Goal: Task Accomplishment & Management: Manage account settings

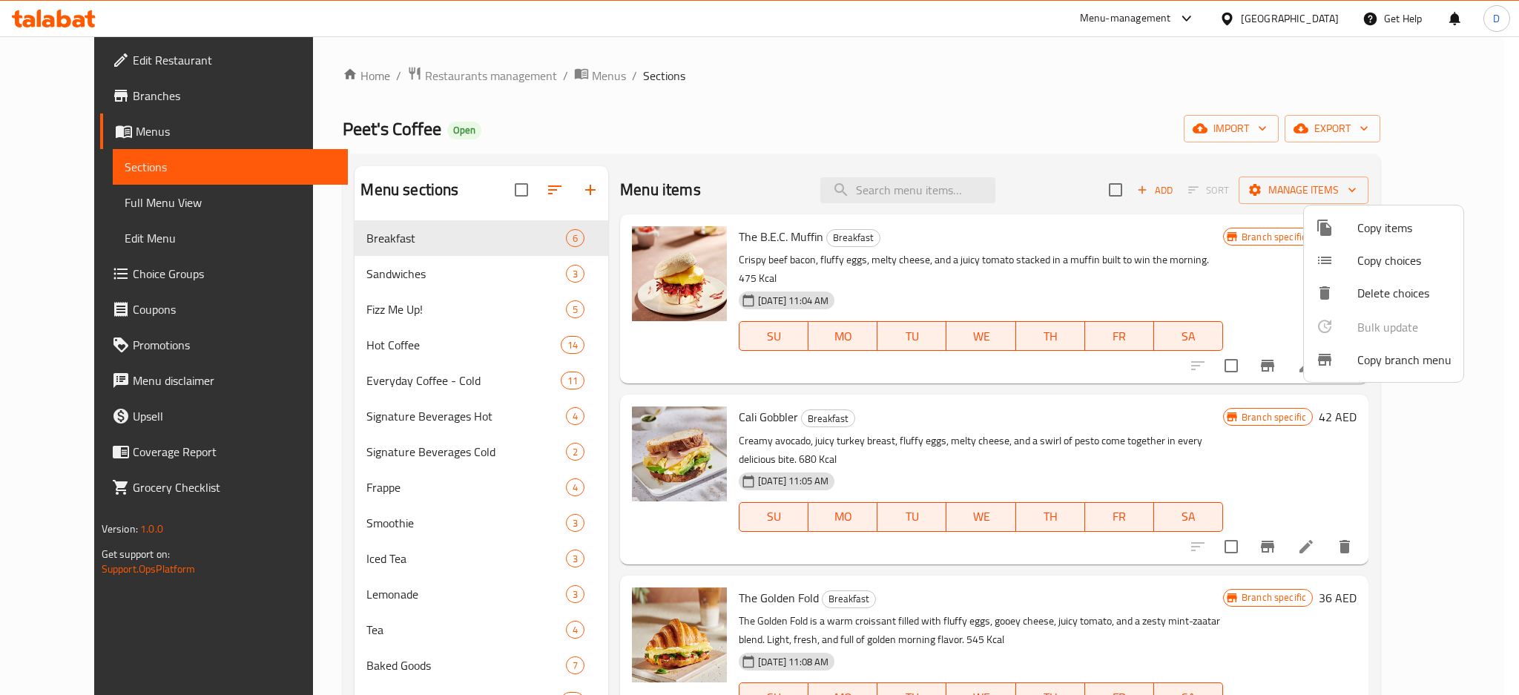
click at [1288, 22] on div at bounding box center [759, 347] width 1519 height 695
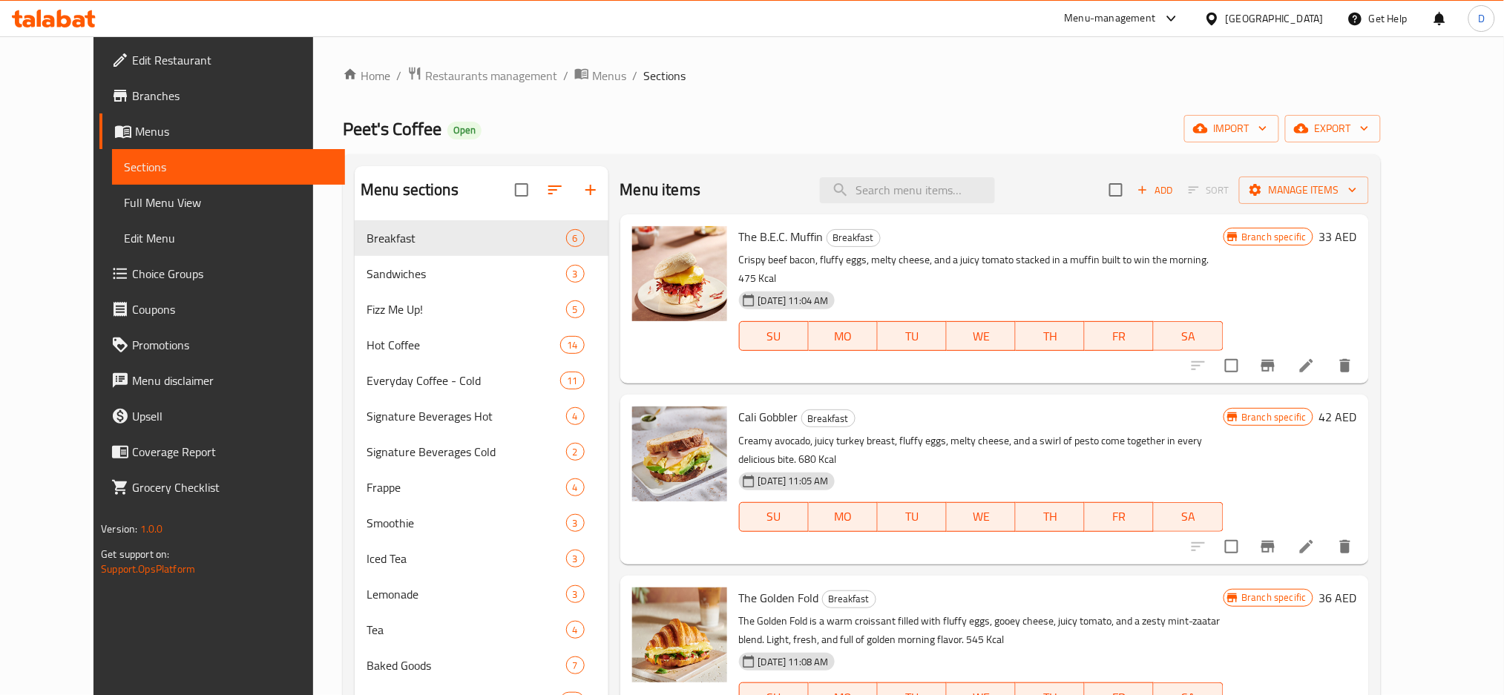
click at [1288, 22] on div "United Arab Emirates" at bounding box center [1274, 18] width 98 height 16
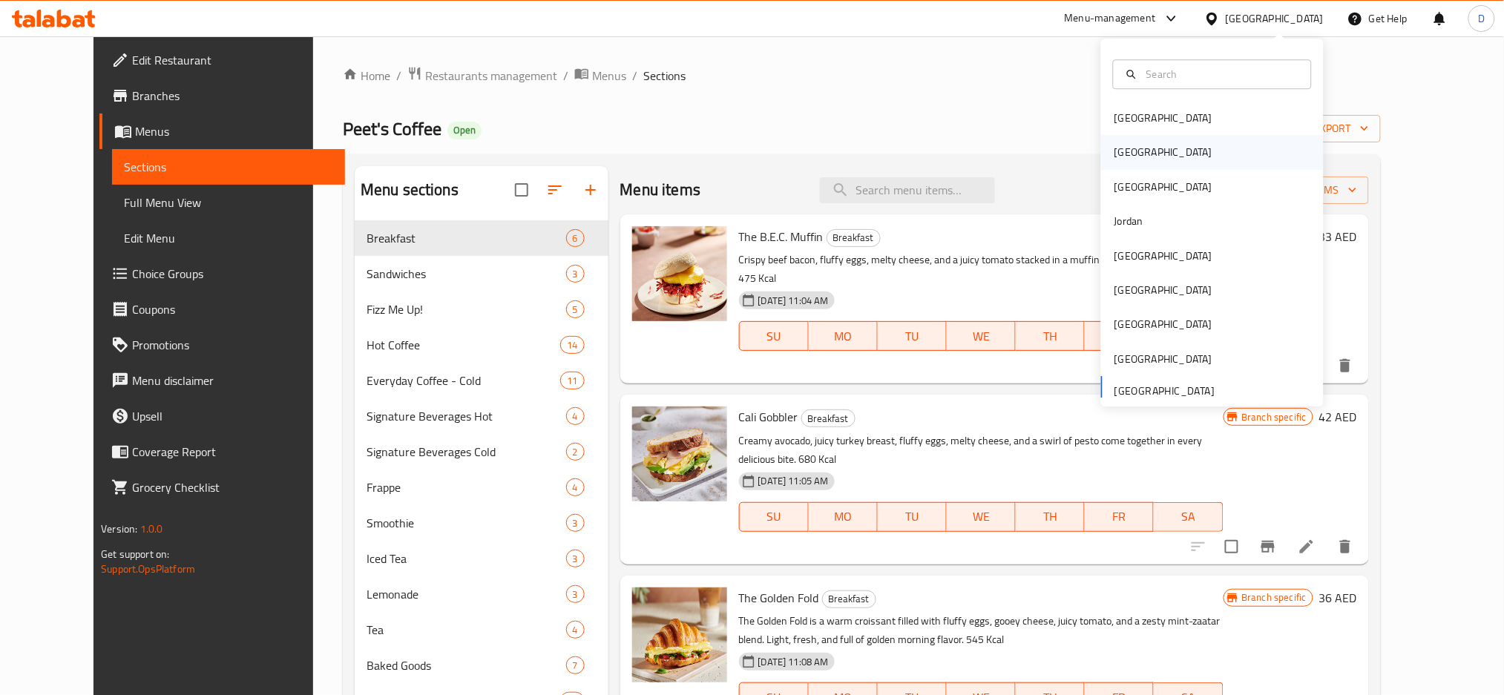
click at [1171, 156] on div "[GEOGRAPHIC_DATA]" at bounding box center [1212, 153] width 223 height 34
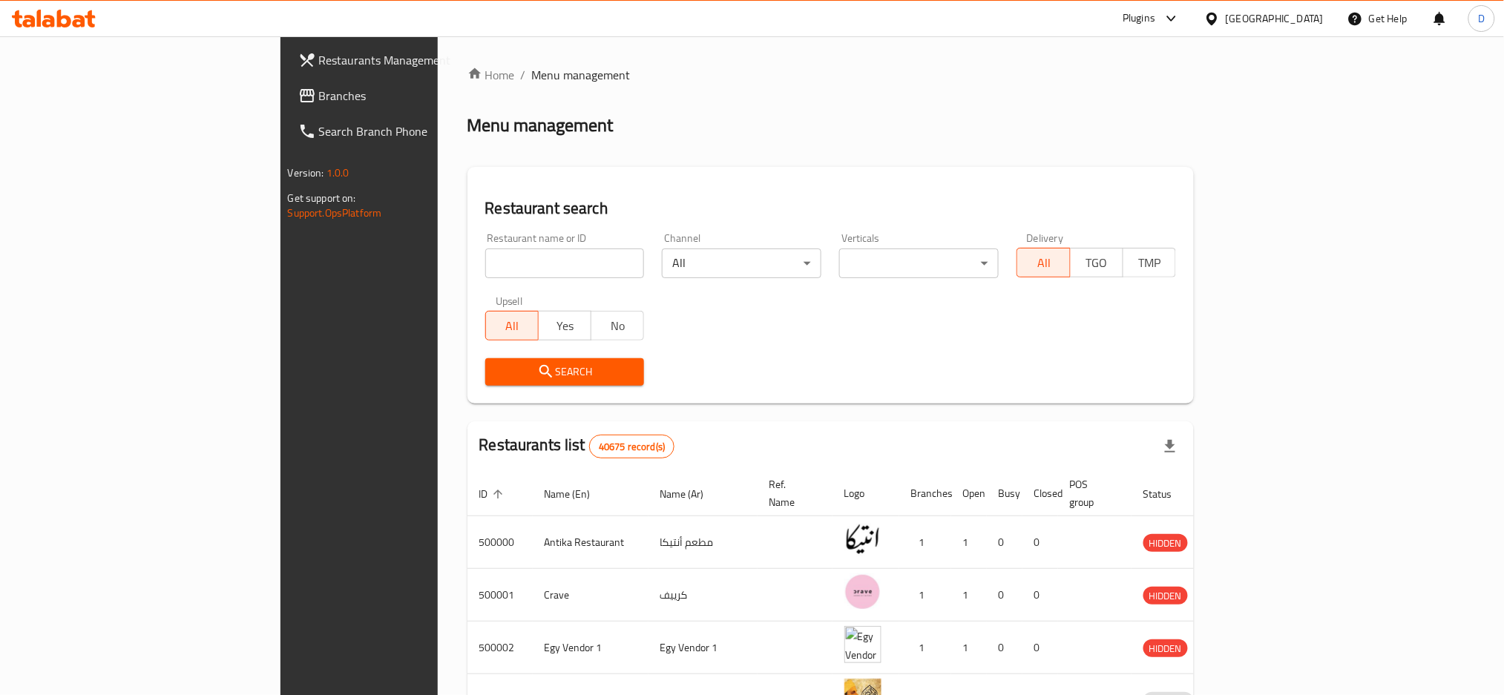
click at [1155, 22] on div "Plugins" at bounding box center [1138, 19] width 33 height 18
click at [1096, 269] on div "Restaurant-Management" at bounding box center [1101, 272] width 116 height 16
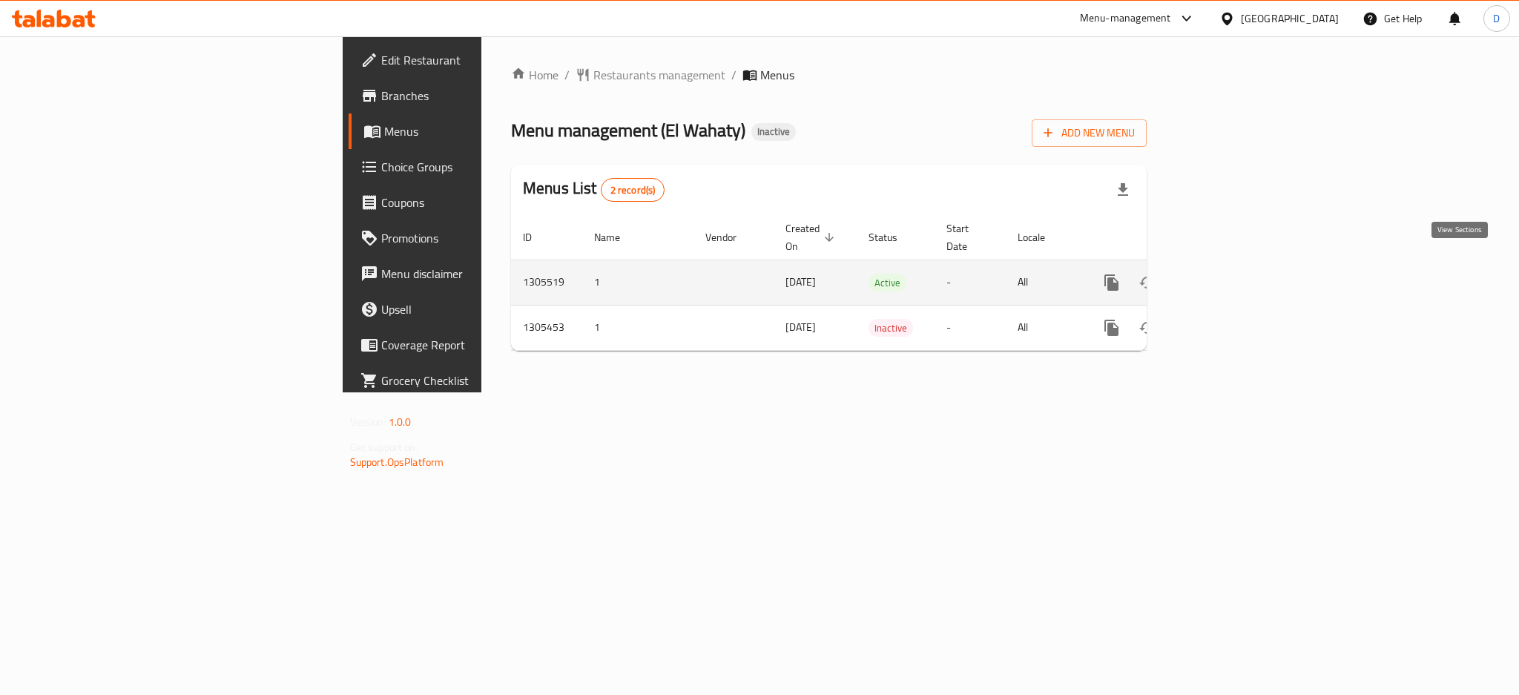
click at [1228, 274] on icon "enhanced table" at bounding box center [1219, 283] width 18 height 18
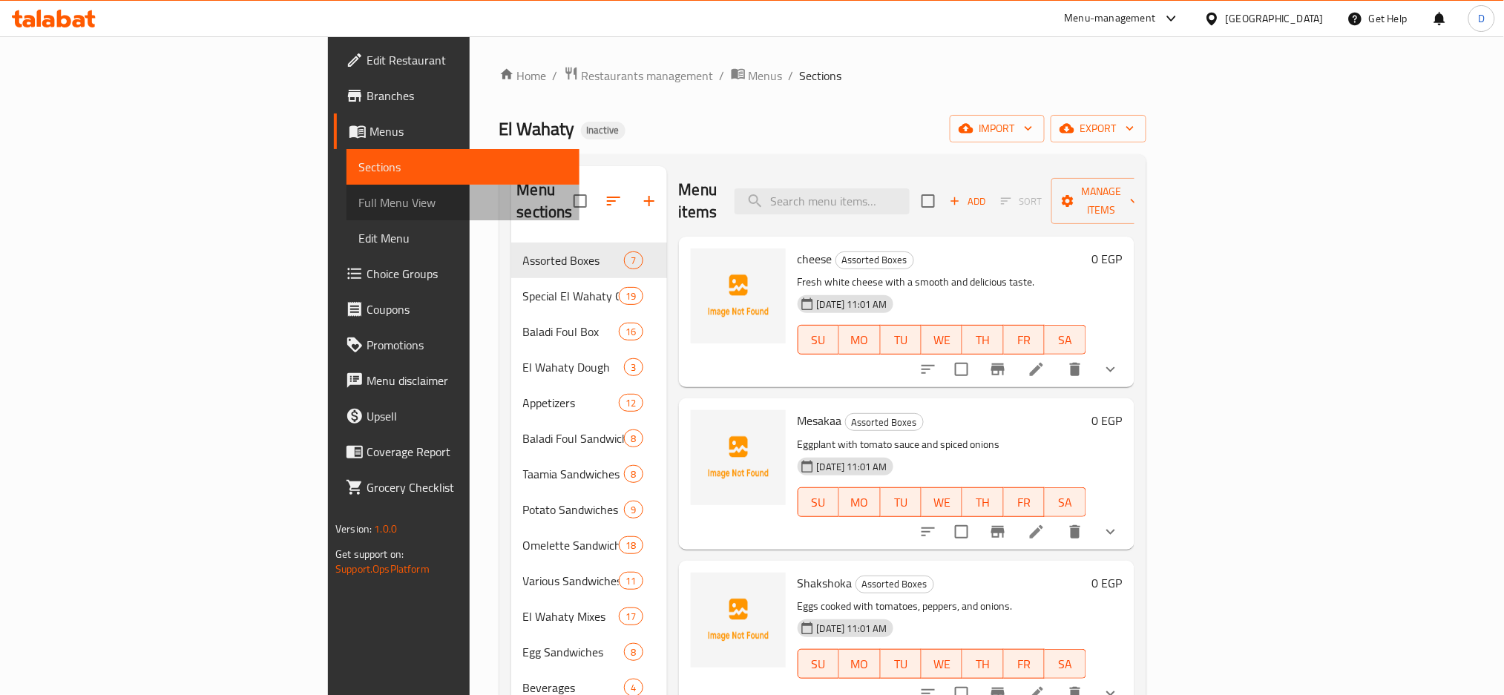
click at [358, 200] on span "Full Menu View" at bounding box center [462, 203] width 209 height 18
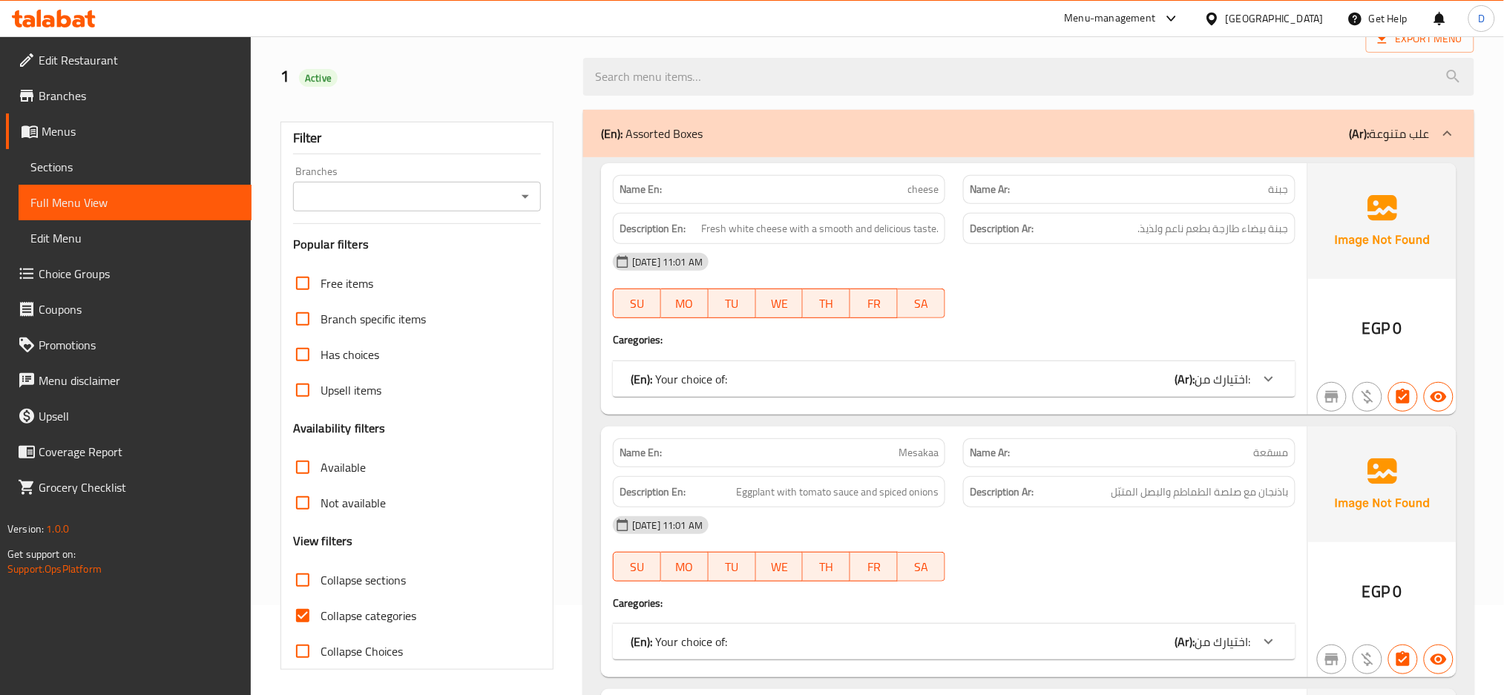
scroll to position [97, 0]
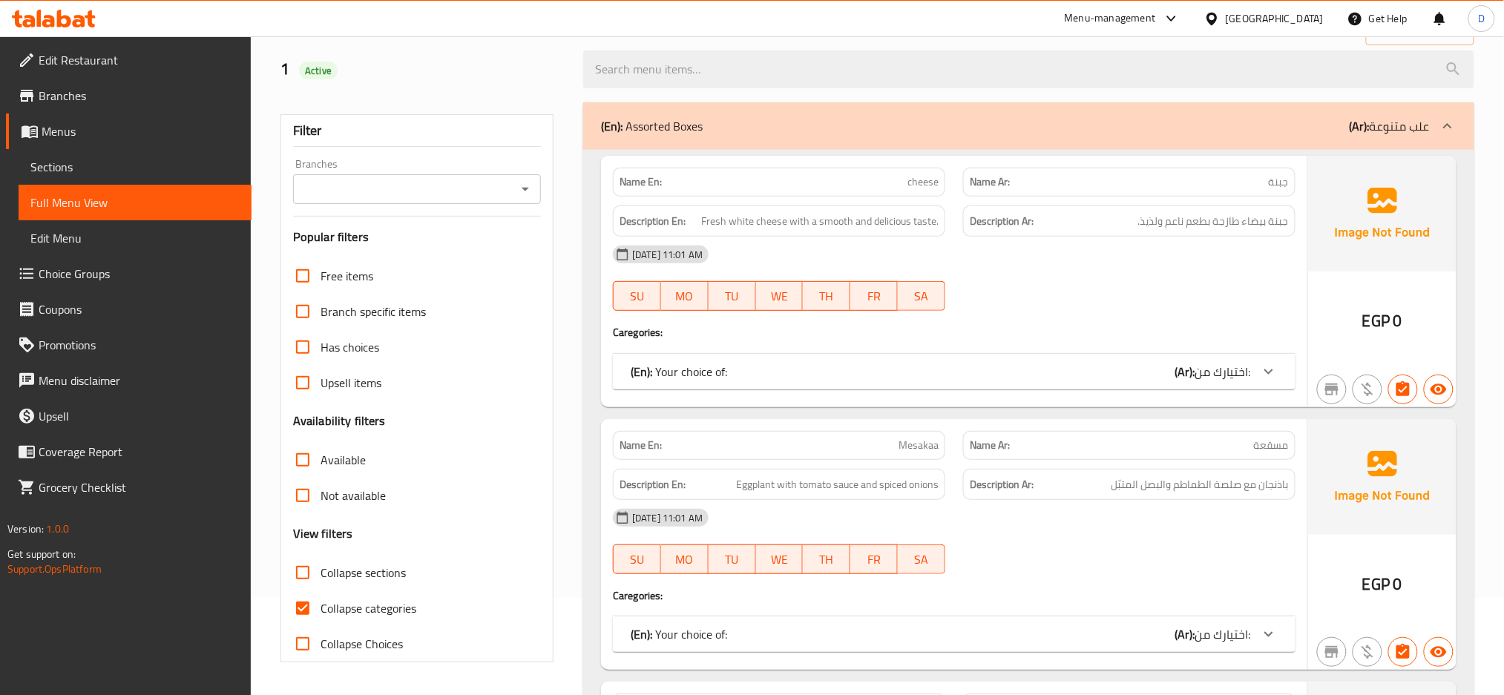
click at [392, 570] on span "Collapse sections" at bounding box center [362, 573] width 85 height 18
click at [320, 570] on input "Collapse sections" at bounding box center [303, 573] width 36 height 36
checkbox input "true"
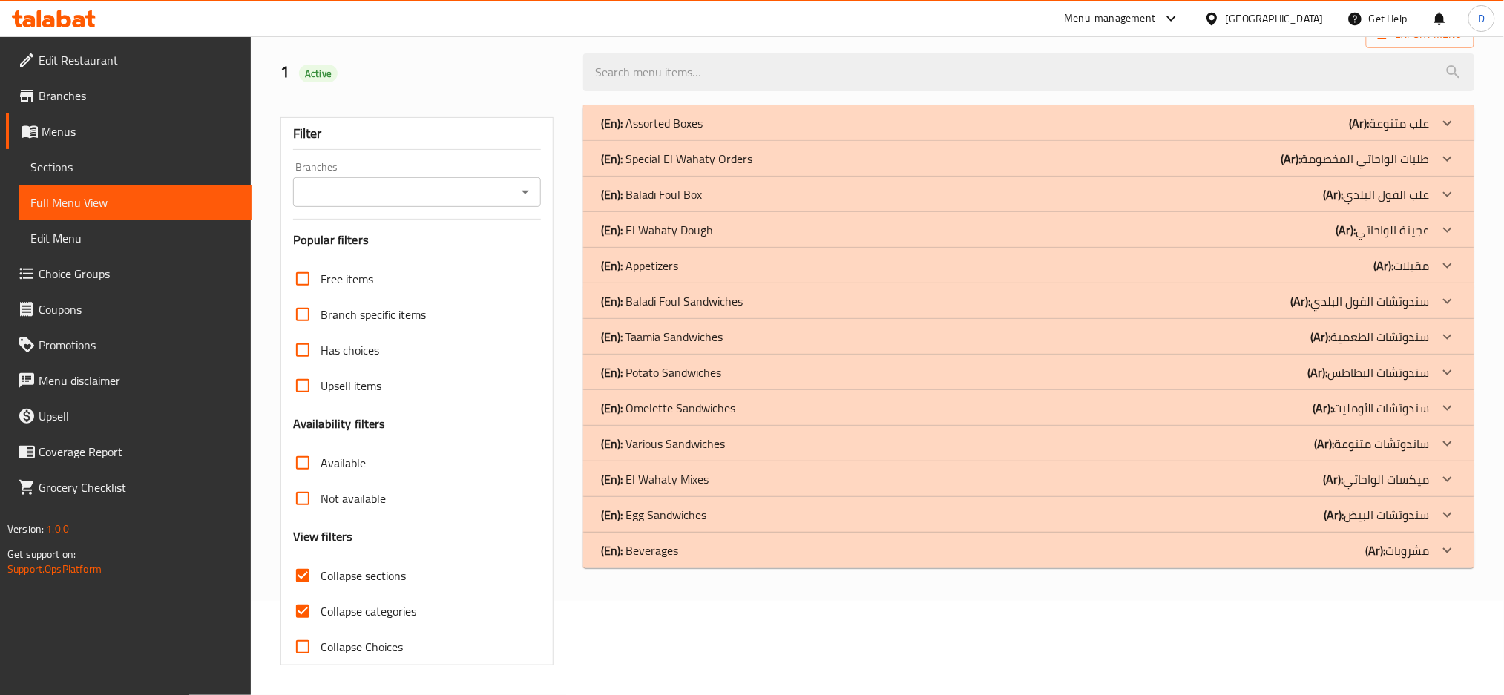
scroll to position [95, 0]
click at [399, 602] on span "Collapse categories" at bounding box center [368, 611] width 96 height 18
click at [320, 602] on input "Collapse categories" at bounding box center [303, 611] width 36 height 36
checkbox input "false"
click at [1064, 141] on div "(En): Special El Wahaty Orders (Ar): طلبات الواحاتي المخصومة" at bounding box center [1028, 123] width 891 height 36
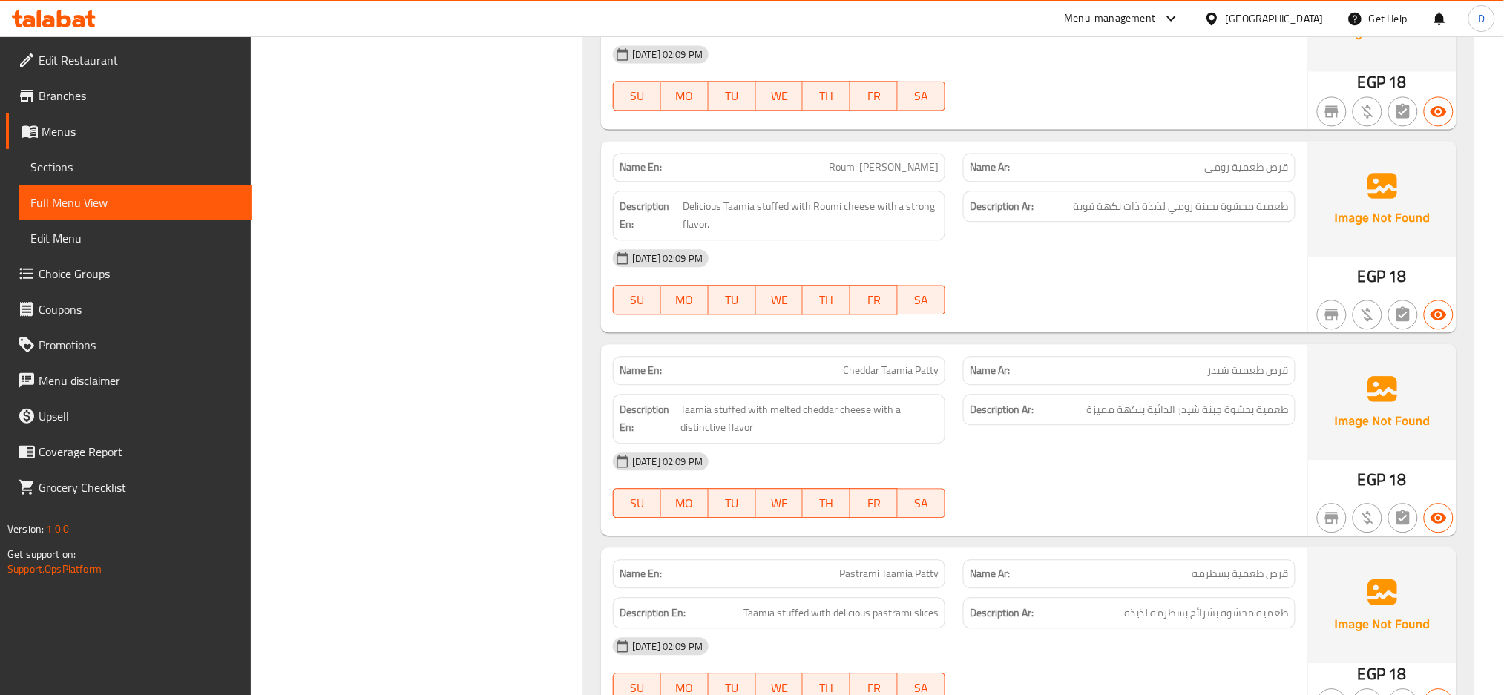
scroll to position [1125, 0]
click at [1121, 354] on div "Name Ar: قرص طعمية شيدر" at bounding box center [1129, 368] width 332 height 29
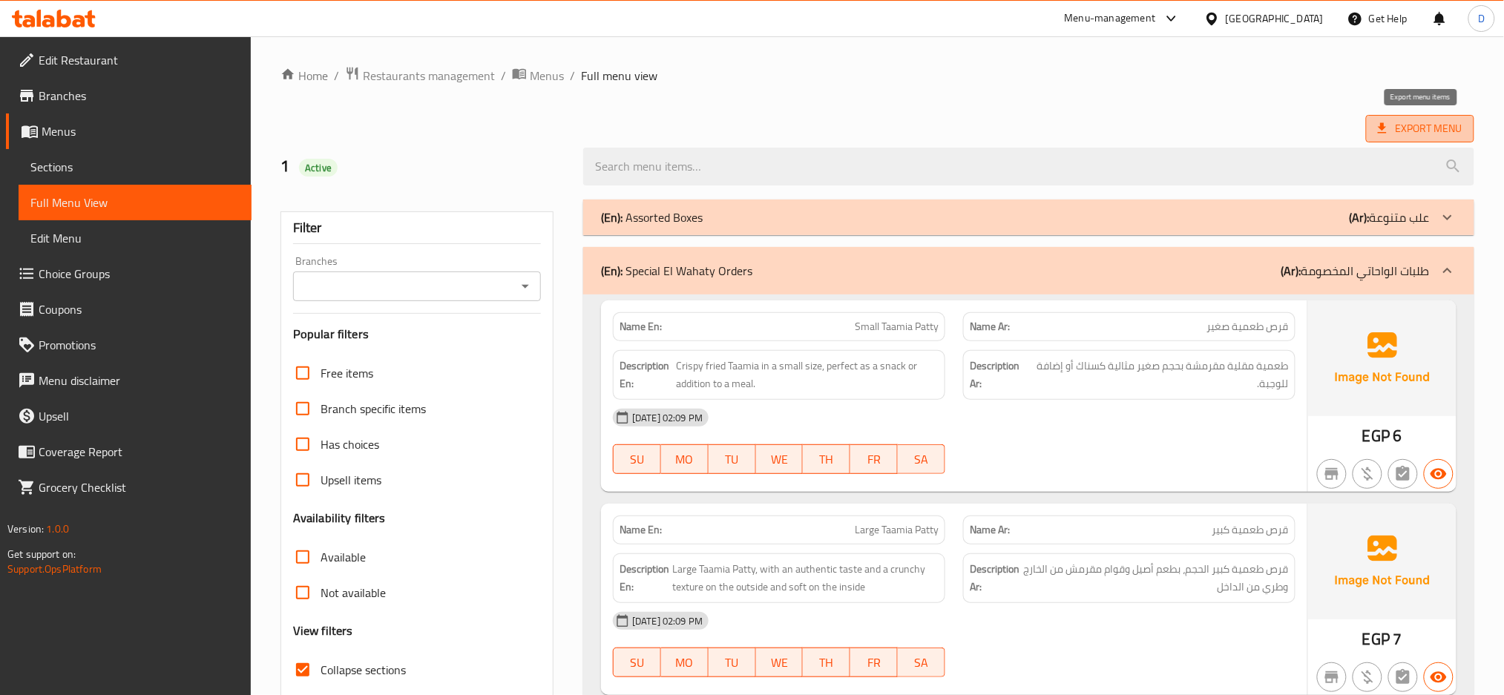
click at [1429, 126] on span "Export Menu" at bounding box center [1420, 128] width 85 height 19
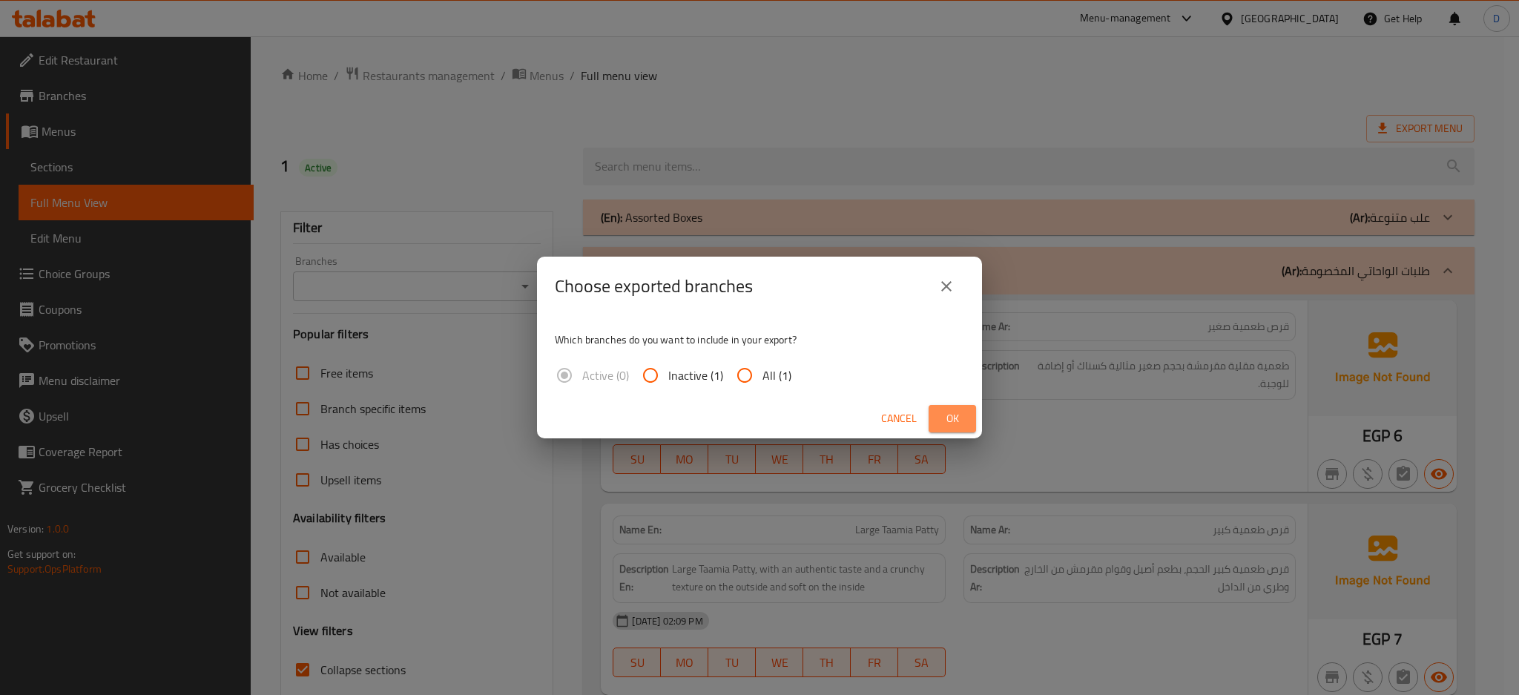
click at [960, 423] on span "Ok" at bounding box center [953, 418] width 24 height 19
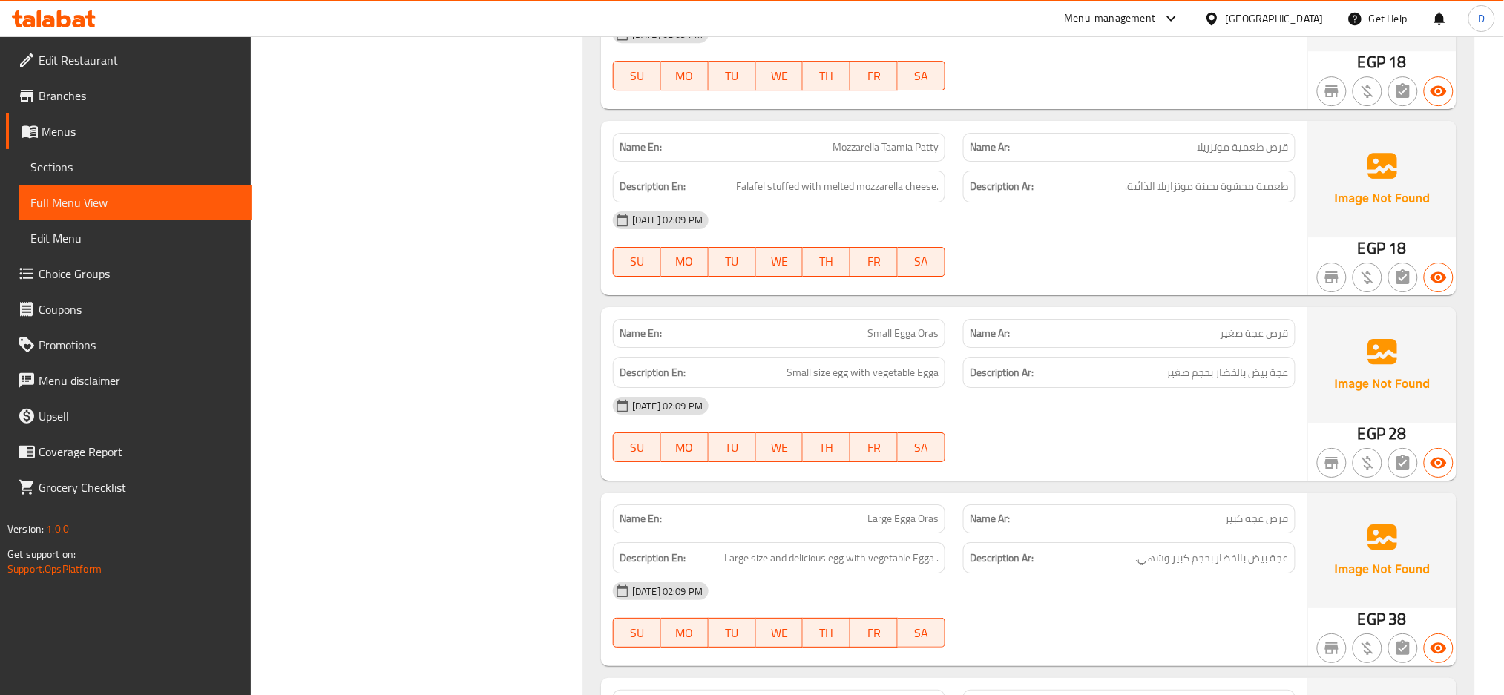
scroll to position [1739, 0]
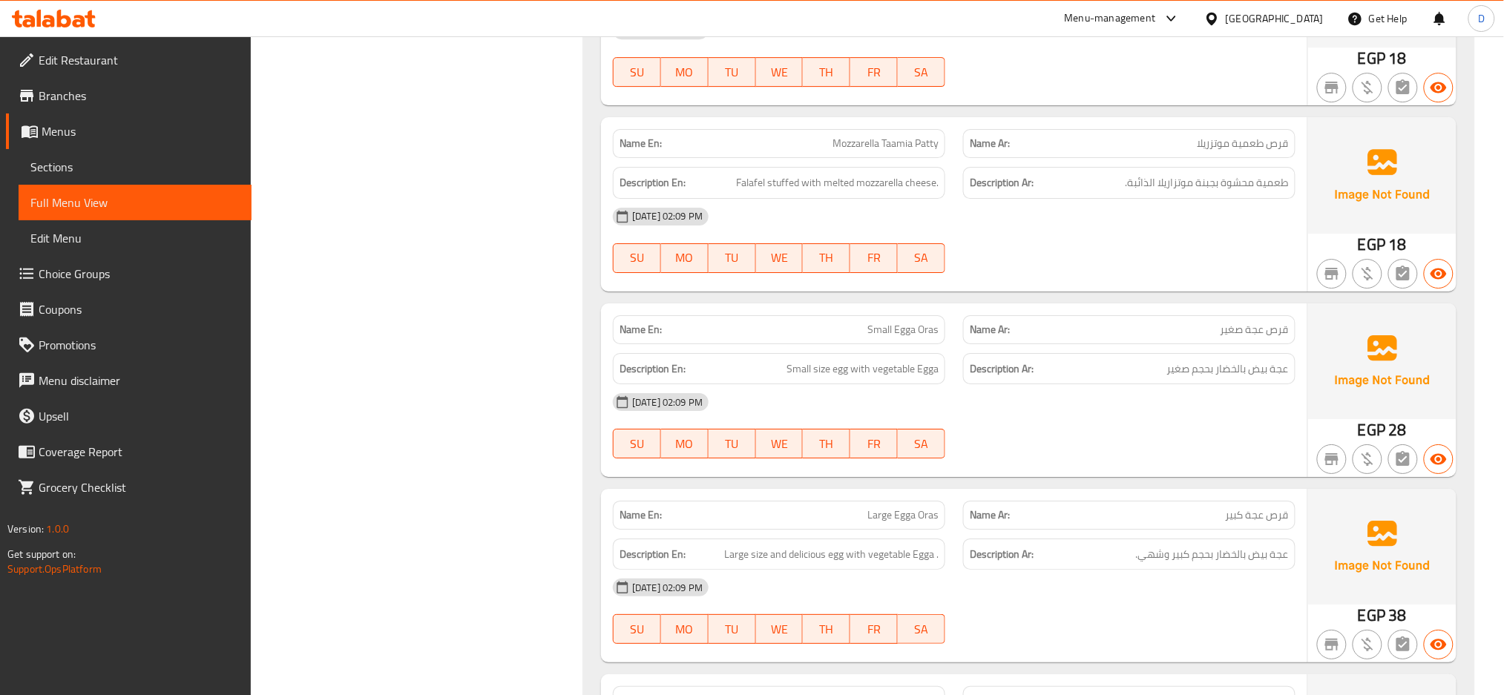
click at [1278, 326] on span "قرص عجة صغير" at bounding box center [1254, 330] width 68 height 16
copy span "قرص"
click at [1109, 388] on div "[DATE] 02:09 PM" at bounding box center [954, 402] width 700 height 36
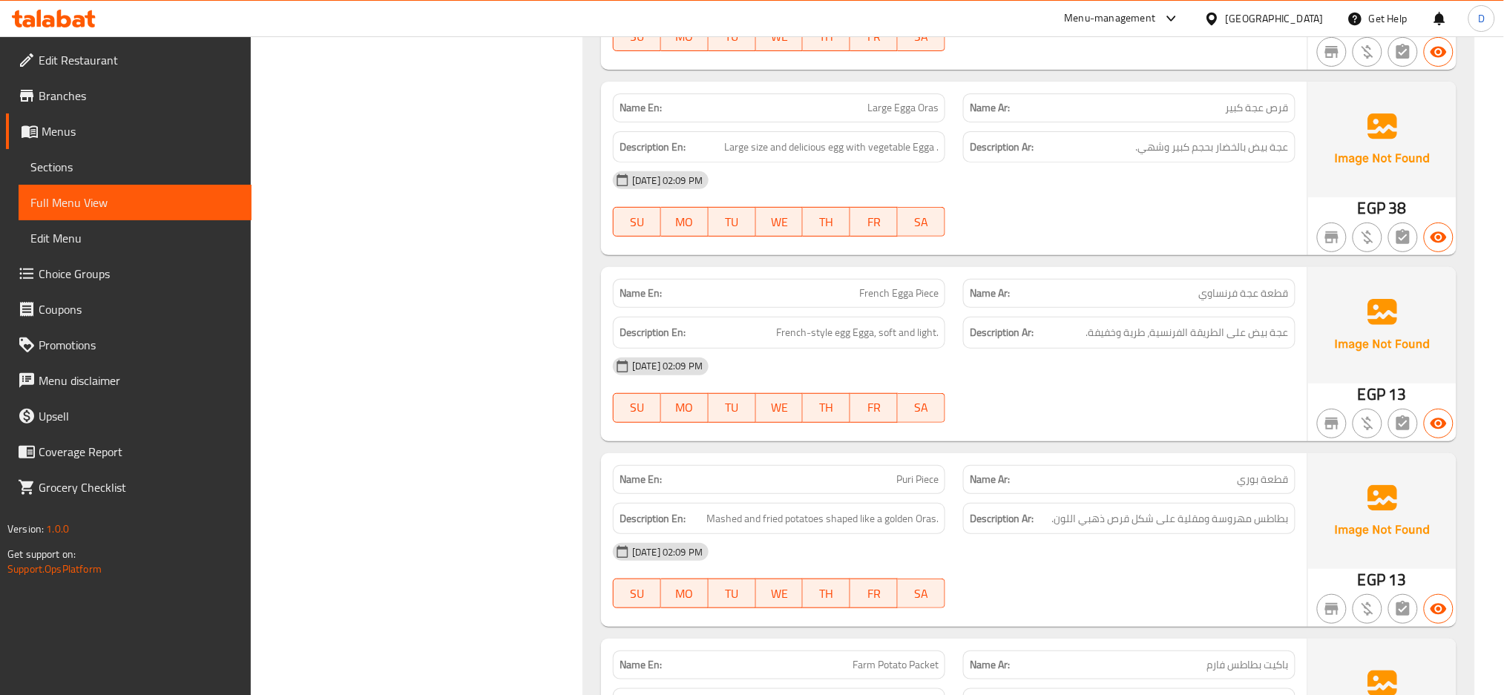
scroll to position [2248, 0]
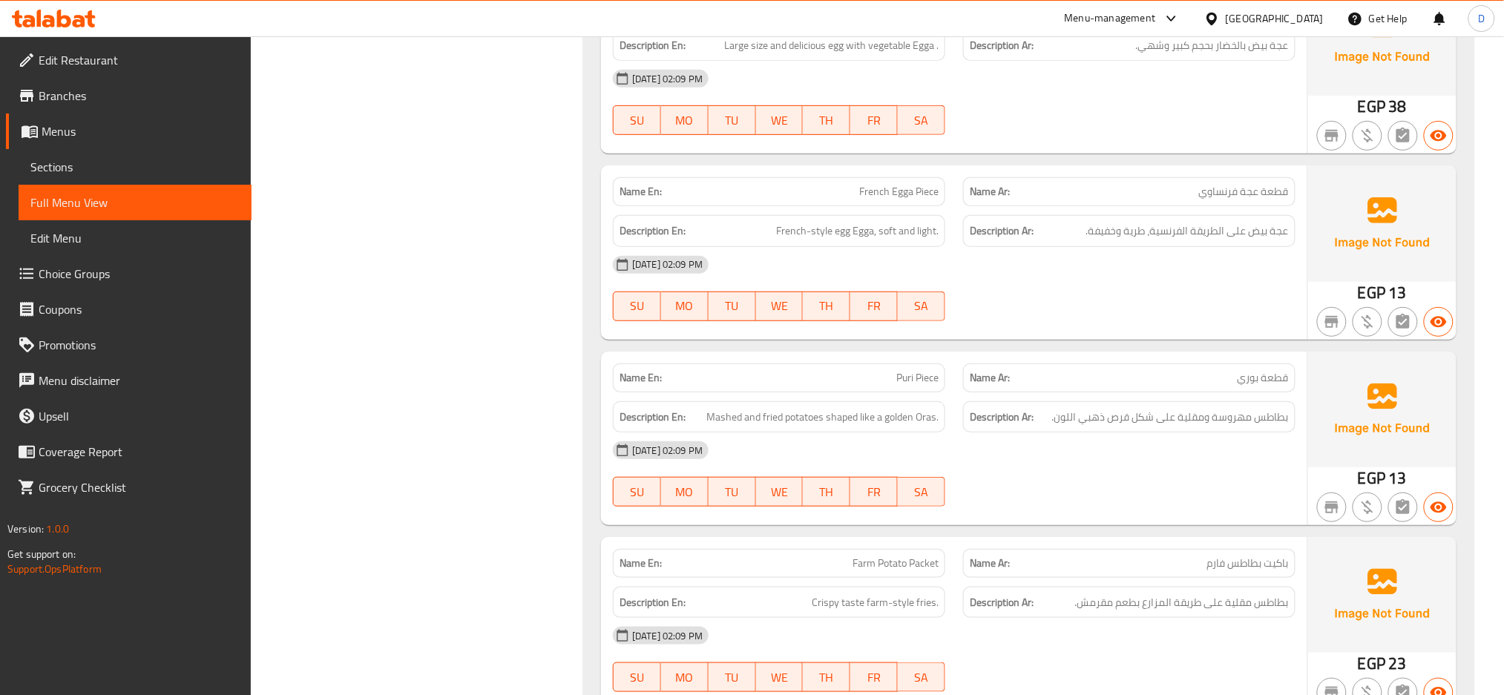
click at [902, 371] on span "Puri Piece" at bounding box center [917, 378] width 42 height 16
copy span "Puri"
click at [935, 384] on span "Puri Piece" at bounding box center [917, 378] width 42 height 16
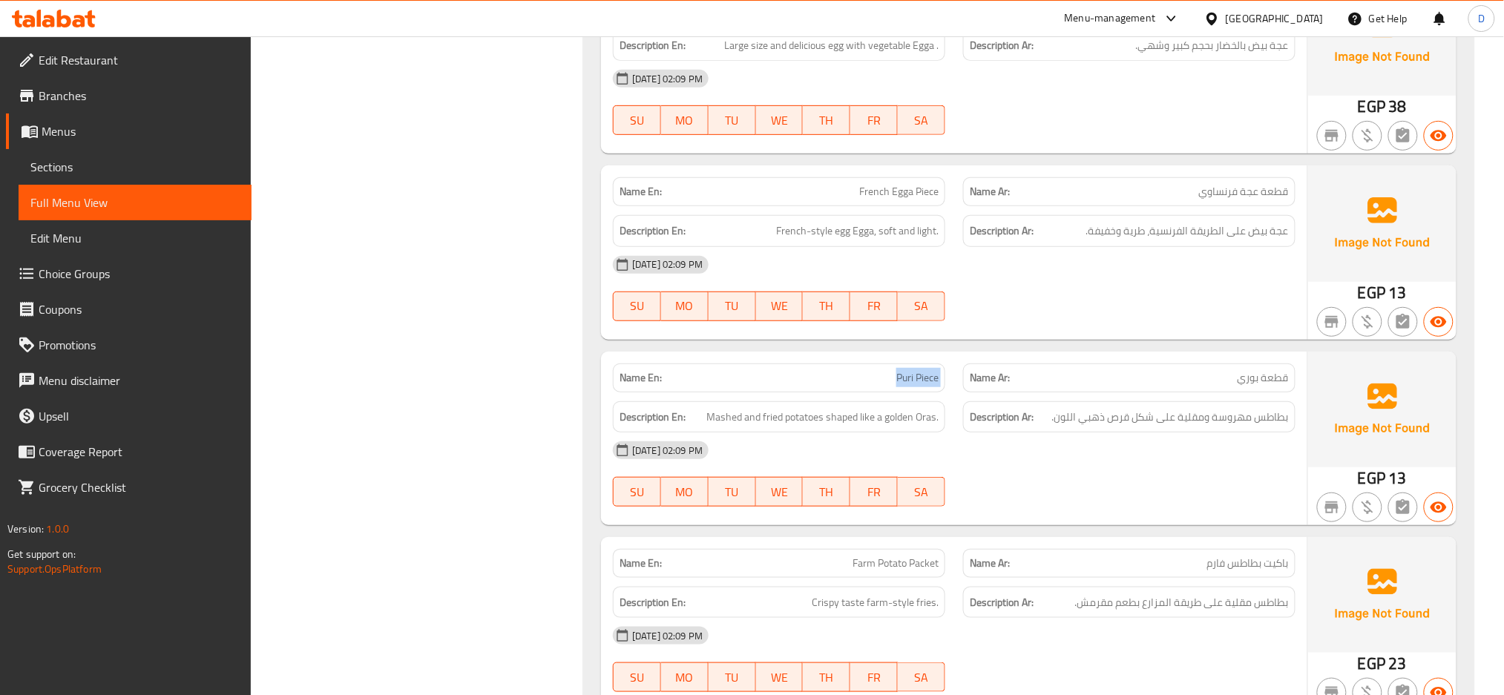
copy span "Puri Piece"
click at [935, 384] on span "Puri Piece" at bounding box center [917, 378] width 42 height 16
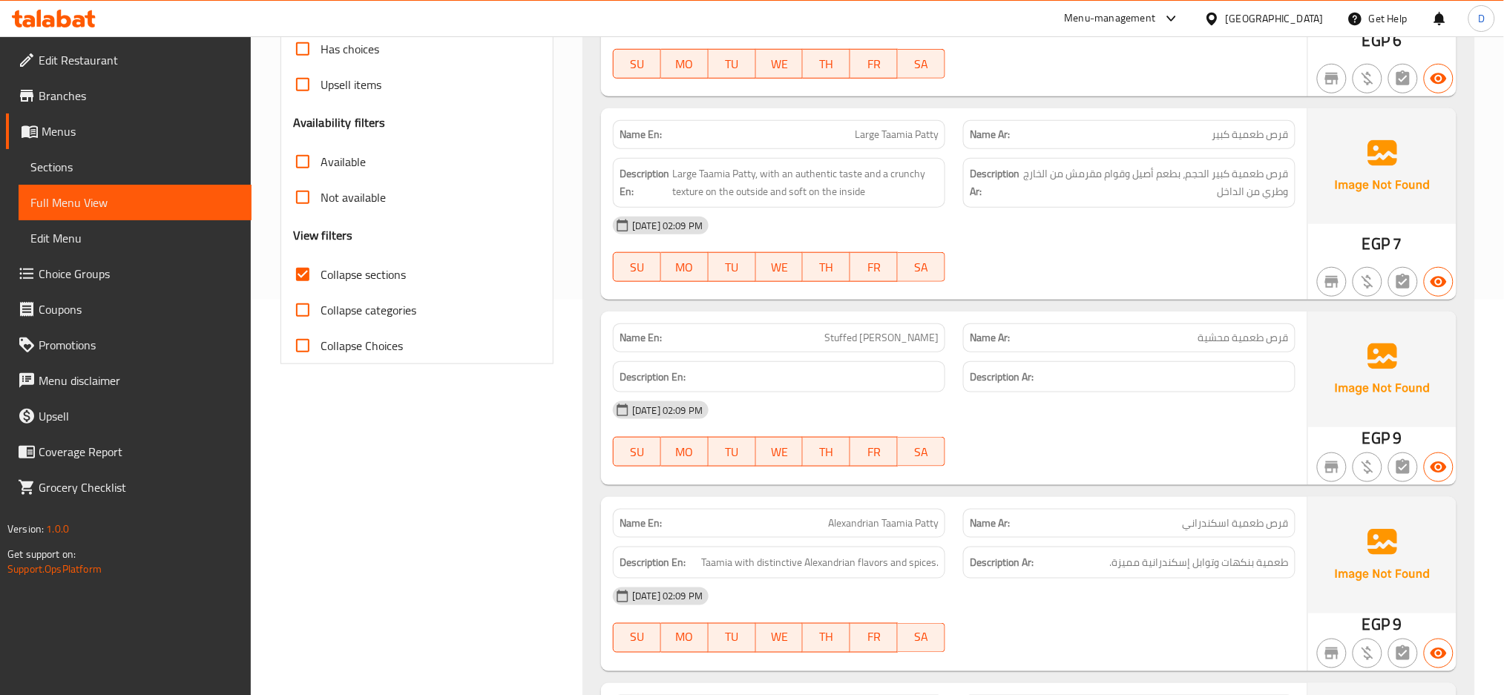
scroll to position [402, 0]
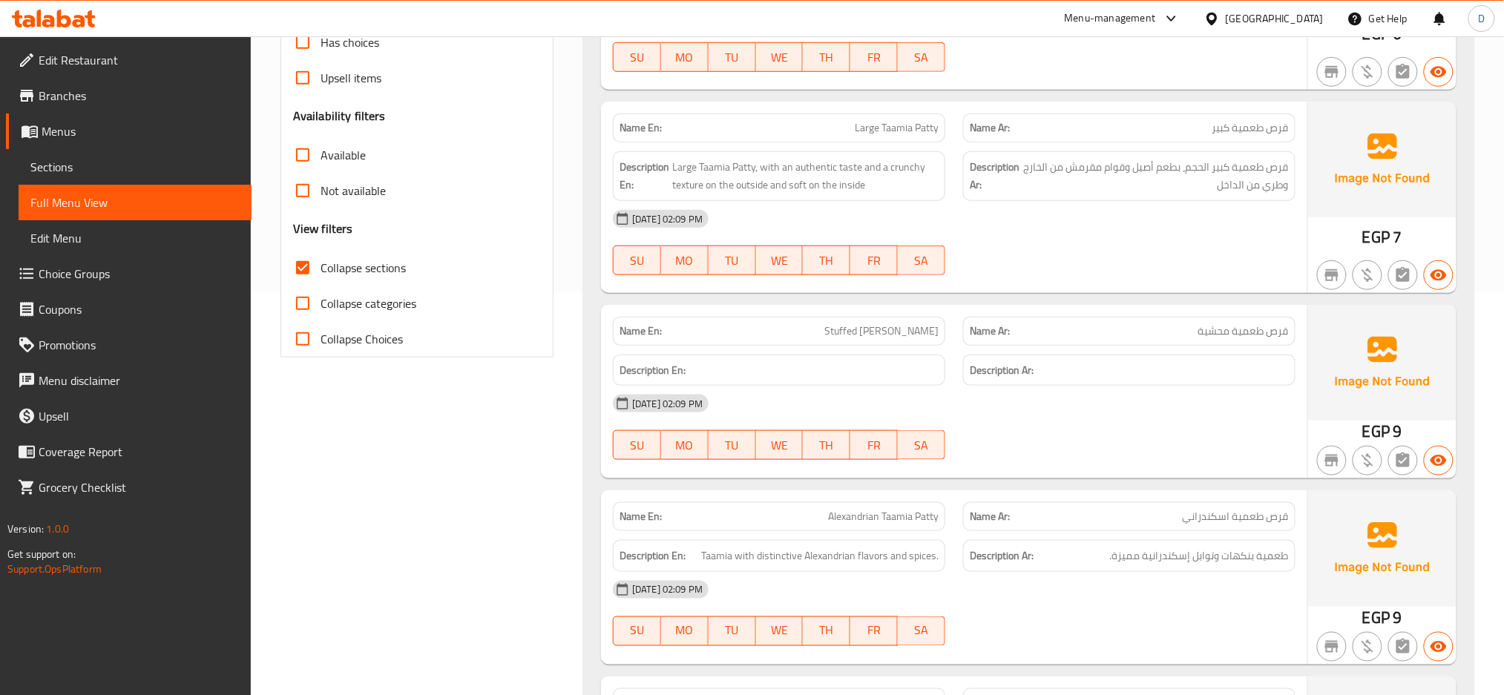
click at [900, 340] on div "Name En: Stuffed Taamia Patty" at bounding box center [779, 331] width 332 height 29
copy span "Stuffed Taamia Patty"
click at [900, 340] on div "Name En: Stuffed Taamia Patty" at bounding box center [779, 331] width 332 height 29
click at [892, 355] on div "Description En:" at bounding box center [779, 371] width 332 height 32
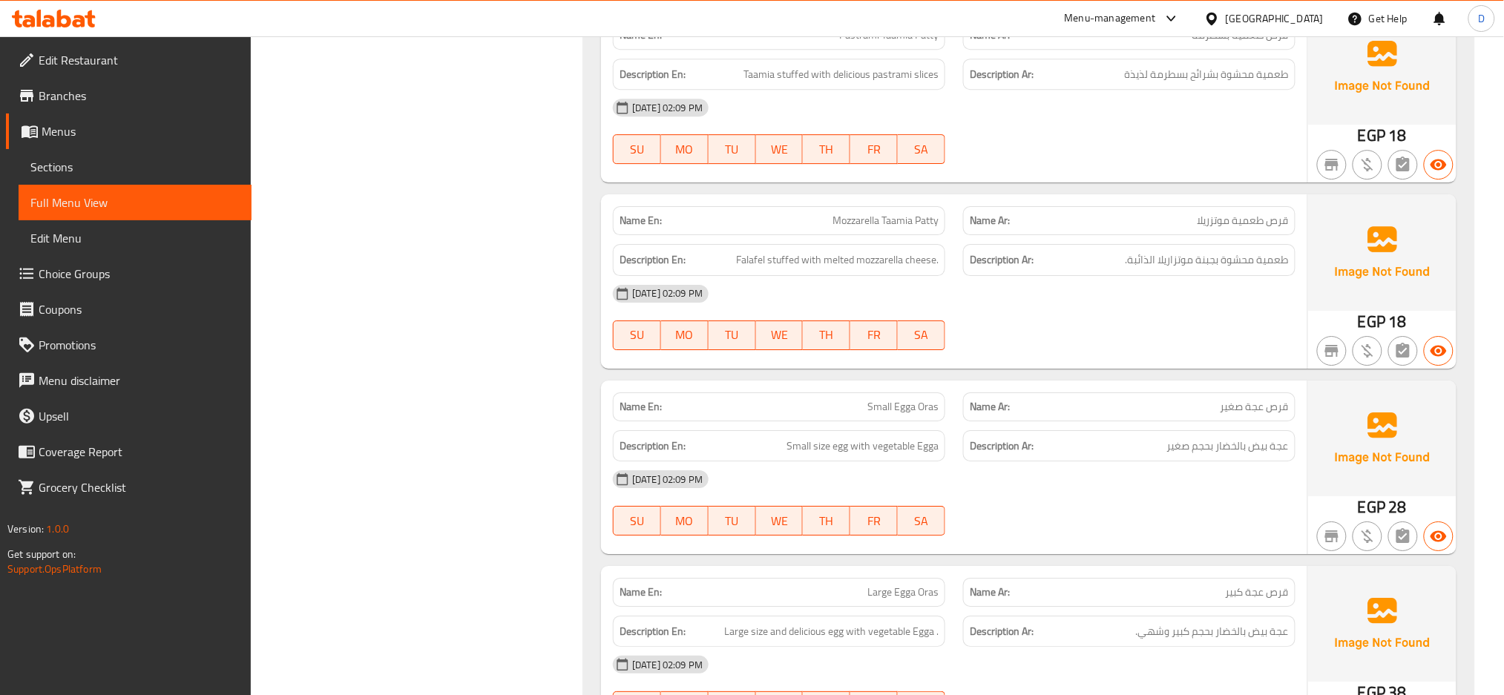
scroll to position [1662, 0]
click at [894, 412] on span "Small Egga Oras" at bounding box center [902, 406] width 71 height 16
copy span "Small Egga Oras"
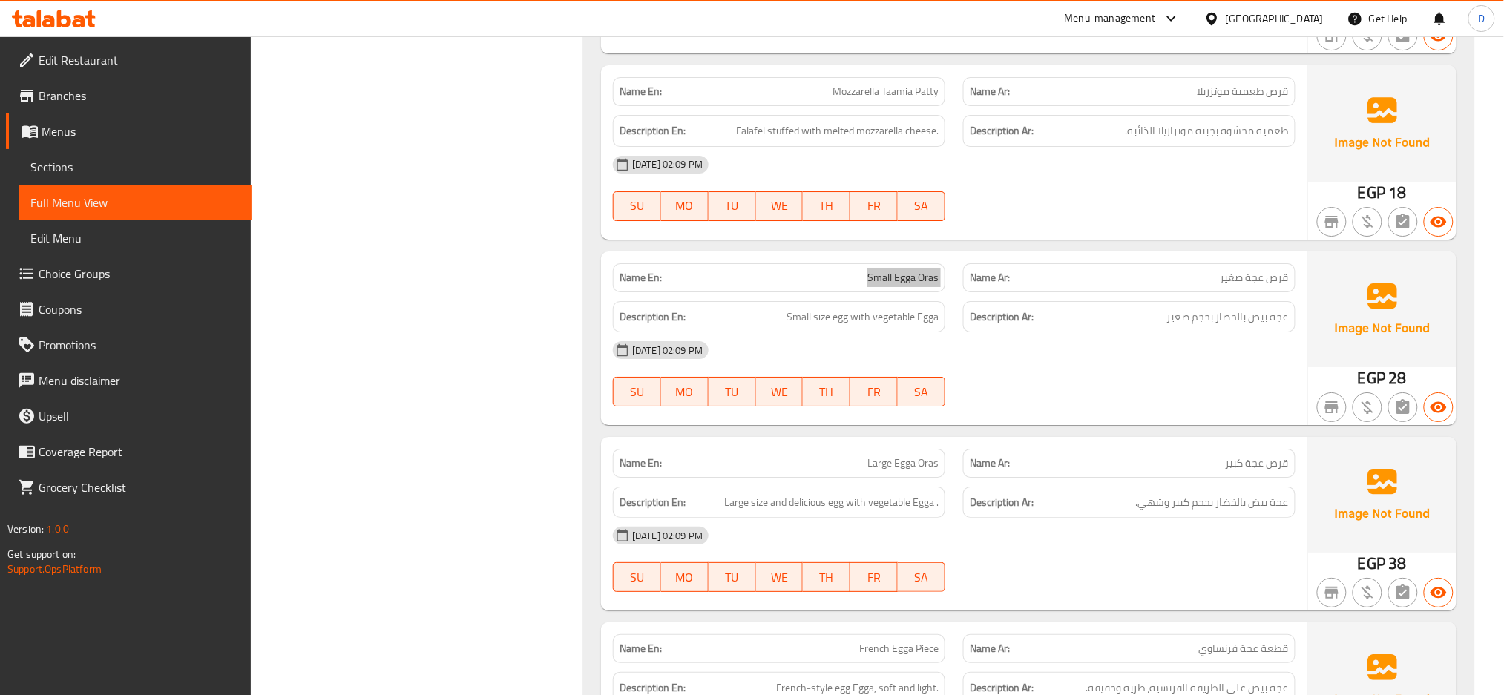
scroll to position [1795, 0]
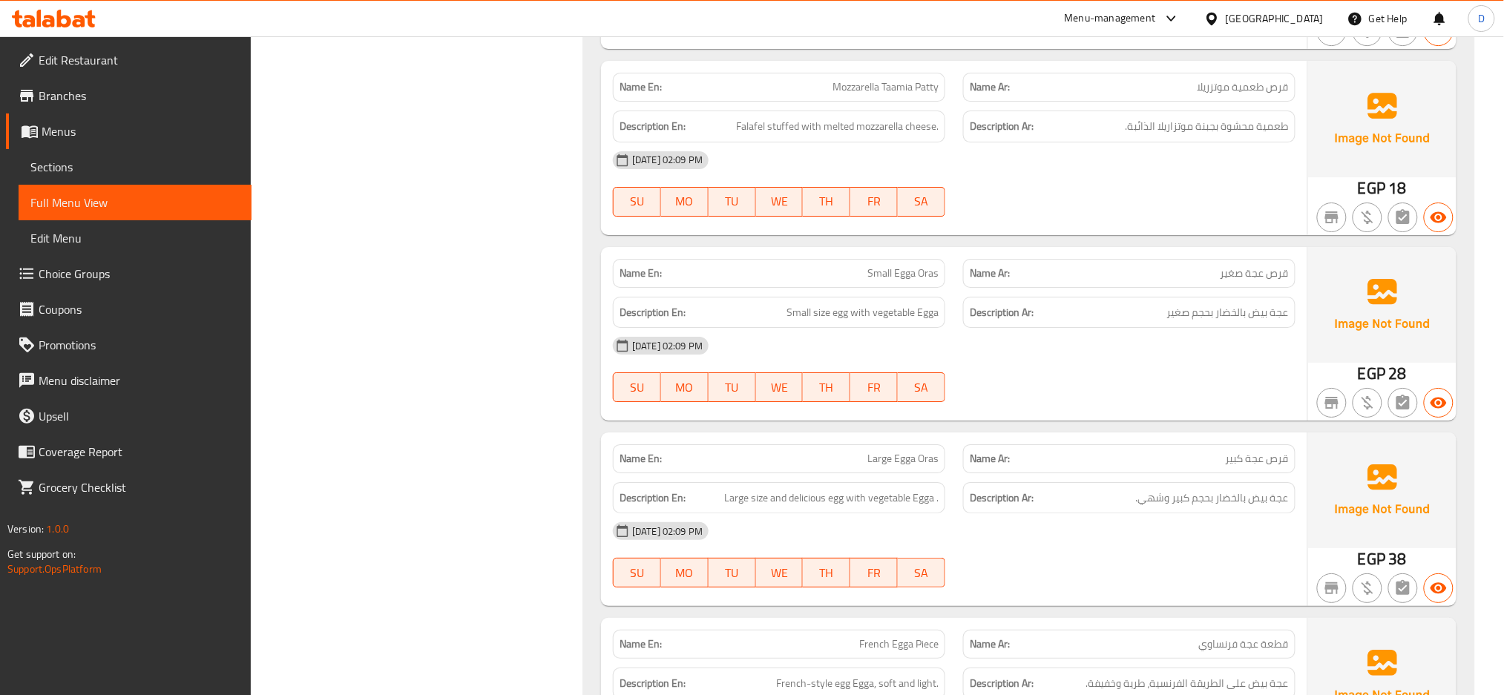
click at [880, 475] on div "Description En: Large size and delicious egg with vegetable Egga ." at bounding box center [779, 498] width 350 height 50
click at [904, 458] on span "Large Egga Oras" at bounding box center [902, 459] width 71 height 16
copy span "Large Egga Oras"
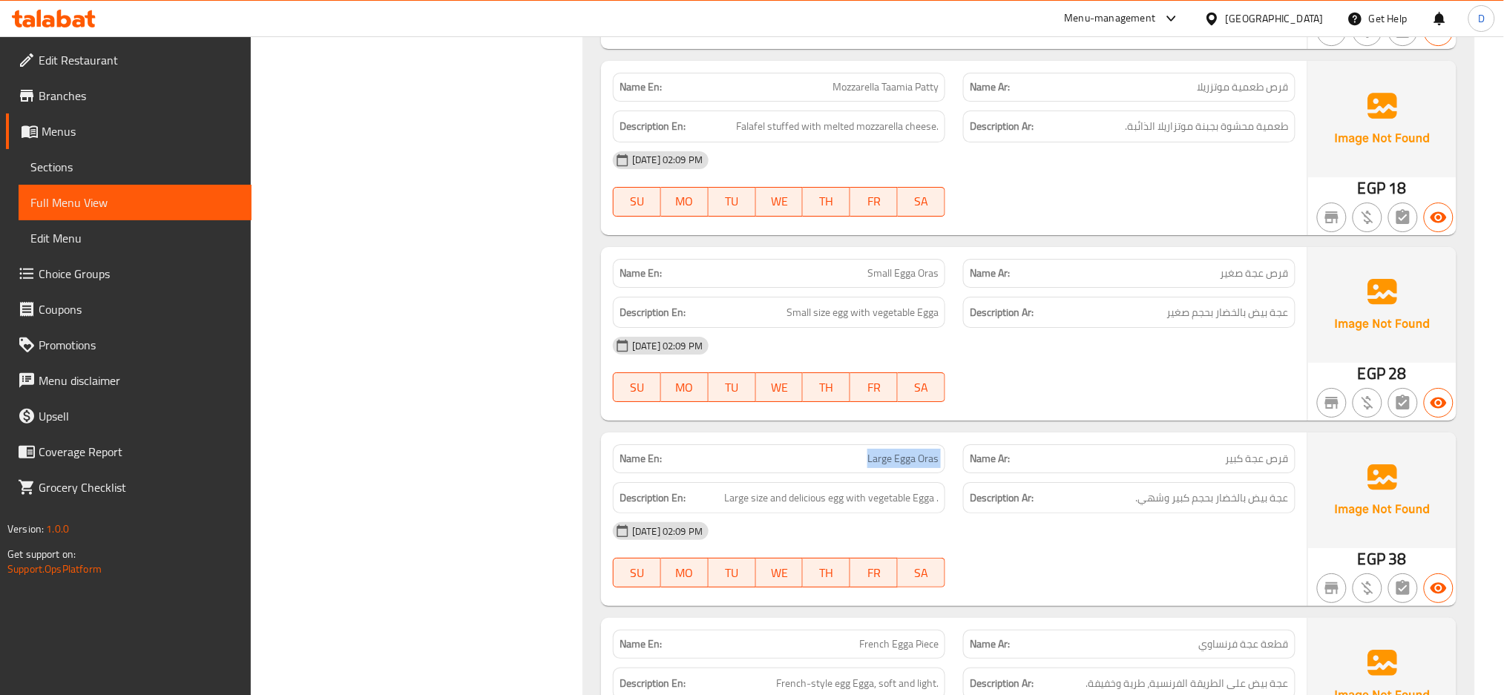
click at [904, 458] on span "Large Egga Oras" at bounding box center [902, 459] width 71 height 16
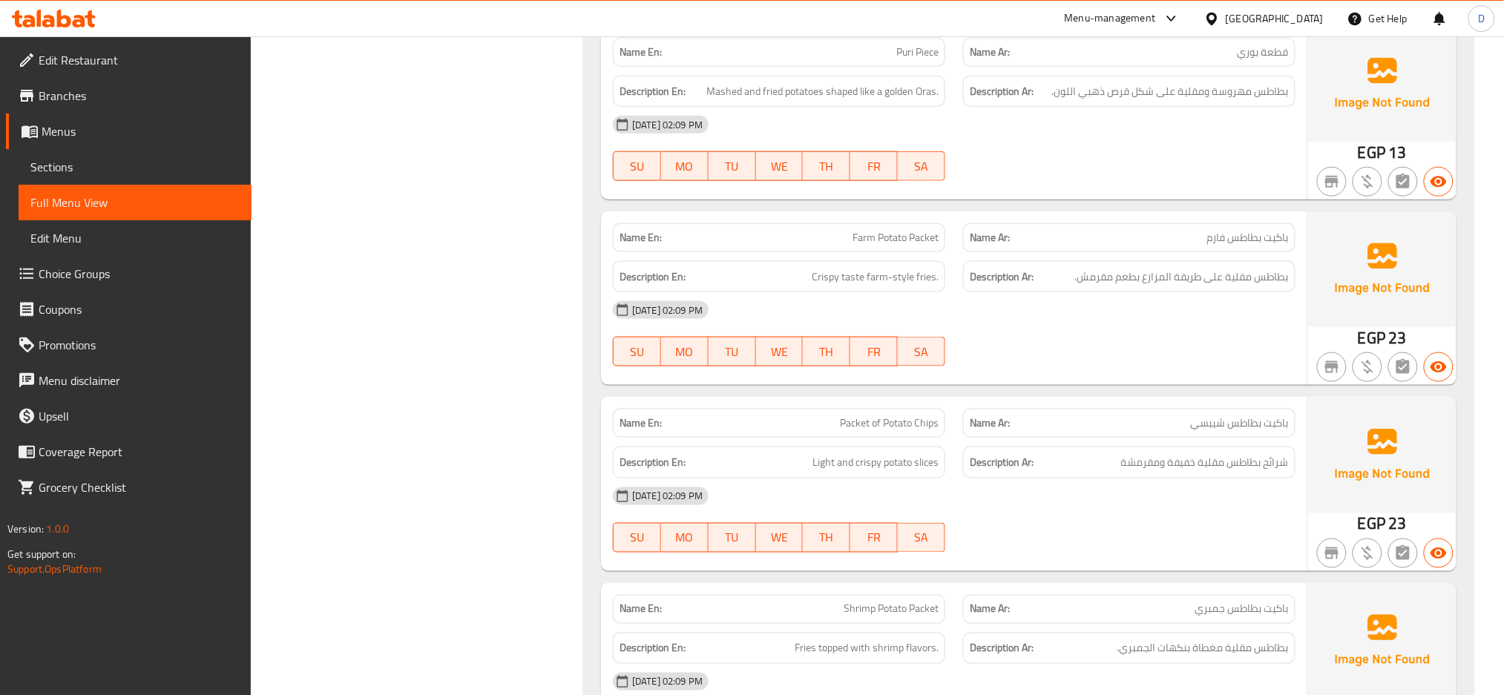
scroll to position [2630, 0]
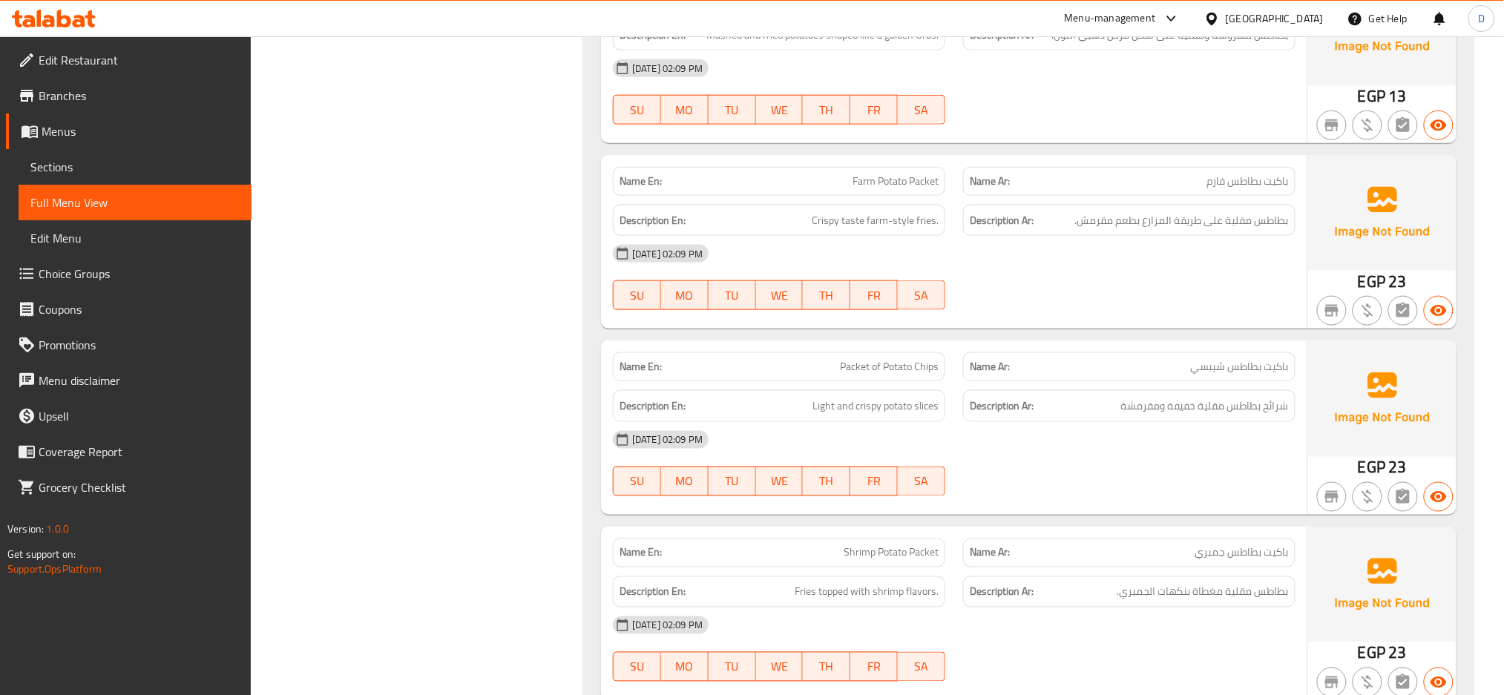
click at [886, 366] on span "Packet of Potato Chips" at bounding box center [889, 367] width 99 height 16
copy span "Packet of Potato Chips"
click at [886, 366] on span "Packet of Potato Chips" at bounding box center [889, 367] width 99 height 16
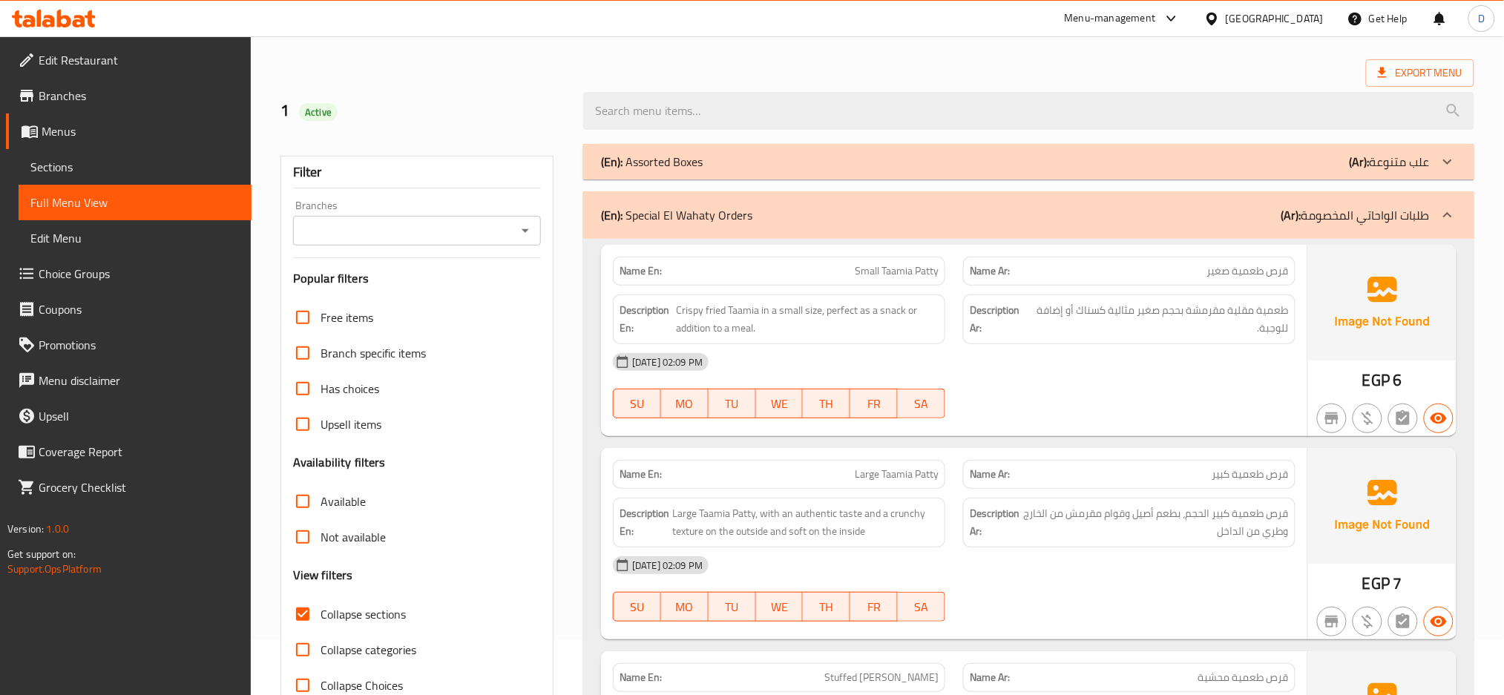
scroll to position [0, 0]
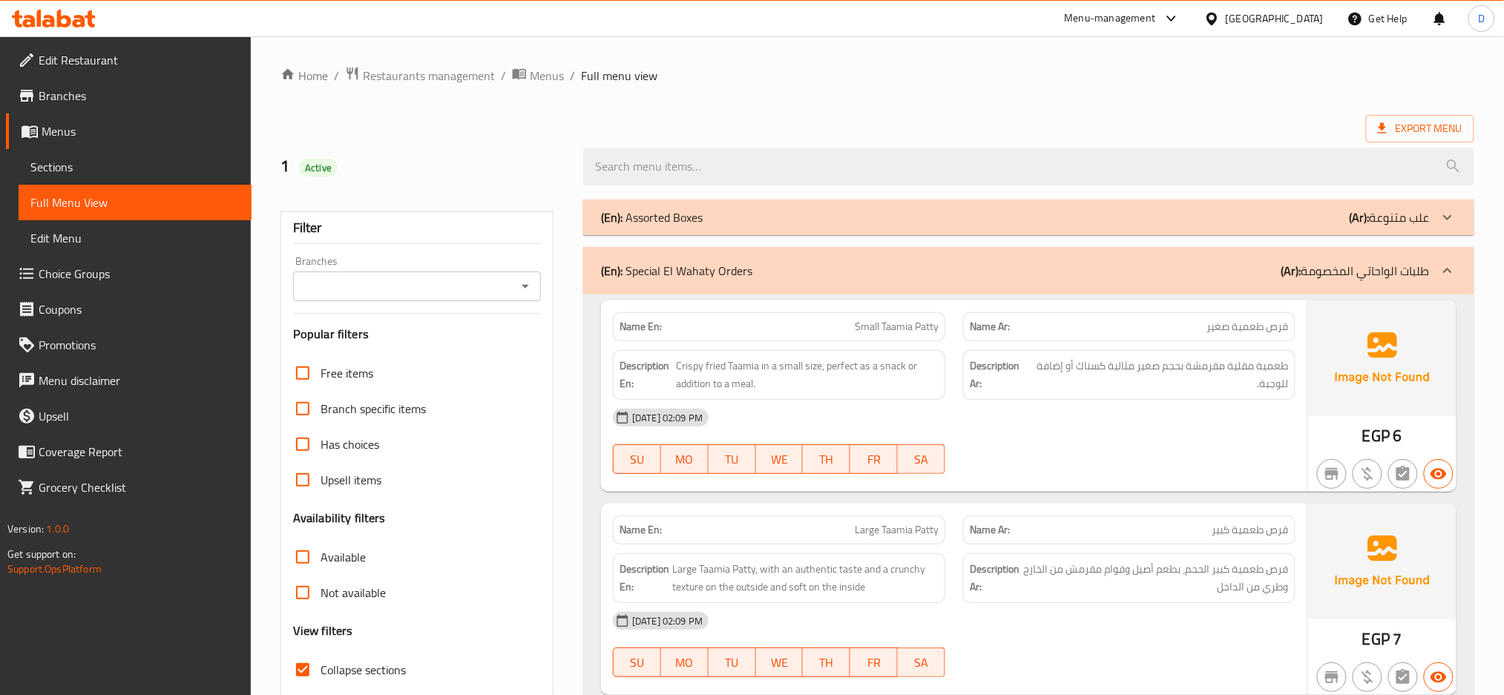
click at [1048, 265] on div "(En): Special El Wahaty Orders (Ar): طلبات الواحاتي المخصومة" at bounding box center [1015, 271] width 829 height 18
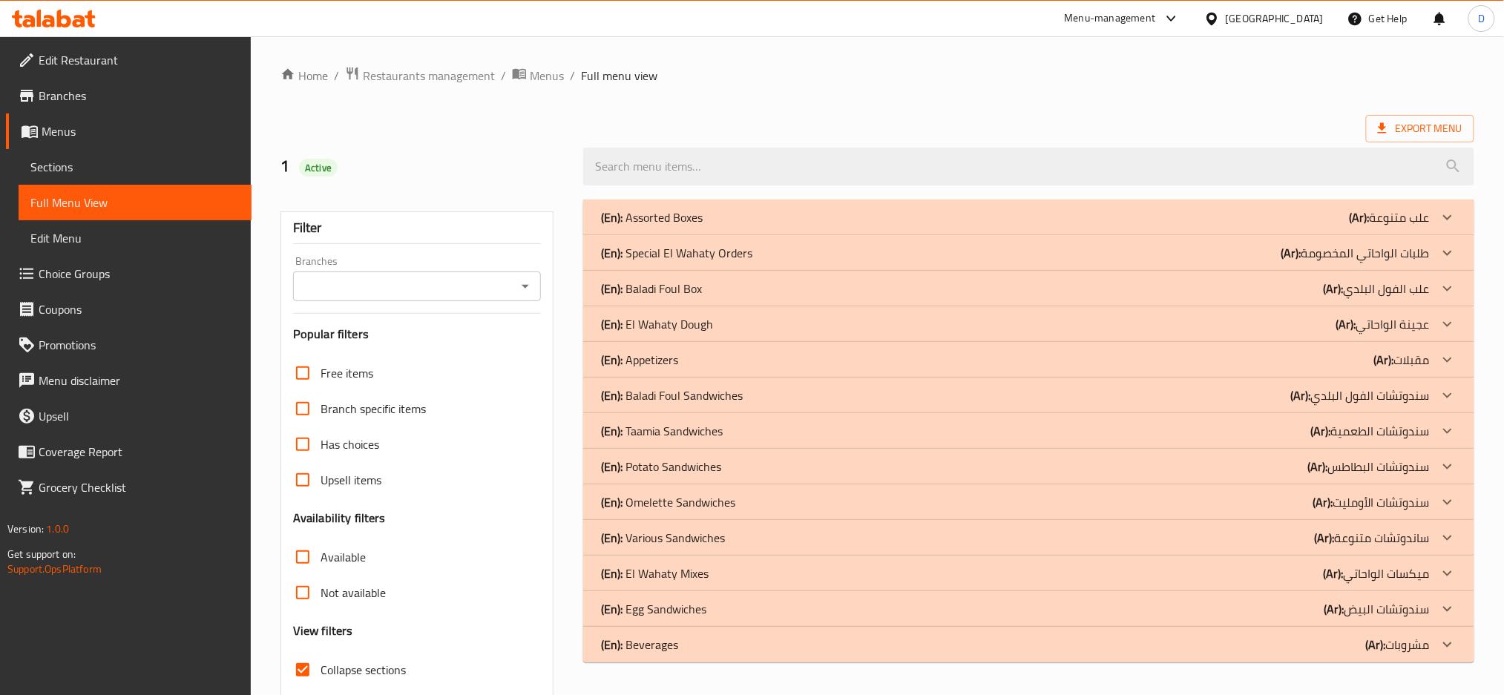
click at [1054, 214] on div "(En): Assorted Boxes (Ar): علب متنوعة" at bounding box center [1015, 217] width 829 height 18
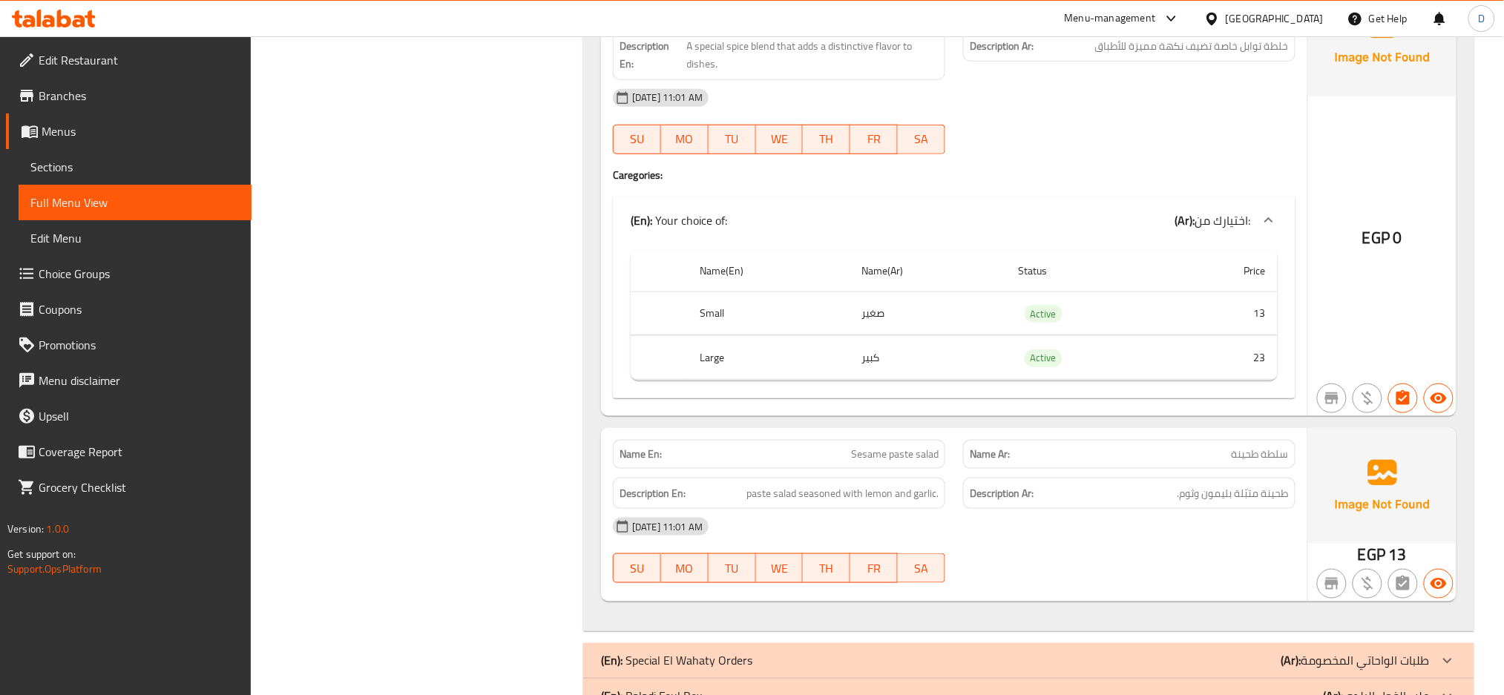
scroll to position [2452, 0]
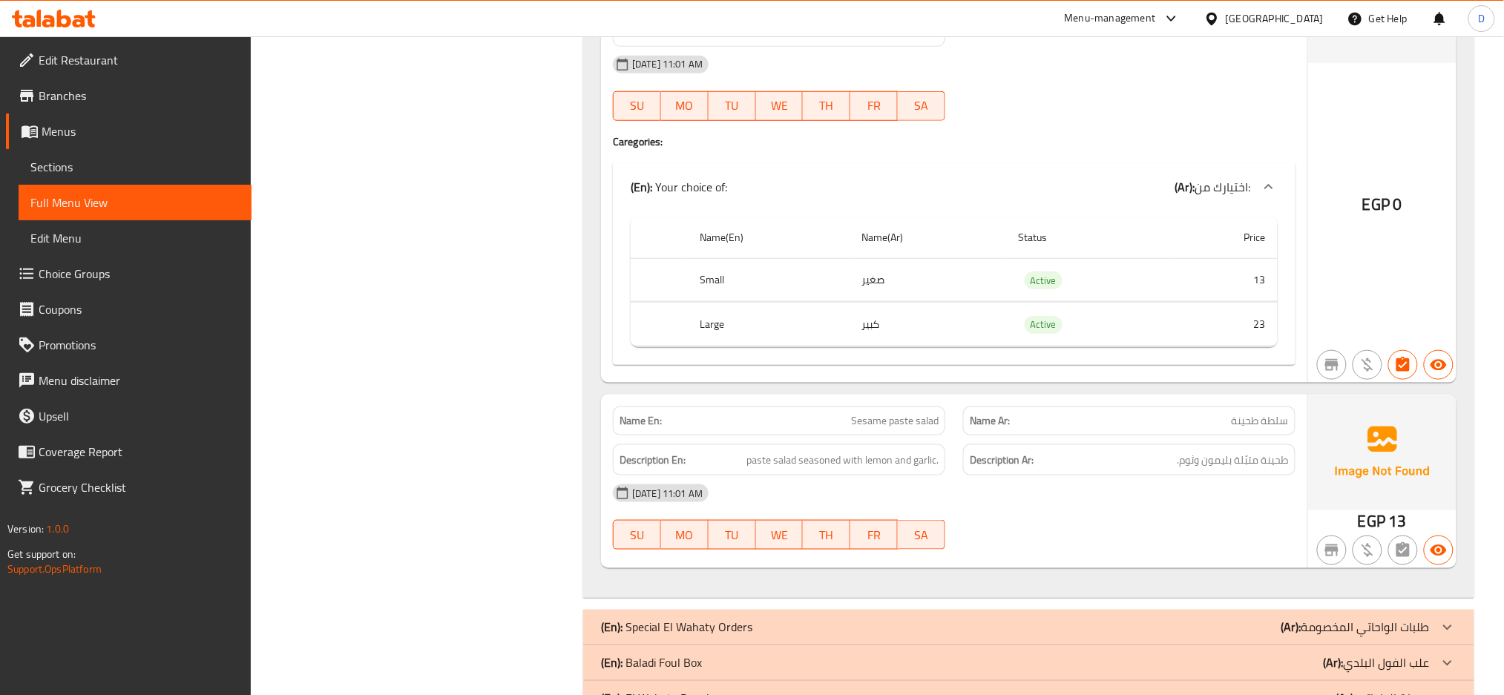
click at [919, 423] on span "Sesame paste salad" at bounding box center [895, 421] width 88 height 16
copy span "Sesame paste salad"
click at [668, 408] on div "Name En: Sesame paste salad" at bounding box center [779, 421] width 350 height 47
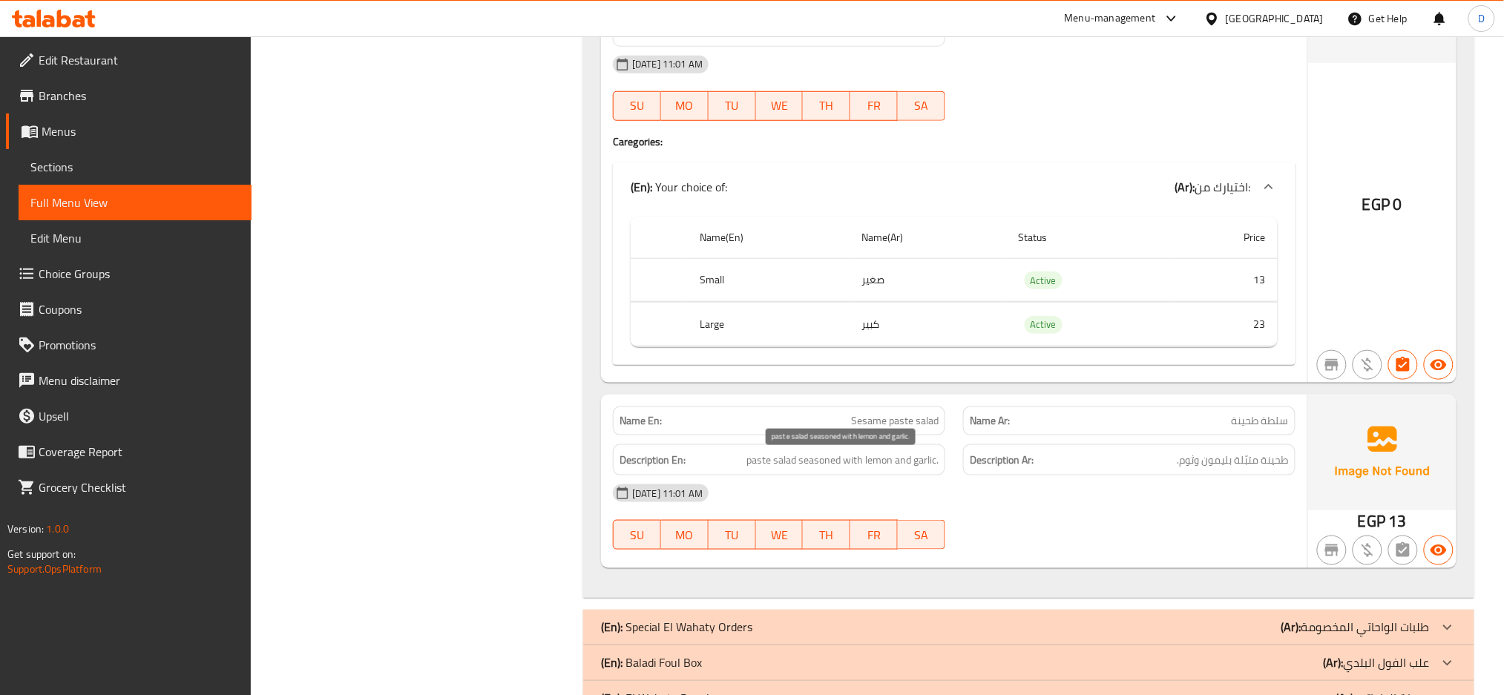
click at [899, 470] on span "paste salad seasoned with lemon and garlic." at bounding box center [842, 460] width 192 height 19
copy span "paste salad seasoned with lemon and garlic."
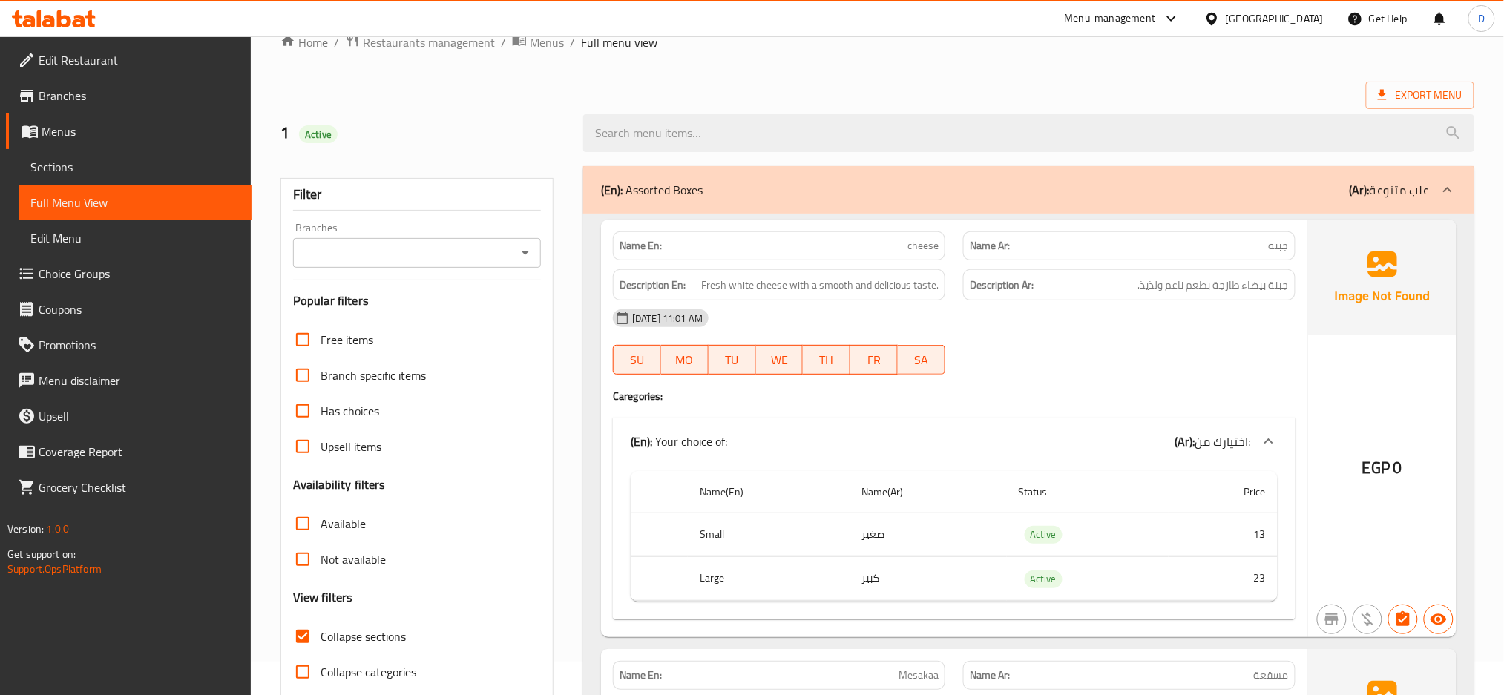
scroll to position [19, 0]
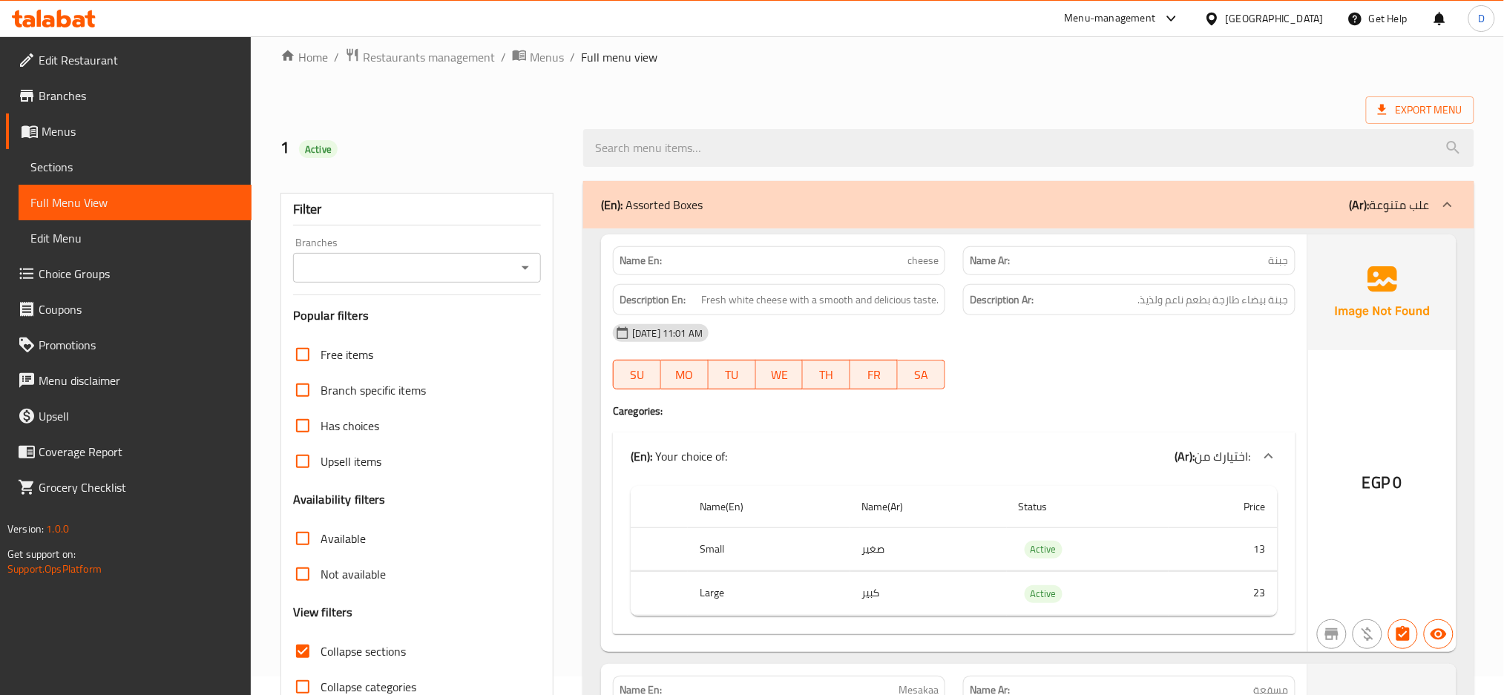
click at [789, 193] on div "(En): Assorted Boxes (Ar): علب متنوعة" at bounding box center [1028, 204] width 891 height 47
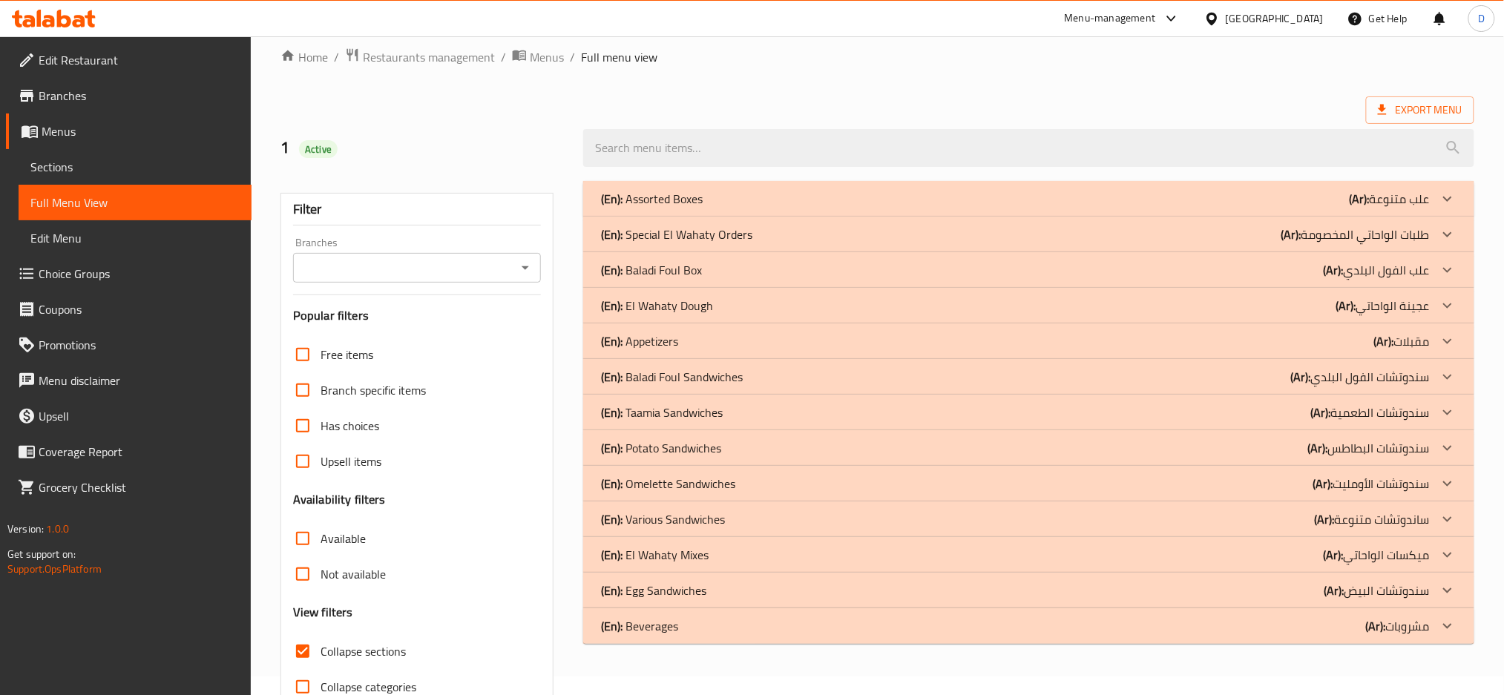
click at [768, 208] on div "(En): Baladi Foul Box (Ar): علب الفول البلدي" at bounding box center [1015, 199] width 829 height 18
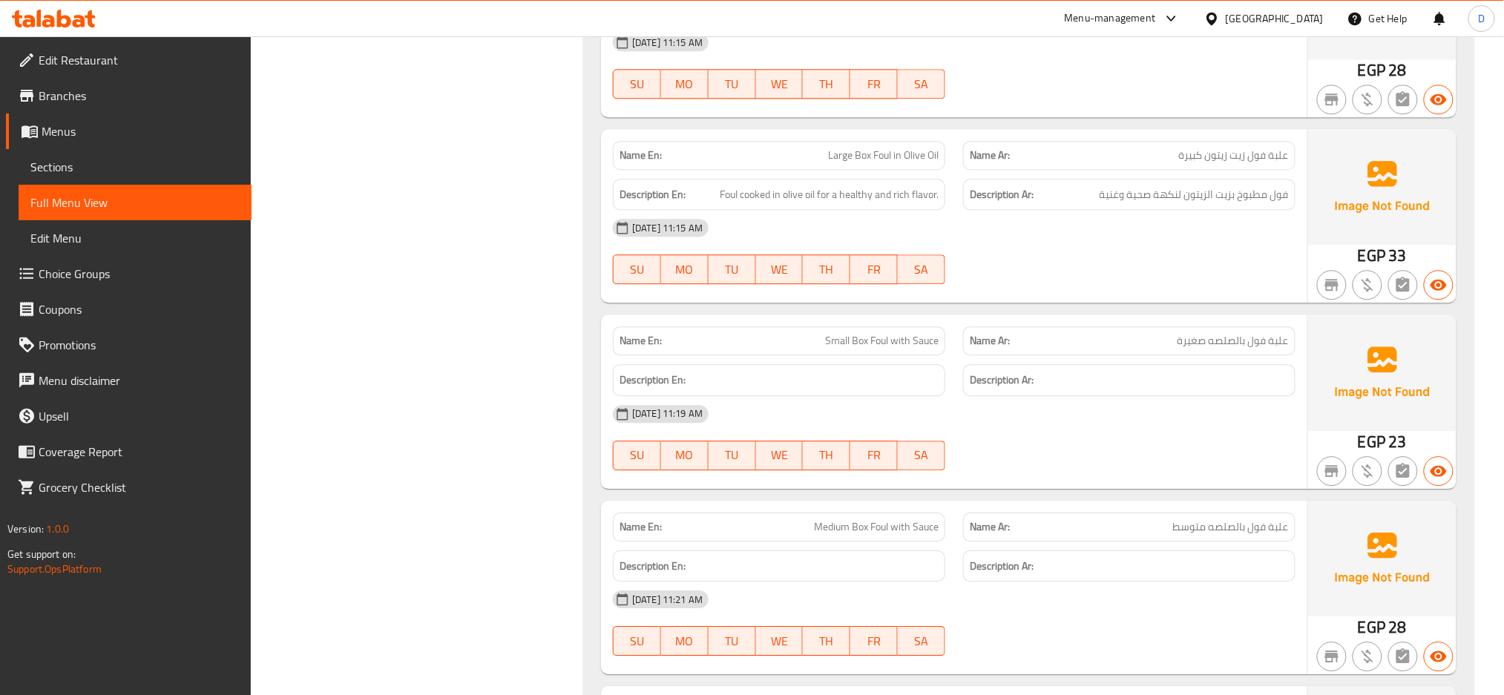
scroll to position [1322, 0]
drag, startPoint x: 1211, startPoint y: 340, endPoint x: 1238, endPoint y: 340, distance: 26.7
click at [1238, 340] on span "علبة فول بالصلصه صغيرة" at bounding box center [1232, 340] width 111 height 16
copy span "صلصه"
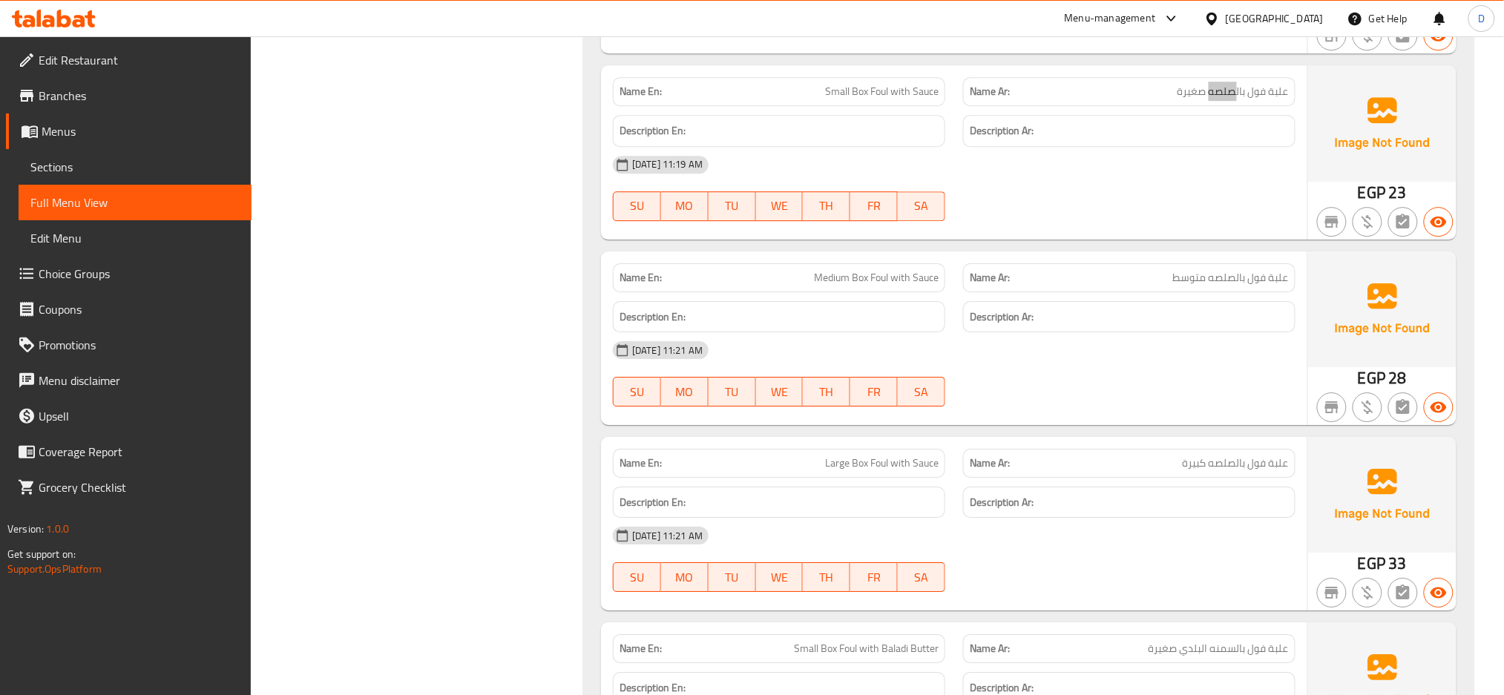
scroll to position [1878, 0]
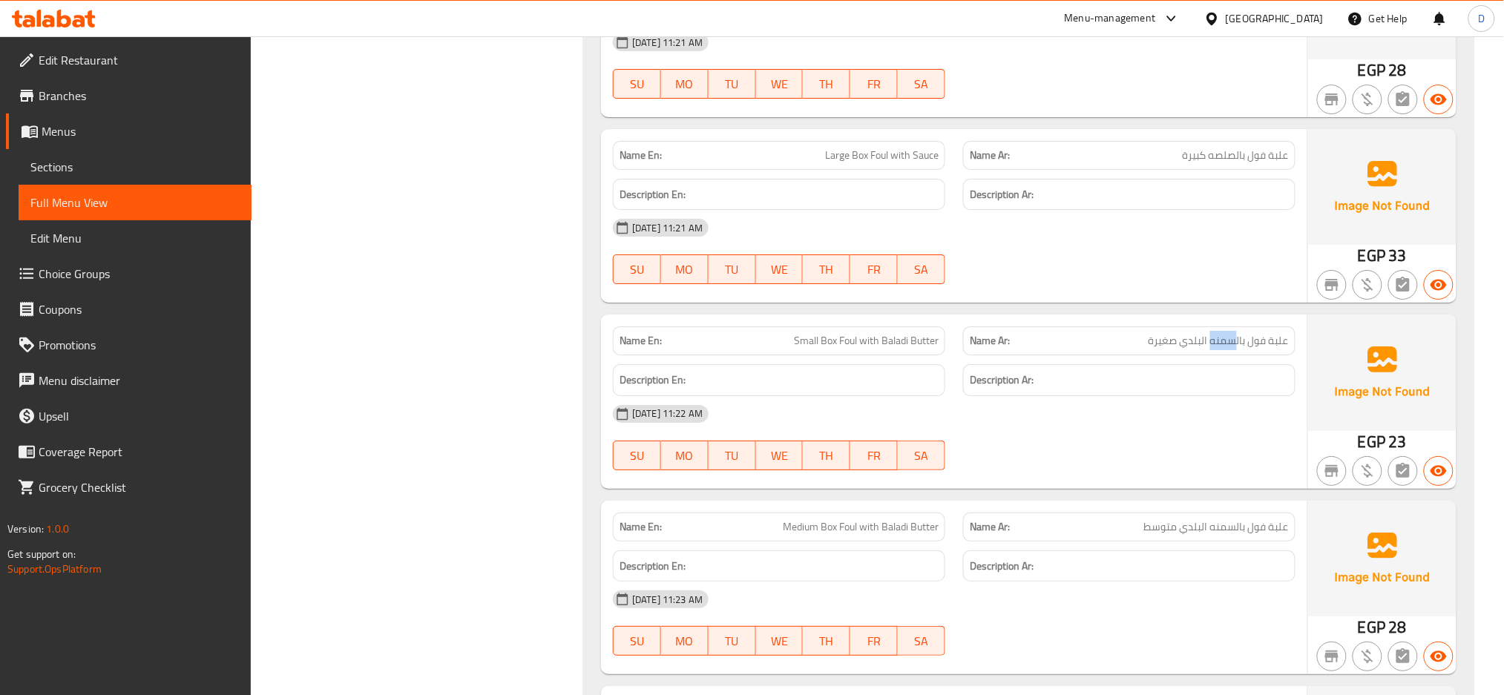
drag, startPoint x: 1212, startPoint y: 343, endPoint x: 1238, endPoint y: 344, distance: 26.0
click at [1238, 344] on span "علبة فول بالسمنه البلدي صغيرة" at bounding box center [1218, 341] width 140 height 16
click at [831, 349] on span "Small Box Foul with Baladi Butter" at bounding box center [866, 341] width 145 height 16
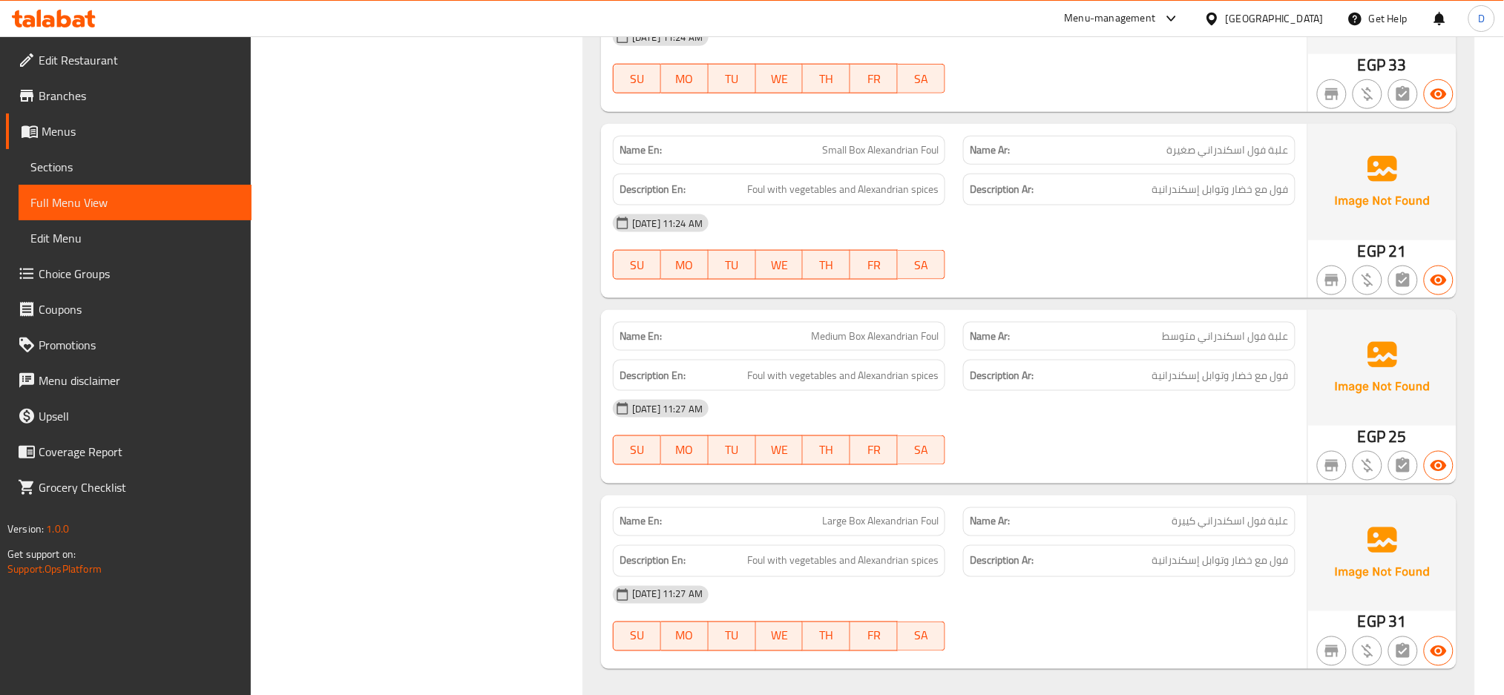
scroll to position [2625, 0]
click at [1122, 432] on div "13-08-2025 11:27 AM SU MO TU WE TH FR SA" at bounding box center [954, 433] width 700 height 83
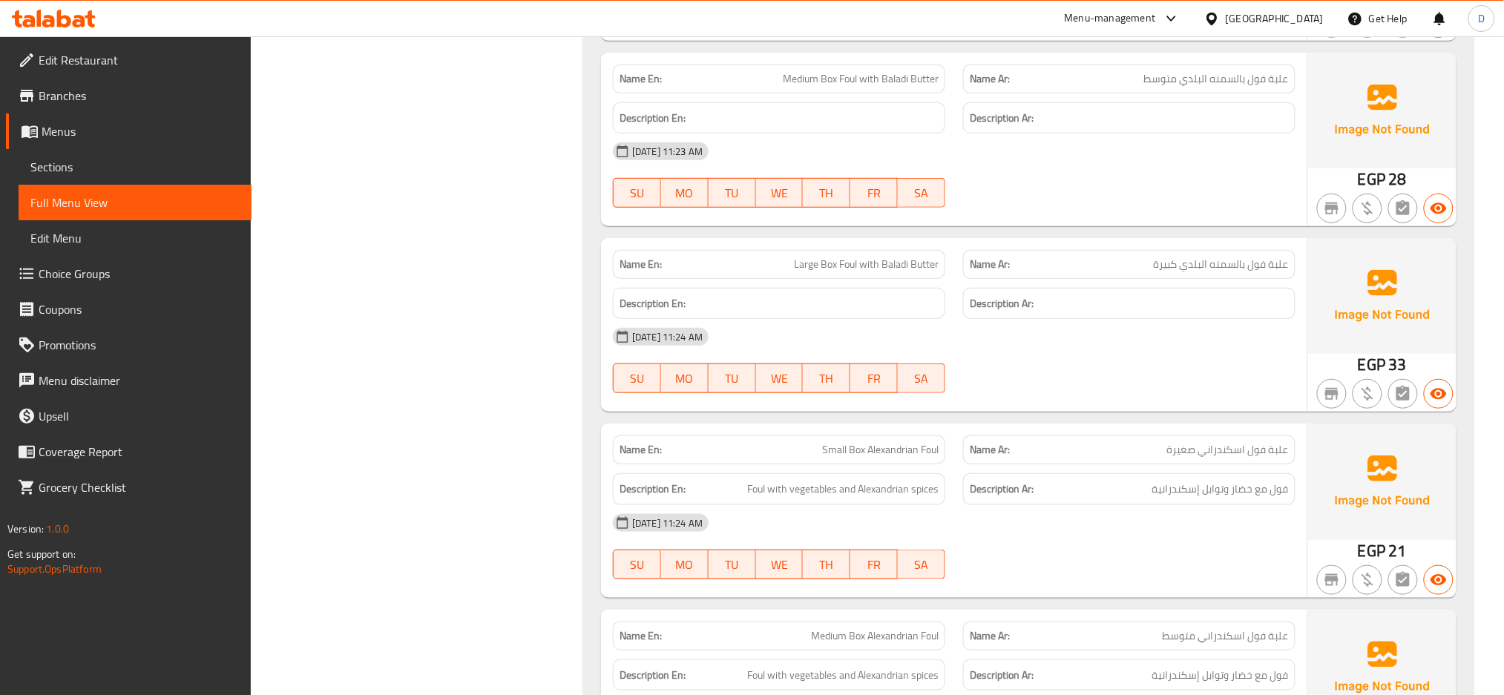
scroll to position [2324, 0]
click at [809, 266] on span "Large Box Foul with Baladi Butter" at bounding box center [866, 267] width 145 height 16
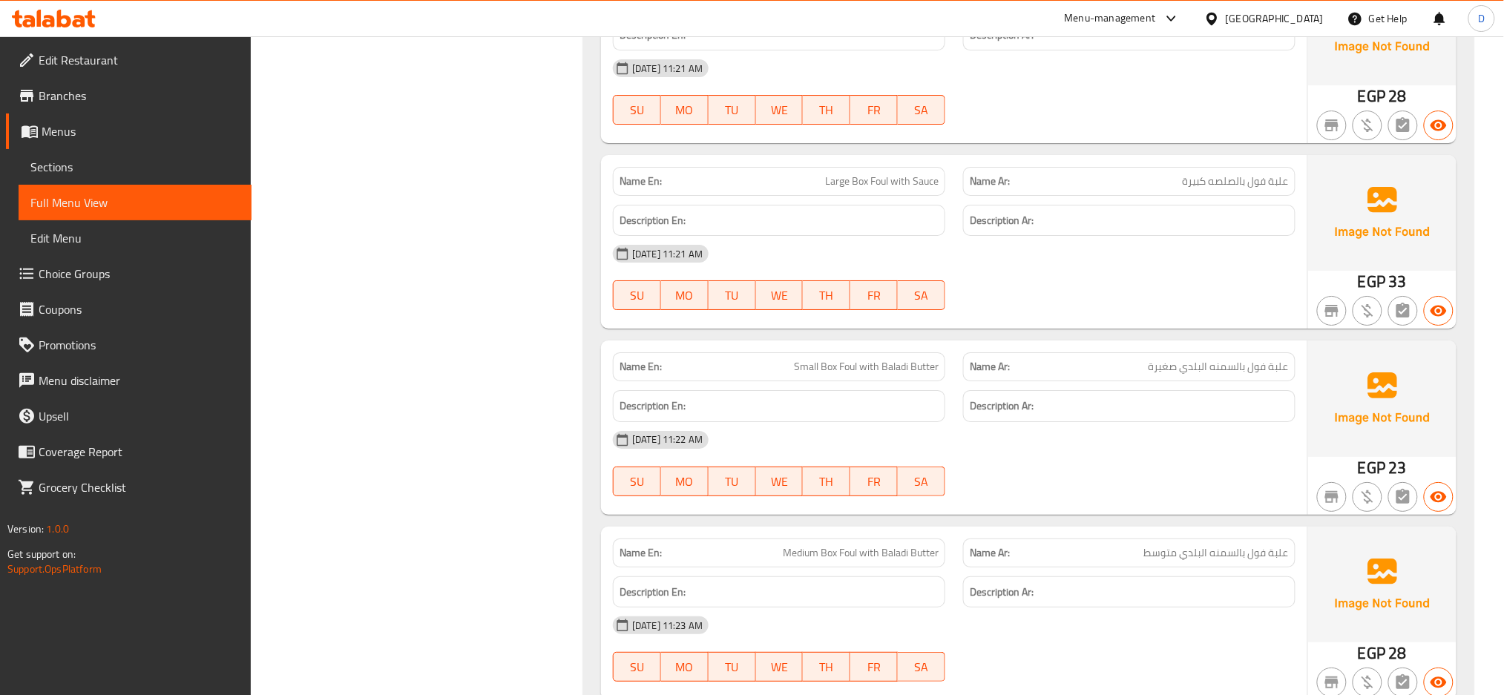
scroll to position [1852, 0]
click at [817, 371] on span "Small Box Foul with Baladi Butter" at bounding box center [866, 368] width 145 height 16
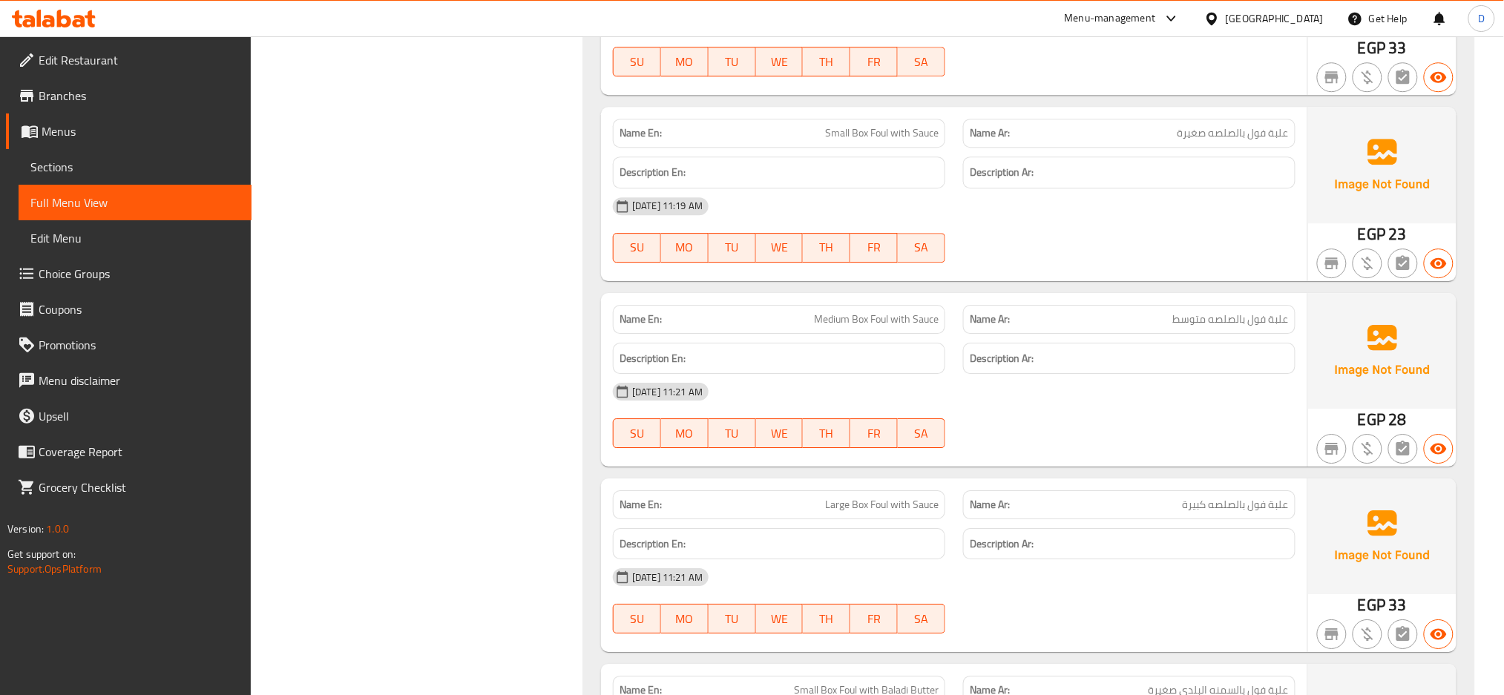
scroll to position [1527, 0]
drag, startPoint x: 822, startPoint y: 141, endPoint x: 993, endPoint y: 138, distance: 171.4
click at [993, 138] on div "Name En: Small Box Foul with Sauce Name Ar: علبة فول بالصلصه صغيرة" at bounding box center [954, 135] width 700 height 47
click at [904, 136] on span "Small Box Foul with Sauce" at bounding box center [881, 136] width 113 height 16
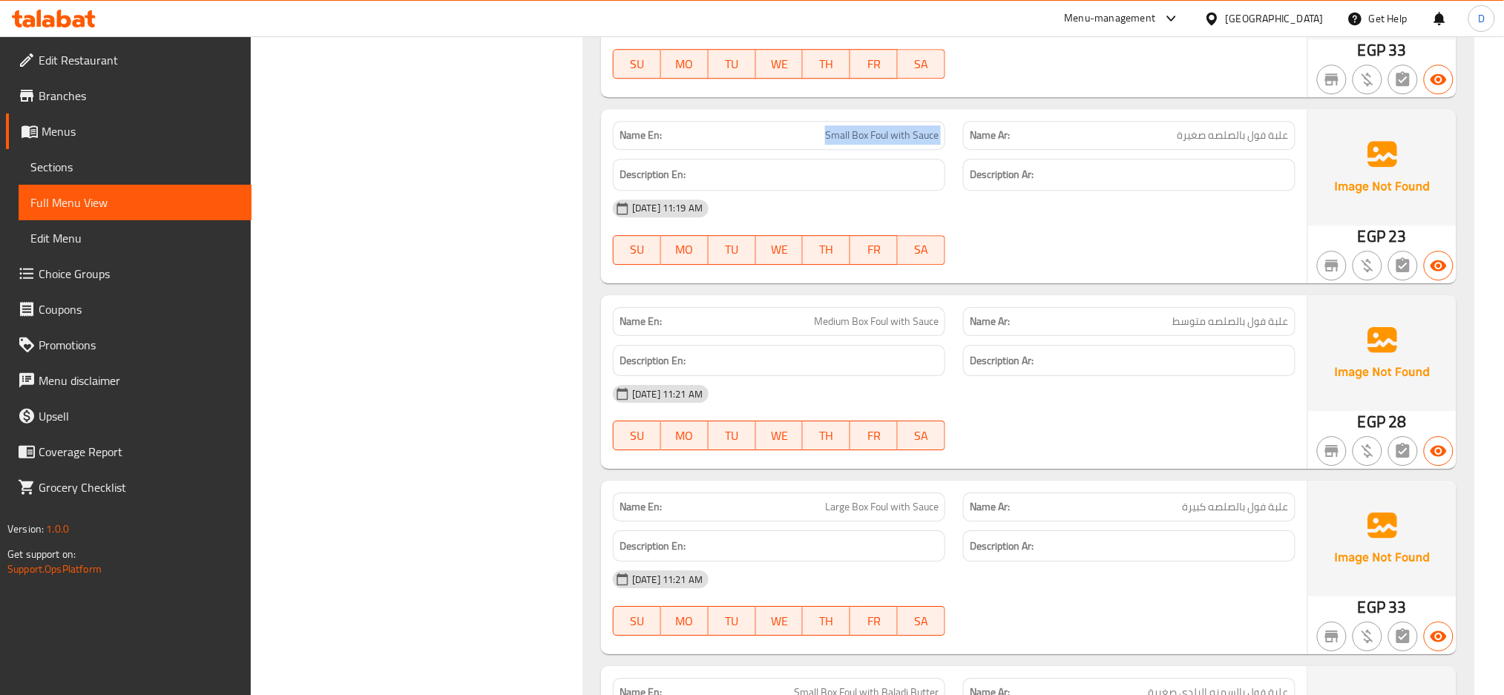
click at [904, 136] on span "Small Box Foul with Sauce" at bounding box center [881, 136] width 113 height 16
click at [1108, 433] on div "13-08-2025 11:21 AM SU MO TU WE TH FR SA" at bounding box center [954, 417] width 700 height 83
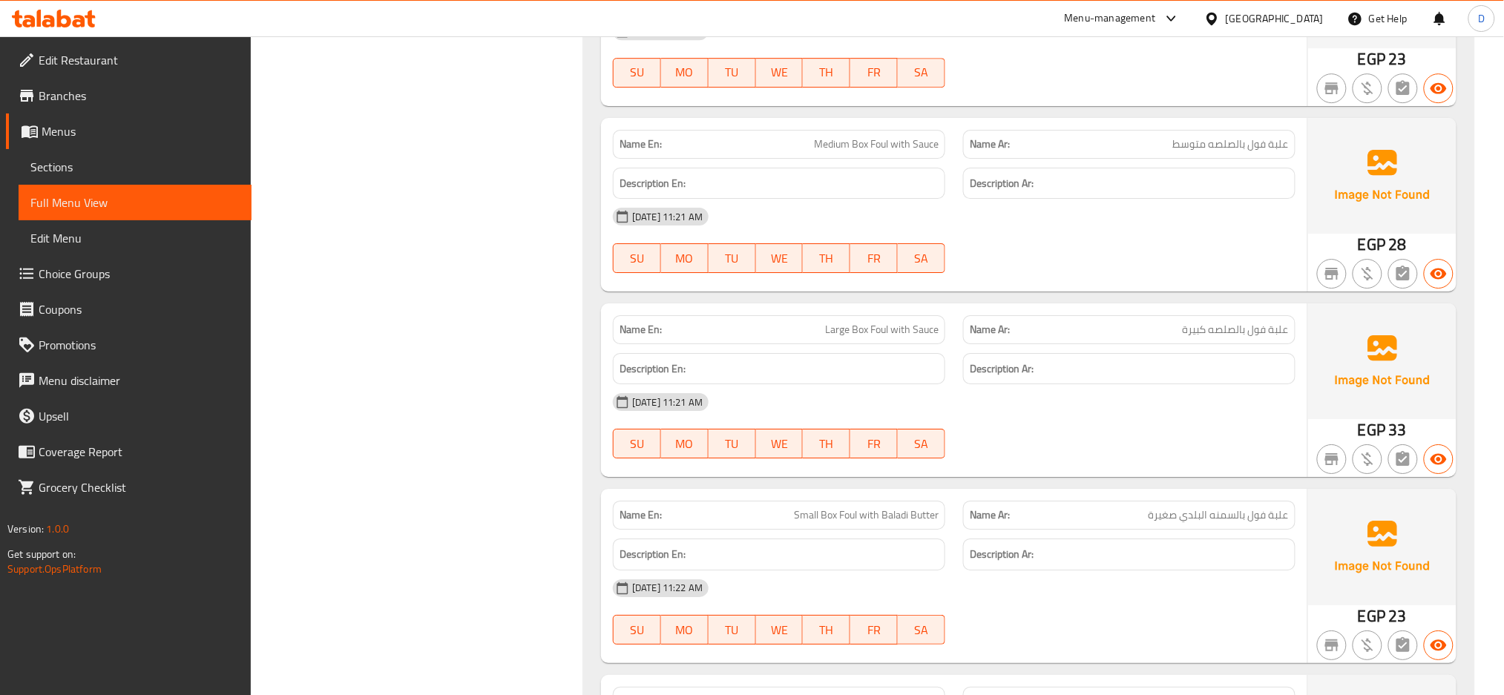
scroll to position [1701, 0]
click at [813, 322] on div "Name En: Large Box Foul with Sauce" at bounding box center [779, 332] width 332 height 29
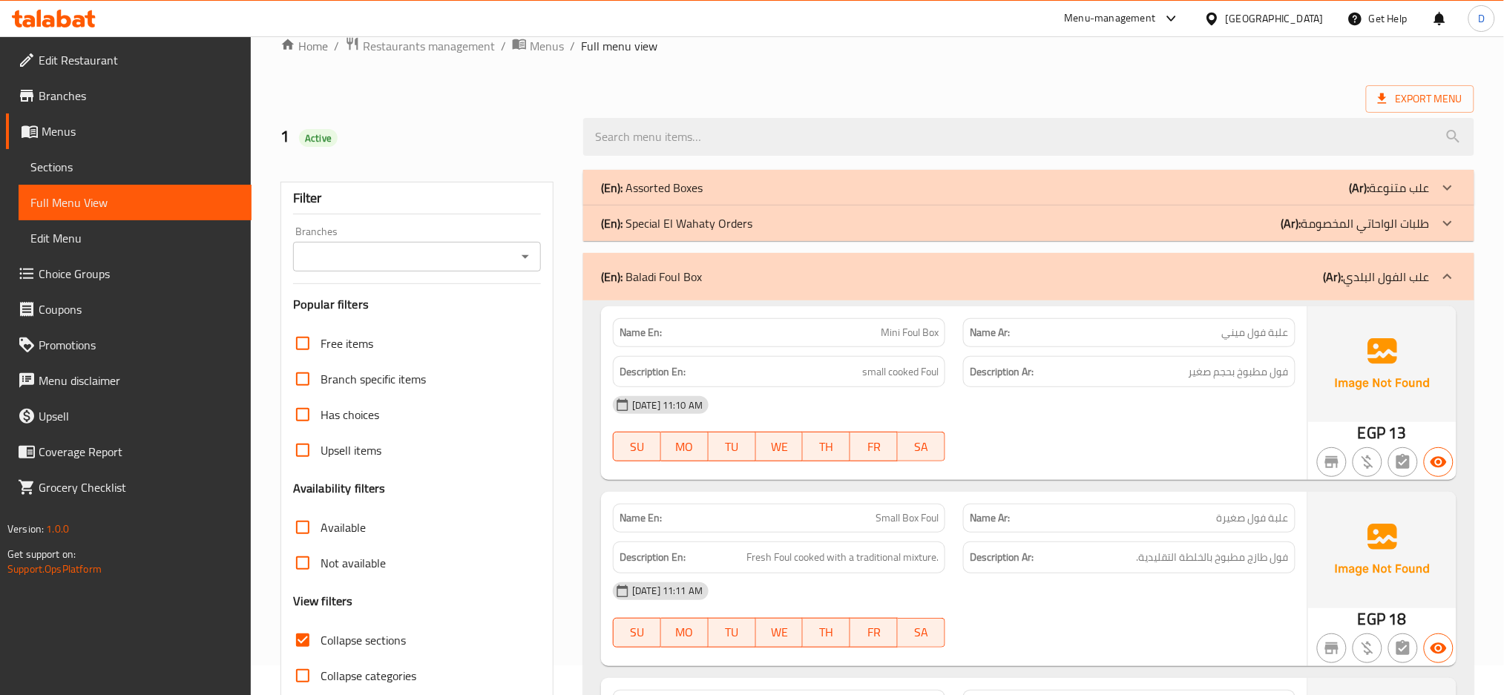
scroll to position [0, 0]
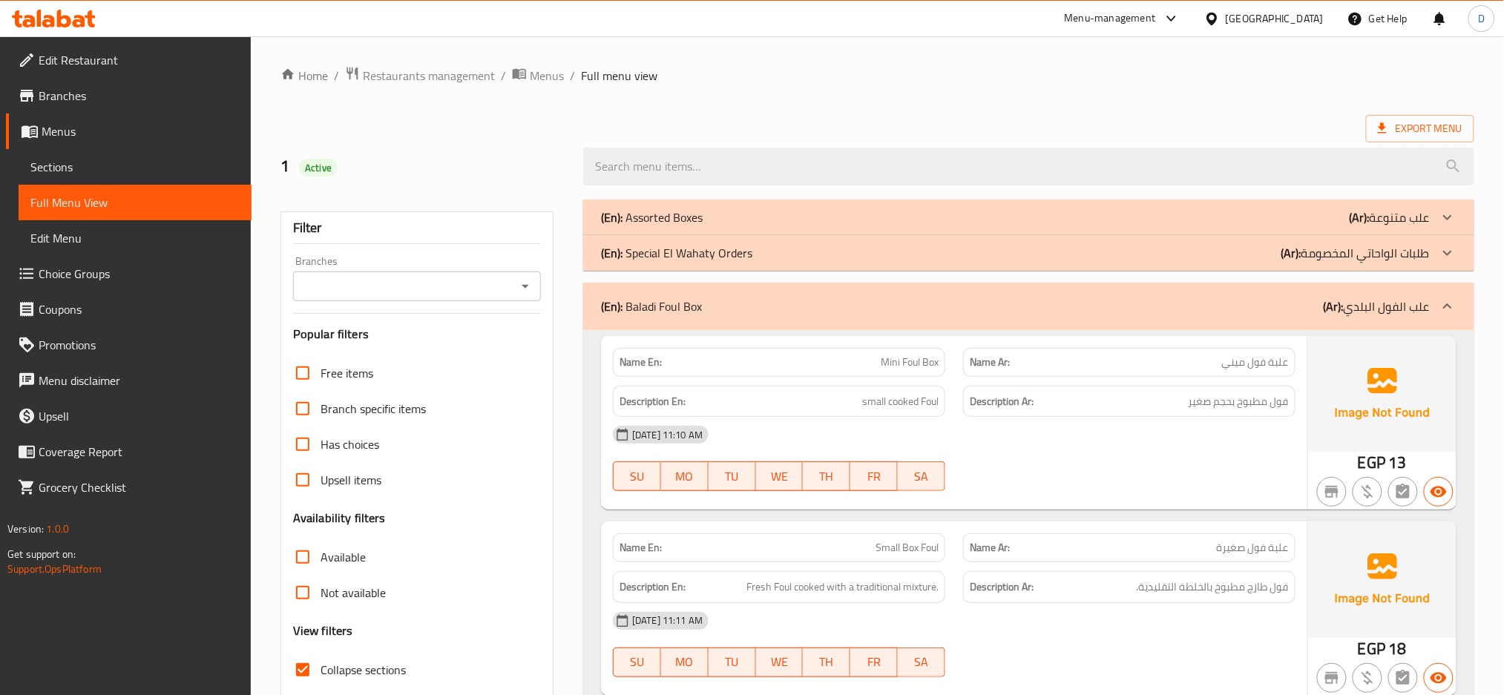
click at [968, 303] on div "(En): Baladi Foul Box (Ar): علب الفول البلدي" at bounding box center [1015, 306] width 829 height 18
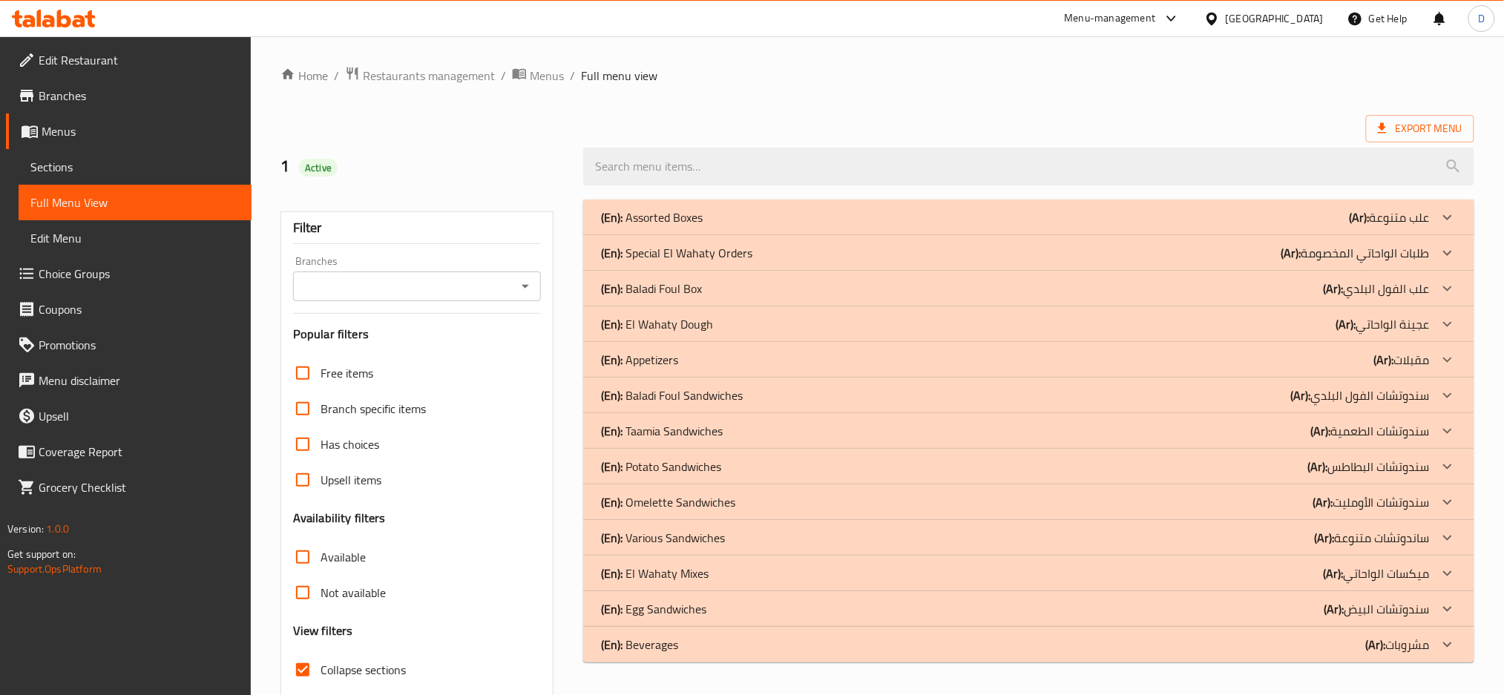
click at [910, 226] on div "(En): El Wahaty Dough (Ar): عجينة الواحاتي" at bounding box center [1015, 217] width 829 height 18
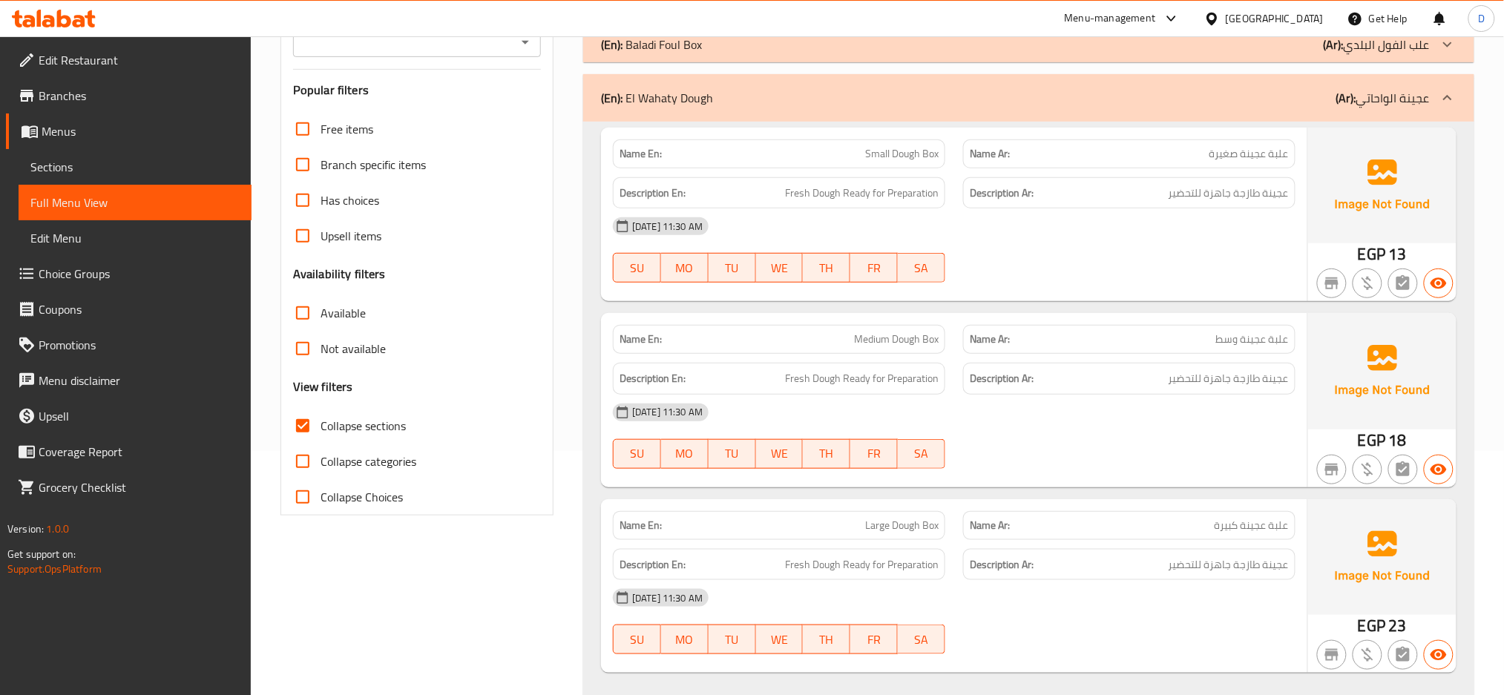
scroll to position [245, 0]
click at [1064, 90] on div "(En): El Wahaty Dough (Ar): عجينة الواحاتي" at bounding box center [1015, 97] width 829 height 18
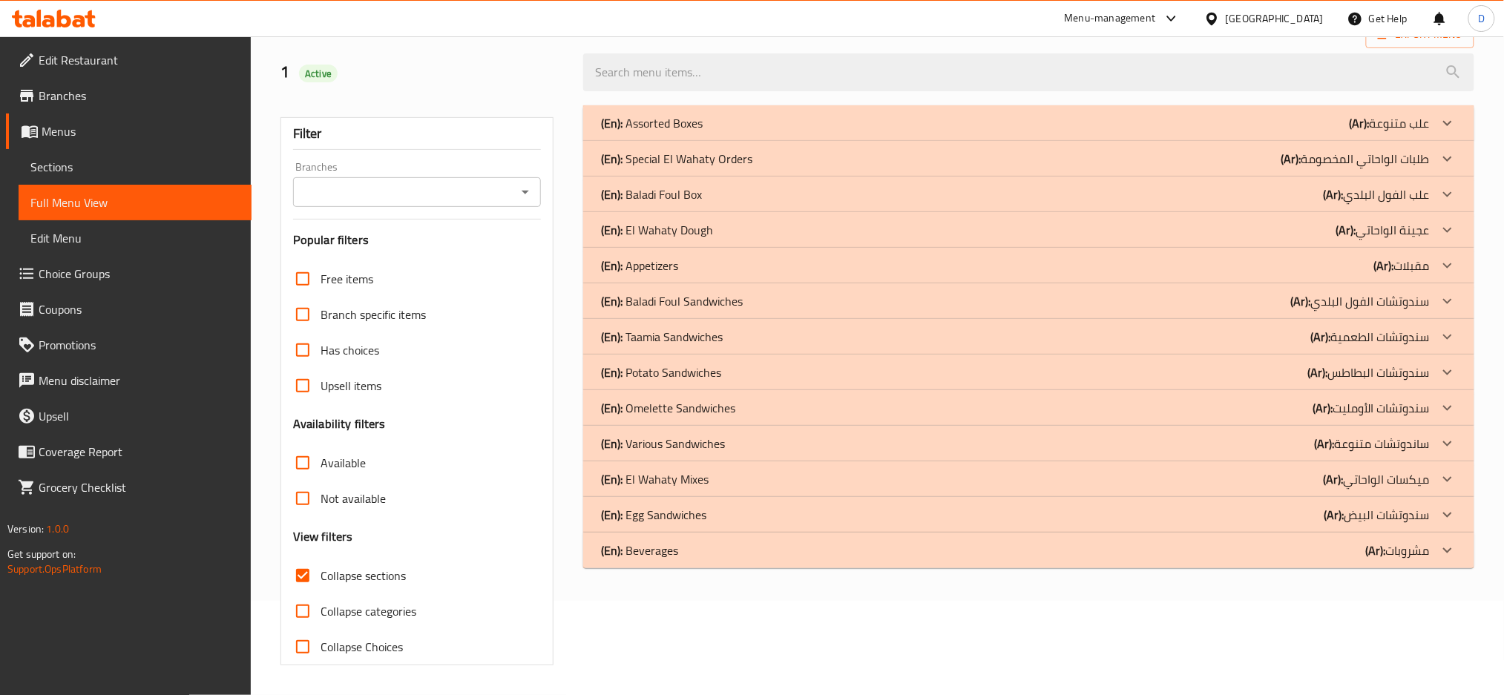
scroll to position [95, 0]
click at [975, 132] on div "(En): Appetizers (Ar): مقبلات" at bounding box center [1015, 123] width 829 height 18
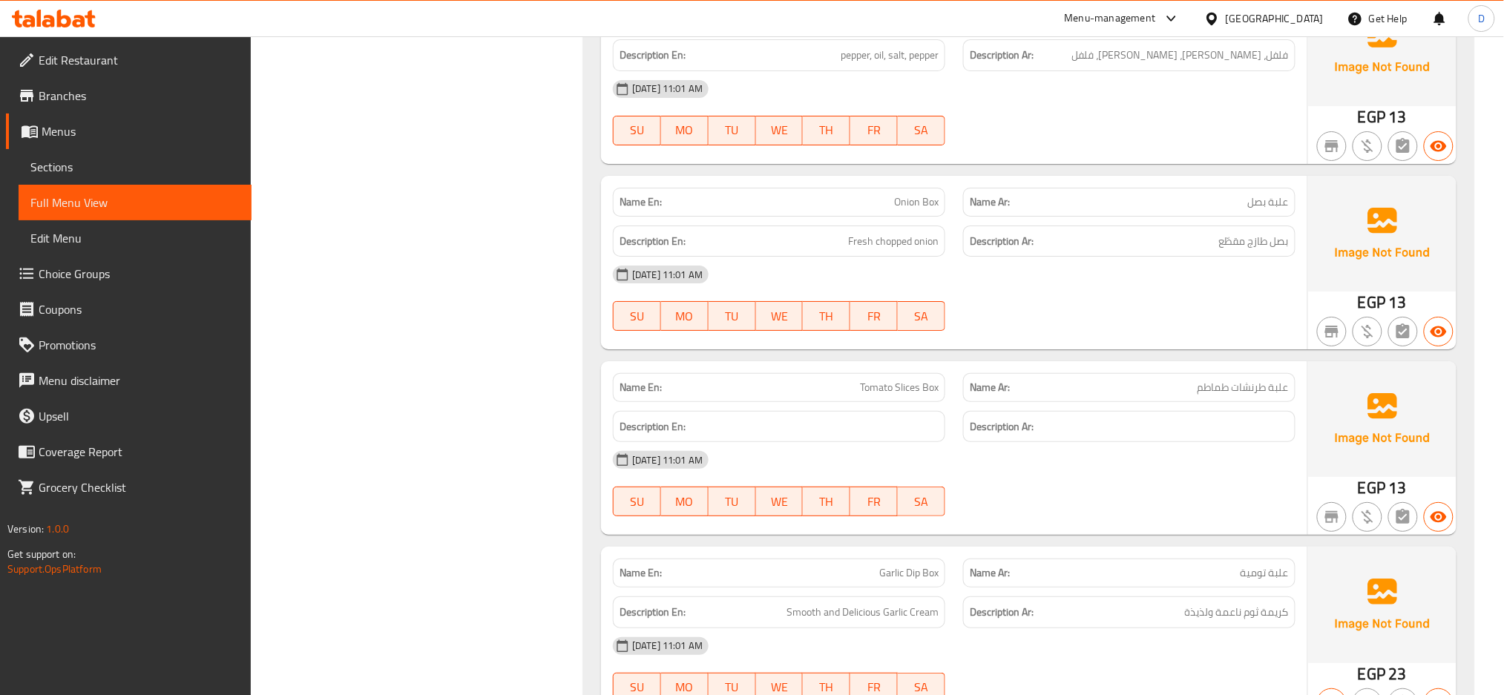
scroll to position [1992, 0]
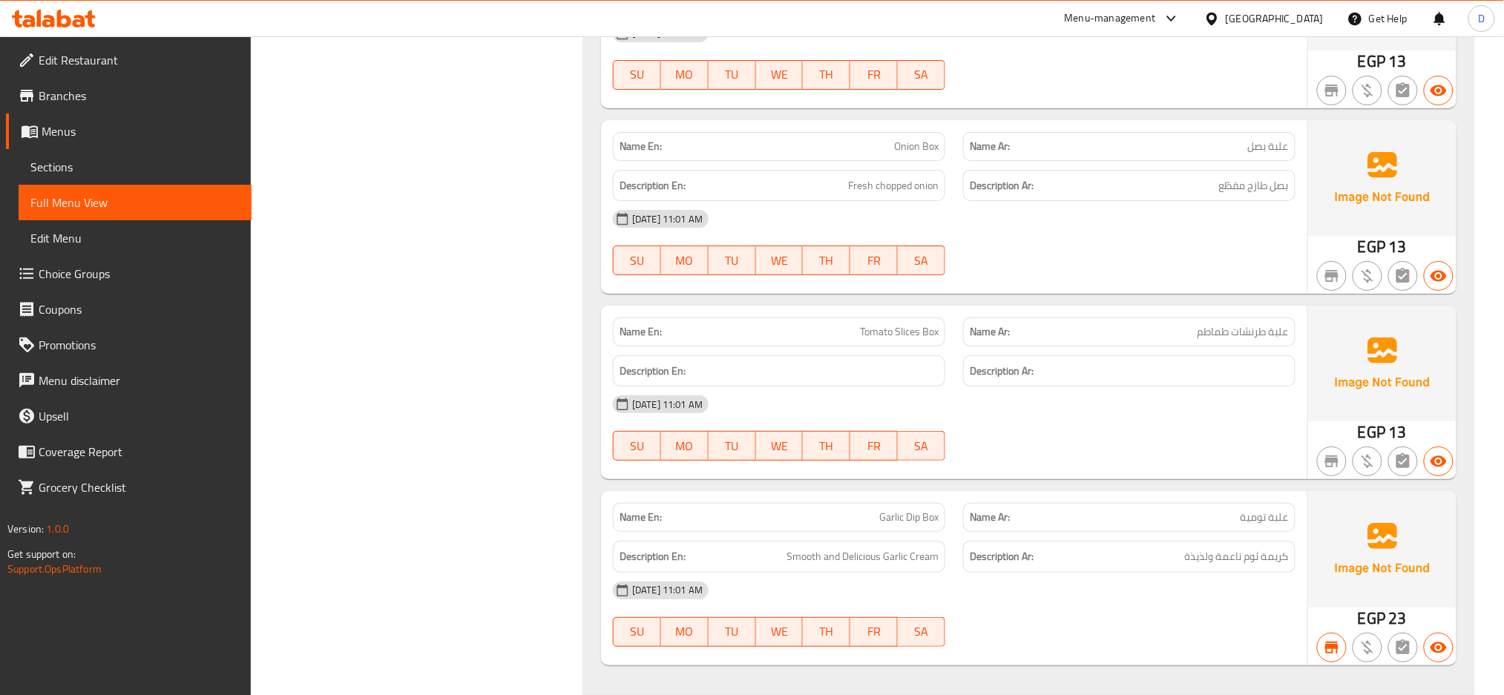
click at [886, 336] on span "Tomato Slices Box" at bounding box center [899, 332] width 79 height 16
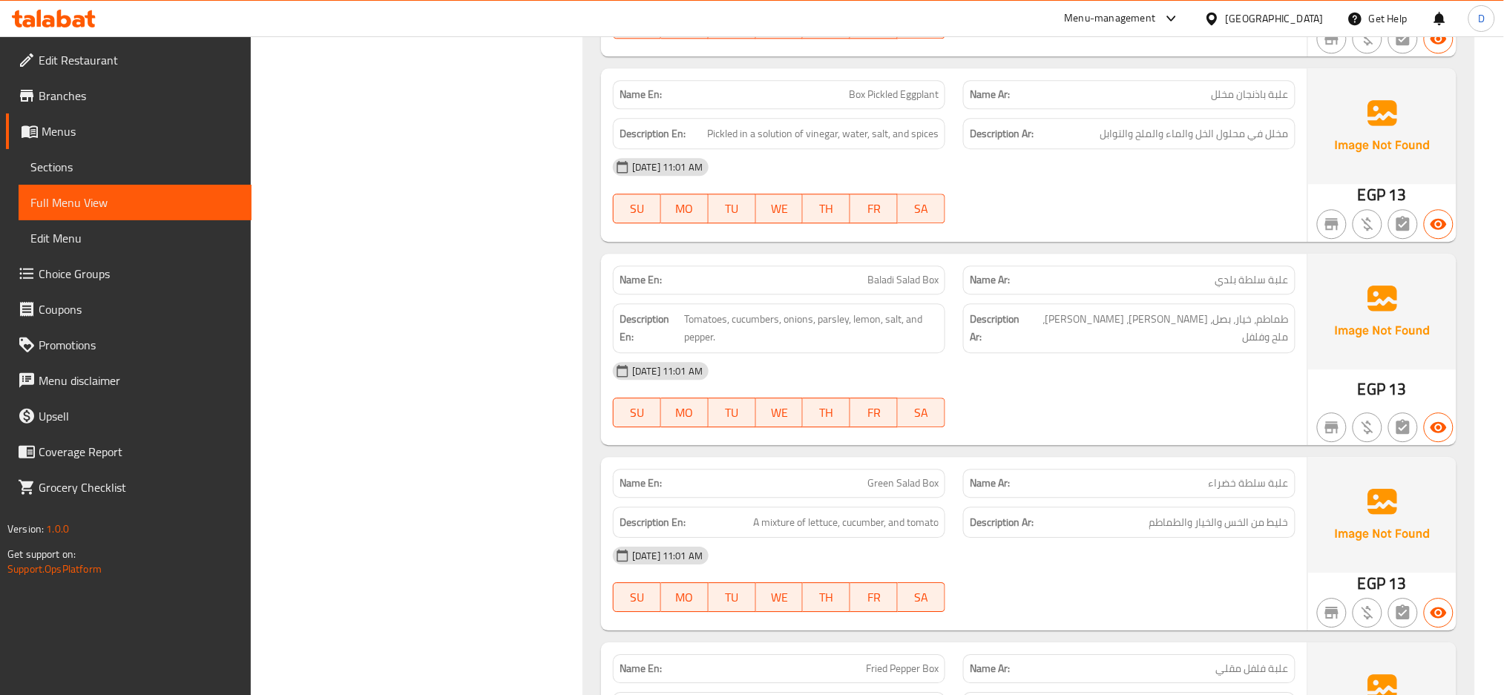
scroll to position [1280, 0]
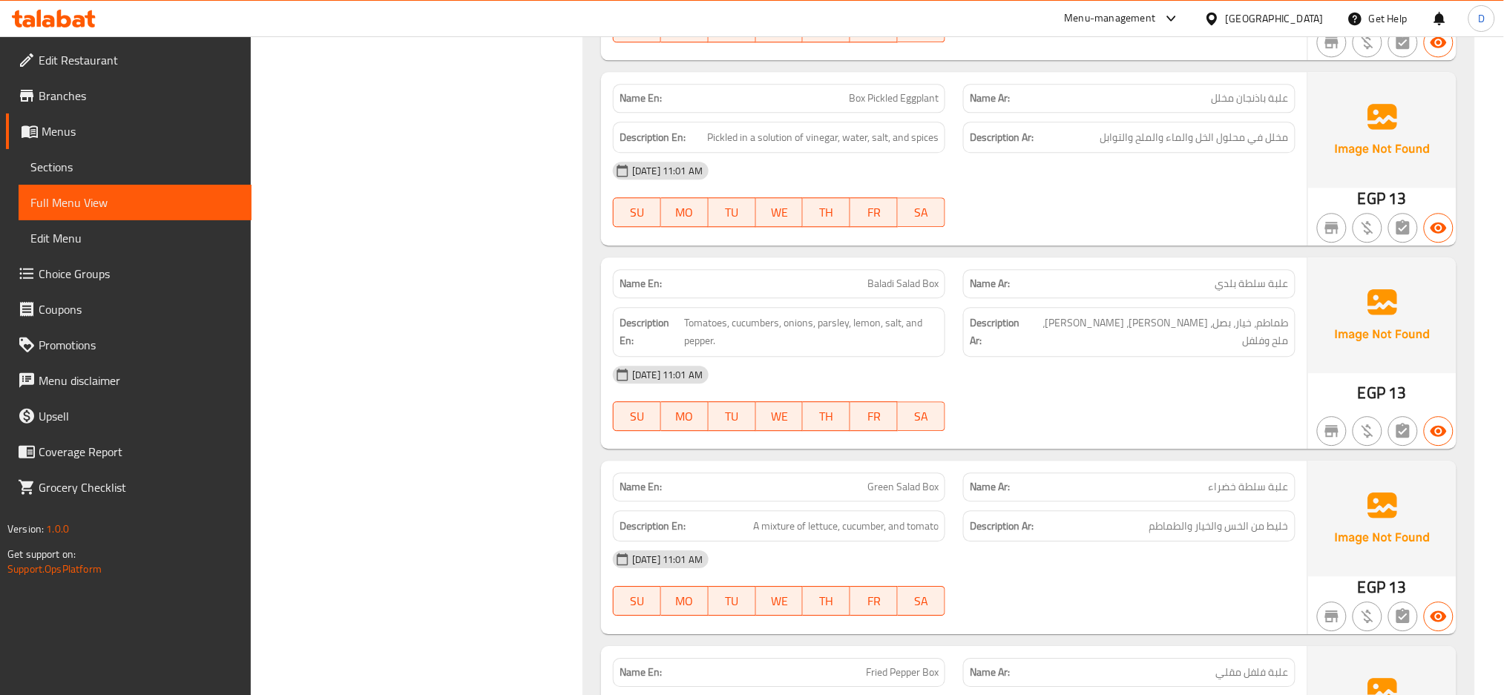
click at [901, 106] on span "Box Pickled Eggplant" at bounding box center [894, 98] width 90 height 16
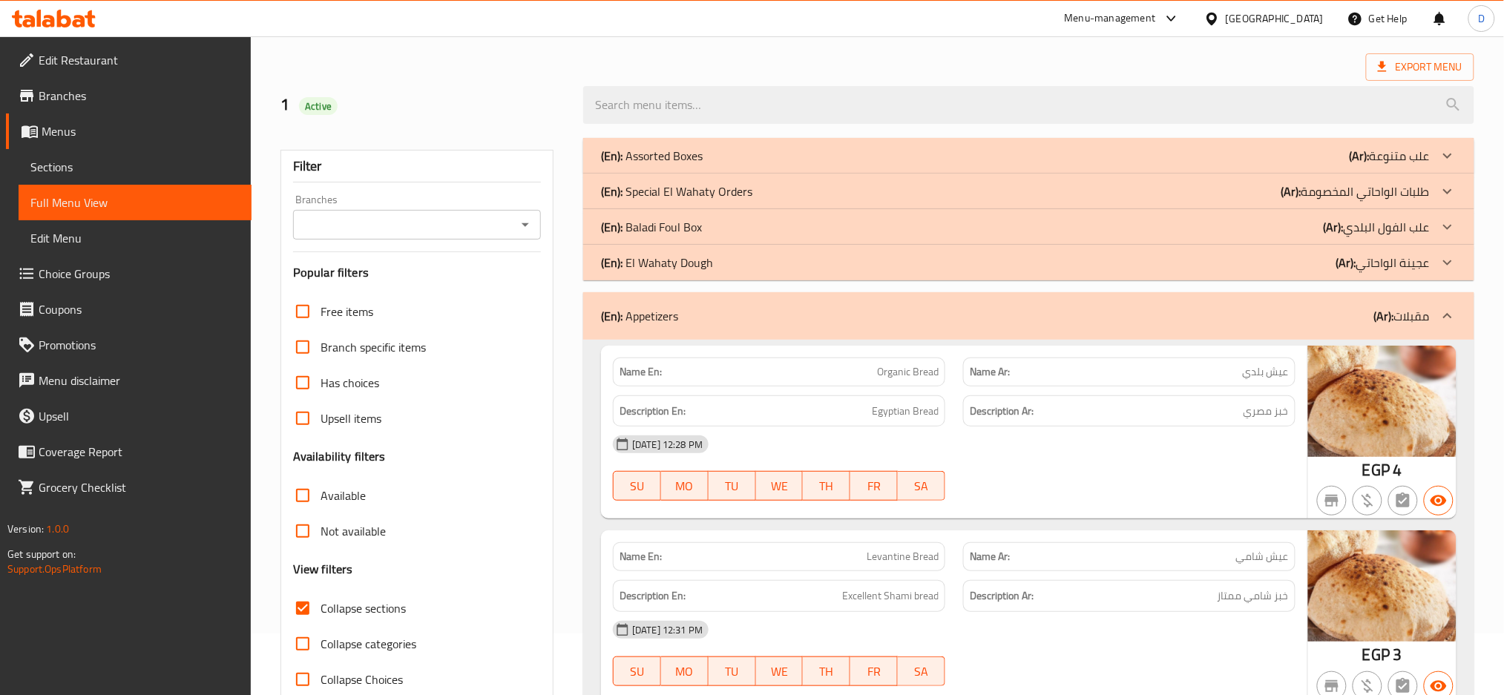
scroll to position [18, 0]
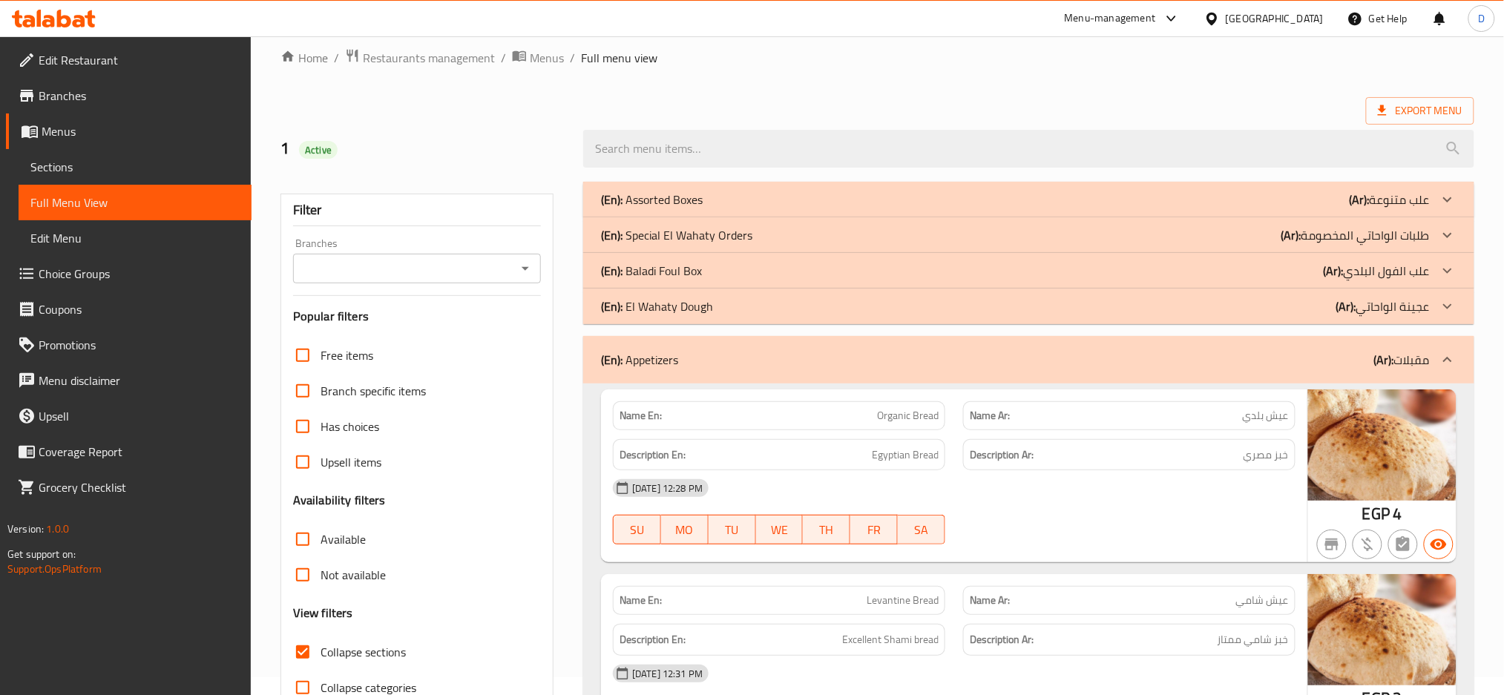
click at [1170, 409] on p "Name Ar: عيش بلدي" at bounding box center [1129, 416] width 319 height 16
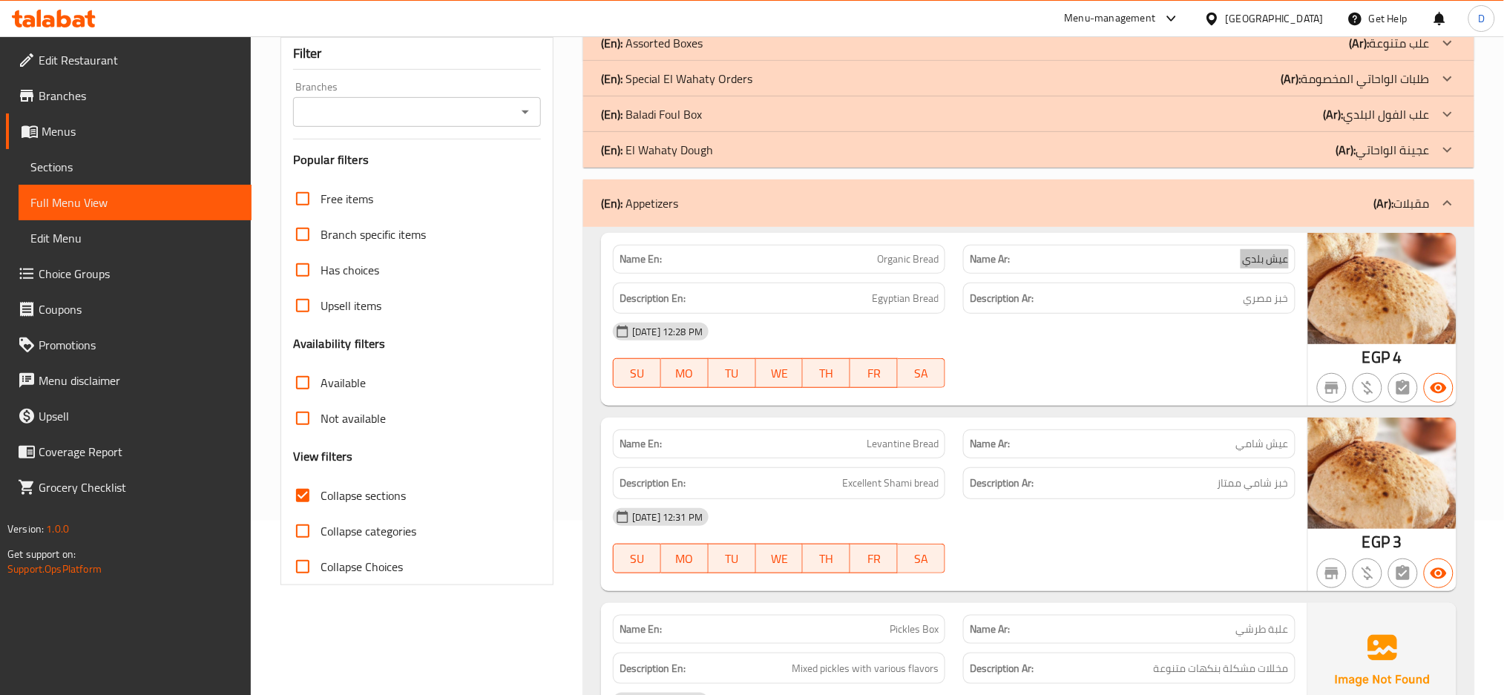
scroll to position [188, 0]
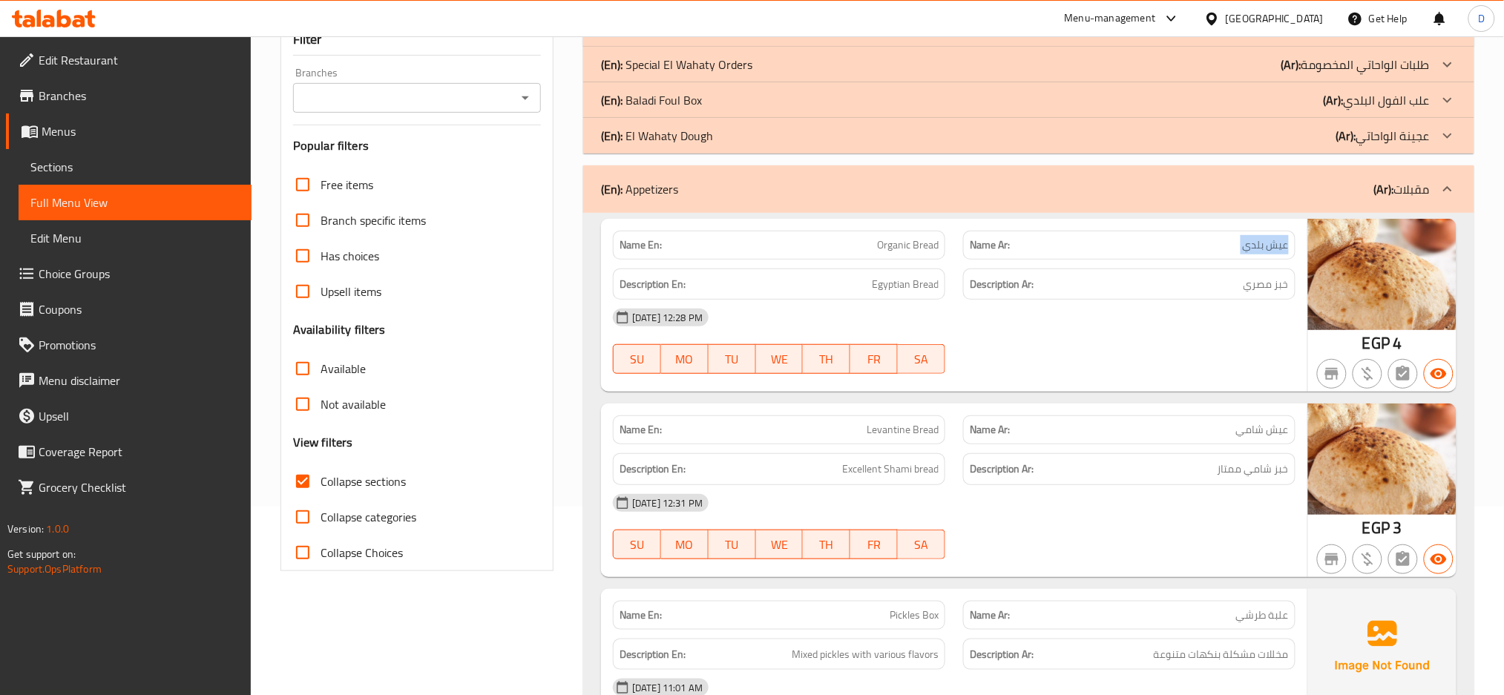
click at [861, 38] on div "(En): Special El Wahaty Orders (Ar): طلبات الواحاتي المخصومة" at bounding box center [1015, 29] width 829 height 18
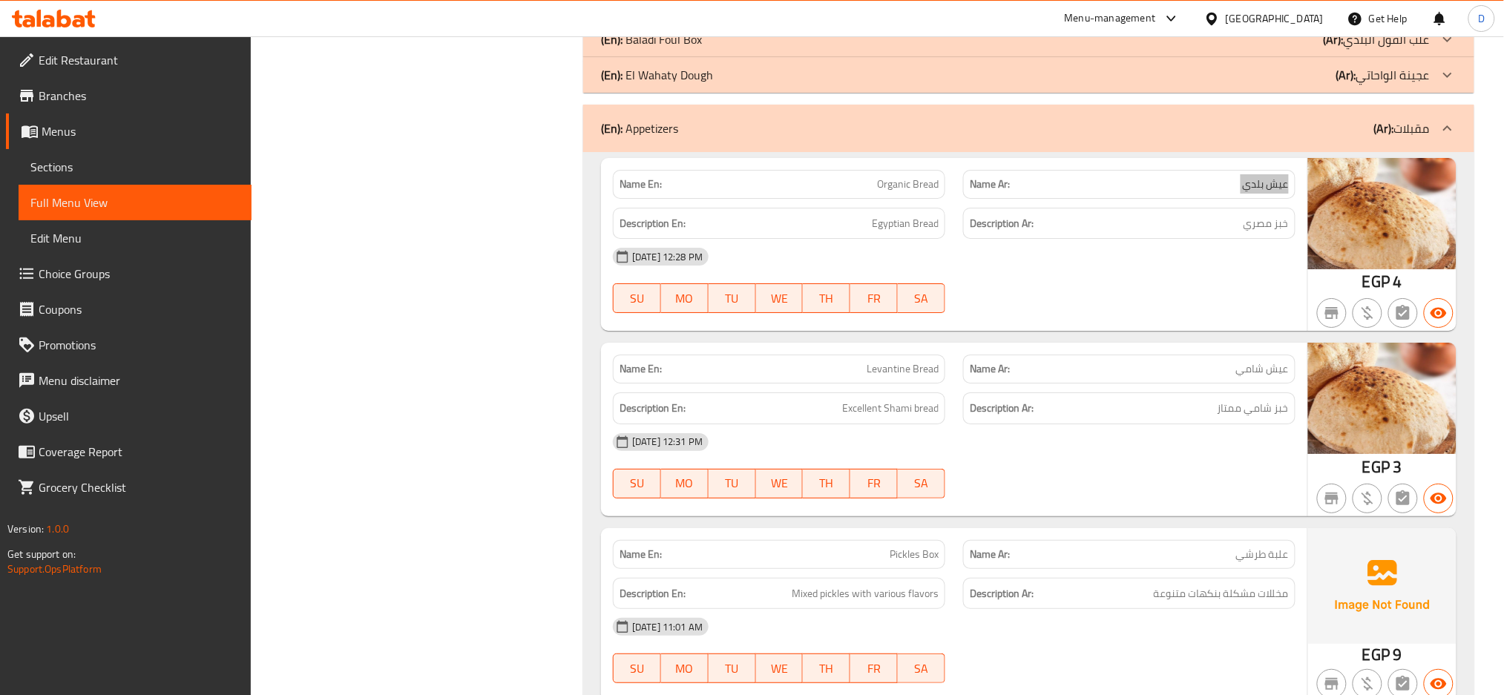
scroll to position [3926, 0]
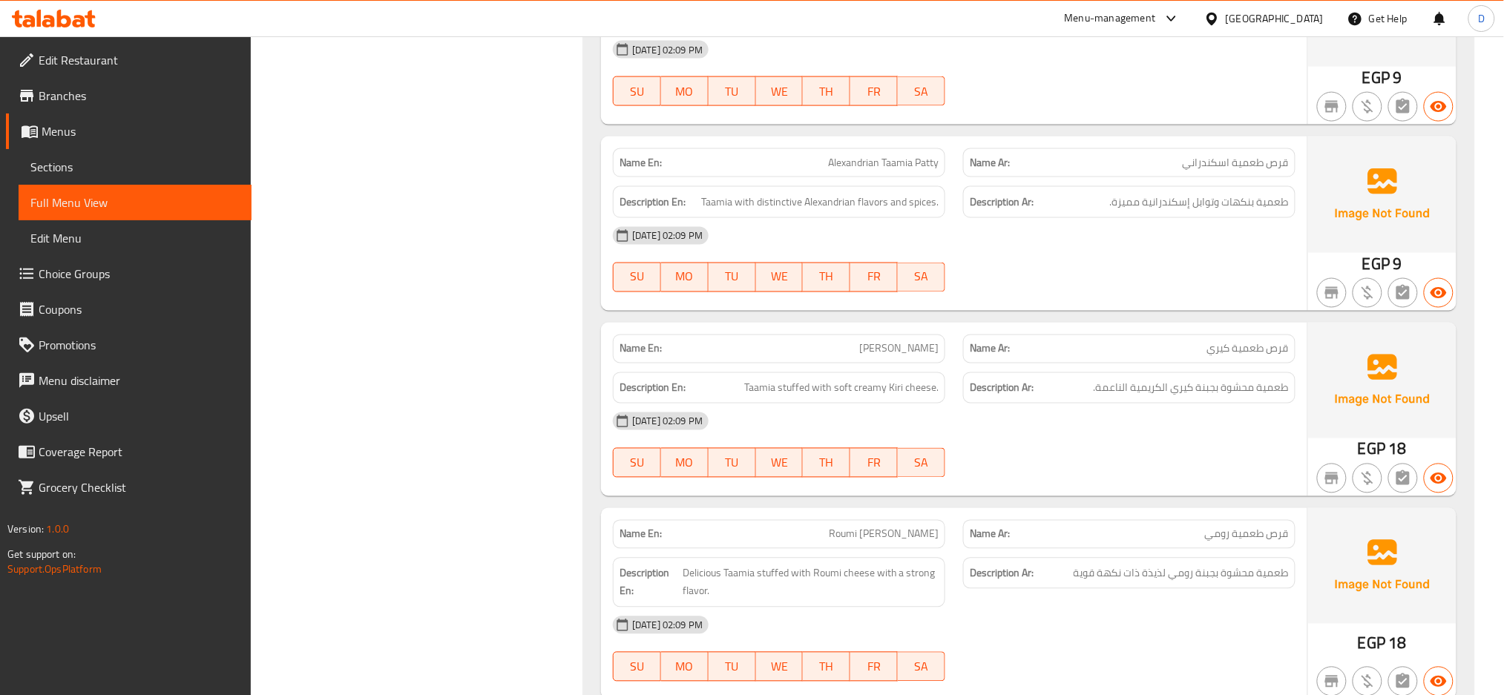
scroll to position [0, 0]
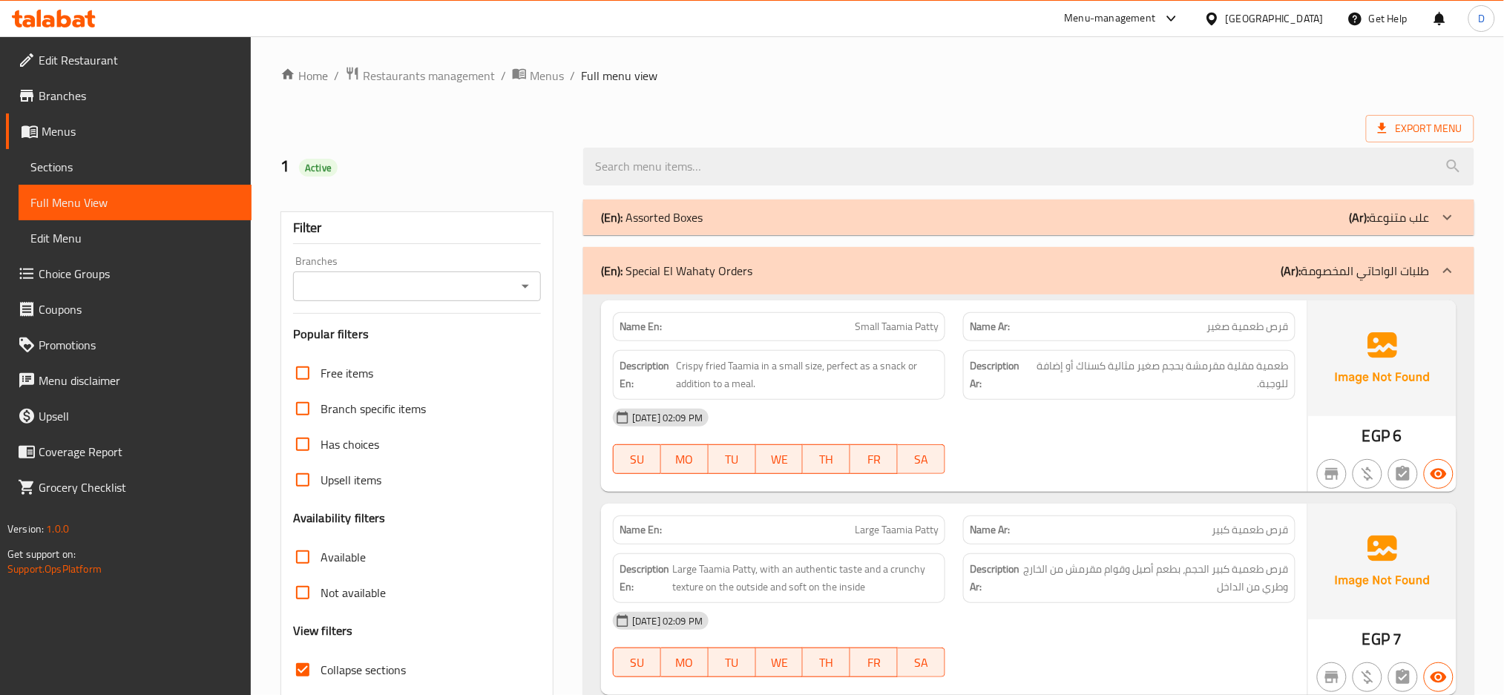
click at [832, 264] on div "(En): Special El Wahaty Orders (Ar): طلبات الواحاتي المخصومة" at bounding box center [1015, 271] width 829 height 18
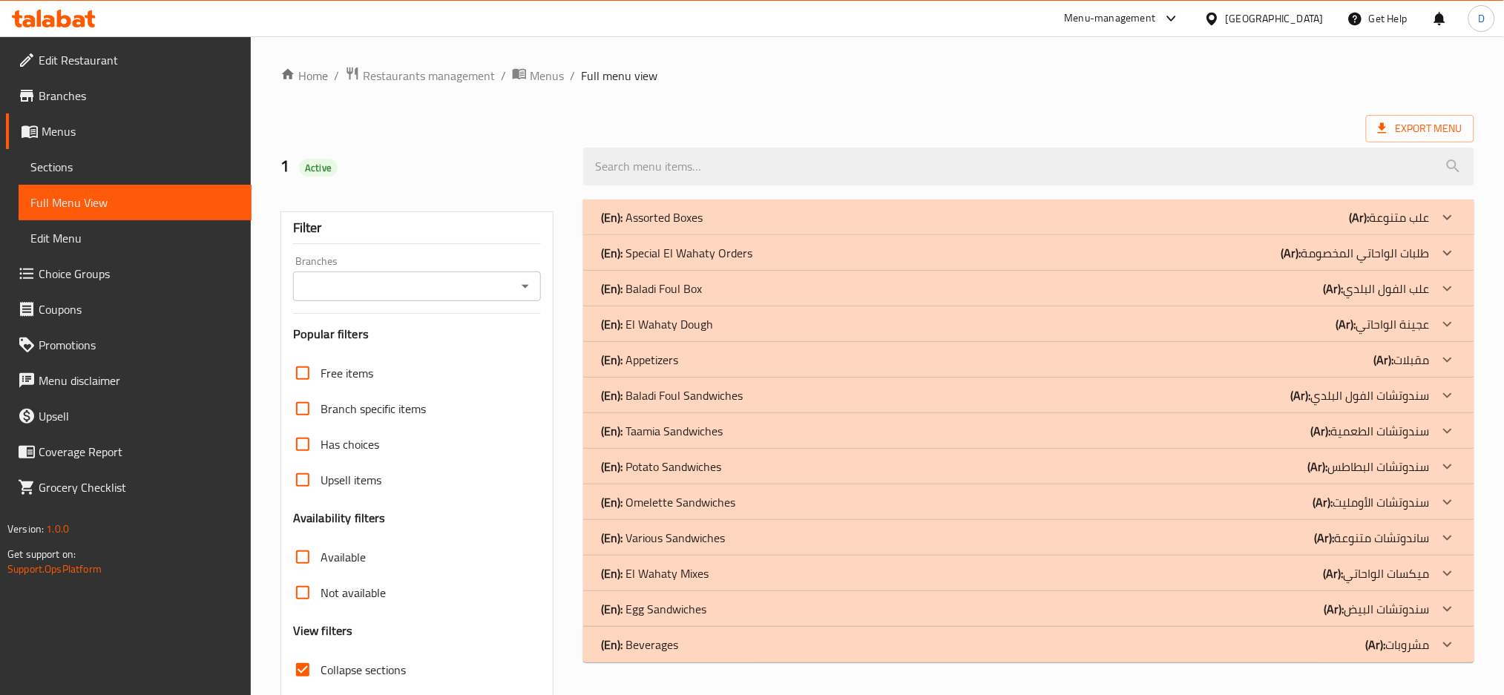
click at [761, 226] on div "(En): Baladi Foul Sandwiches (Ar): سندوتشات الفول البلدي" at bounding box center [1015, 217] width 829 height 18
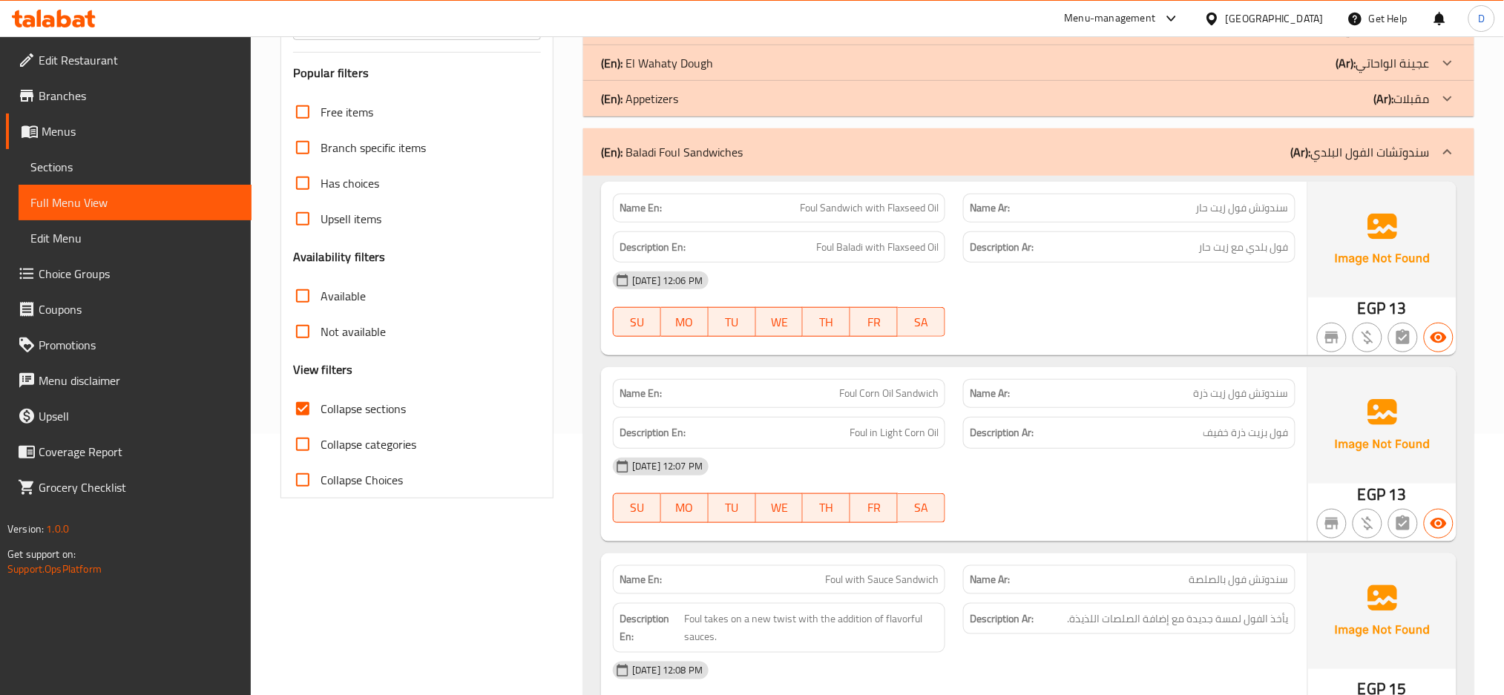
scroll to position [441, 0]
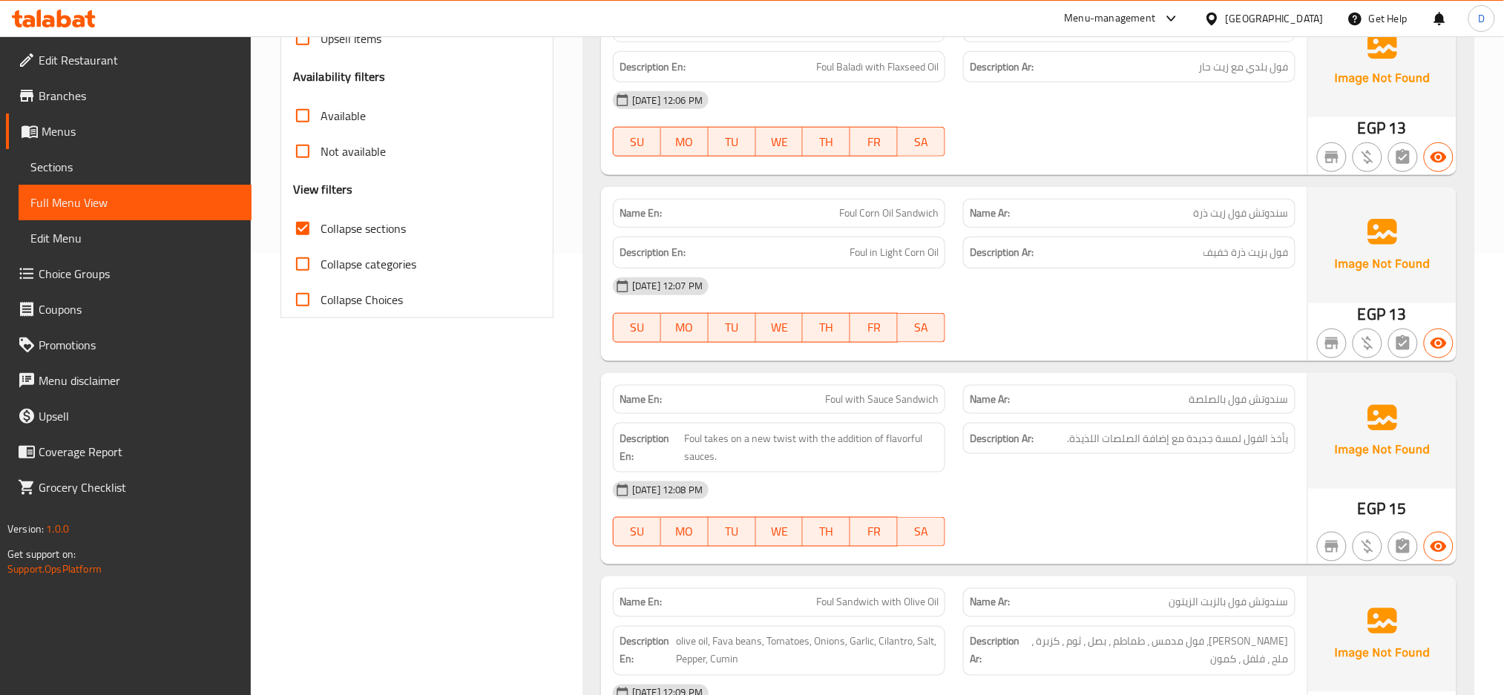
click at [916, 392] on span "Foul with Sauce Sandwich" at bounding box center [881, 400] width 113 height 16
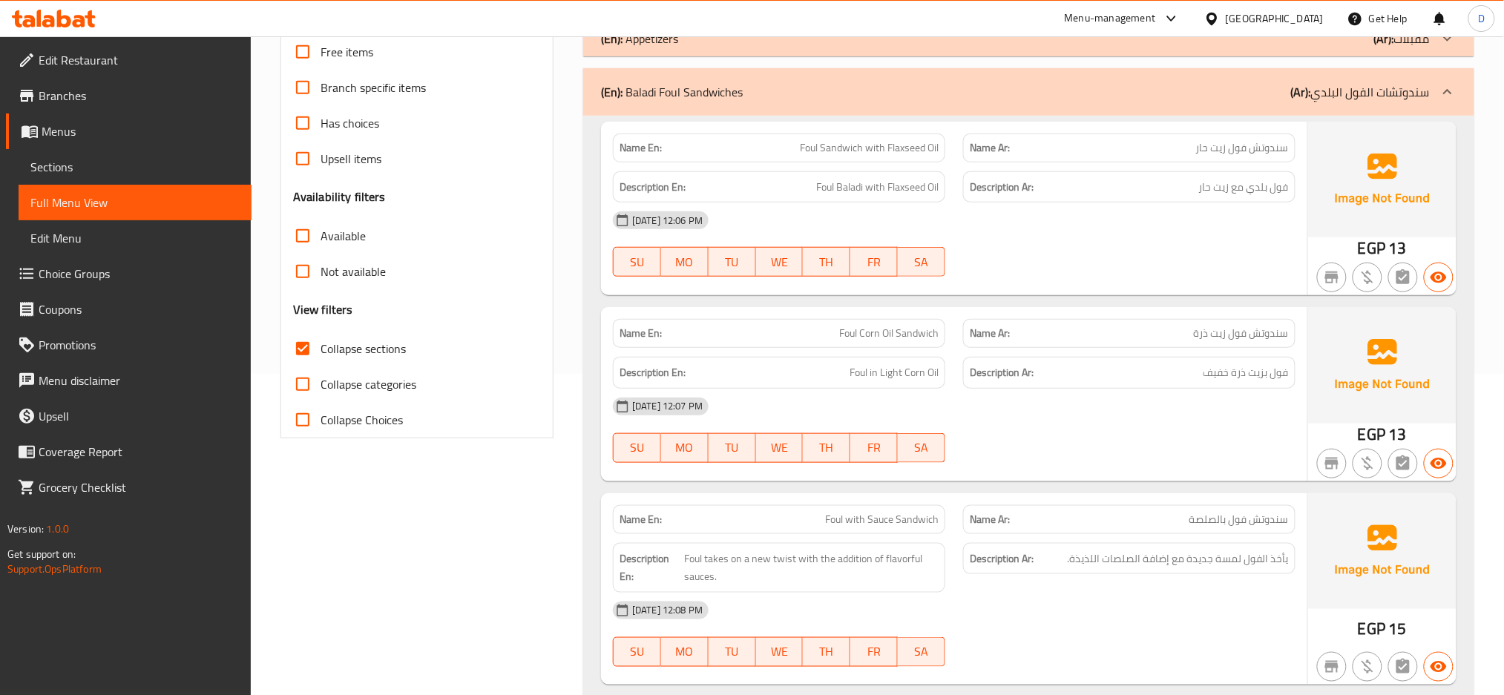
scroll to position [304, 0]
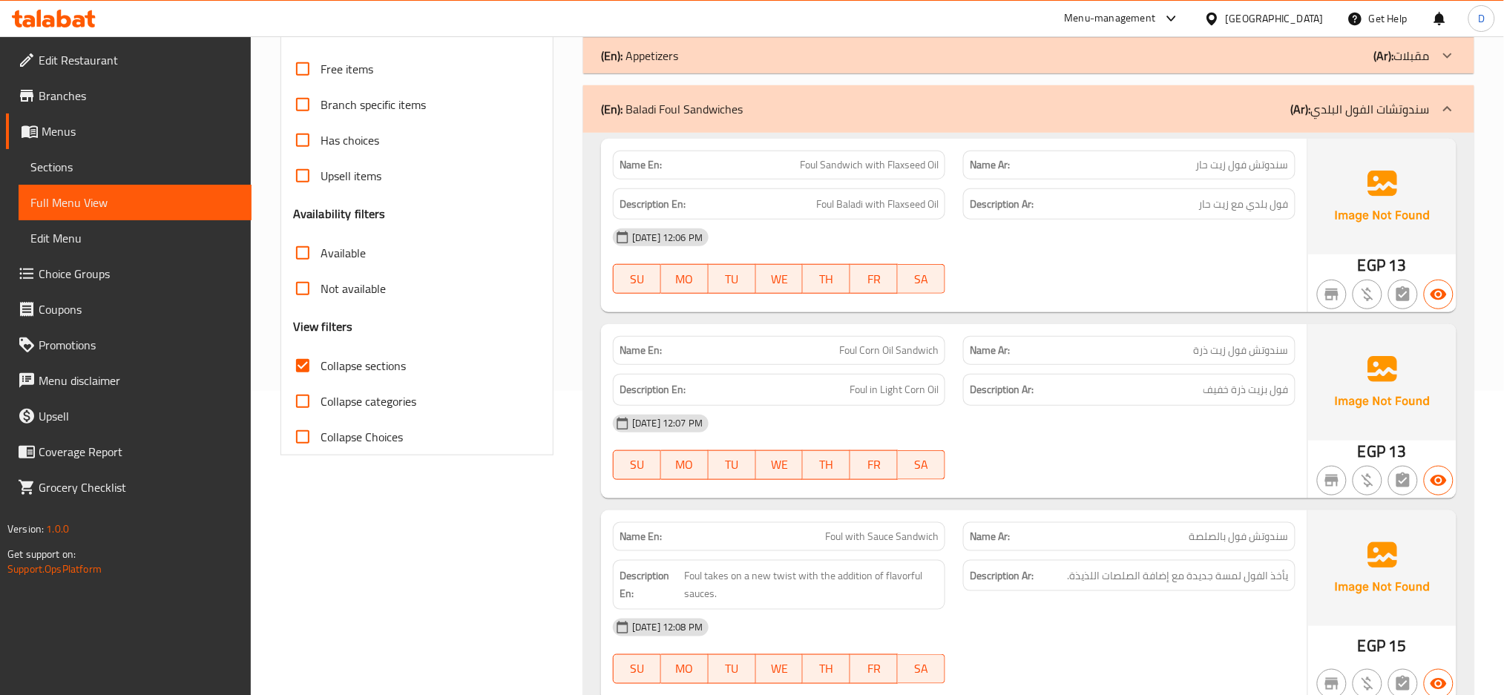
click at [829, 169] on span "Foul Sandwich with Flaxseed Oil" at bounding box center [869, 165] width 139 height 16
click at [895, 338] on div "Name En: Foul Corn Oil Sandwich" at bounding box center [779, 350] width 332 height 29
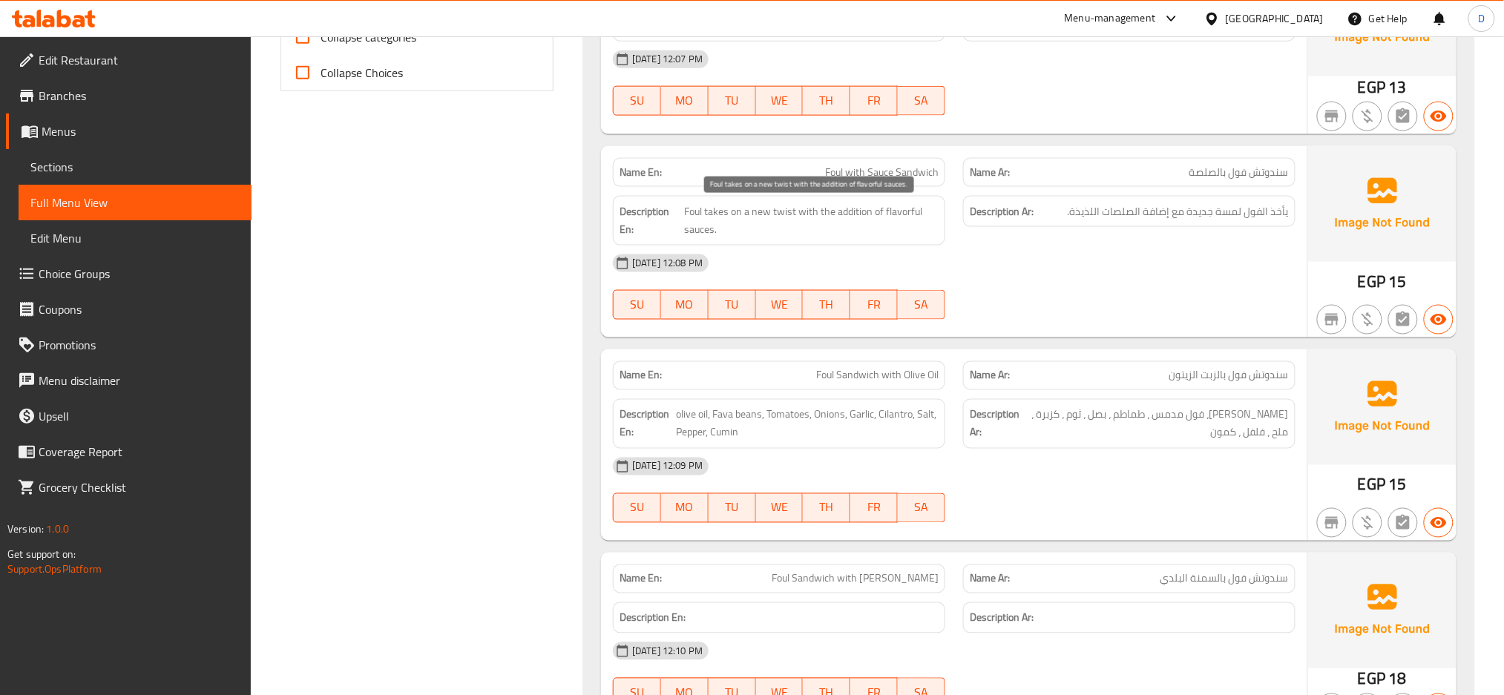
scroll to position [712, 0]
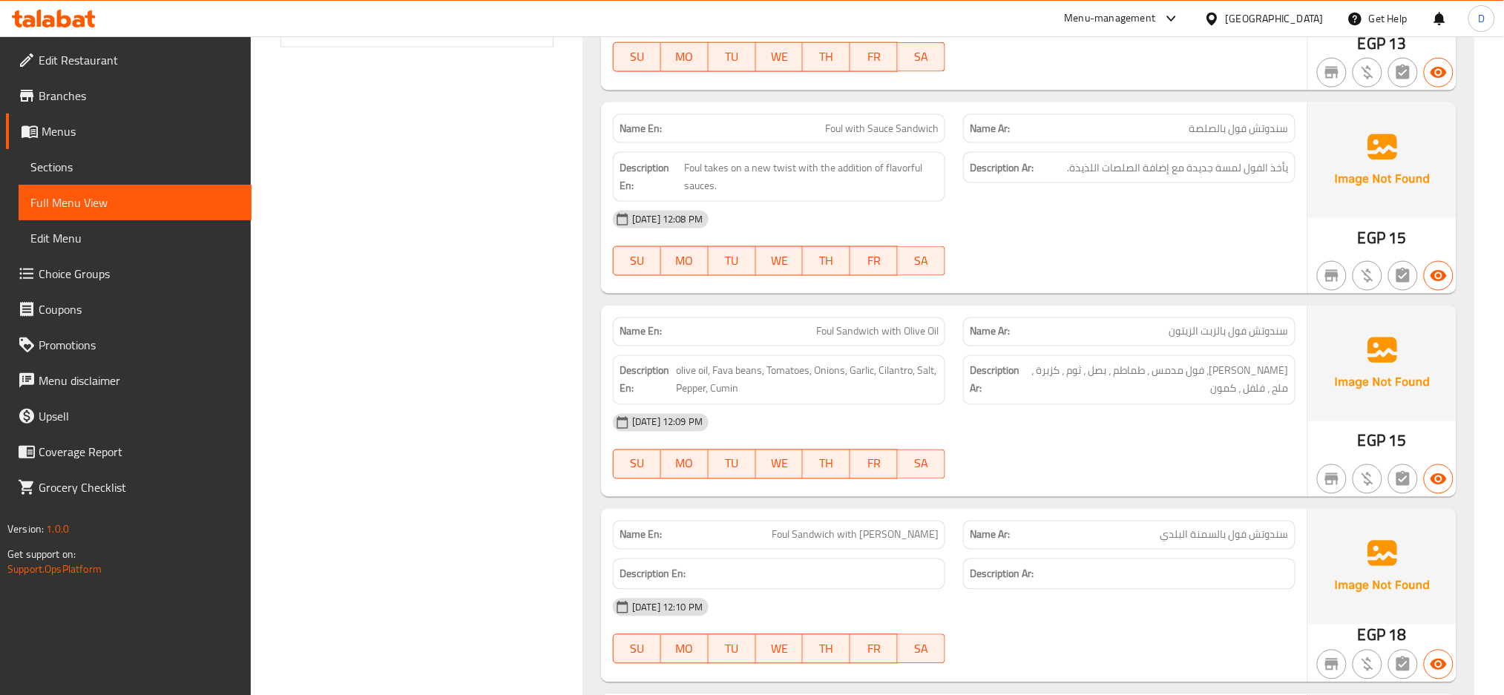
click at [817, 543] on span "Foul Sandwich with Baladi Ghee" at bounding box center [854, 535] width 167 height 16
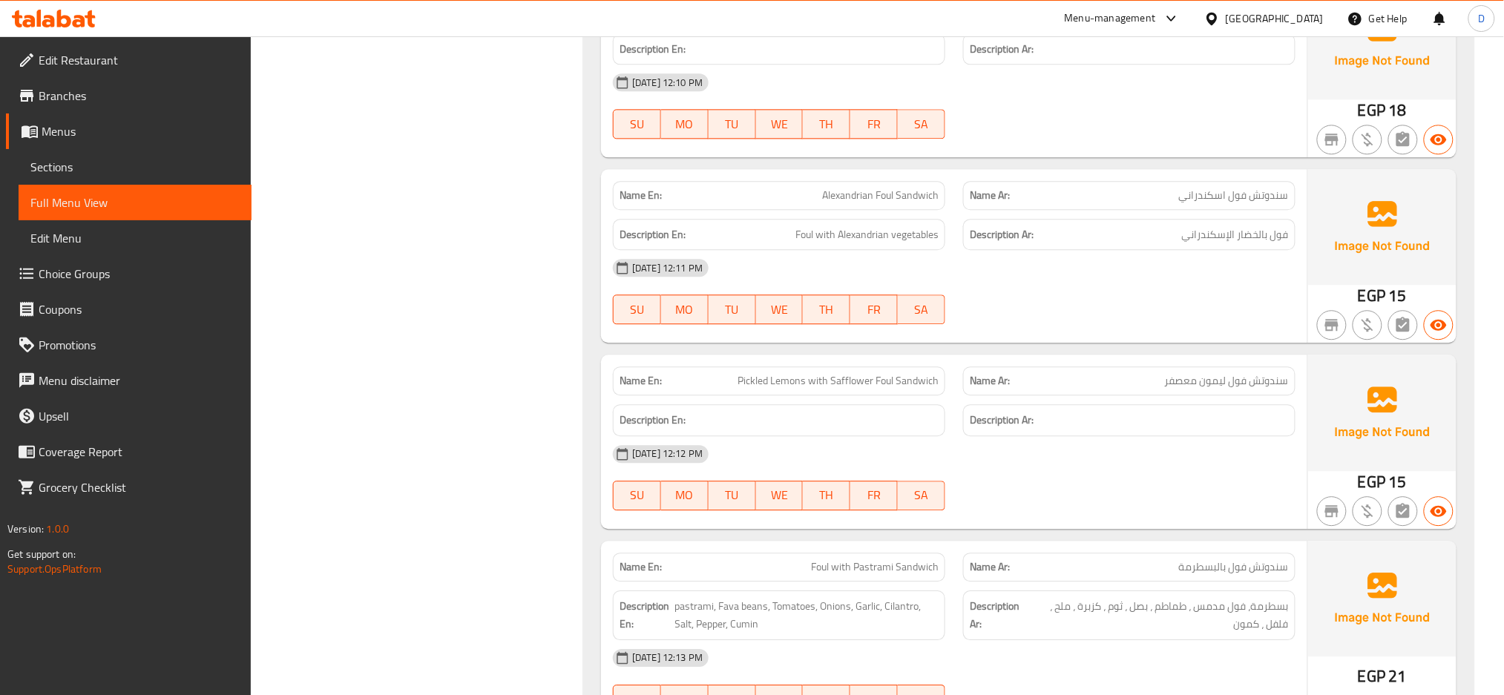
scroll to position [1284, 0]
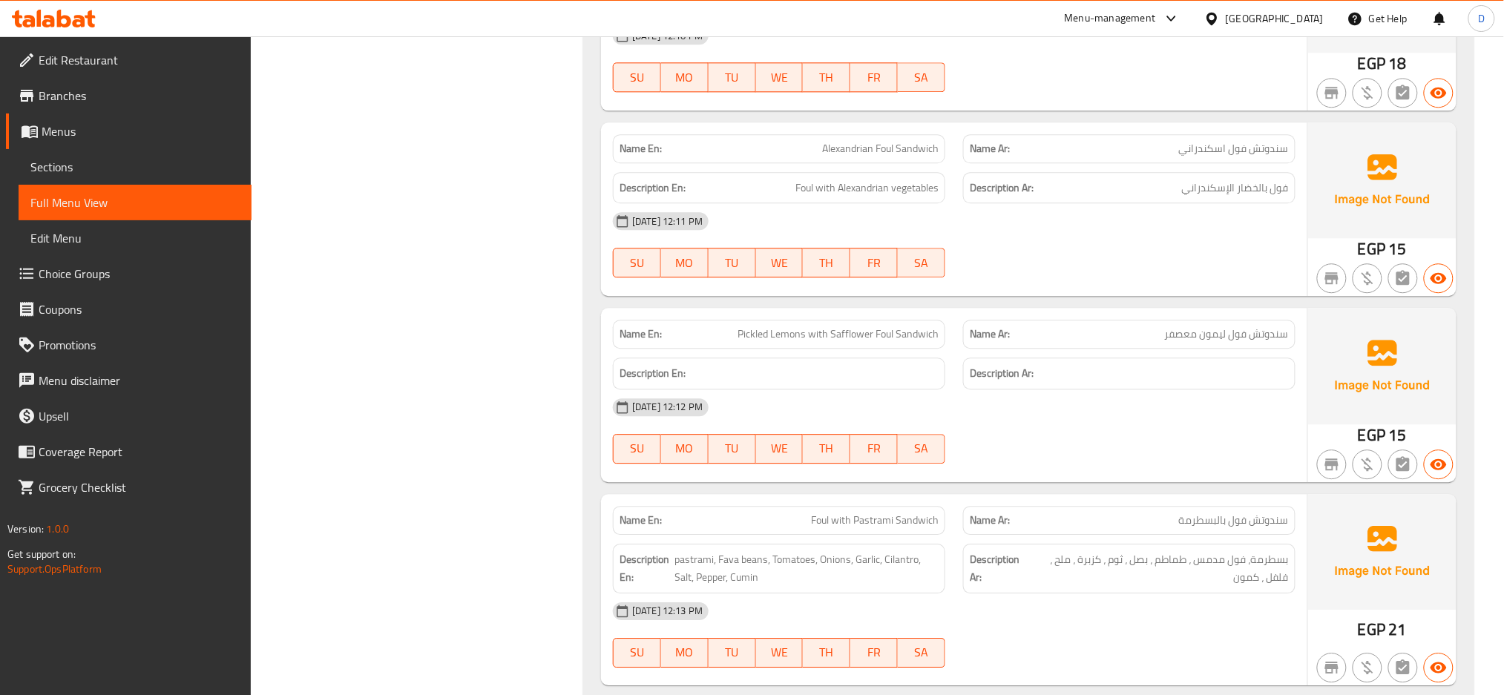
click at [921, 329] on span "Pickled Lemons with Safflower Foul Sandwich" at bounding box center [837, 334] width 201 height 16
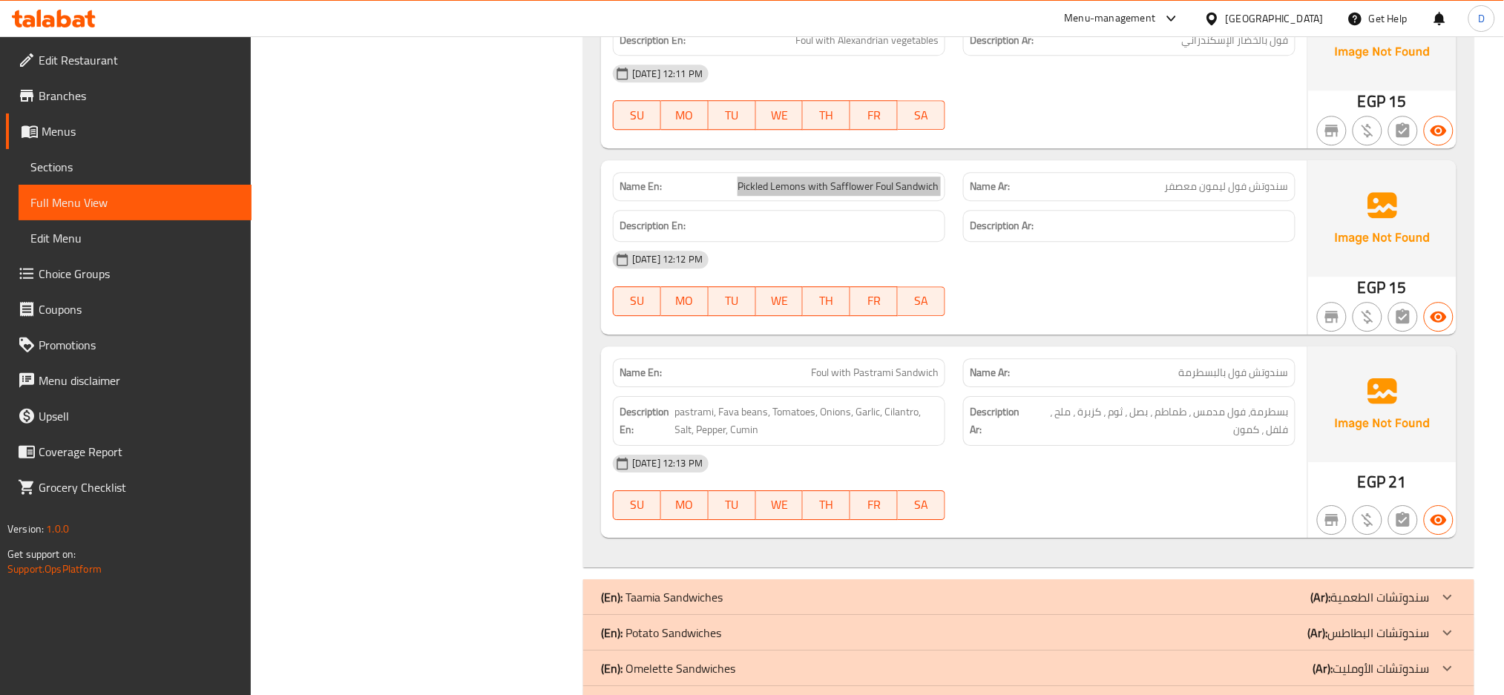
scroll to position [1432, 0]
click at [910, 447] on div "13-08-2025 12:13 PM" at bounding box center [954, 463] width 700 height 36
drag, startPoint x: 807, startPoint y: 372, endPoint x: 883, endPoint y: 375, distance: 75.7
click at [883, 375] on p "Name En: Foul with Pastrami Sandwich" at bounding box center [778, 372] width 319 height 16
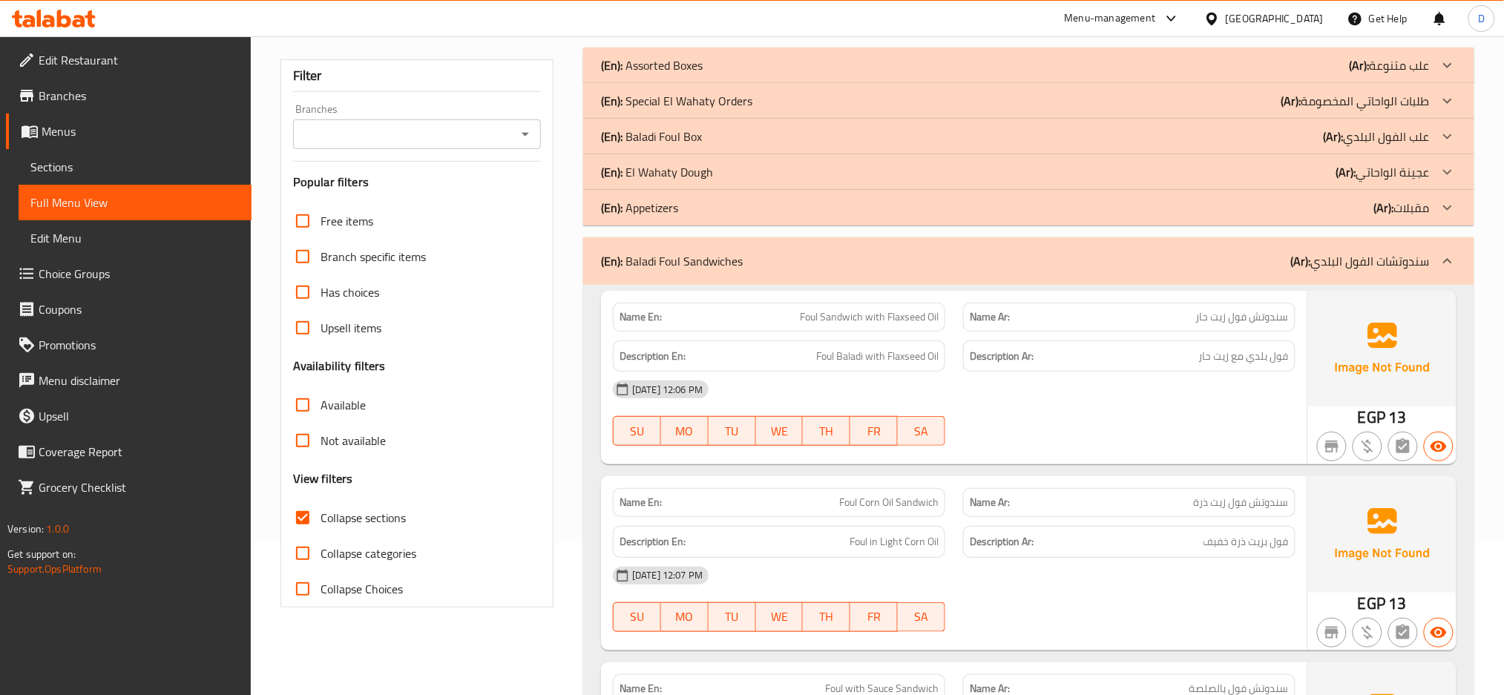
scroll to position [0, 0]
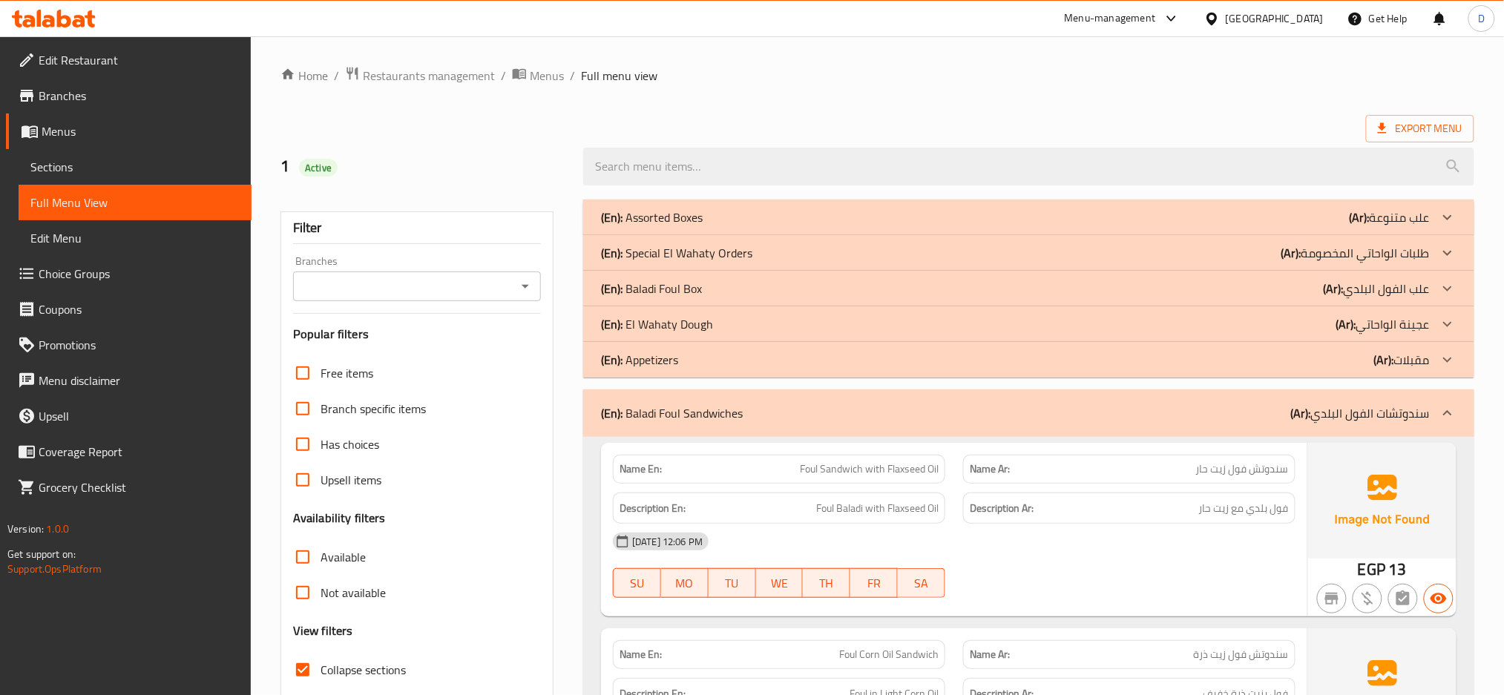
click at [1073, 403] on div "(En): Baladi Foul Sandwiches (Ar): سندوتشات الفول البلدي" at bounding box center [1028, 412] width 891 height 47
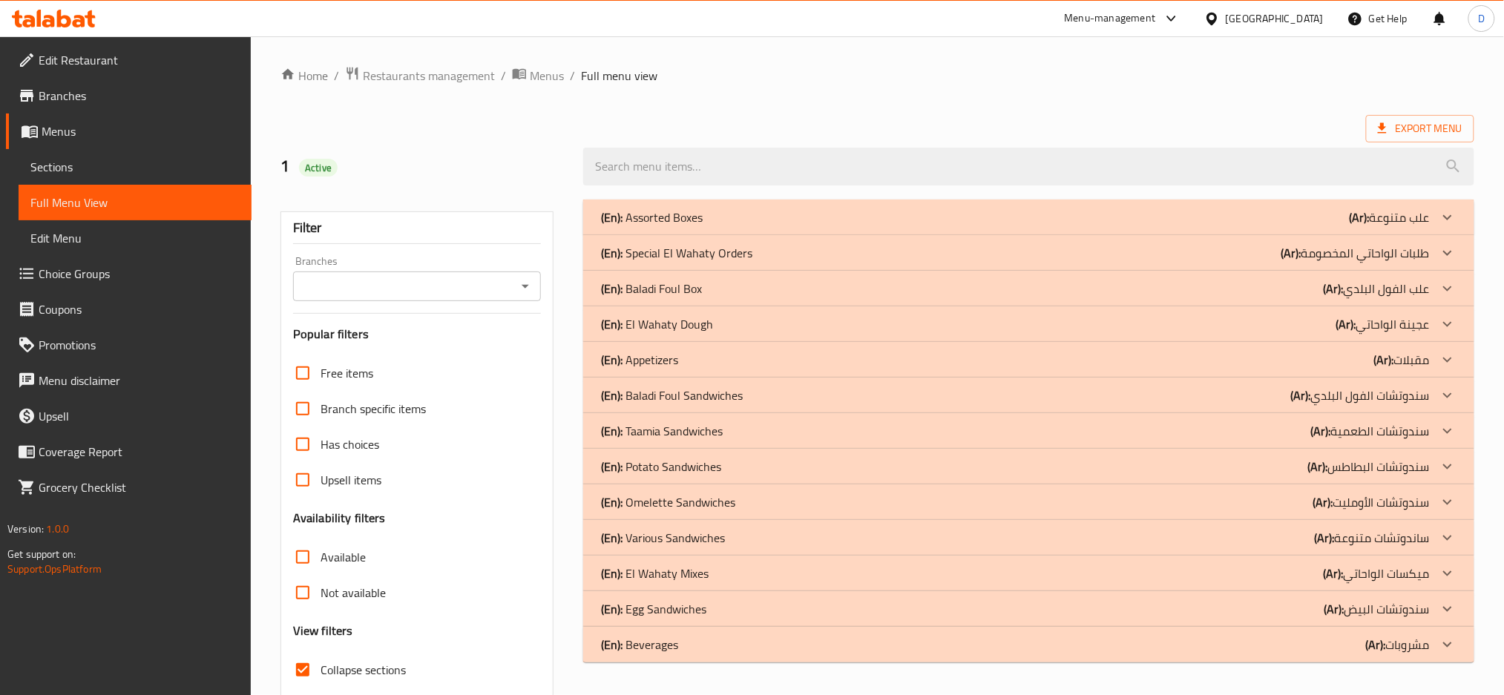
click at [979, 226] on div "(En): Taamia Sandwiches (Ar): سندوتشات الطعمية" at bounding box center [1015, 217] width 829 height 18
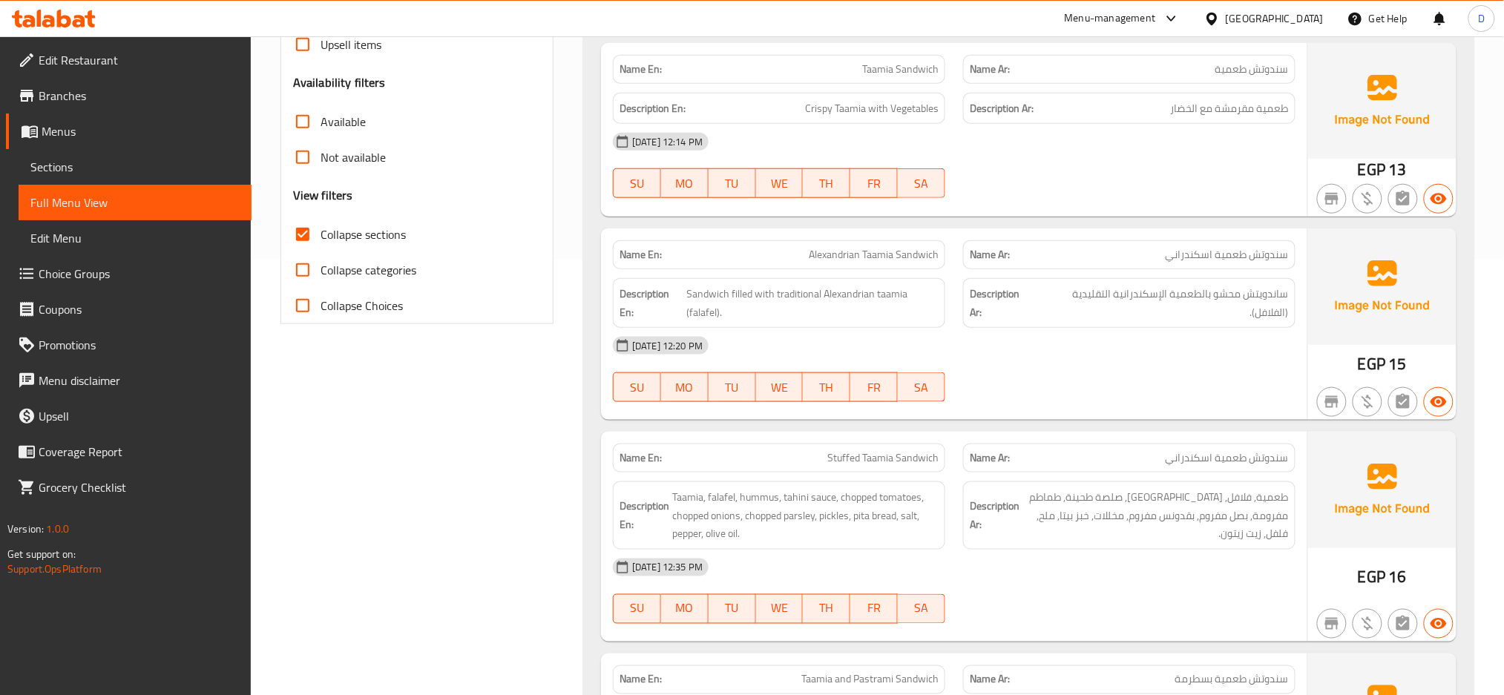
scroll to position [439, 0]
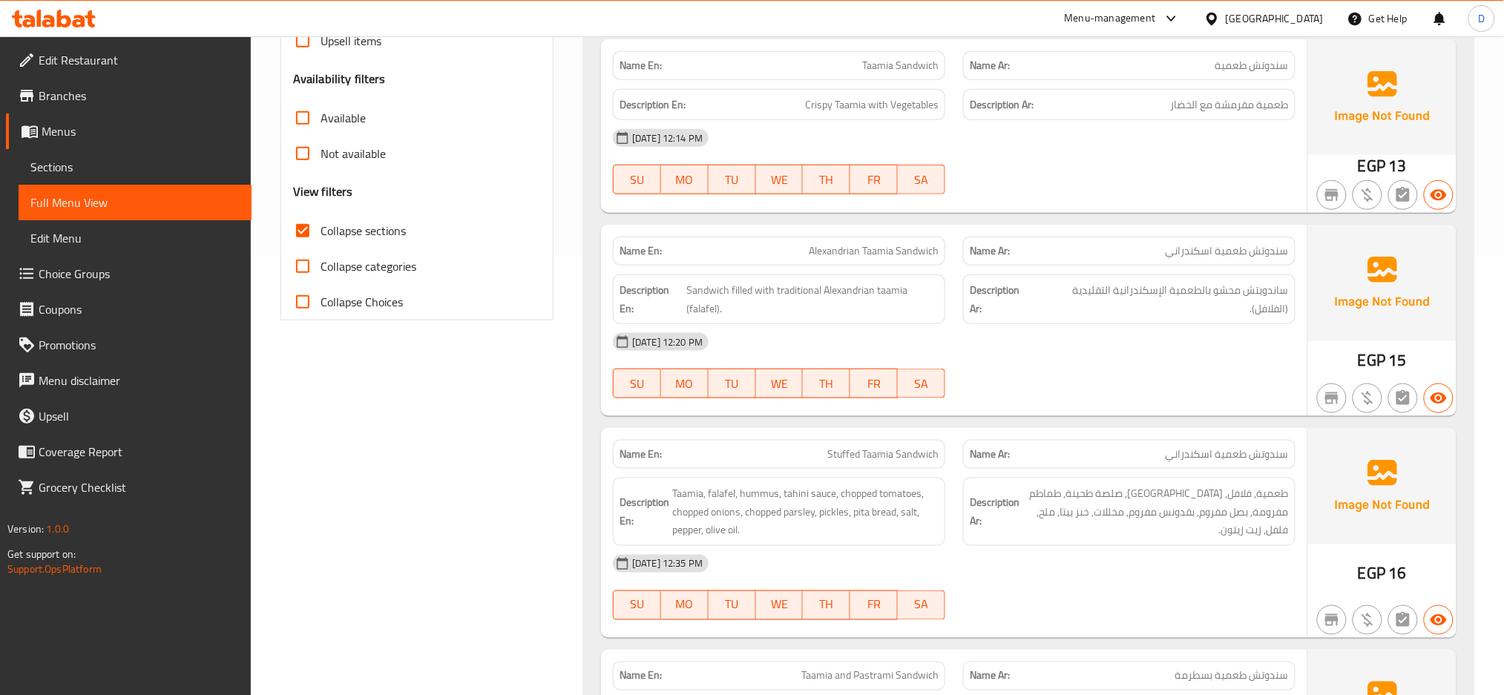
click at [892, 461] on span "Stuffed Taamia Sandwich" at bounding box center [882, 455] width 111 height 16
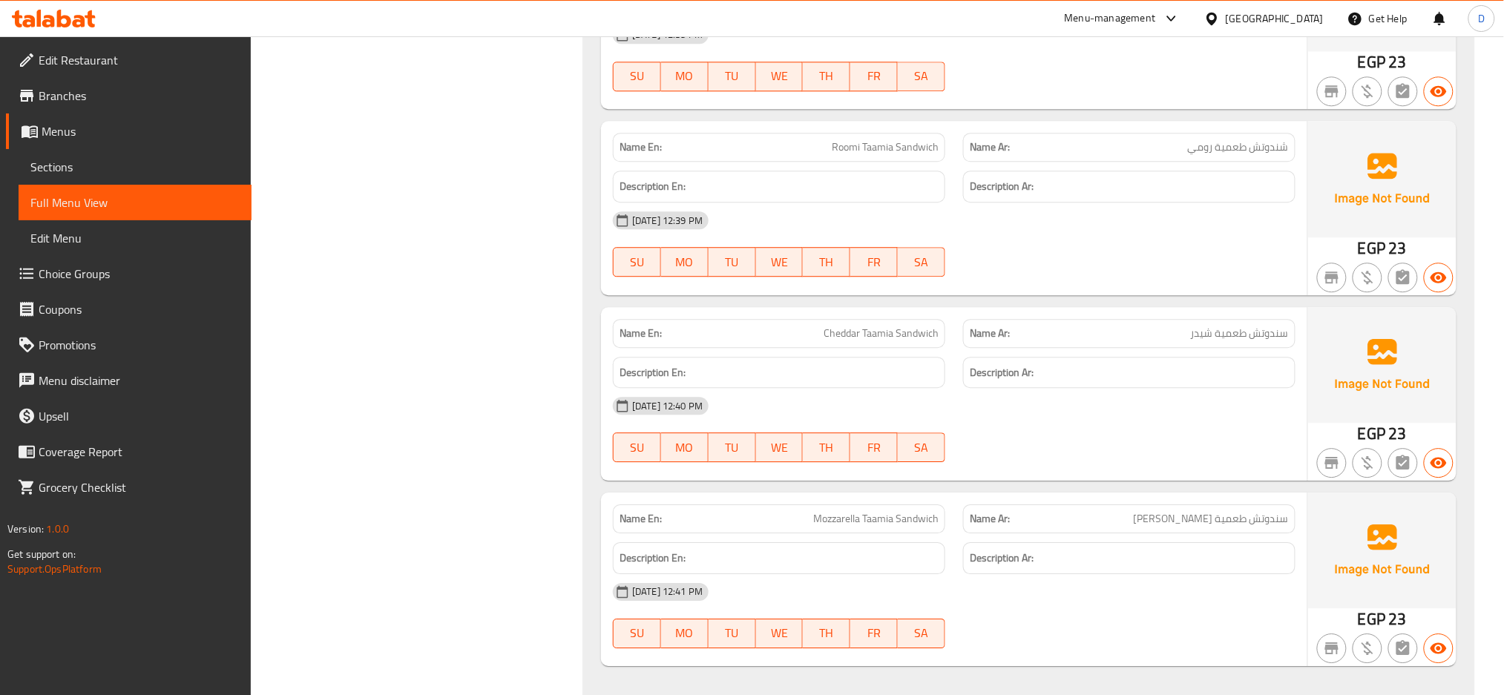
scroll to position [1369, 0]
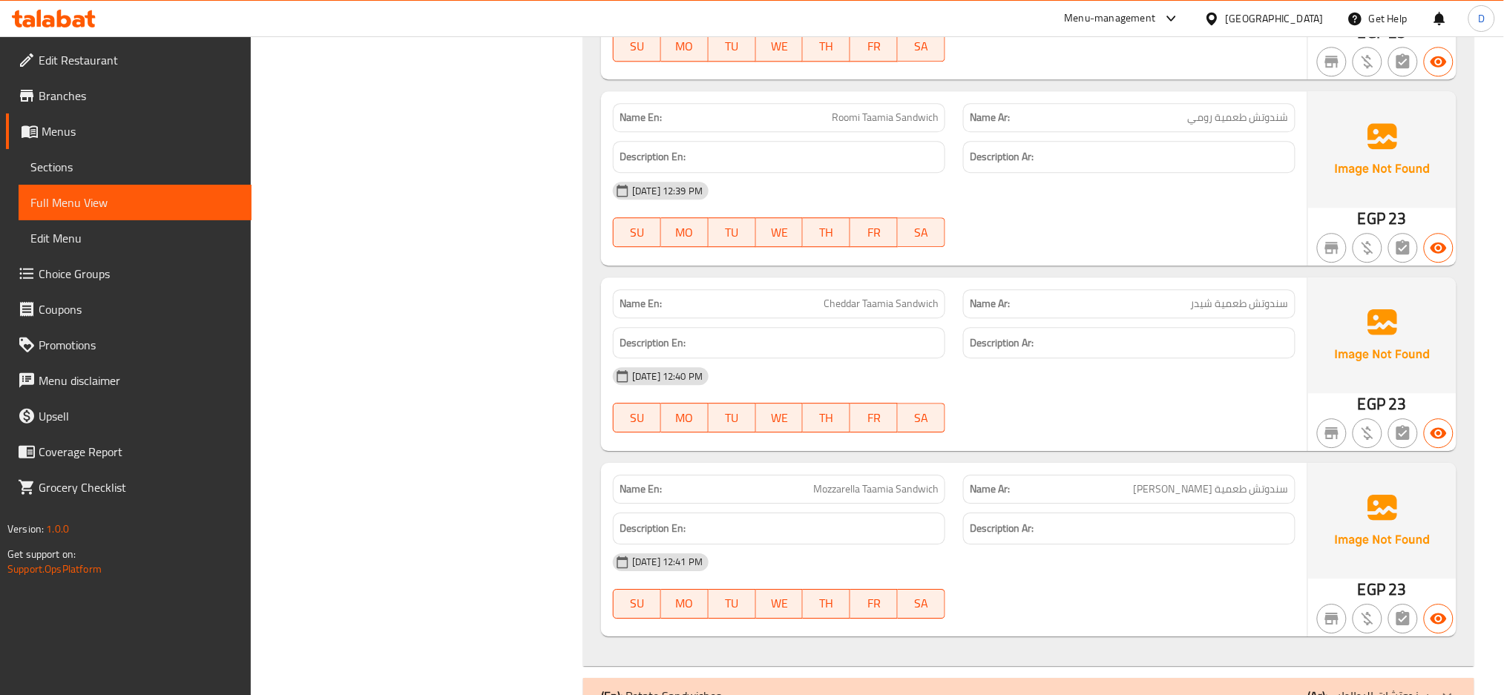
click at [1085, 422] on div "13-08-2025 12:40 PM SU MO TU WE TH FR SA" at bounding box center [954, 399] width 700 height 83
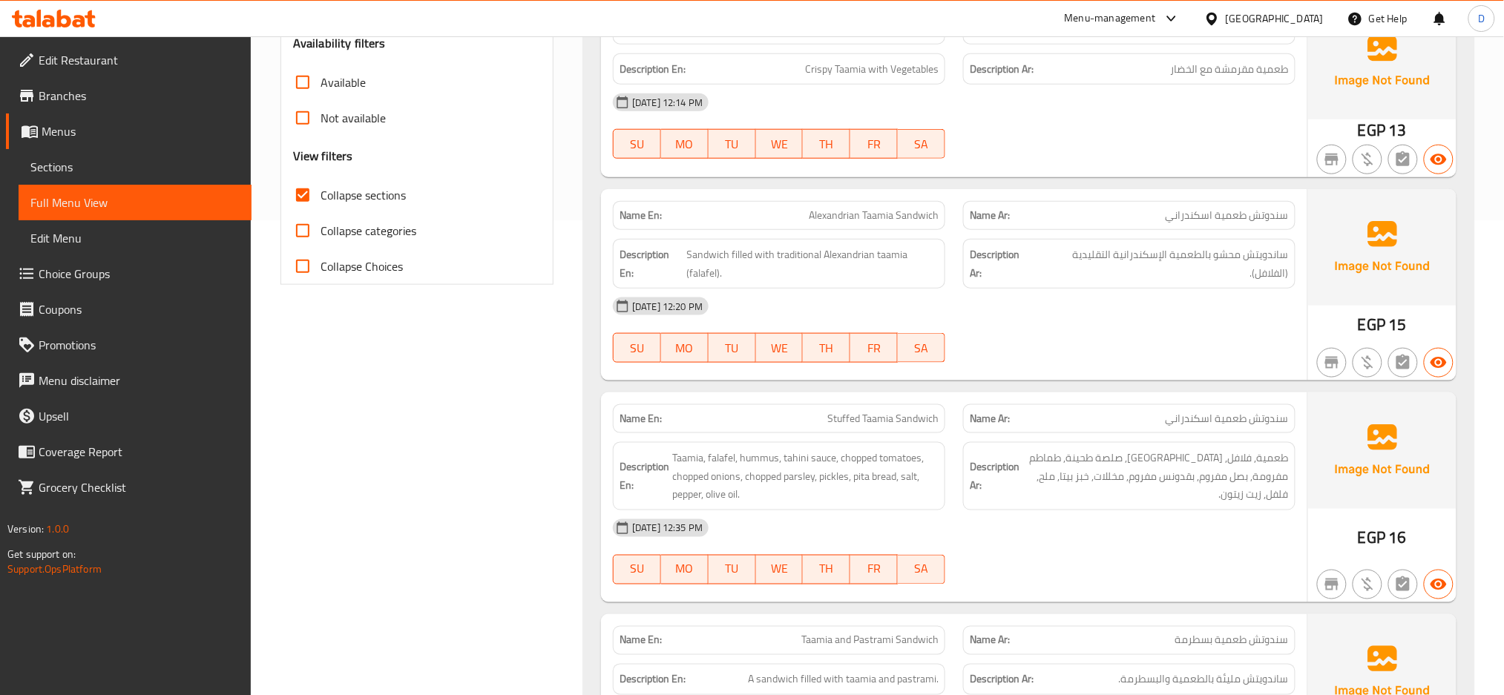
scroll to position [419, 0]
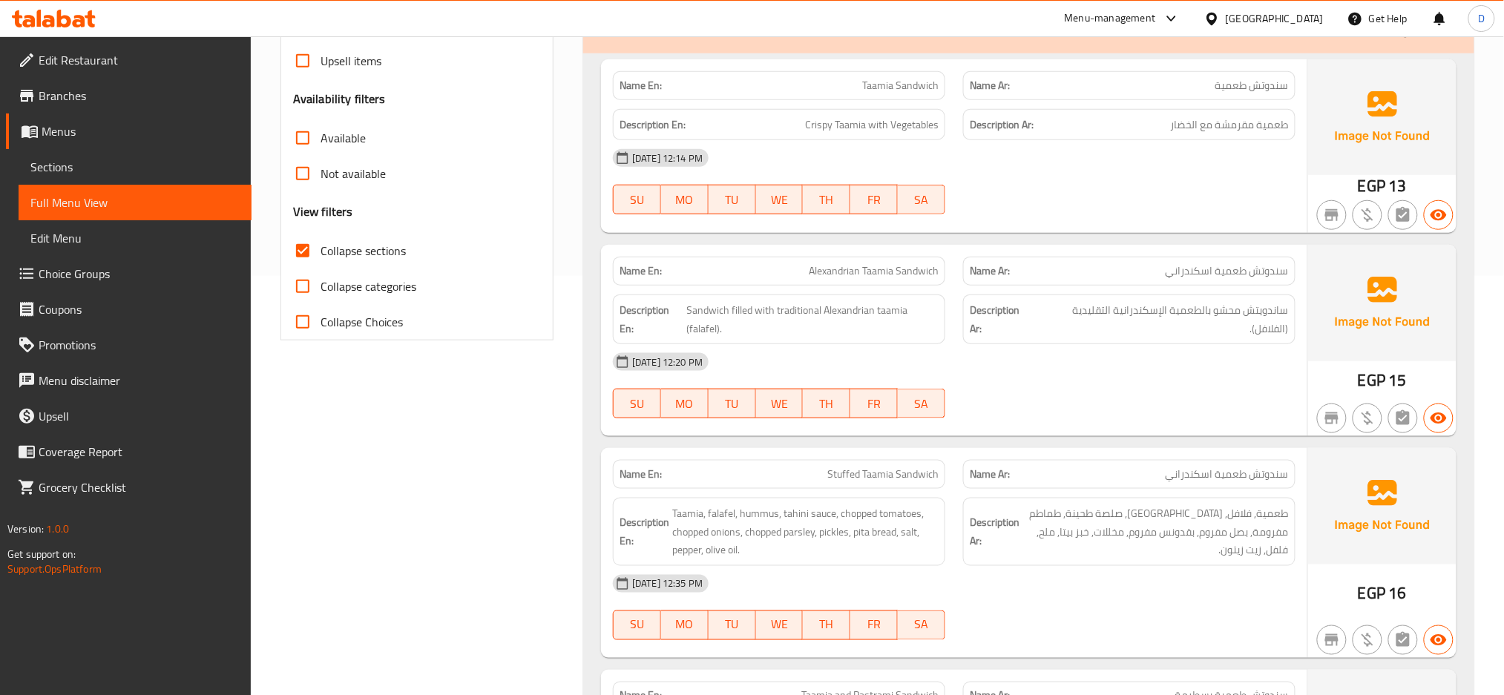
click at [827, 264] on span "Alexandrian Taamia Sandwich" at bounding box center [874, 271] width 130 height 16
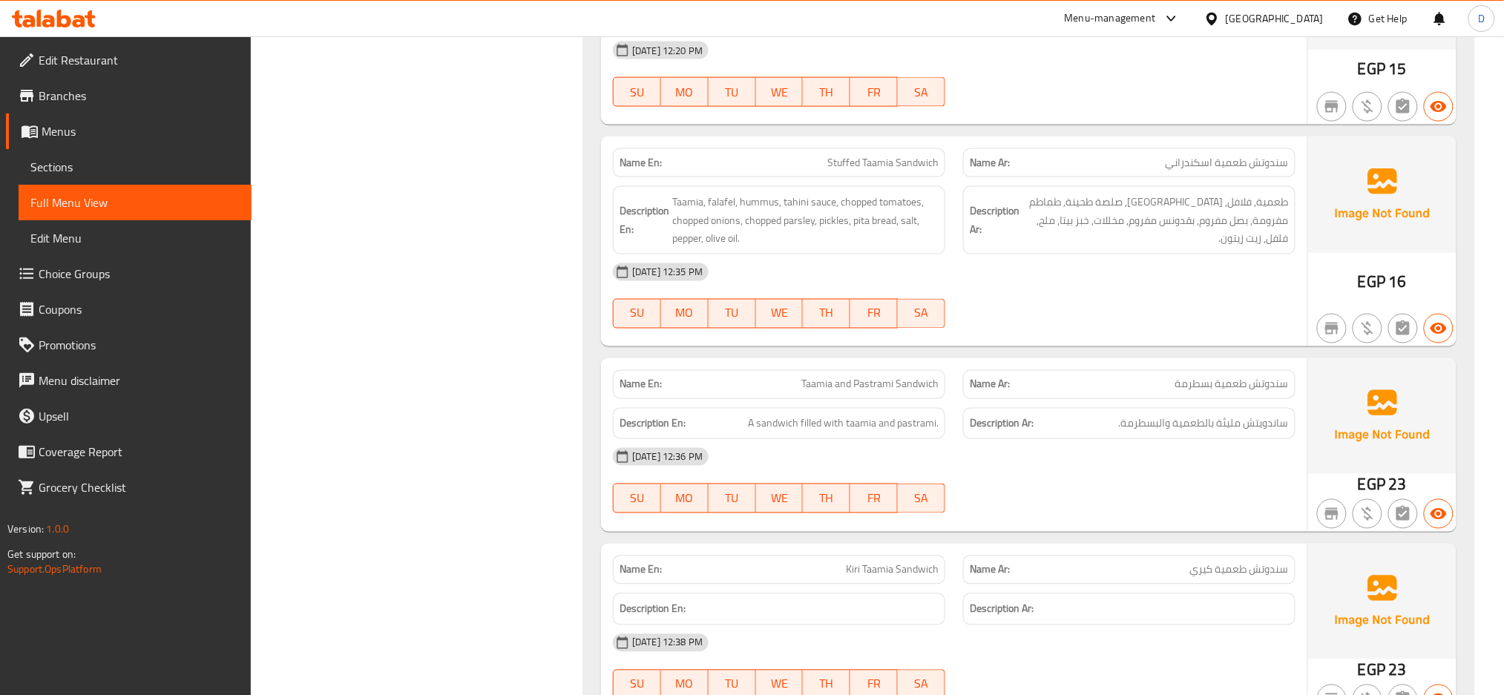
scroll to position [786, 0]
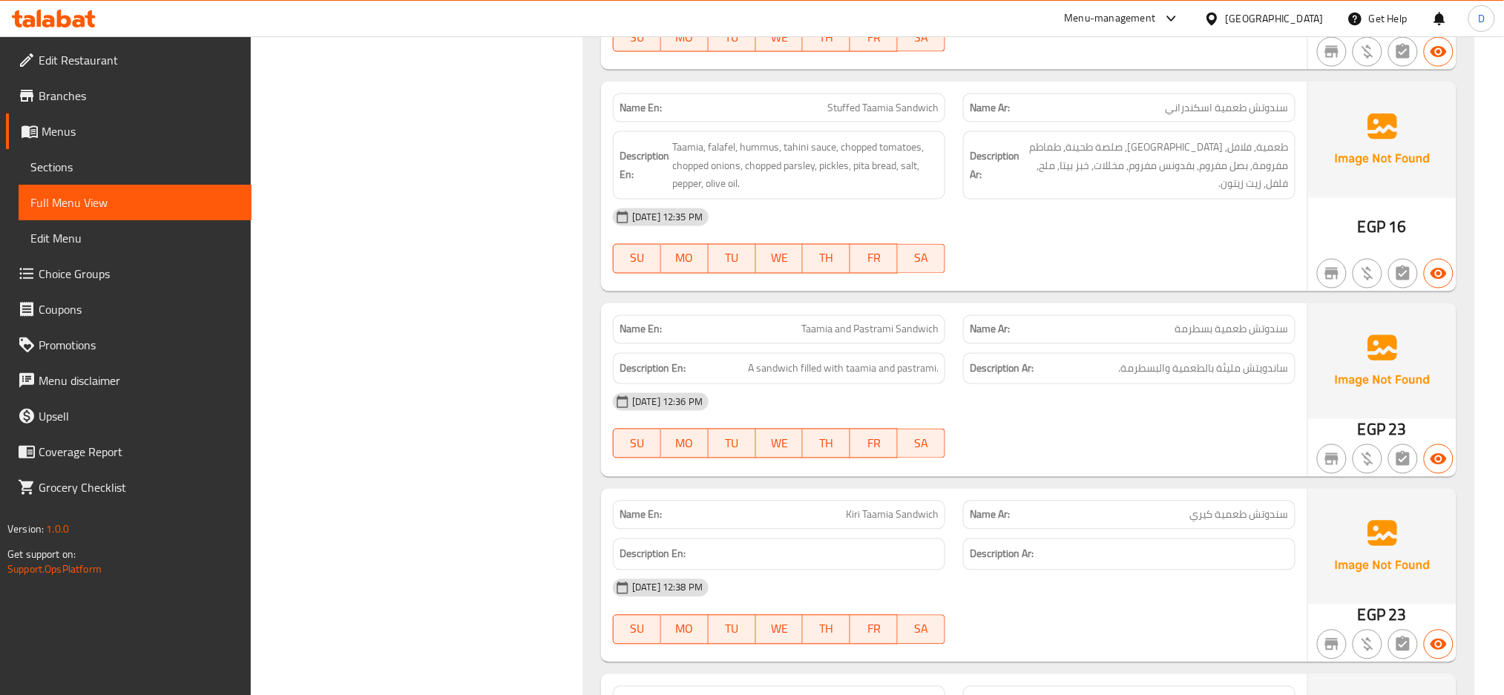
click at [928, 501] on div "Name En: Kiri Taamia Sandwich" at bounding box center [779, 515] width 332 height 29
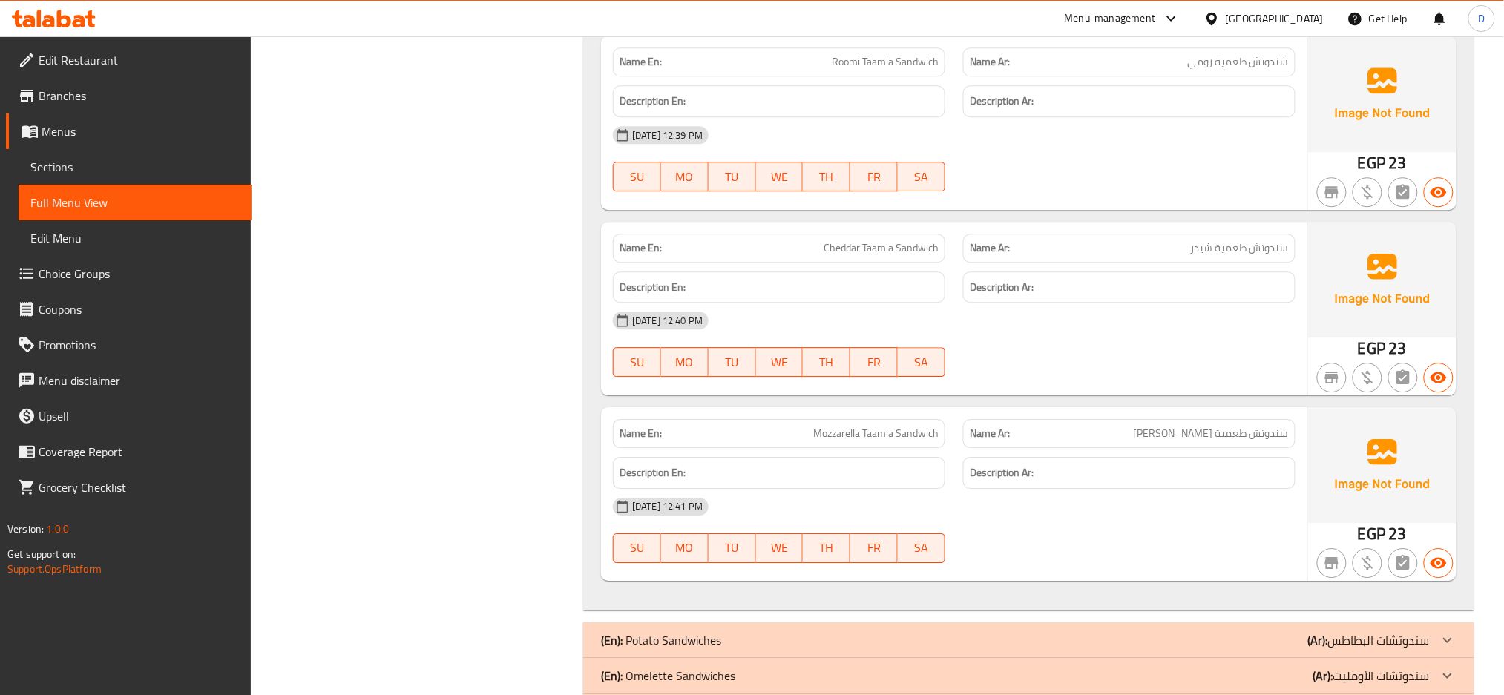
scroll to position [1425, 0]
click at [927, 505] on div "[DATE] 12:41 PM" at bounding box center [954, 506] width 700 height 36
click at [822, 434] on span "Mozzarella Taamia Sandwich" at bounding box center [875, 433] width 125 height 16
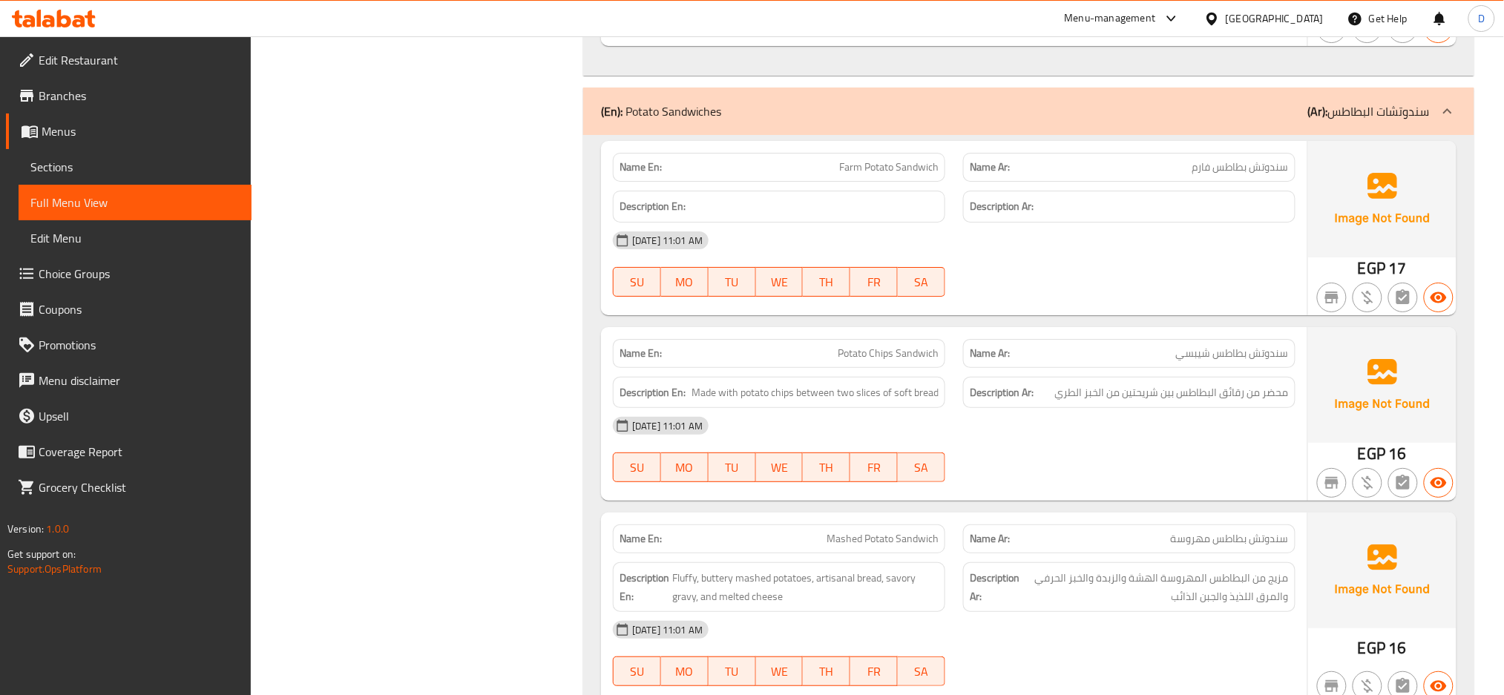
scroll to position [1957, 0]
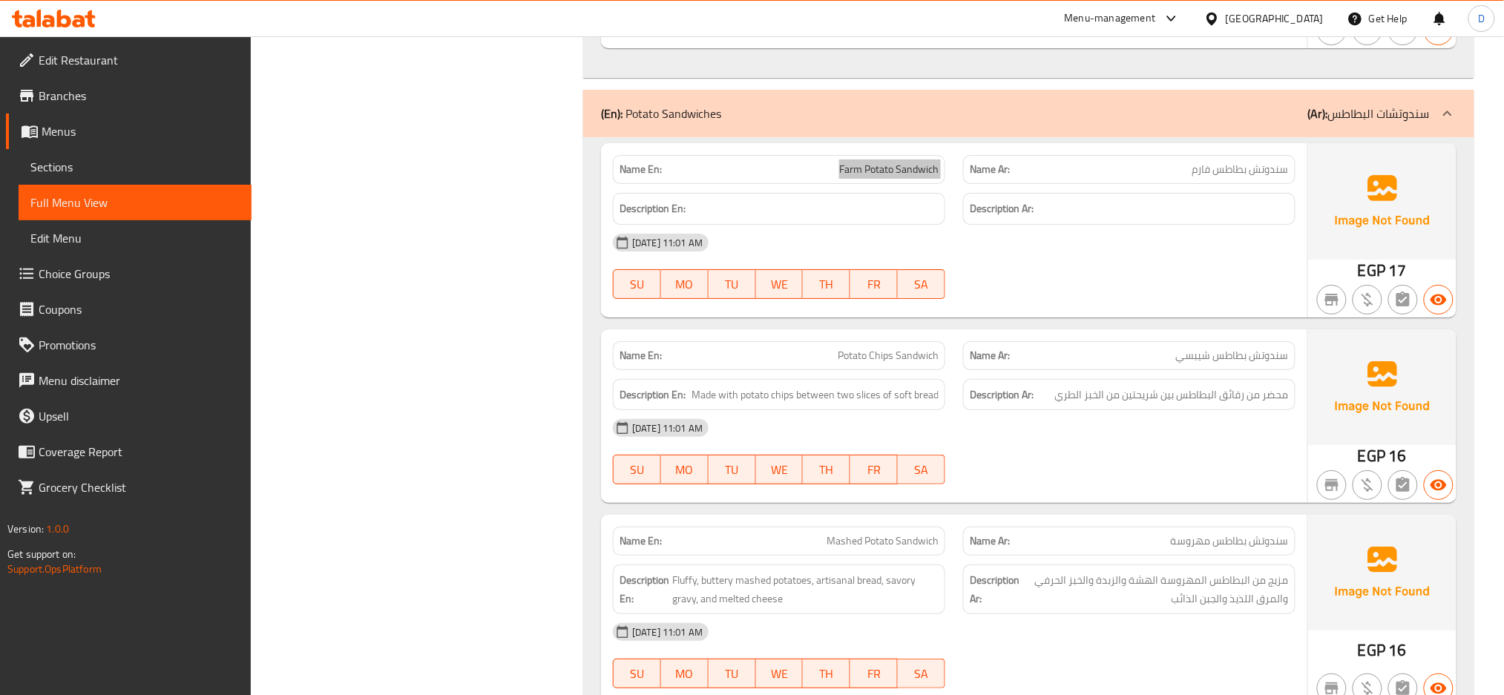
scroll to position [2224, 0]
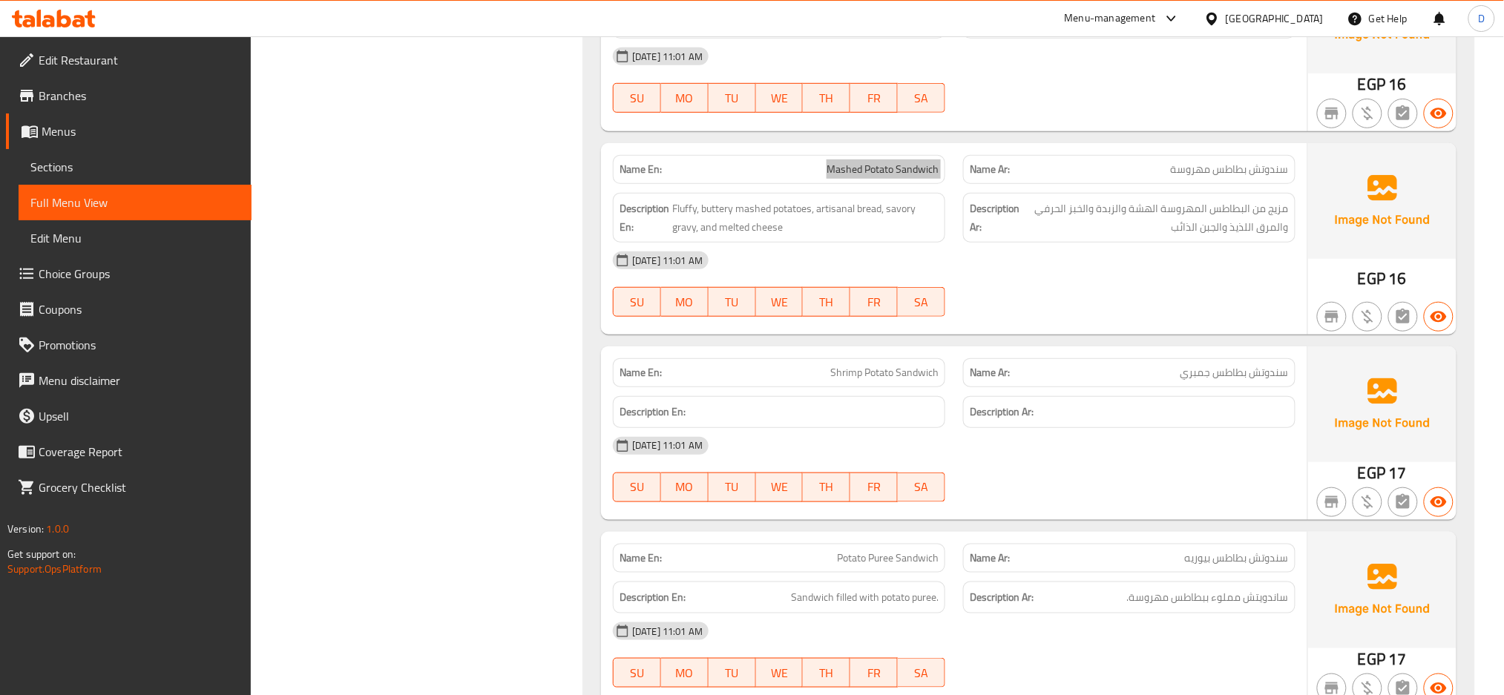
scroll to position [2333, 0]
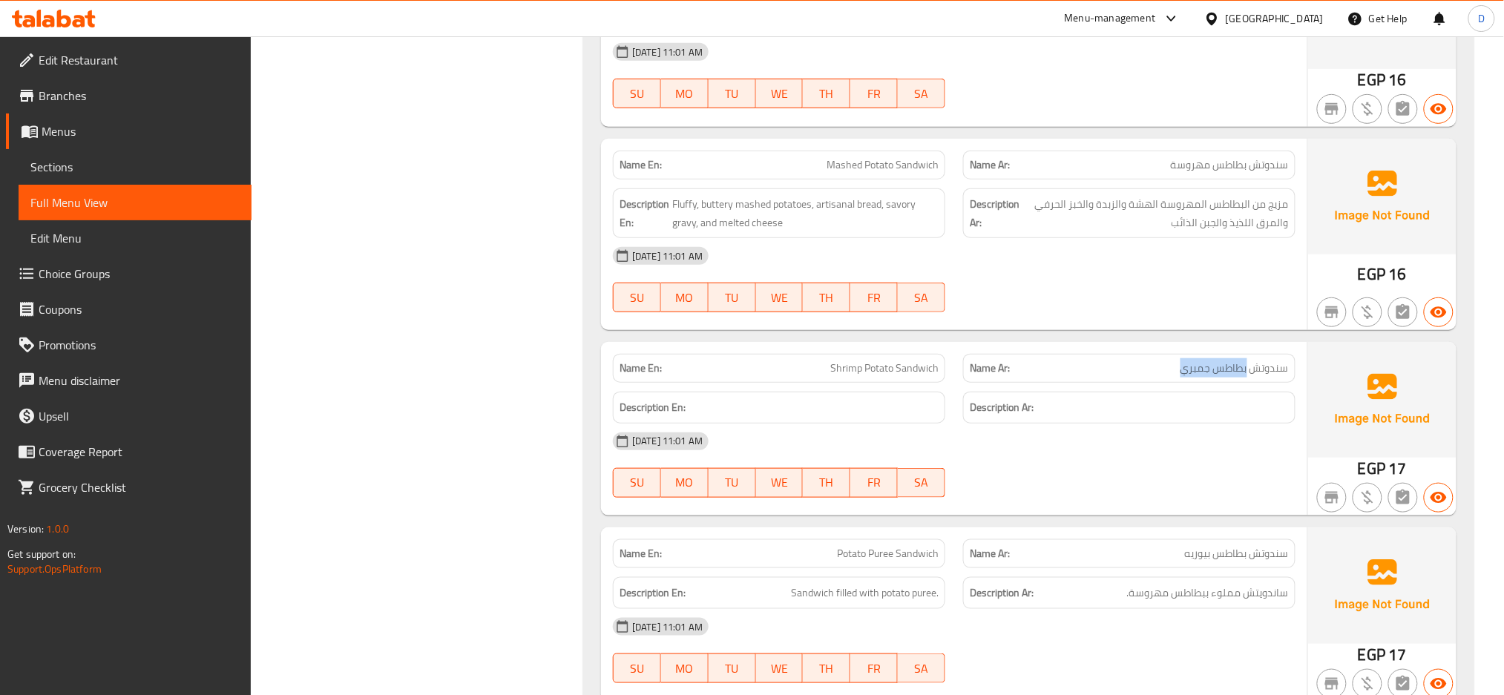
drag, startPoint x: 1170, startPoint y: 376, endPoint x: 1248, endPoint y: 377, distance: 78.6
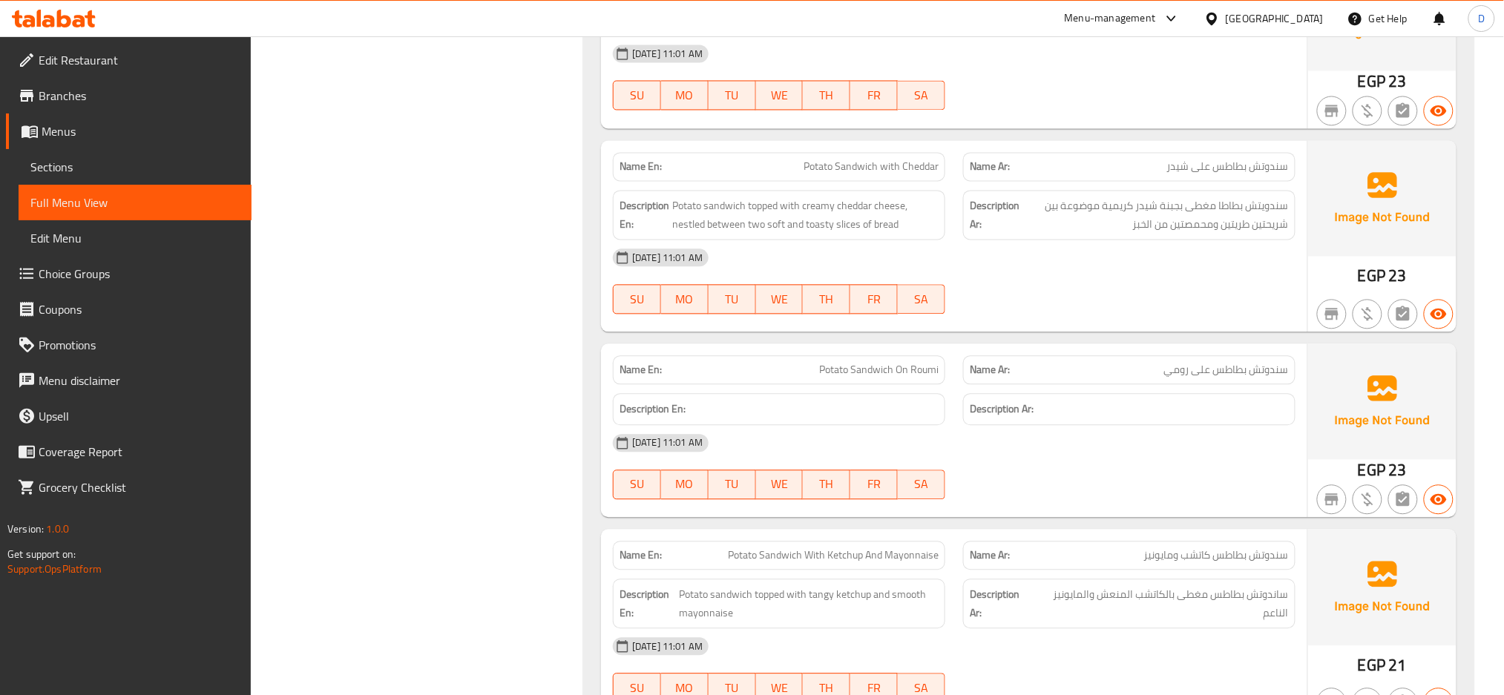
scroll to position [3093, 0]
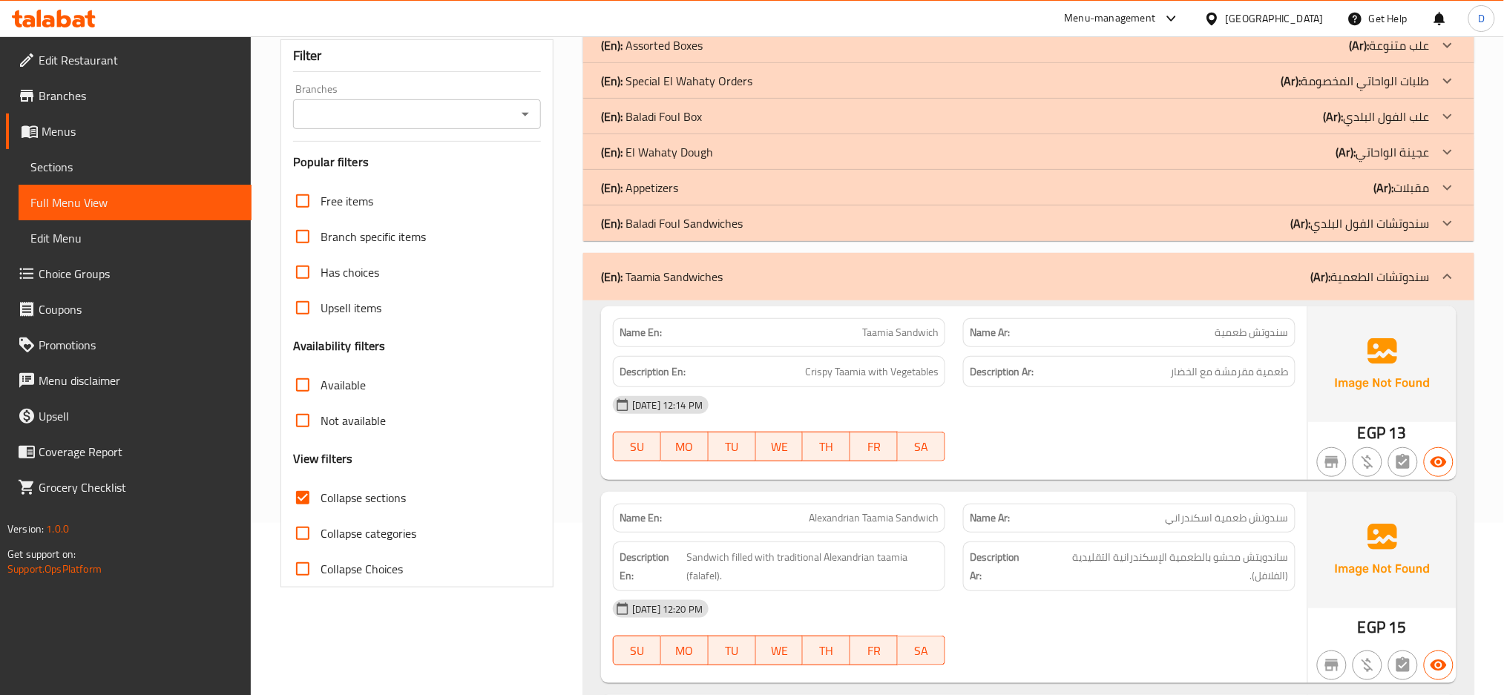
scroll to position [0, 0]
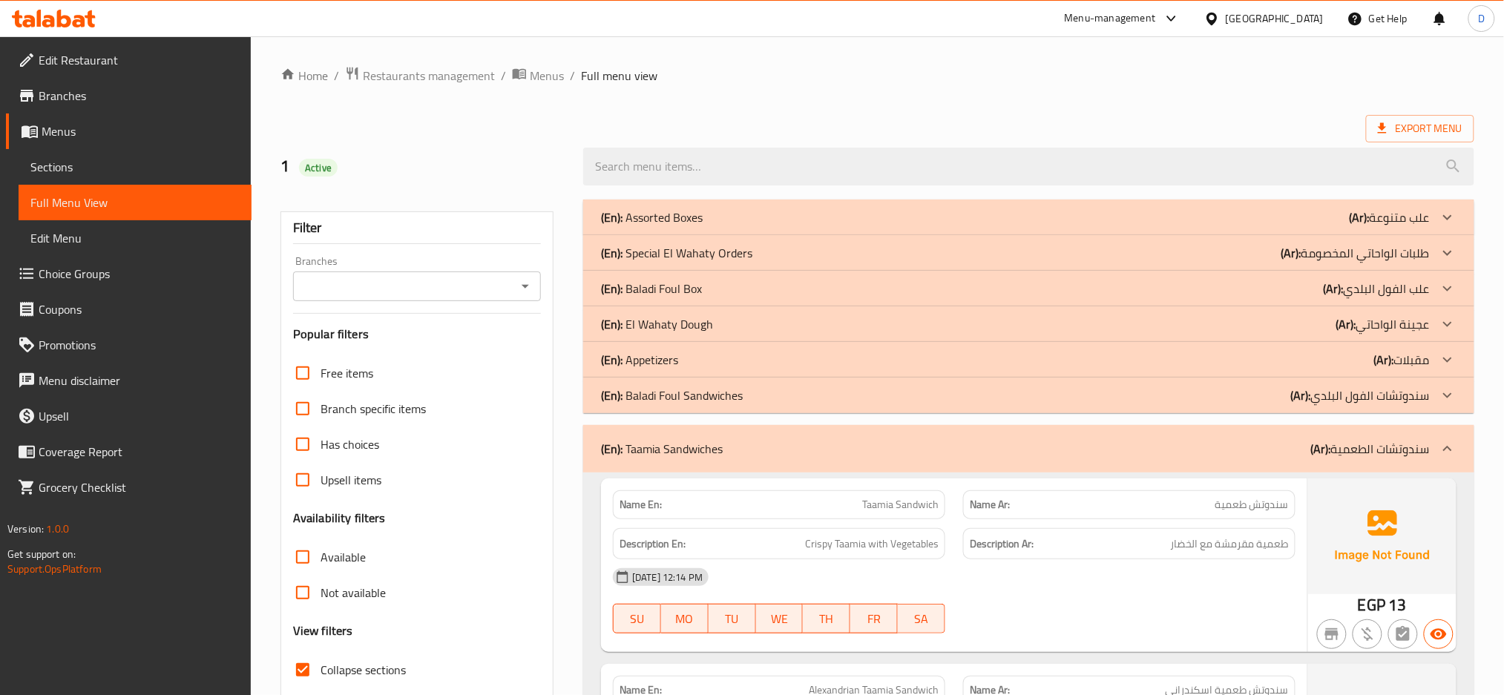
click at [1090, 435] on div "(En): Taamia Sandwiches (Ar): سندوتشات الطعمية" at bounding box center [1028, 448] width 891 height 47
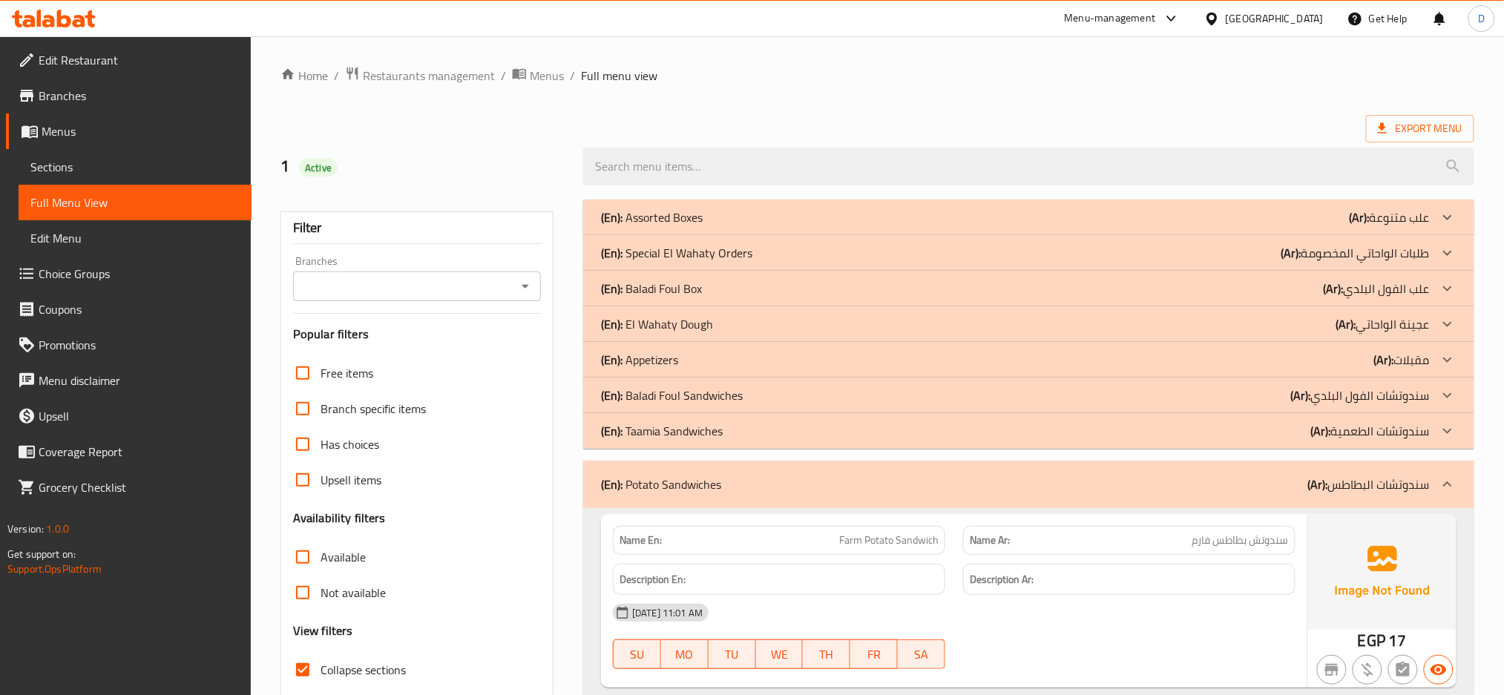
click at [1089, 488] on div "(En): Potato Sandwiches (Ar): سندوتشات البطاطس" at bounding box center [1015, 484] width 829 height 18
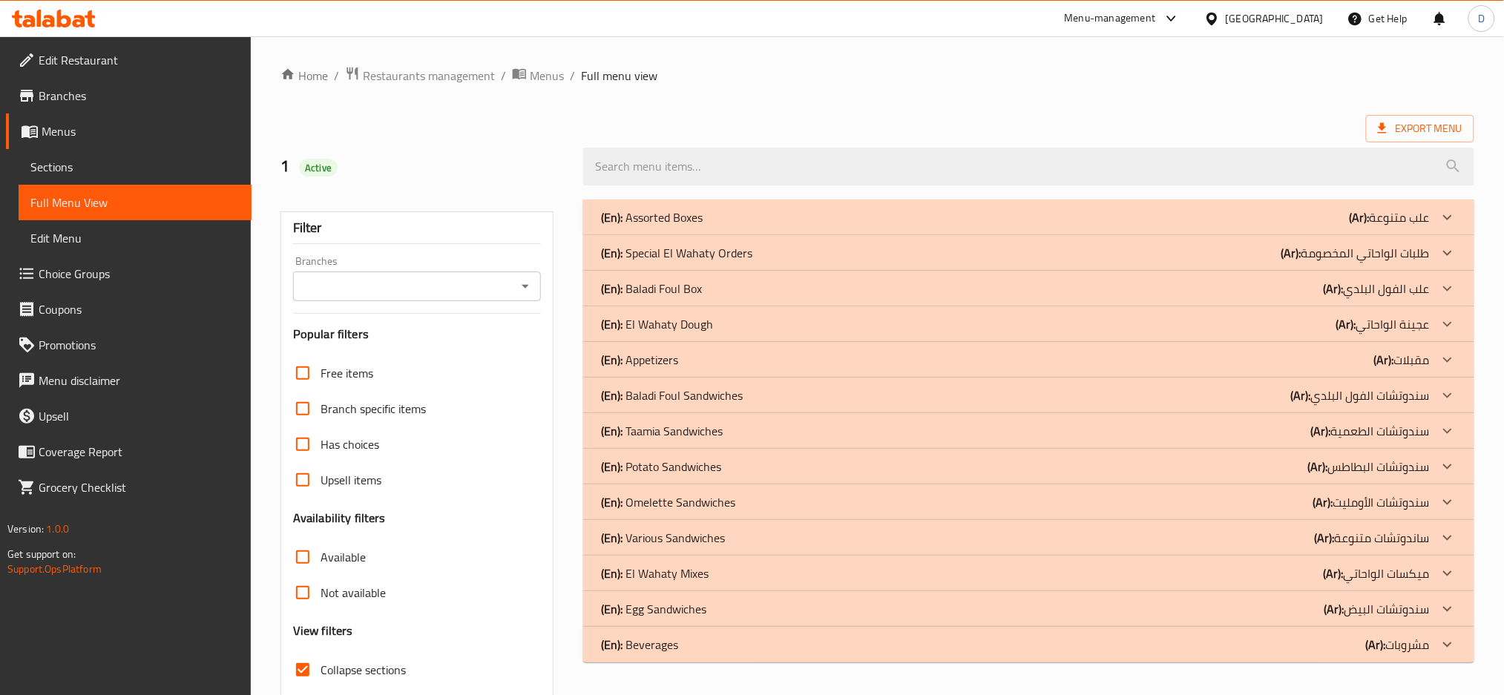
click at [1082, 226] on div "(En): Omelette Sandwiches (Ar): سندوتشات الأومليت" at bounding box center [1015, 217] width 829 height 18
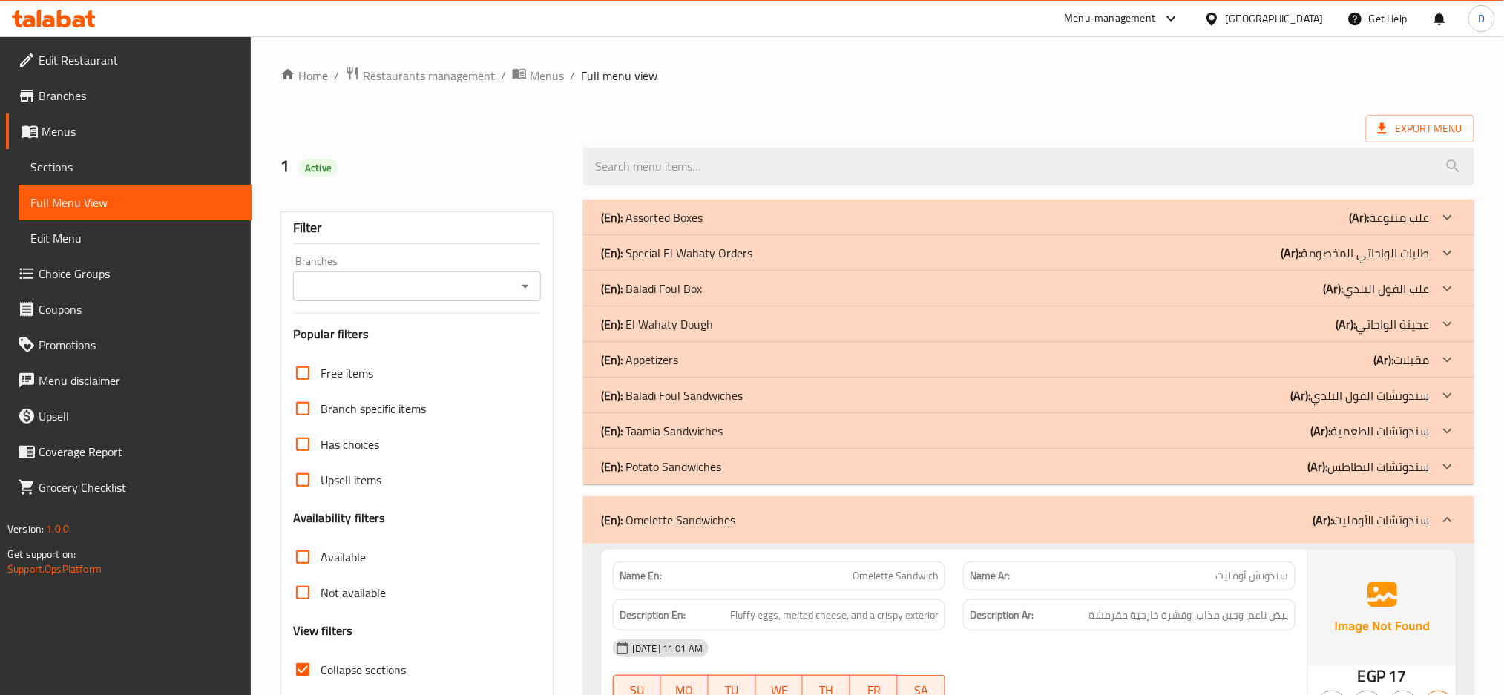
scroll to position [432, 0]
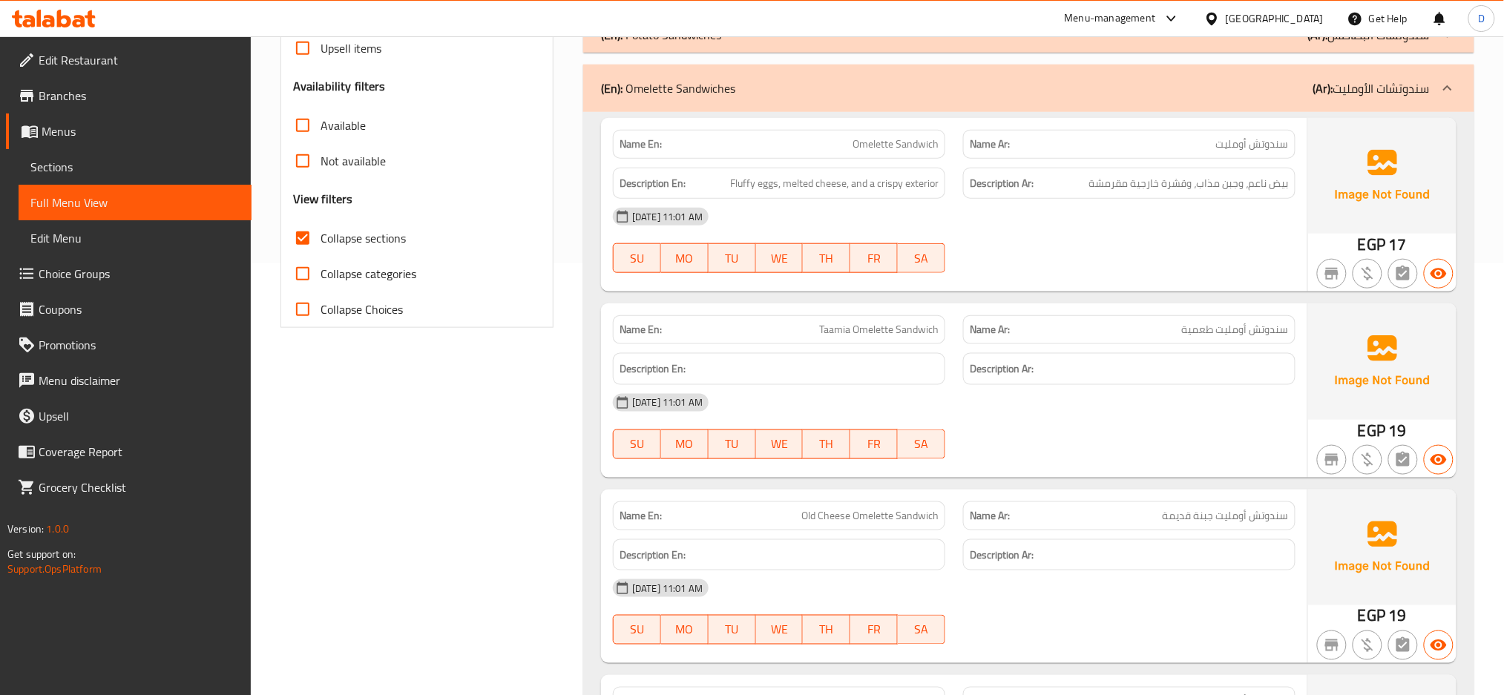
click at [1063, 403] on div "[DATE] 11:01 AM" at bounding box center [954, 403] width 700 height 36
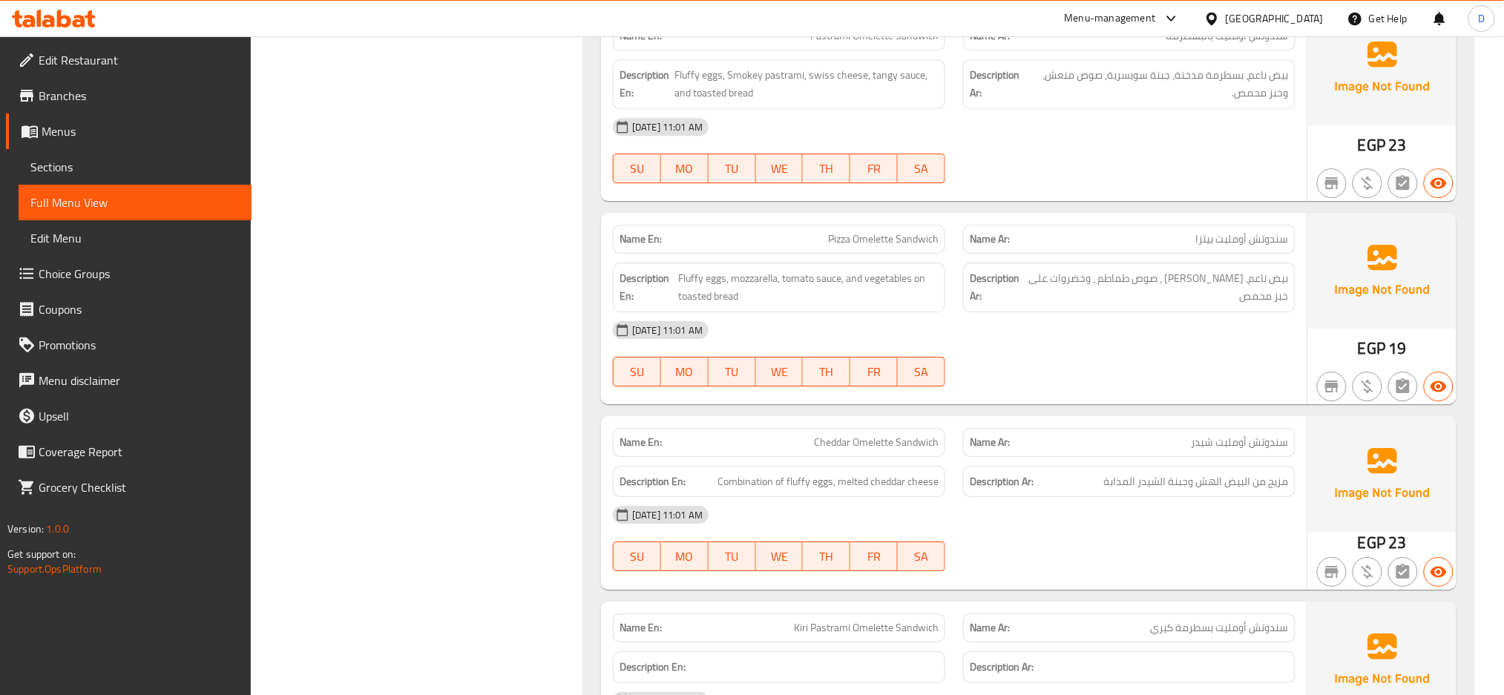
scroll to position [1829, 0]
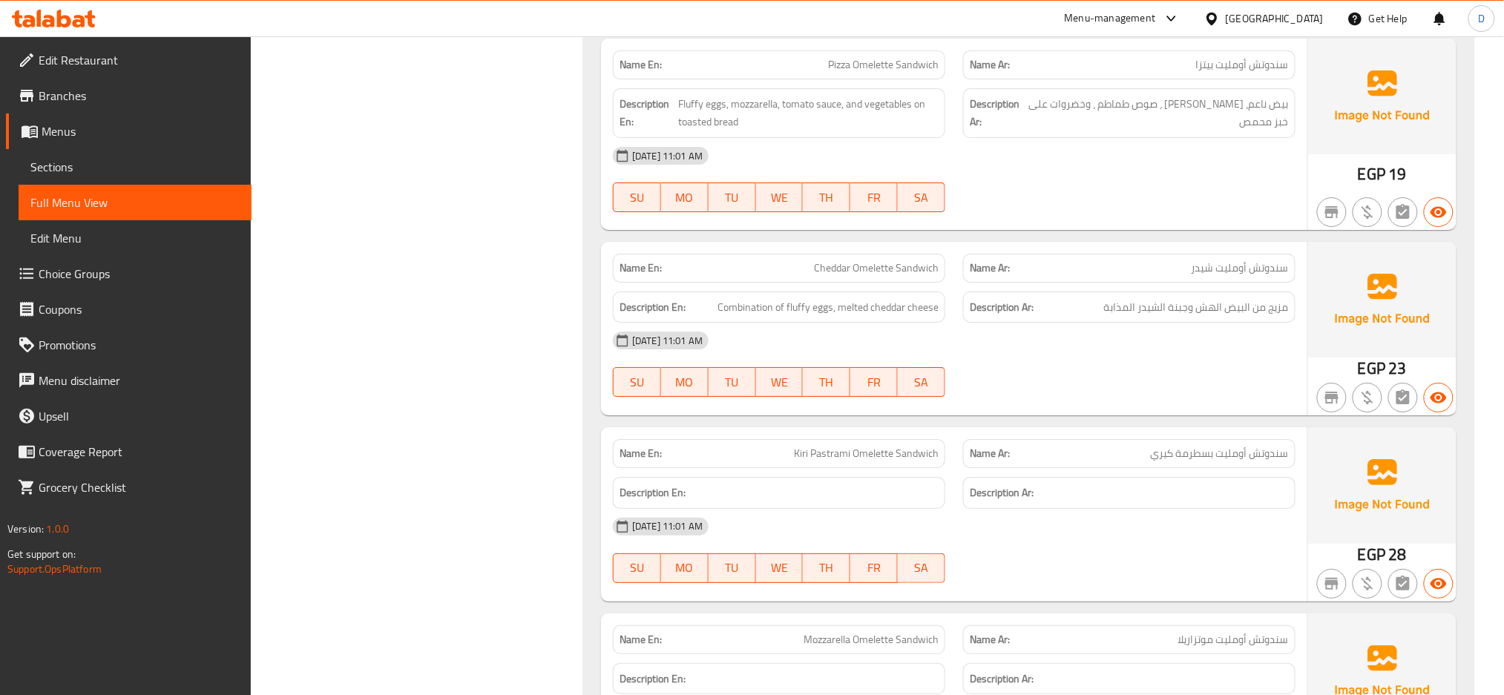
click at [884, 363] on div "SU MO TU WE TH FR SA" at bounding box center [779, 381] width 350 height 47
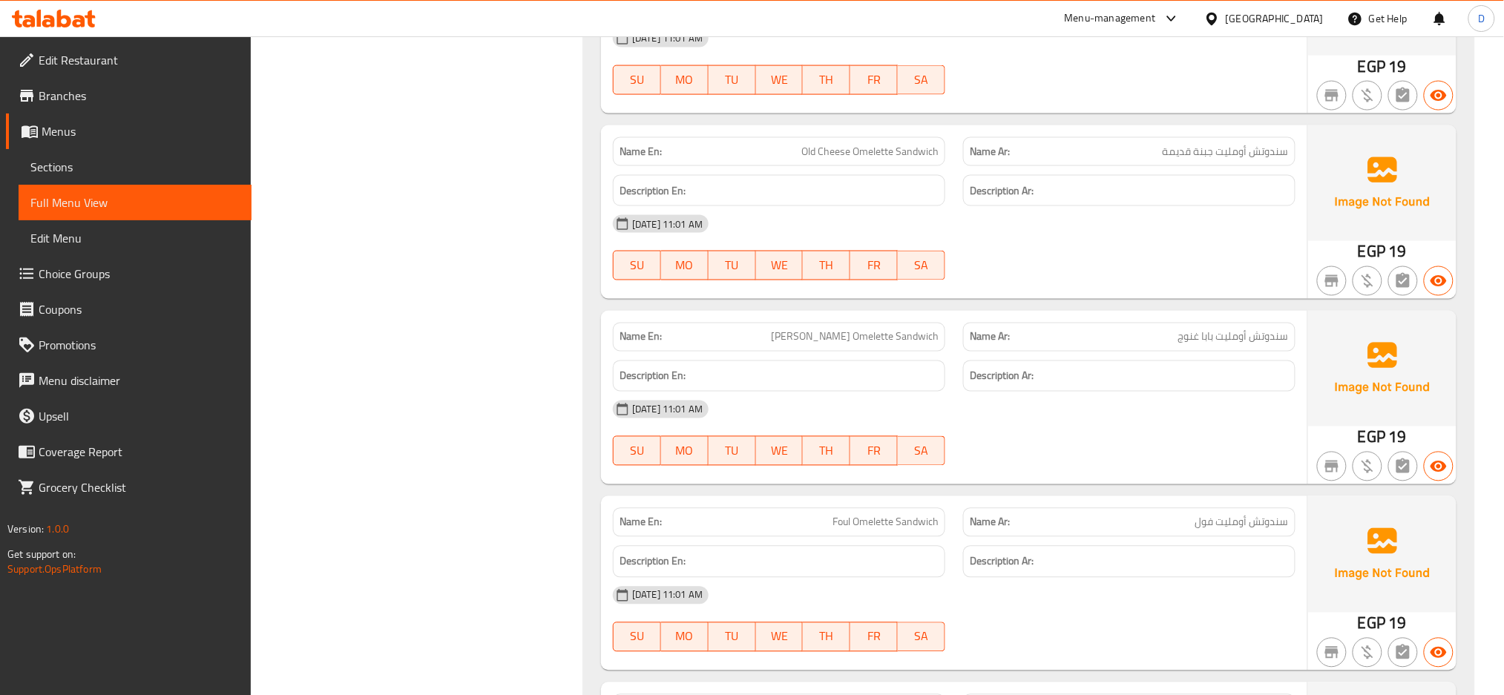
scroll to position [349, 0]
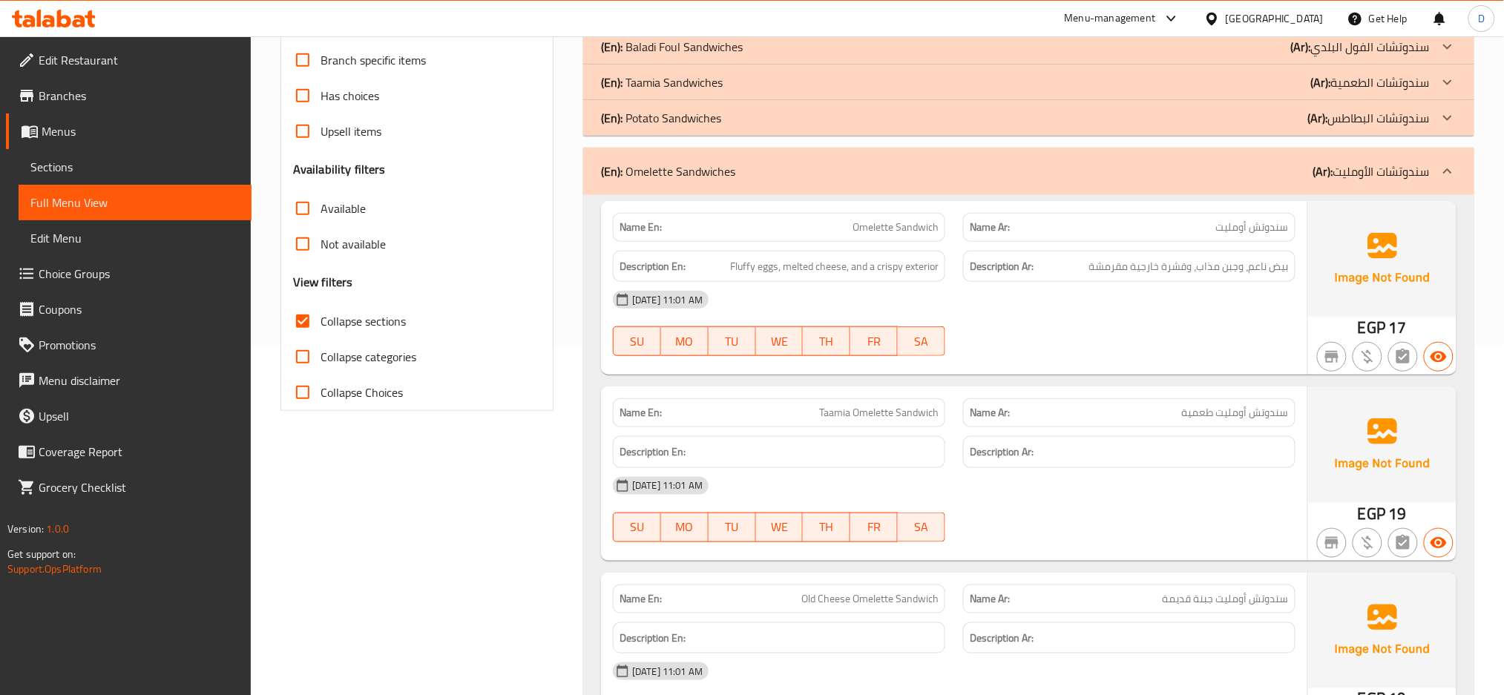
click at [870, 226] on span "Omelette Sandwich" at bounding box center [895, 228] width 86 height 16
click at [833, 417] on span "Taamia Omelette Sandwich" at bounding box center [878, 413] width 119 height 16
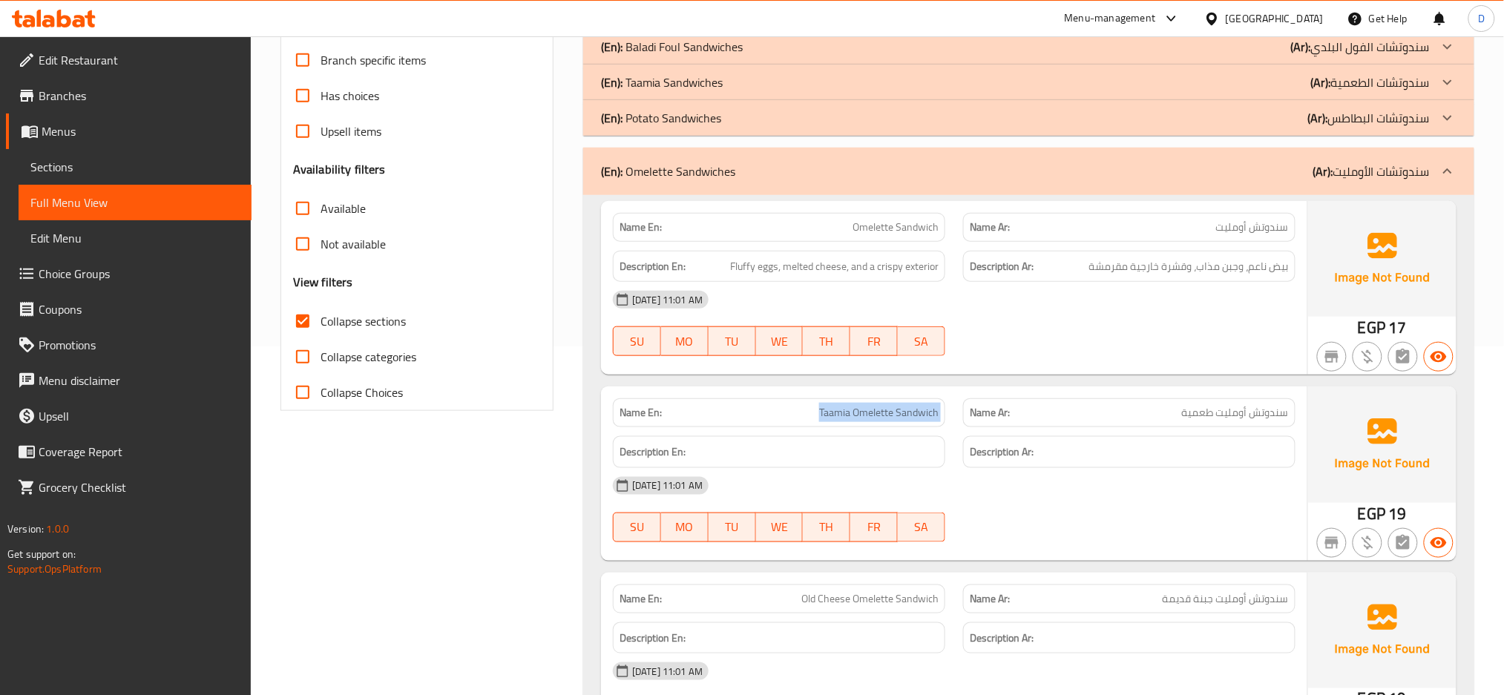
click at [833, 417] on span "Taamia Omelette Sandwich" at bounding box center [878, 413] width 119 height 16
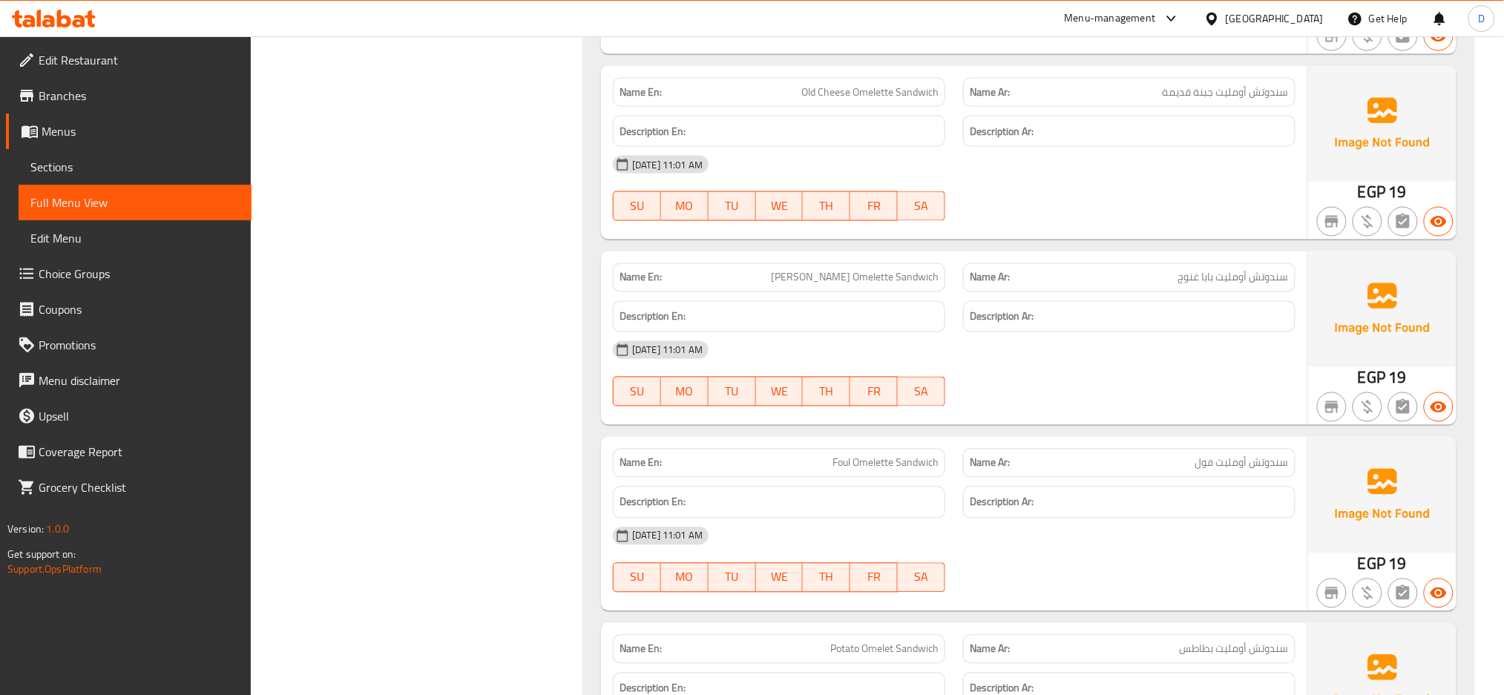
scroll to position [930, 0]
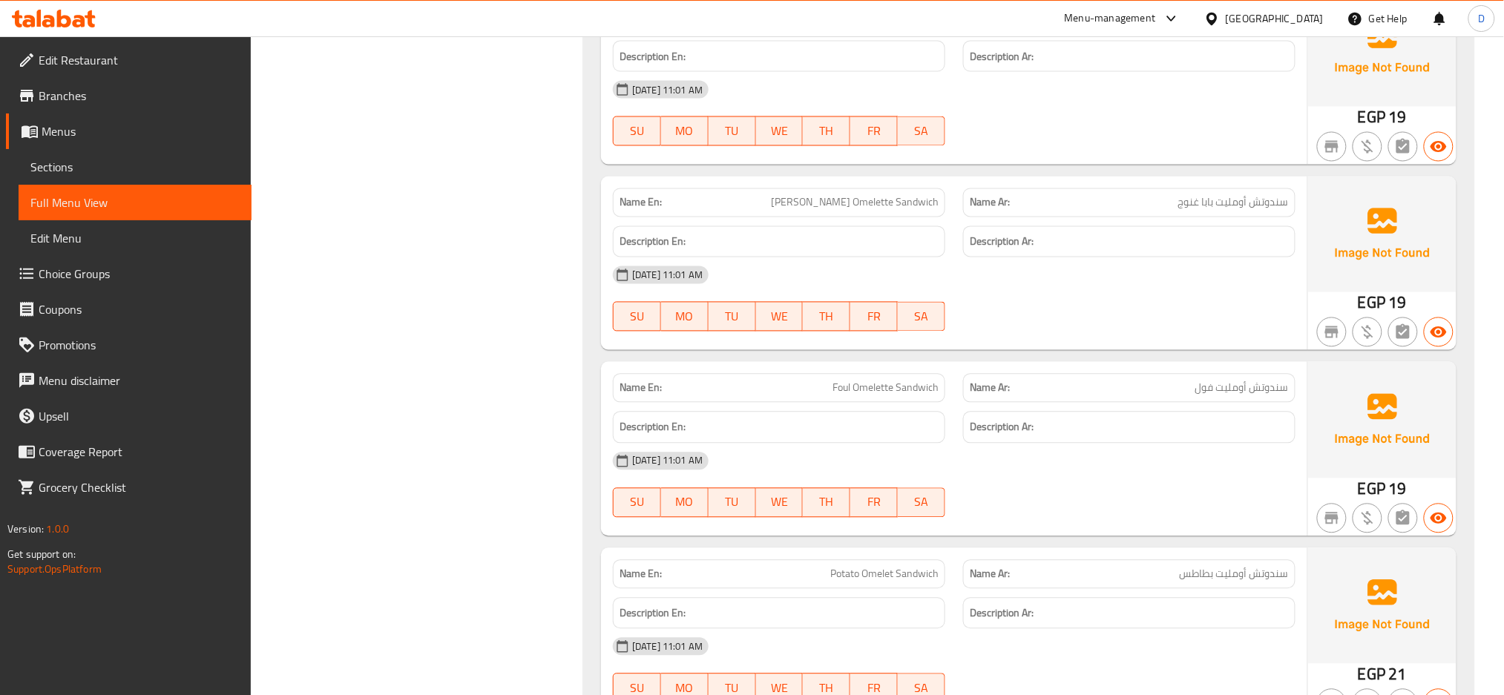
click at [836, 388] on span "Foul Omelette Sandwich" at bounding box center [885, 389] width 106 height 16
click at [880, 386] on span "Foul Omelette Sandwich" at bounding box center [885, 389] width 106 height 16
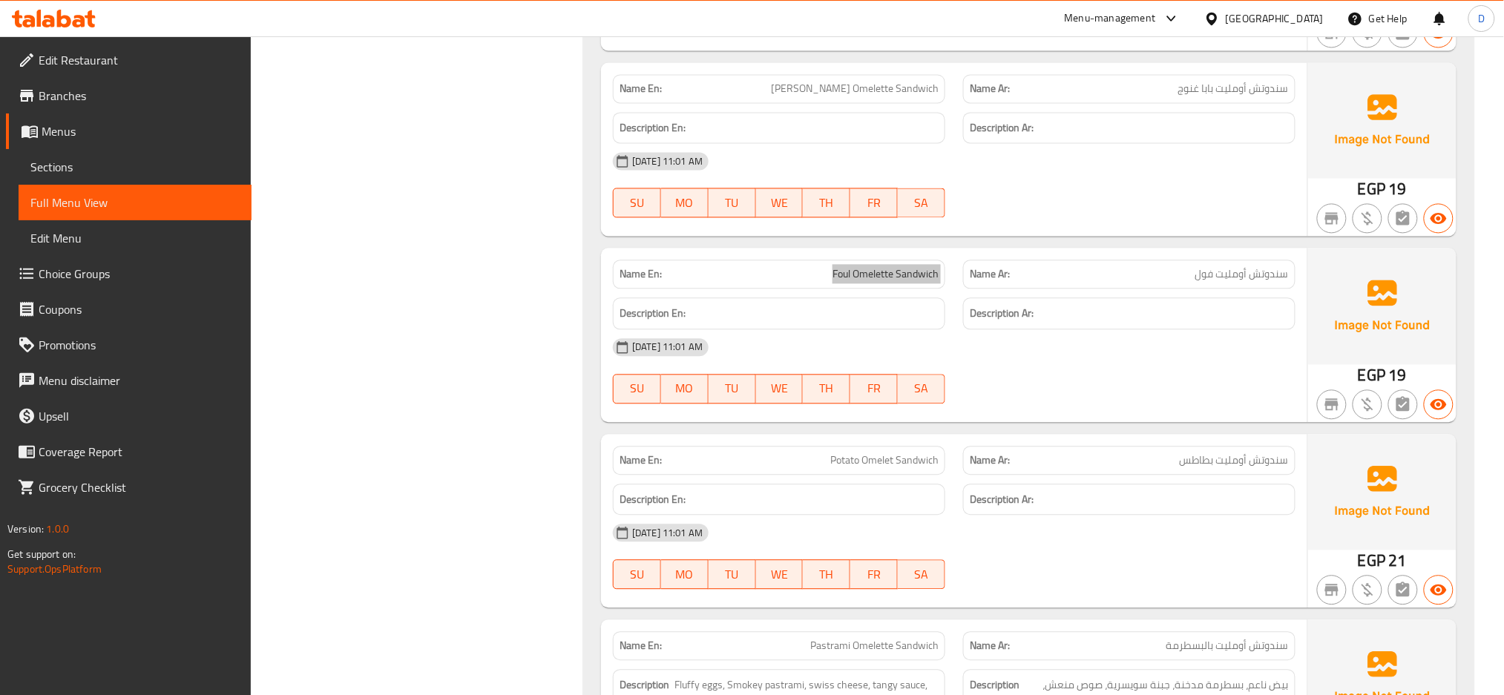
scroll to position [1105, 0]
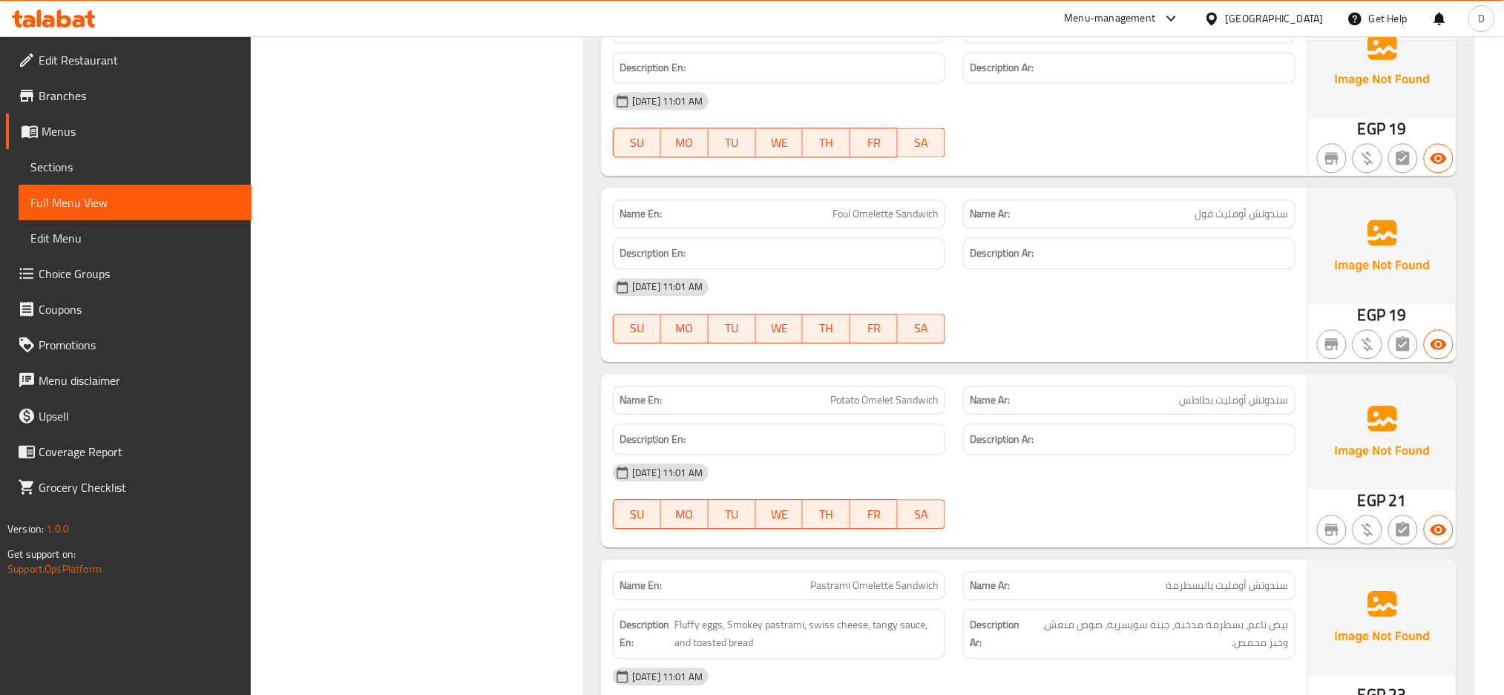
click at [883, 401] on span "Potato Omelet Sandwich" at bounding box center [884, 400] width 108 height 16
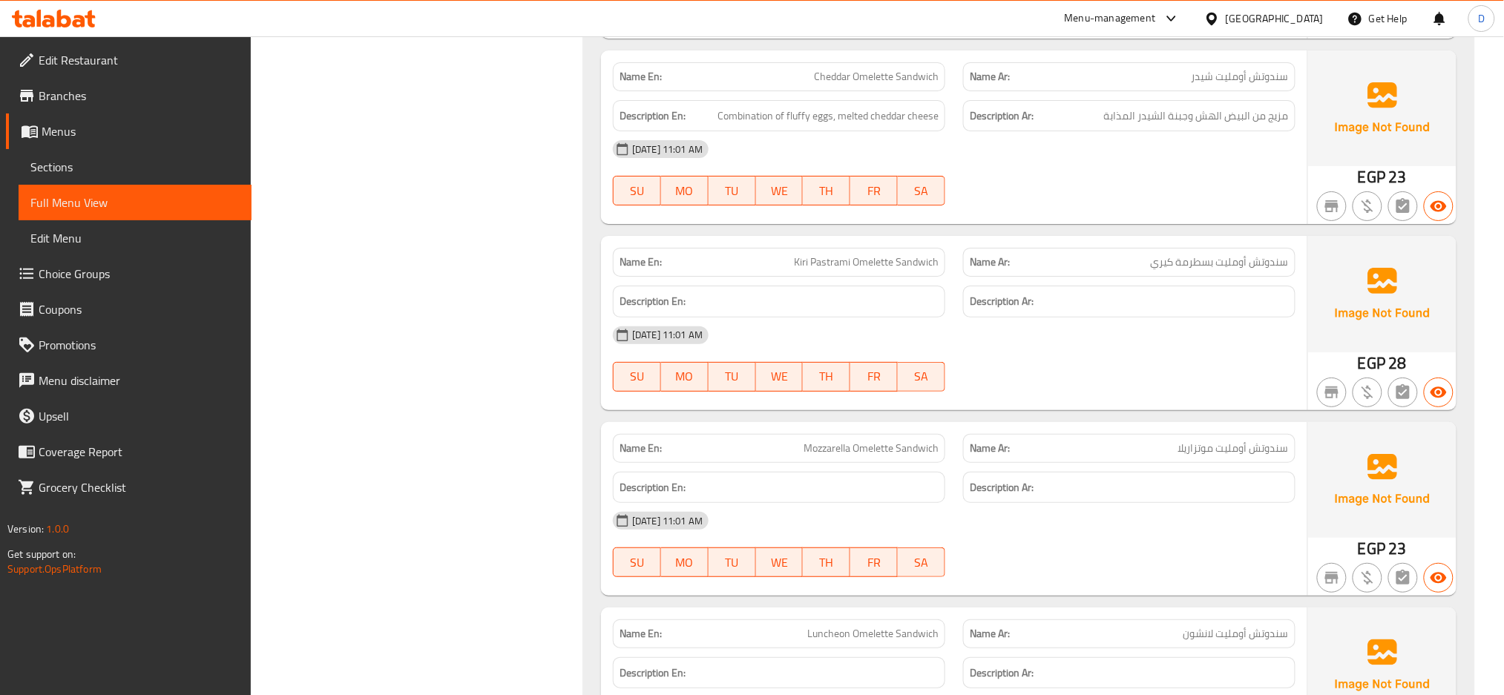
scroll to position [2134, 0]
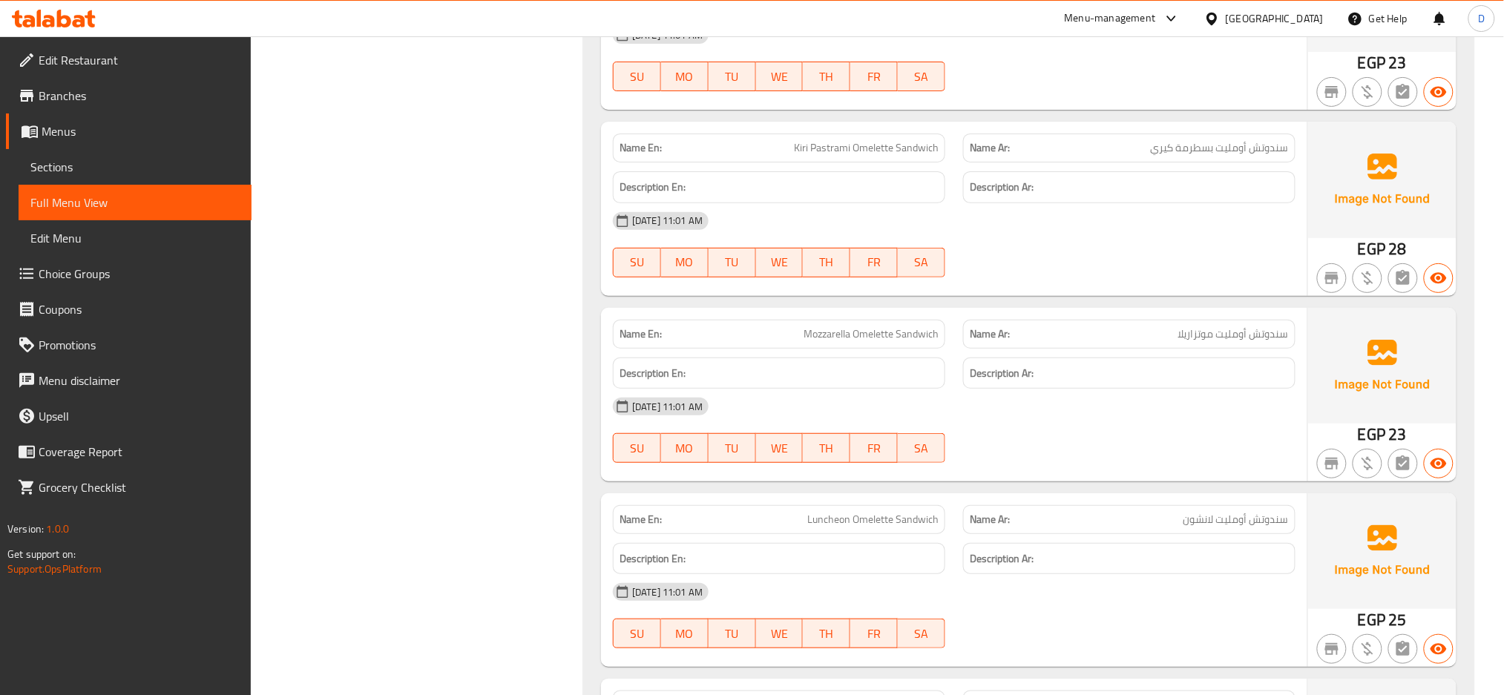
click at [878, 332] on span "Mozzarella Omelette Sandwich" at bounding box center [870, 334] width 135 height 16
drag, startPoint x: 803, startPoint y: 329, endPoint x: 882, endPoint y: 340, distance: 79.4
click at [882, 340] on span "Mozzarella Omelette Sandwich" at bounding box center [870, 334] width 135 height 16
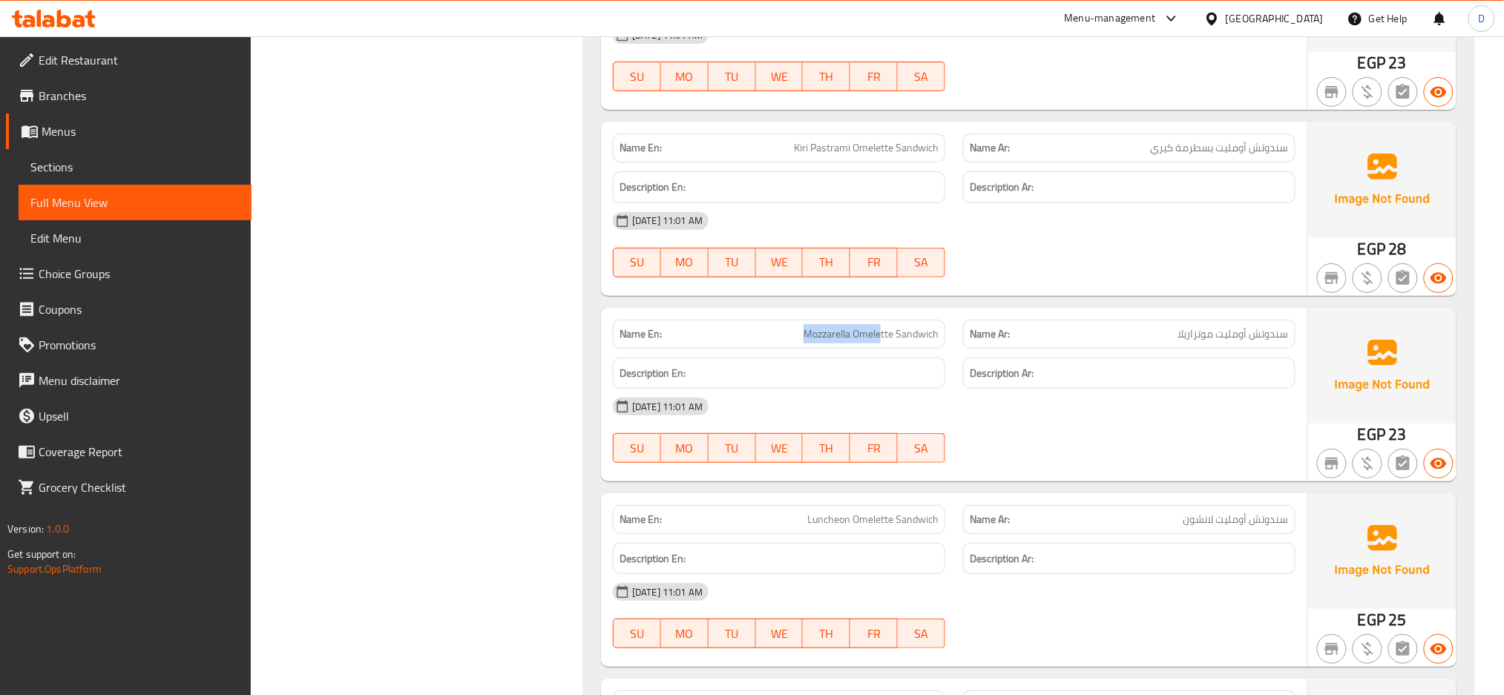
click at [867, 335] on span "Mozzarella Omelette Sandwich" at bounding box center [870, 334] width 135 height 16
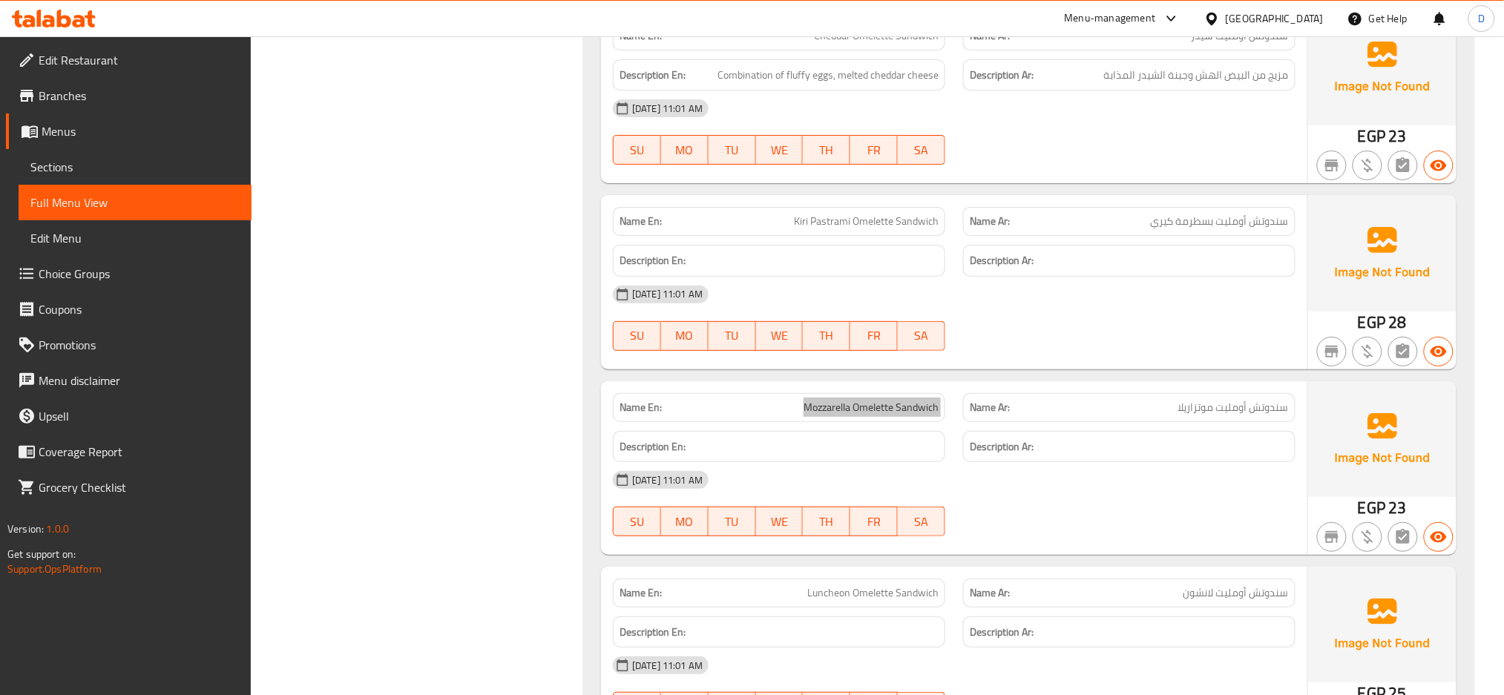
scroll to position [2057, 0]
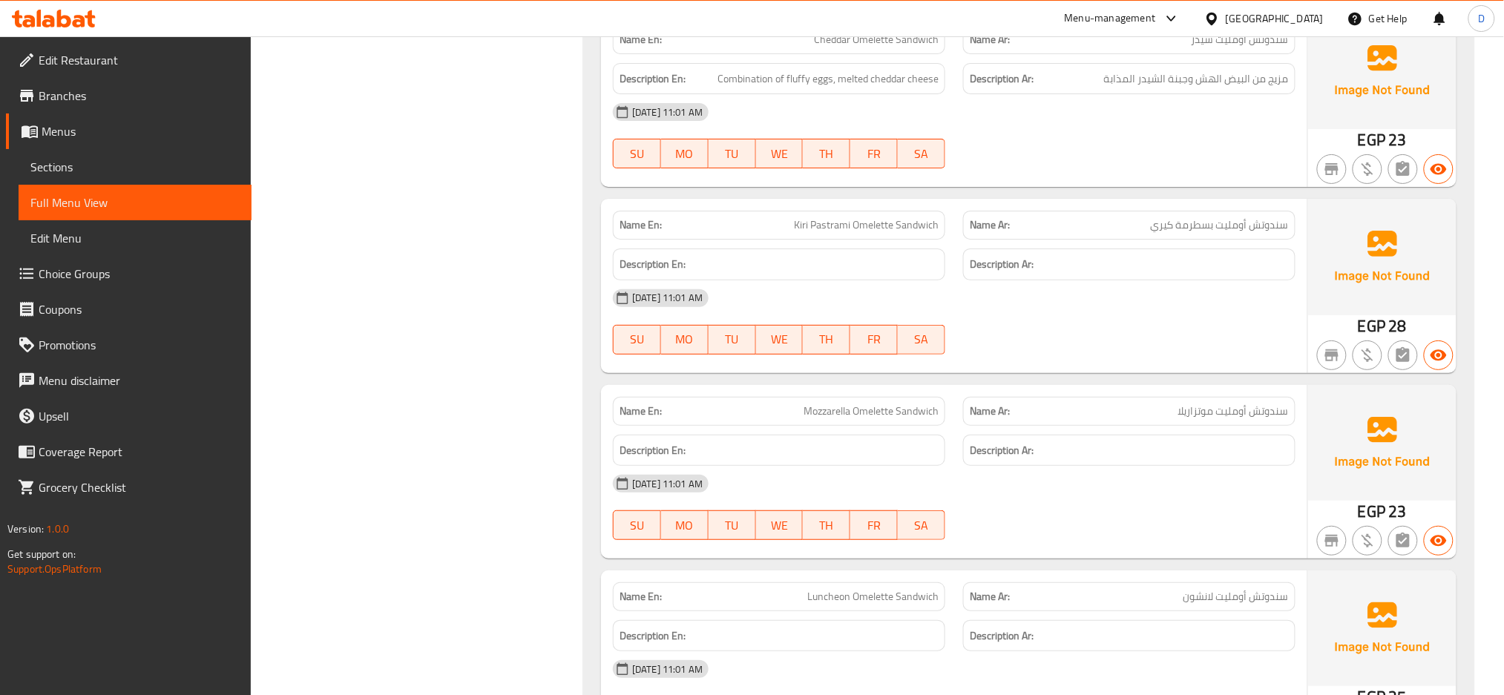
click at [881, 222] on span "Kiri Pastrami Omelette Sandwich" at bounding box center [866, 225] width 145 height 16
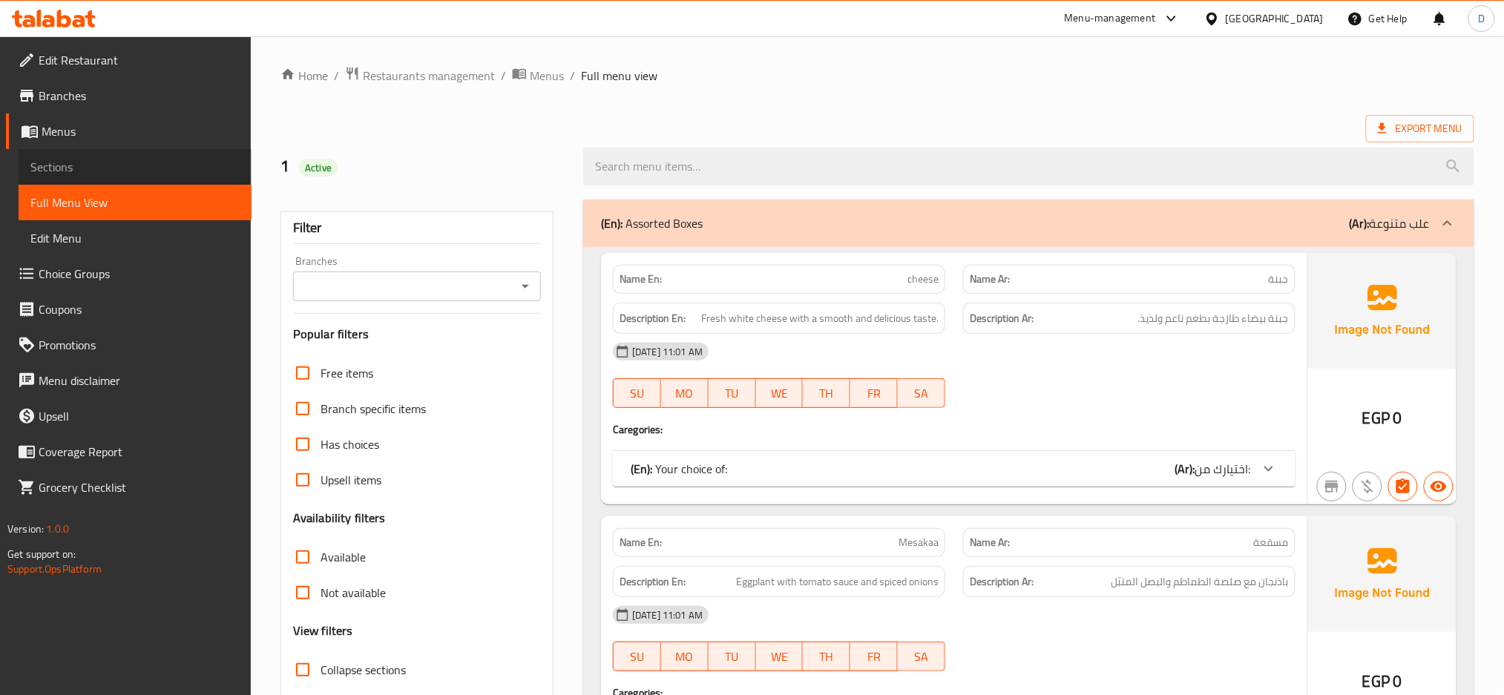
click at [121, 171] on span "Sections" at bounding box center [134, 167] width 209 height 18
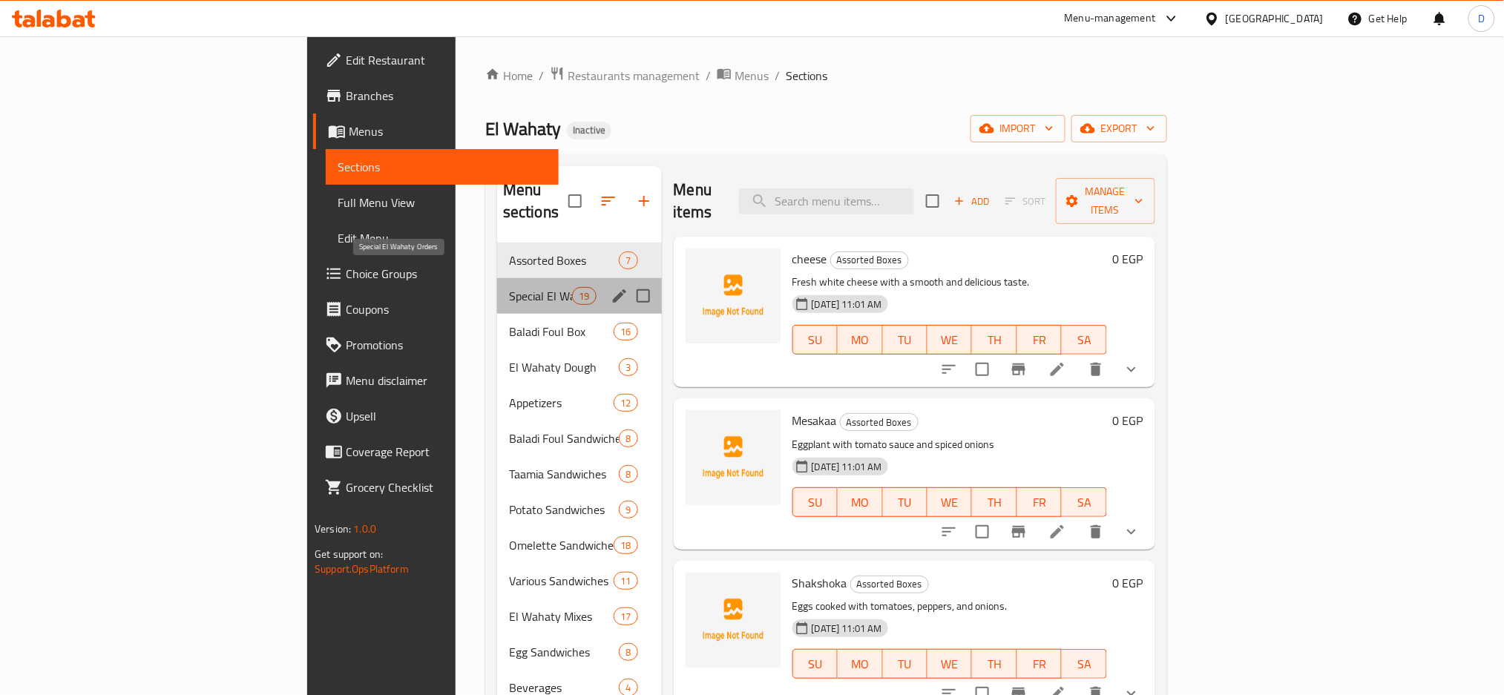
click at [509, 287] on span "Special El Wahaty Orders" at bounding box center [540, 296] width 63 height 18
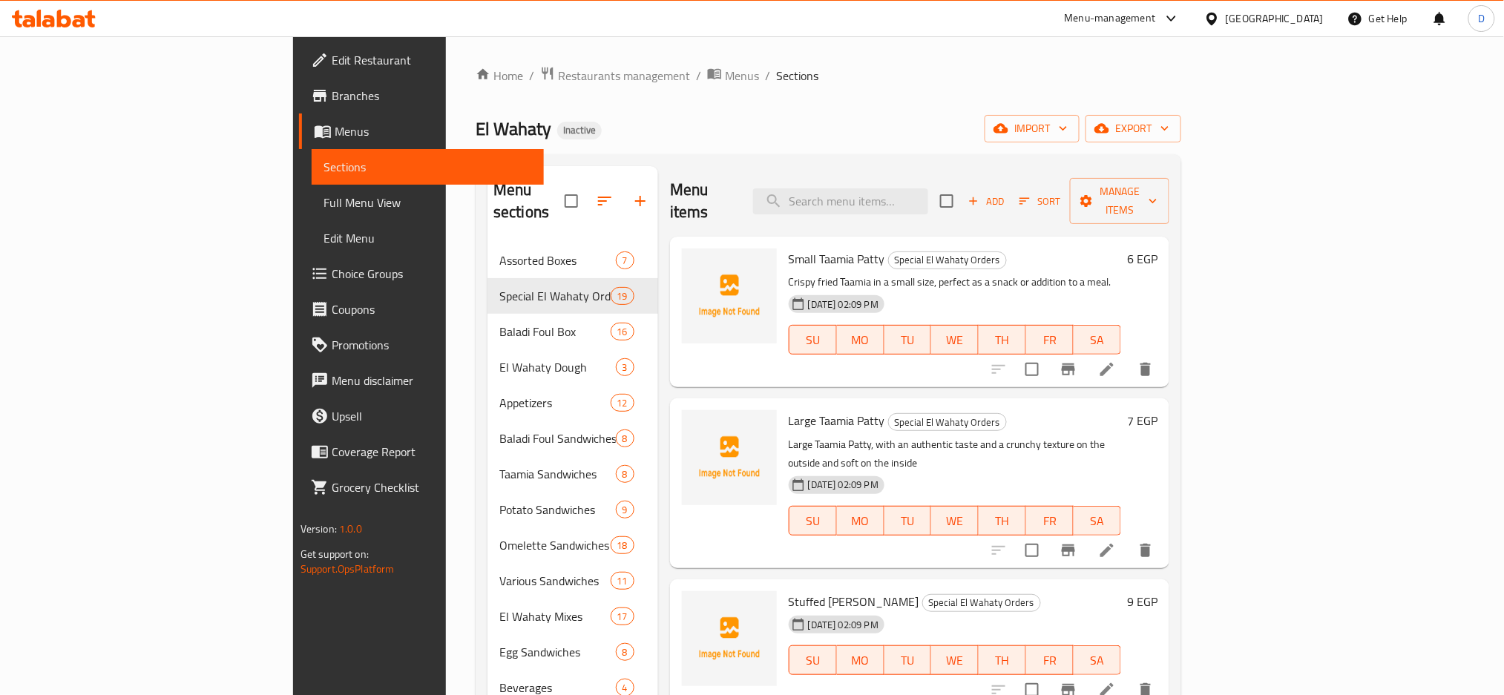
scroll to position [1645, 0]
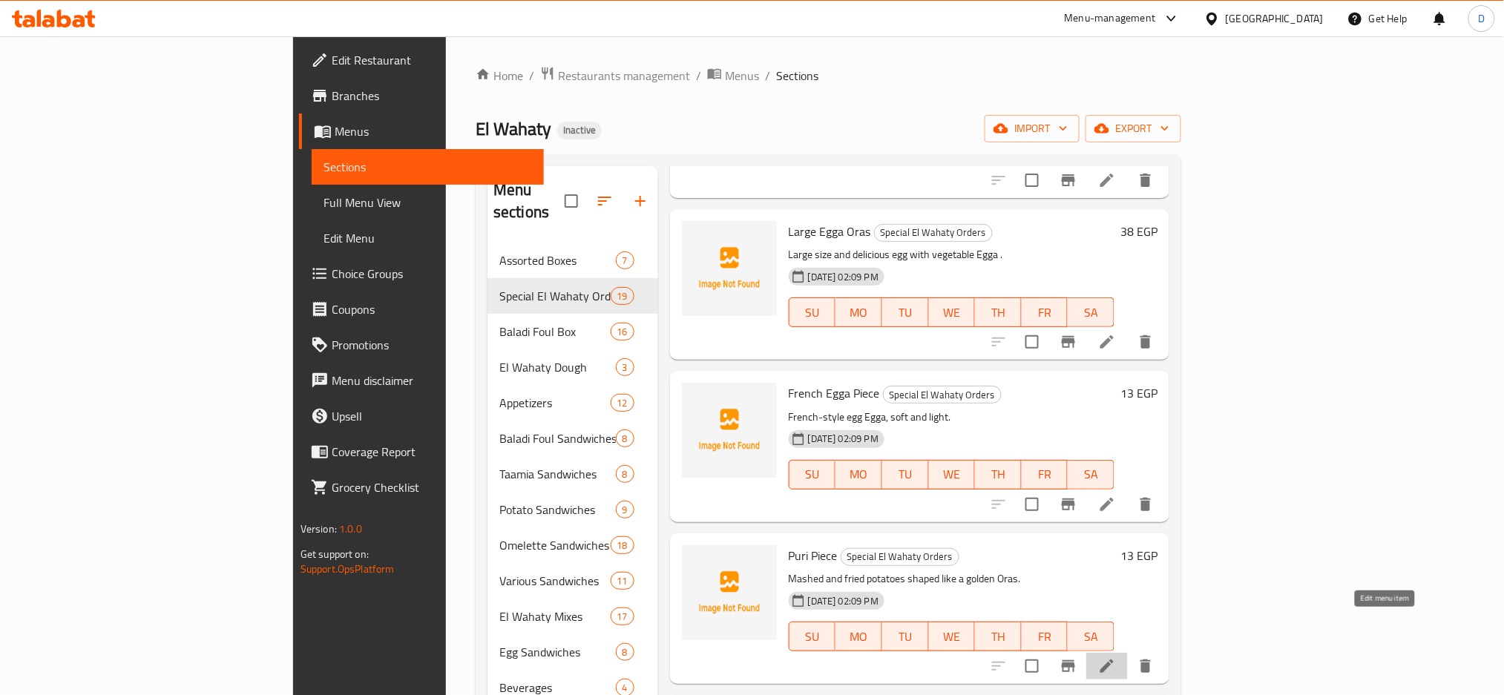
click at [1113, 659] on icon at bounding box center [1106, 665] width 13 height 13
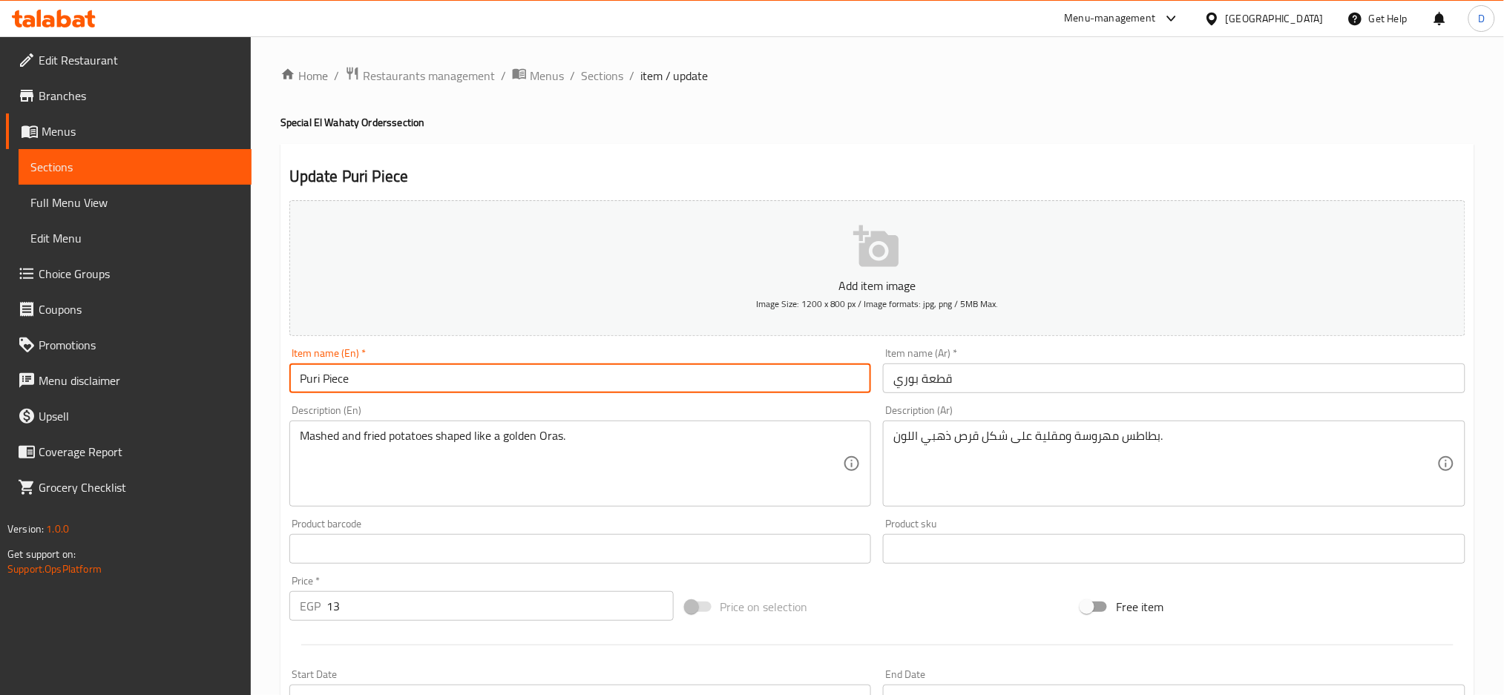
click at [310, 380] on input "Puri Piece" at bounding box center [580, 378] width 582 height 30
type input "puree Piece"
click at [317, 376] on input "puree Piece" at bounding box center [580, 378] width 582 height 30
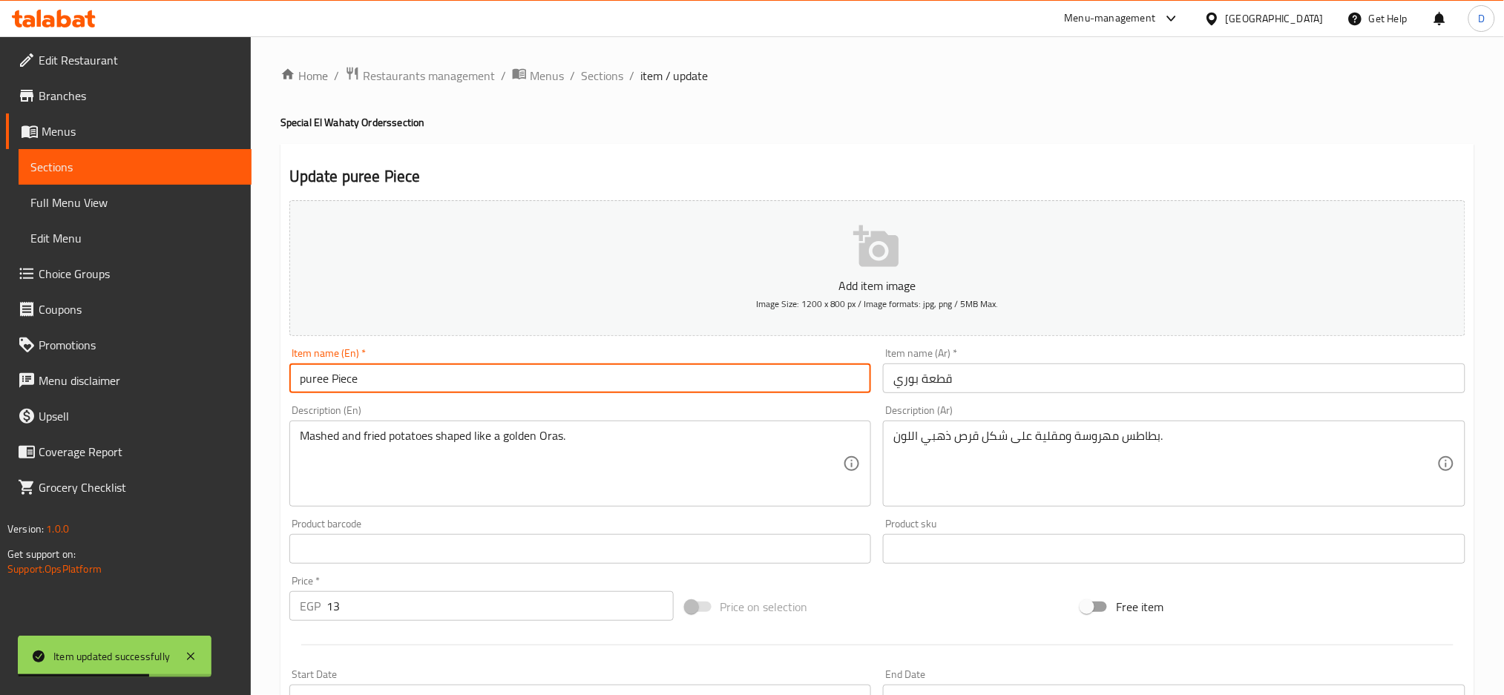
click at [317, 376] on input "puree Piece" at bounding box center [580, 378] width 582 height 30
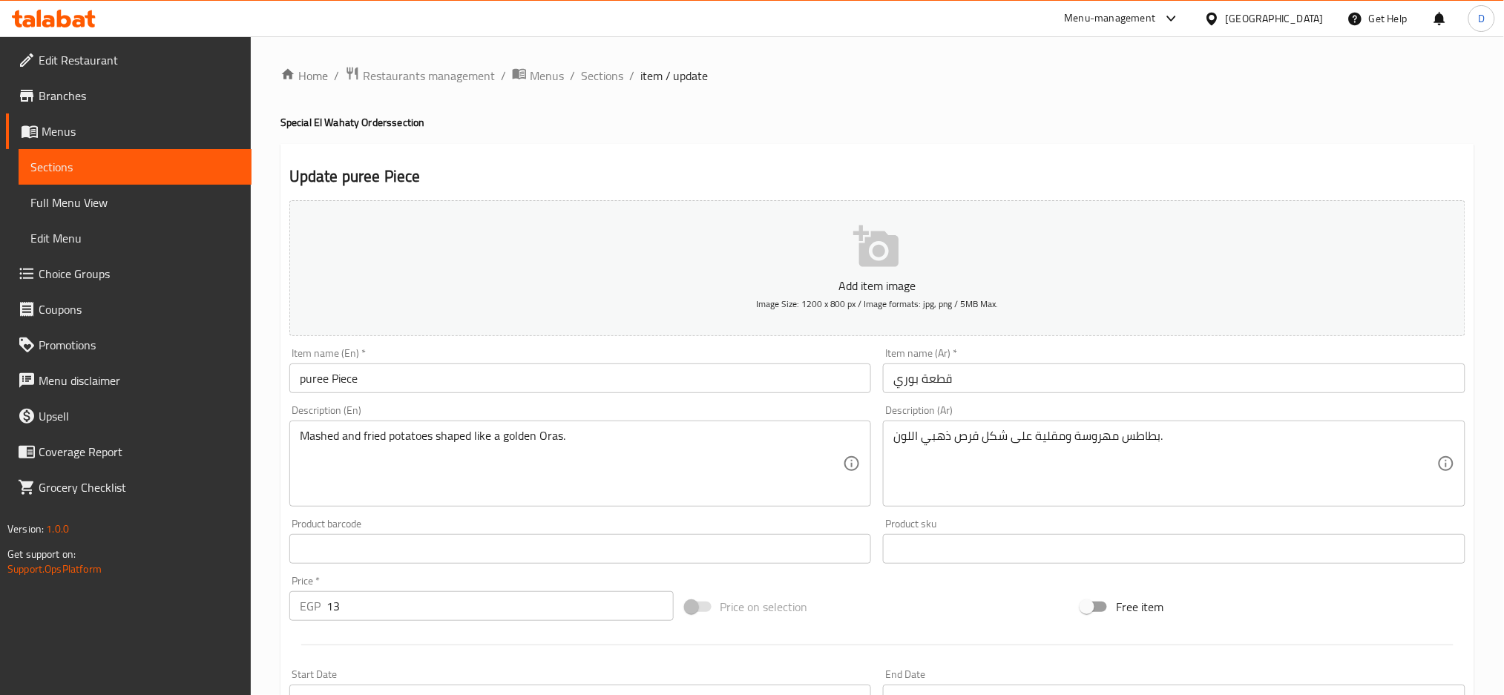
scroll to position [350, 0]
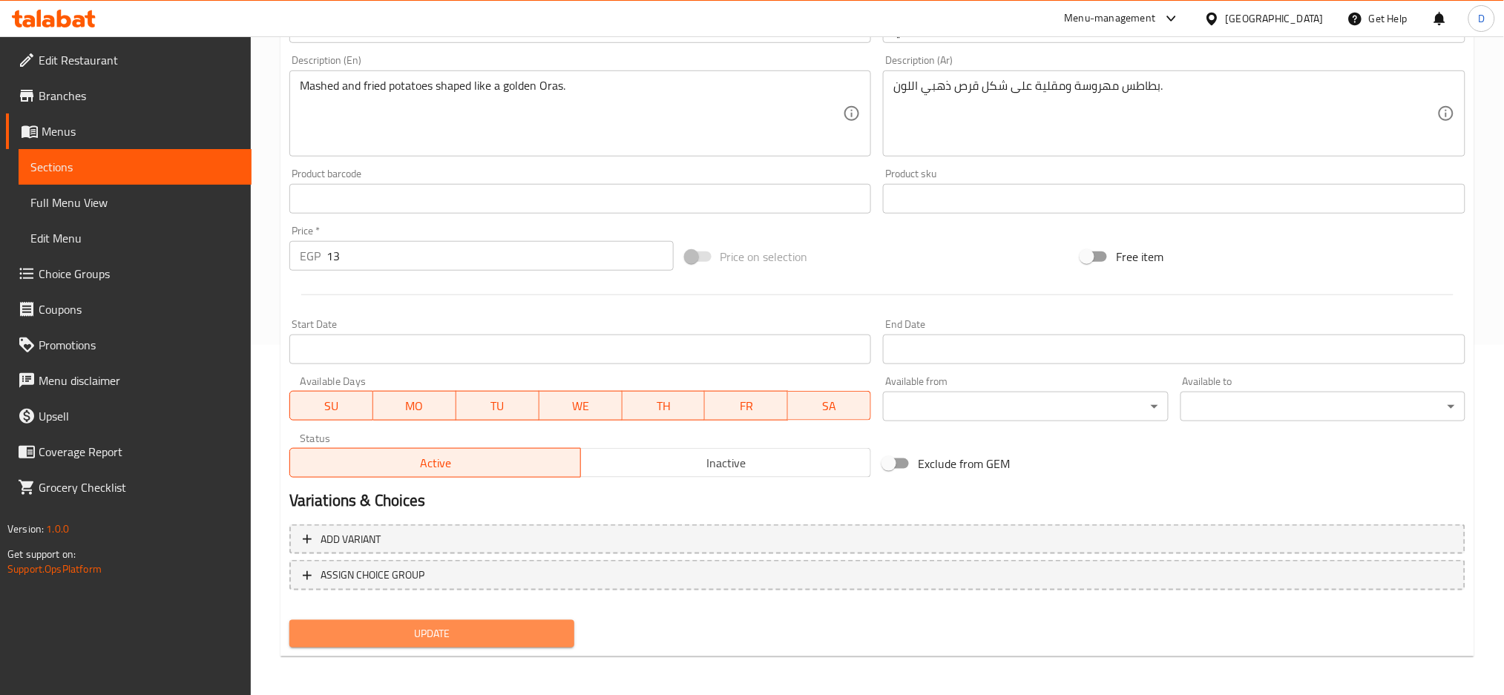
click at [493, 625] on span "Update" at bounding box center [431, 634] width 261 height 19
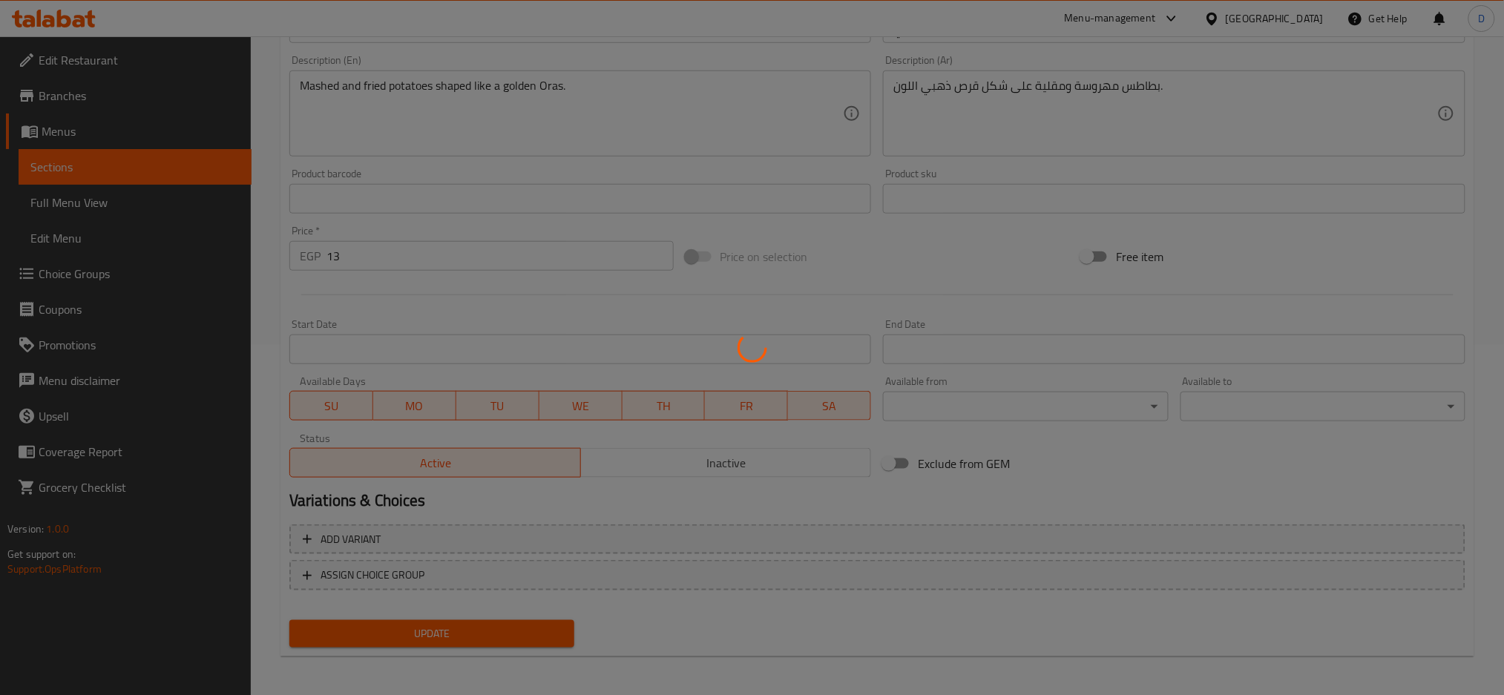
scroll to position [0, 0]
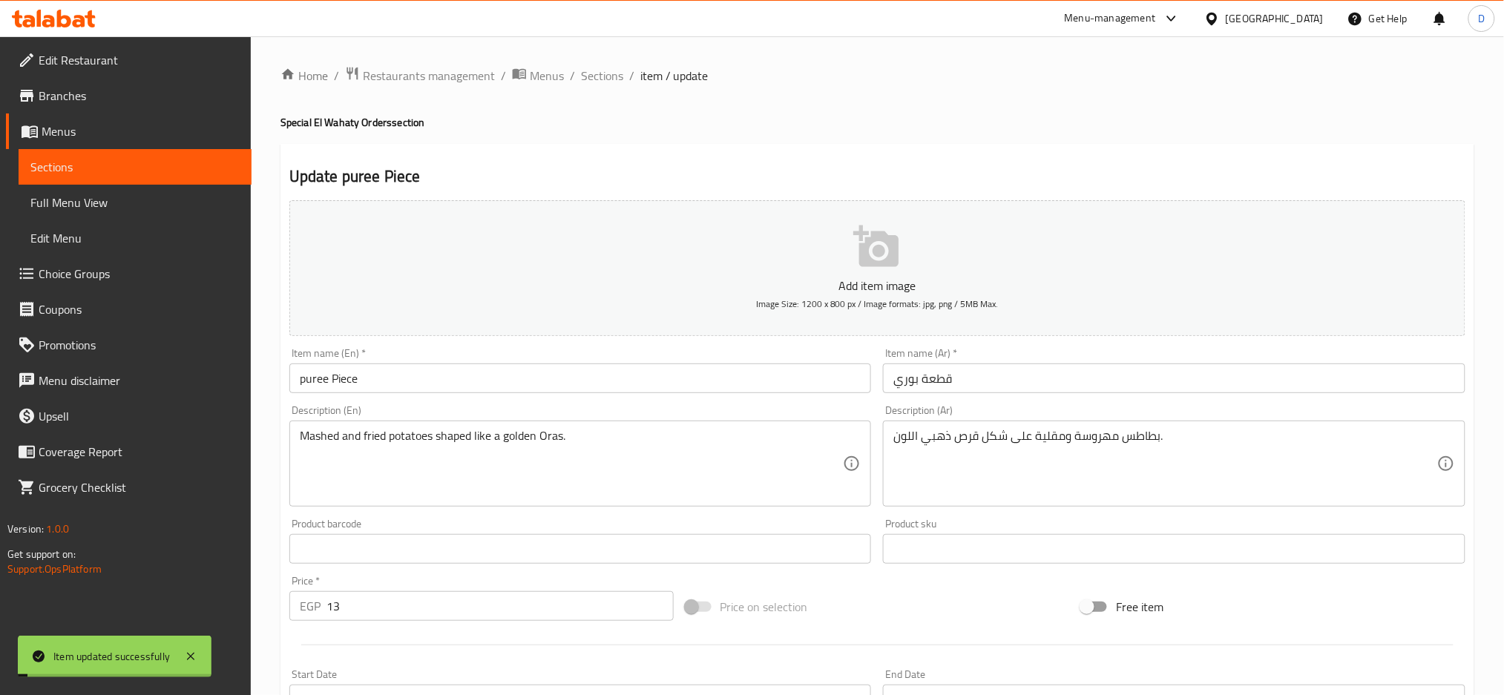
click at [597, 75] on span "Sections" at bounding box center [602, 76] width 42 height 18
click at [591, 85] on span "Sections" at bounding box center [602, 76] width 42 height 18
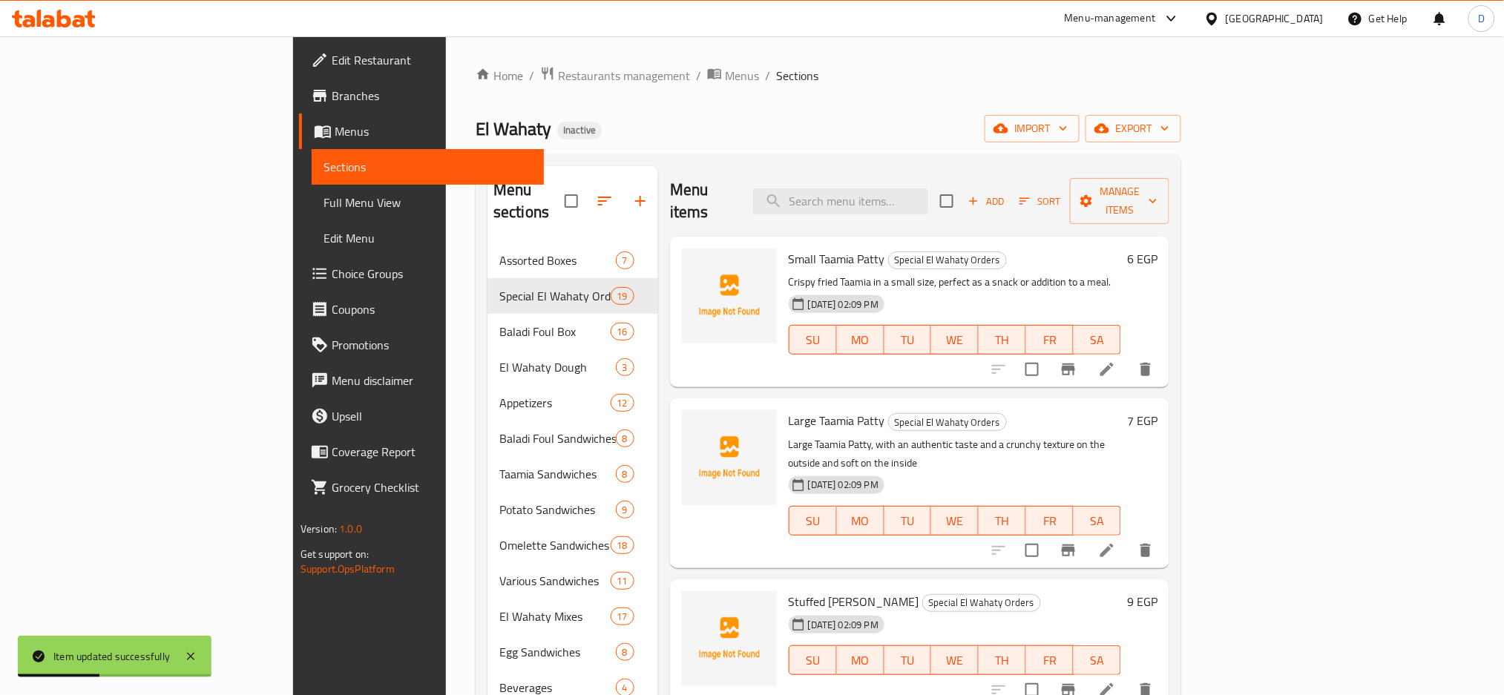
scroll to position [1159, 0]
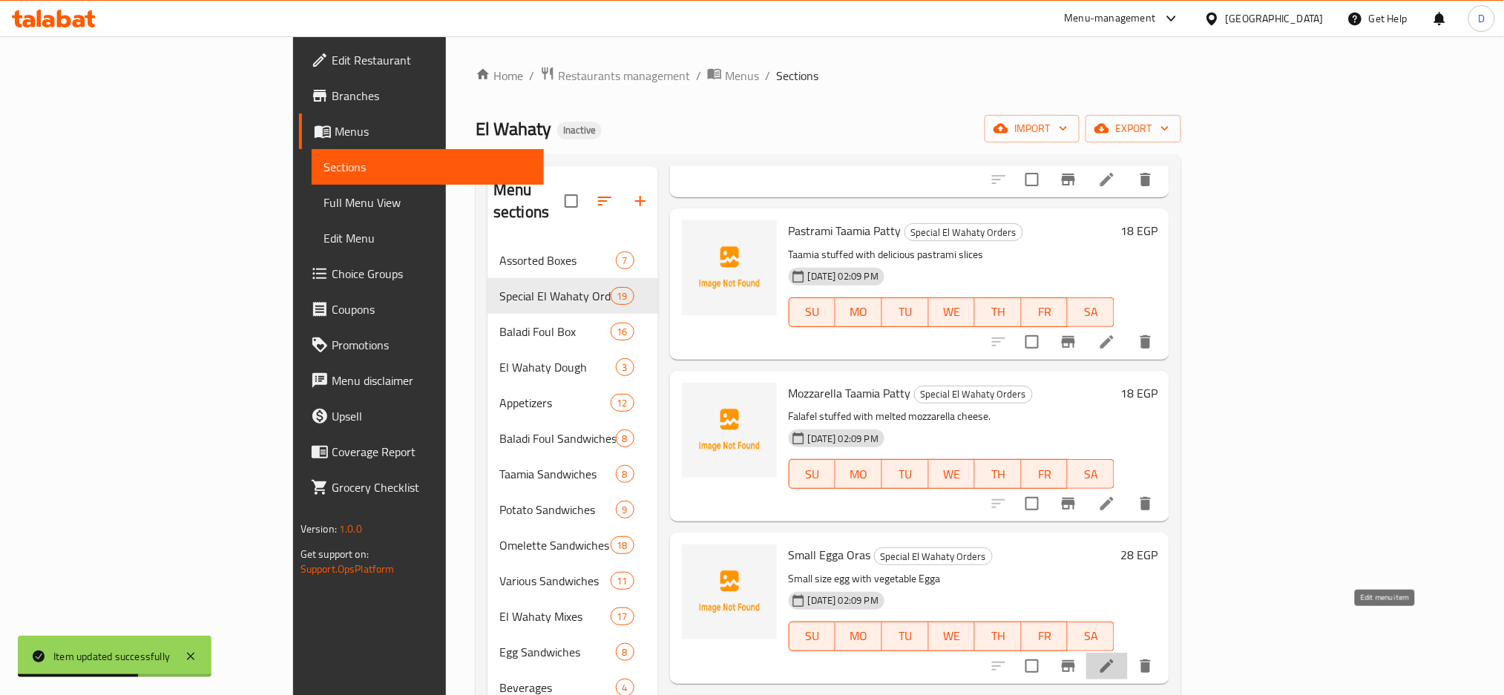
click at [1116, 657] on icon at bounding box center [1107, 666] width 18 height 18
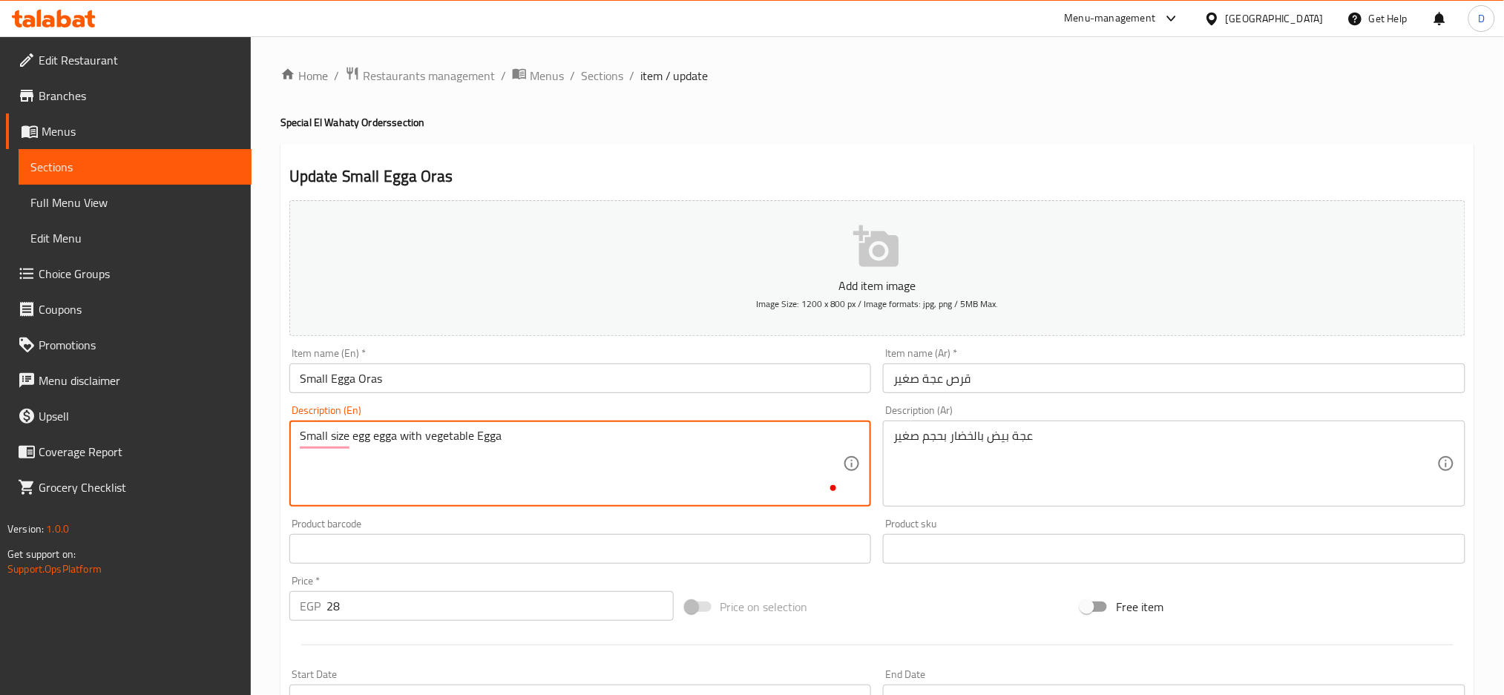
scroll to position [350, 0]
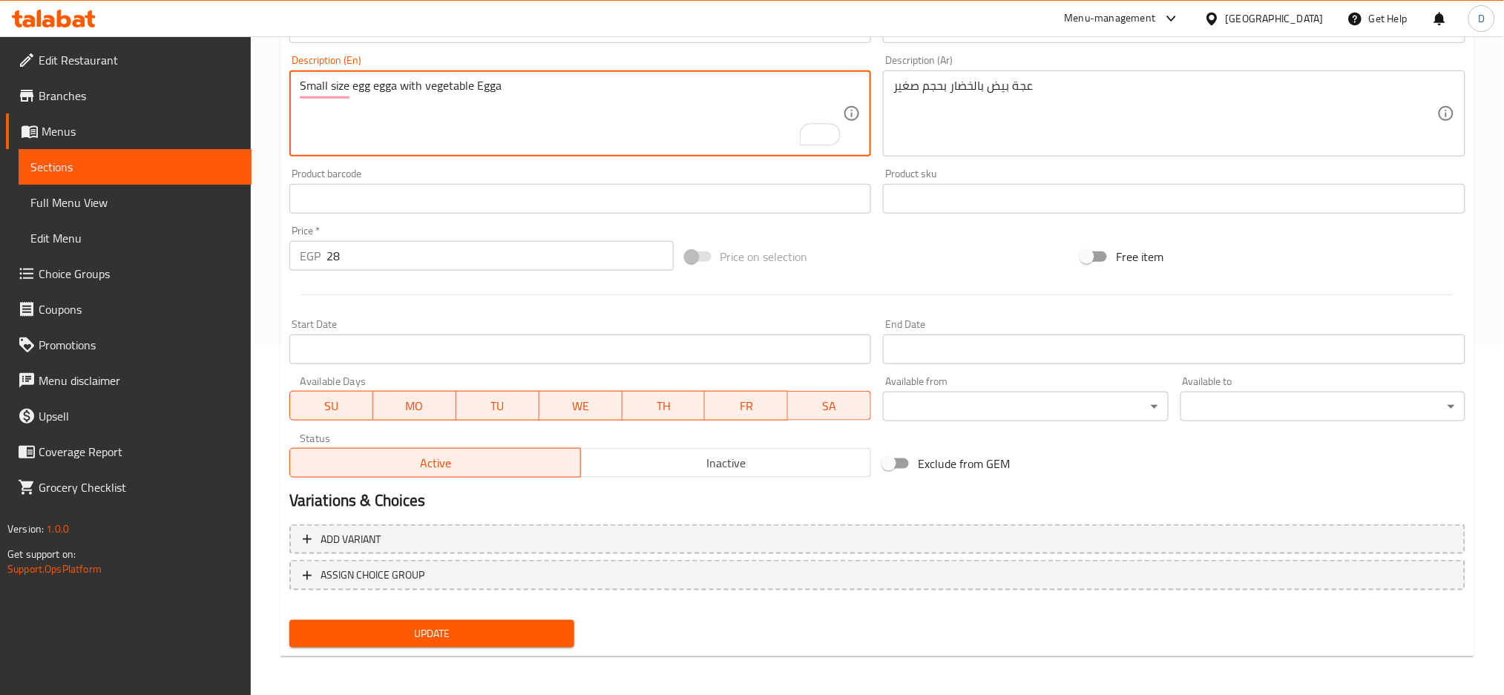
type textarea "Small size egg egga with vegetable Egga"
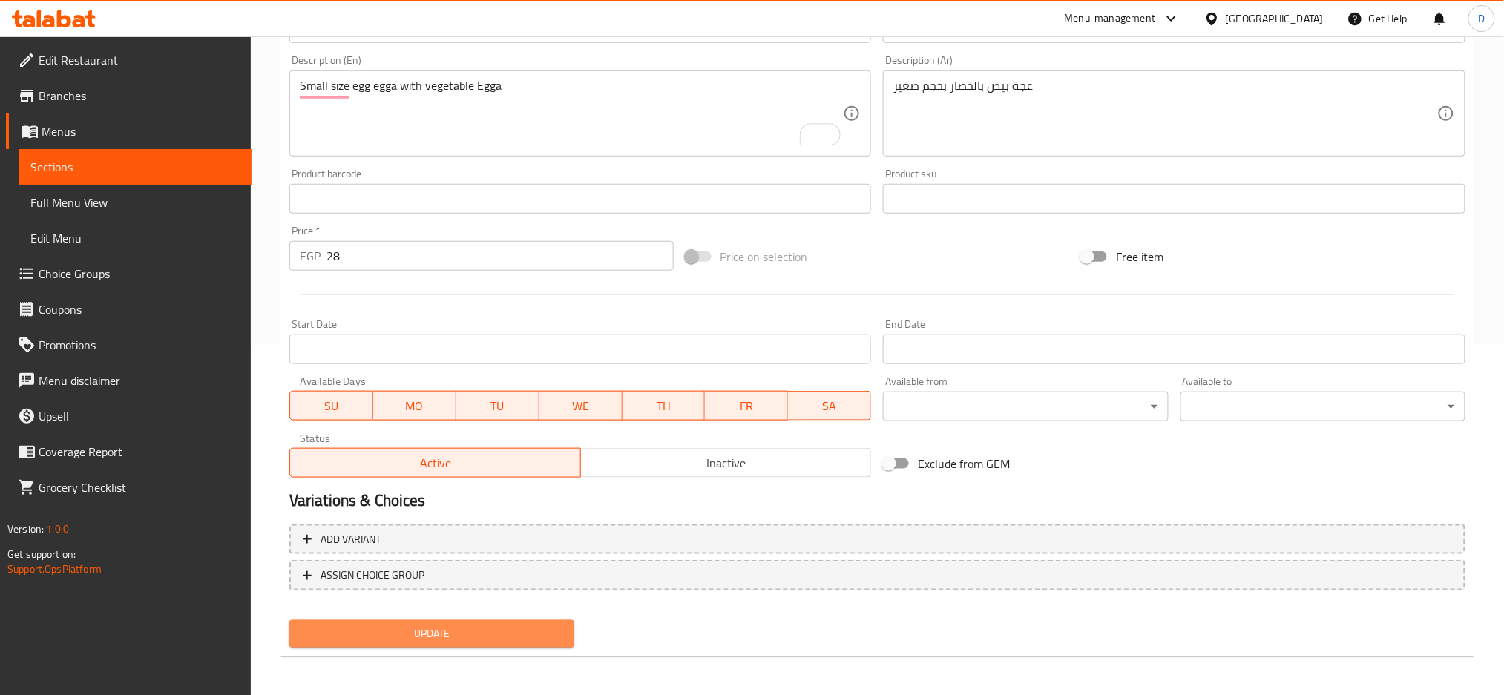
click at [484, 628] on span "Update" at bounding box center [431, 634] width 261 height 19
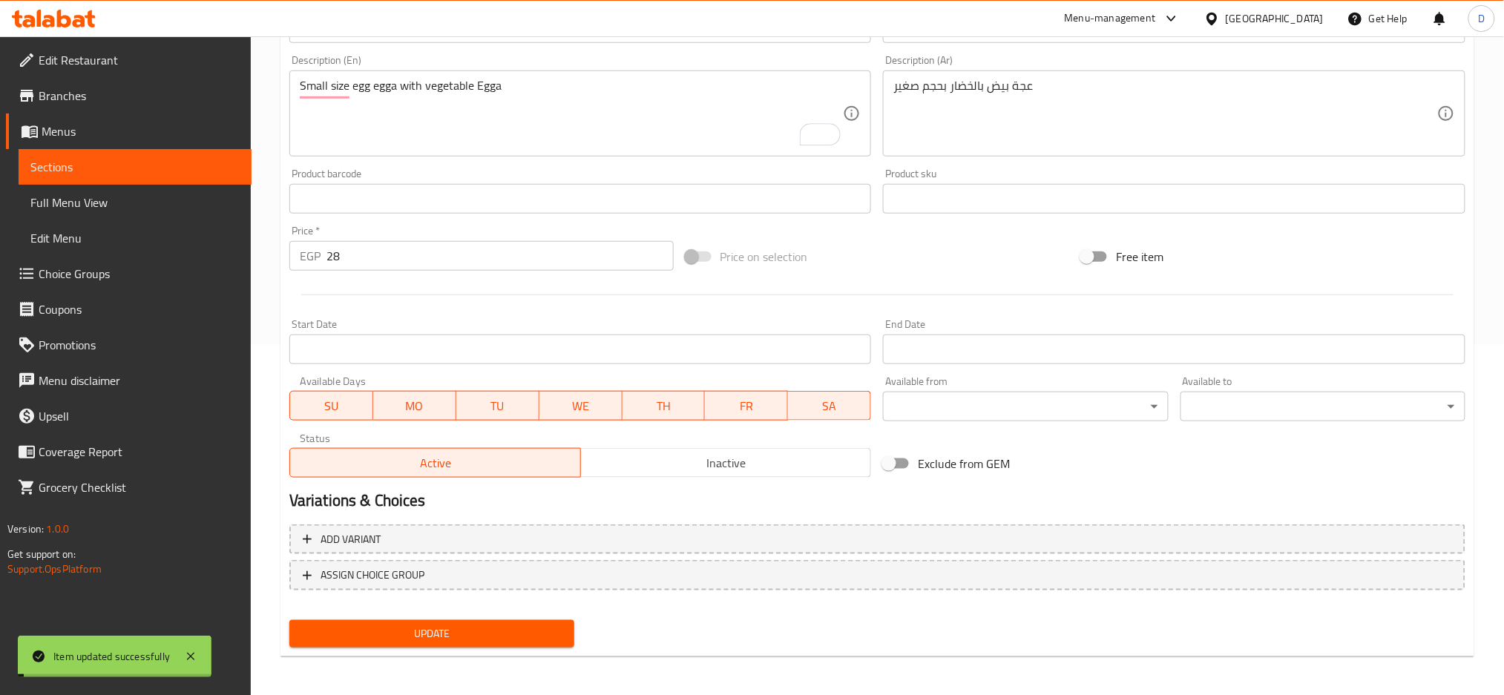
scroll to position [0, 0]
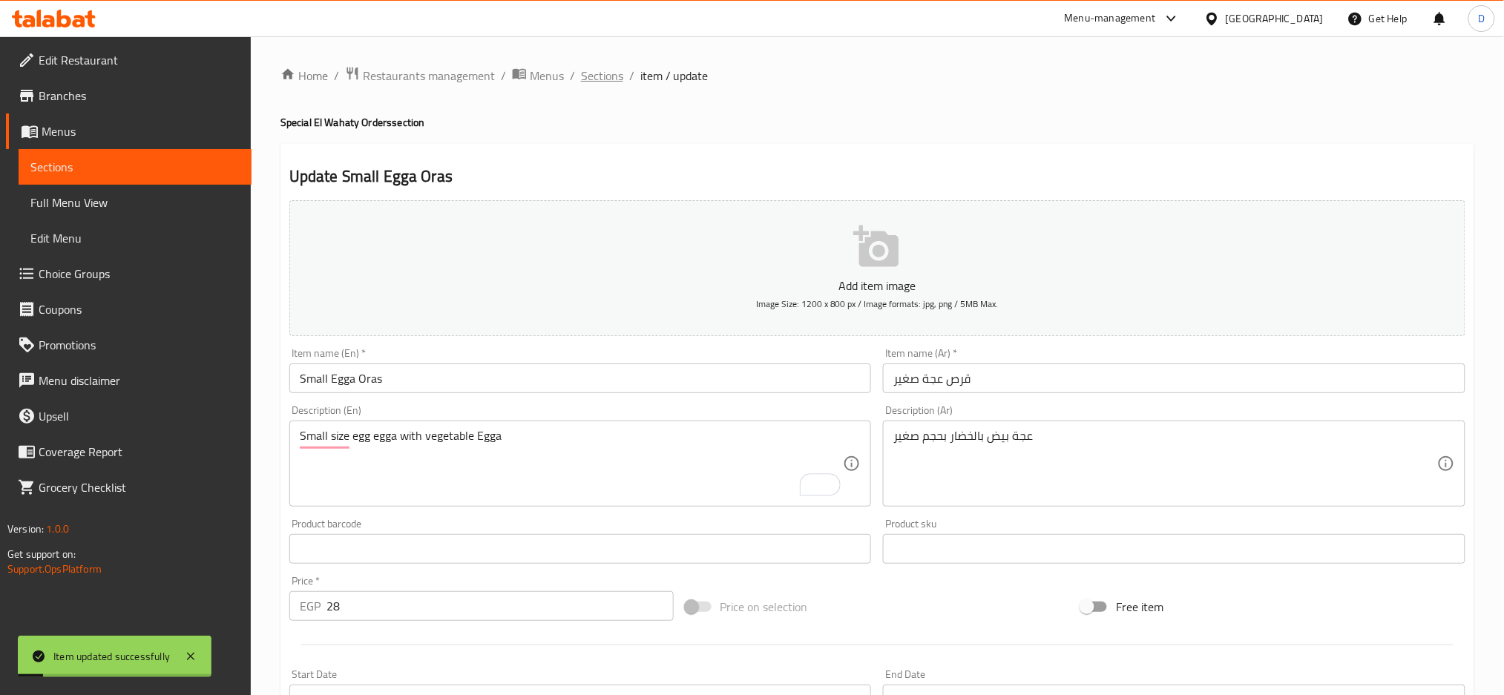
click at [618, 79] on span "Sections" at bounding box center [602, 76] width 42 height 18
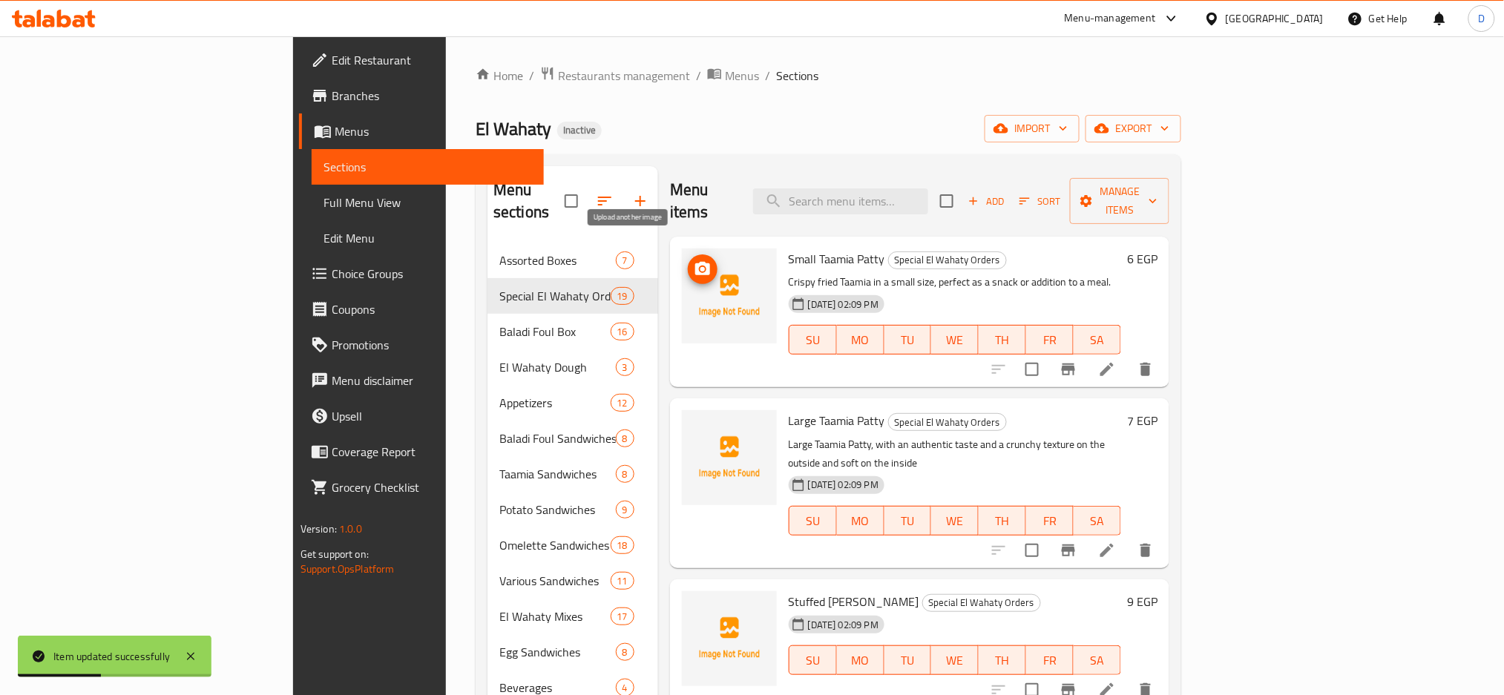
scroll to position [1321, 0]
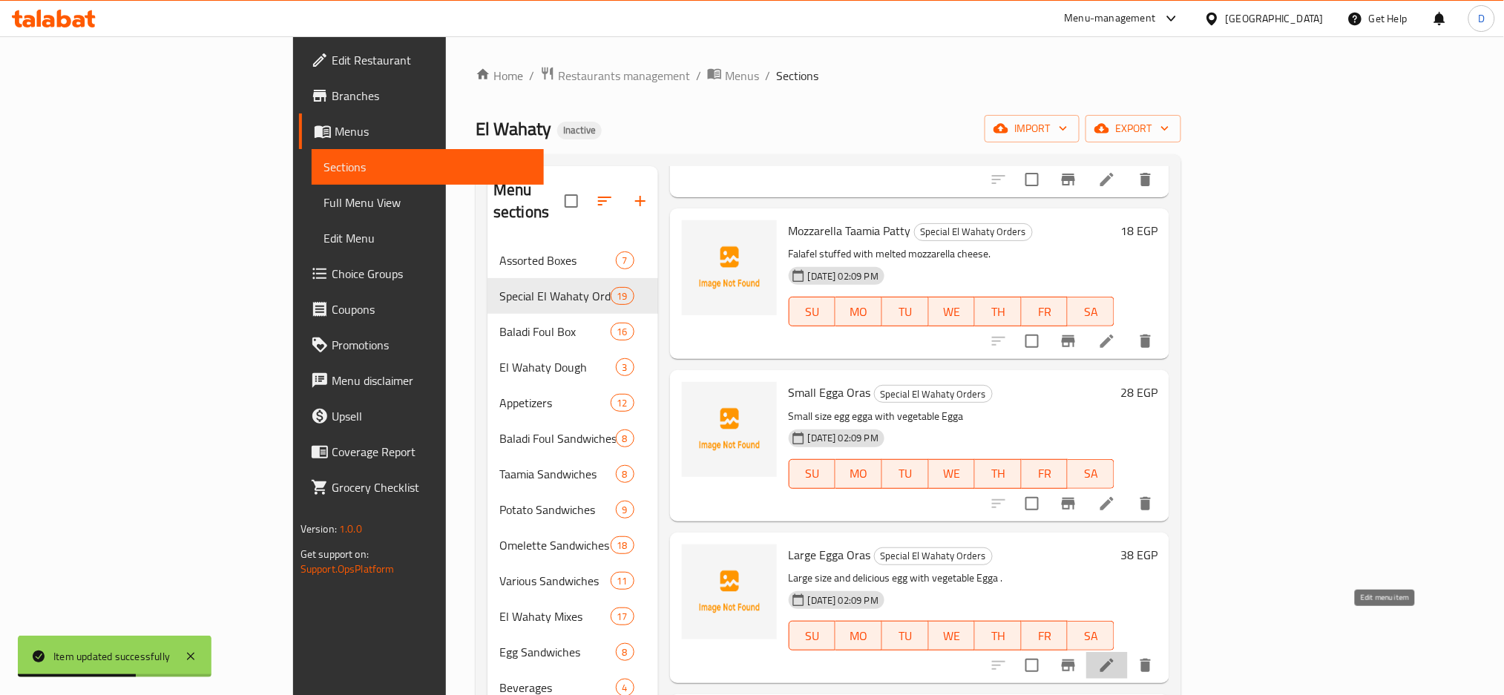
click at [1116, 656] on icon at bounding box center [1107, 665] width 18 height 18
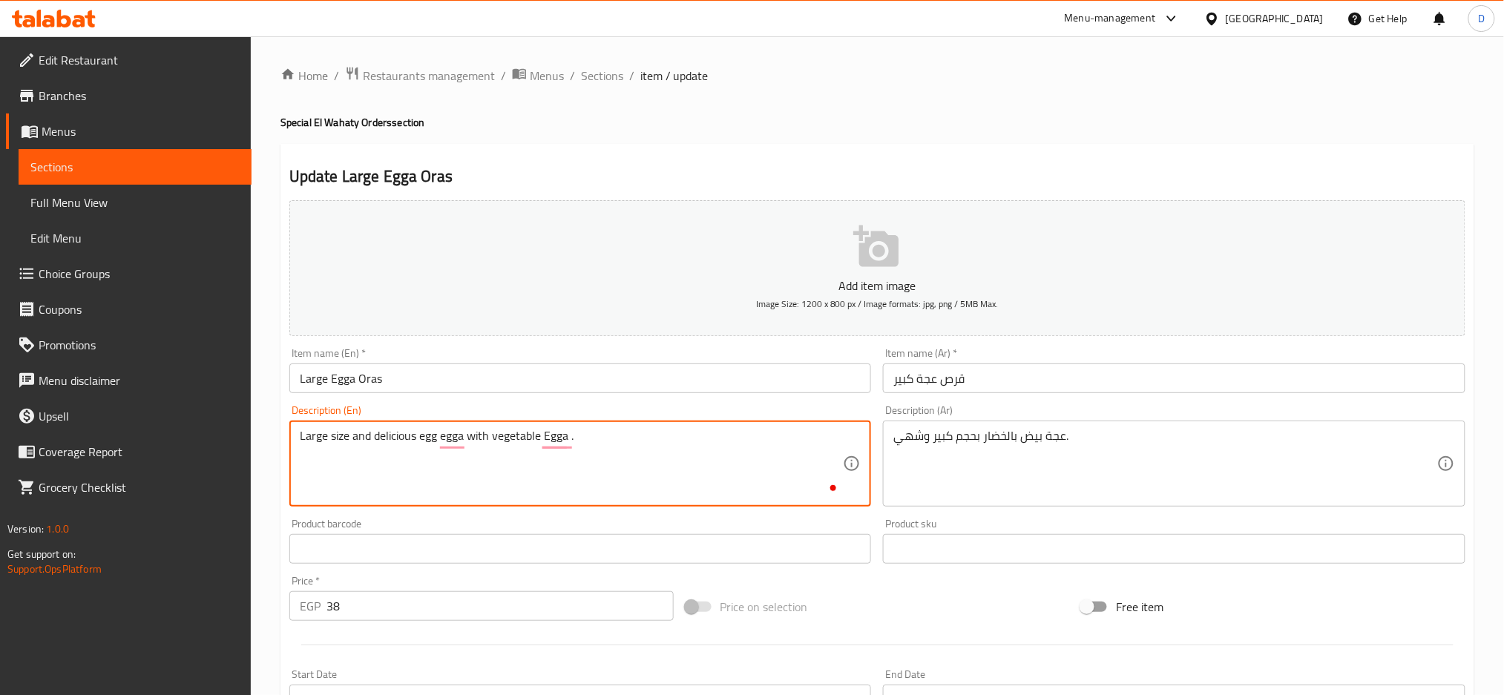
scroll to position [350, 0]
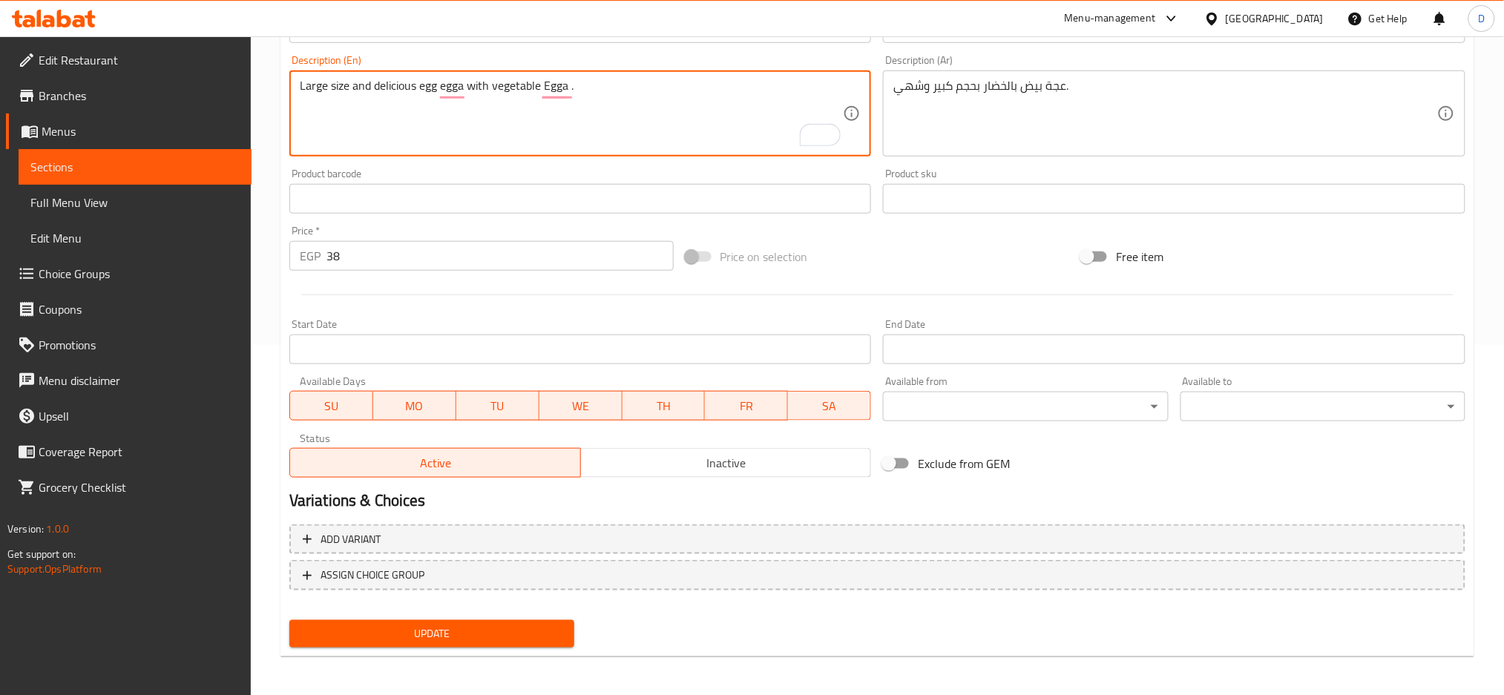
type textarea "Large size and delicious egg egga with vegetable Egga ."
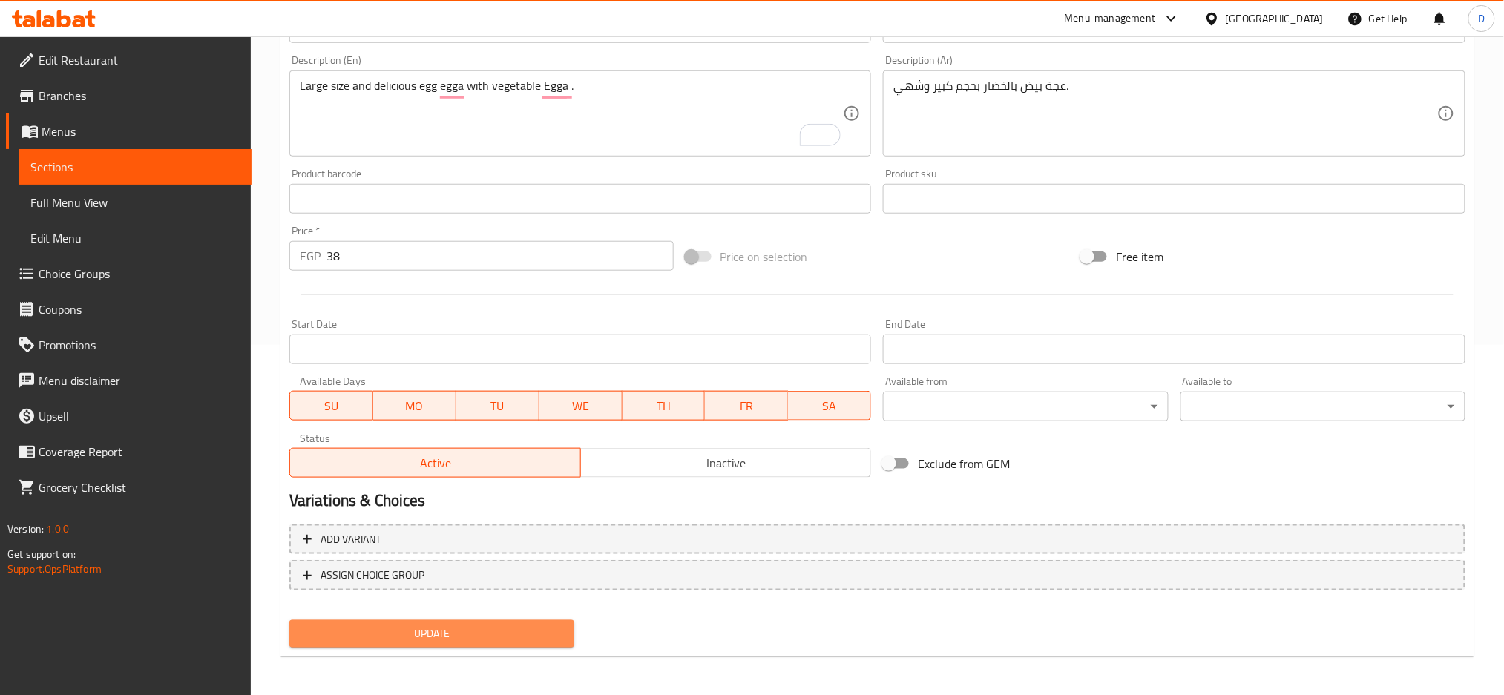
click at [490, 629] on span "Update" at bounding box center [431, 634] width 261 height 19
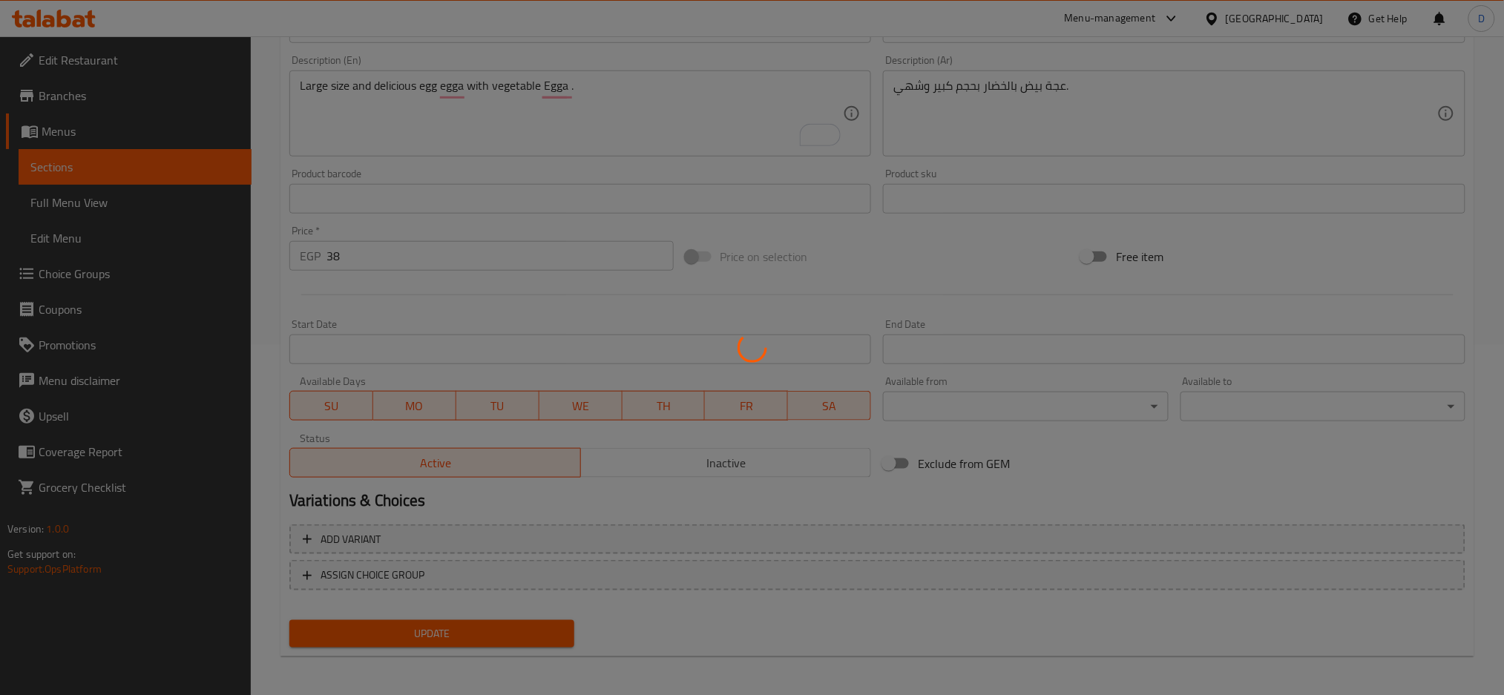
scroll to position [0, 0]
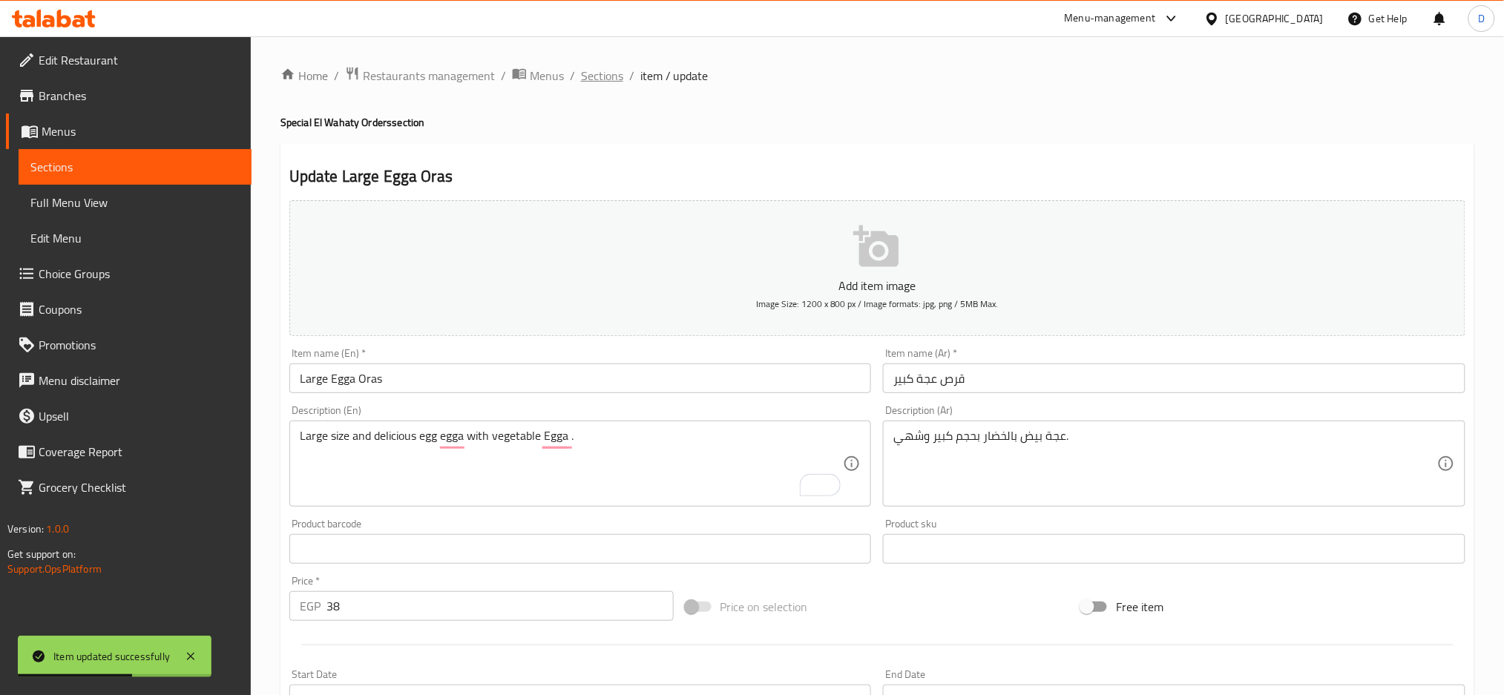
click at [590, 76] on span "Sections" at bounding box center [602, 76] width 42 height 18
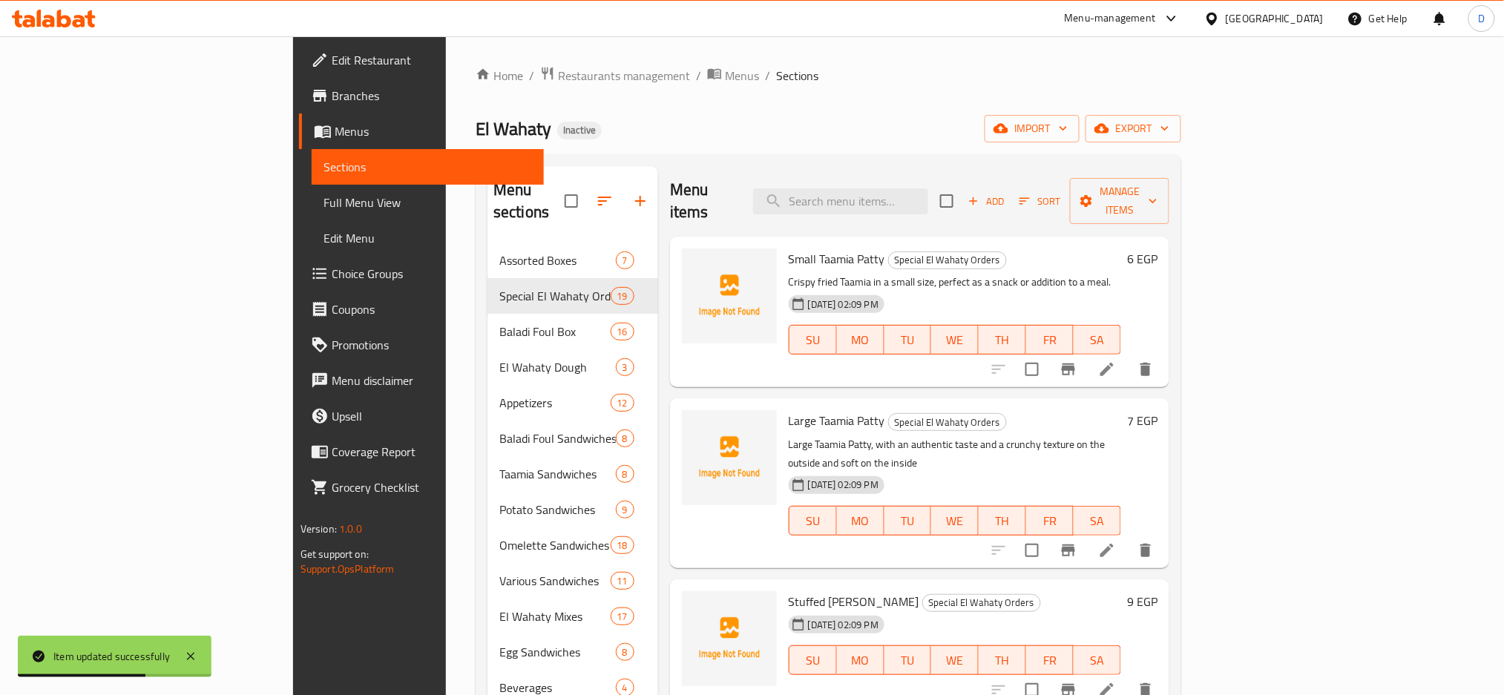
scroll to position [1969, 0]
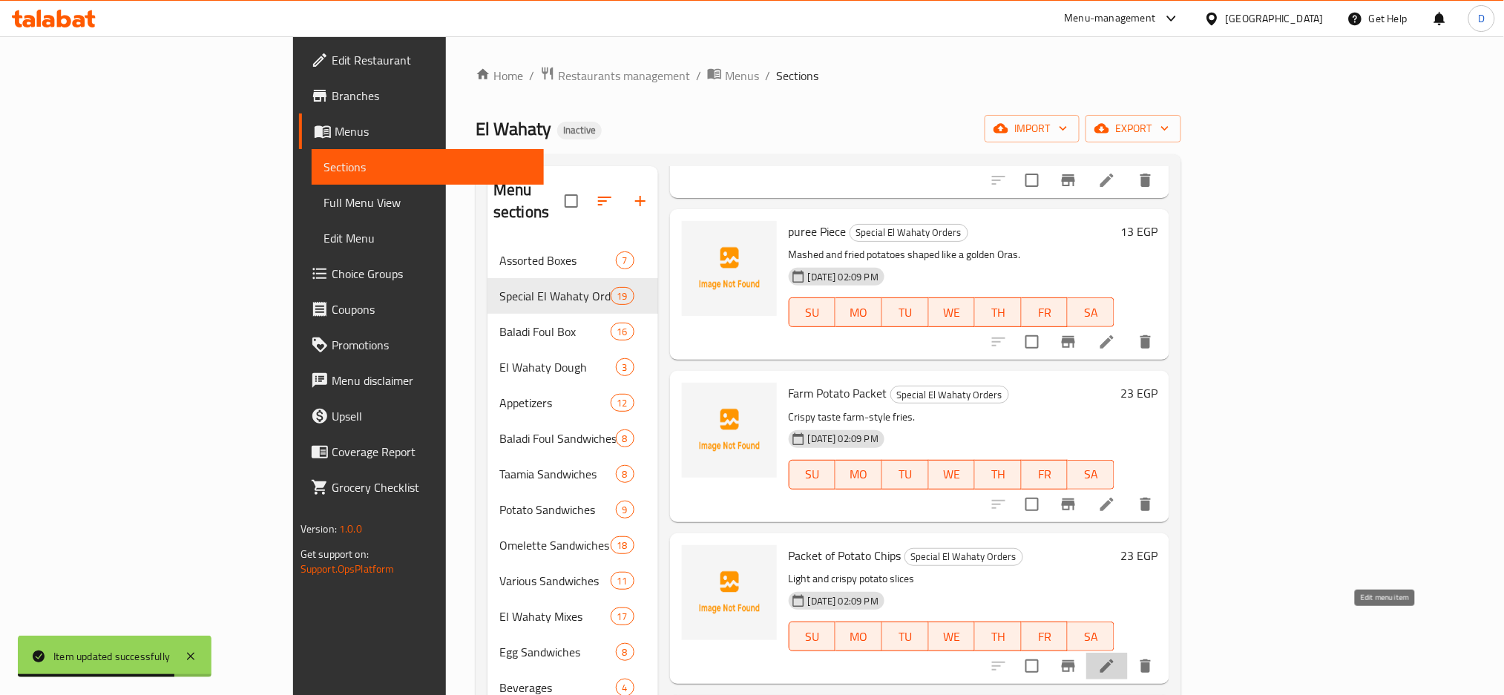
click at [1113, 659] on icon at bounding box center [1106, 665] width 13 height 13
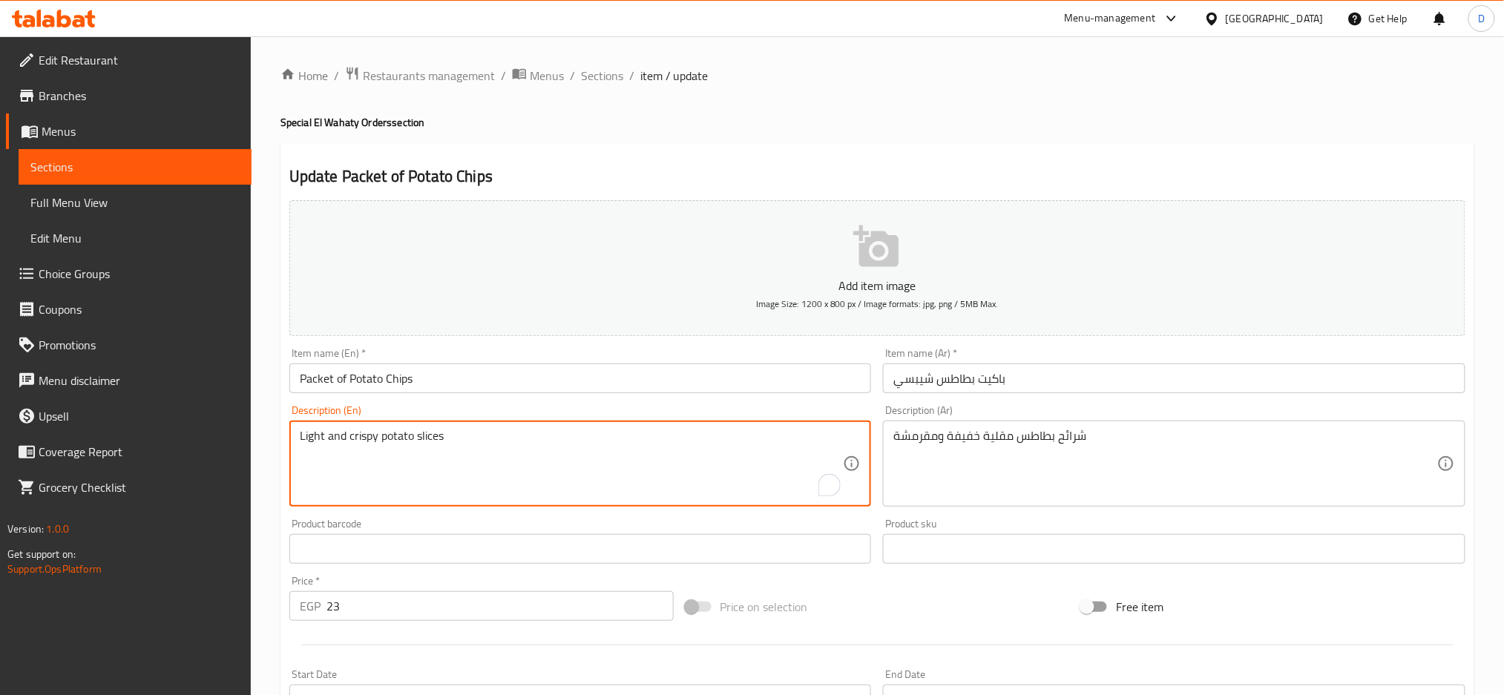
click at [390, 435] on textarea "Light and crispy potato slices" at bounding box center [572, 464] width 544 height 70
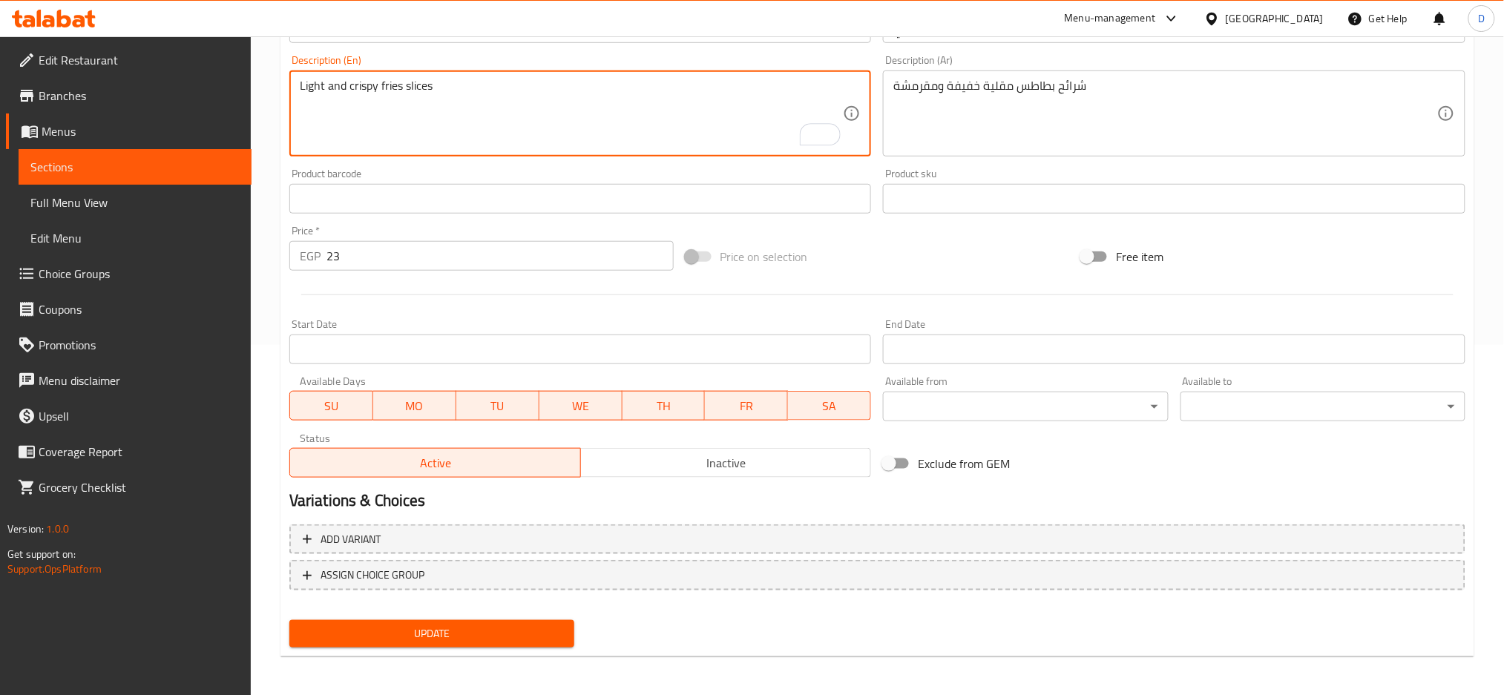
type textarea "Light and crispy fries slices"
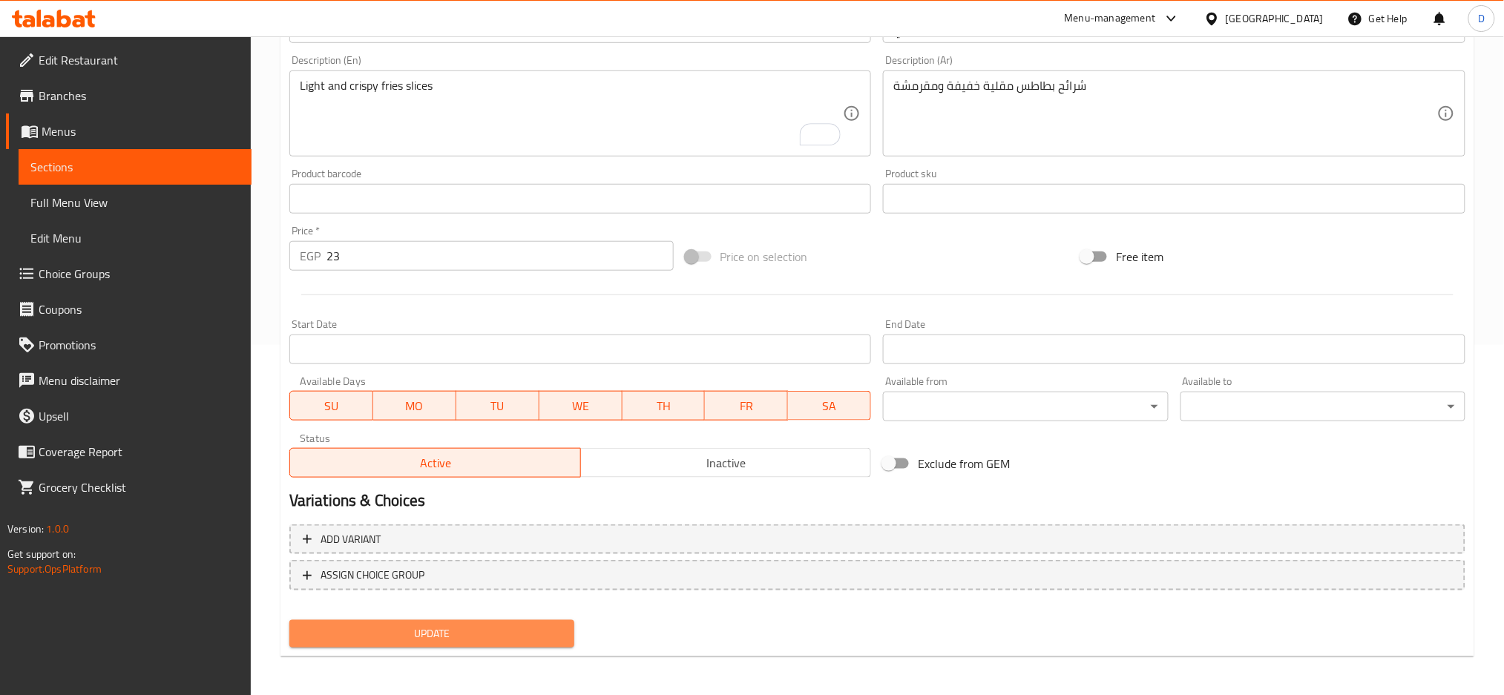
click at [404, 625] on span "Update" at bounding box center [431, 634] width 261 height 19
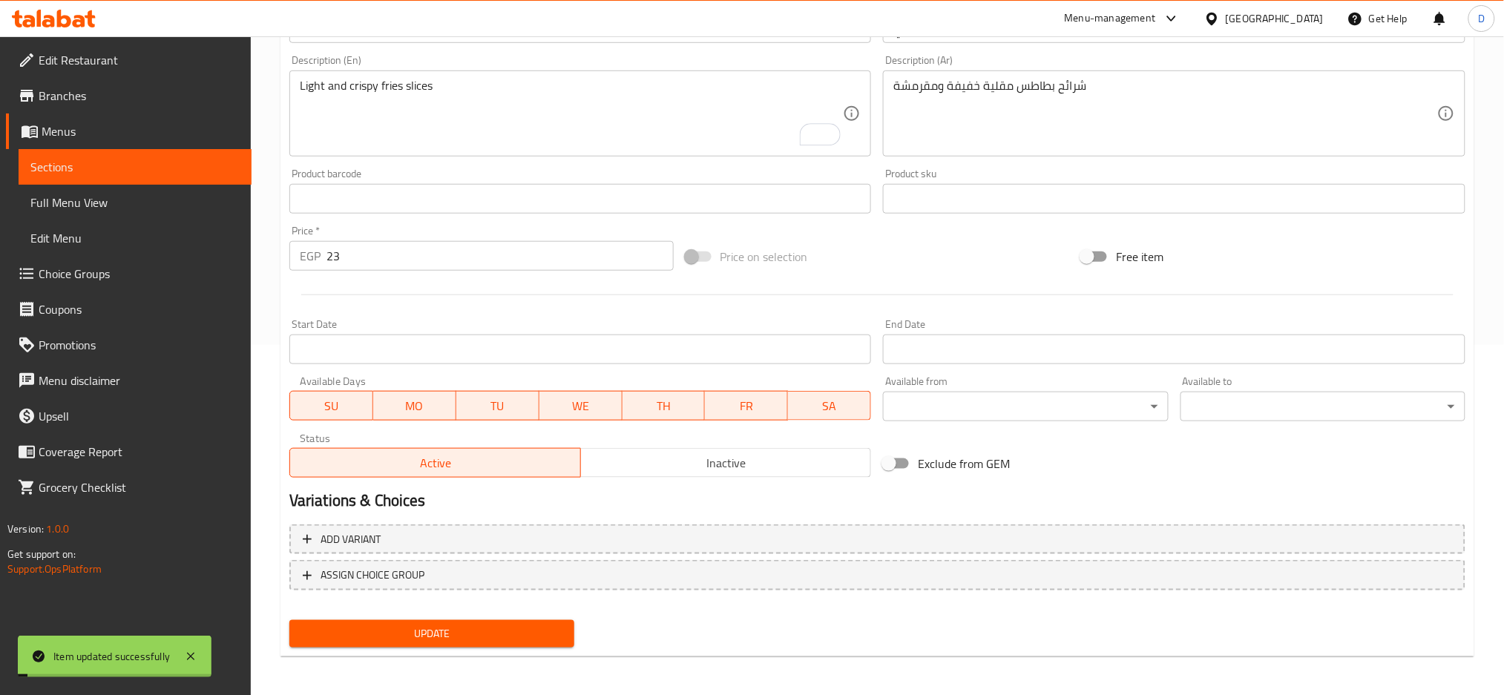
scroll to position [0, 0]
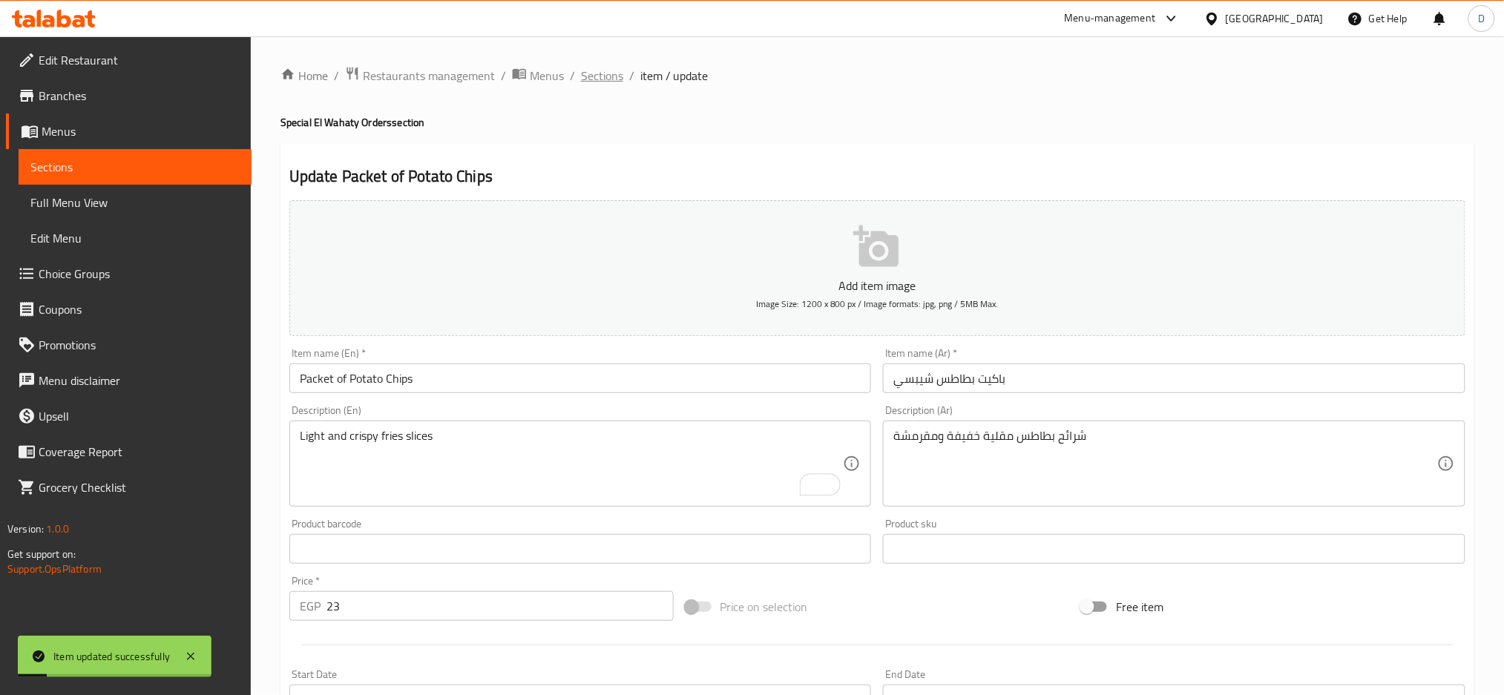
click at [602, 74] on span "Sections" at bounding box center [602, 76] width 42 height 18
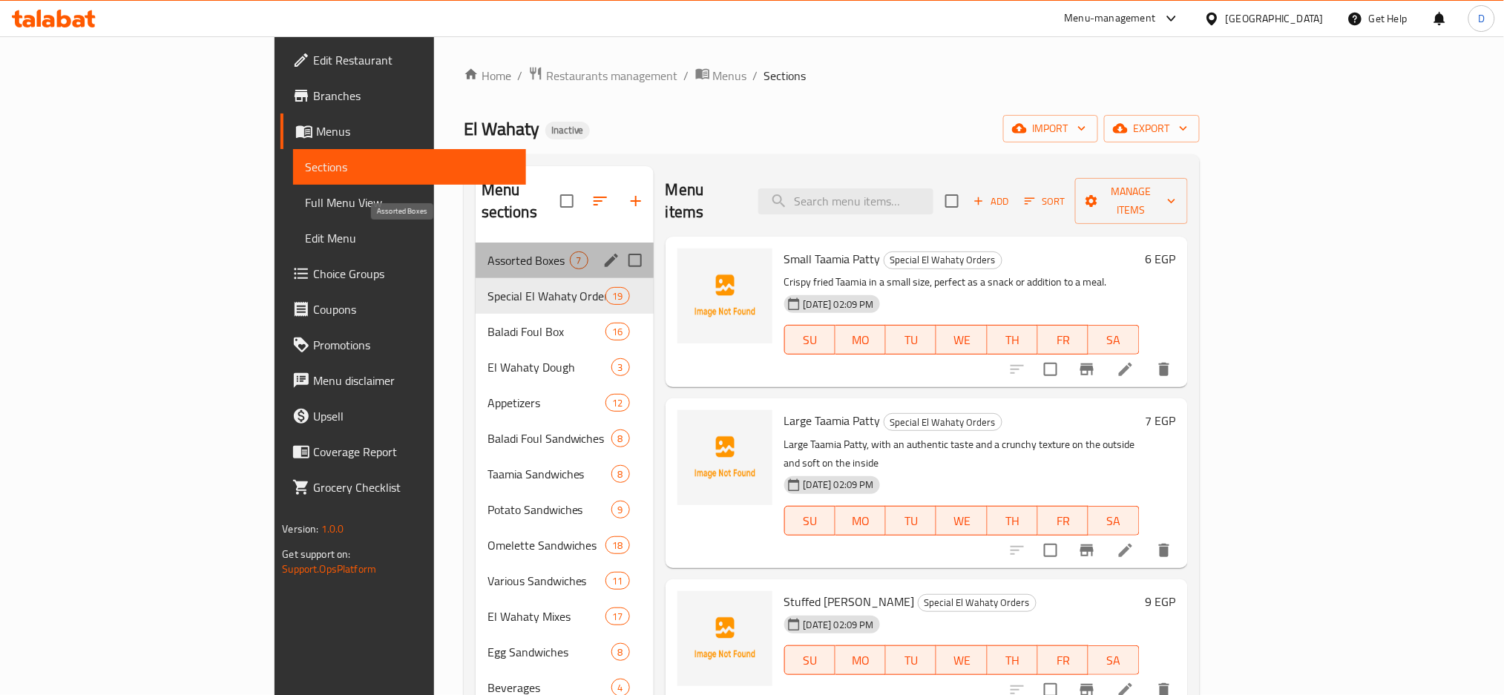
click at [487, 251] on span "Assorted Boxes" at bounding box center [528, 260] width 82 height 18
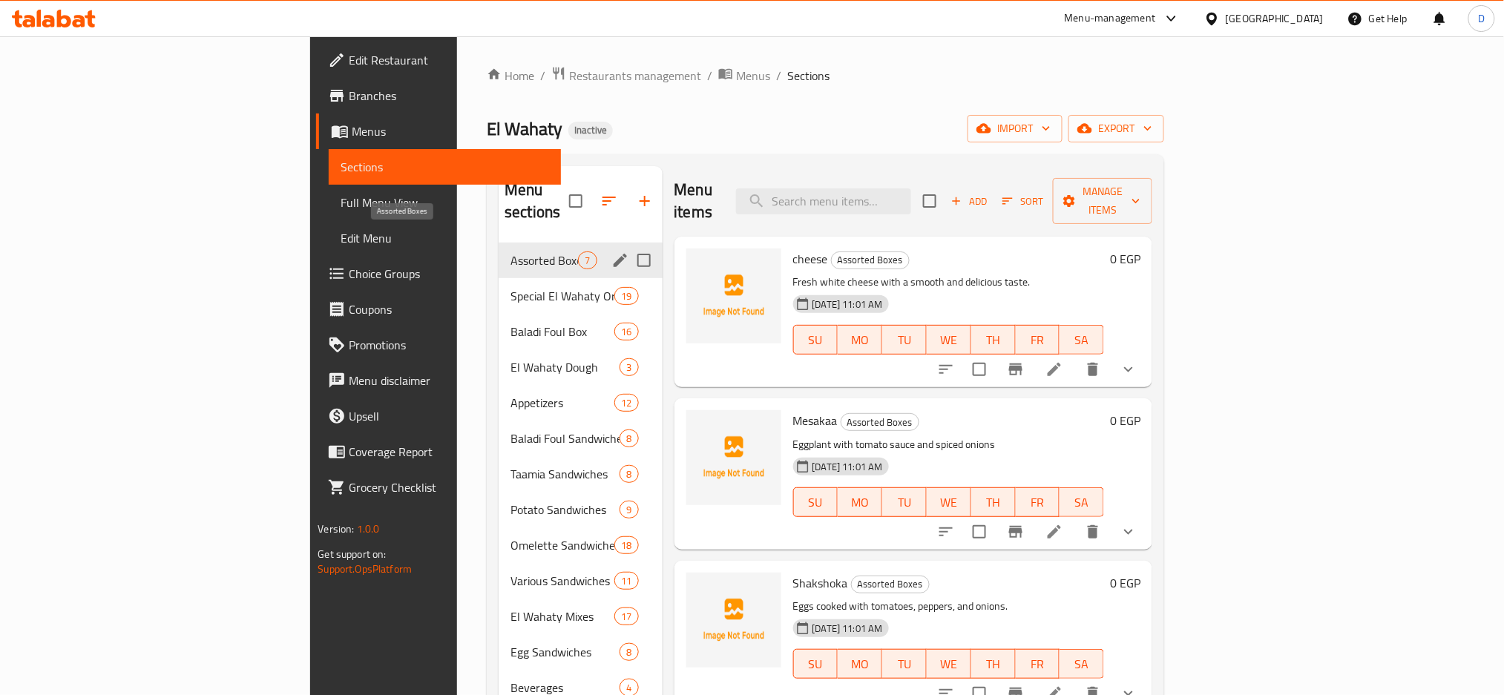
scroll to position [208, 0]
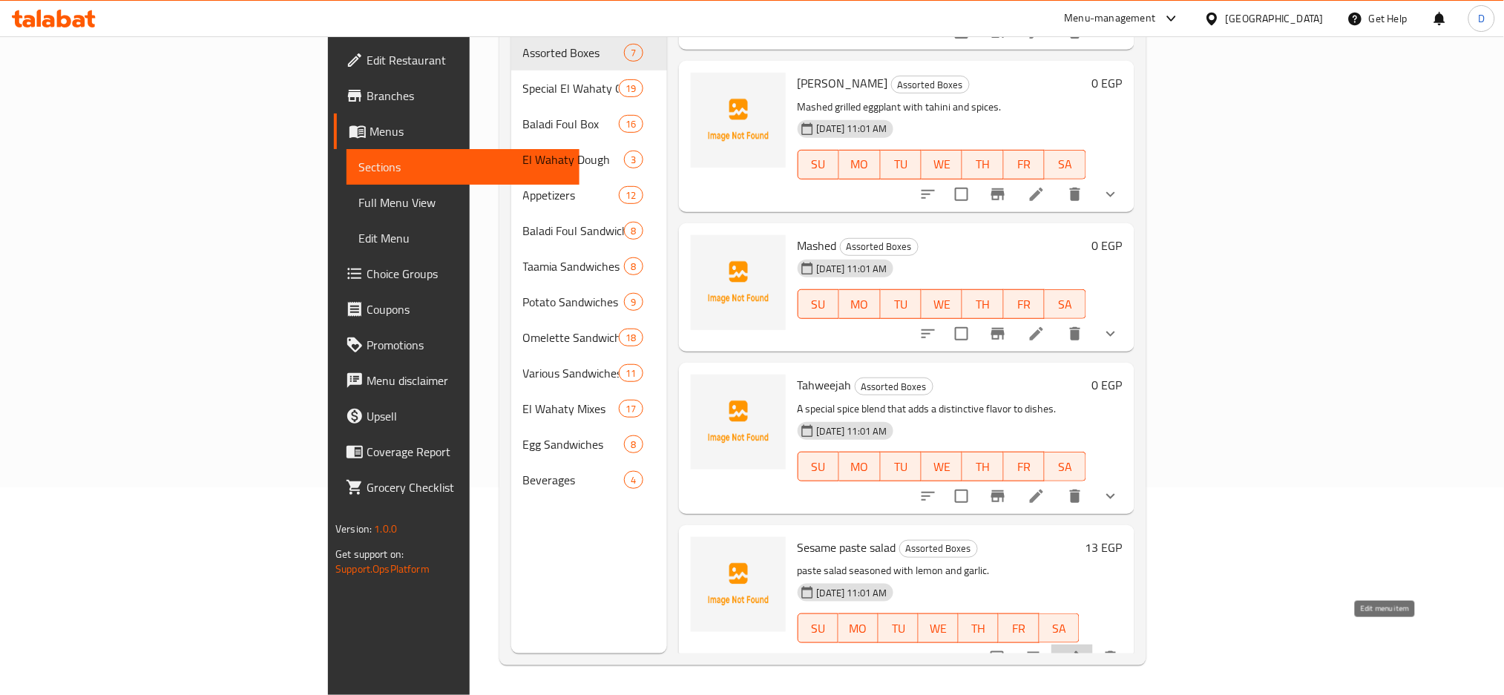
click at [1081, 649] on icon at bounding box center [1072, 658] width 18 height 18
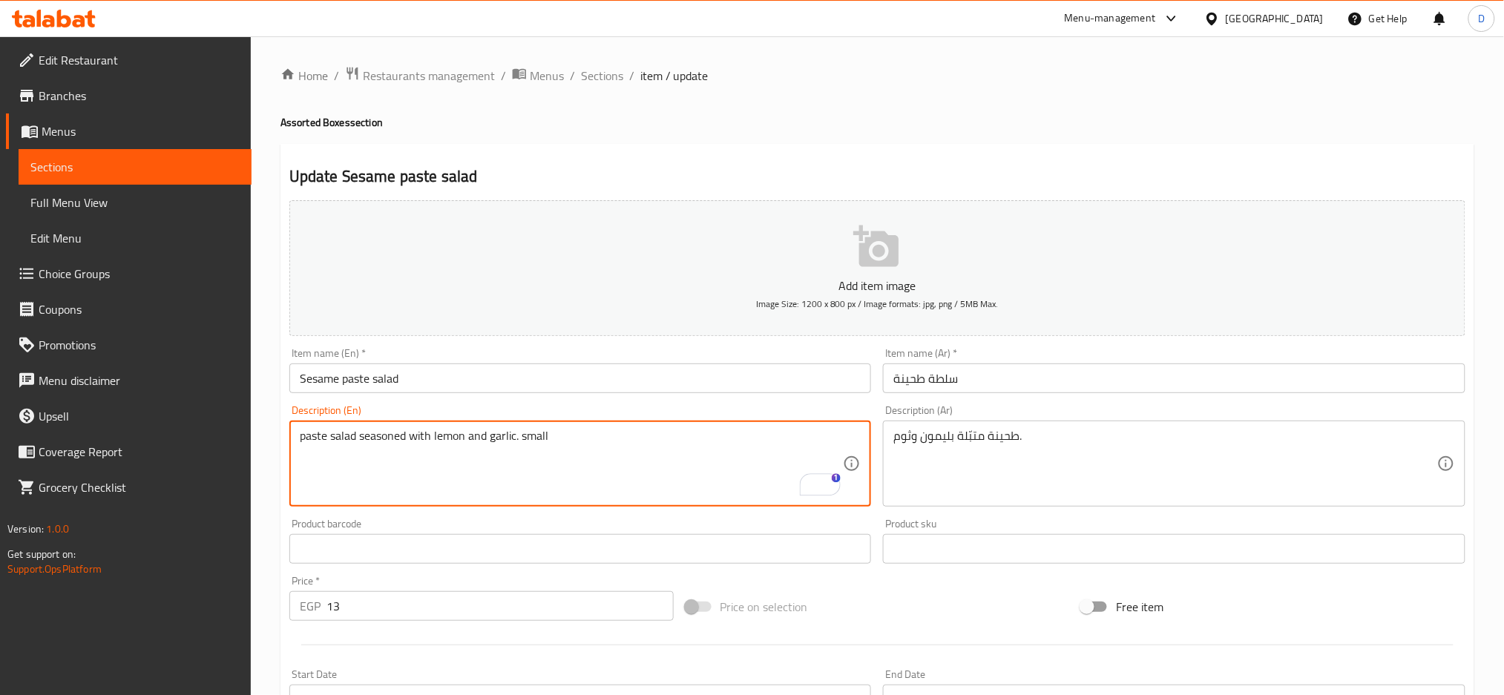
type textarea "paste salad seasoned with lemon and garlic. small"
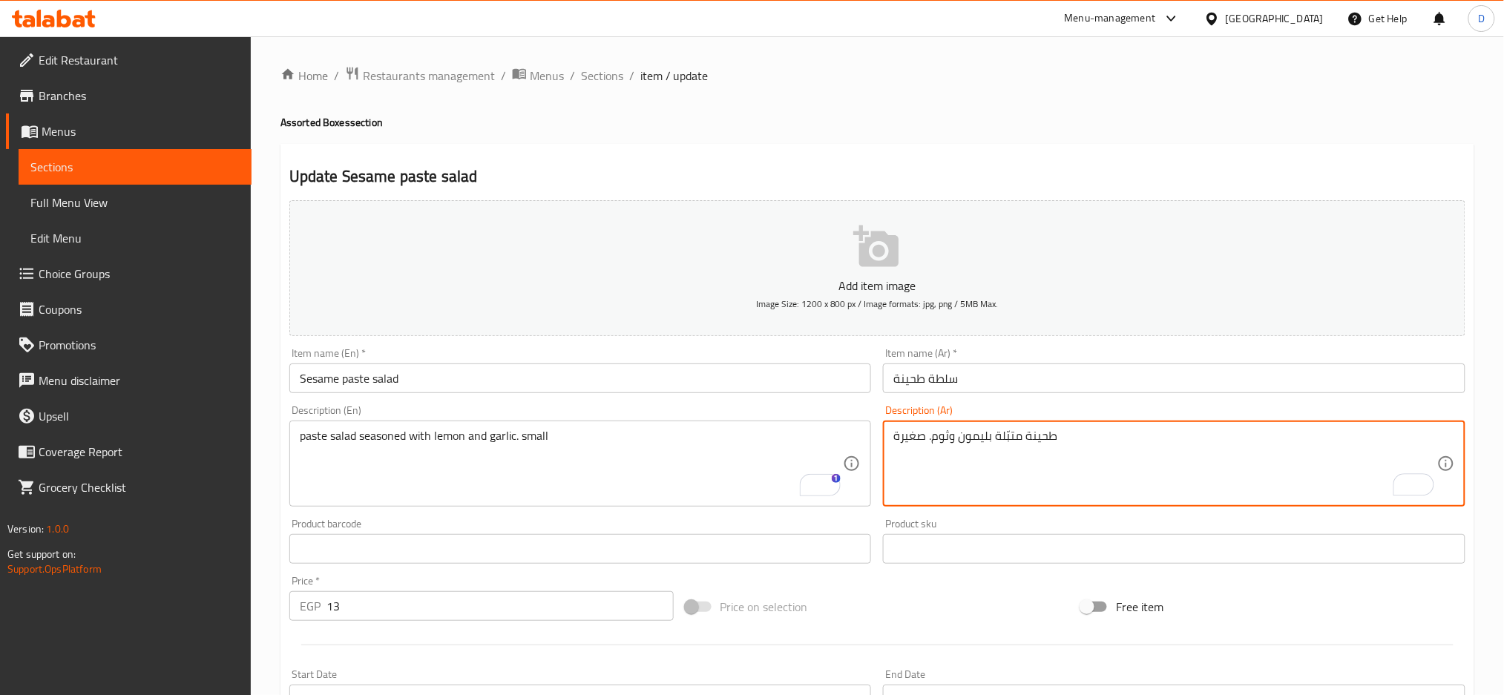
scroll to position [350, 0]
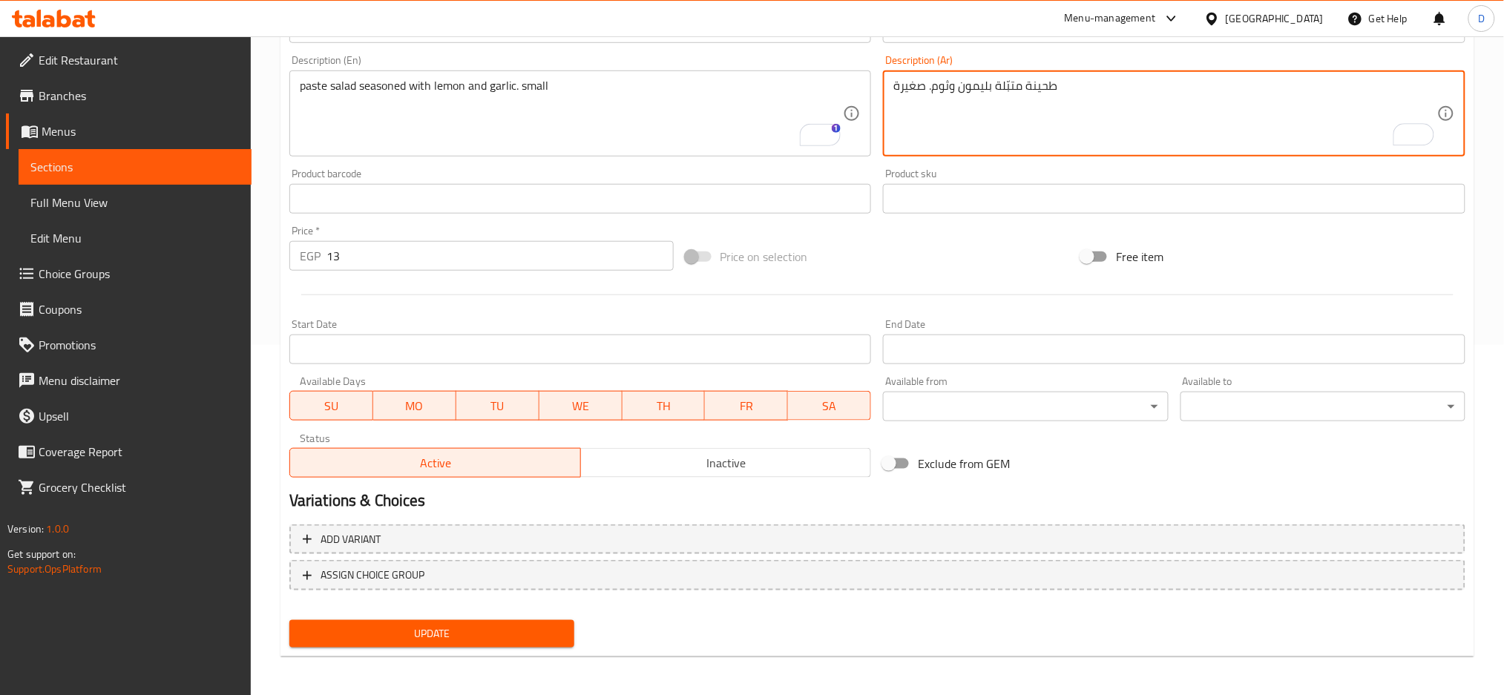
type textarea "طحينة متبّلة بليمون وثوم. صغيرة"
click at [541, 625] on span "Update" at bounding box center [431, 634] width 261 height 19
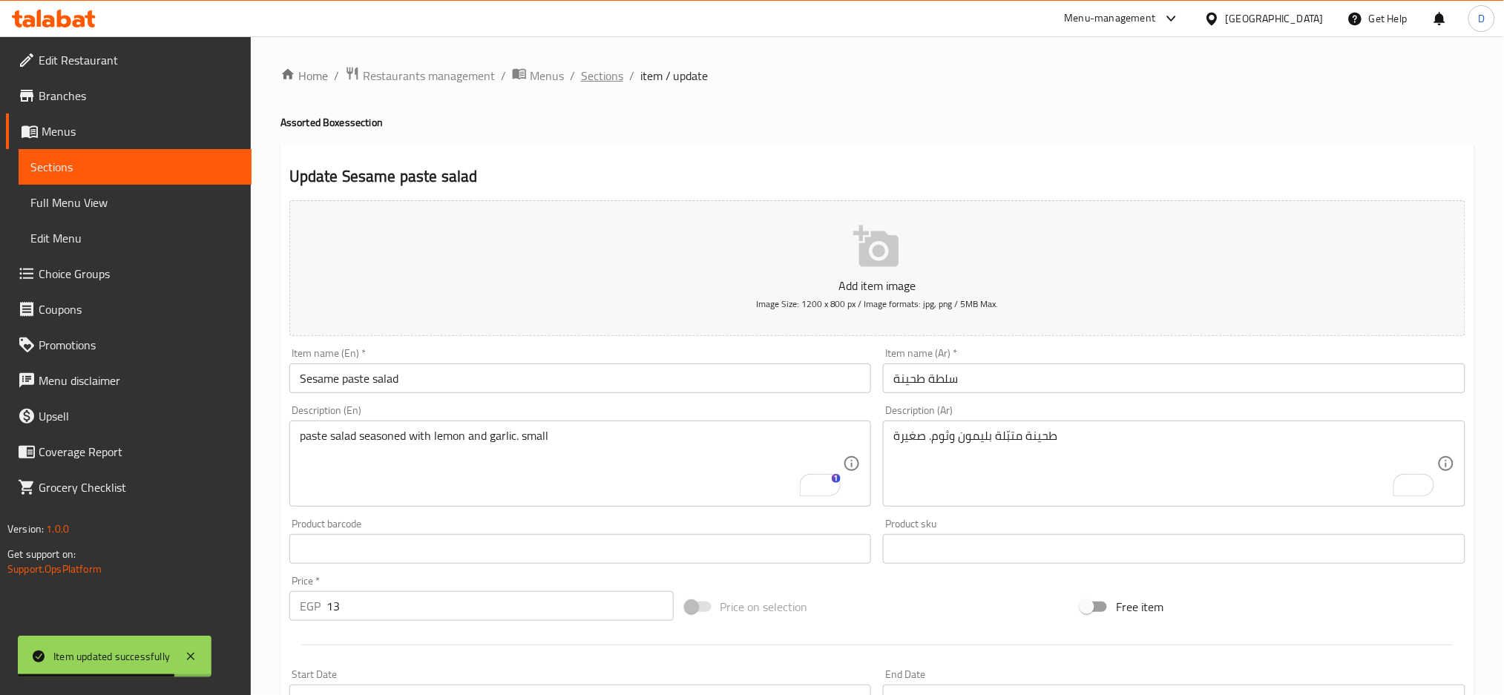
click at [602, 69] on span "Sections" at bounding box center [602, 76] width 42 height 18
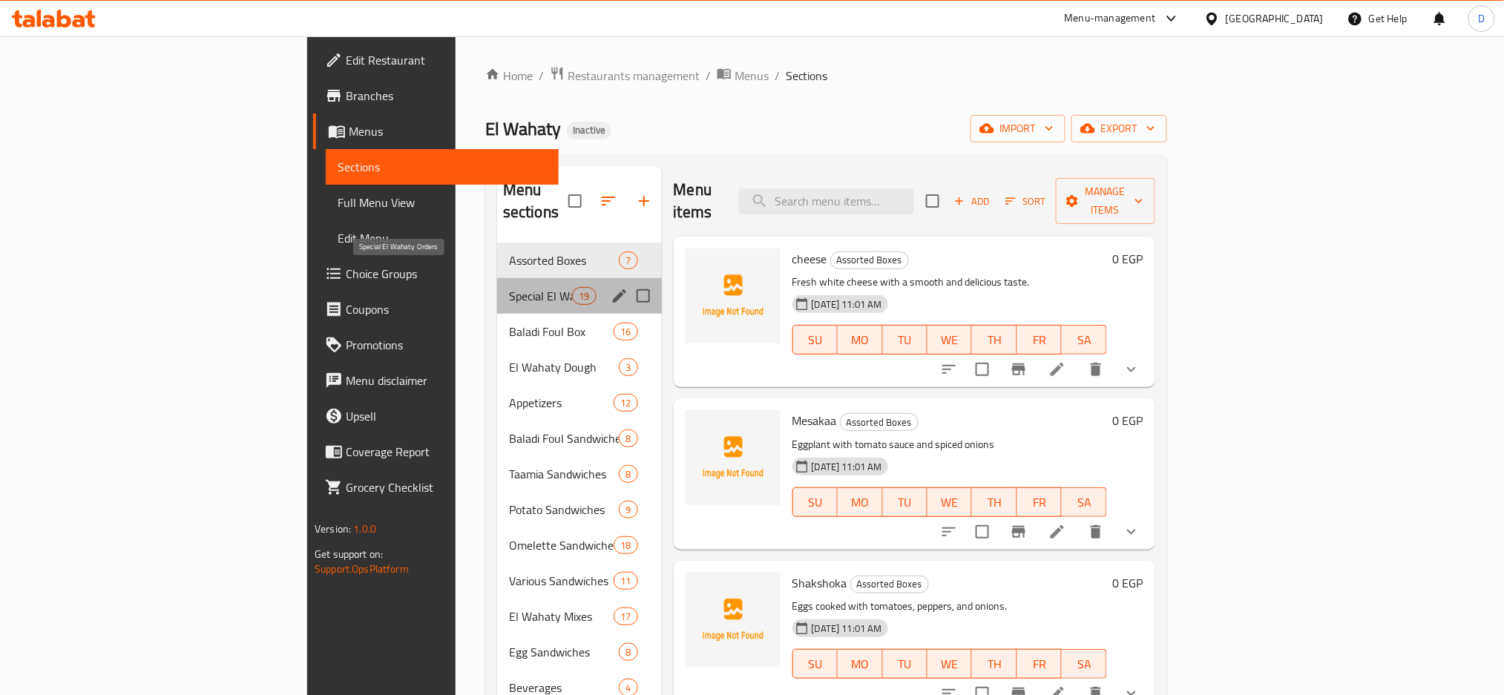
click at [509, 287] on span "Special El Wahaty Orders" at bounding box center [540, 296] width 63 height 18
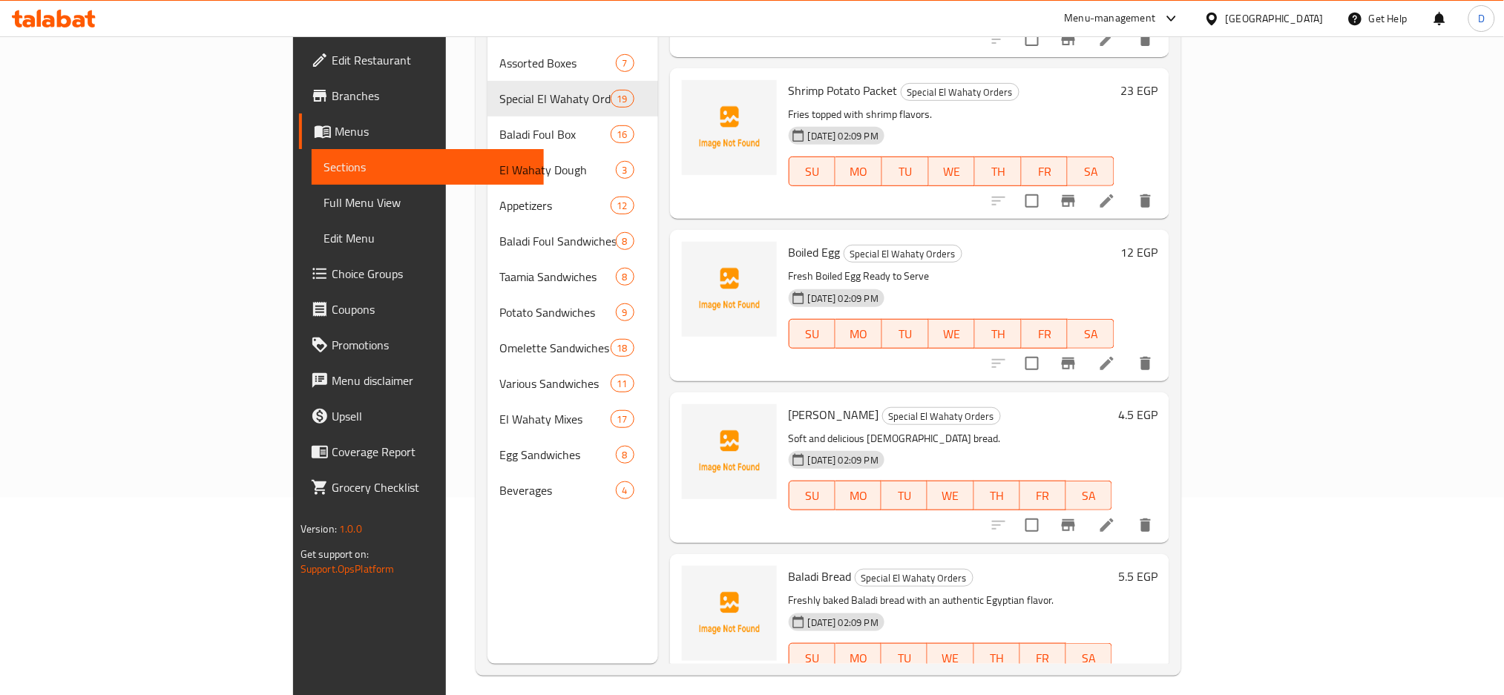
scroll to position [208, 0]
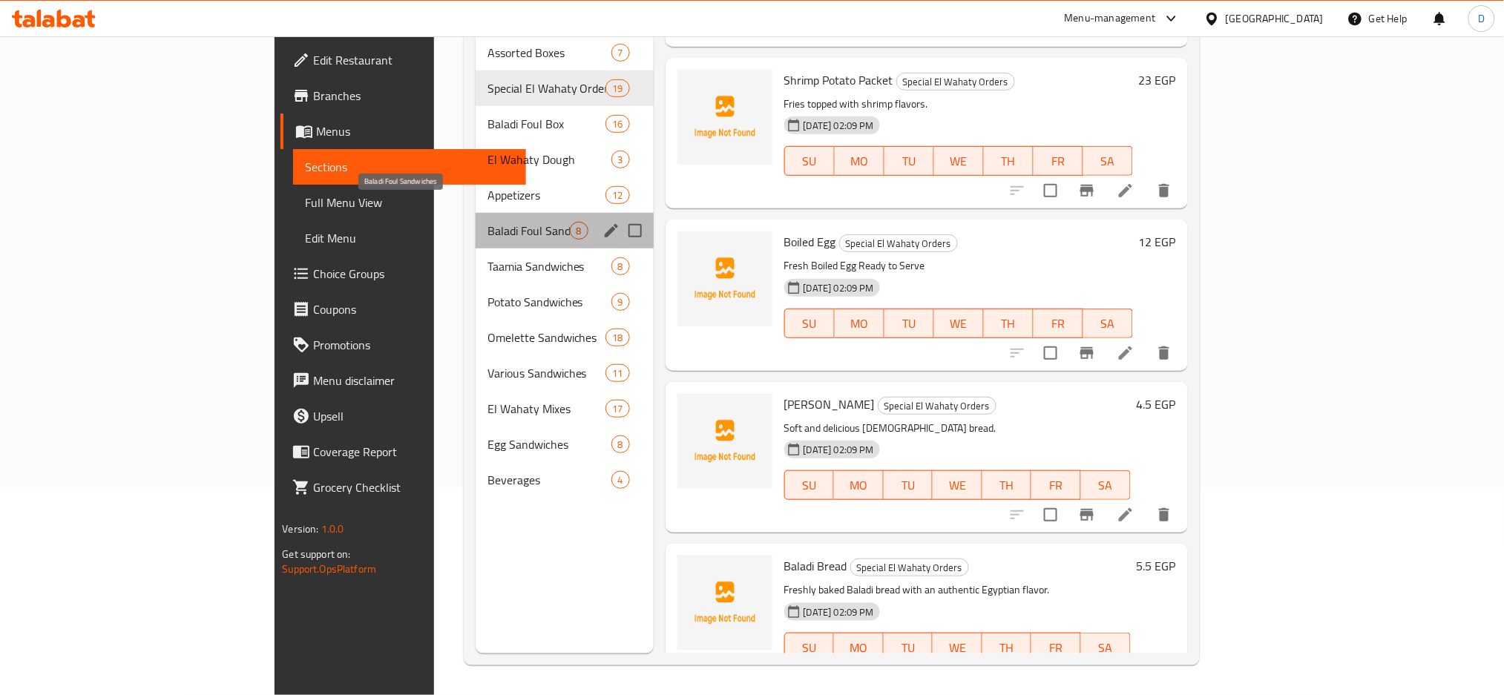
click at [487, 222] on span "Baladi Foul Sandwiches" at bounding box center [528, 231] width 82 height 18
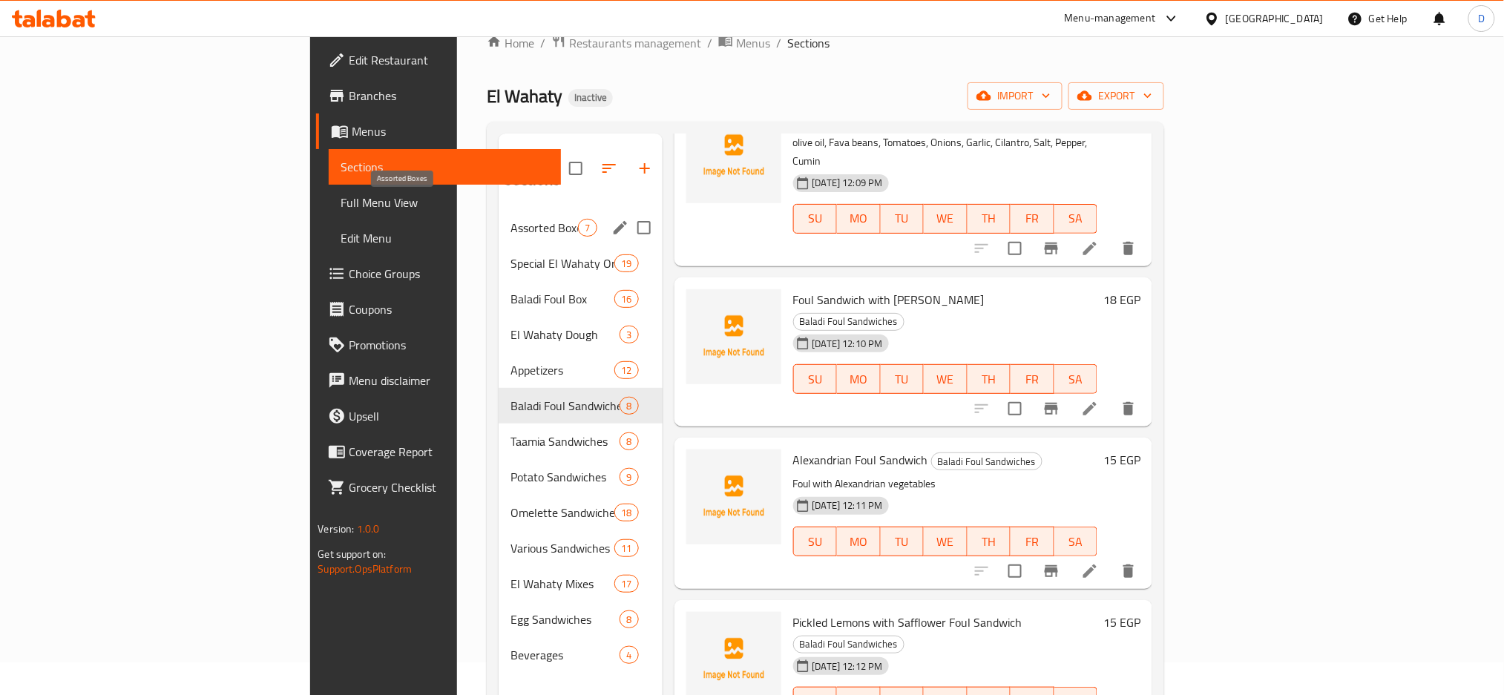
scroll to position [16, 0]
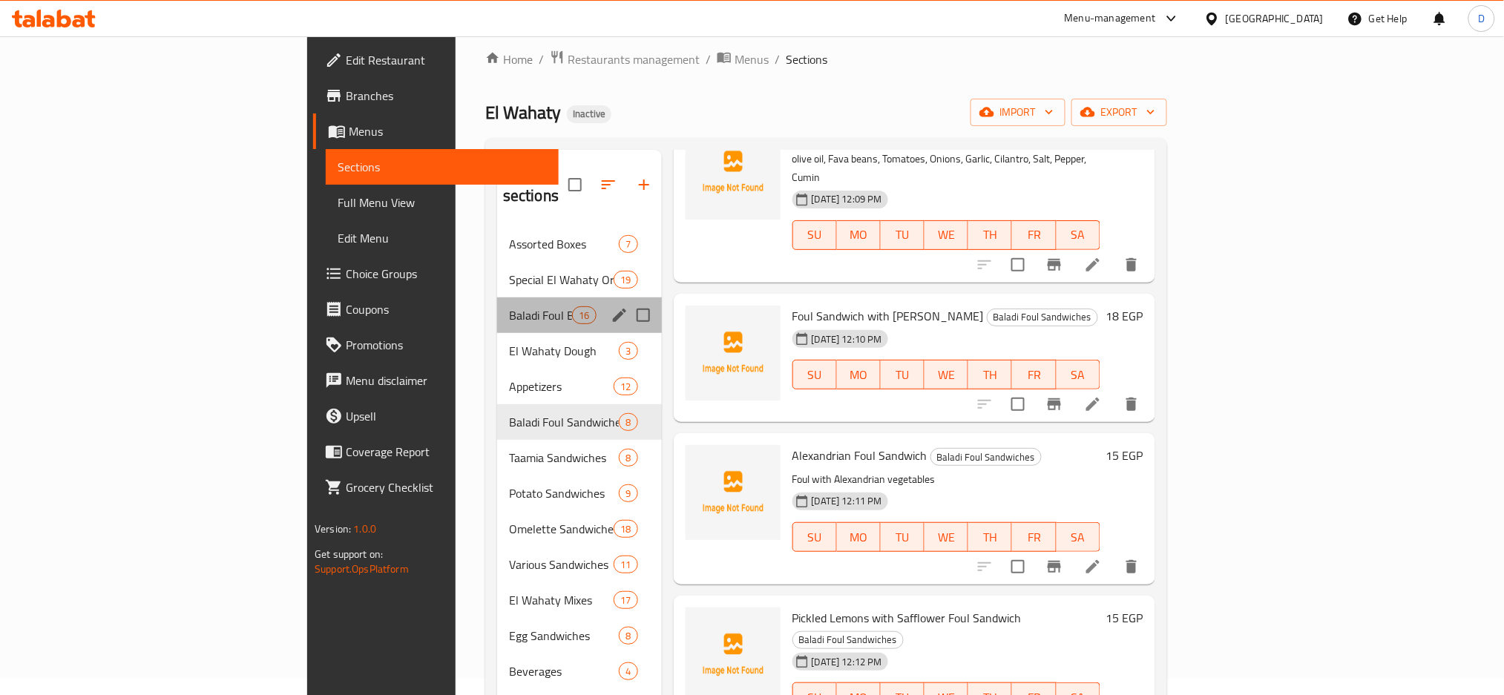
click at [497, 304] on div "Baladi Foul Box 16" at bounding box center [579, 315] width 165 height 36
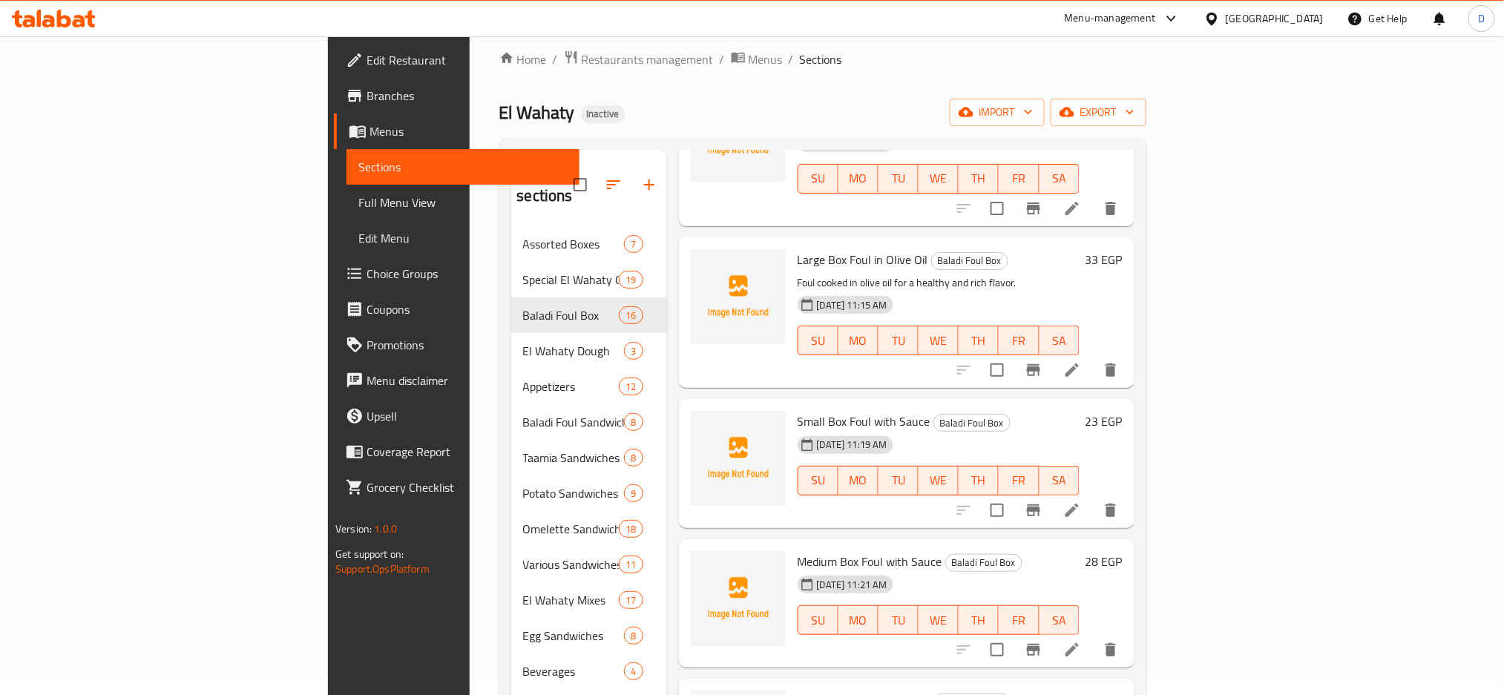
scroll to position [981, 0]
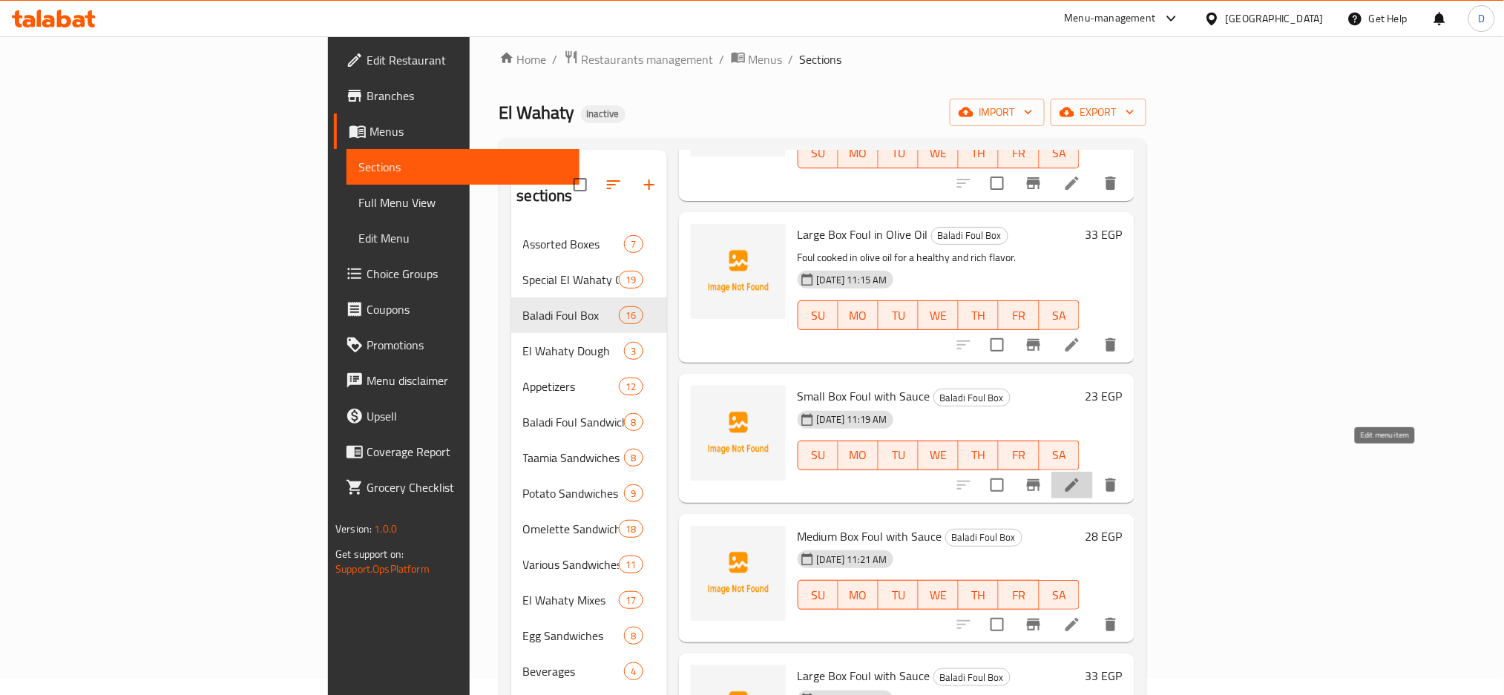
click at [1081, 476] on icon at bounding box center [1072, 485] width 18 height 18
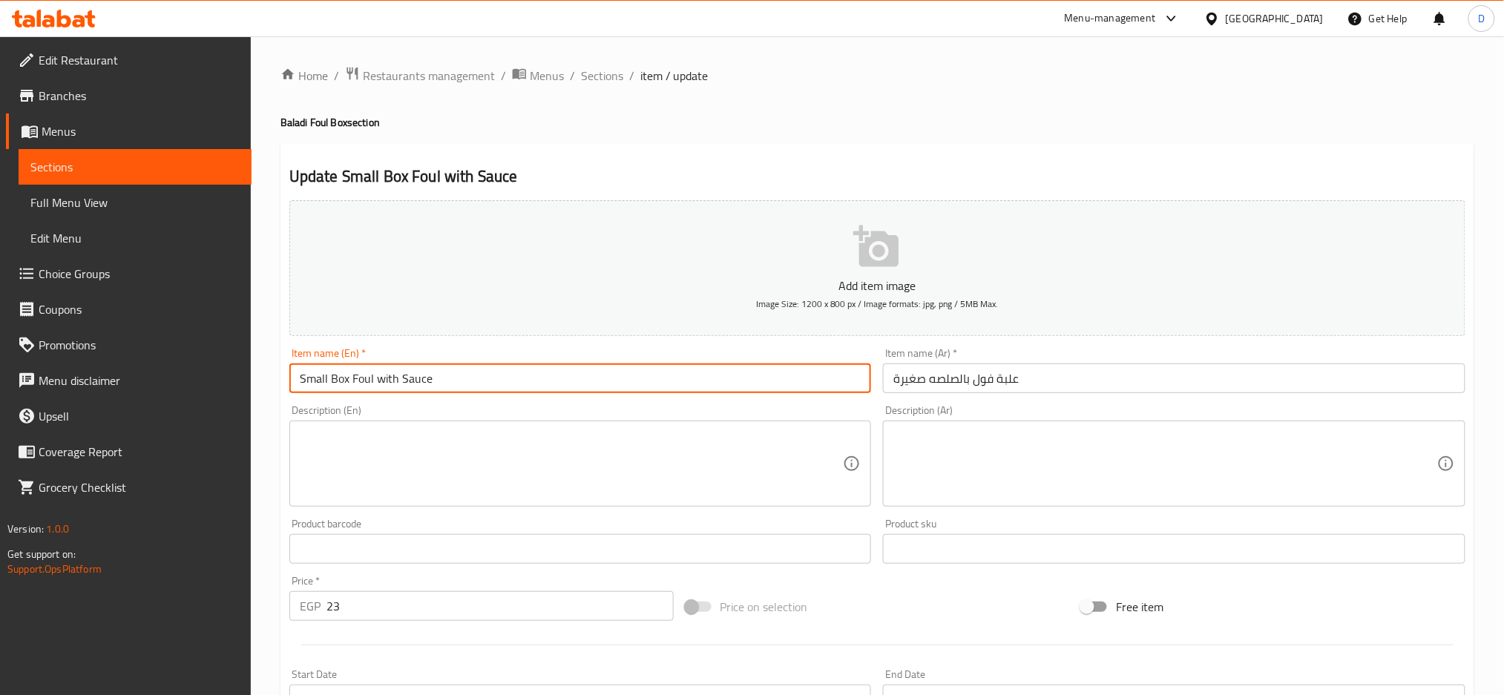
click at [417, 374] on input "Small Box Foul with Sauce" at bounding box center [580, 378] width 582 height 30
paste input "tomato s"
type input "Small Box Foul with tomato sauce"
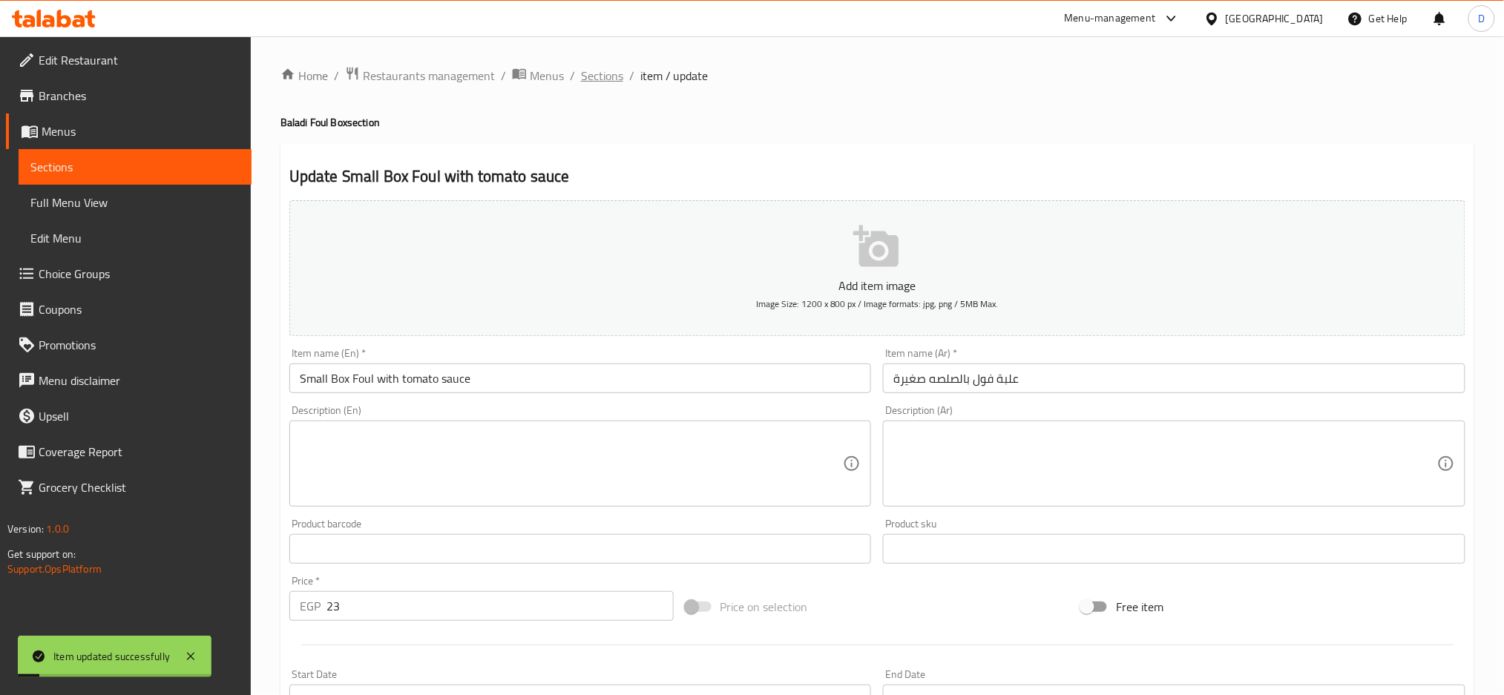
click at [602, 82] on span "Sections" at bounding box center [602, 76] width 42 height 18
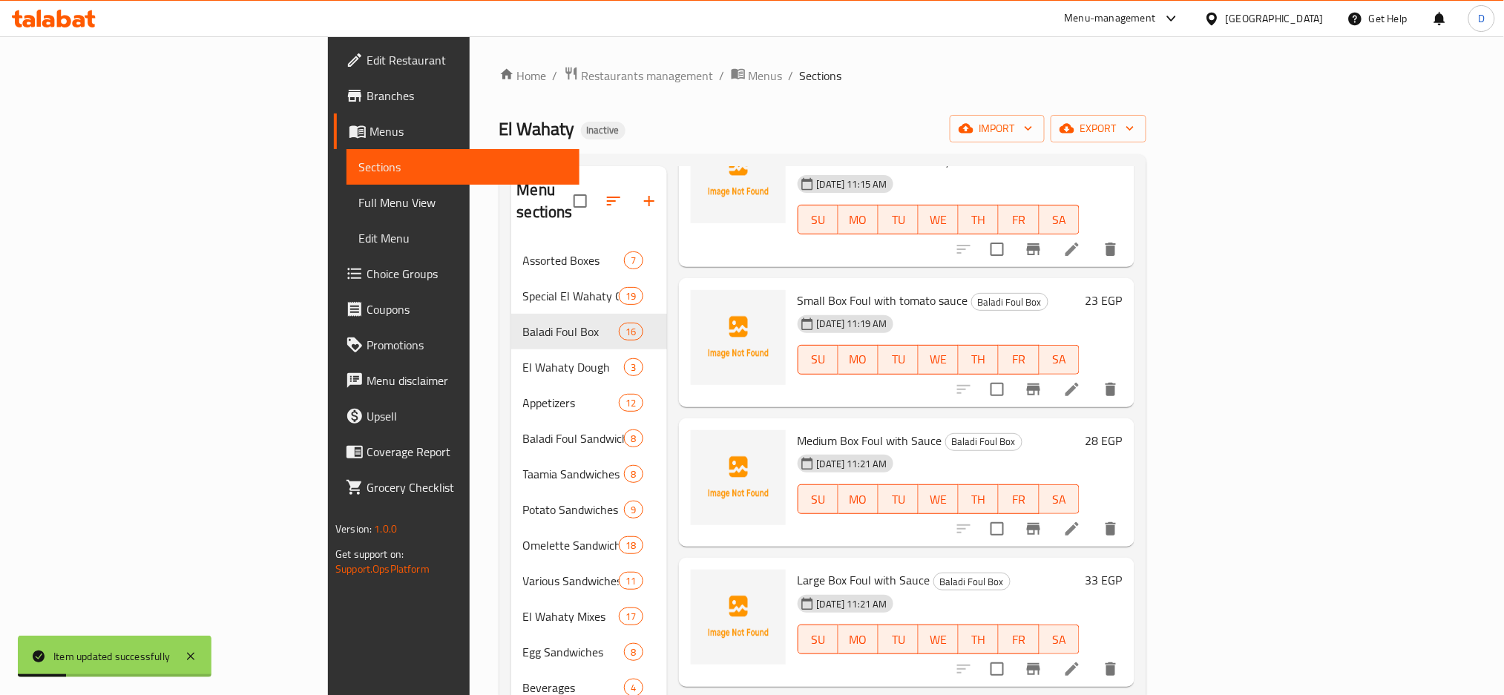
scroll to position [1095, 0]
click at [1093, 513] on li at bounding box center [1072, 526] width 42 height 27
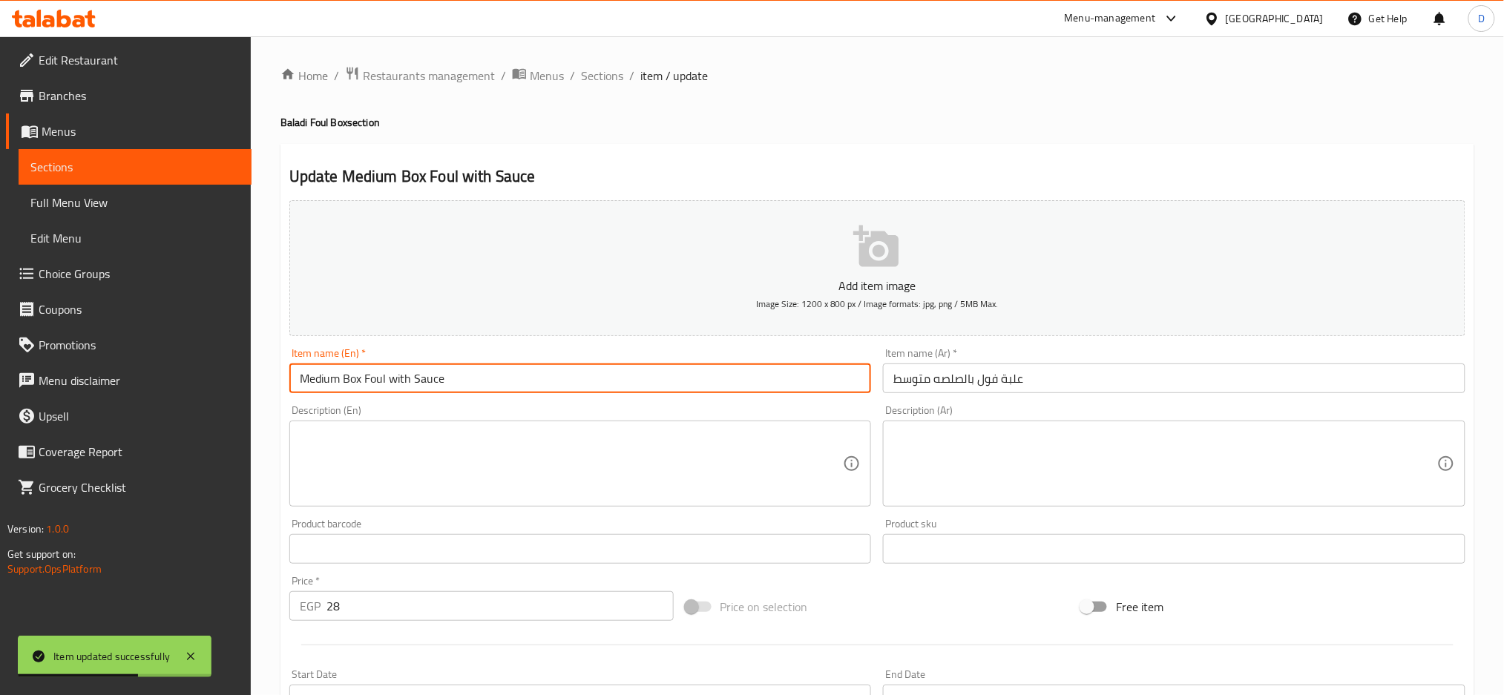
click at [442, 376] on input "Medium Box Foul with Sauce" at bounding box center [580, 378] width 582 height 30
paste input "tomato s"
type input "Medium Box Foul with tomato sauce"
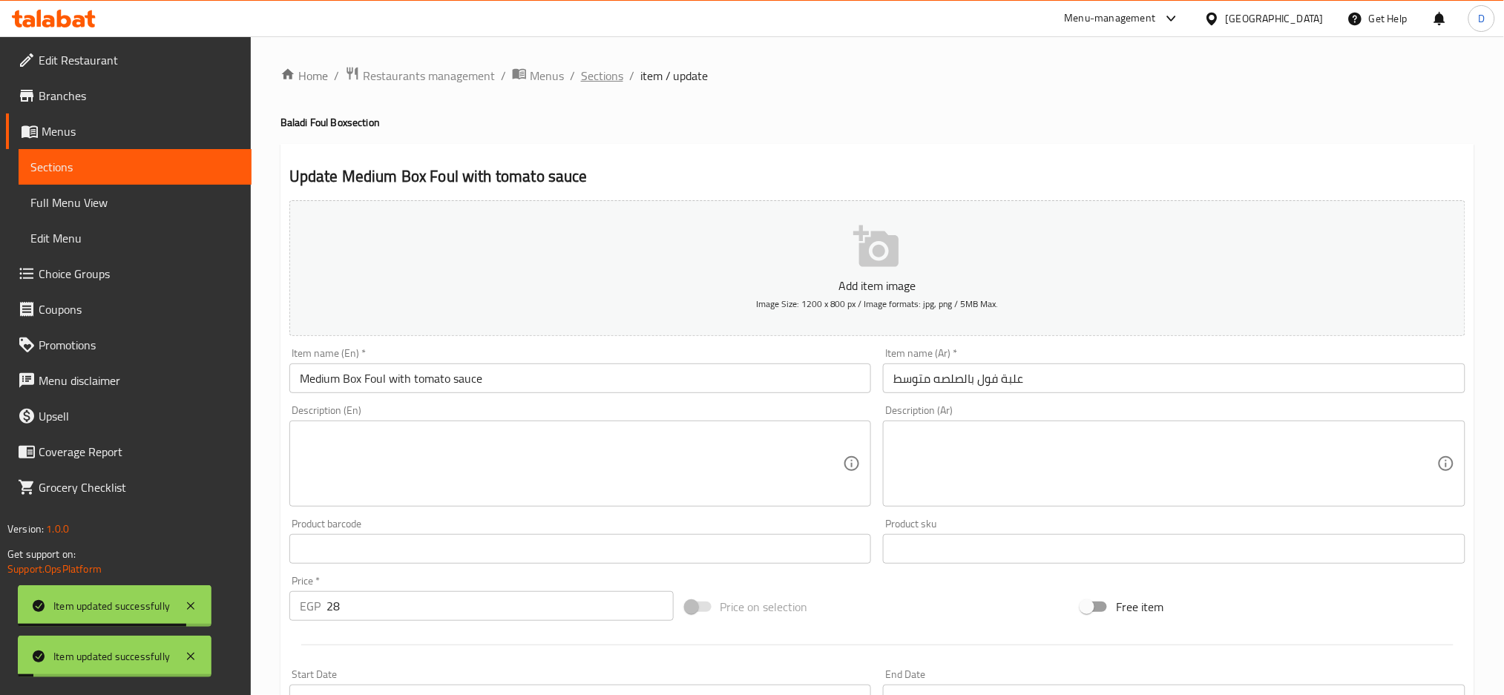
click at [612, 78] on span "Sections" at bounding box center [602, 76] width 42 height 18
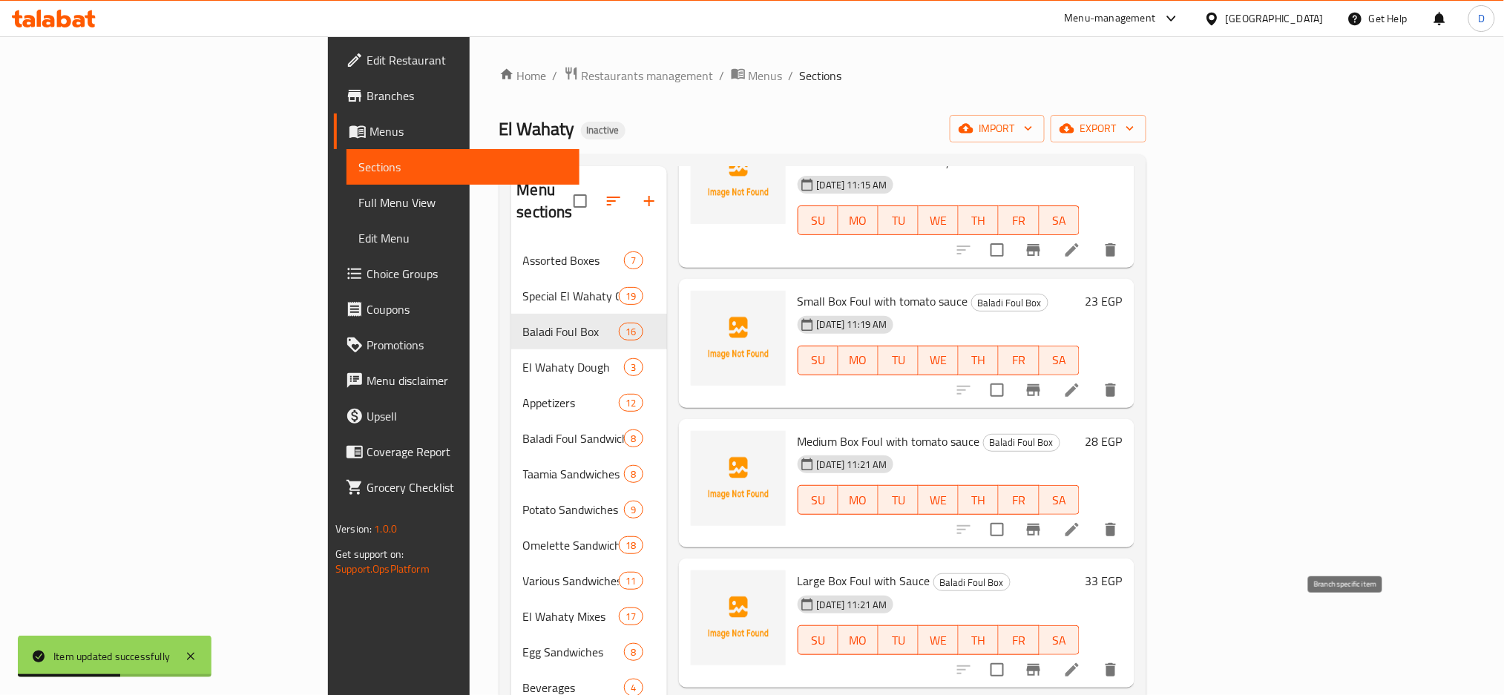
scroll to position [1122, 0]
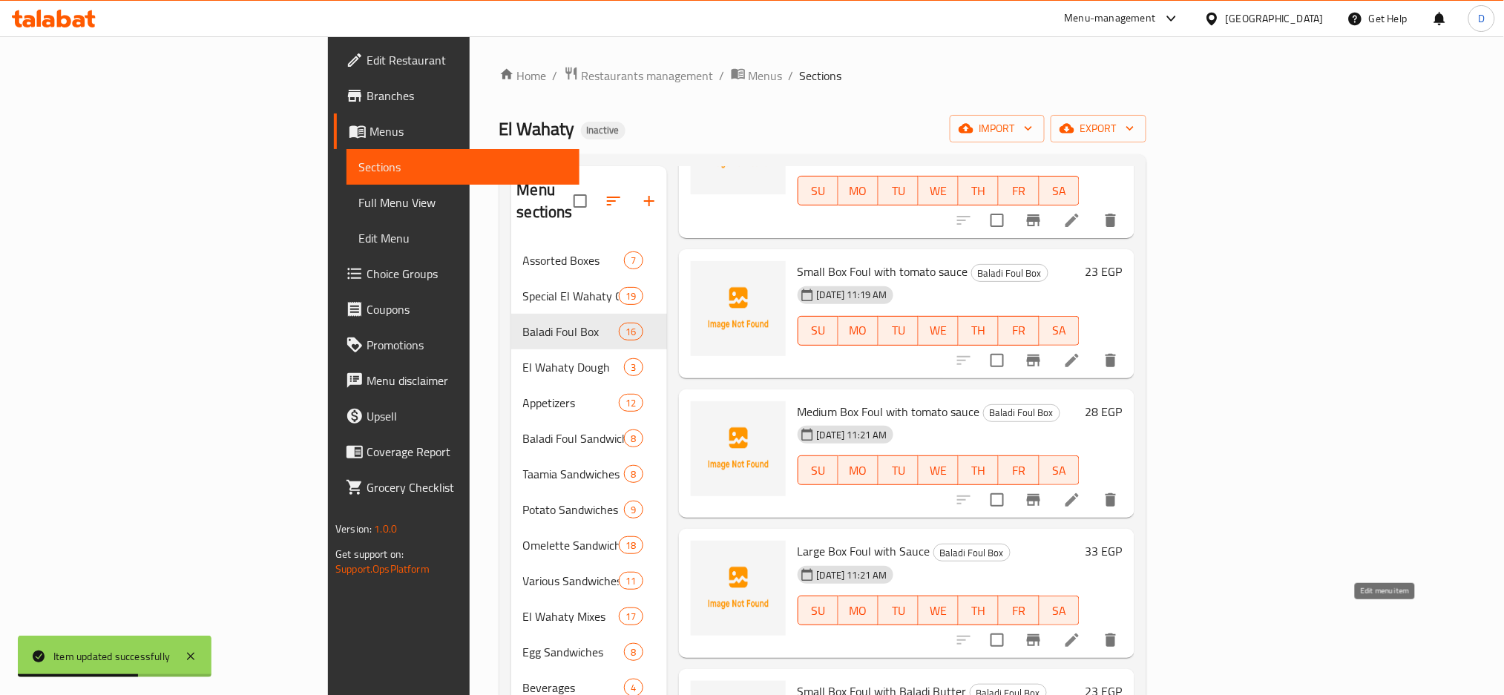
click at [1081, 631] on icon at bounding box center [1072, 640] width 18 height 18
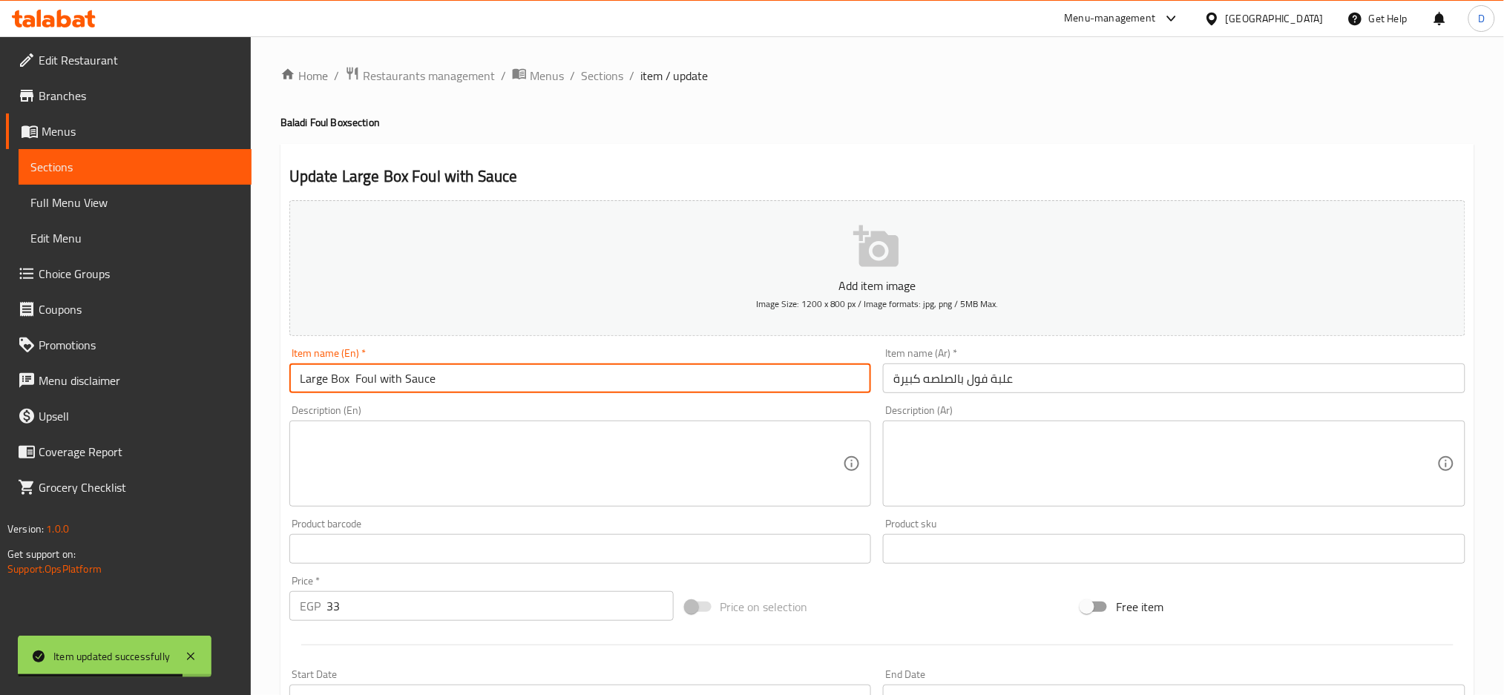
click at [424, 385] on input "Large Box Foul with Sauce" at bounding box center [580, 378] width 582 height 30
paste input "tomato s"
type input "Large Box Foul with tomato sauce"
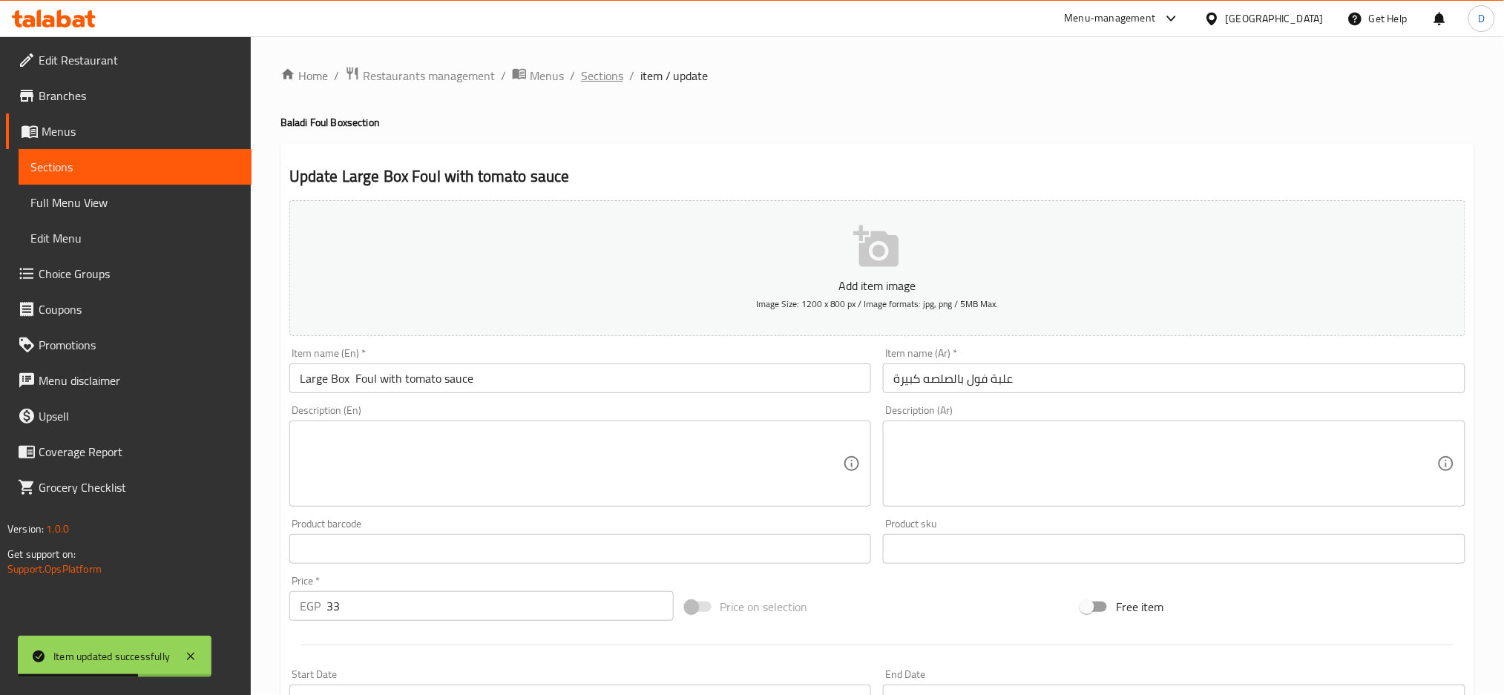
click at [608, 75] on span "Sections" at bounding box center [602, 76] width 42 height 18
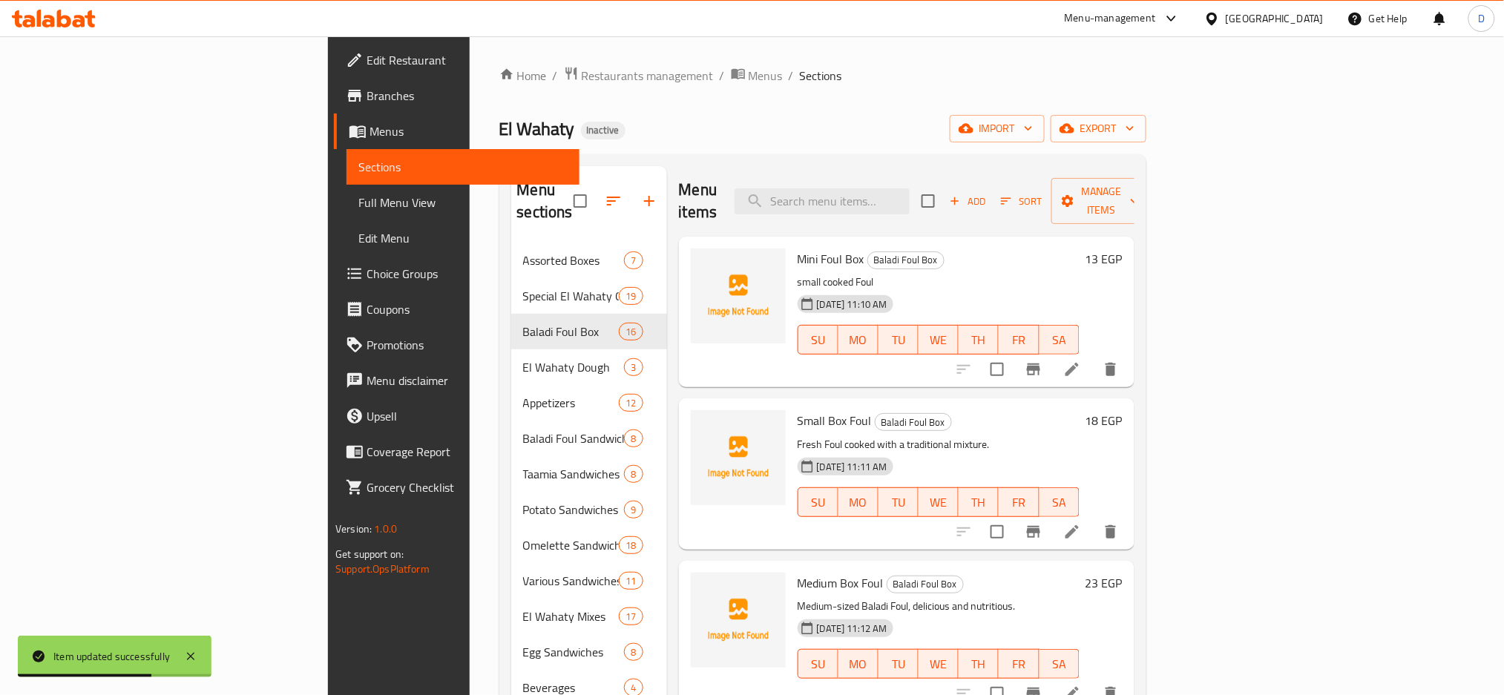
scroll to position [1277, 0]
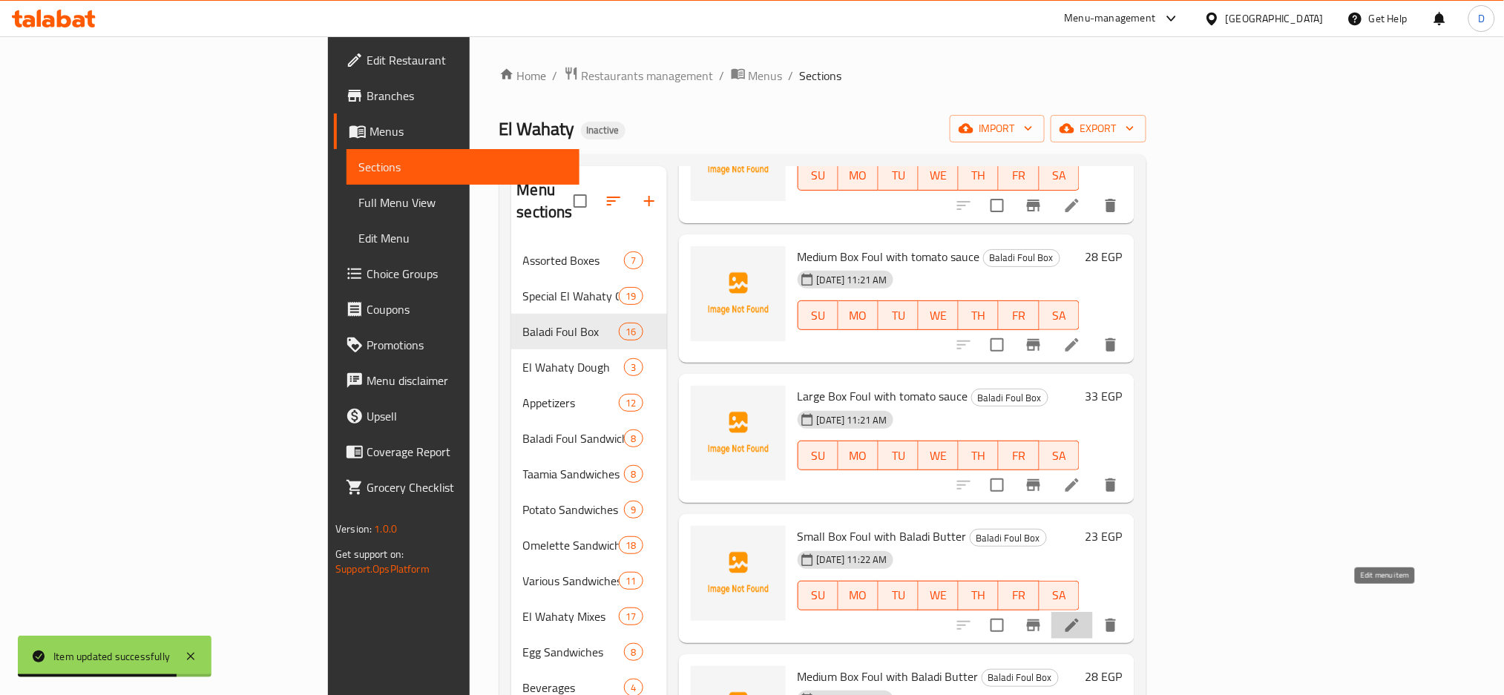
click at [1081, 616] on icon at bounding box center [1072, 625] width 18 height 18
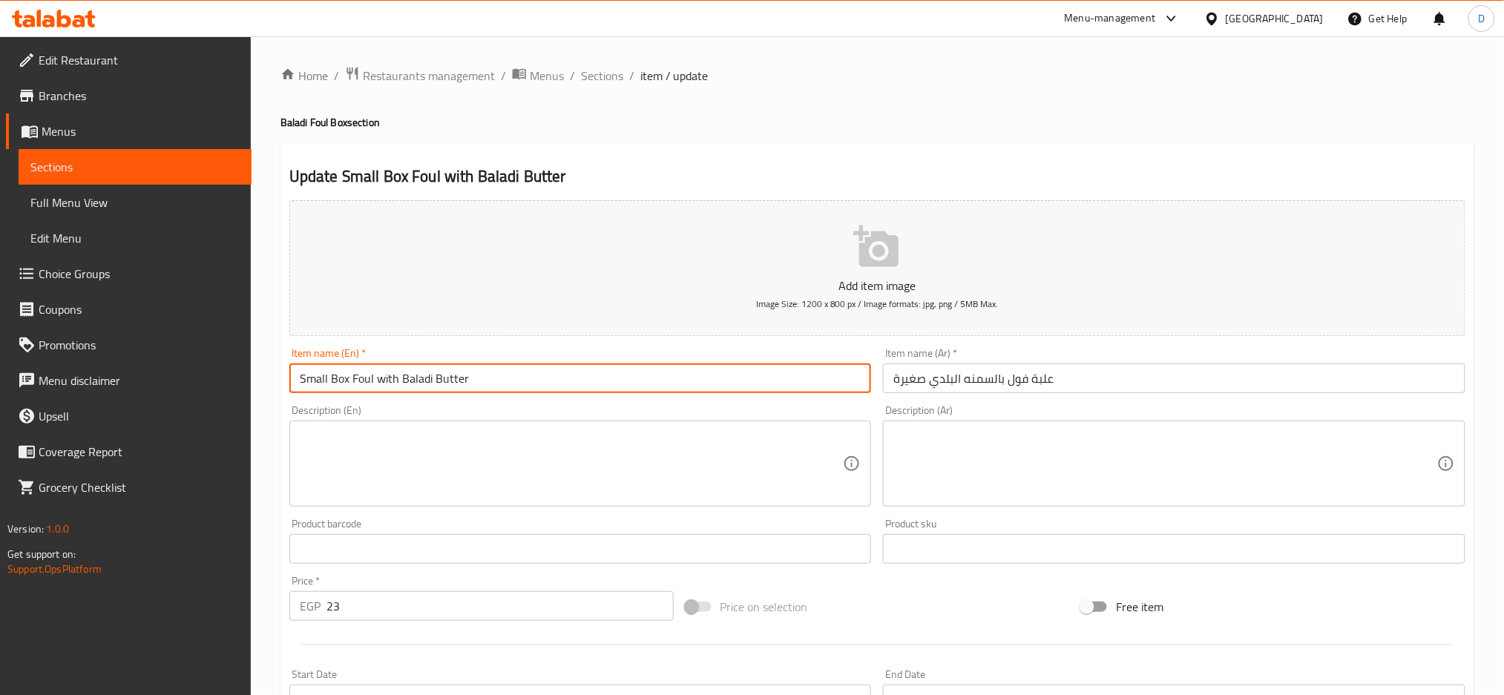
click at [451, 372] on input "Small Box Foul with Baladi Butter" at bounding box center [580, 378] width 582 height 30
type input "Small Box Foul with Baladi ghee"
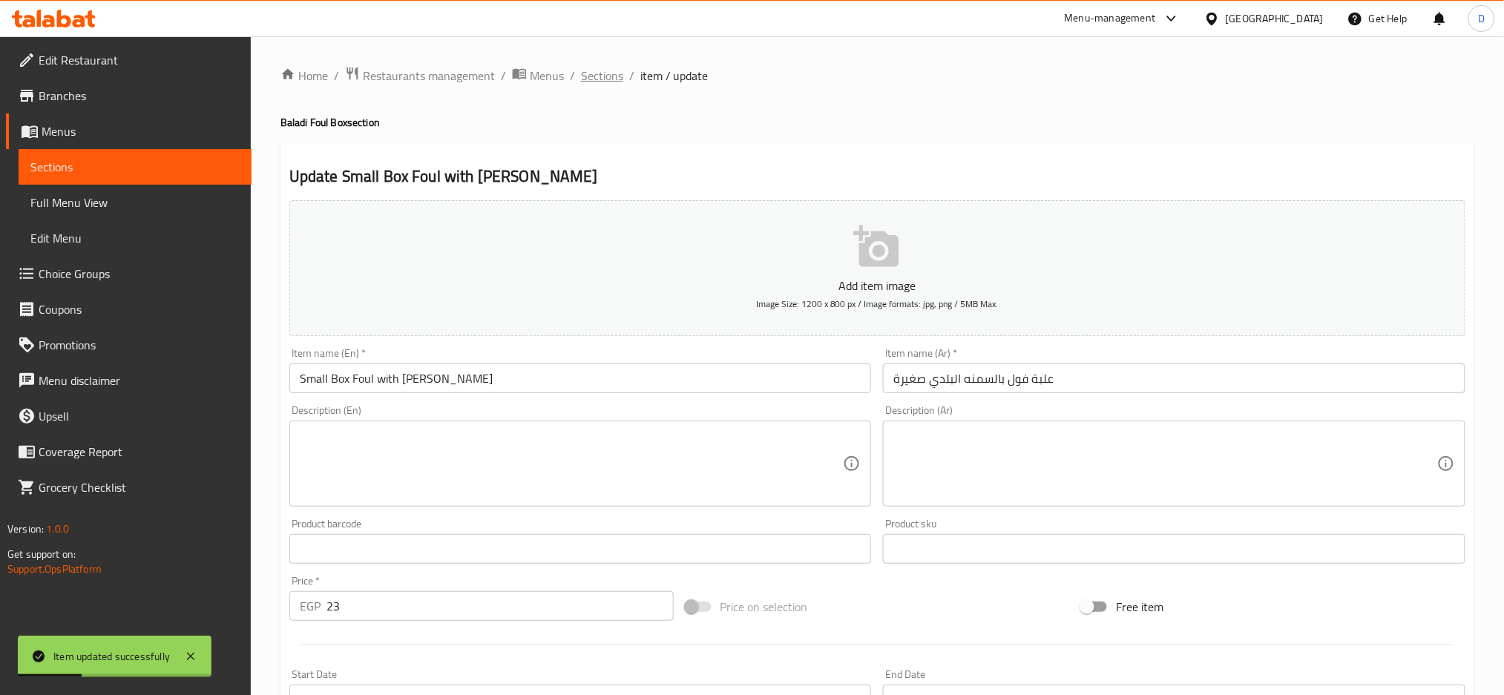
click at [590, 82] on span "Sections" at bounding box center [602, 76] width 42 height 18
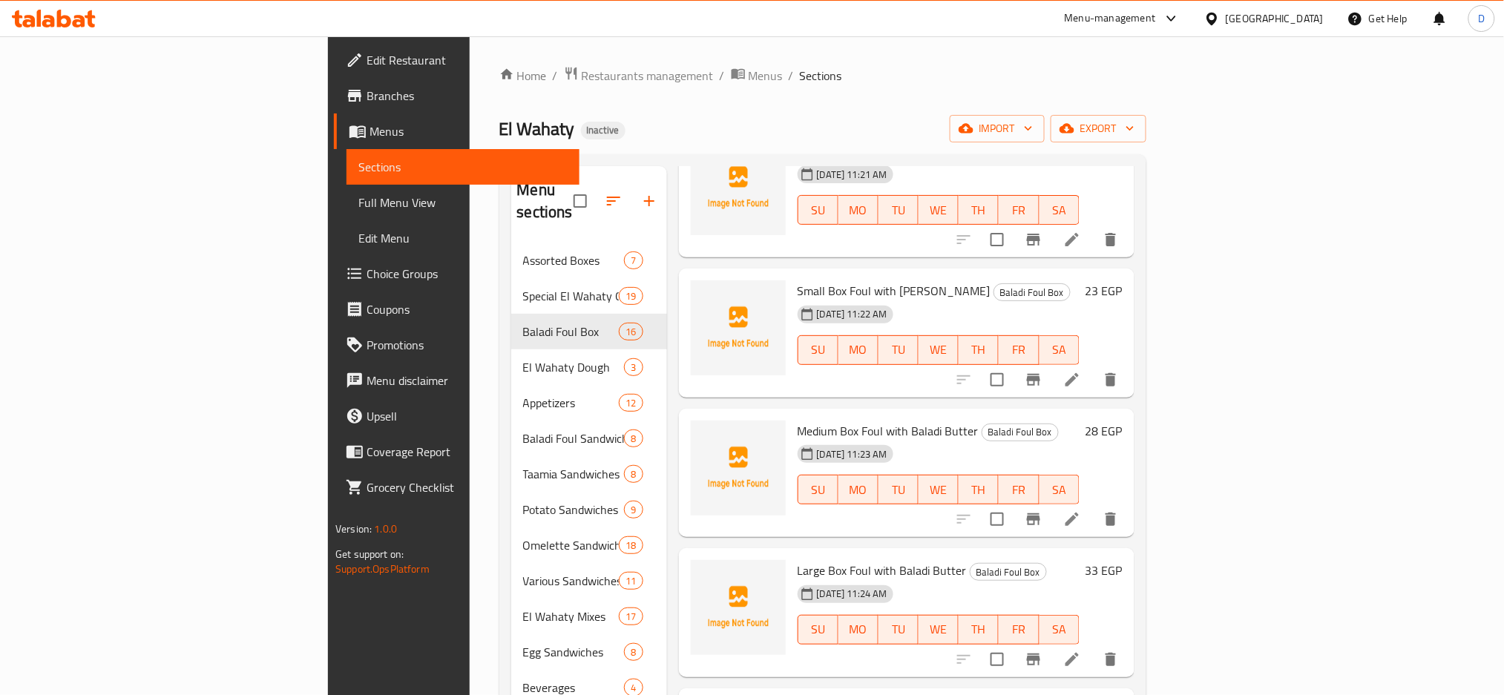
scroll to position [1523, 0]
click at [1081, 510] on icon at bounding box center [1072, 519] width 18 height 18
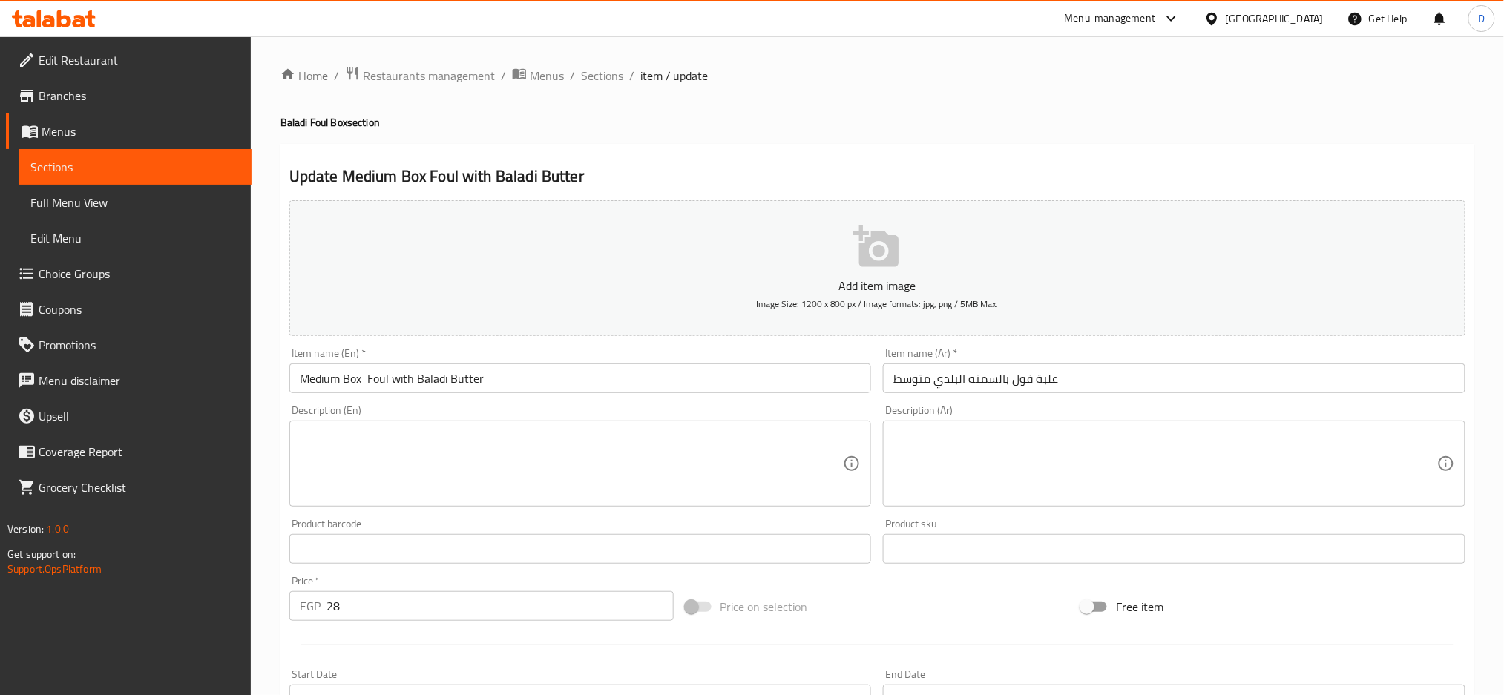
click at [478, 384] on input "Medium Box Foul with Baladi Butter" at bounding box center [580, 378] width 582 height 30
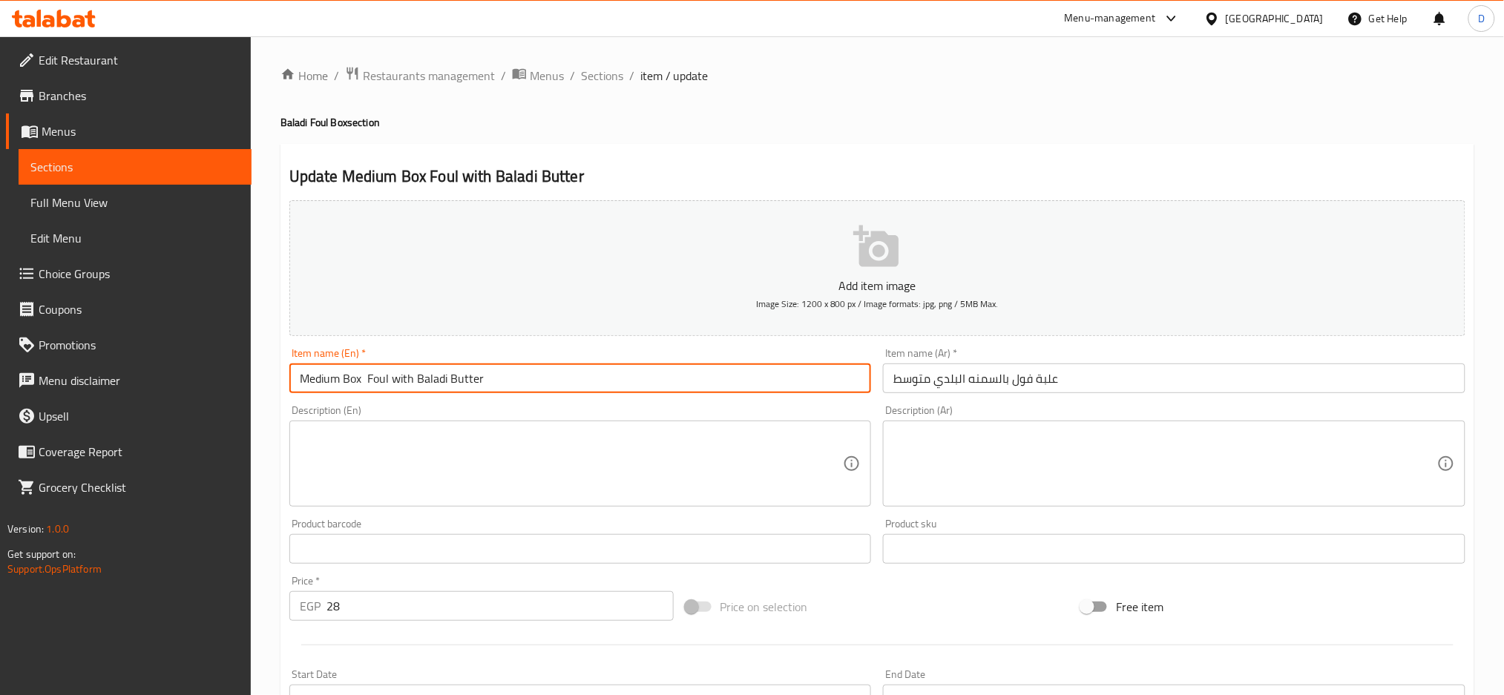
click at [478, 384] on input "Medium Box Foul with Baladi Butter" at bounding box center [580, 378] width 582 height 30
type input "Medium Box Foul with Baladi ghee"
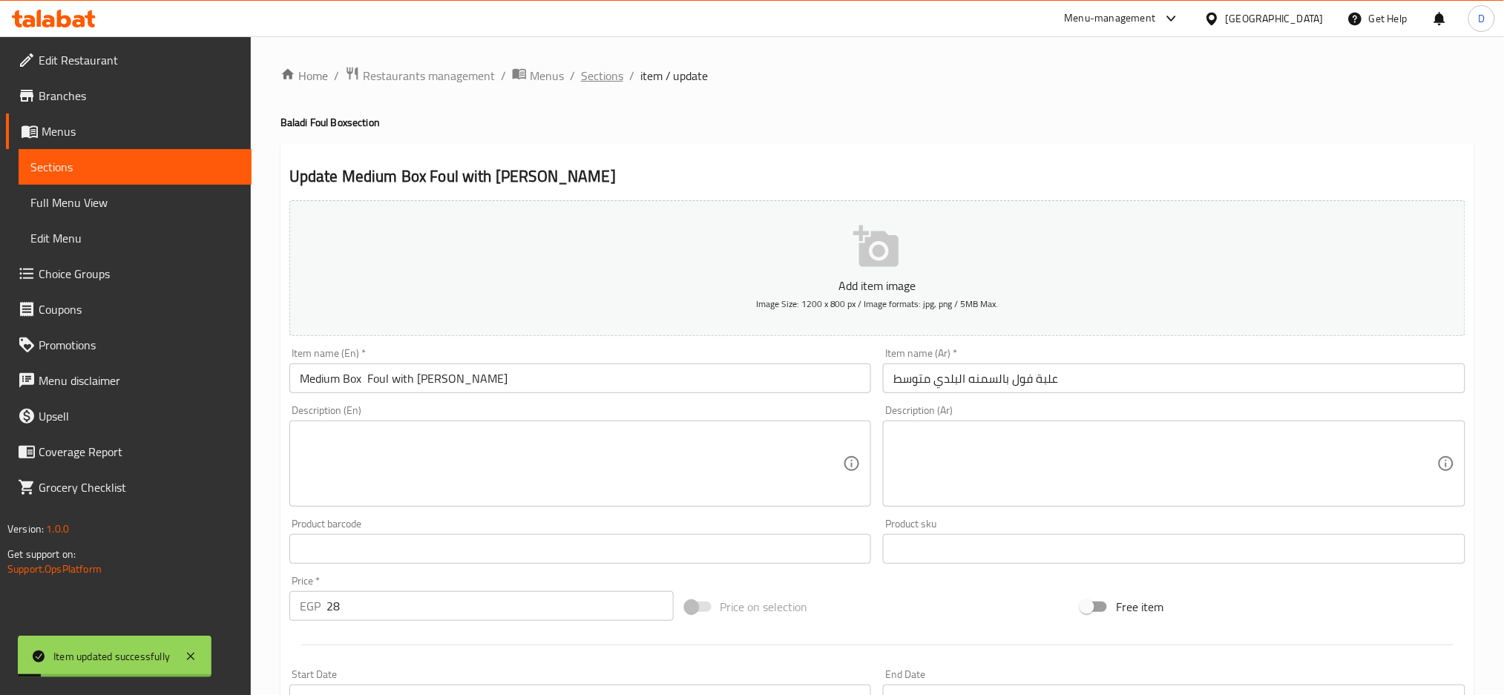
click at [613, 69] on span "Sections" at bounding box center [602, 76] width 42 height 18
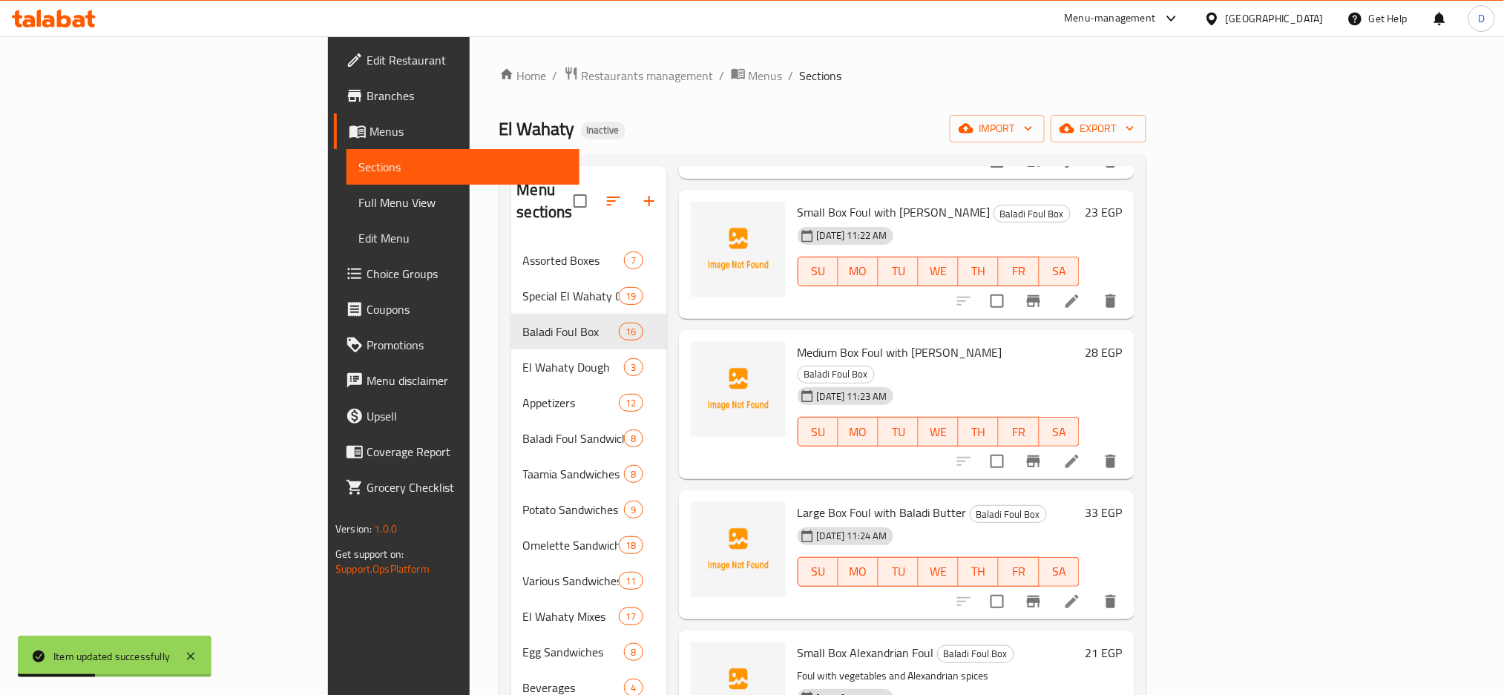
scroll to position [1609, 0]
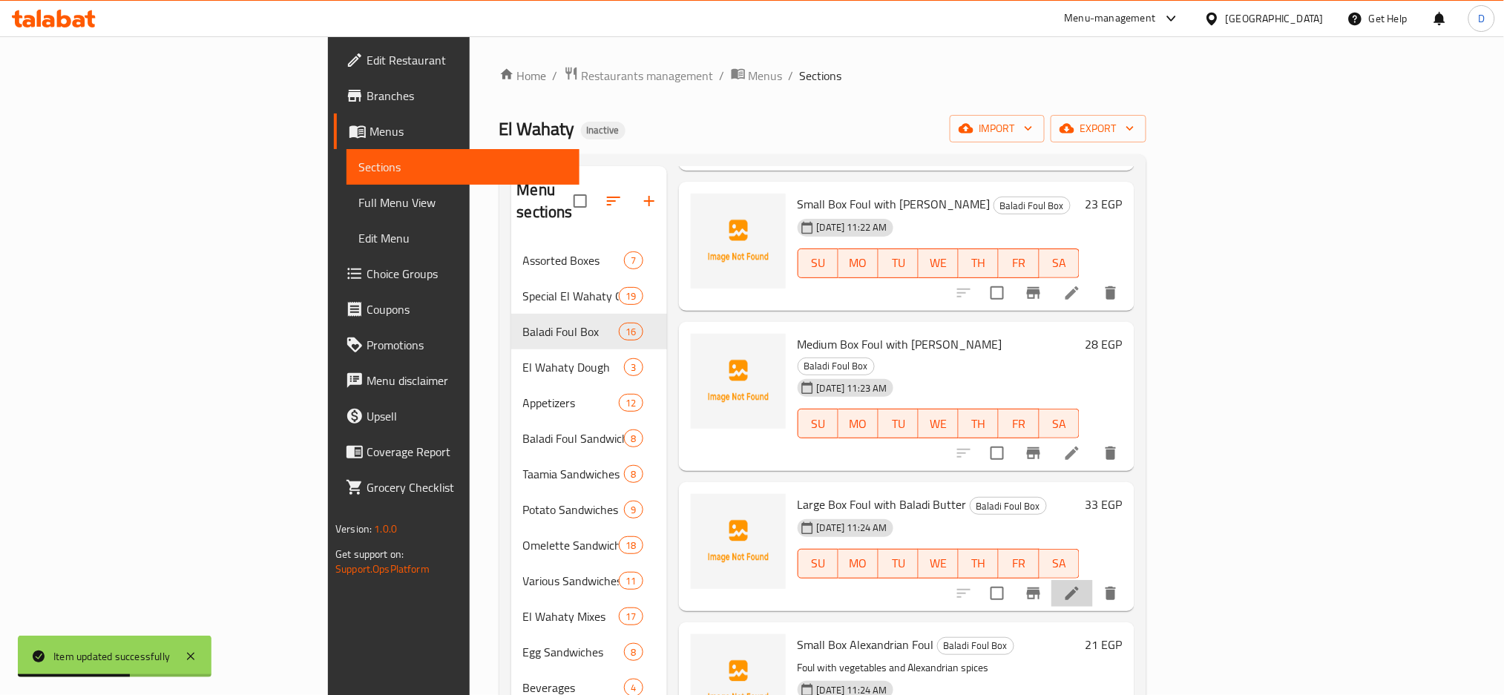
click at [1093, 580] on li at bounding box center [1072, 593] width 42 height 27
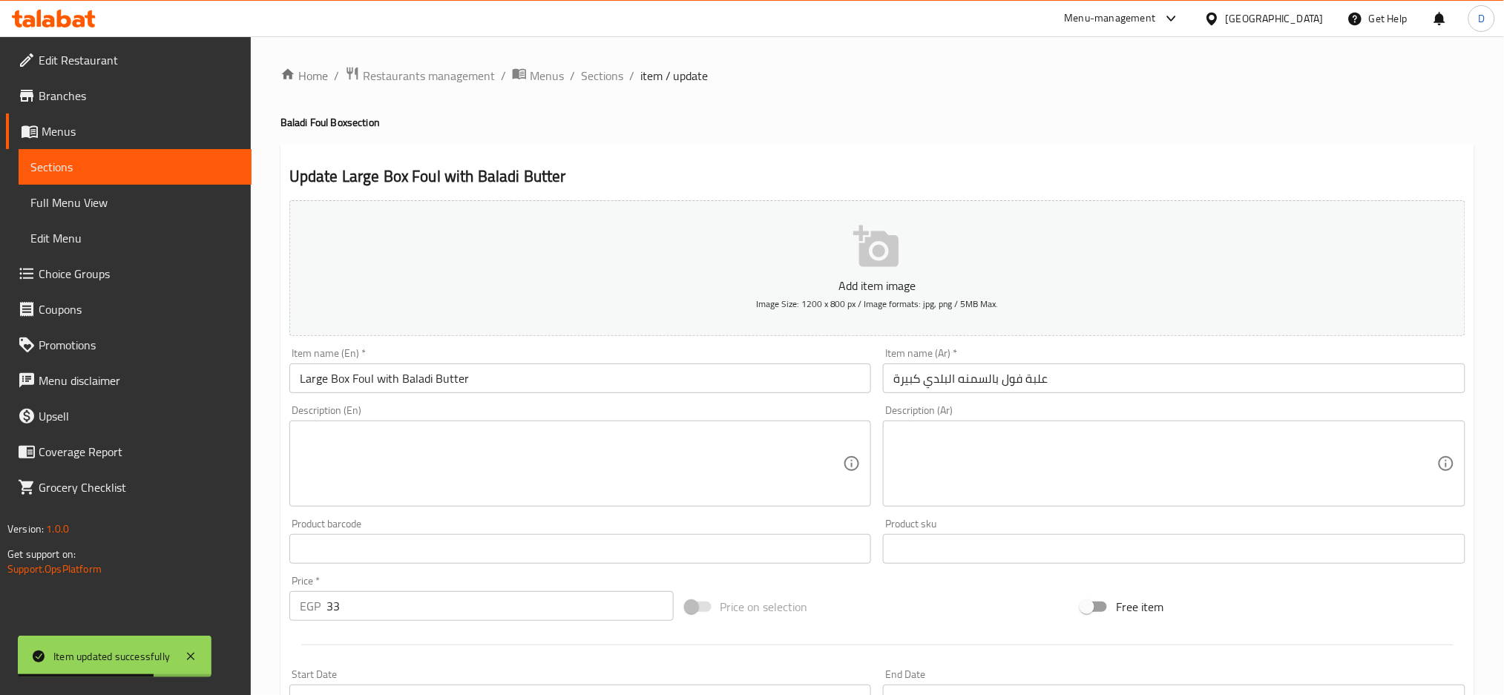
click at [444, 372] on input "Large Box Foul with Baladi Butter" at bounding box center [580, 378] width 582 height 30
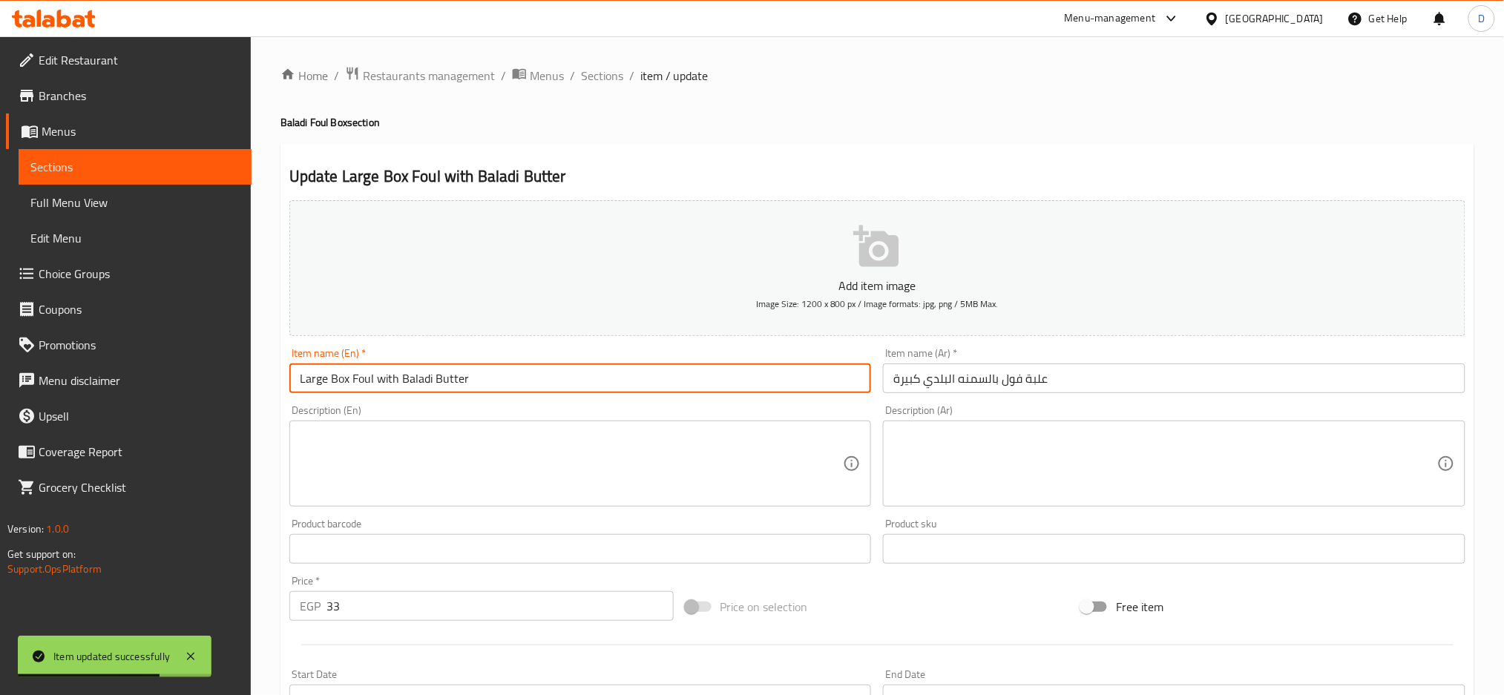
click at [444, 372] on input "Large Box Foul with Baladi Butter" at bounding box center [580, 378] width 582 height 30
type input "Large Box Foul with Baladi ghee"
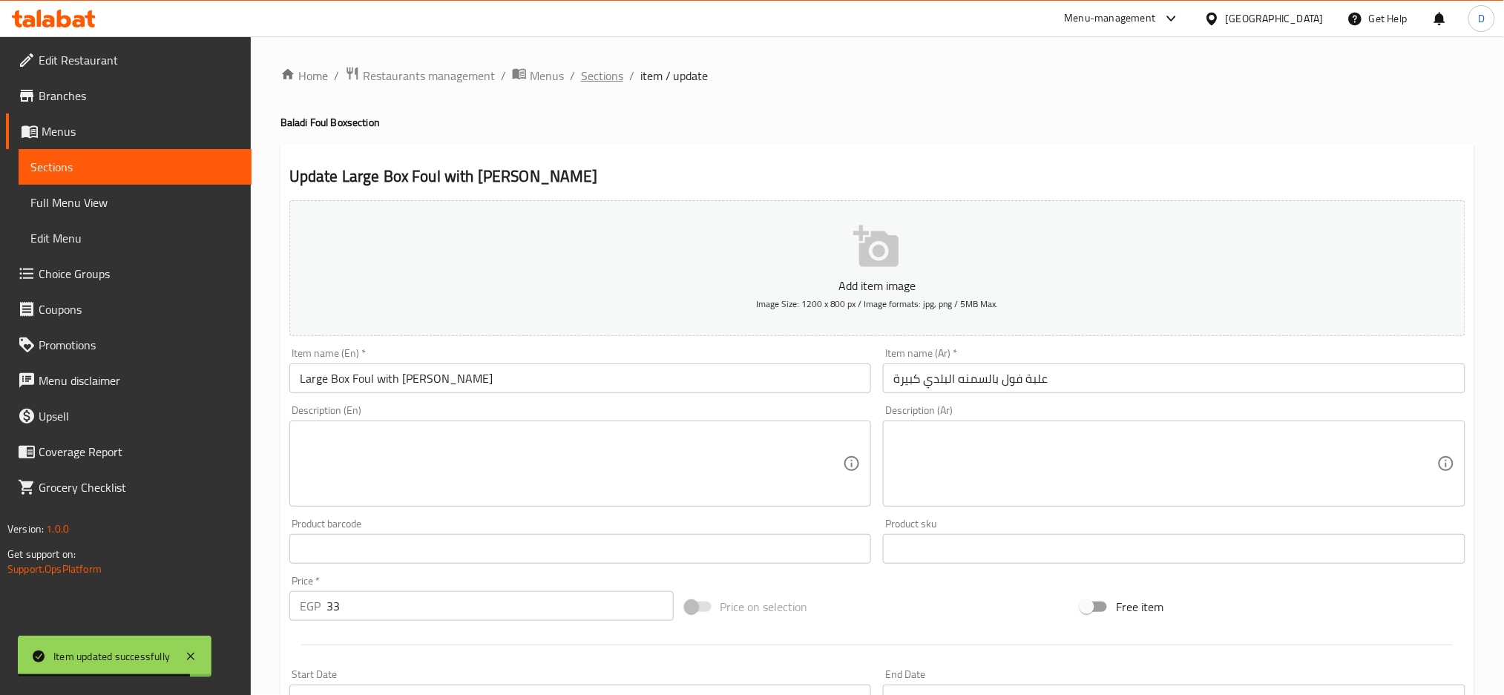
click at [602, 68] on span "Sections" at bounding box center [602, 76] width 42 height 18
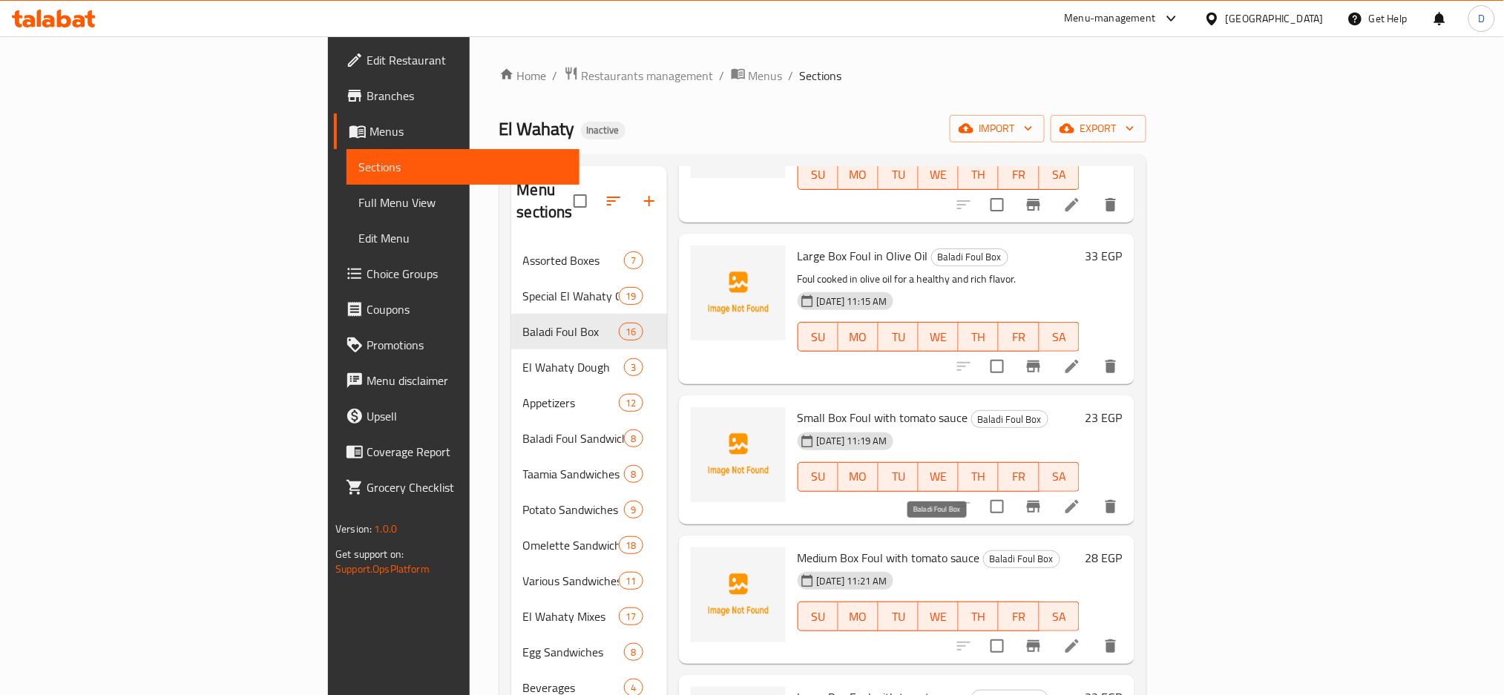
scroll to position [976, 0]
click at [1081, 497] on icon at bounding box center [1072, 506] width 18 height 18
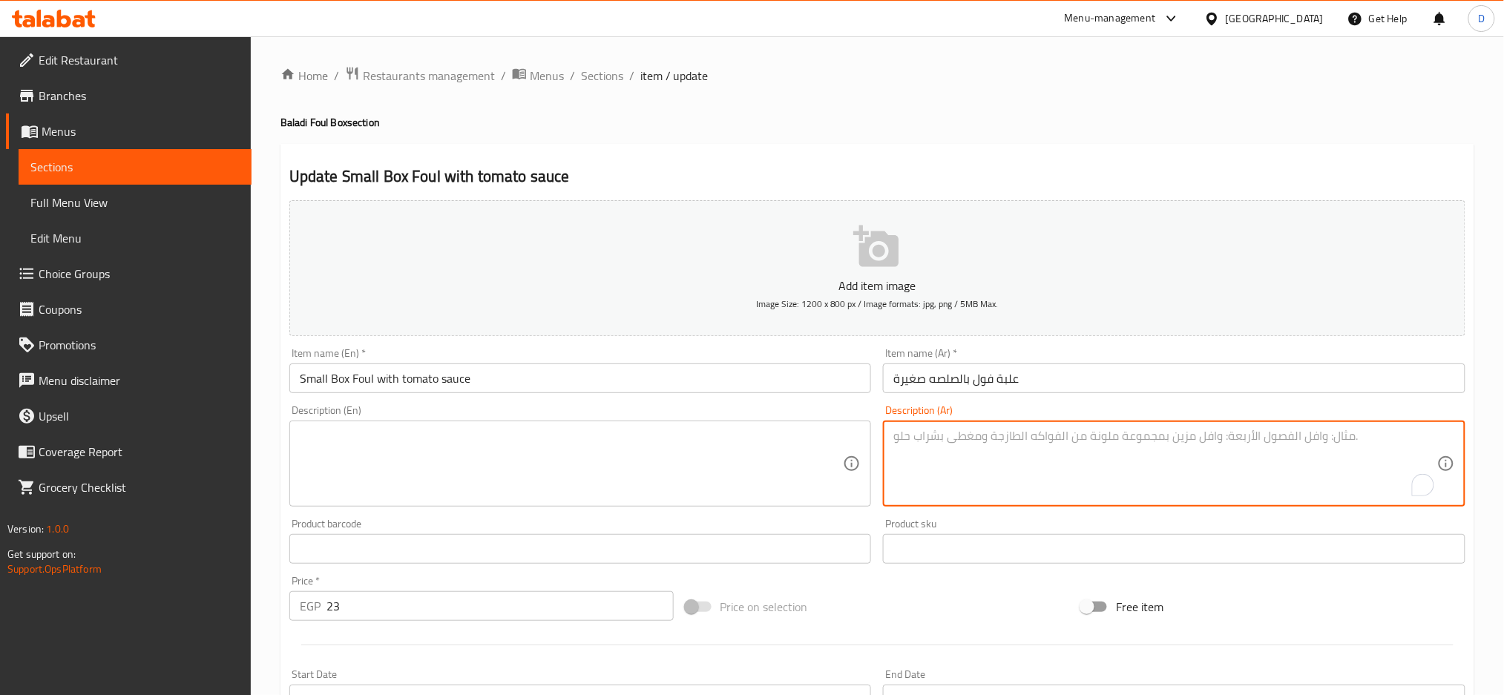
click at [1007, 461] on textarea "To enrich screen reader interactions, please activate Accessibility in Grammarl…" at bounding box center [1165, 464] width 544 height 70
paste textarea "علبة فول بالصلصة (صغير/متوسط/كبير): فول مطبوخ بصلصة الطماطم."
drag, startPoint x: 1037, startPoint y: 435, endPoint x: 1265, endPoint y: 443, distance: 227.9
click at [1265, 443] on textarea "علبة فول بالصلصة (صغير/متوسط/كبير): فول مطبوخ بصلصة الطماطم." at bounding box center [1165, 464] width 544 height 70
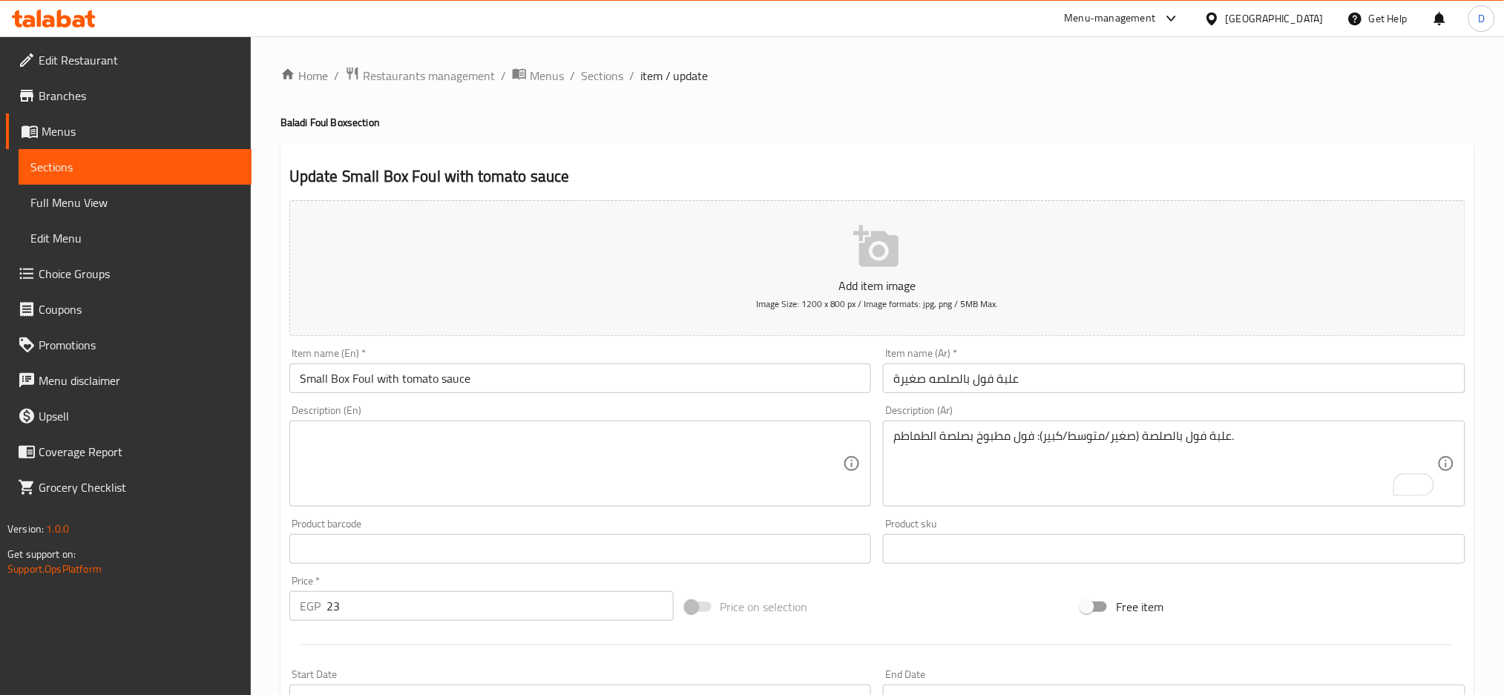
drag, startPoint x: 1050, startPoint y: 425, endPoint x: 1038, endPoint y: 430, distance: 13.6
click at [1038, 430] on div "علبة فول بالصلصة (صغير/متوسط/كبير): فول مطبوخ بصلصة الطماطم. Description (Ar)" at bounding box center [1174, 464] width 582 height 86
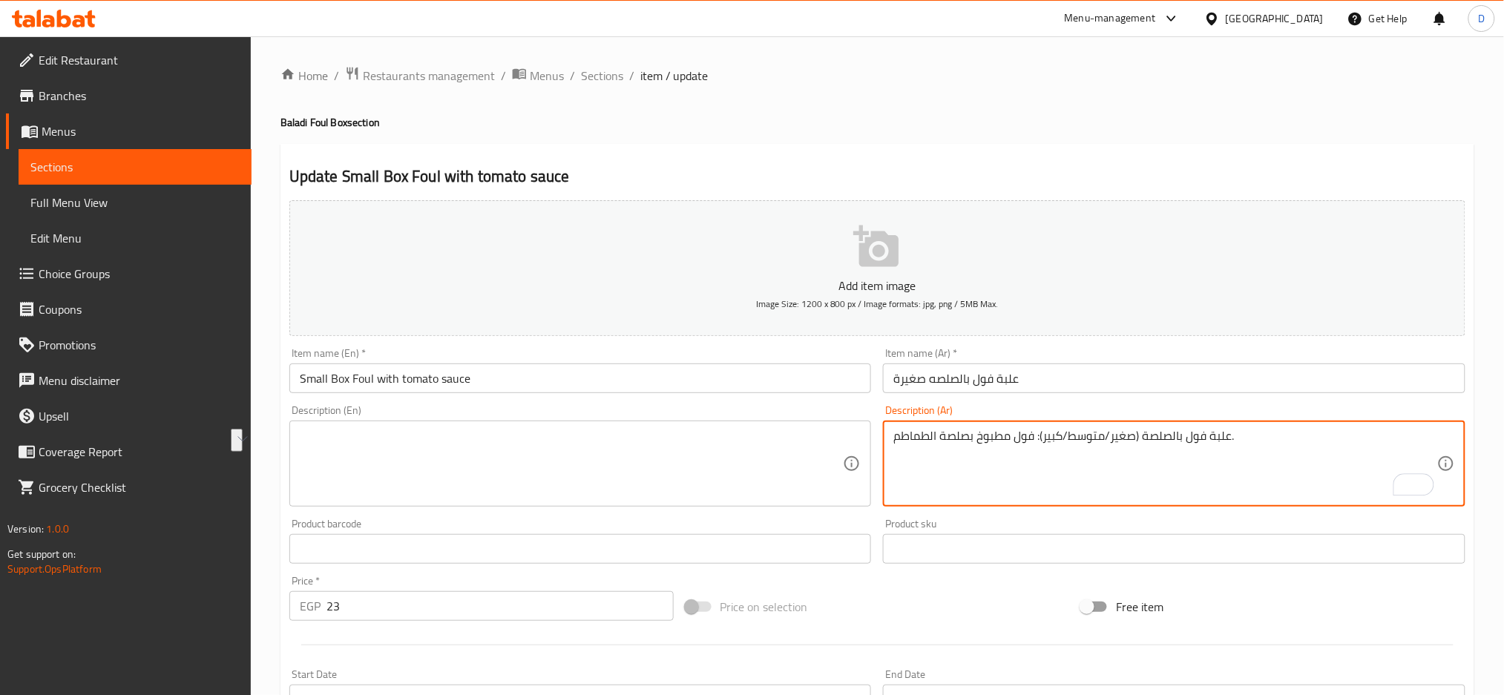
drag, startPoint x: 1051, startPoint y: 437, endPoint x: 1231, endPoint y: 435, distance: 179.5
click at [1231, 435] on textarea "علبة فول بالصلصة (صغير/متوسط/كبير): فول مطبوخ بصلصة الطماطم." at bounding box center [1165, 464] width 544 height 70
type textarea "فول مطبوخ بصلصة الطماطم."
click at [679, 447] on textarea at bounding box center [572, 464] width 544 height 70
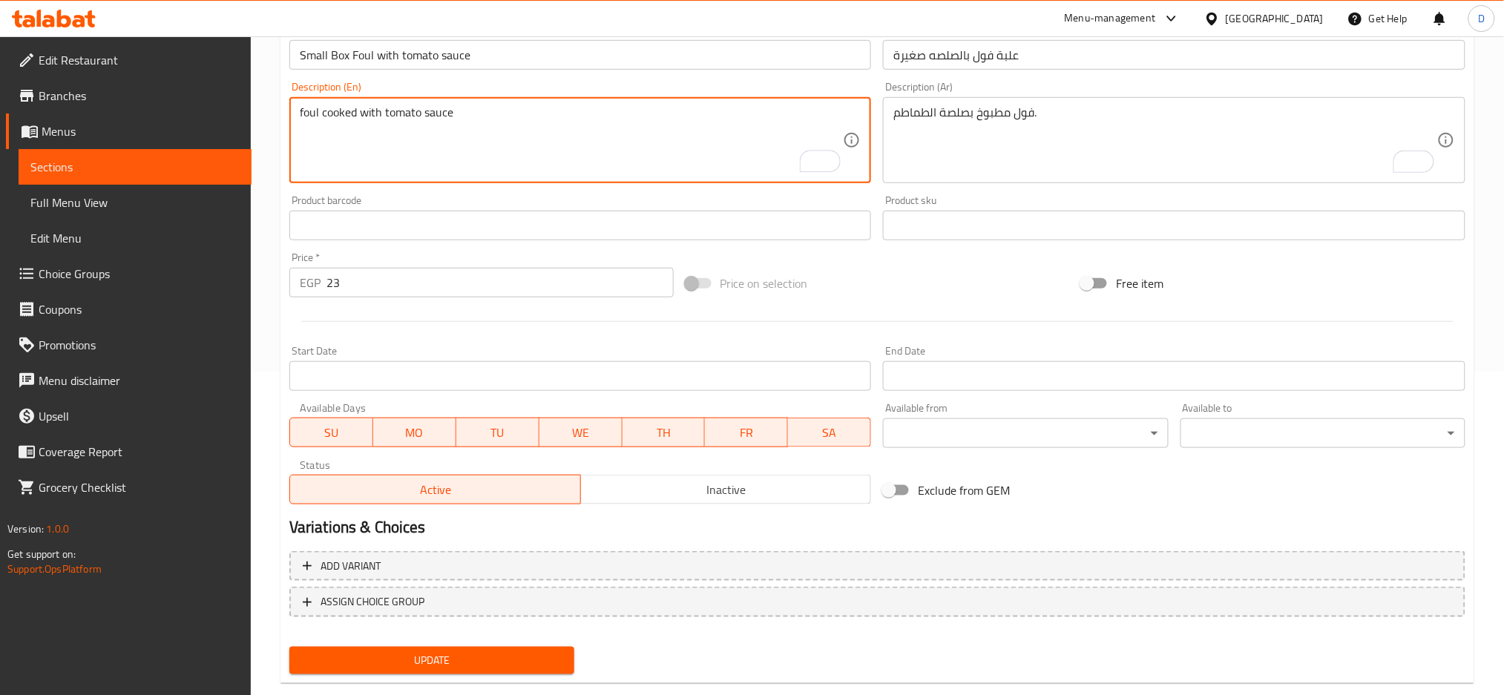
scroll to position [350, 0]
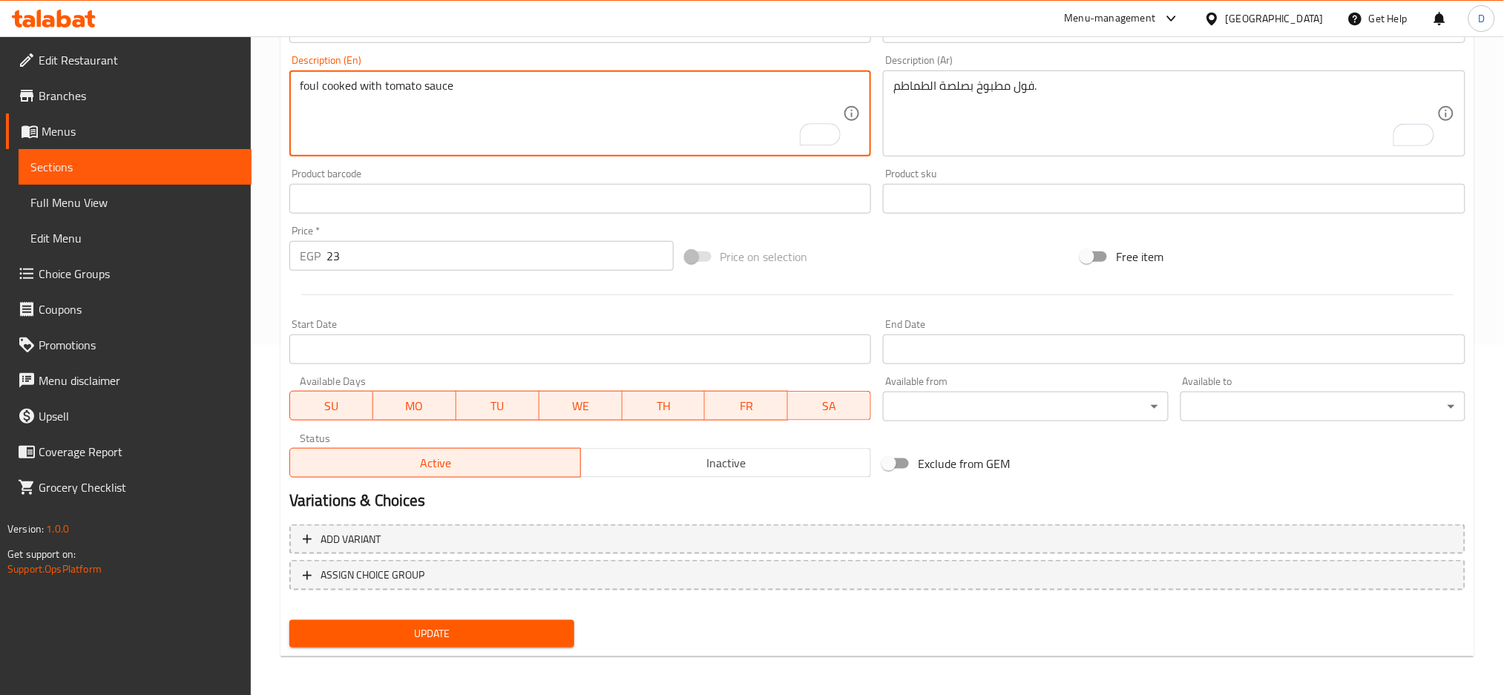
type textarea "foul cooked with tomato sauce"
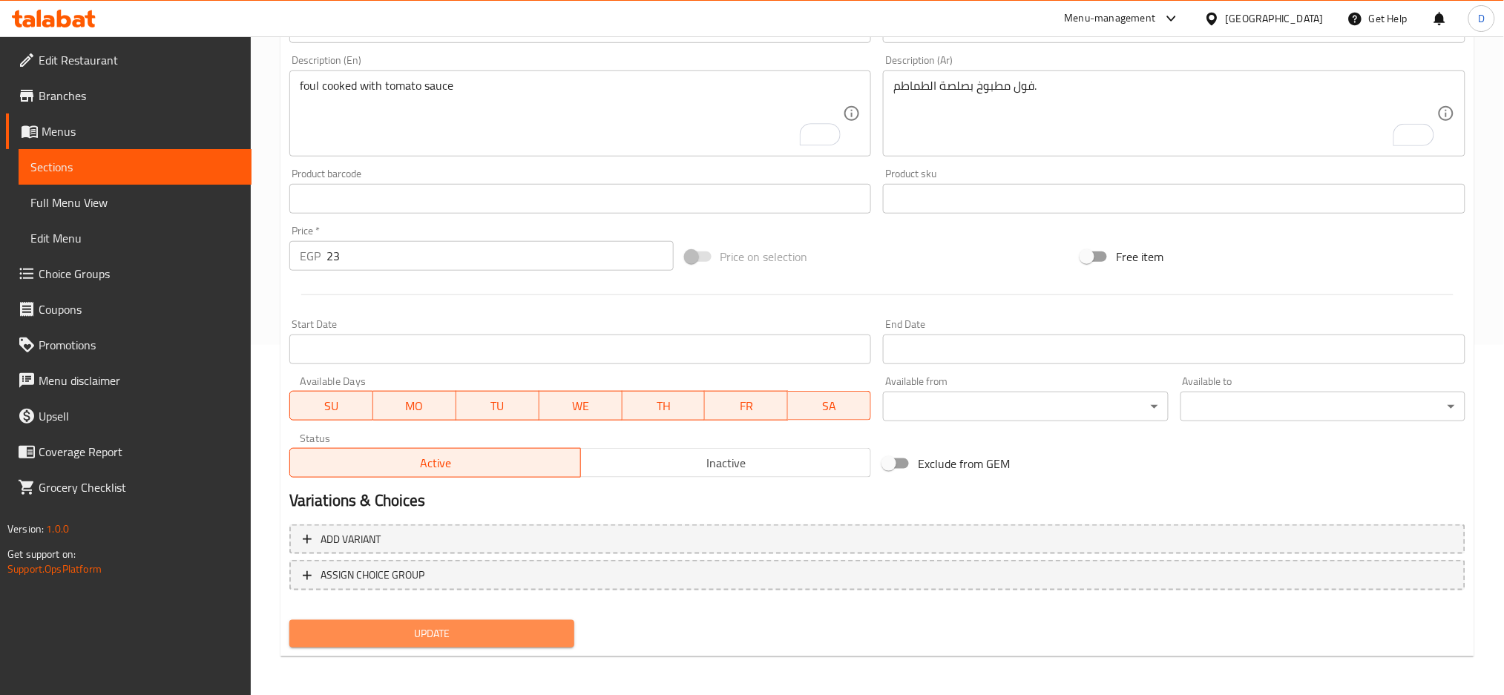
click at [537, 625] on span "Update" at bounding box center [431, 634] width 261 height 19
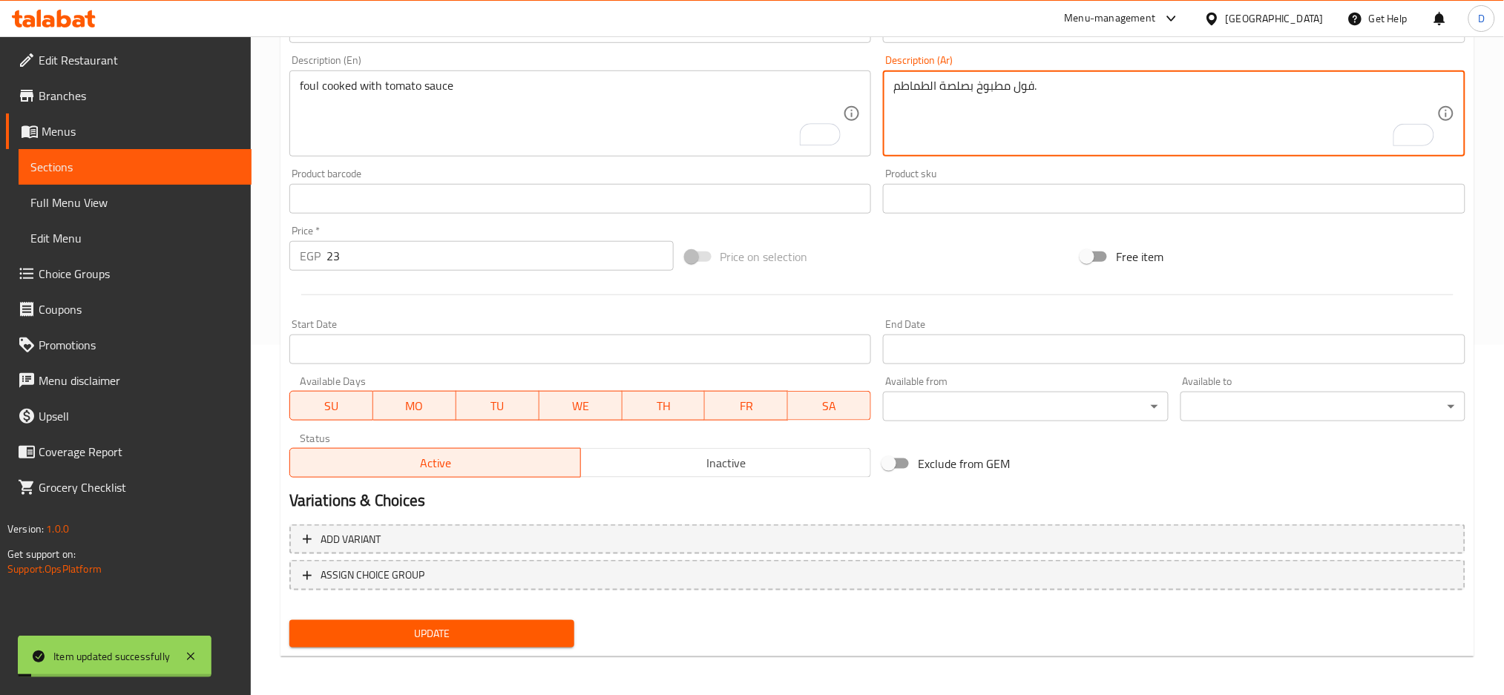
click at [1011, 88] on textarea "فول مطبوخ بصلصة الطماطم." at bounding box center [1165, 114] width 544 height 70
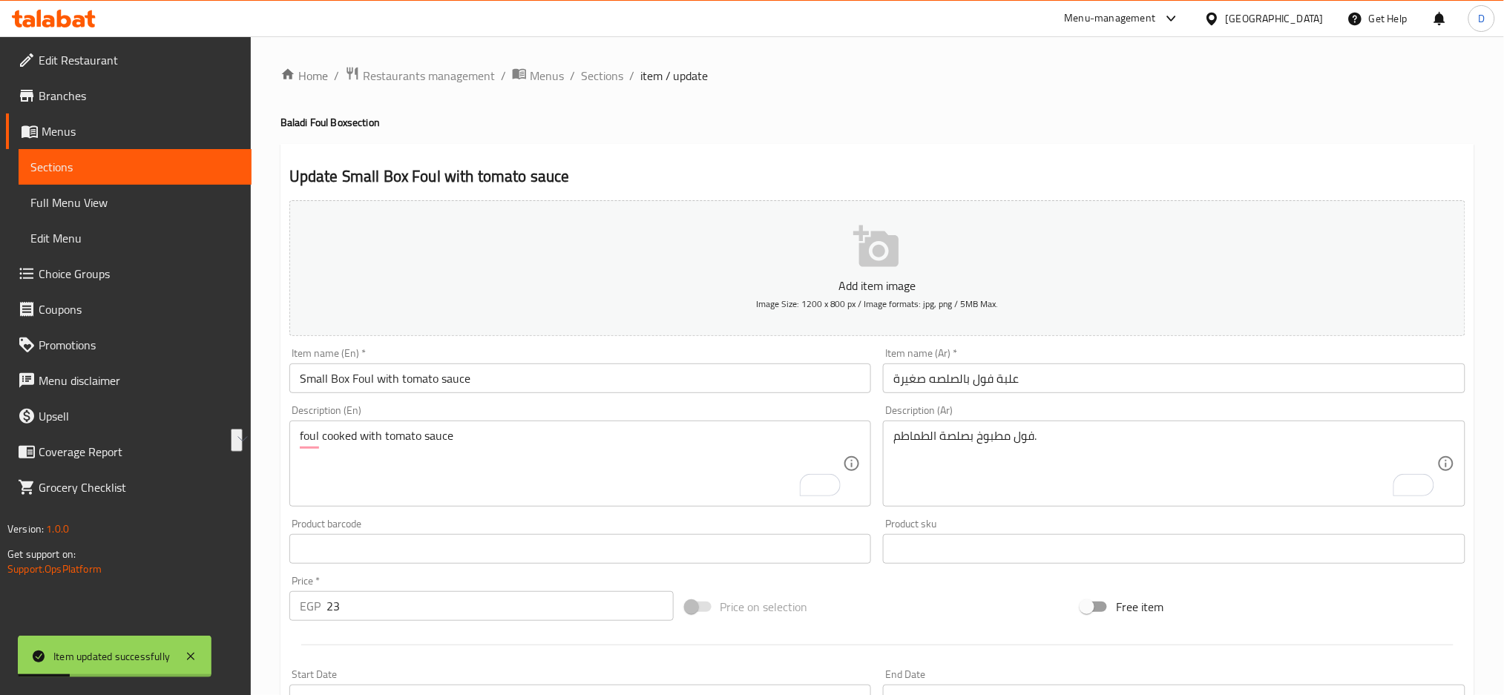
click at [598, 63] on div "Home / Restaurants management / Menus / Sections / item / update Baladi Foul Bo…" at bounding box center [877, 542] width 1253 height 1012
click at [599, 68] on span "Sections" at bounding box center [602, 76] width 42 height 18
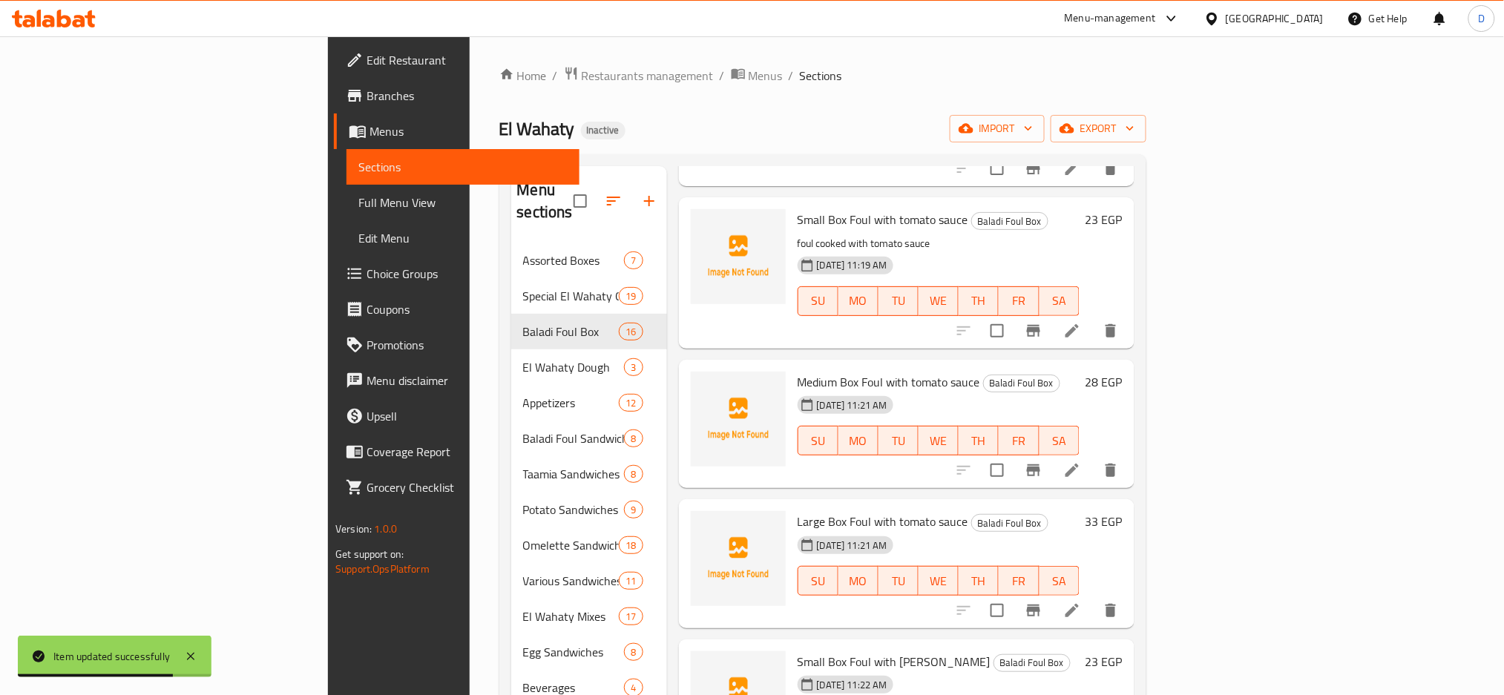
scroll to position [1175, 0]
click at [1081, 600] on icon at bounding box center [1072, 609] width 18 height 18
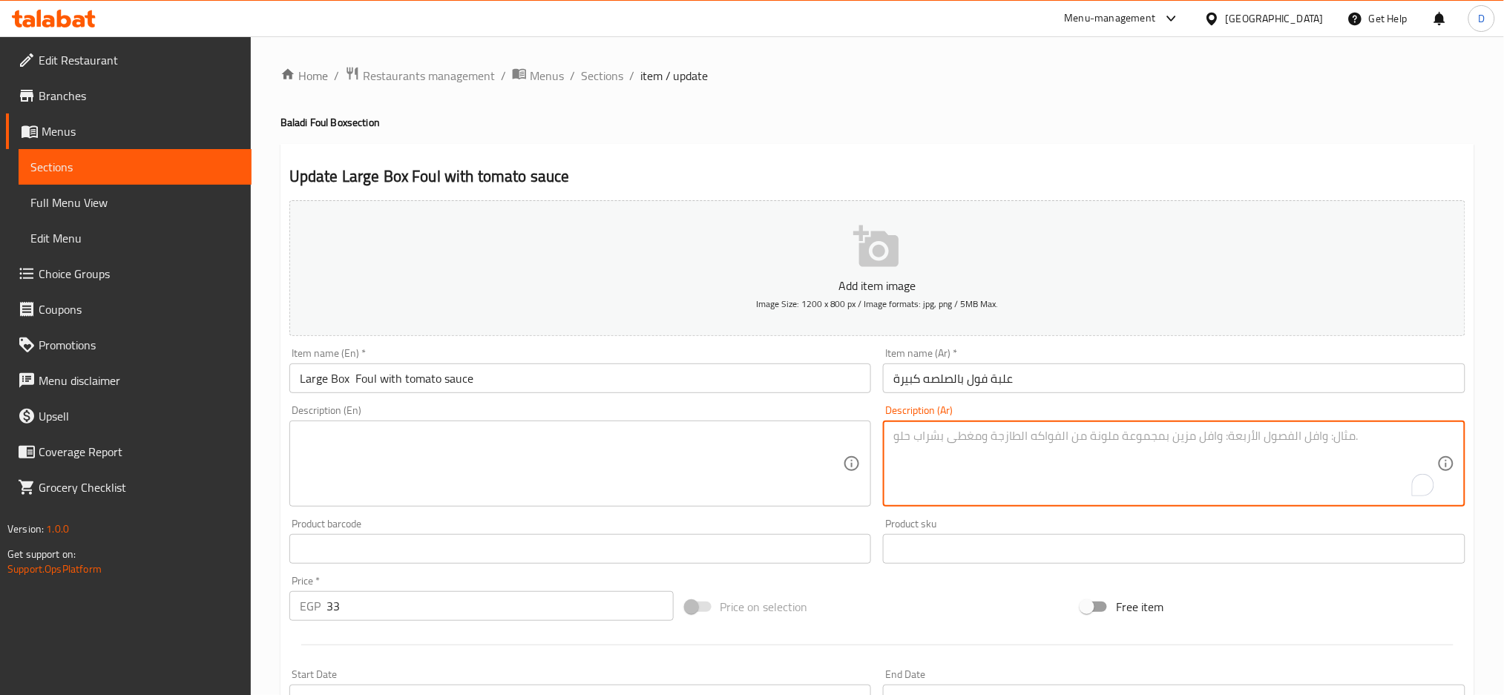
paste textarea "فول مطبوخ بصلصة الطماطم."
type textarea "فول مطبوخ بصلصة الطماطم."
click at [1029, 472] on textarea "To enrich screen reader interactions, please activate Accessibility in Grammarl…" at bounding box center [1165, 464] width 544 height 70
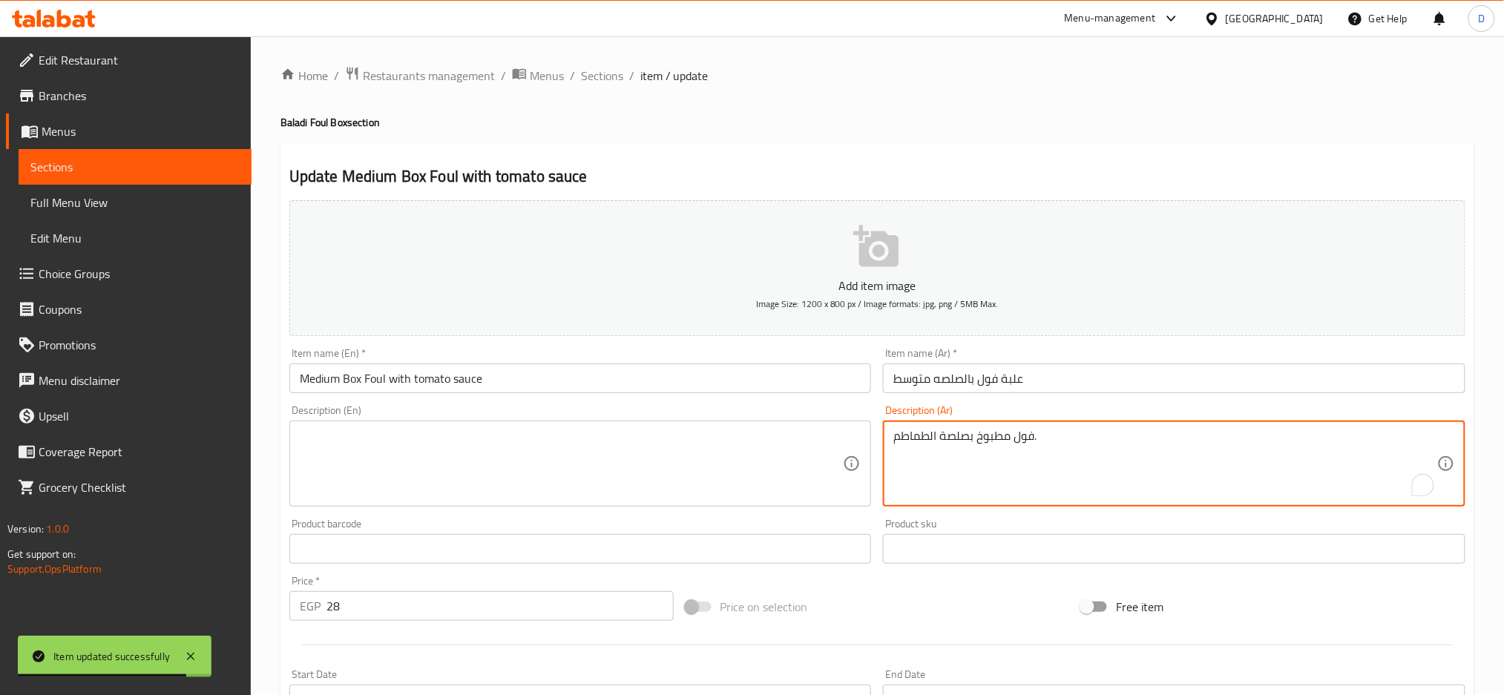
type textarea "فول مطبوخ بصلصة الطماطم."
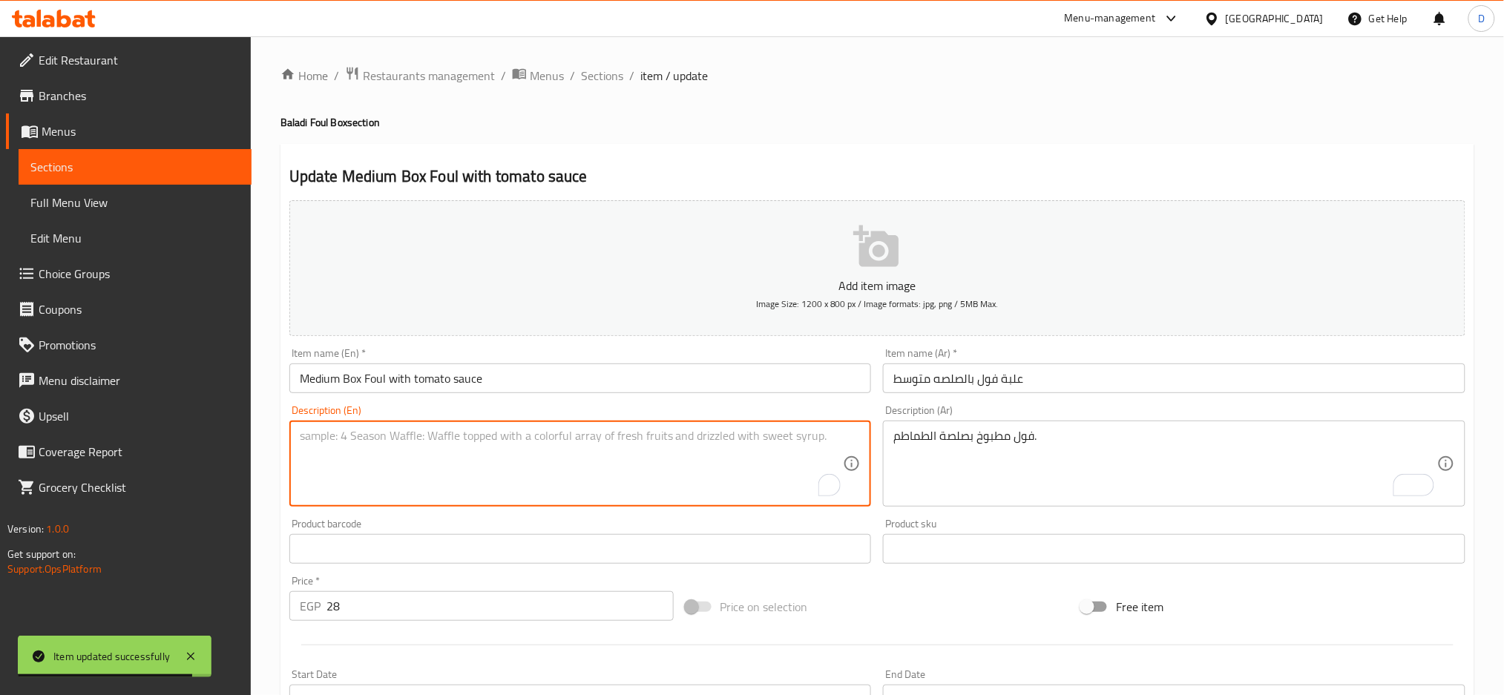
click at [662, 491] on textarea "To enrich screen reader interactions, please activate Accessibility in Grammarl…" at bounding box center [572, 464] width 544 height 70
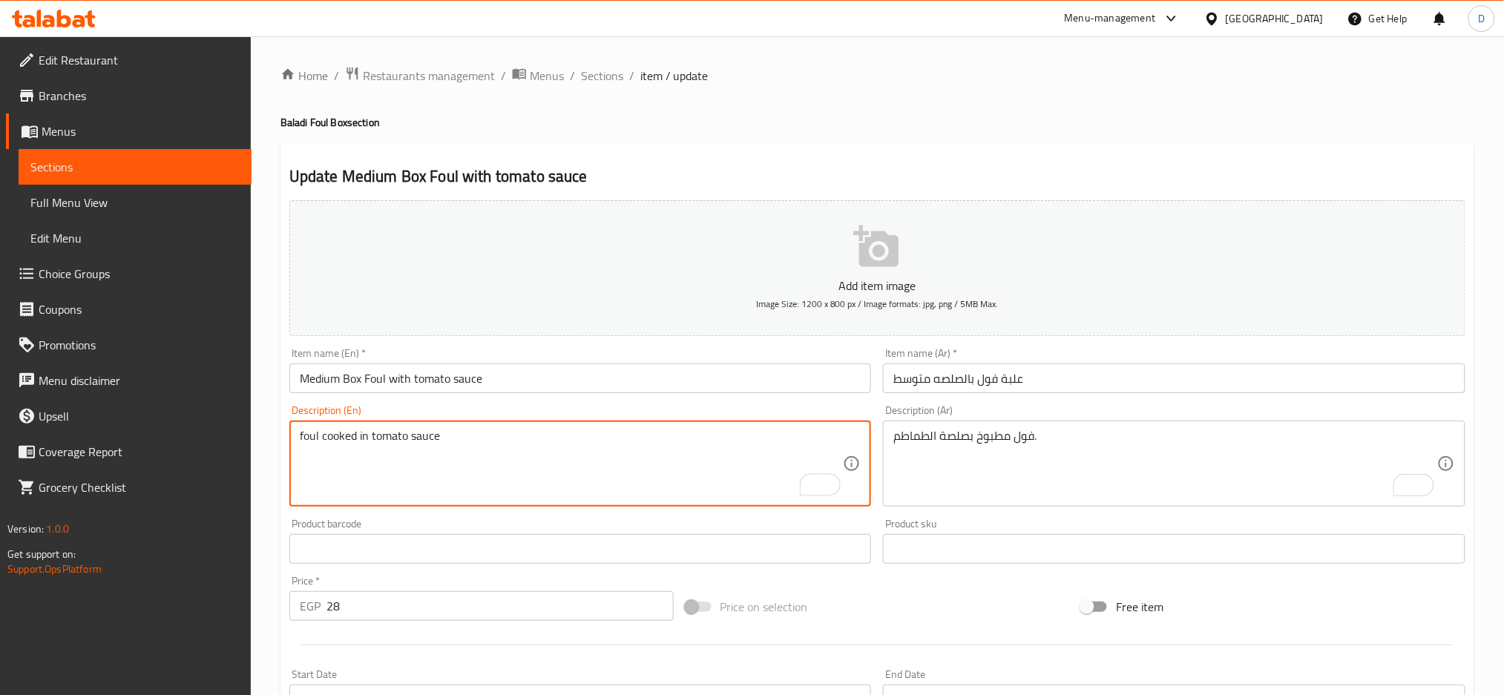
scroll to position [350, 0]
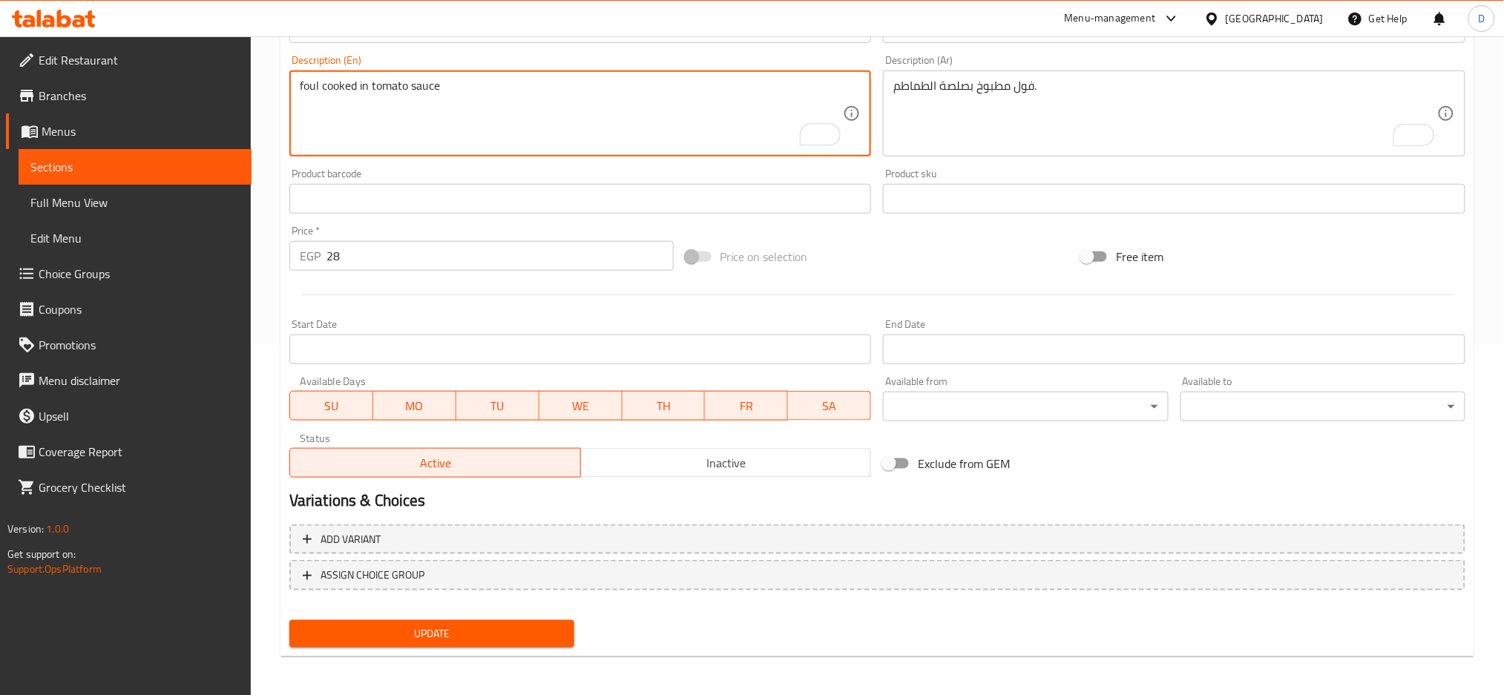
type textarea "foul cooked in tomato sauce"
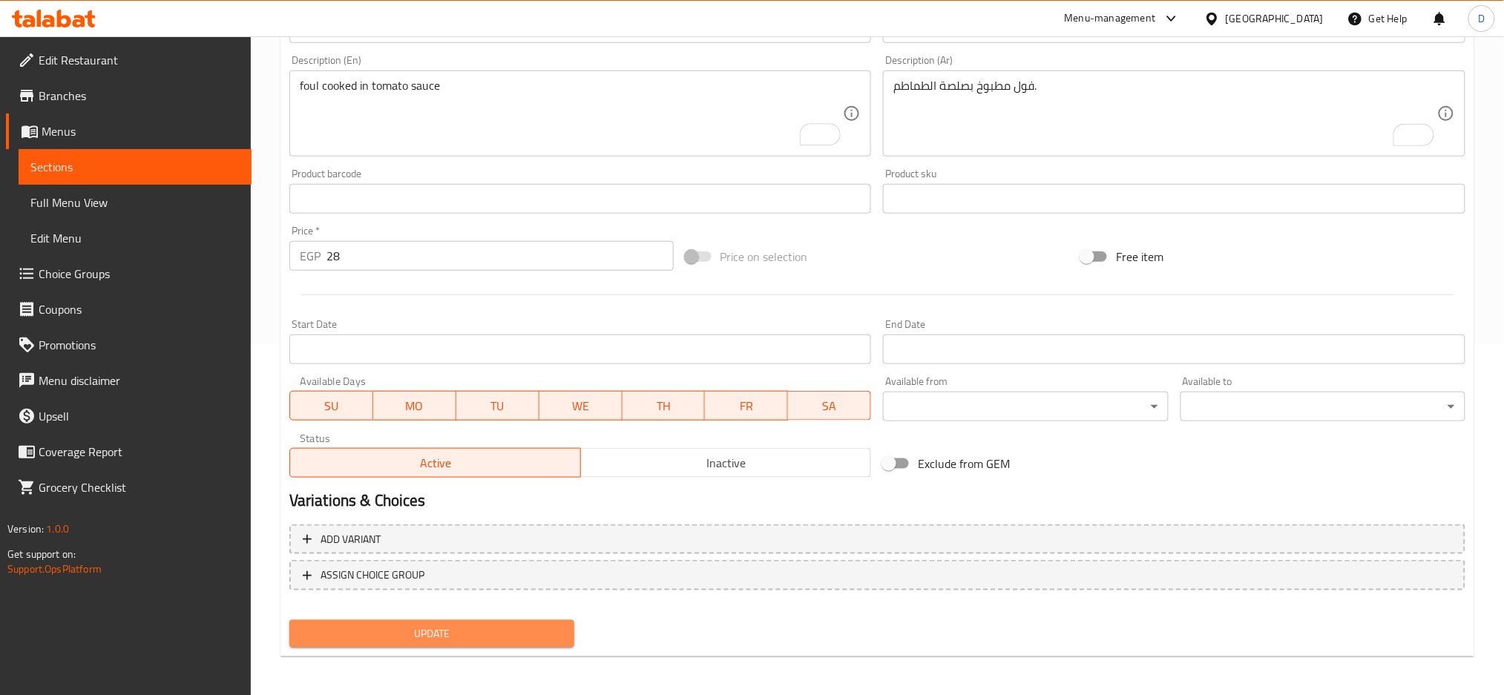
click at [523, 633] on span "Update" at bounding box center [431, 634] width 261 height 19
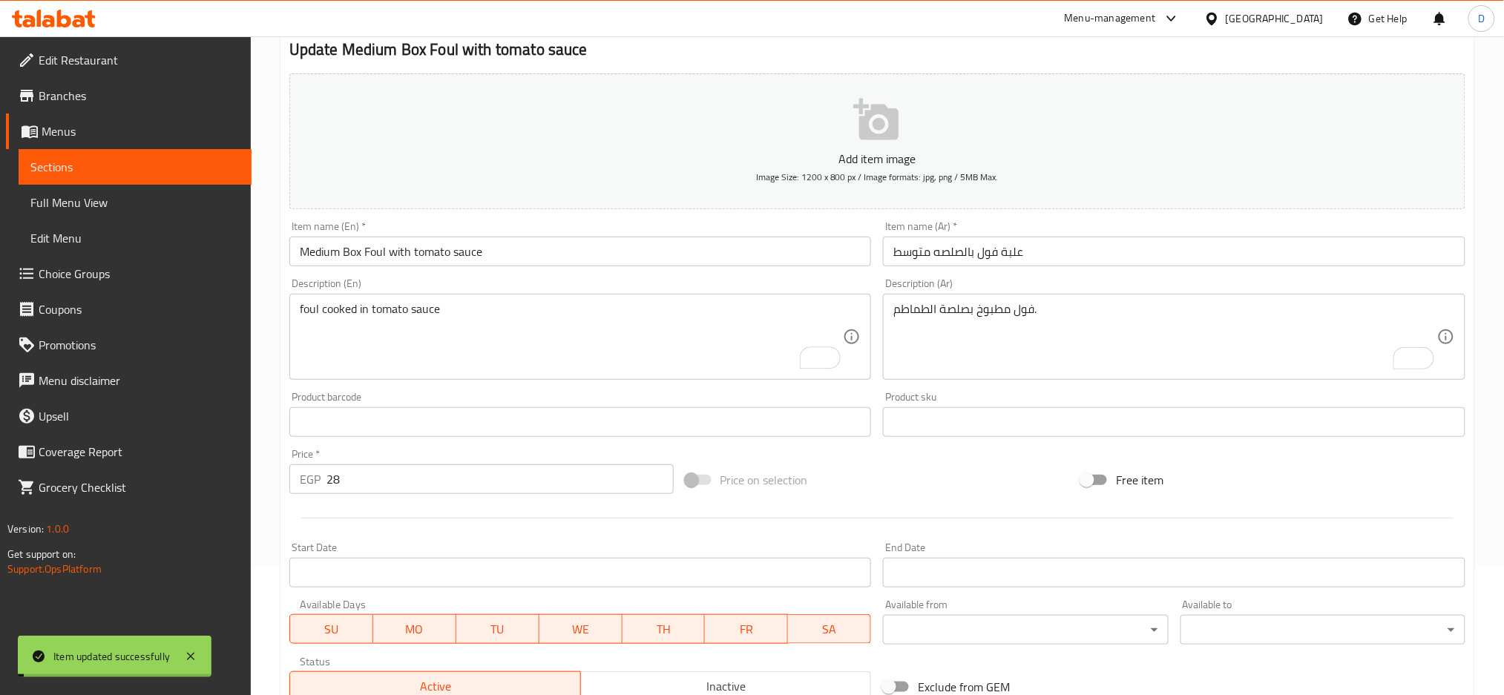
scroll to position [0, 0]
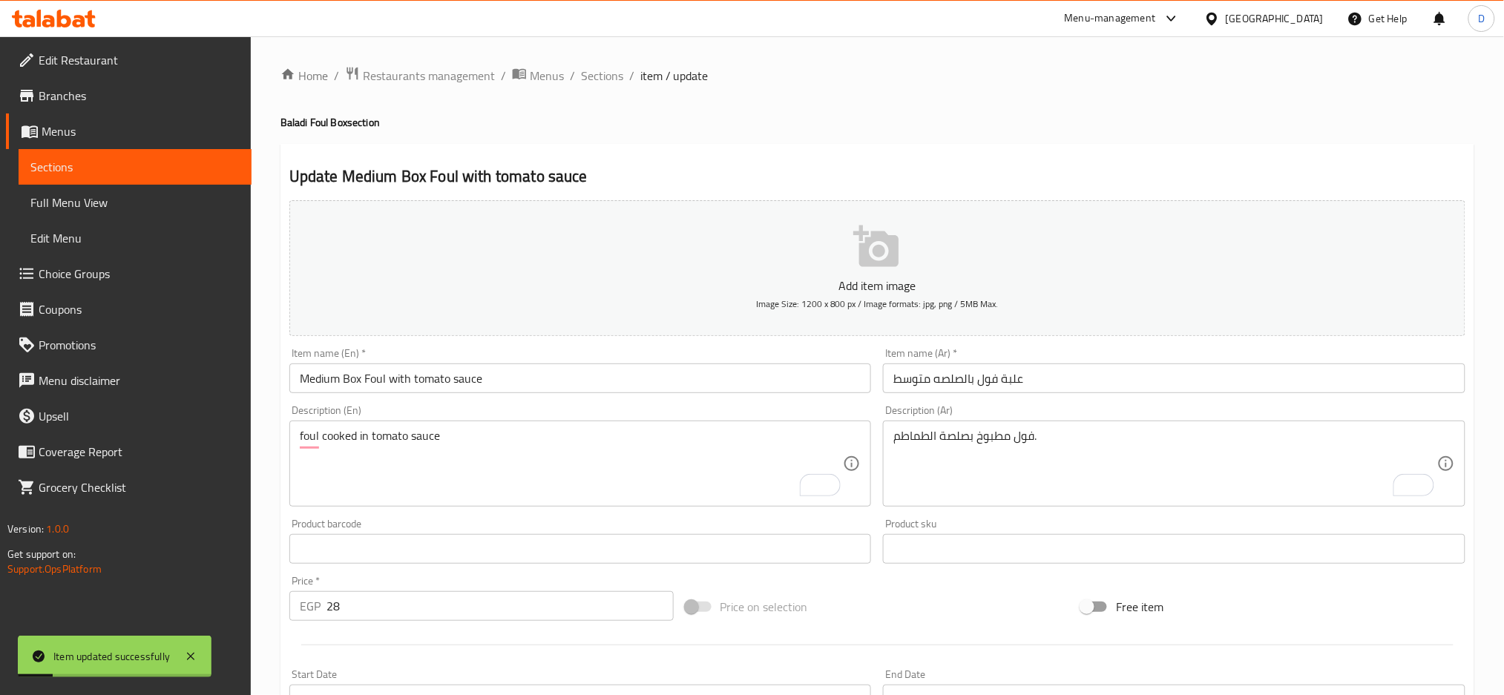
click at [533, 377] on input "Medium Box Foul with tomato sauce" at bounding box center [580, 378] width 582 height 30
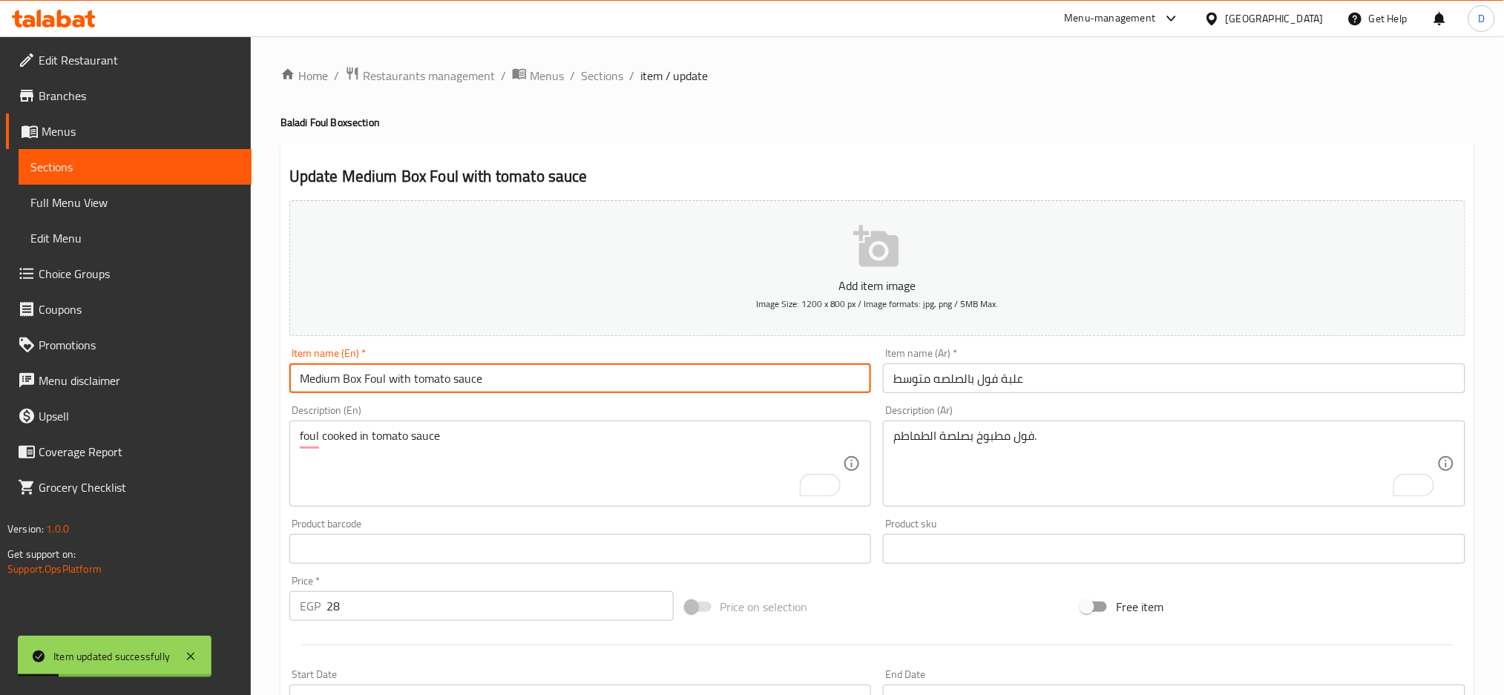
click at [533, 377] on input "Medium Box Foul with tomato sauce" at bounding box center [580, 378] width 582 height 30
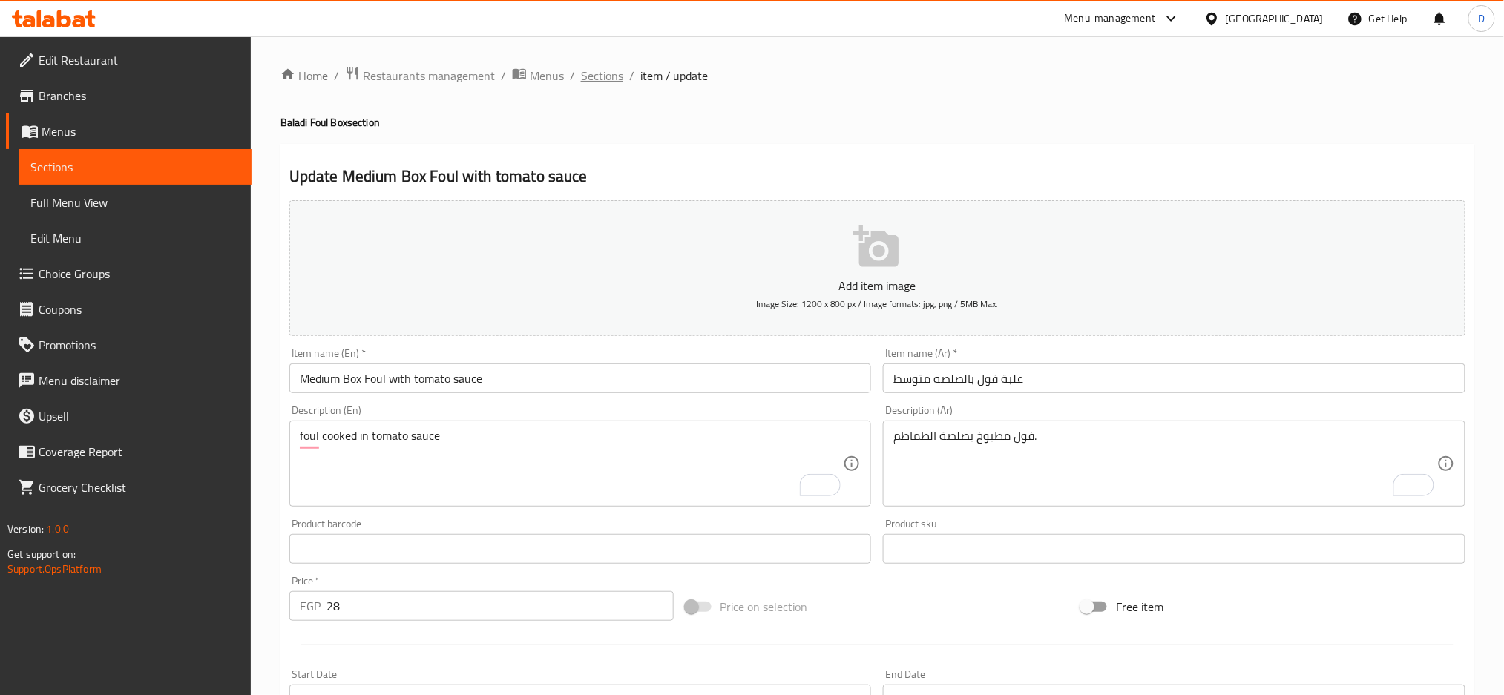
click at [616, 76] on span "Sections" at bounding box center [602, 76] width 42 height 18
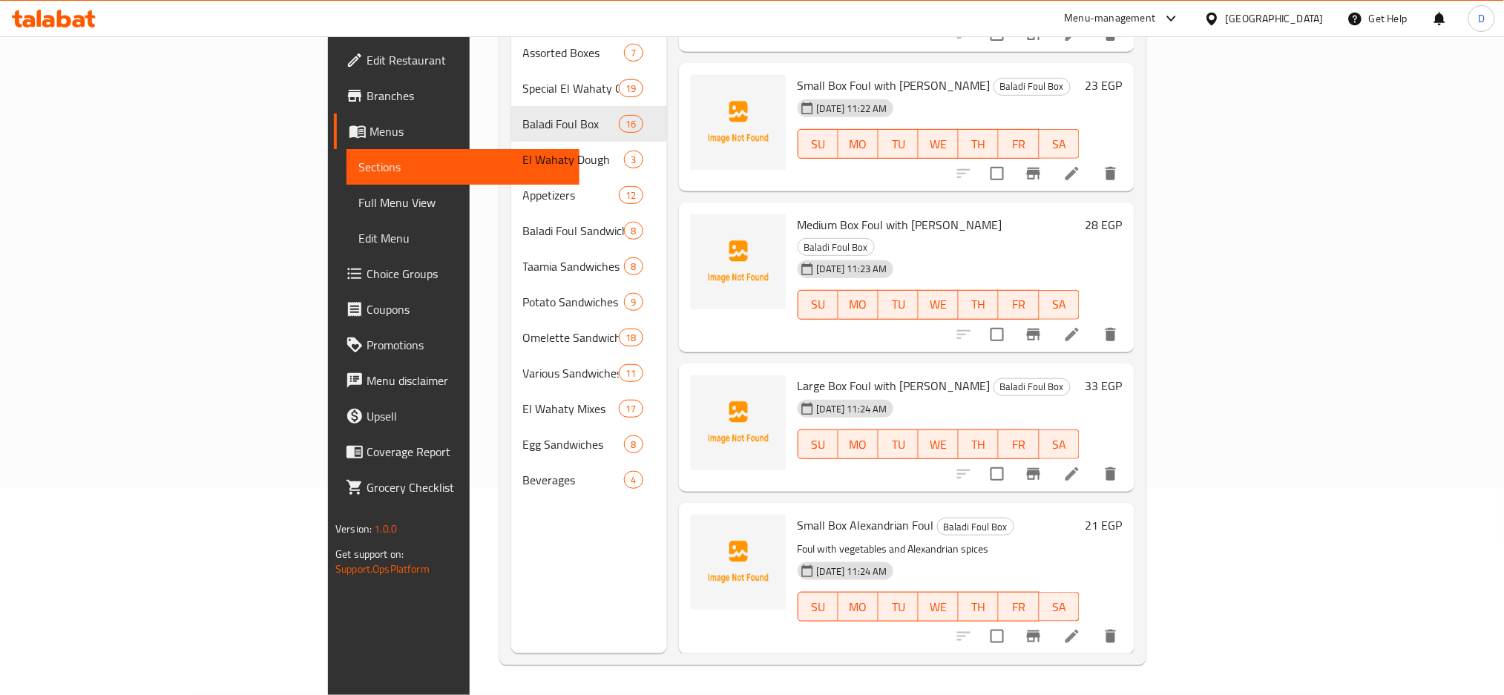
scroll to position [1570, 0]
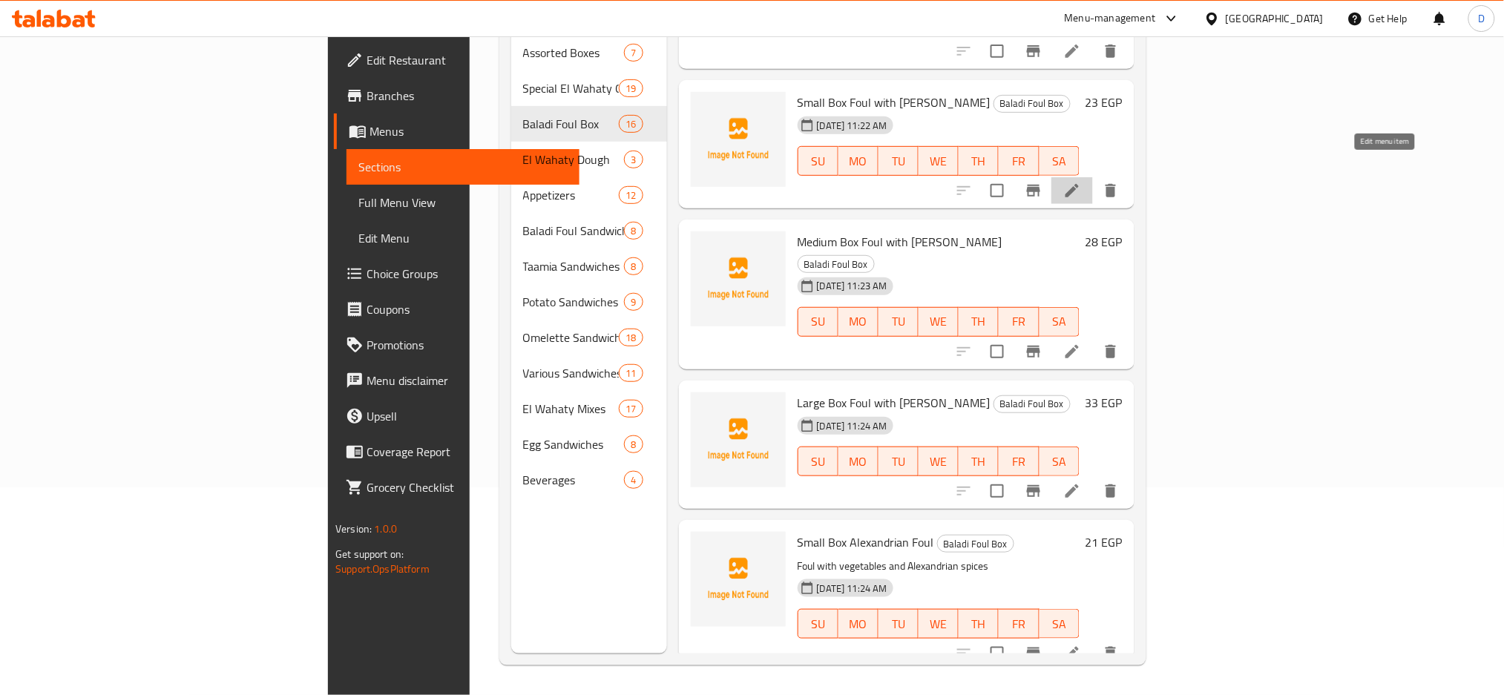
click at [1081, 182] on icon at bounding box center [1072, 191] width 18 height 18
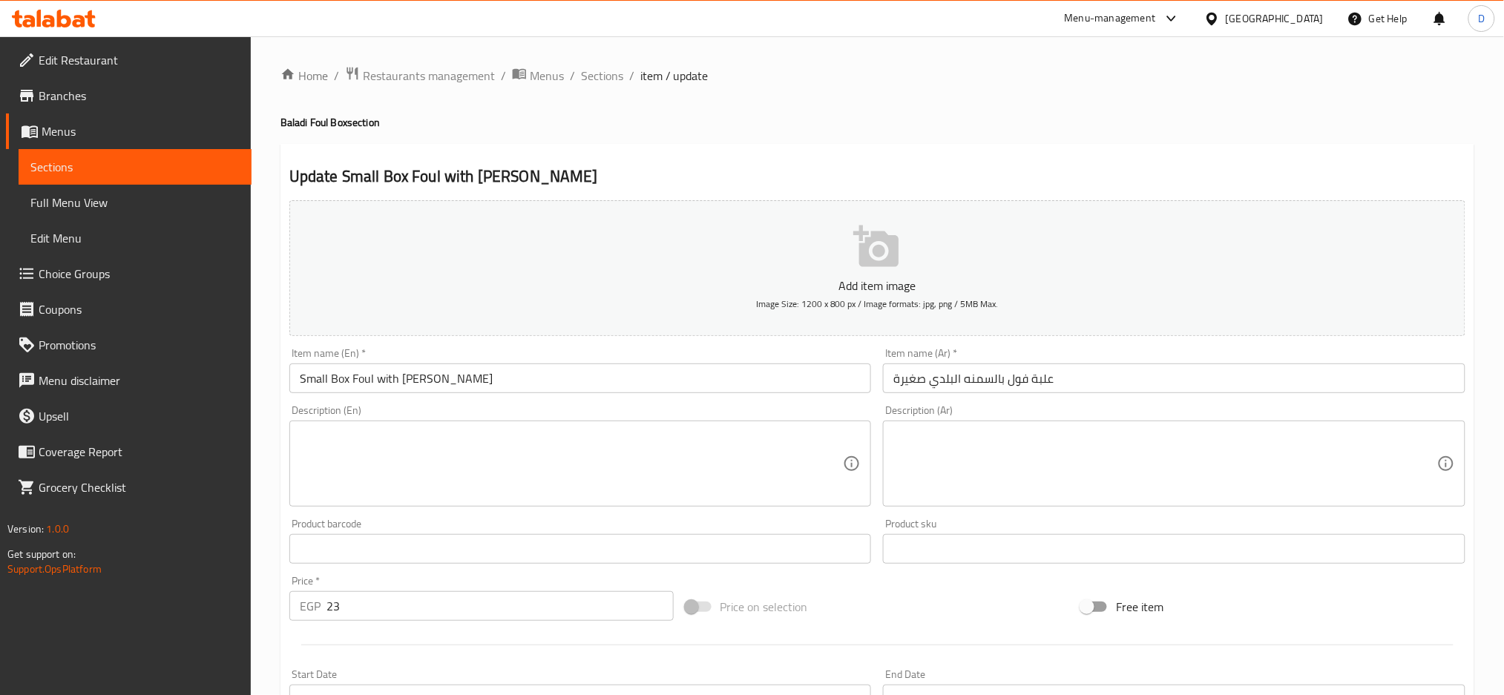
click at [1001, 433] on textarea at bounding box center [1165, 464] width 544 height 70
paste textarea "علبة فول بالسمنة البلدي (صغير/متوسط/كبير): فول غني بنكهة السمنة البلدي."
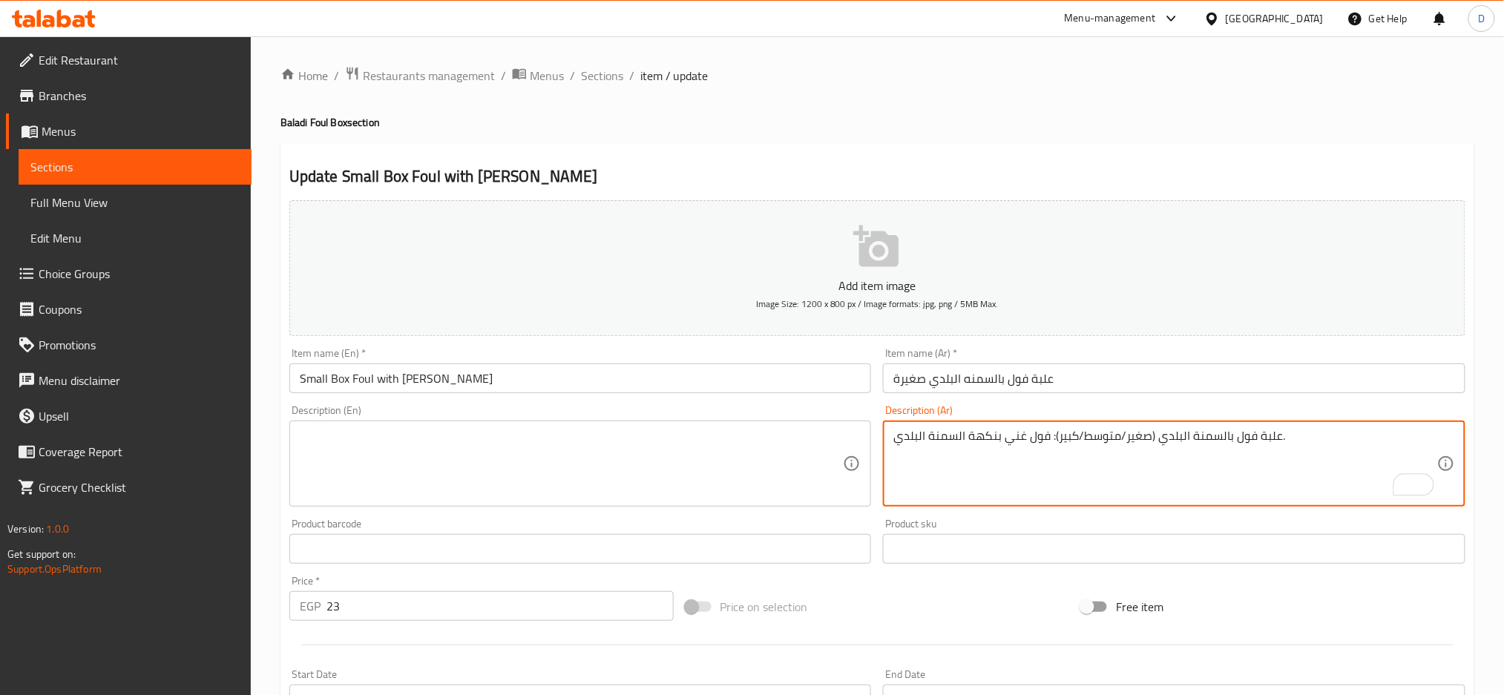
drag, startPoint x: 1048, startPoint y: 439, endPoint x: 1278, endPoint y: 434, distance: 230.0
click at [1278, 434] on textarea "علبة فول بالسمنة البلدي (صغير/متوسط/كبير): فول غني بنكهة السمنة البلدي." at bounding box center [1165, 464] width 544 height 70
type textarea "فول غني بنكهة السمنة البلدي."
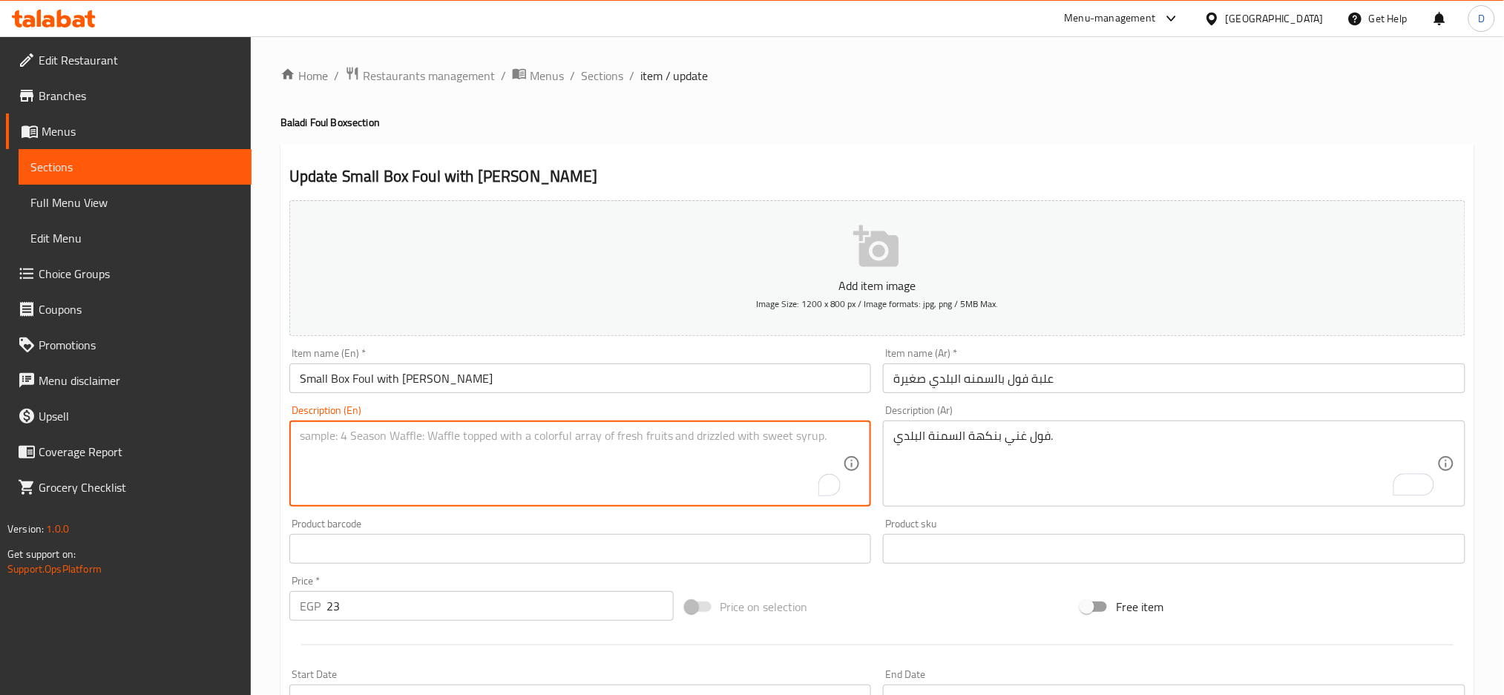
click at [683, 446] on textarea "To enrich screen reader interactions, please activate Accessibility in Grammarl…" at bounding box center [572, 464] width 544 height 70
click at [683, 446] on textarea "foul rich with baladi ghee flavor" at bounding box center [572, 464] width 544 height 70
type textarea "foul rich with baladi ghee flavor"
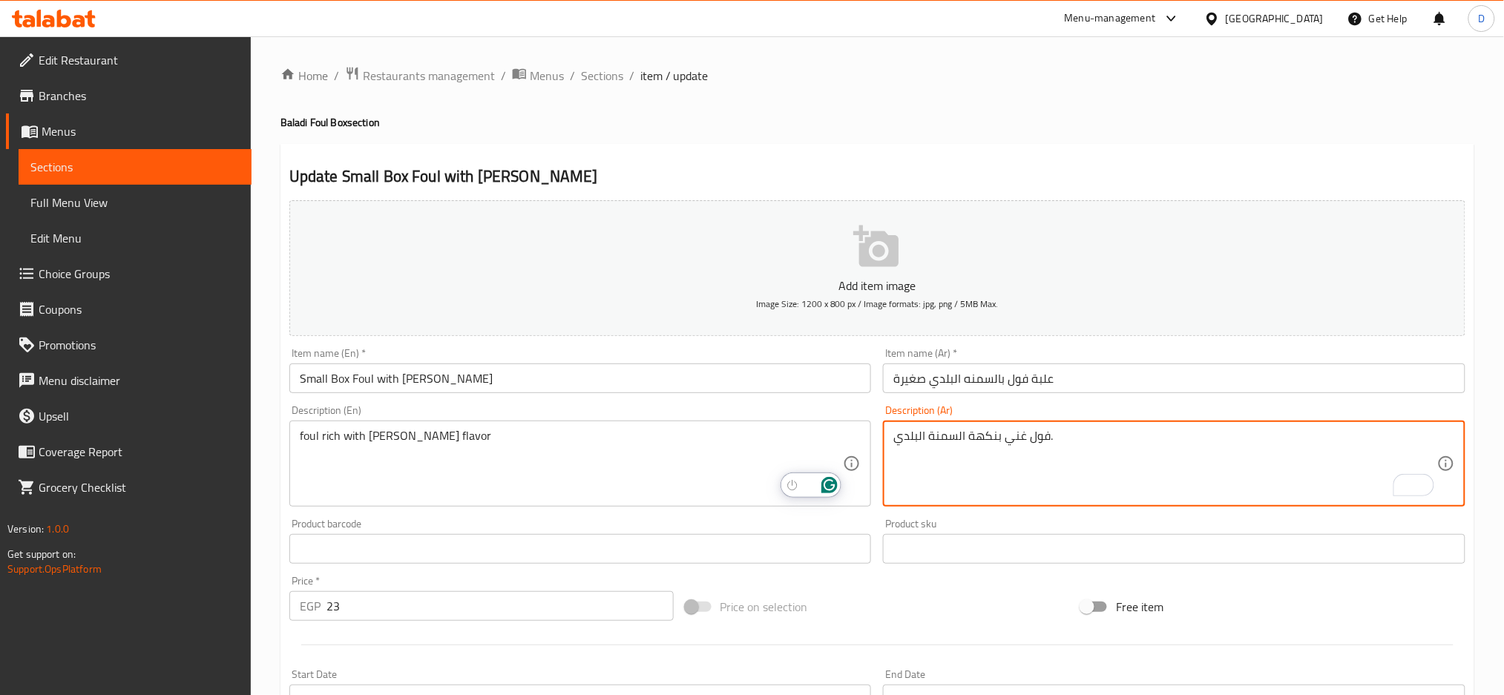
click at [948, 430] on textarea "فول غني بنكهة السمنة البلدي." at bounding box center [1165, 464] width 544 height 70
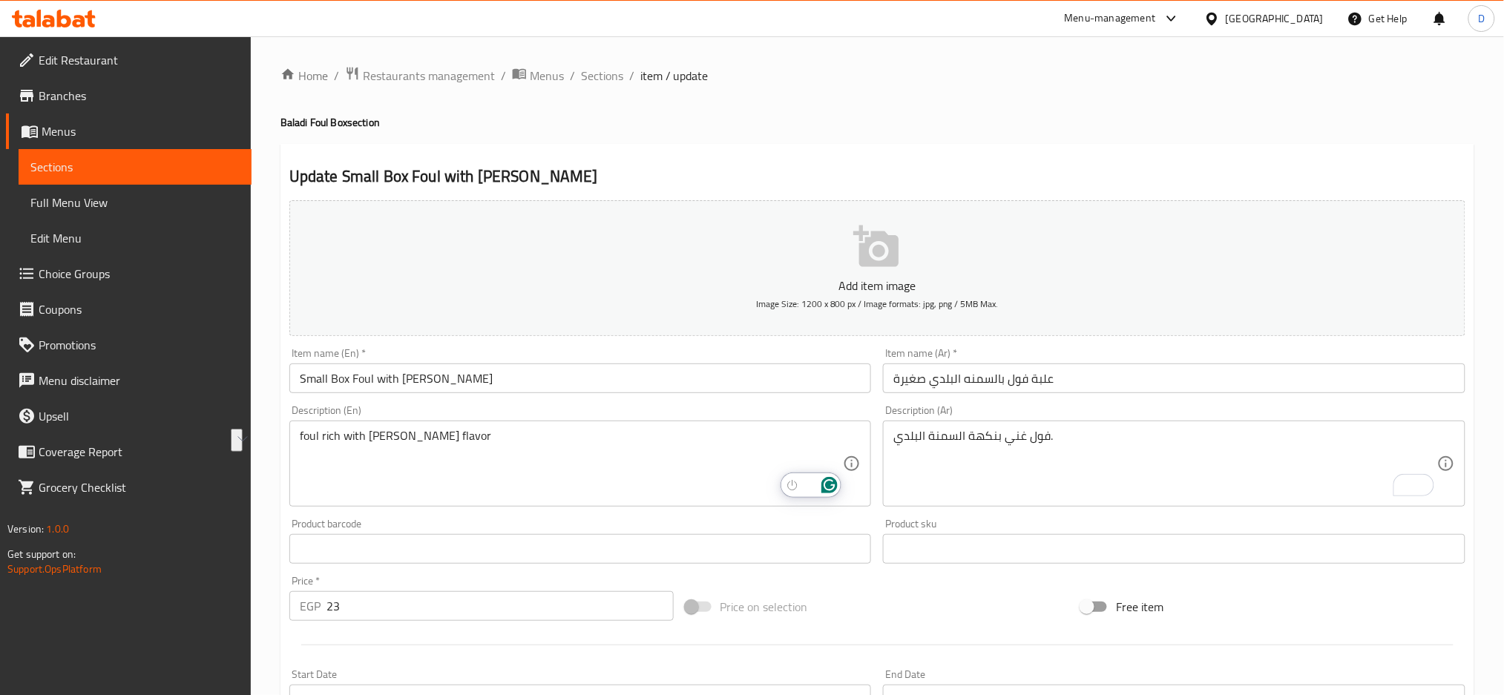
scroll to position [350, 0]
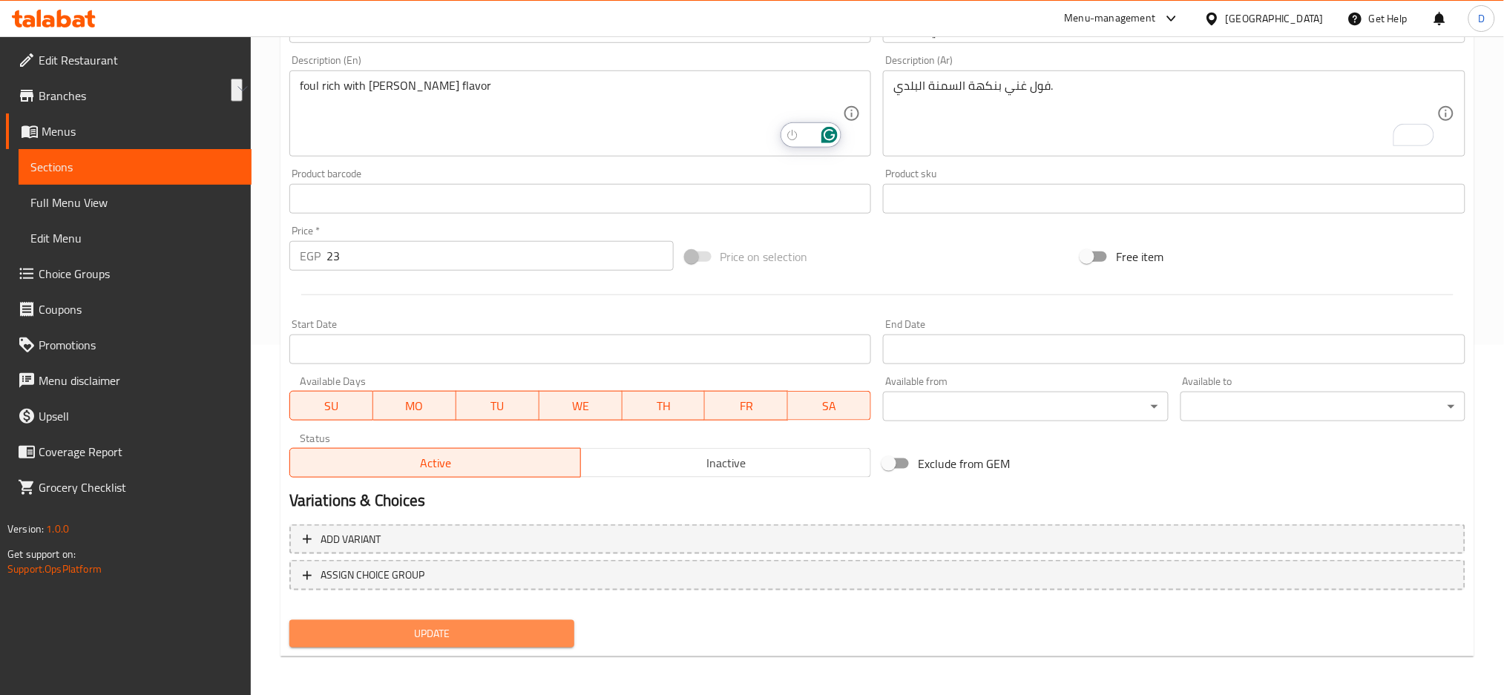
click at [534, 625] on span "Update" at bounding box center [431, 634] width 261 height 19
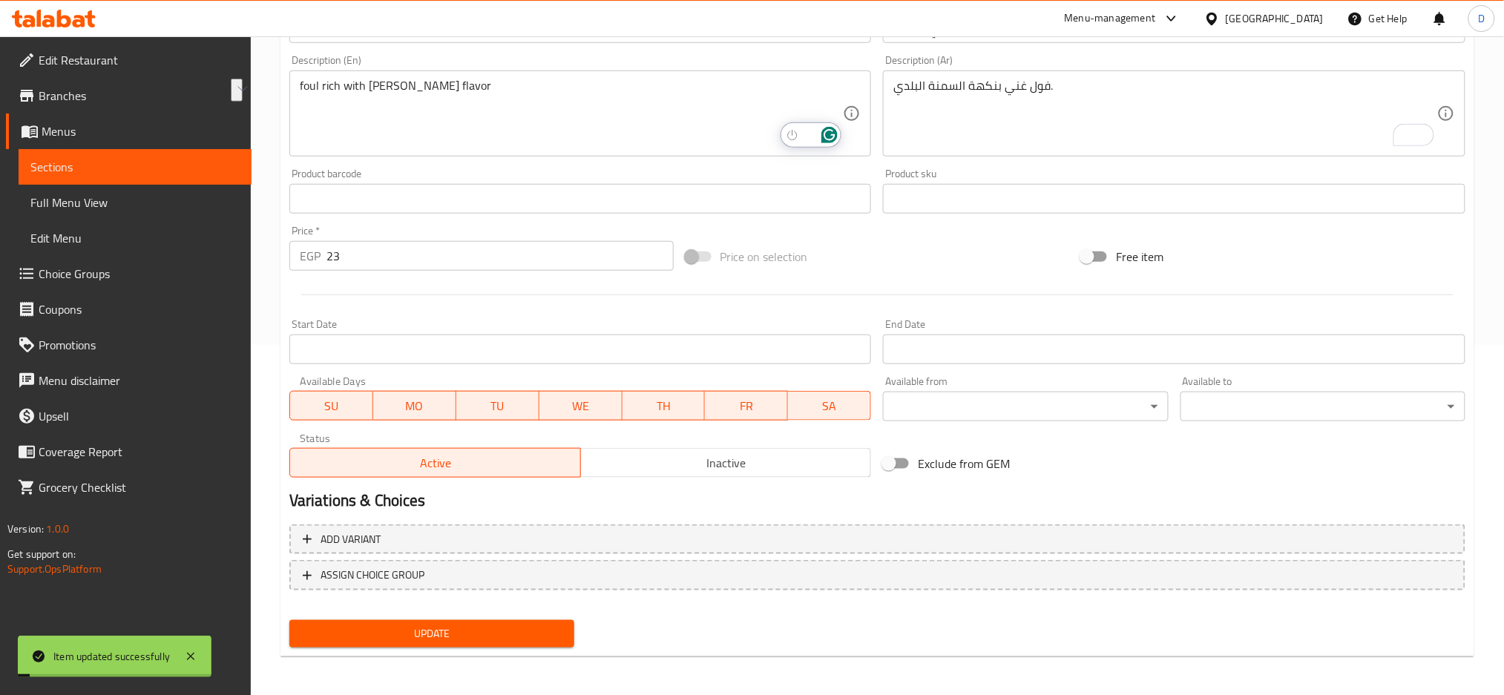
scroll to position [0, 0]
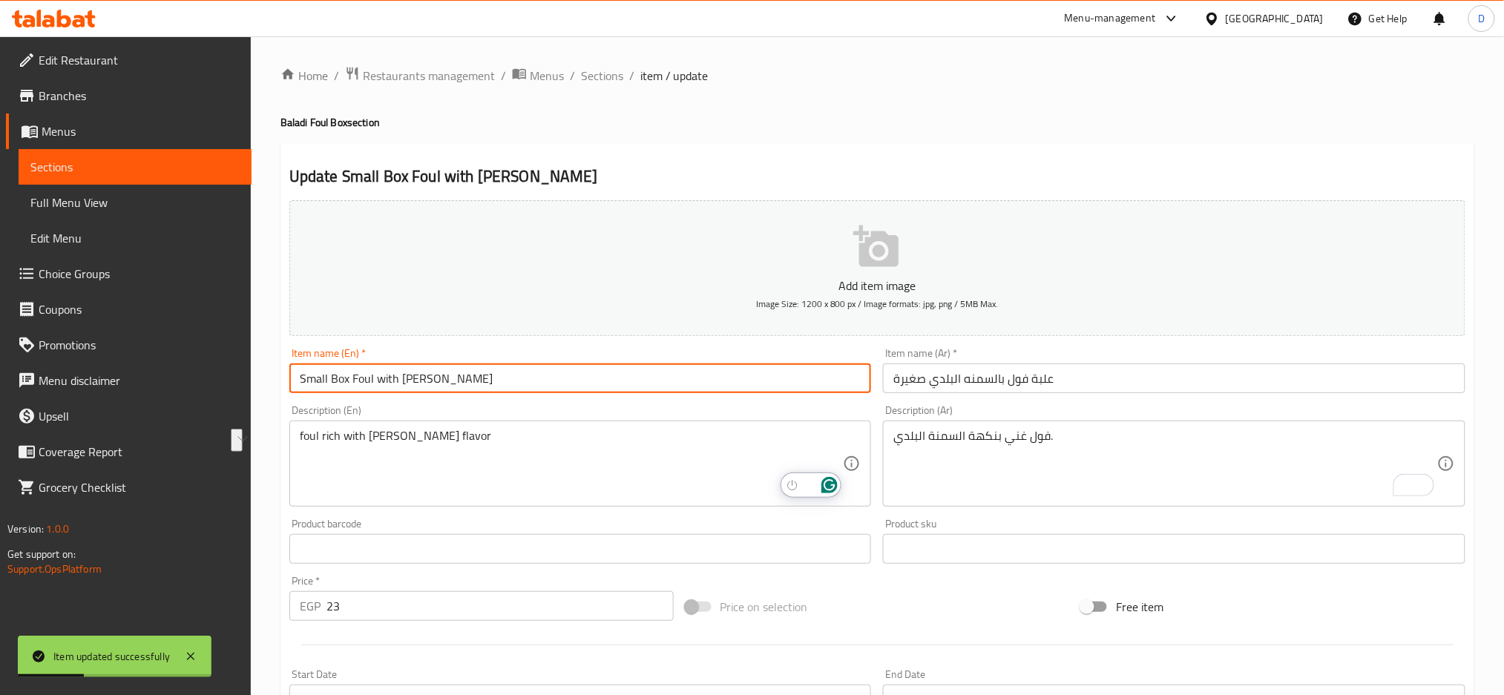
click at [511, 367] on input "Small Box Foul with Baladi ghee" at bounding box center [580, 378] width 582 height 30
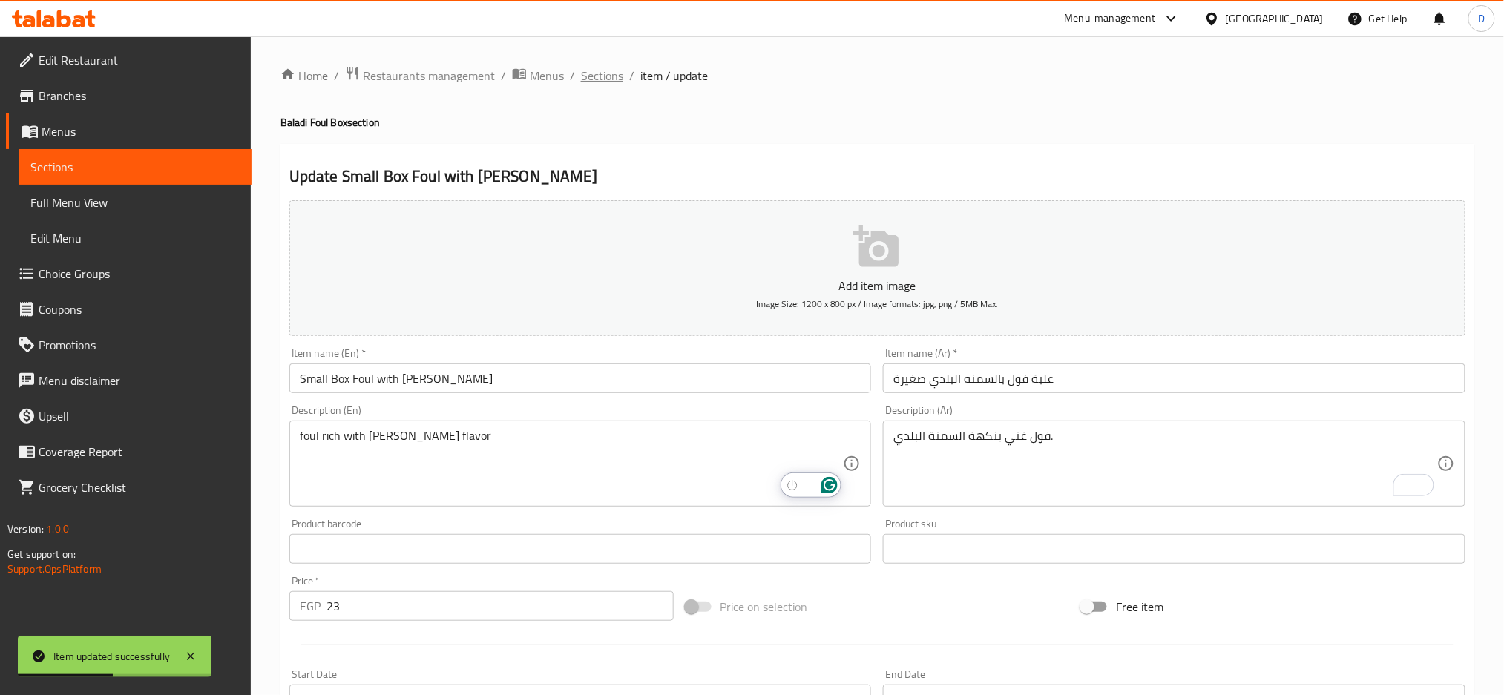
click at [605, 68] on span "Sections" at bounding box center [602, 76] width 42 height 18
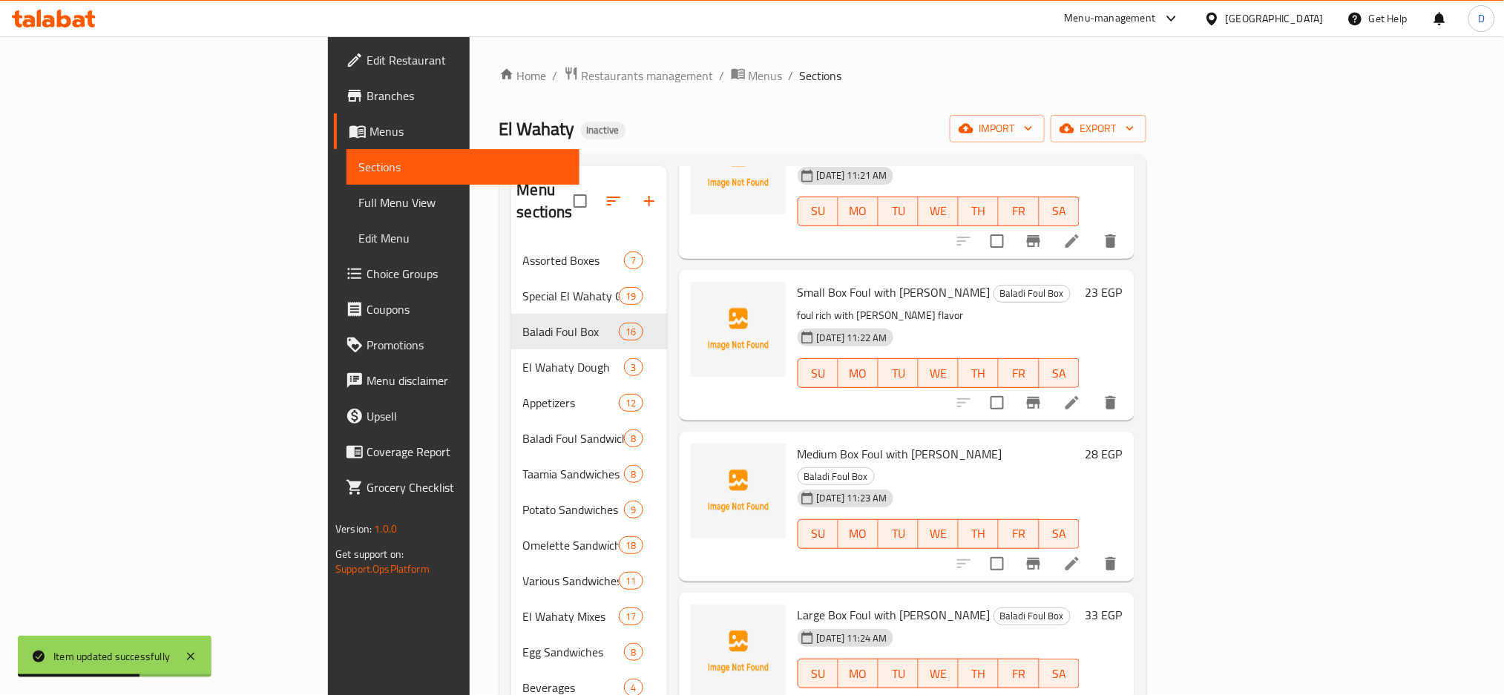
scroll to position [1593, 0]
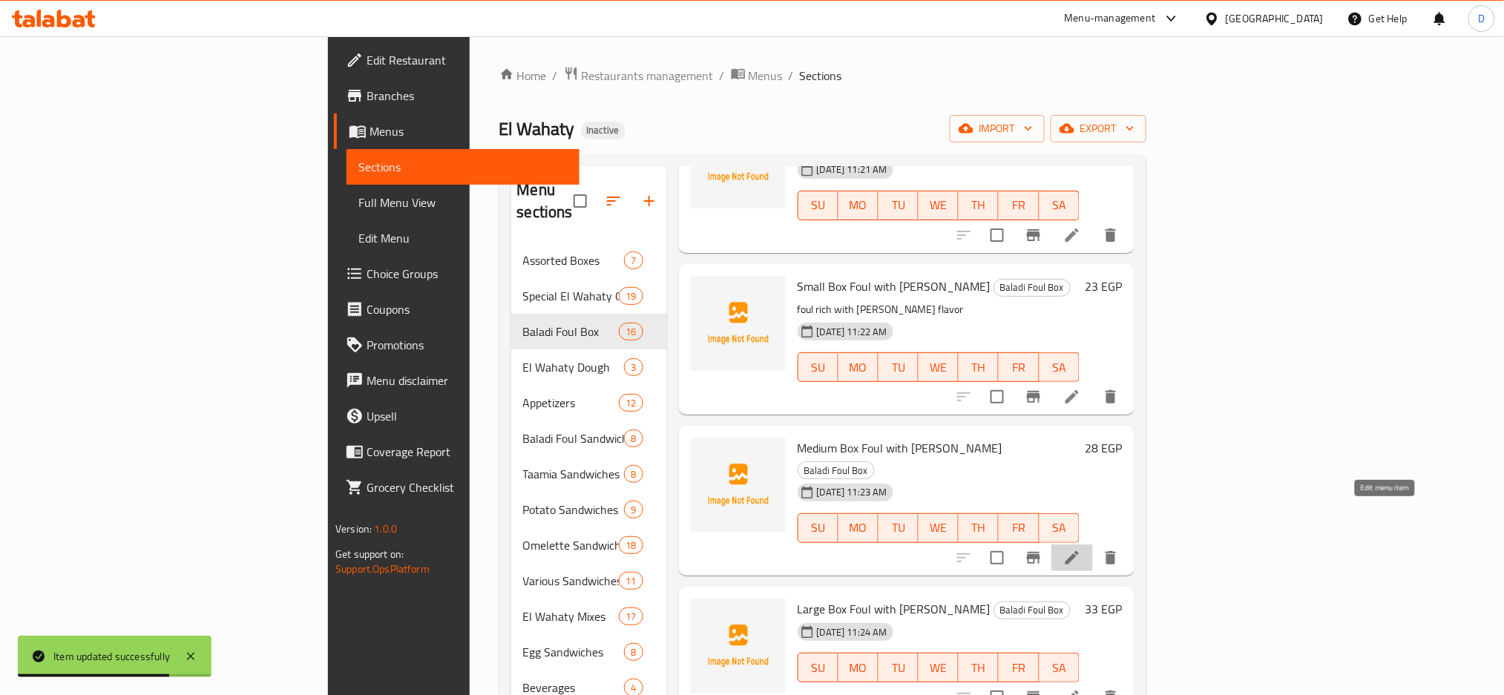
click at [1081, 549] on icon at bounding box center [1072, 558] width 18 height 18
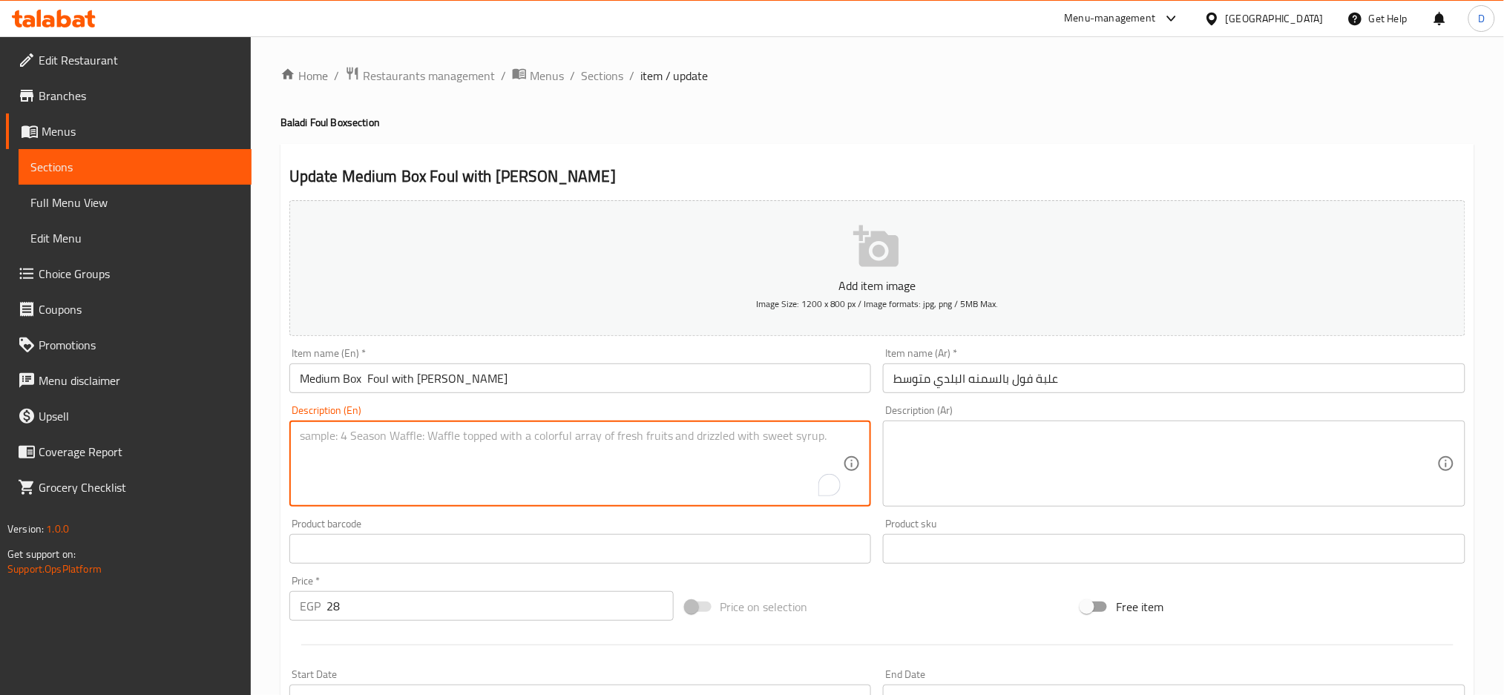
paste textarea "foul rich with baladi ghee flavor"
type textarea "foul rich with baladi ghee flavor"
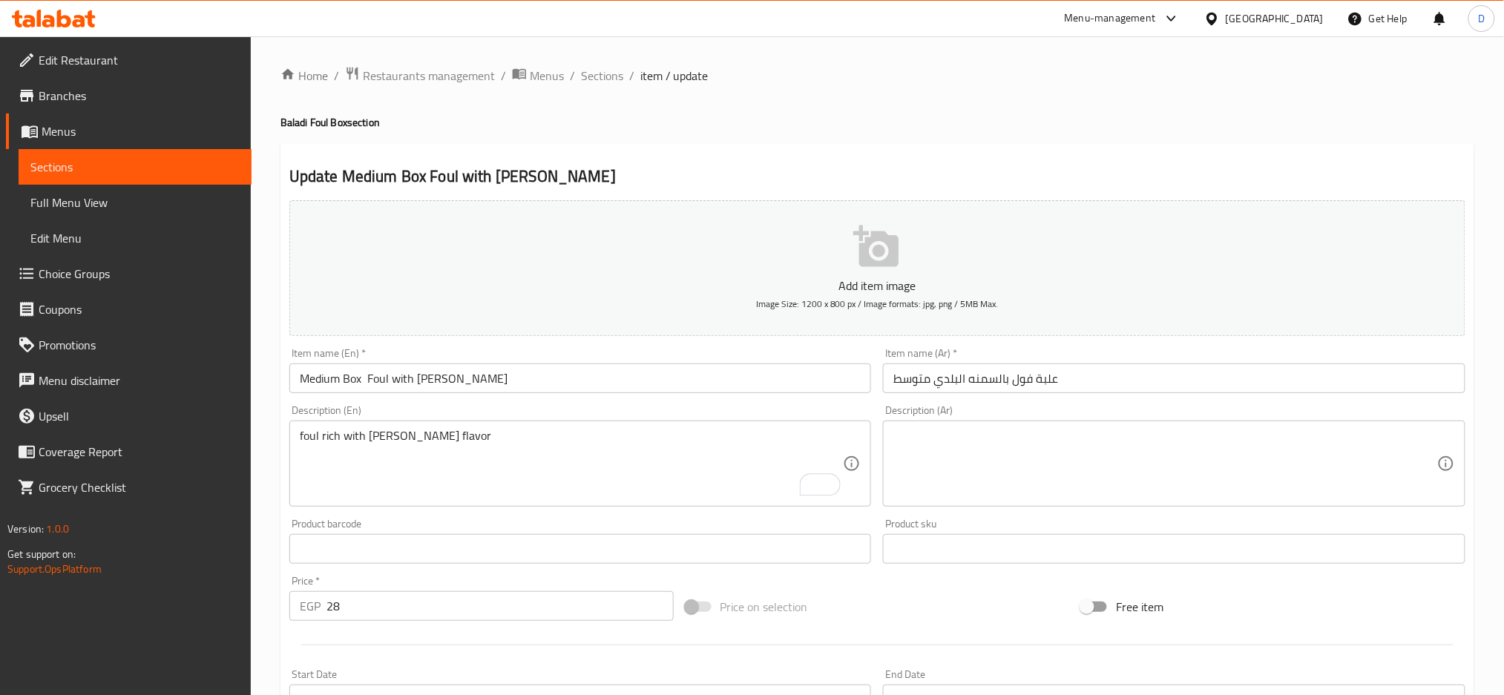
paste textarea "فول غني بنكهة السمنة البلدي."
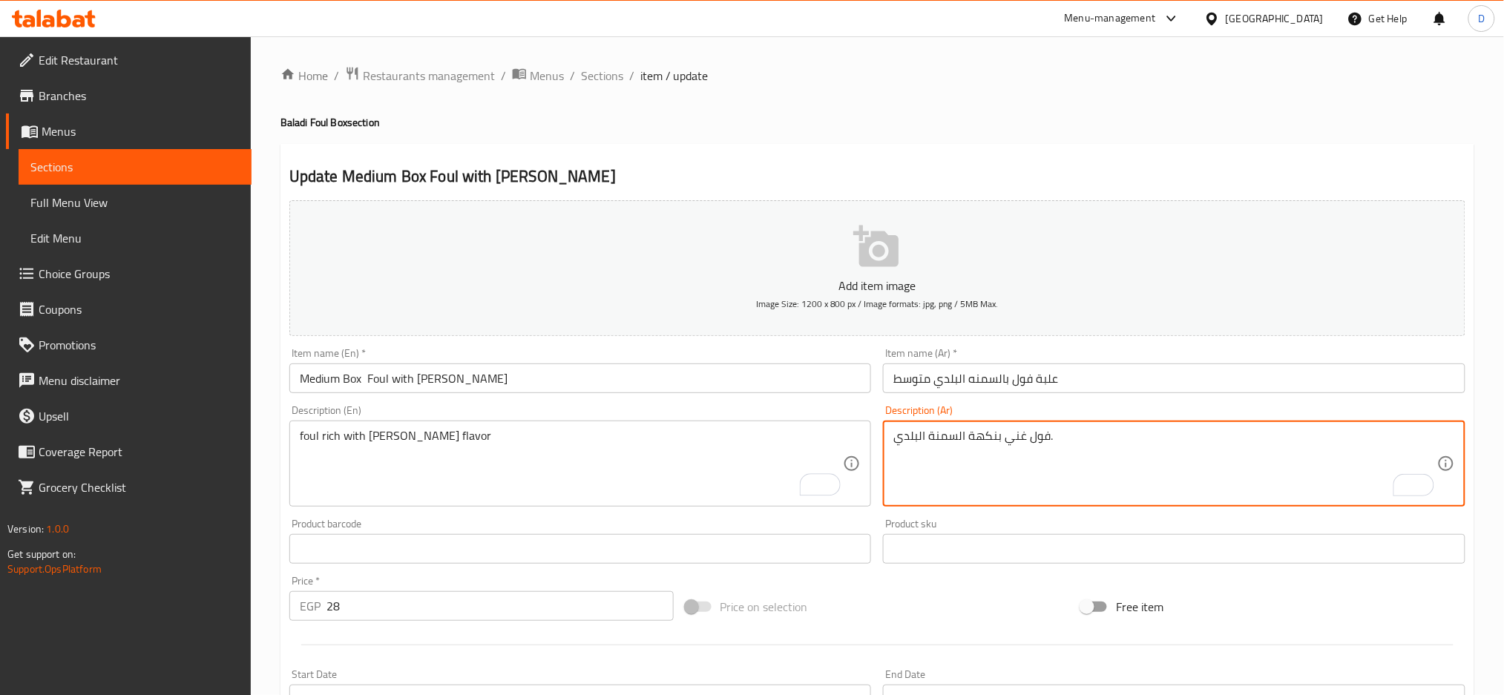
scroll to position [350, 0]
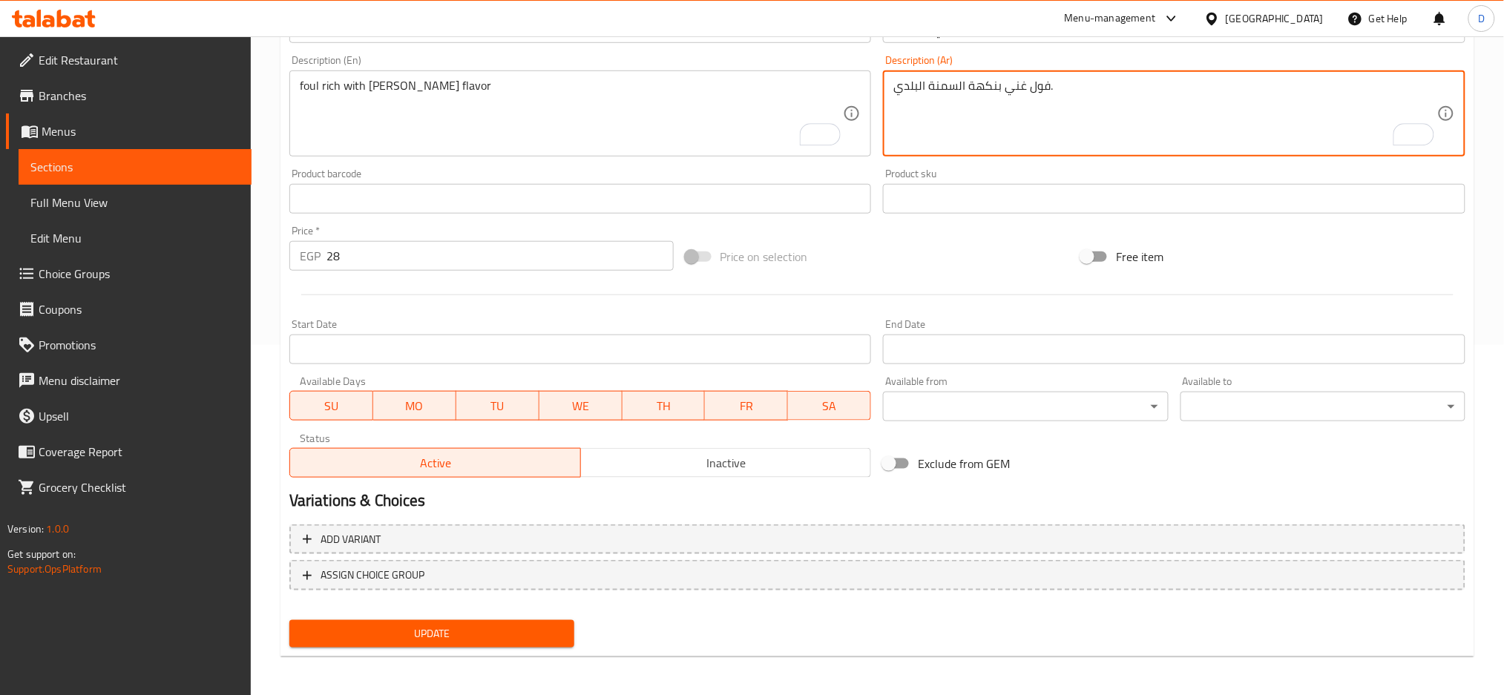
type textarea "فول غني بنكهة السمنة البلدي."
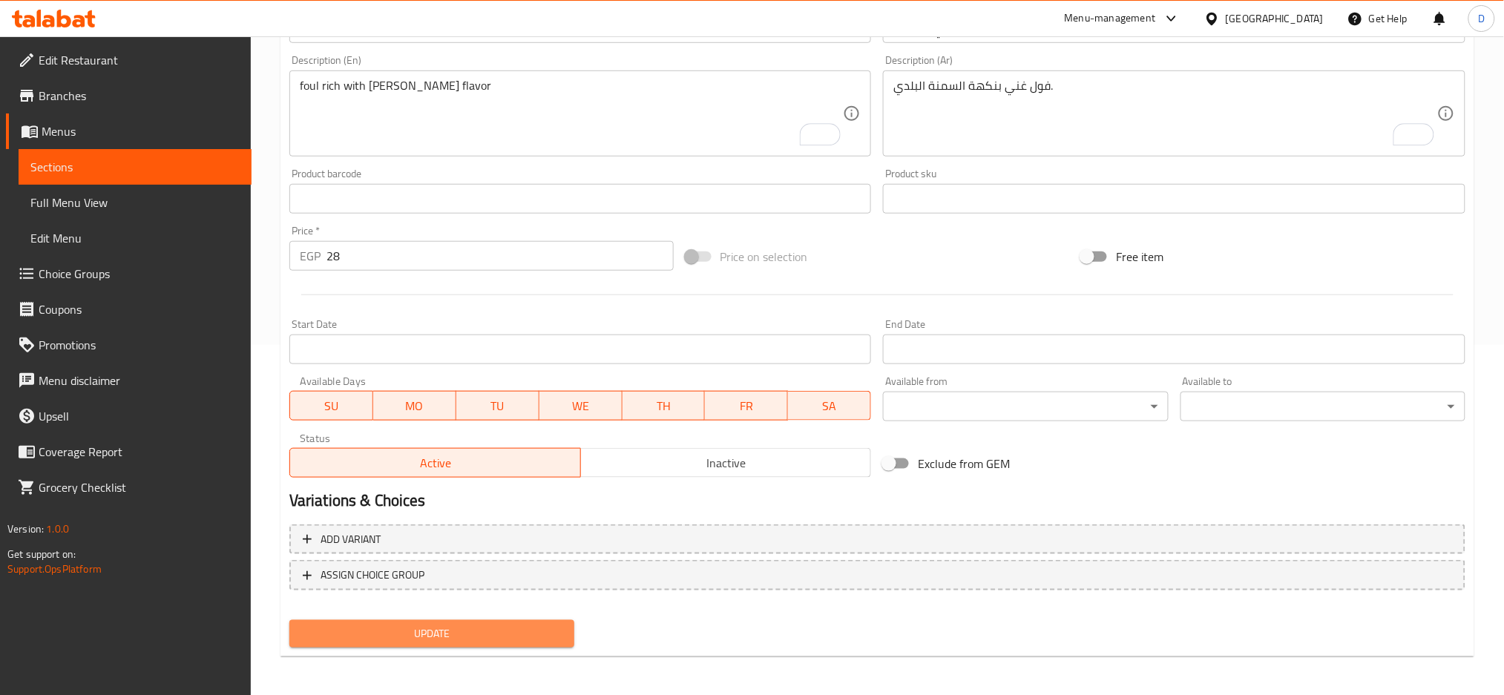
click at [540, 620] on button "Update" at bounding box center [431, 633] width 285 height 27
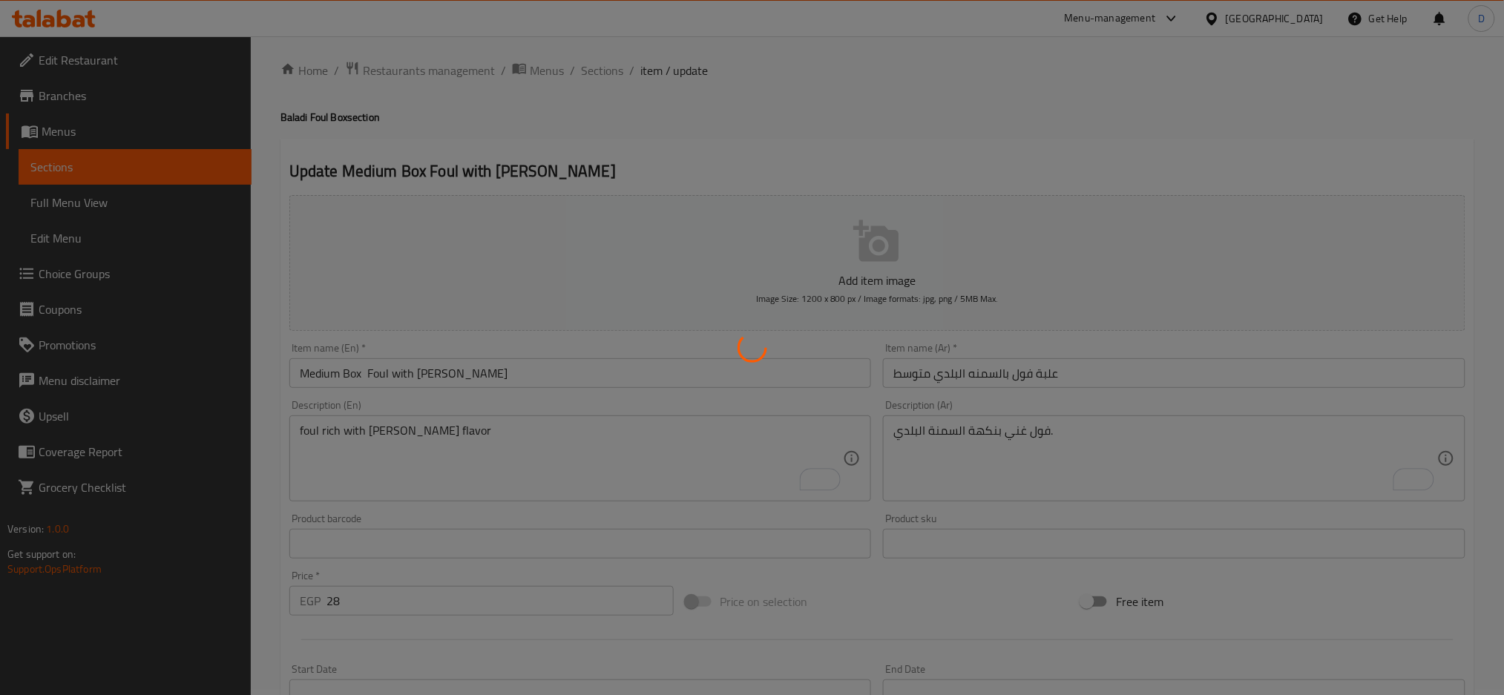
scroll to position [0, 0]
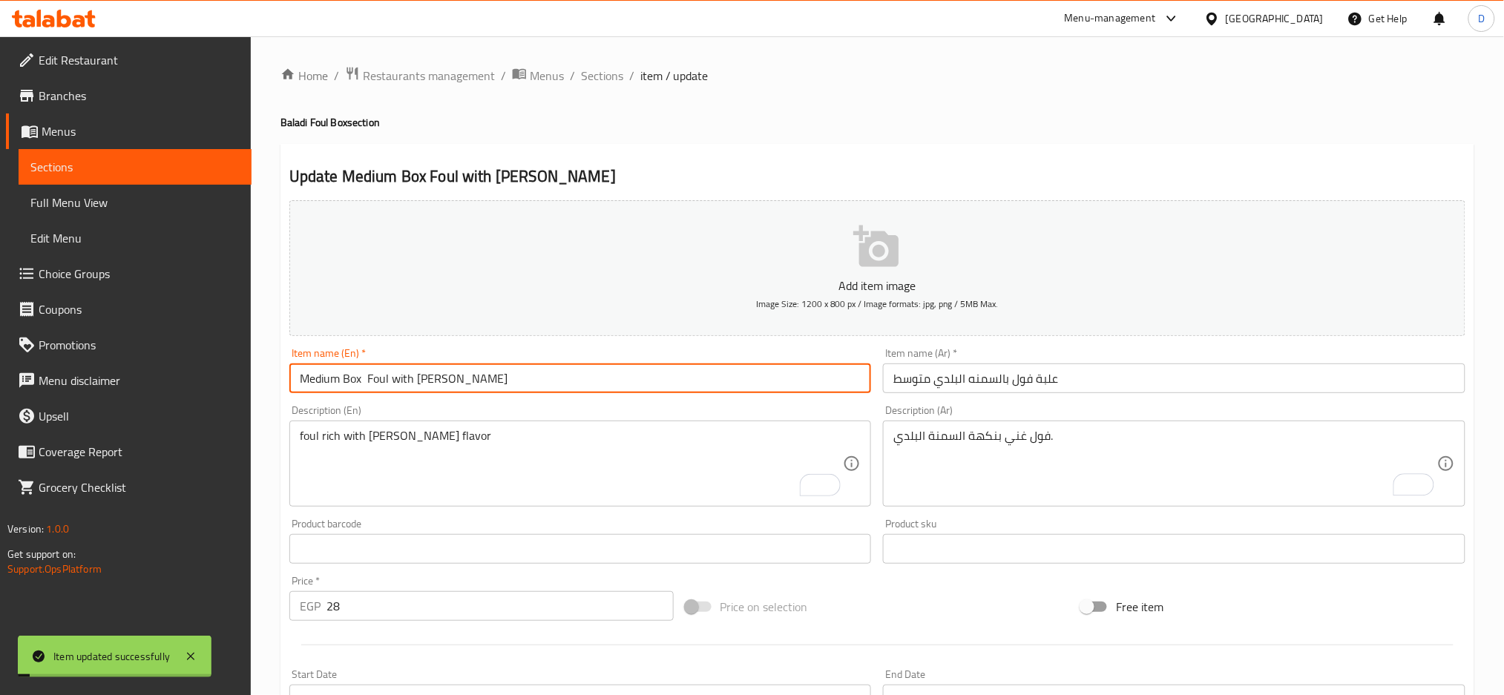
click at [537, 391] on input "Medium Box Foul with Baladi ghee" at bounding box center [580, 378] width 582 height 30
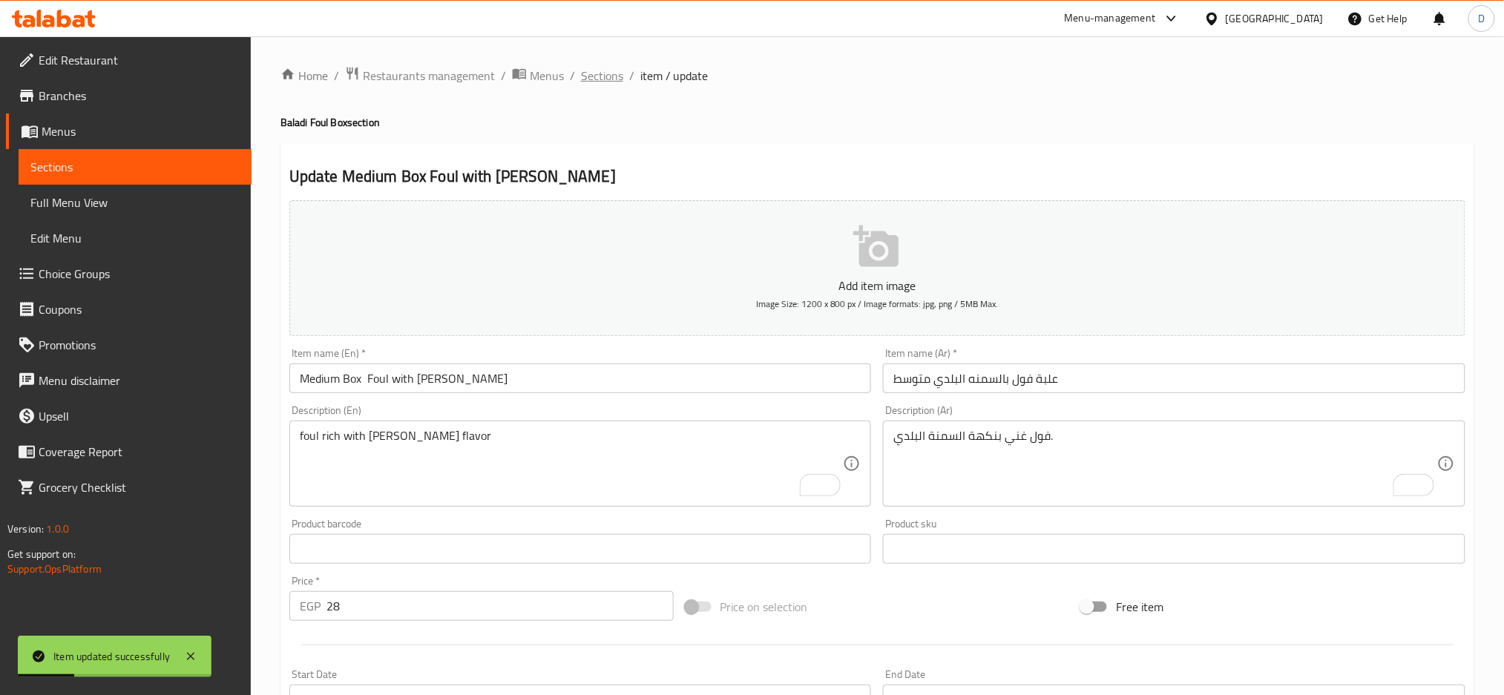
click at [609, 79] on span "Sections" at bounding box center [602, 76] width 42 height 18
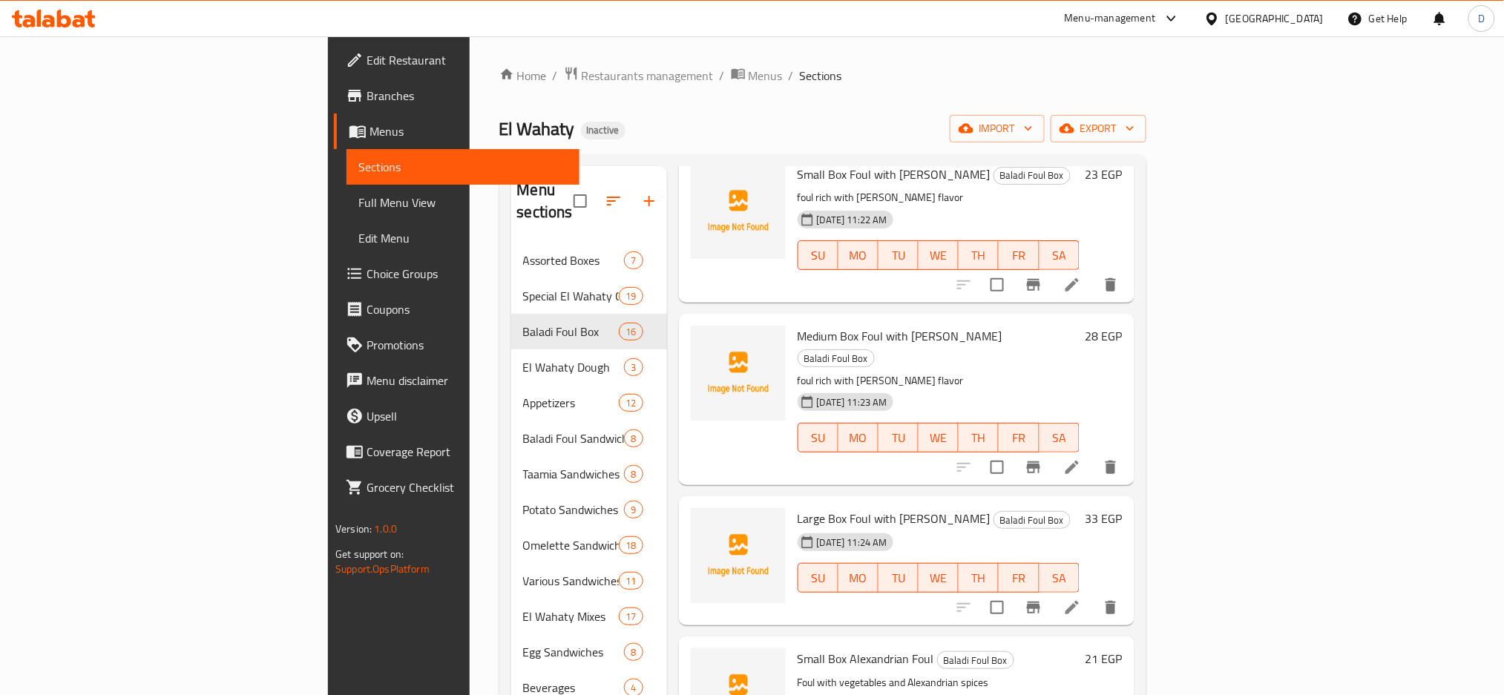
scroll to position [1706, 0]
click at [1081, 598] on icon at bounding box center [1072, 607] width 18 height 18
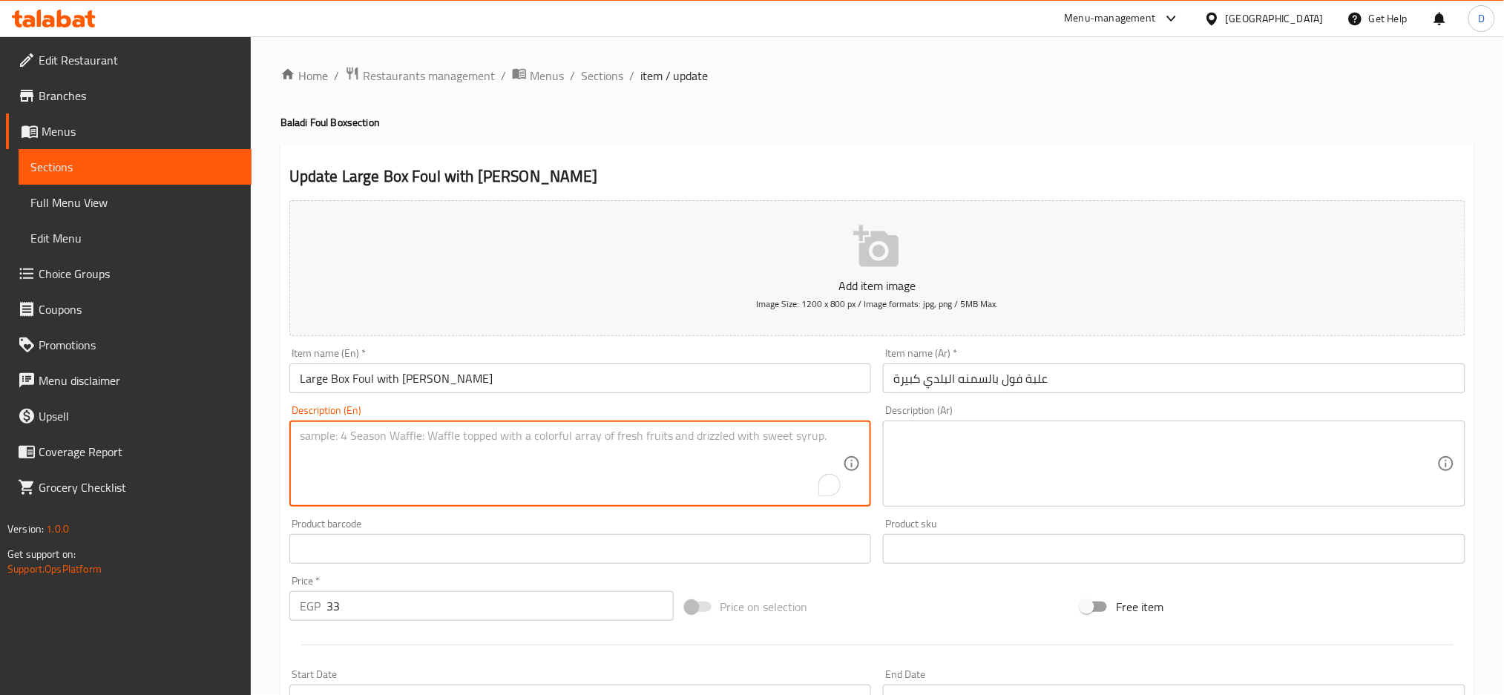
paste textarea "foul rich with baladi ghee flavor"
type textarea "foul rich with baladi ghee flavor"
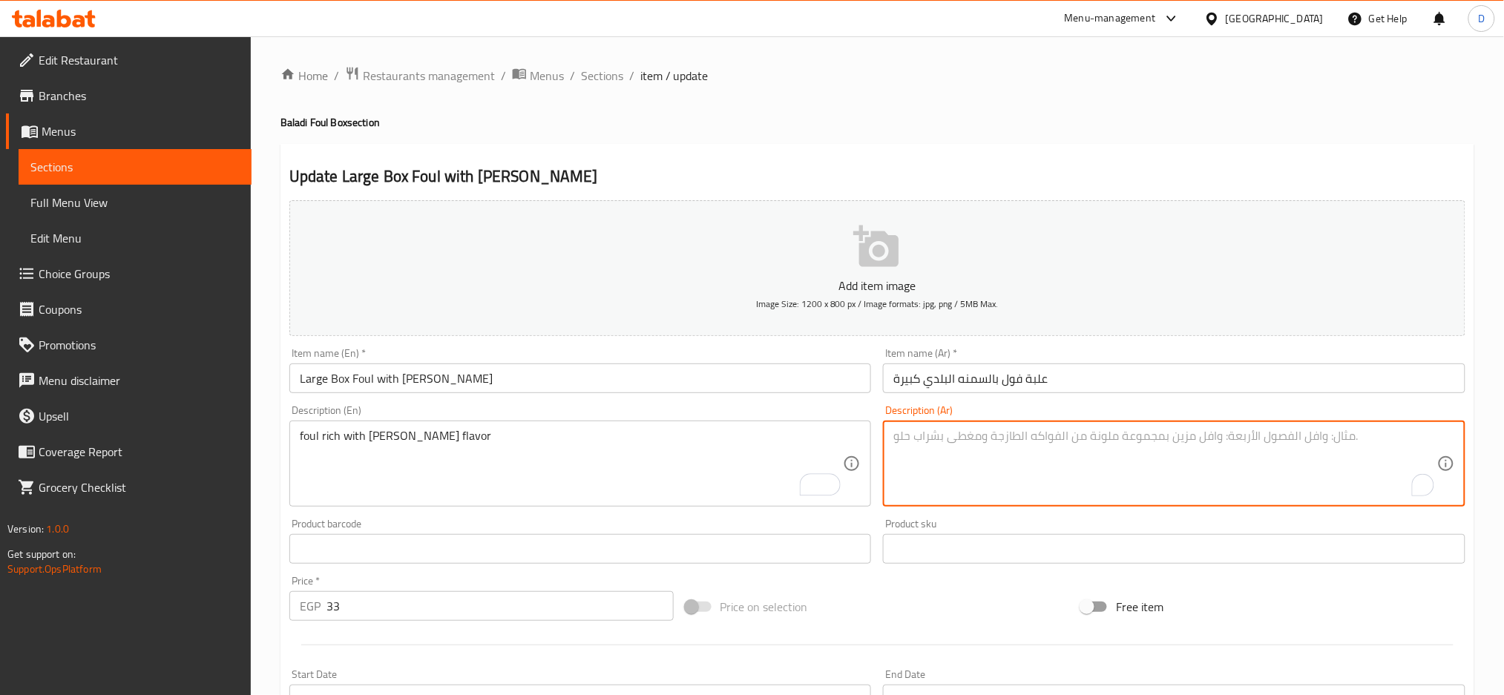
paste textarea "فول غني بنكهة السمنة البلدي."
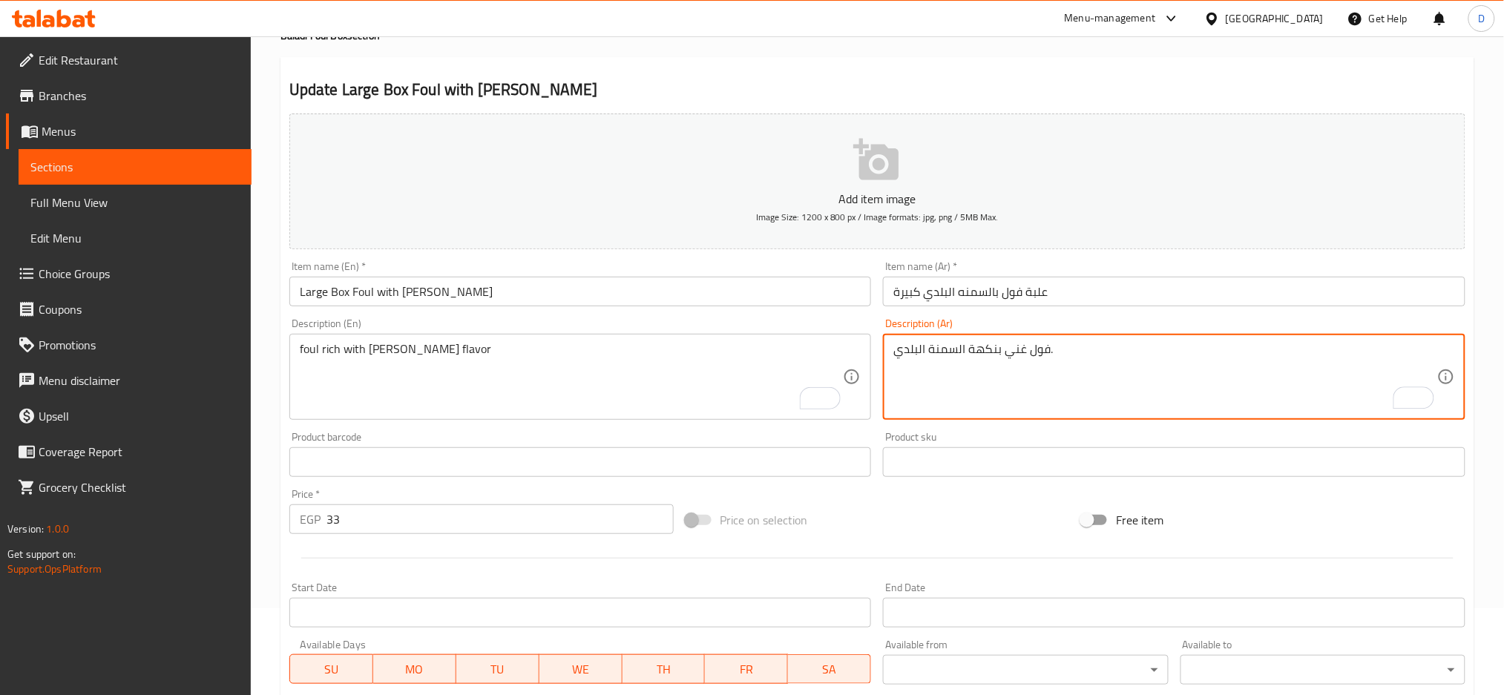
scroll to position [350, 0]
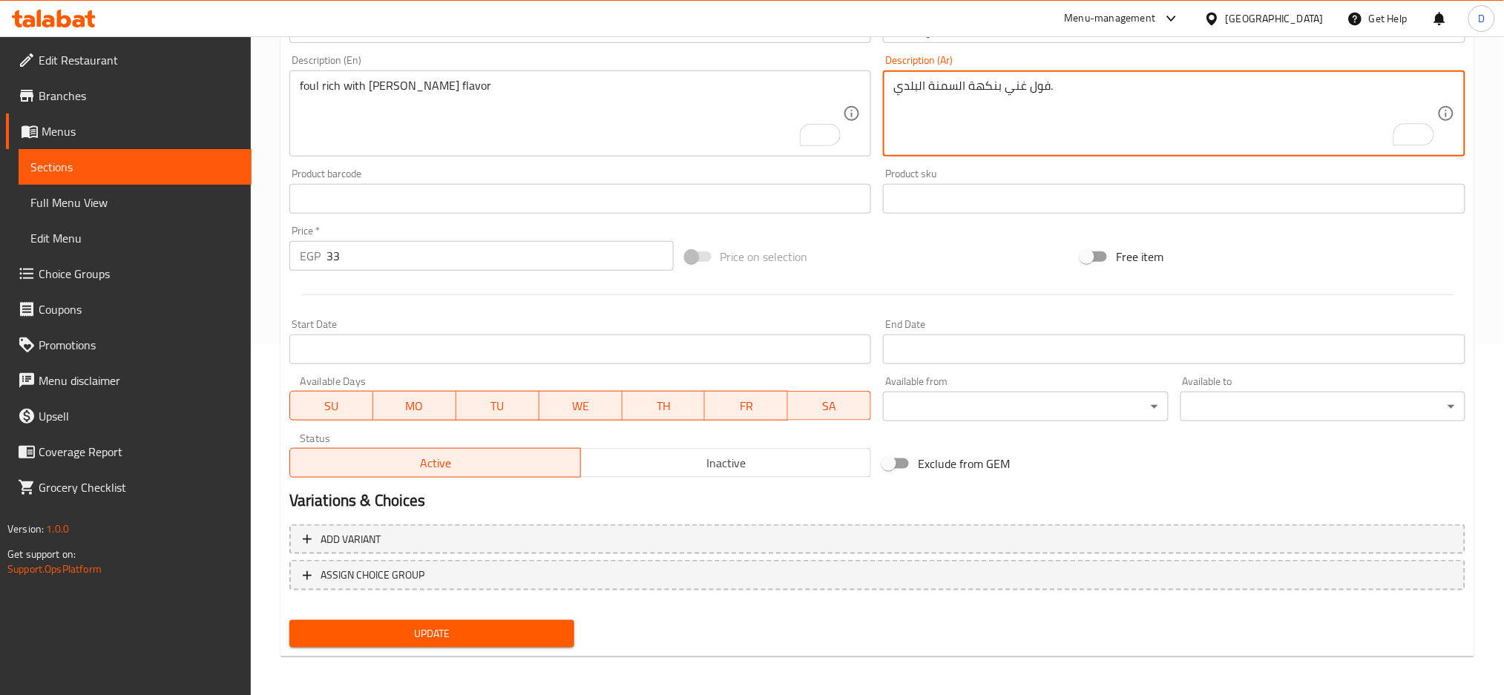
type textarea "فول غني بنكهة السمنة البلدي."
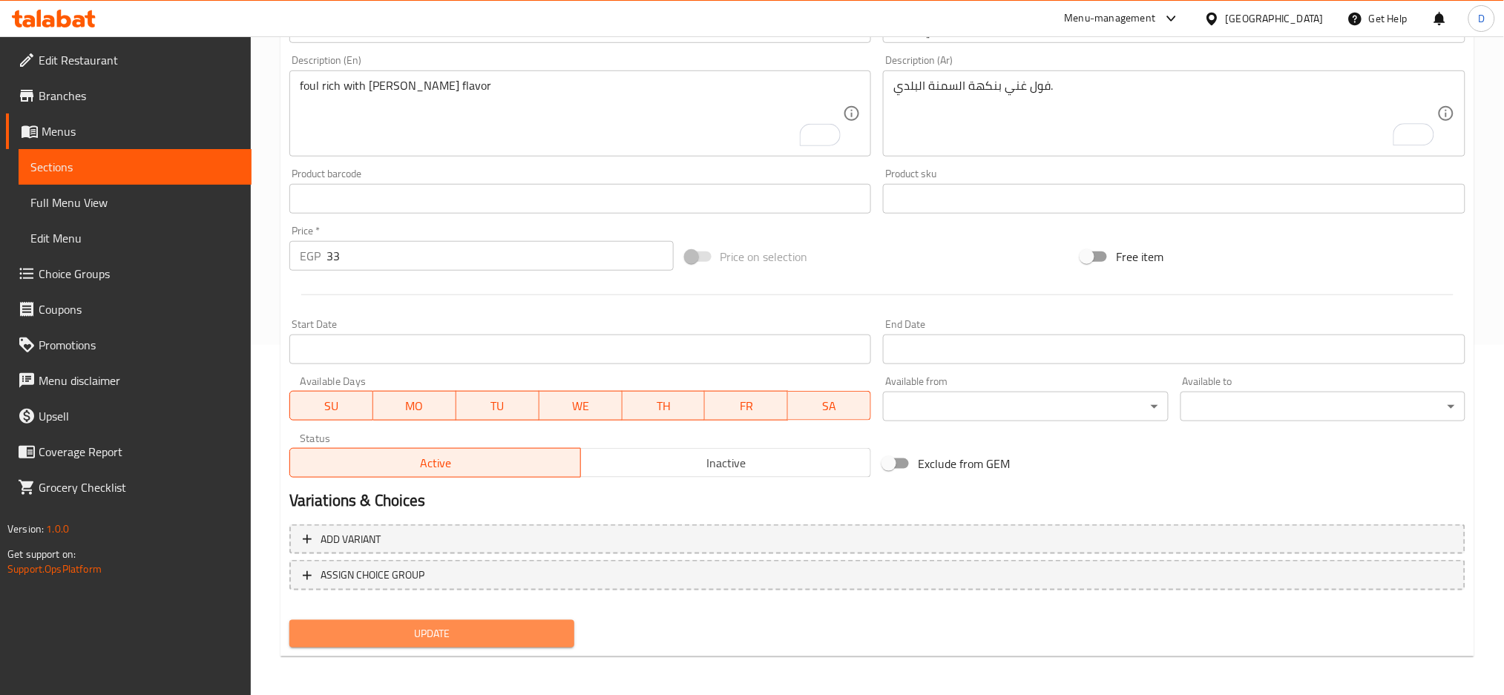
click at [523, 626] on span "Update" at bounding box center [431, 634] width 261 height 19
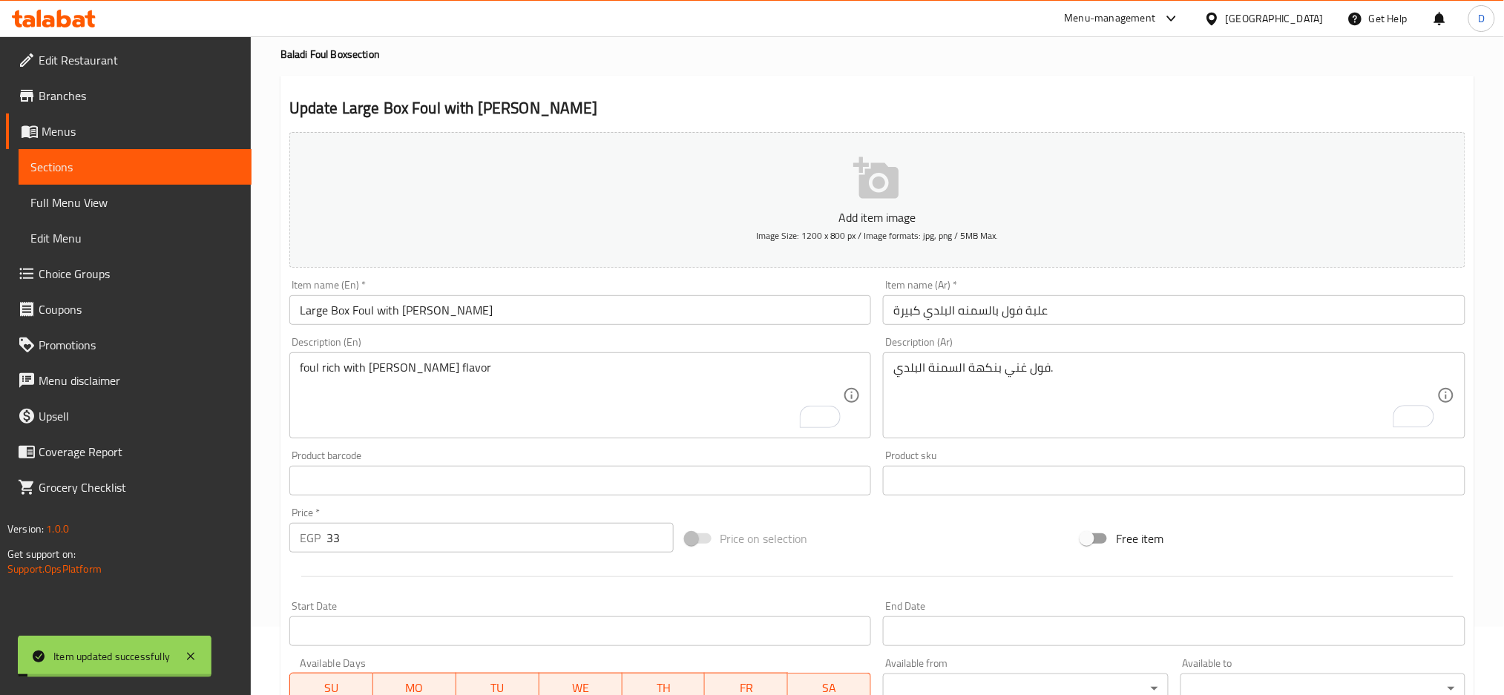
scroll to position [0, 0]
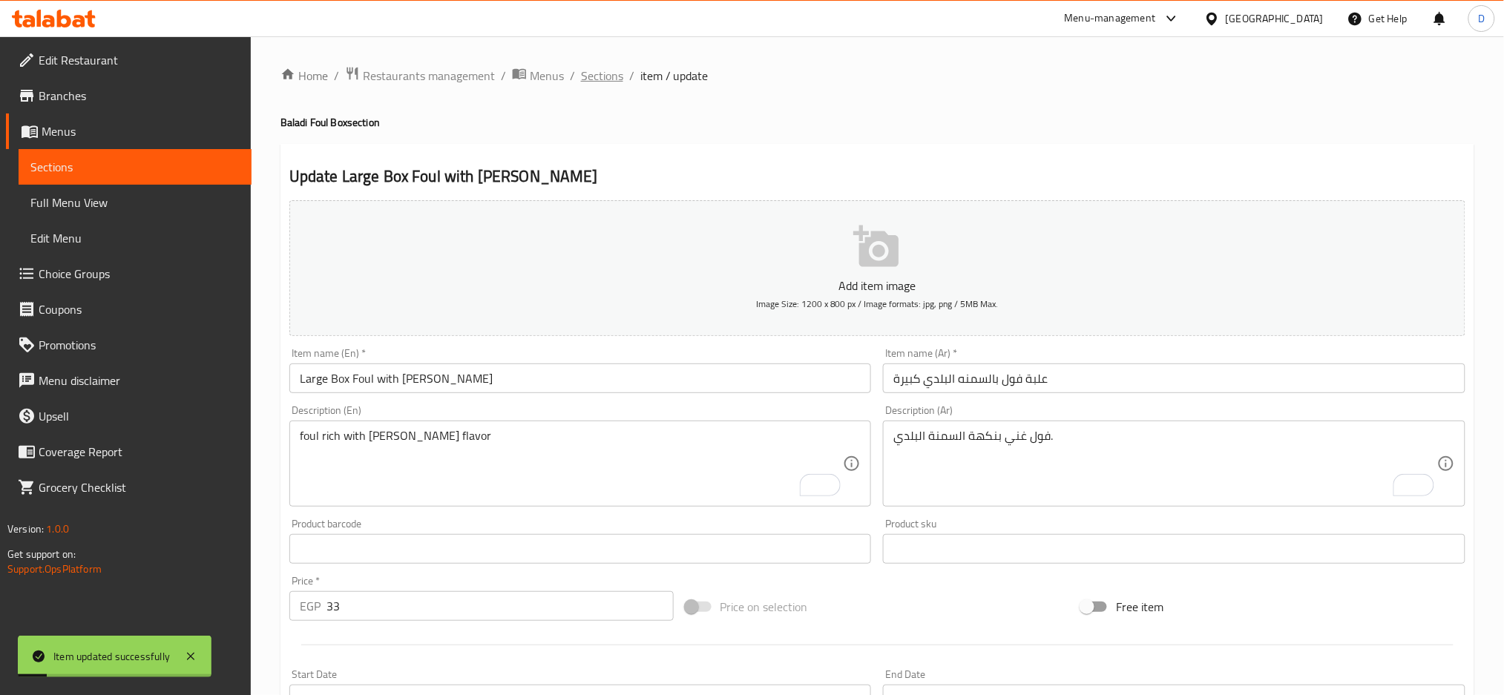
click at [602, 75] on span "Sections" at bounding box center [602, 76] width 42 height 18
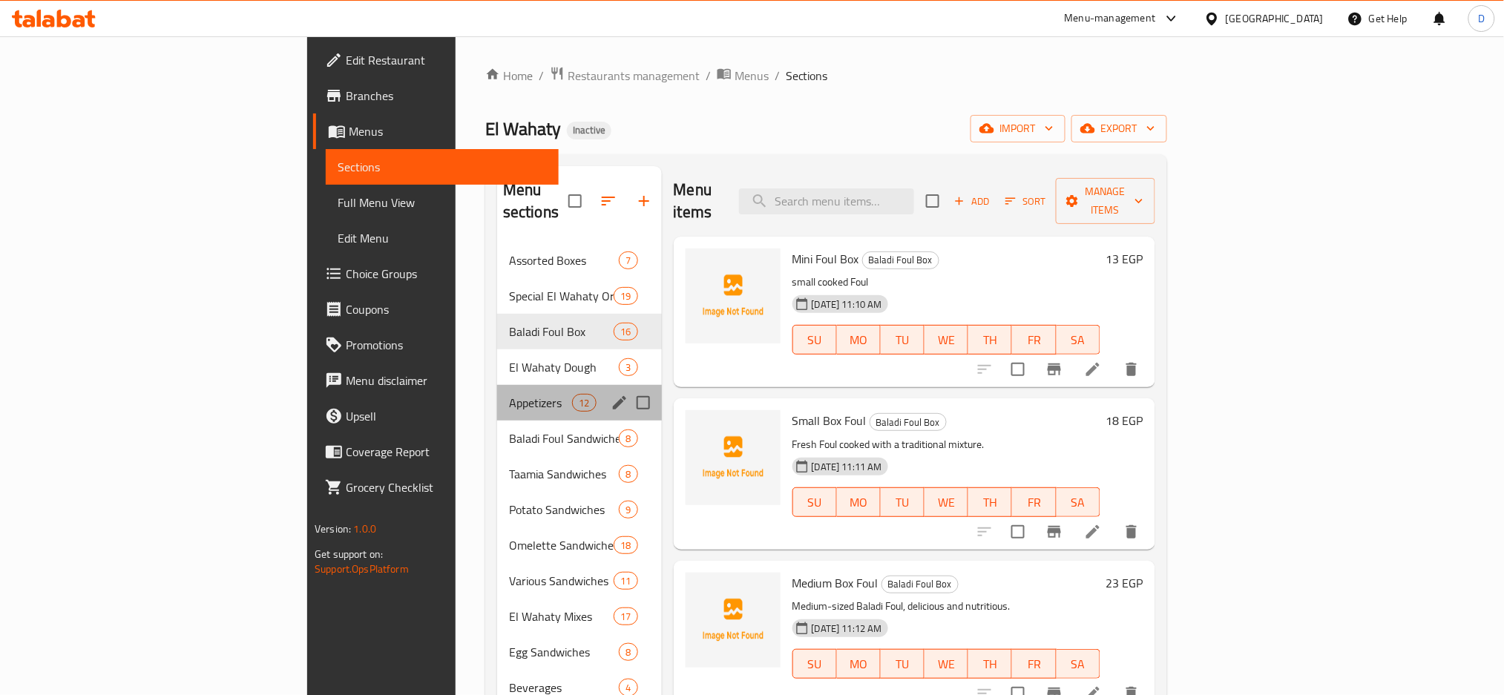
click at [497, 385] on div "Appetizers 12" at bounding box center [579, 403] width 165 height 36
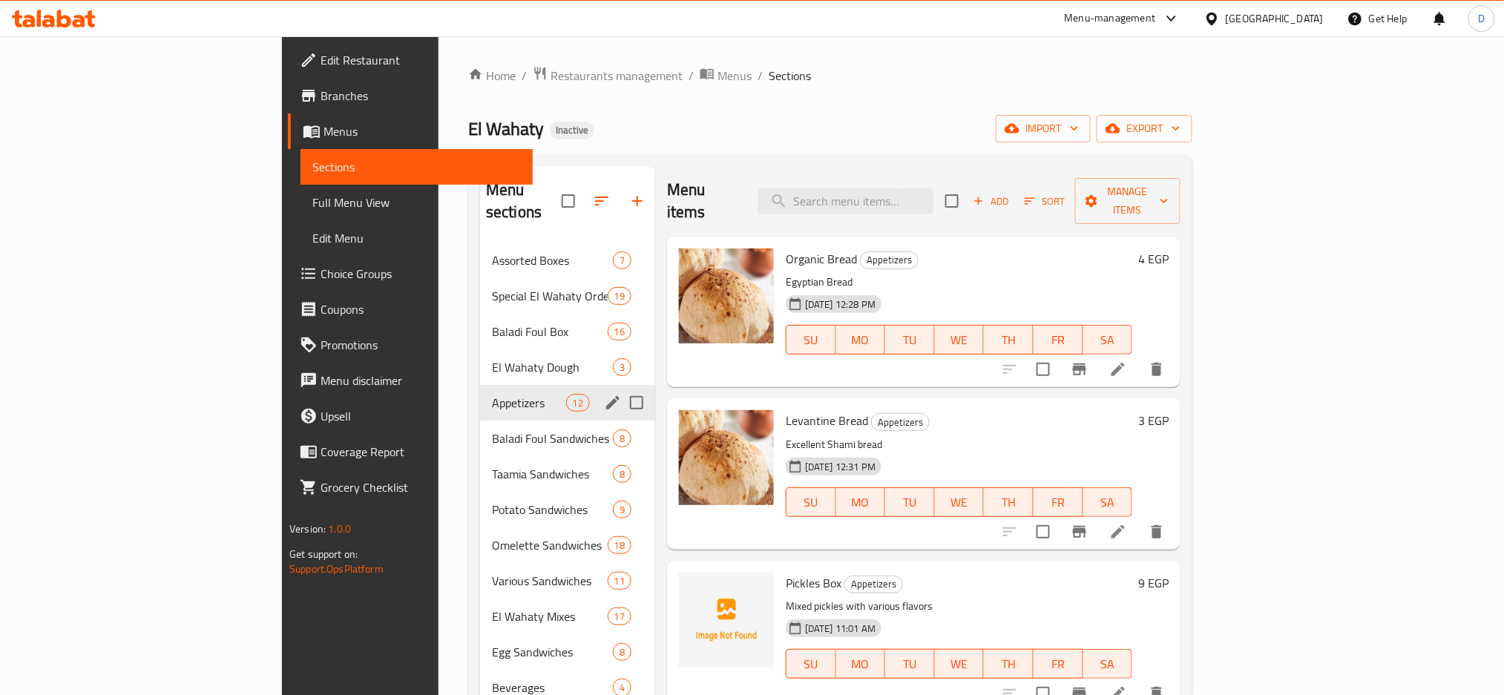
scroll to position [532, 0]
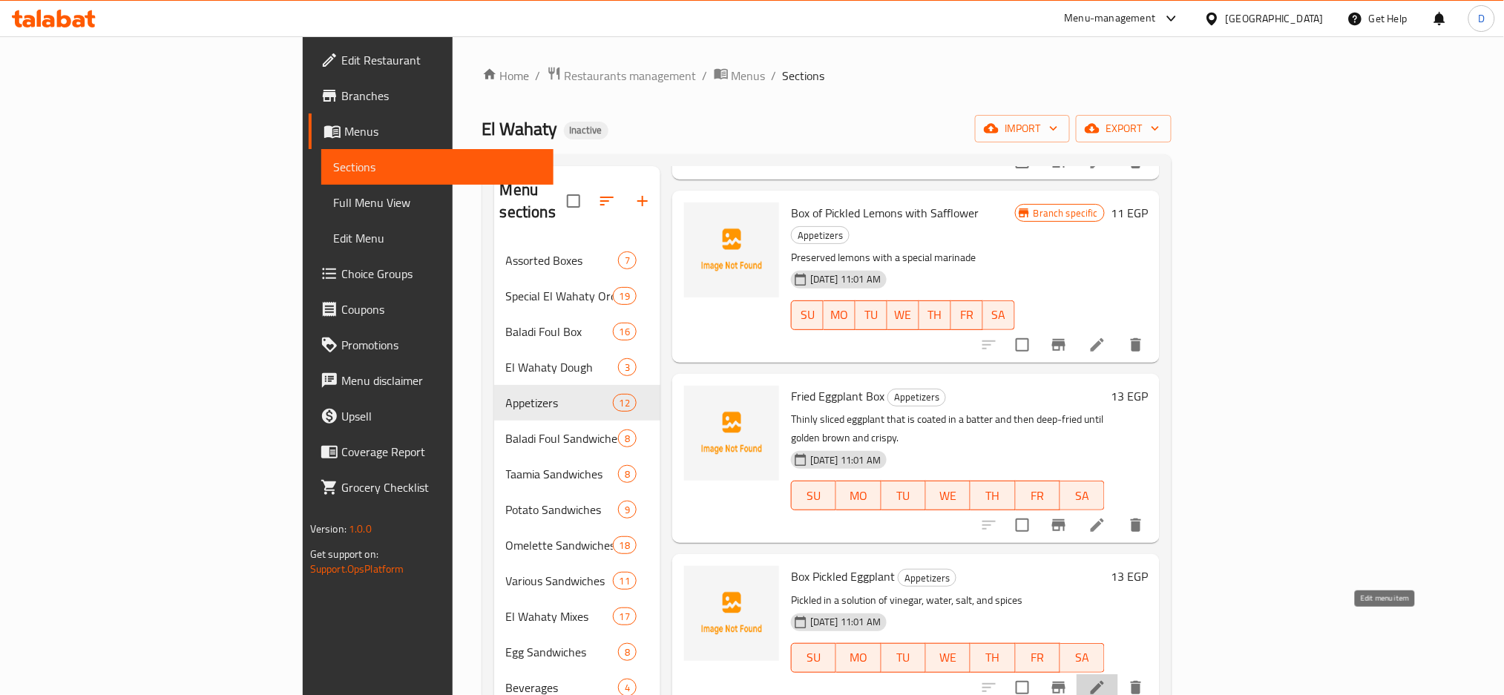
click at [1104, 681] on icon at bounding box center [1096, 687] width 13 height 13
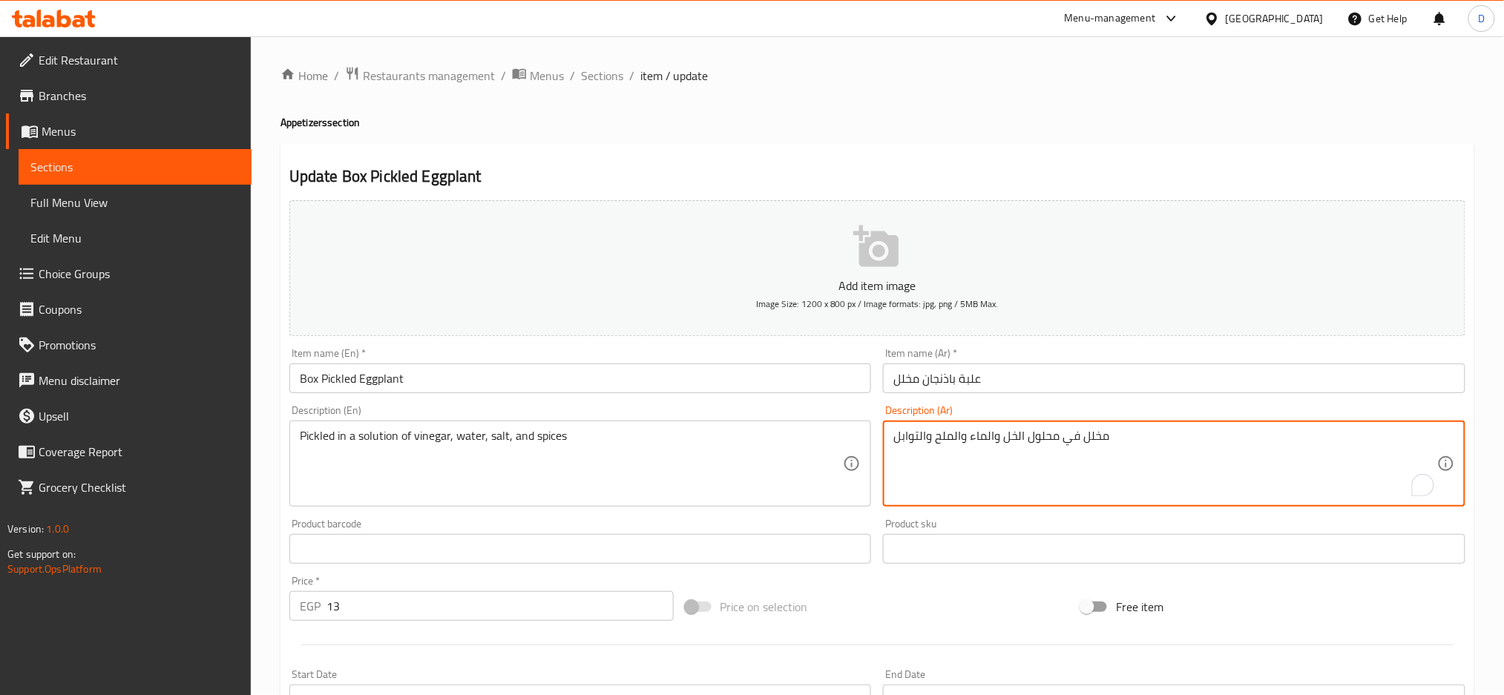
click at [1217, 450] on textarea "مخلل في محلول الخل والماء والملح والتوابل" at bounding box center [1165, 464] width 544 height 70
paste textarea "علبة باذنجان مخلل: باذنجان مخلل متبّل."
type textarea "علبة باذنجان مخلل: باذنجان مخلل متبّل."
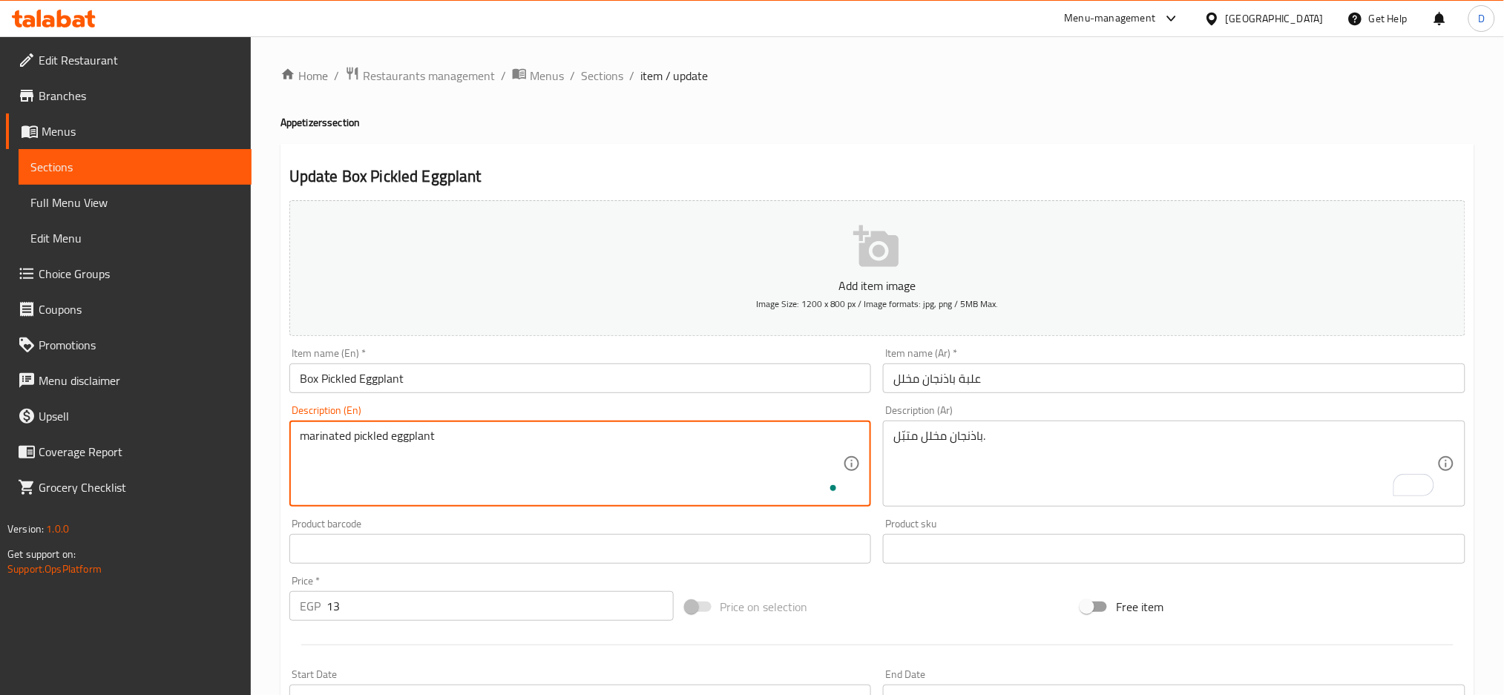
scroll to position [350, 0]
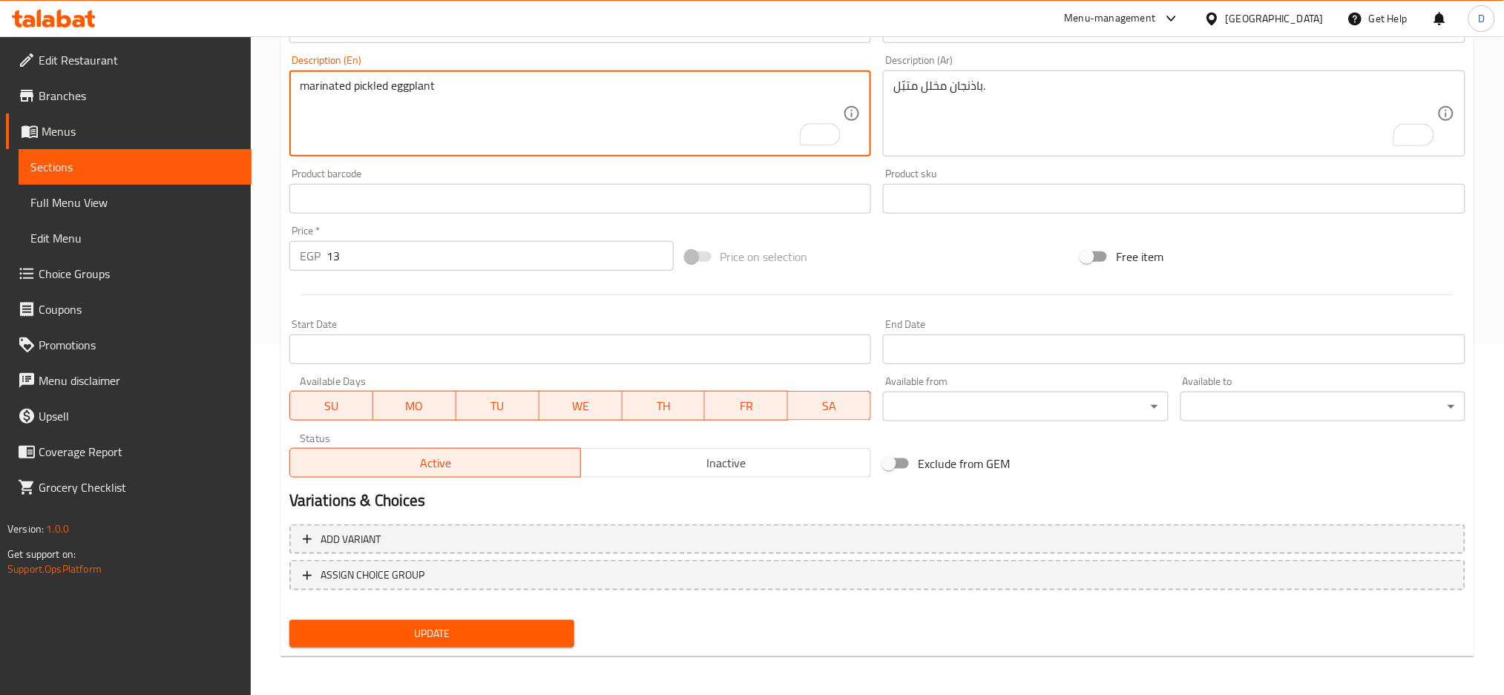
type textarea "marinated pickled eggplant"
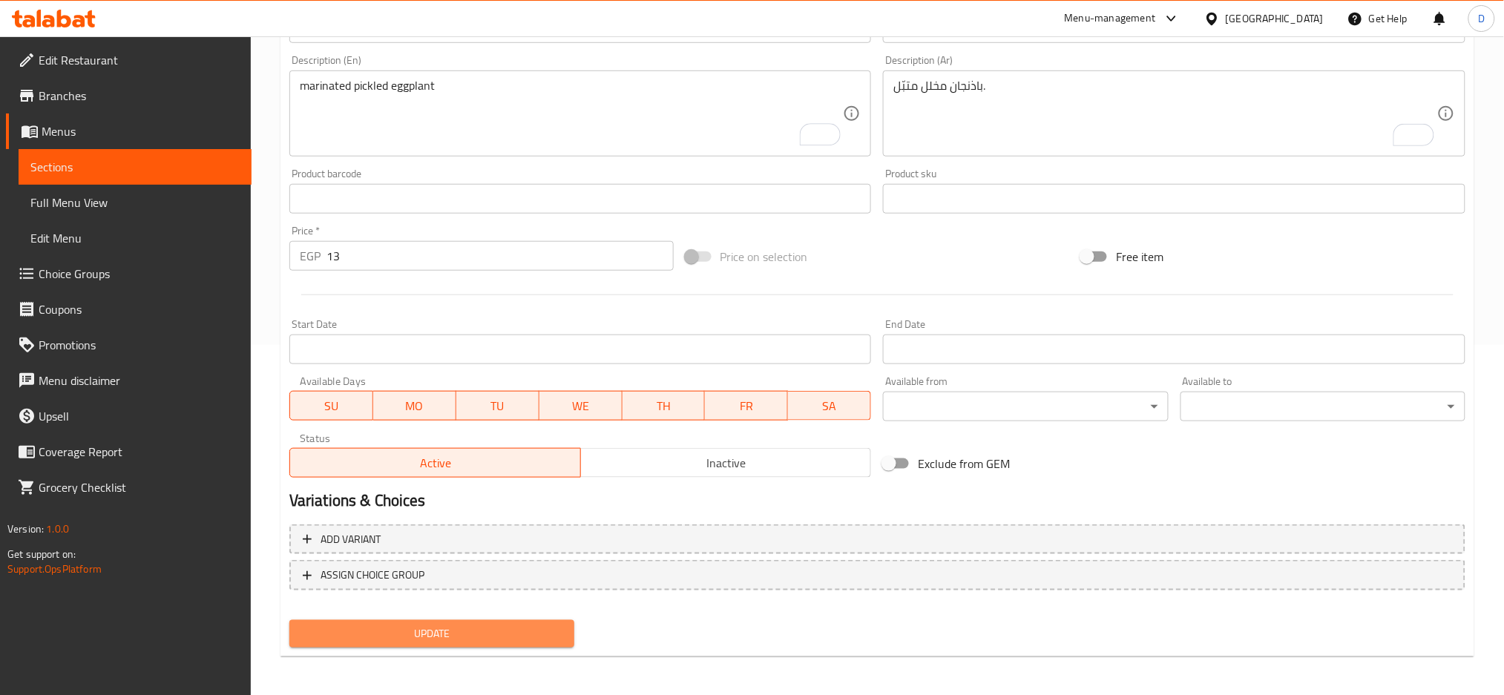
click at [547, 628] on span "Update" at bounding box center [431, 634] width 261 height 19
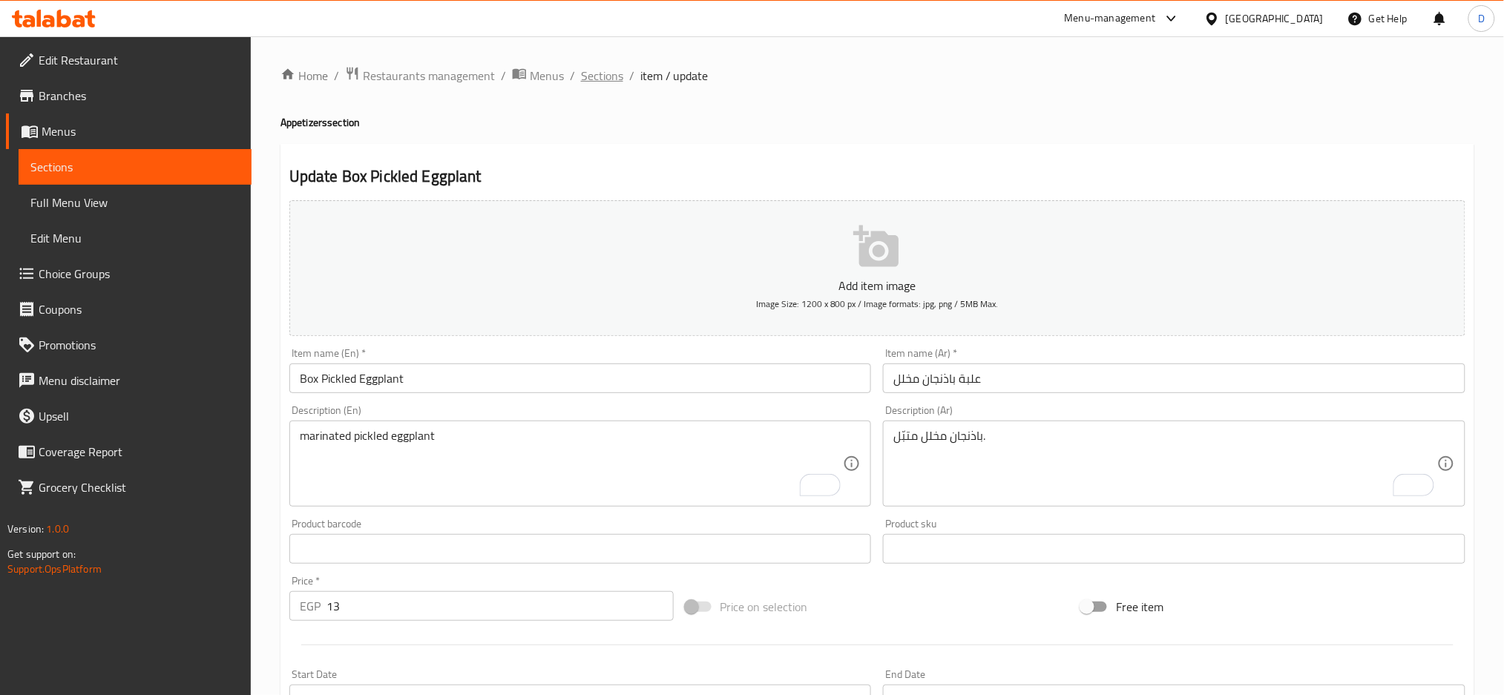
click at [613, 71] on span "Sections" at bounding box center [602, 76] width 42 height 18
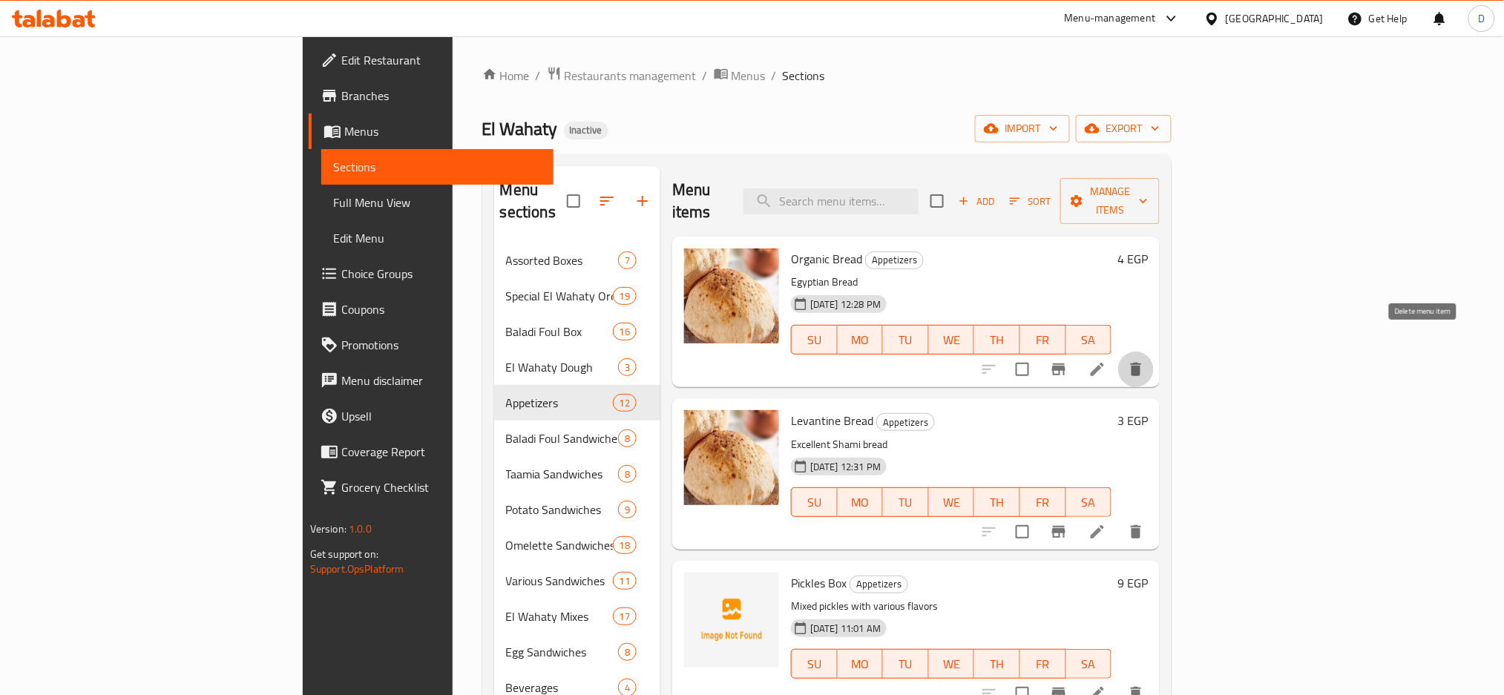
click at [1153, 352] on button "delete" at bounding box center [1136, 370] width 36 height 36
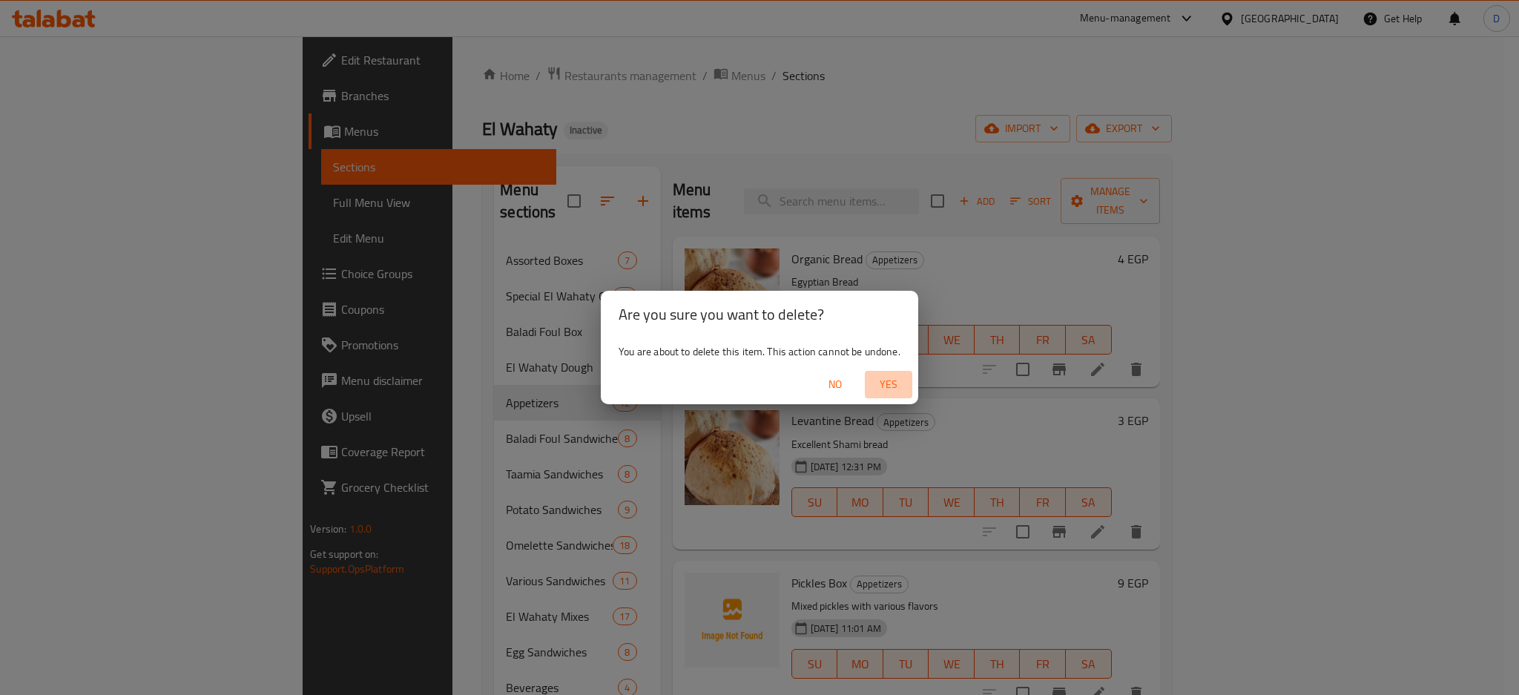
click at [887, 378] on span "Yes" at bounding box center [889, 384] width 36 height 19
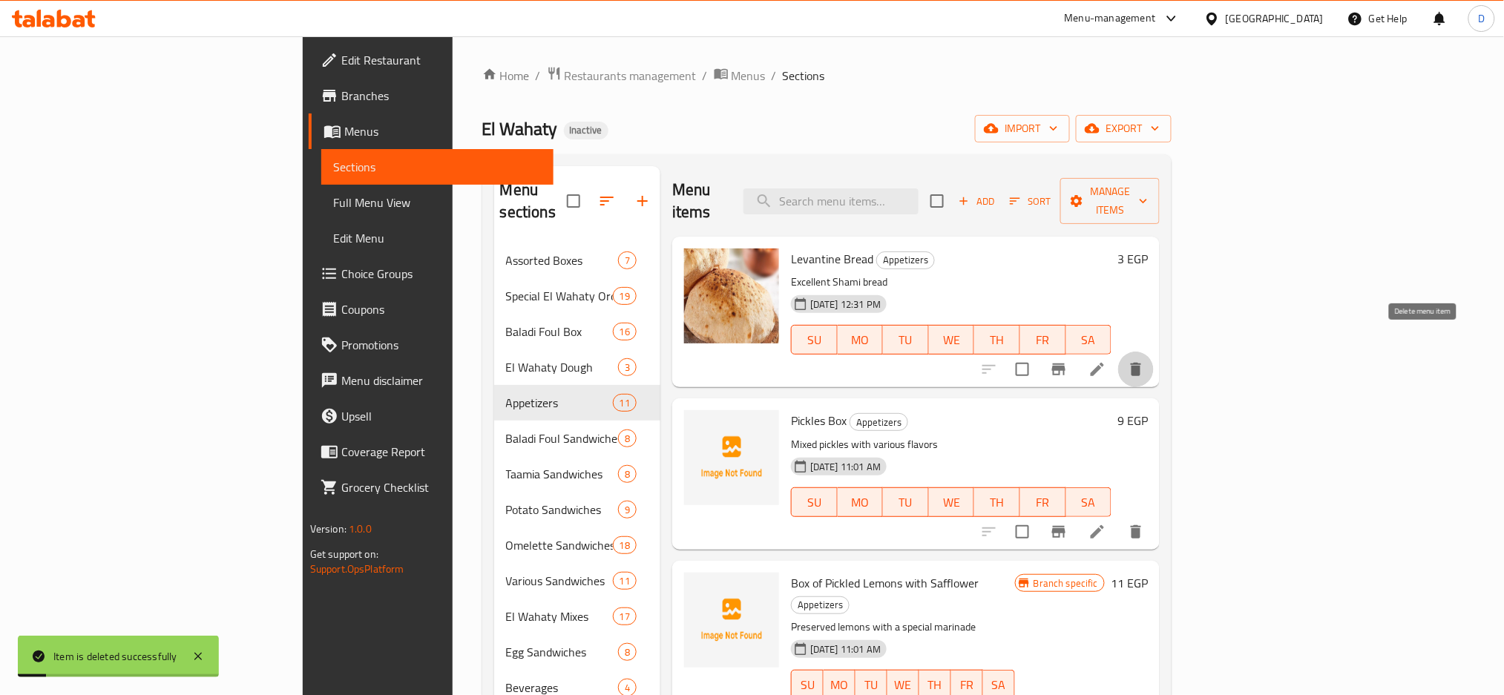
click at [1141, 363] on icon "delete" at bounding box center [1136, 369] width 10 height 13
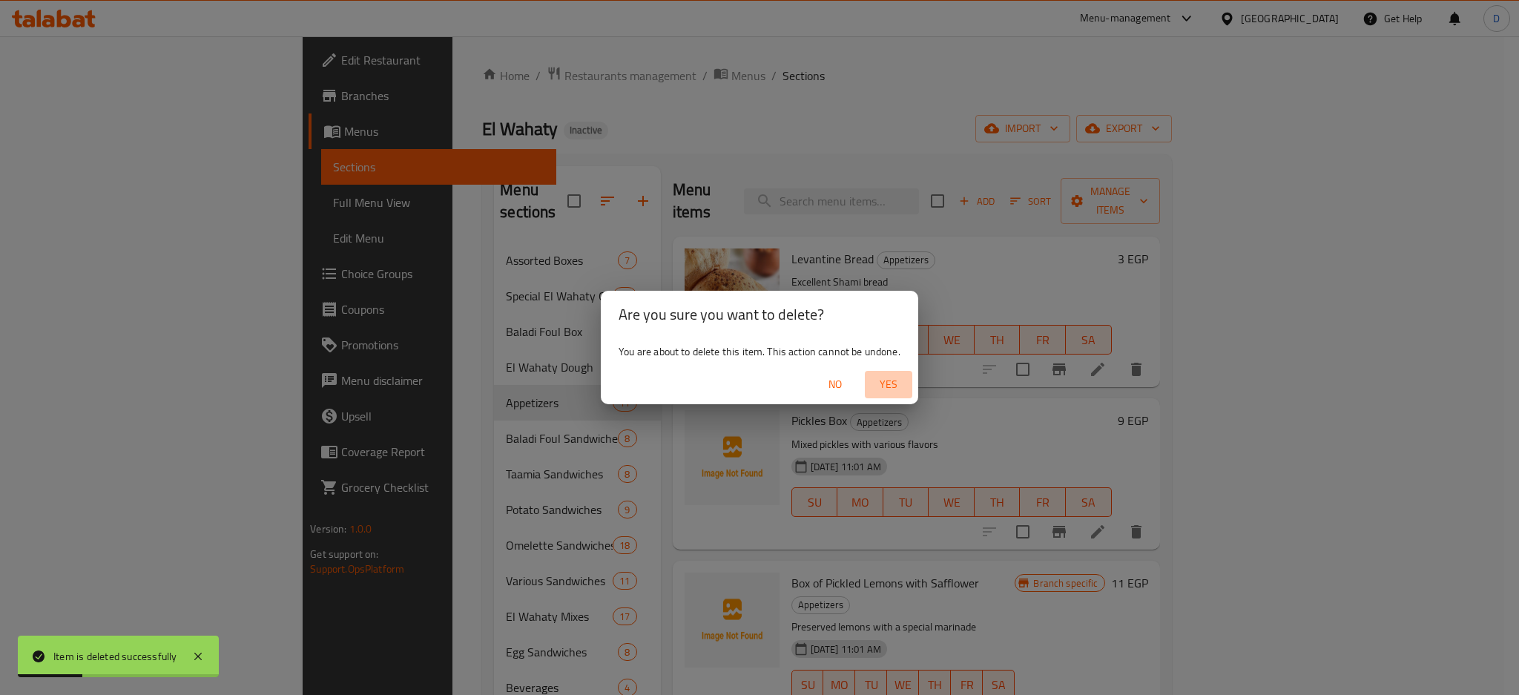
click at [887, 381] on span "Yes" at bounding box center [889, 384] width 36 height 19
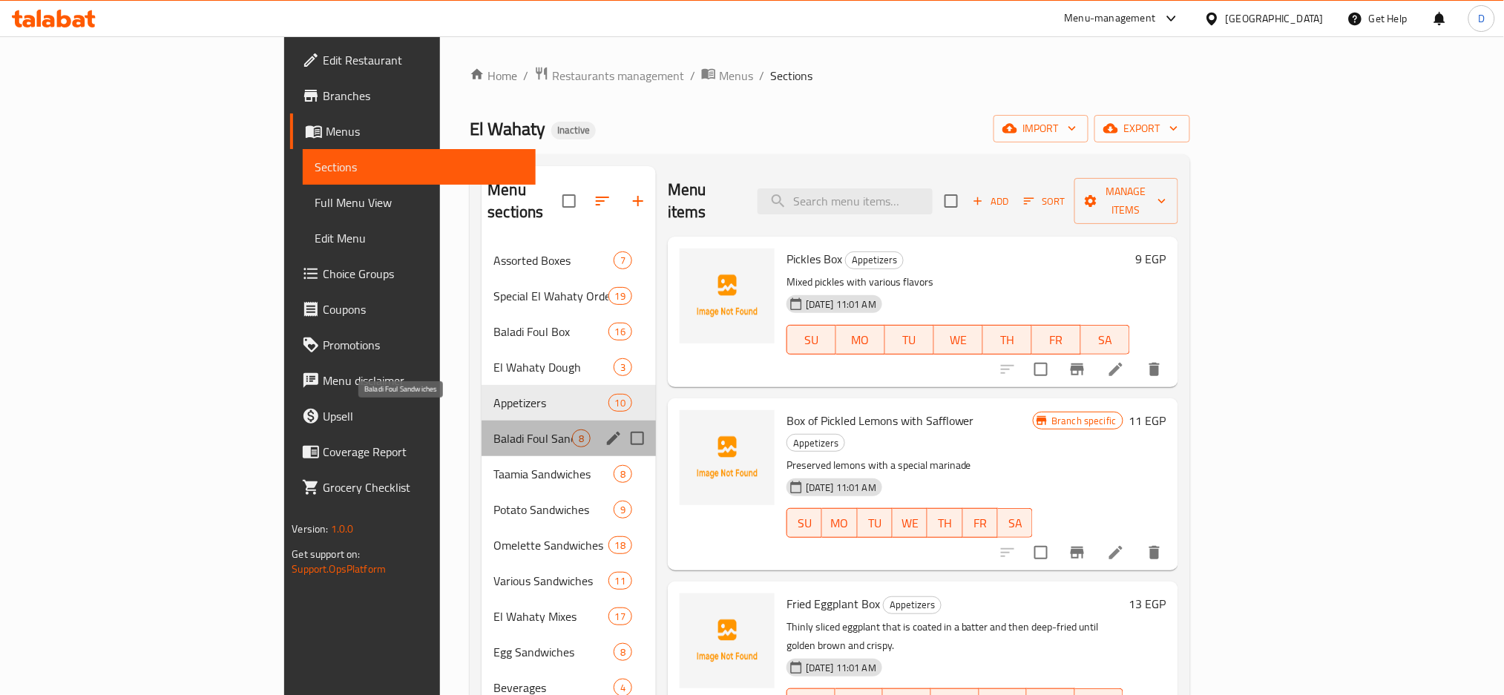
click at [493, 430] on span "Baladi Foul Sandwiches" at bounding box center [532, 439] width 78 height 18
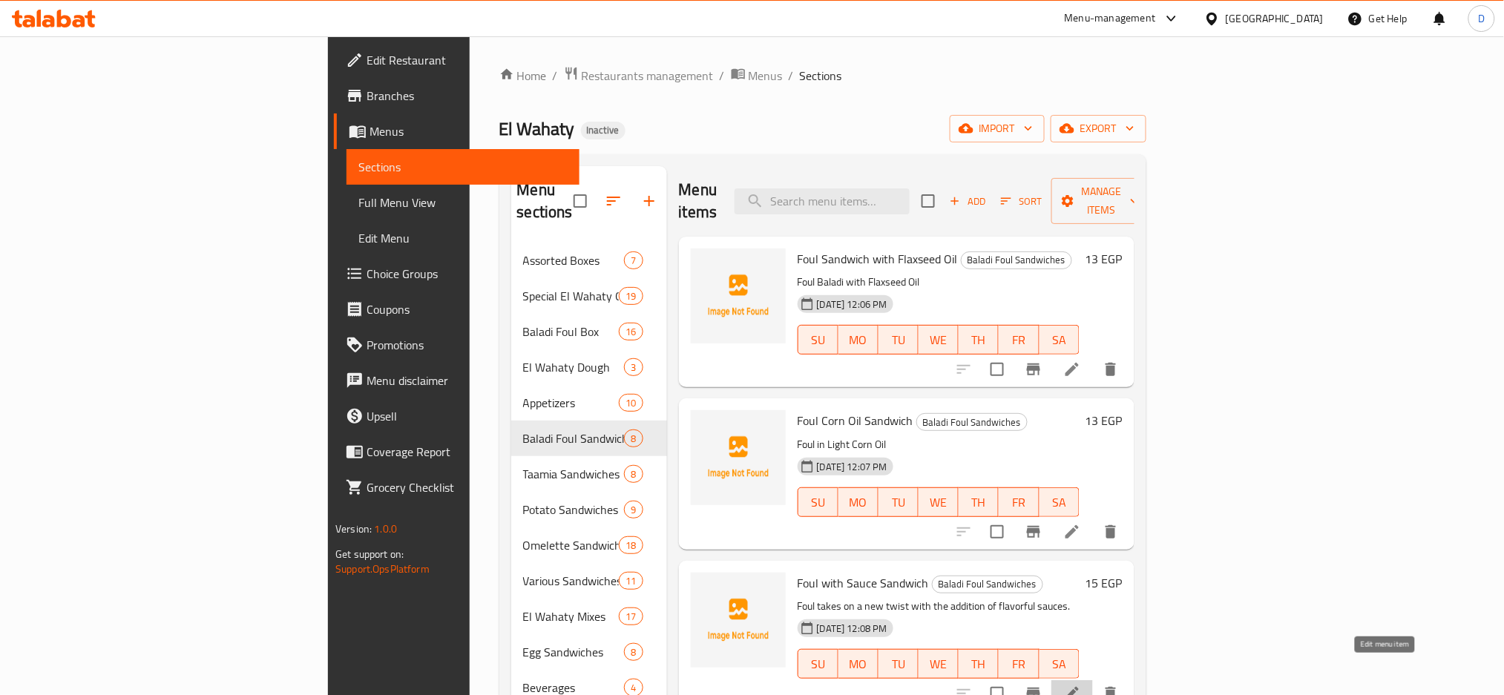
click at [1081, 685] on icon at bounding box center [1072, 694] width 18 height 18
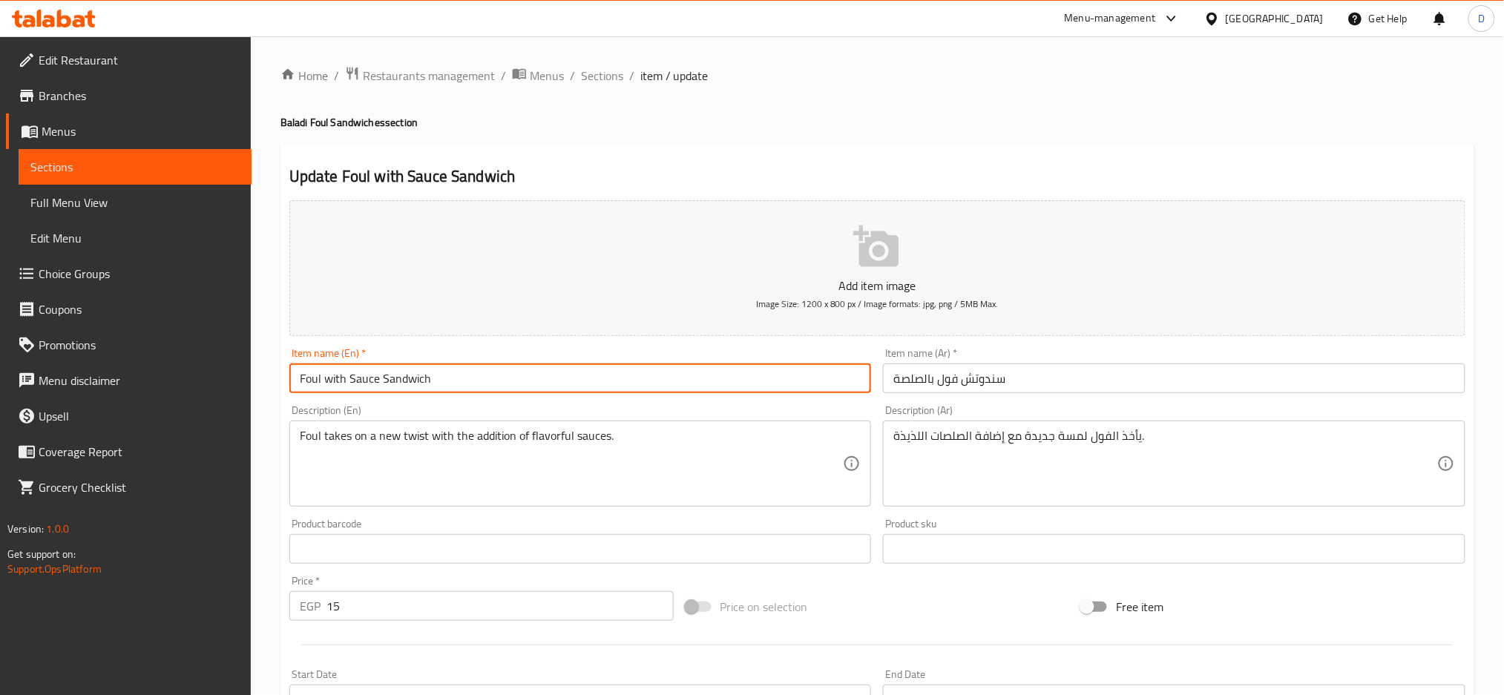
click at [346, 372] on input "Foul with Sauce Sandwich" at bounding box center [580, 378] width 582 height 30
type input "Foul with tomato Sauce Sandwich"
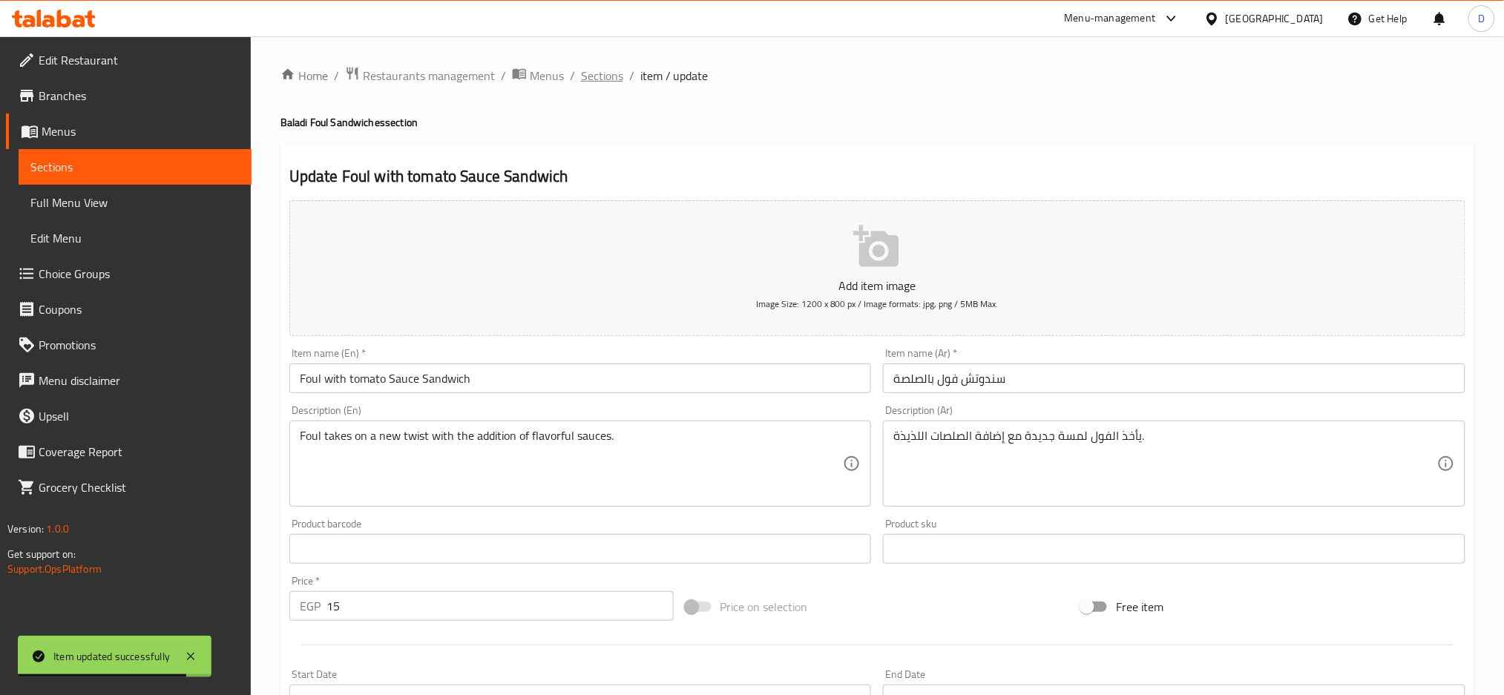
click at [608, 70] on span "Sections" at bounding box center [602, 76] width 42 height 18
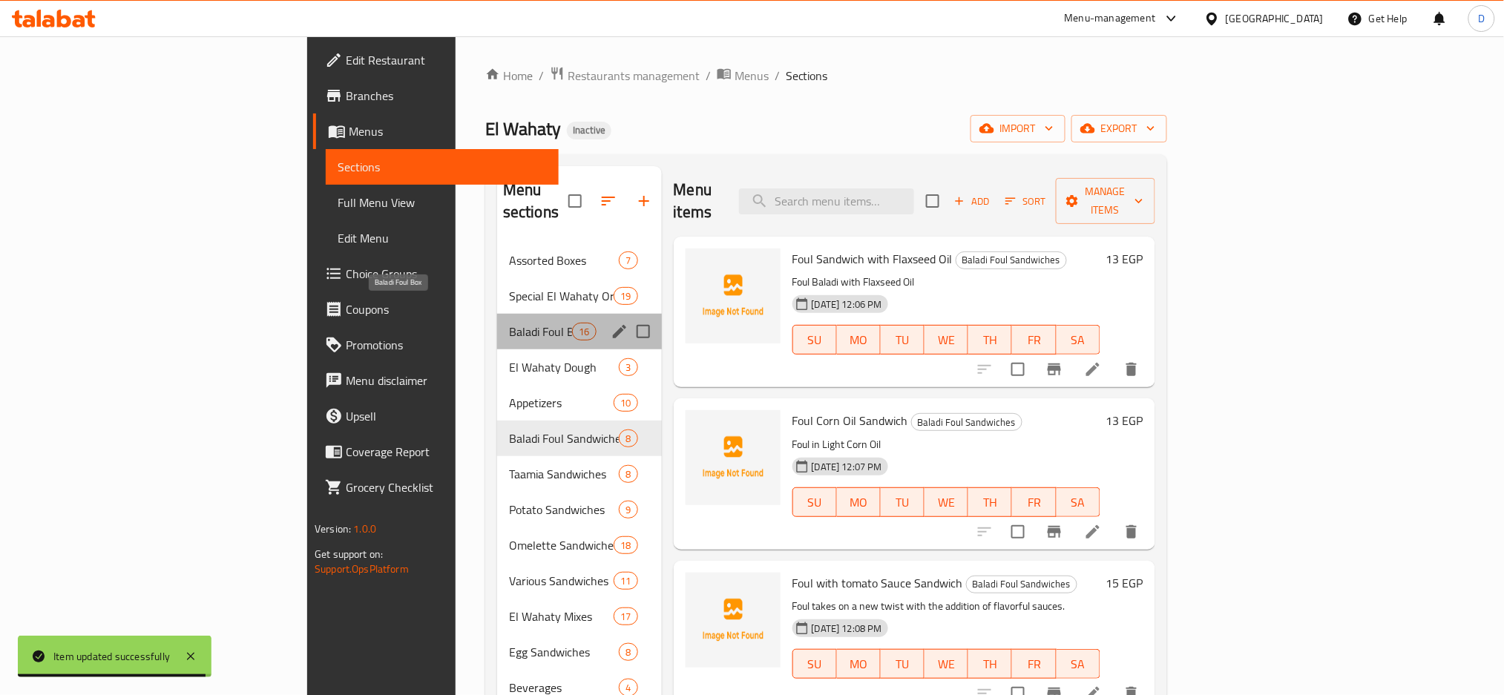
click at [509, 323] on span "Baladi Foul Box" at bounding box center [540, 332] width 63 height 18
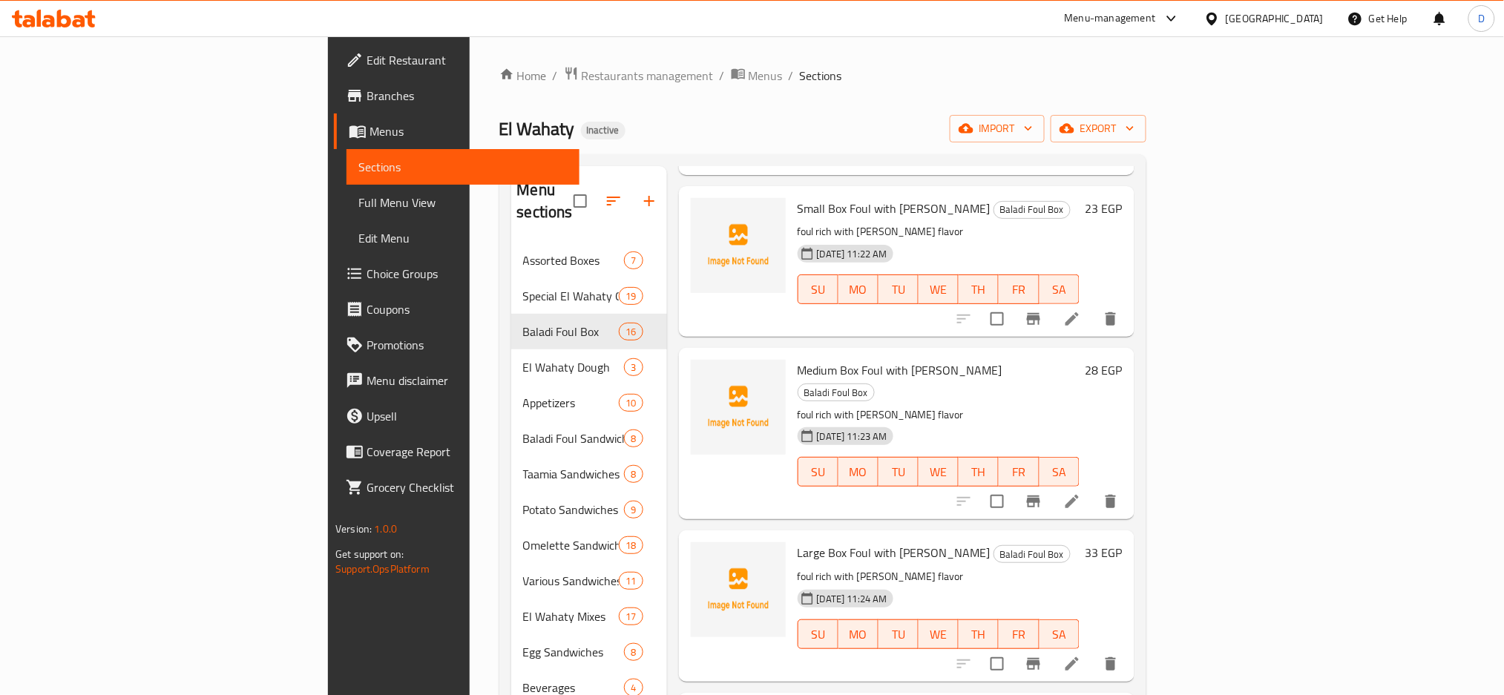
scroll to position [1677, 0]
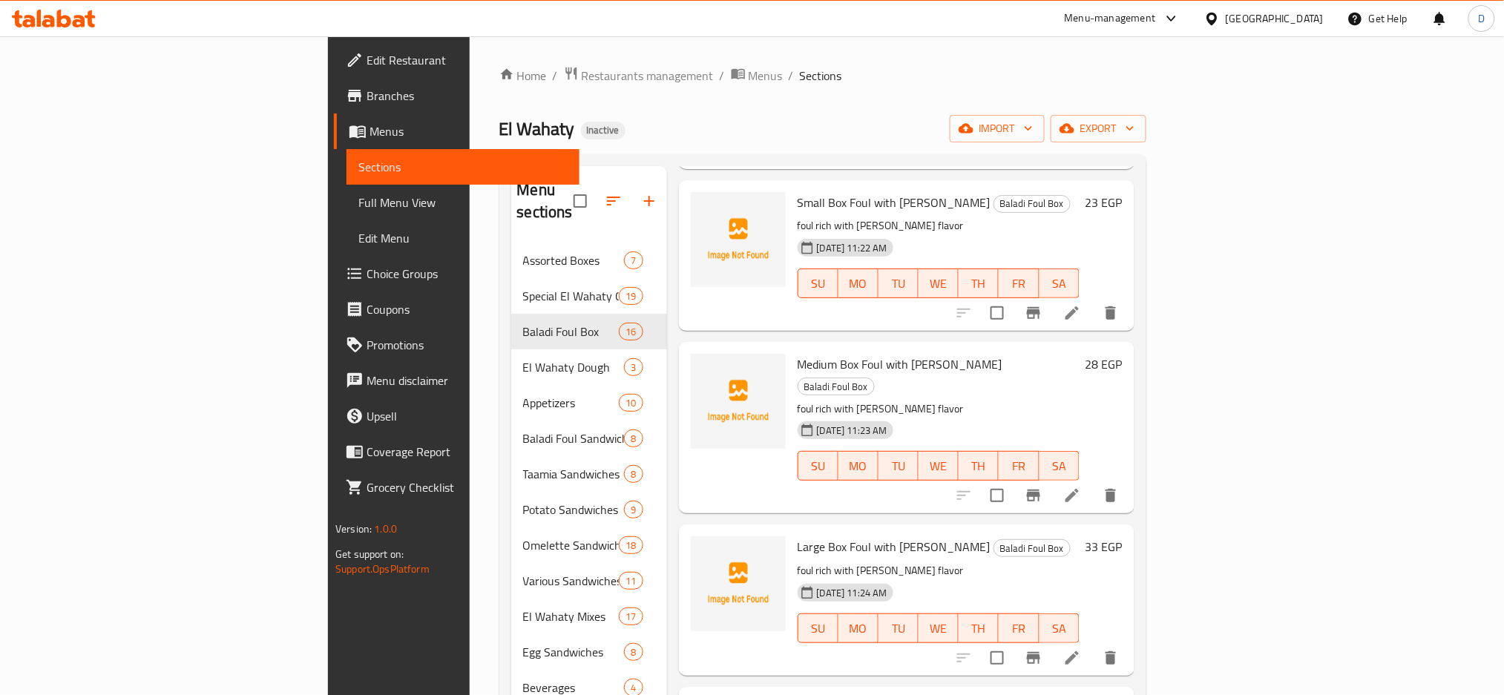
click at [846, 191] on span "Small Box Foul with [PERSON_NAME]" at bounding box center [893, 202] width 193 height 22
copy h6 "Small Box Foul with [PERSON_NAME]"
click at [797, 353] on span "Medium Box Foul with [PERSON_NAME]" at bounding box center [899, 364] width 205 height 22
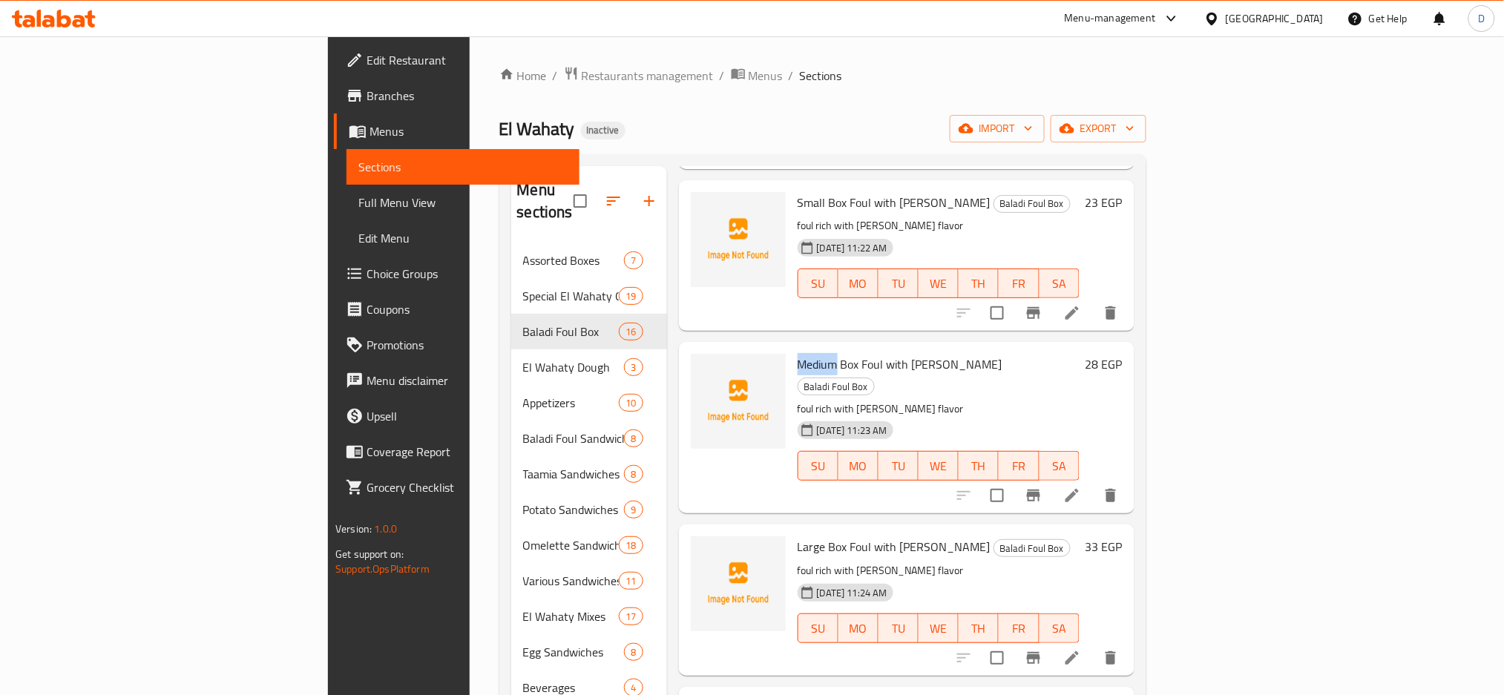
click at [797, 353] on span "Medium Box Foul with [PERSON_NAME]" at bounding box center [899, 364] width 205 height 22
copy h6 "Medium Box Foul with [PERSON_NAME]"
click at [797, 536] on span "Large Box Foul with [PERSON_NAME]" at bounding box center [893, 547] width 193 height 22
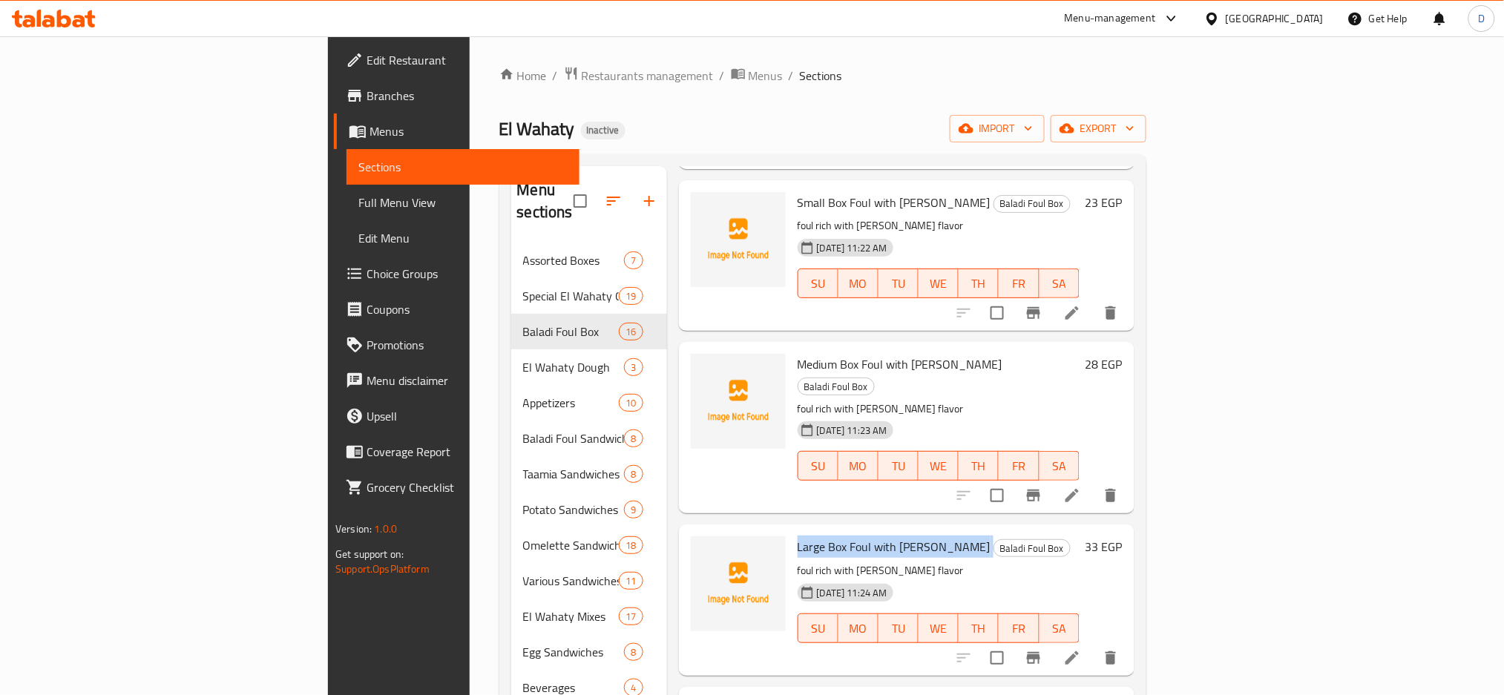
click at [797, 536] on span "Large Box Foul with [PERSON_NAME]" at bounding box center [893, 547] width 193 height 22
copy h6 "Large Box Foul with [PERSON_NAME]"
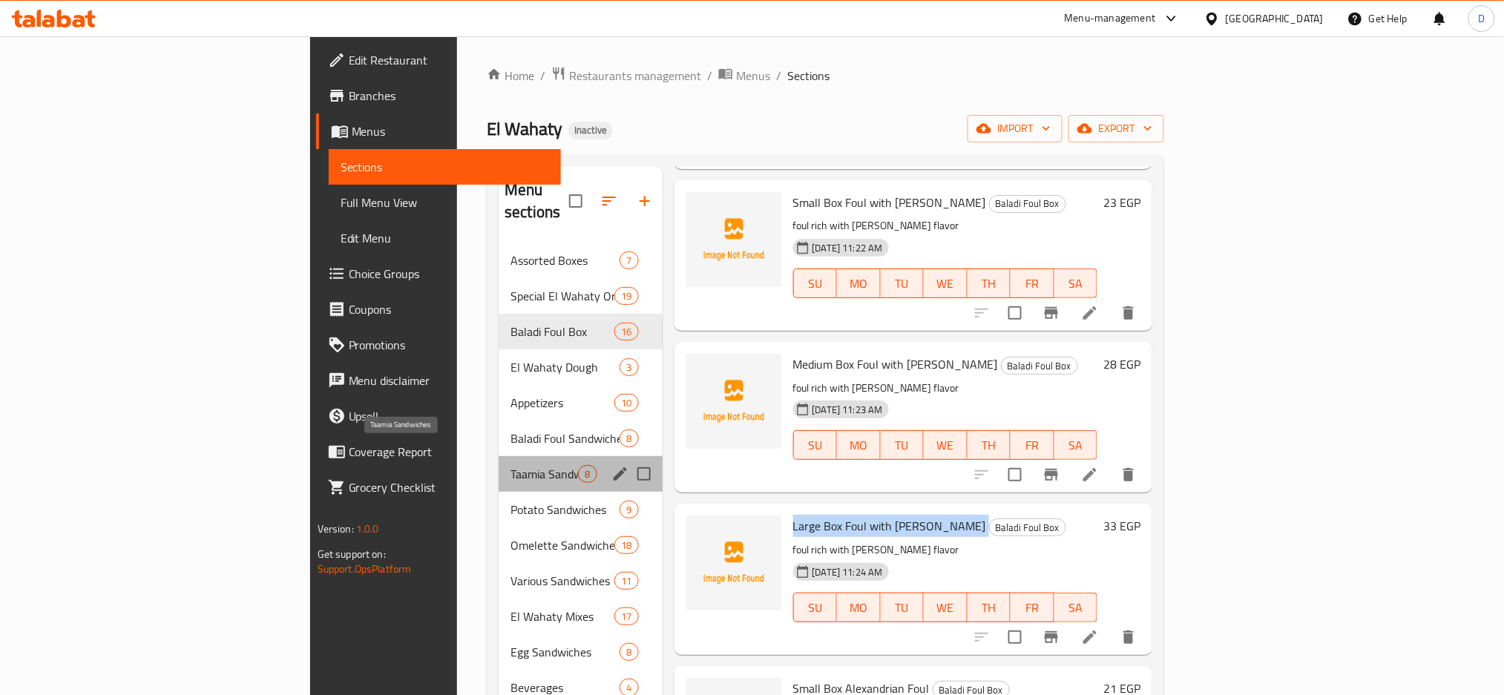
click at [510, 465] on span "Taamia Sandwiches" at bounding box center [544, 474] width 68 height 18
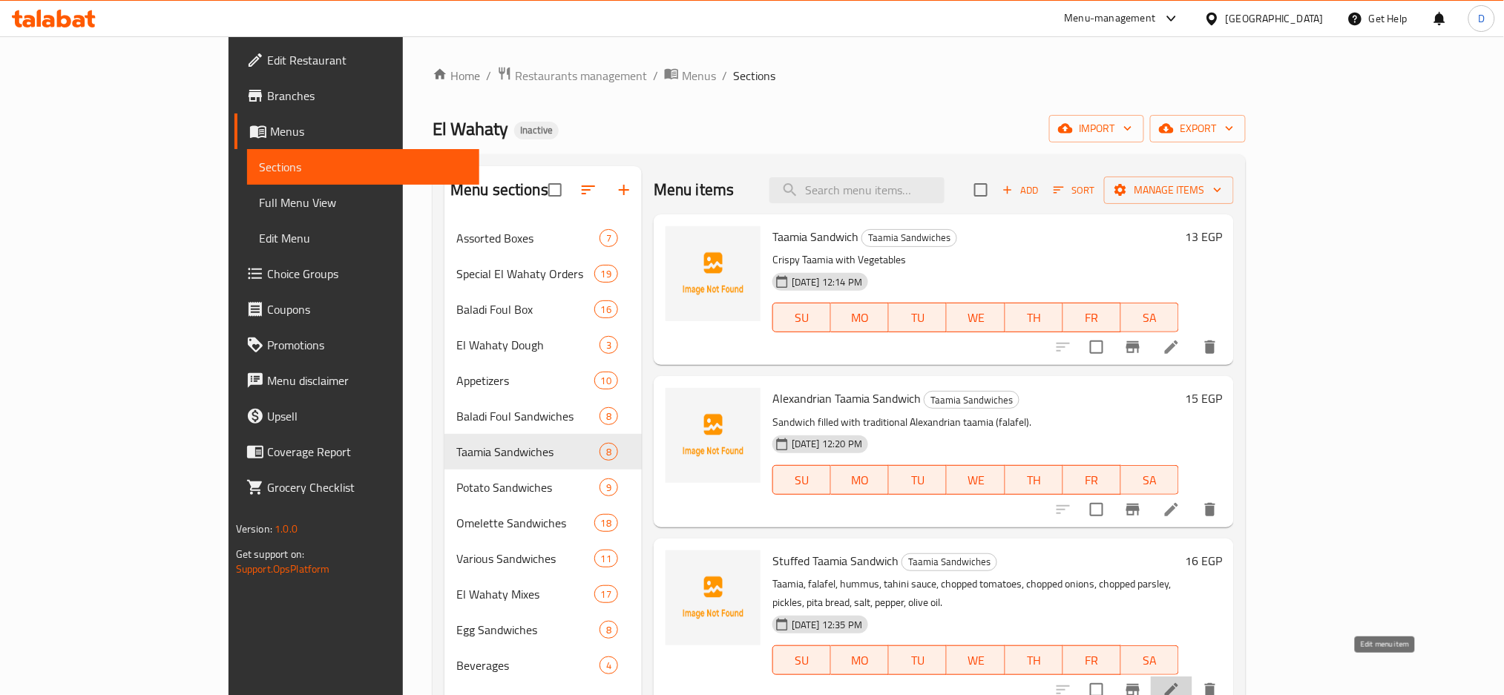
click at [1180, 681] on icon at bounding box center [1171, 690] width 18 height 18
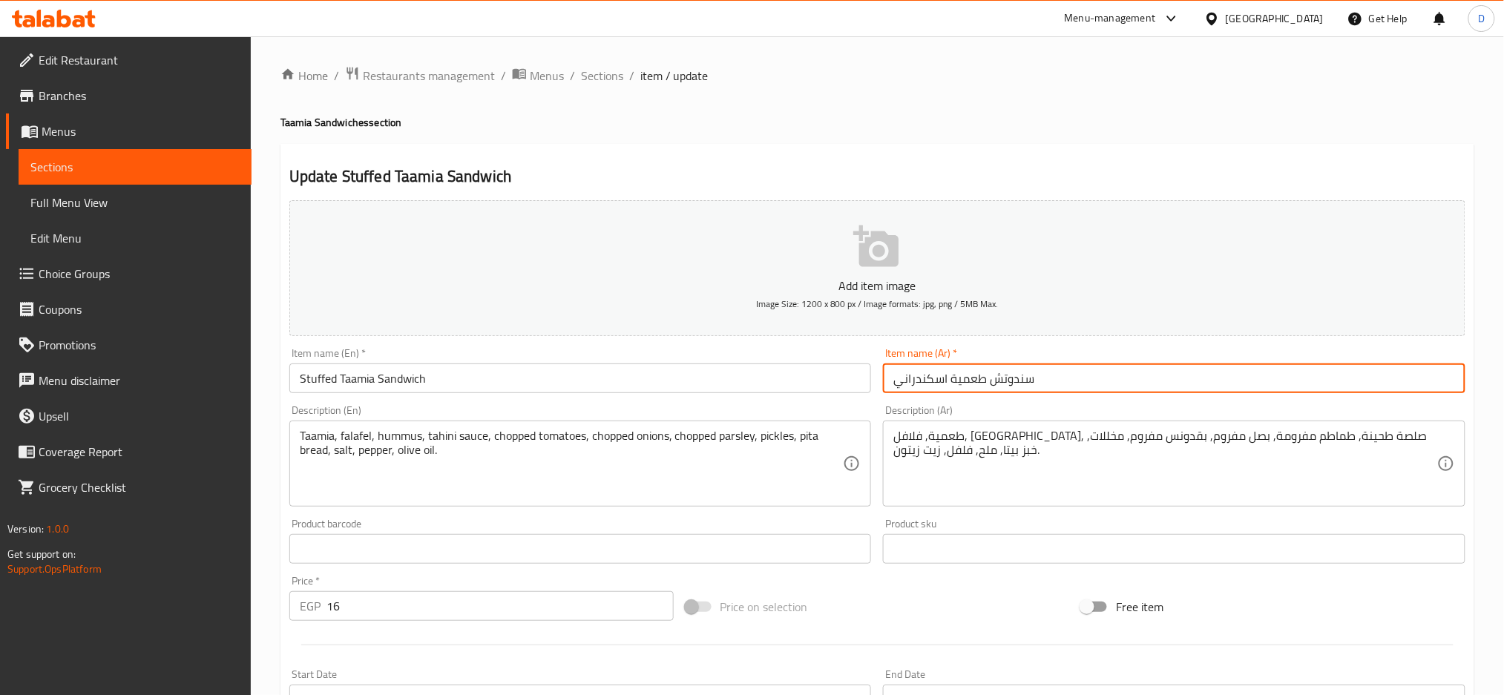
click at [1064, 372] on input "سندوتش طعمية اسكندراني" at bounding box center [1174, 378] width 582 height 30
paste input "ساندوتش طعمية محشية"
type input "ساندوتش طعمية محشية"
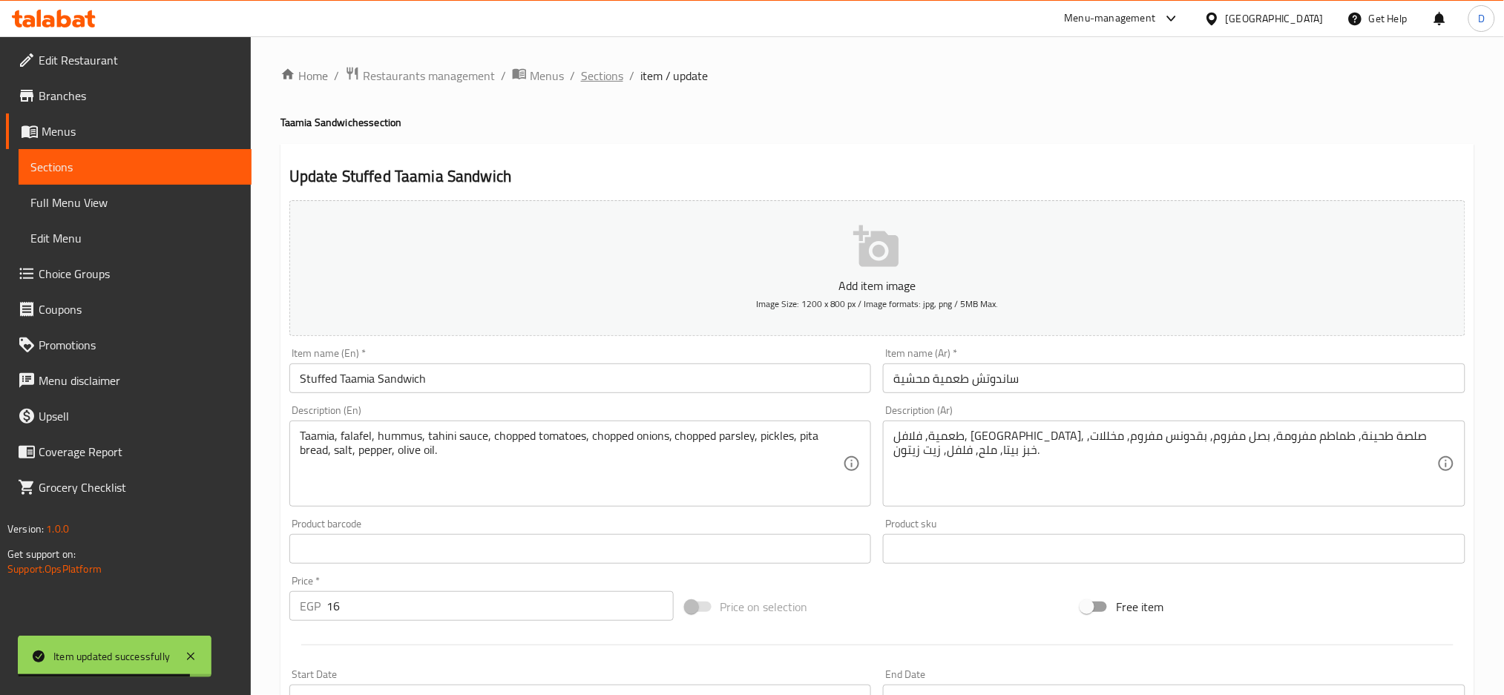
click at [611, 82] on span "Sections" at bounding box center [602, 76] width 42 height 18
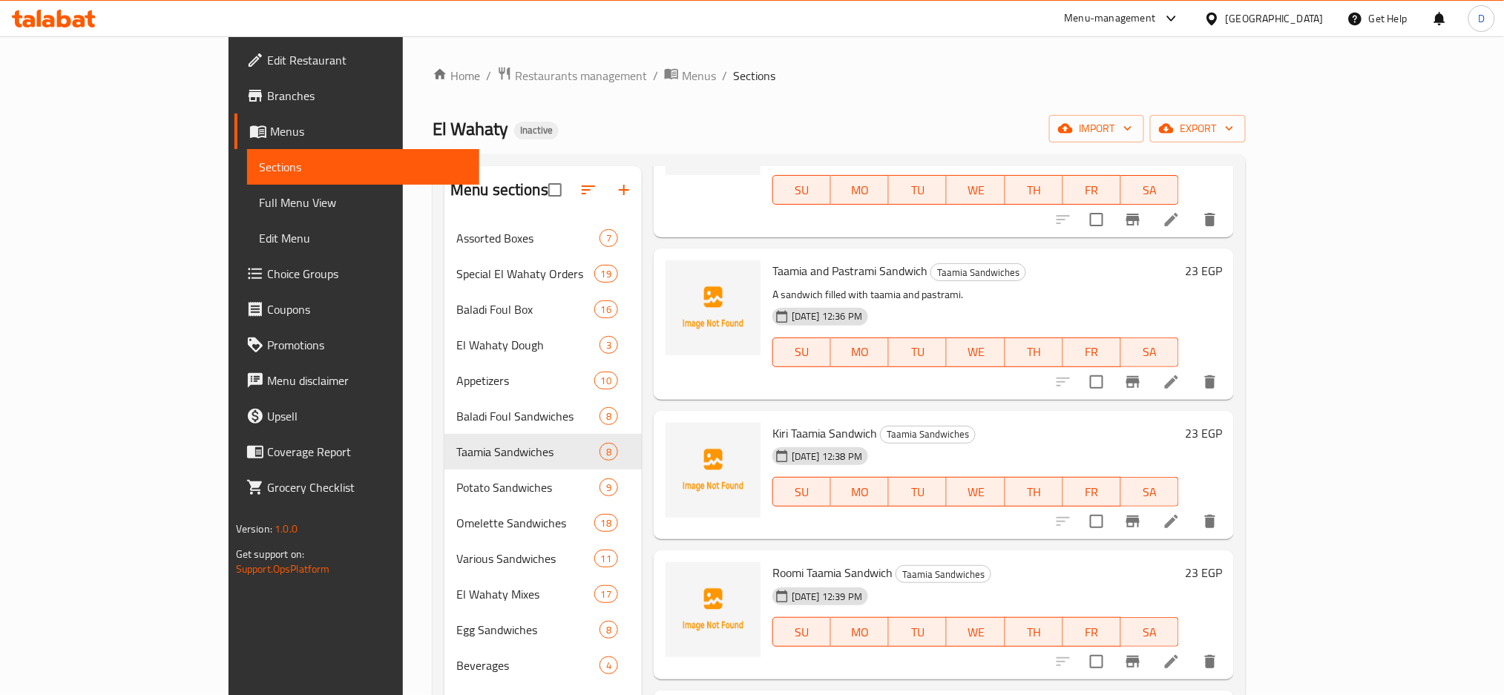
scroll to position [471, 0]
click at [1180, 512] on icon at bounding box center [1171, 521] width 18 height 18
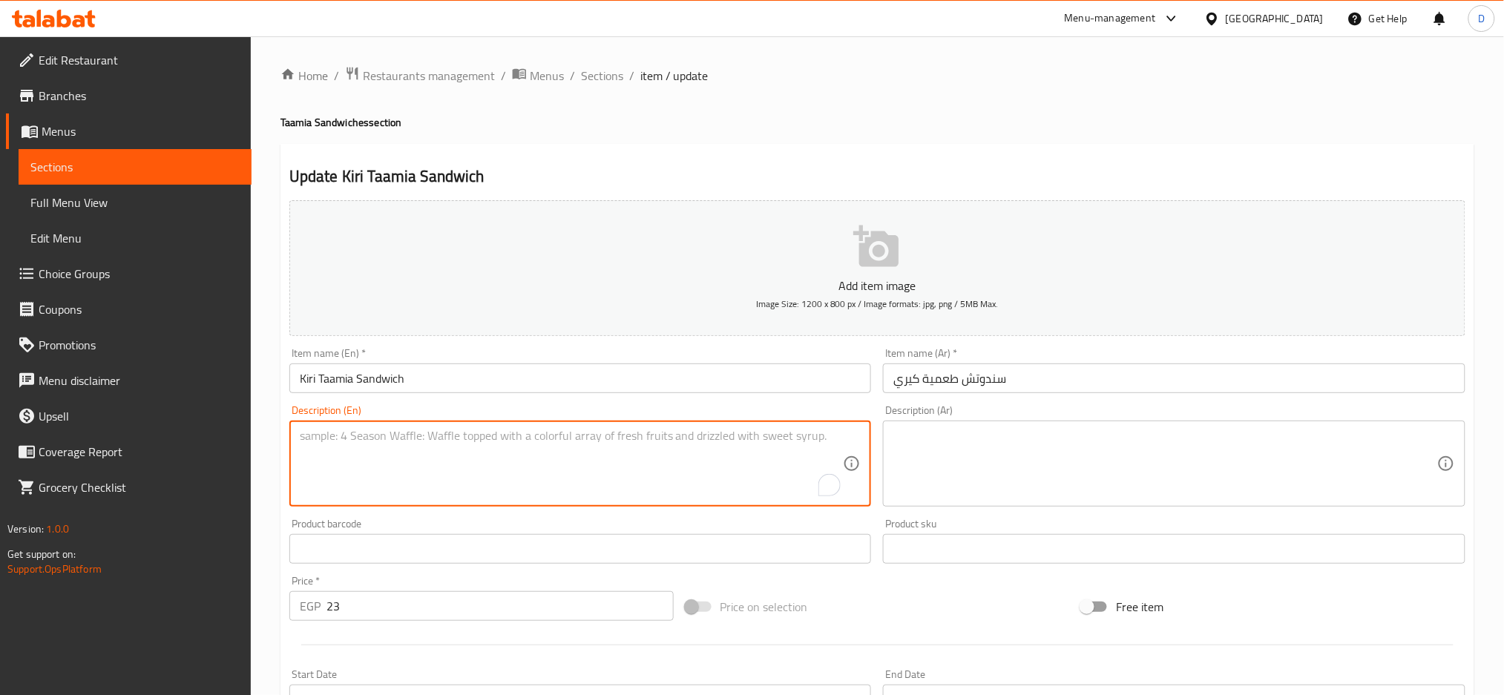
click at [728, 455] on textarea "To enrich screen reader interactions, please activate Accessibility in Grammarl…" at bounding box center [572, 464] width 544 height 70
paste textarea "Combination of crunchy falafel and creamy kiri cheese, made with tender chickpe…"
type textarea "Combination of crunchy falafel and creamy kiri cheese, made with tender chickpe…"
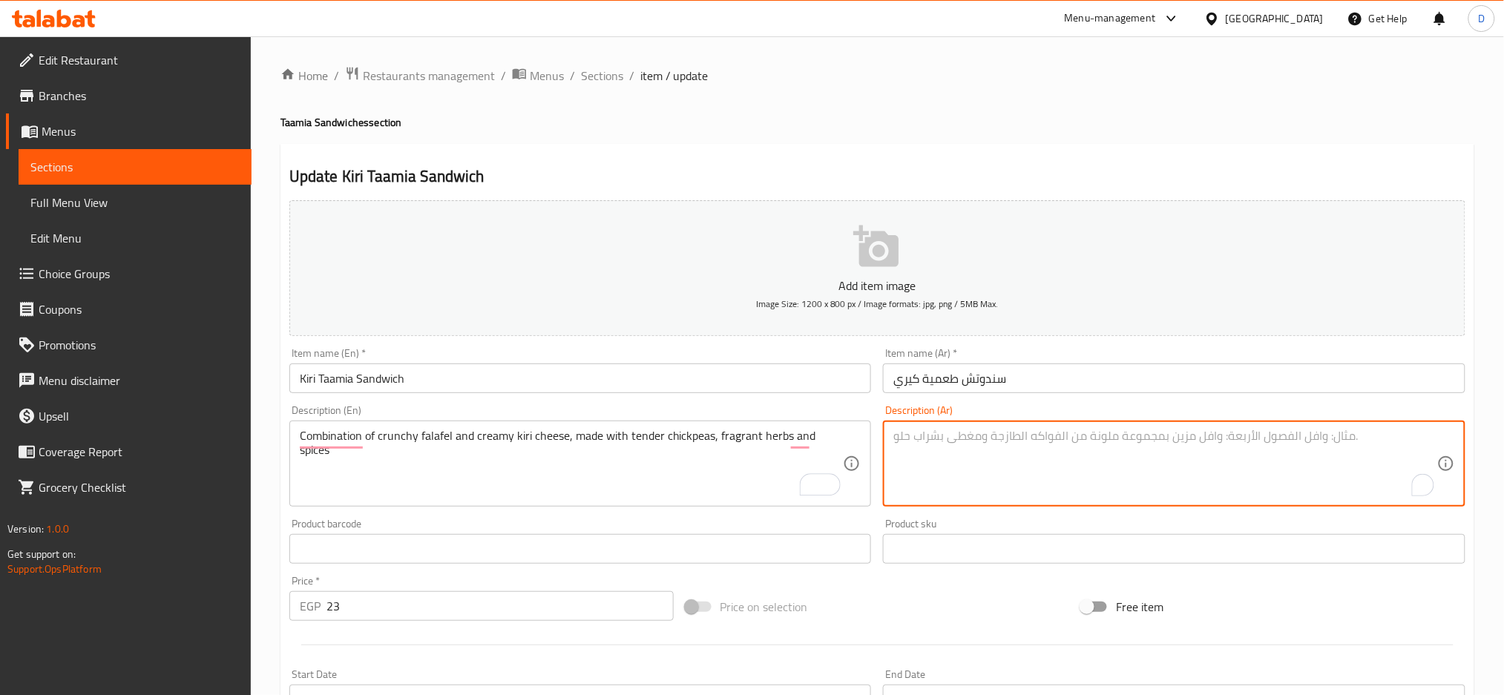
click at [935, 457] on textarea "To enrich screen reader interactions, please activate Accessibility in Grammarl…" at bounding box center [1165, 464] width 544 height 70
paste textarea "مزيج من الفلافل المقرمشة وجبنة كيري الكريمية المصنوعة من الحمص الطري والأعشاب و…"
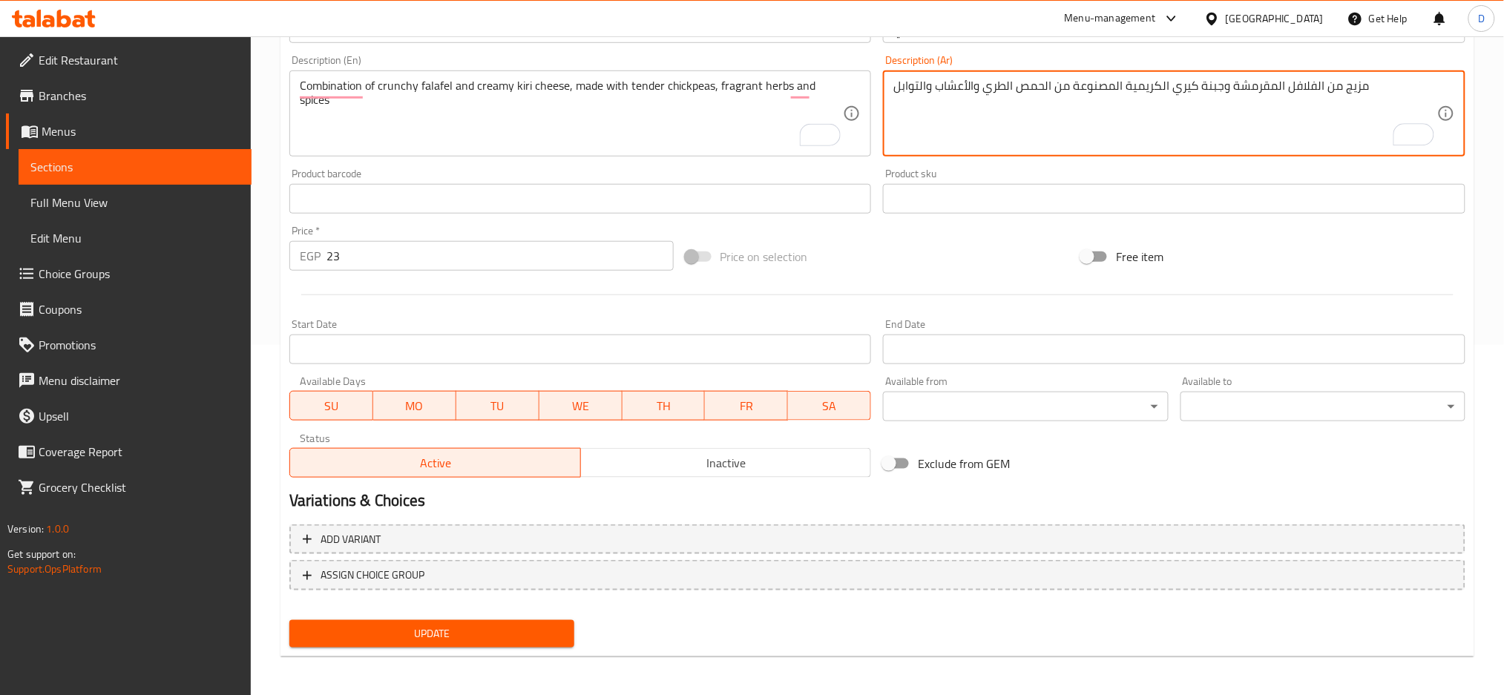
type textarea "مزيج من الفلافل المقرمشة وجبنة كيري الكريمية المصنوعة من الحمص الطري والأعشاب و…"
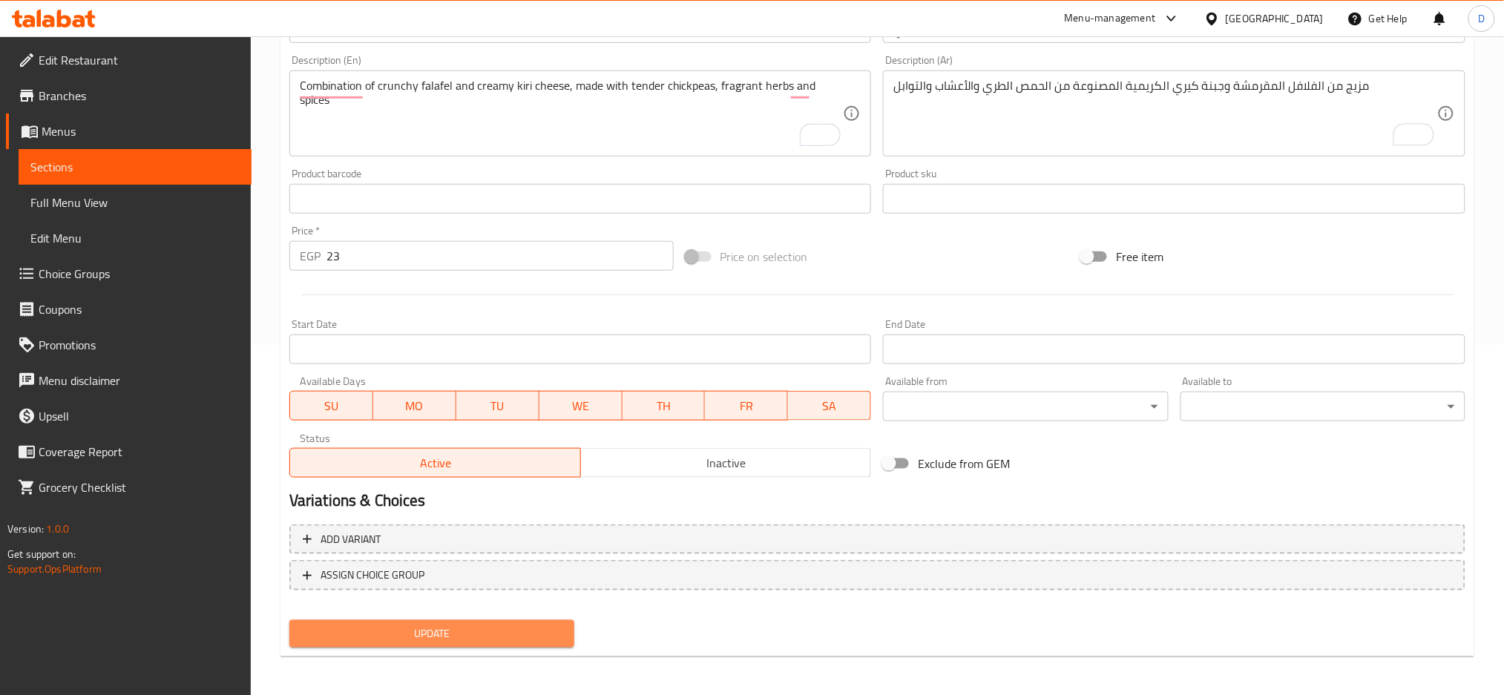
click at [539, 628] on span "Update" at bounding box center [431, 634] width 261 height 19
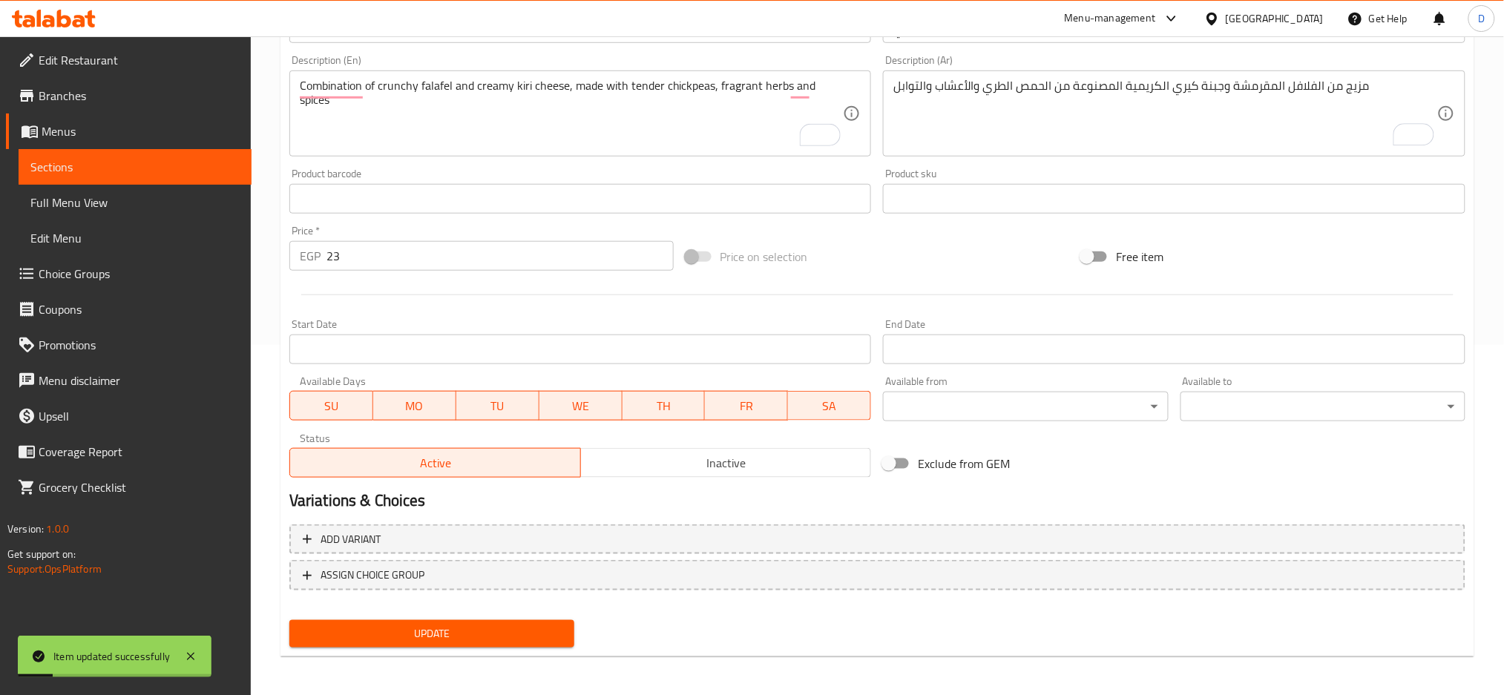
scroll to position [0, 0]
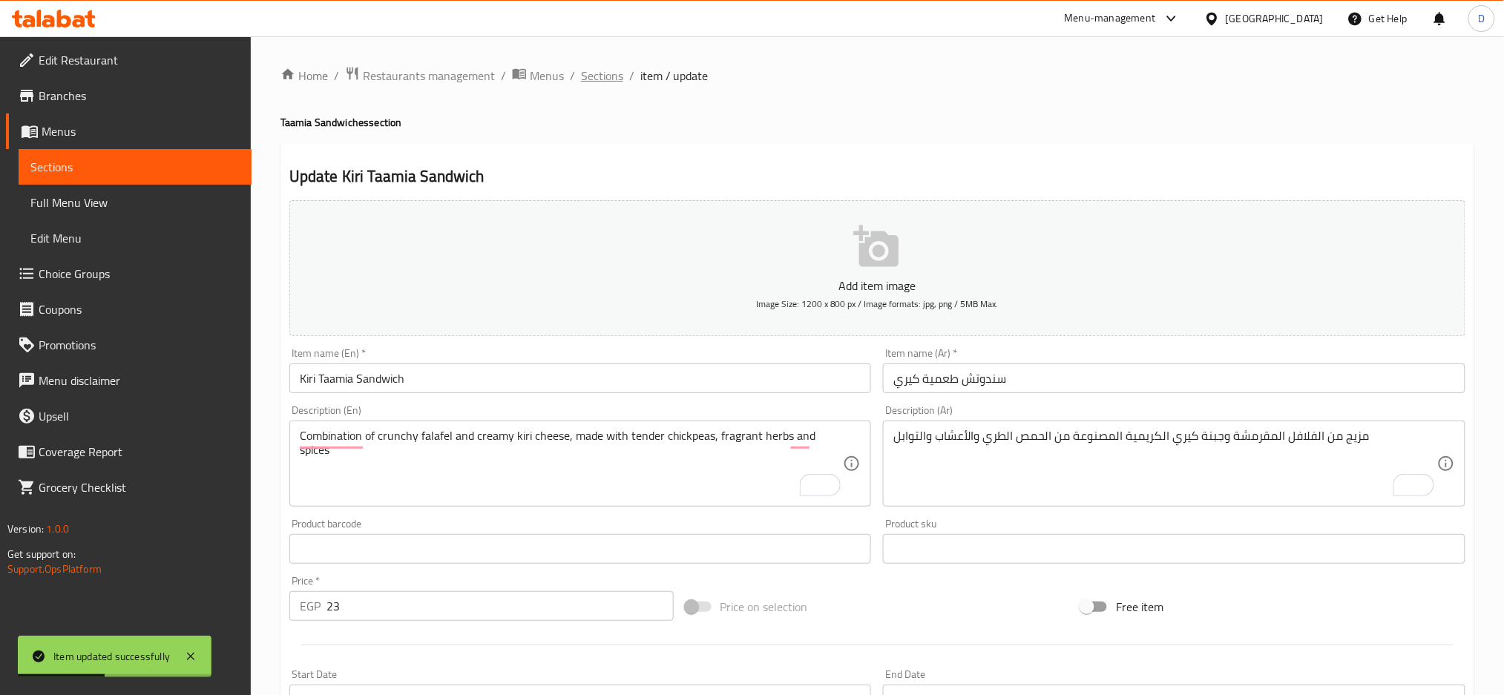
click at [593, 79] on span "Sections" at bounding box center [602, 76] width 42 height 18
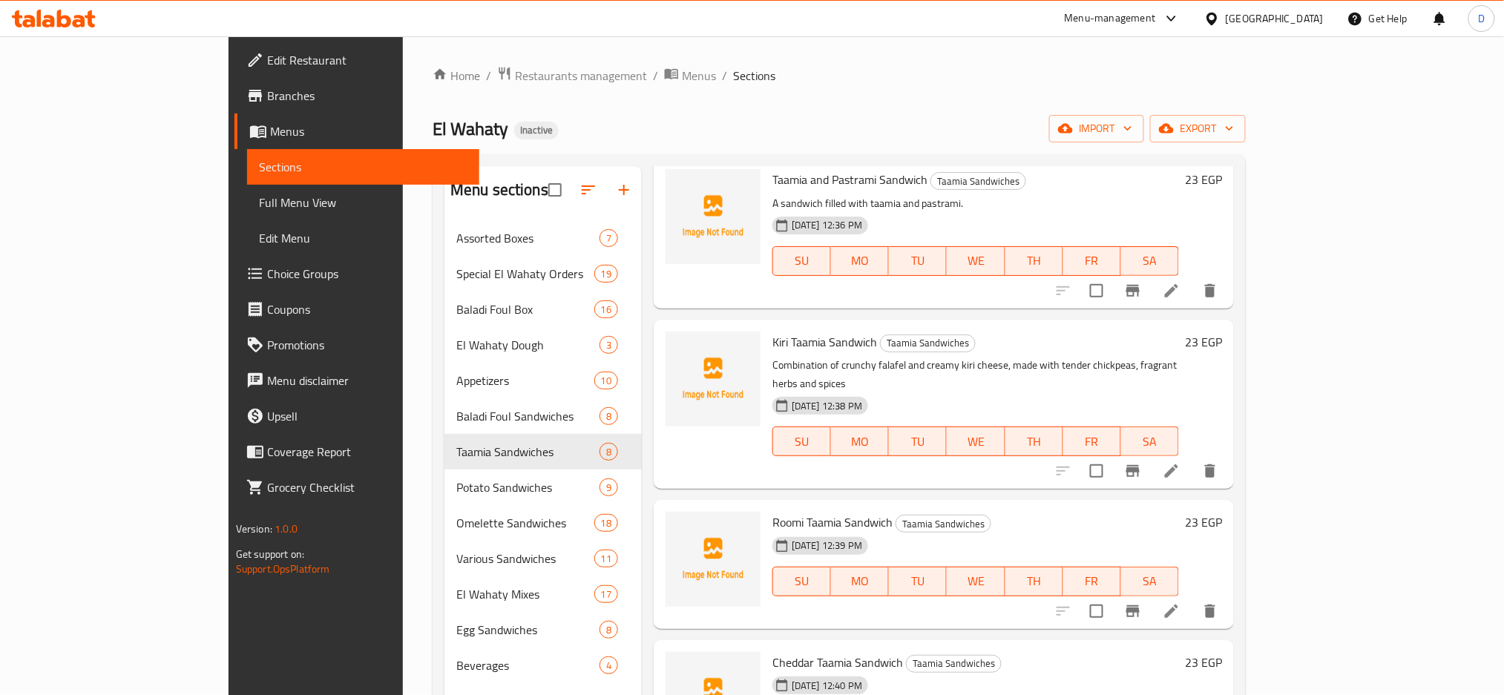
scroll to position [562, 0]
click at [1180, 602] on icon at bounding box center [1171, 611] width 18 height 18
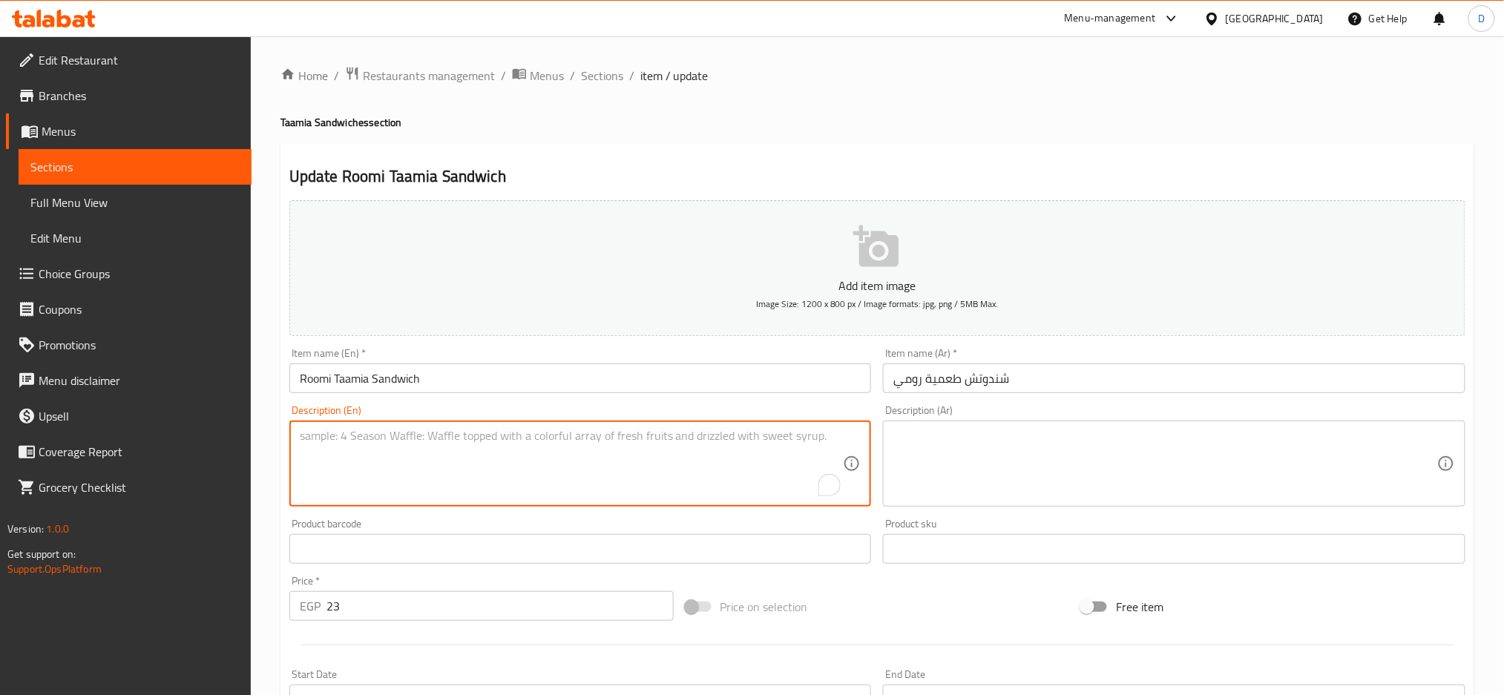
paste textarea "Falafel, roumi cheese, spices and bread"
type textarea "Falafel, roumi cheese, spices and bread"
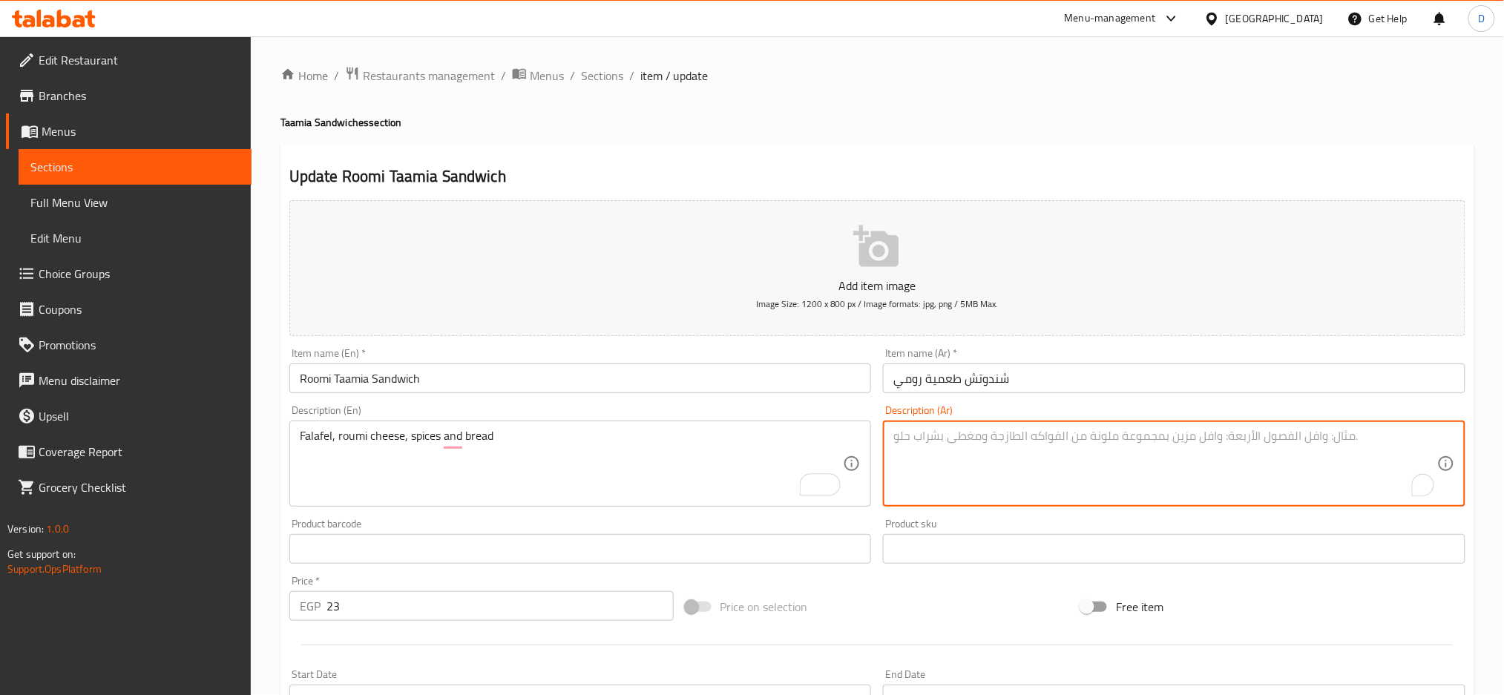
click at [984, 452] on textarea "To enrich screen reader interactions, please activate Accessibility in Grammarl…" at bounding box center [1165, 464] width 544 height 70
paste textarea "فلافل، جبنة رومي، بهارات و خبز"
type textarea "فلافل، جبنة رومي، بهارات و خبز"
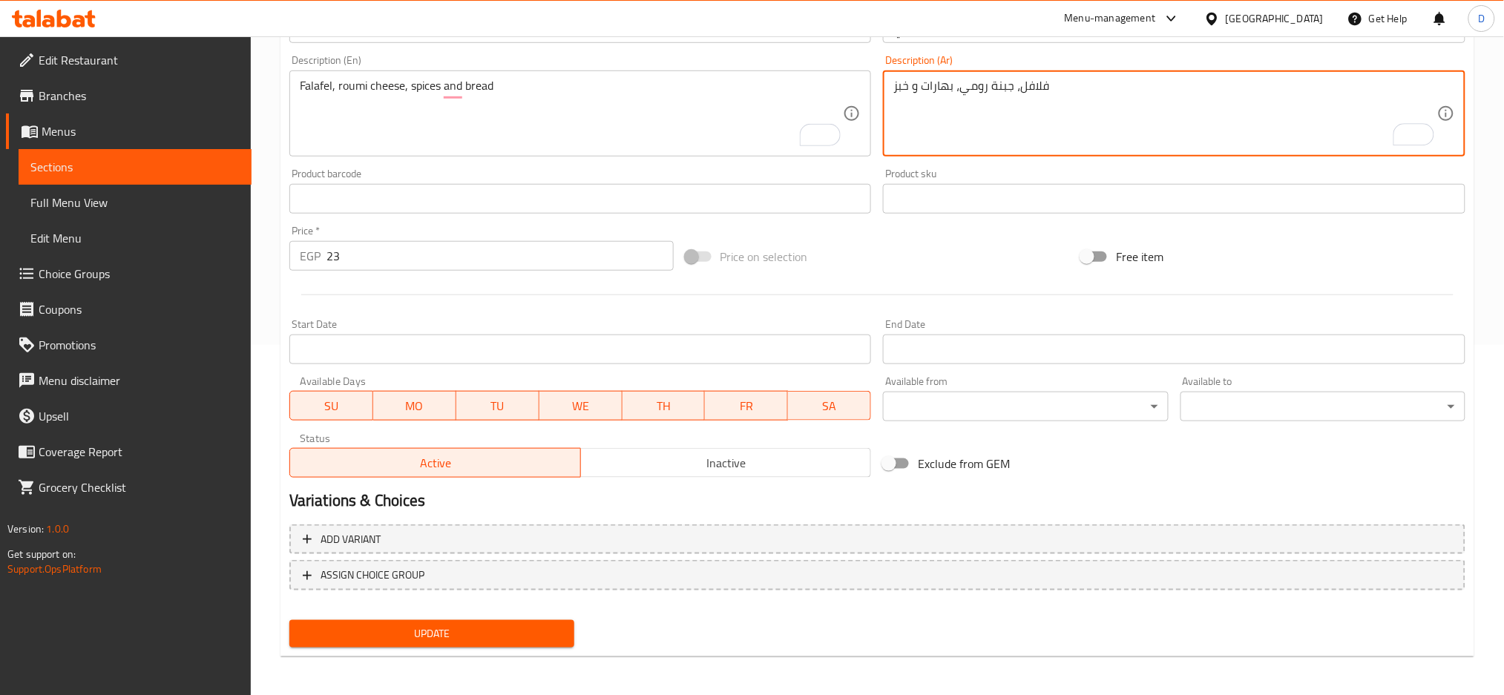
type textarea "فلافل، جبنة رومي، بهارات و خبز"
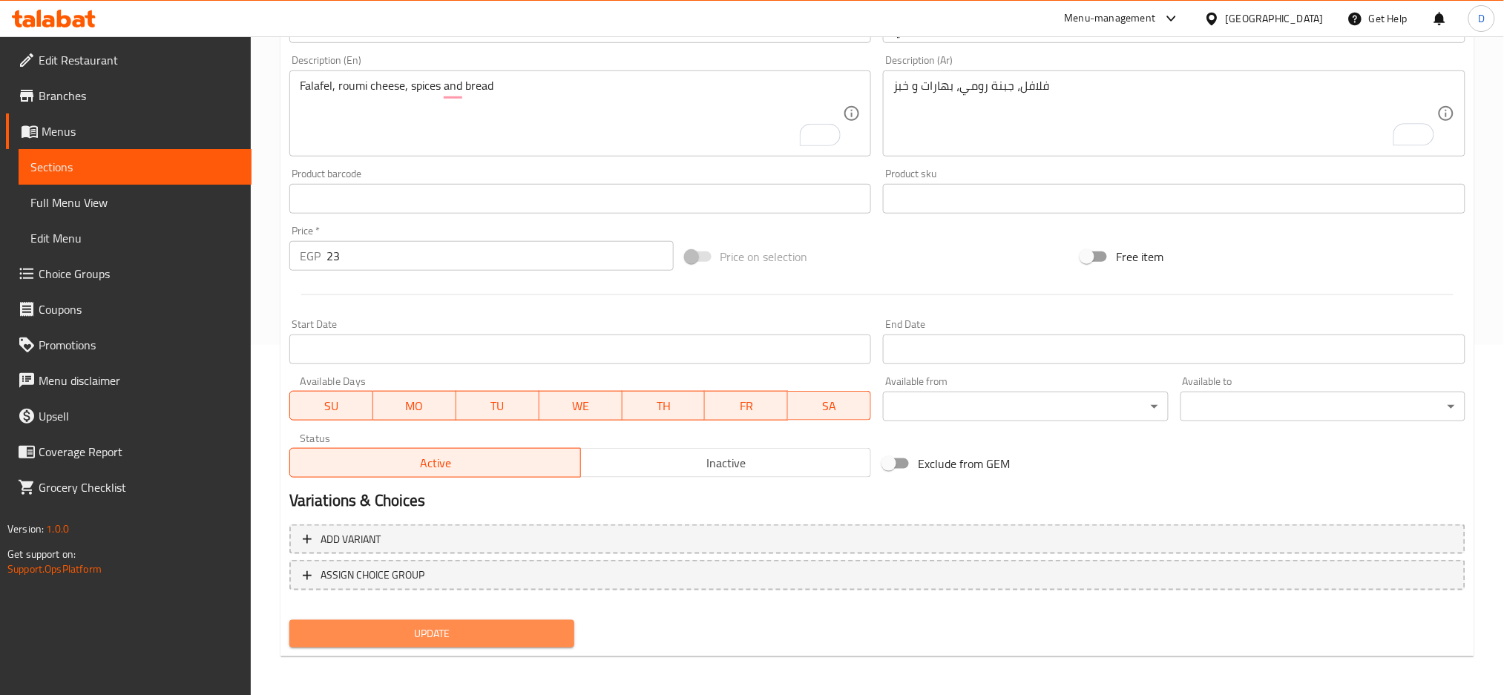
click at [525, 628] on span "Update" at bounding box center [431, 634] width 261 height 19
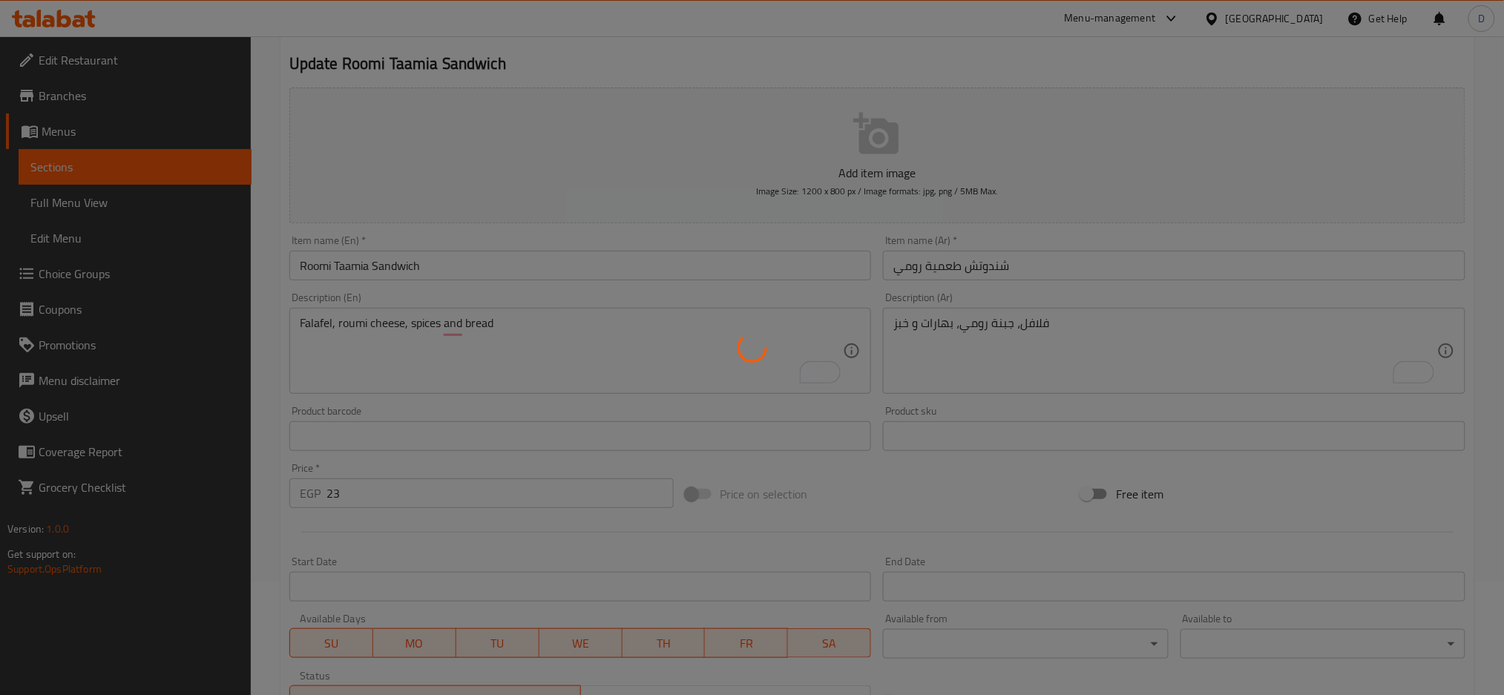
scroll to position [0, 0]
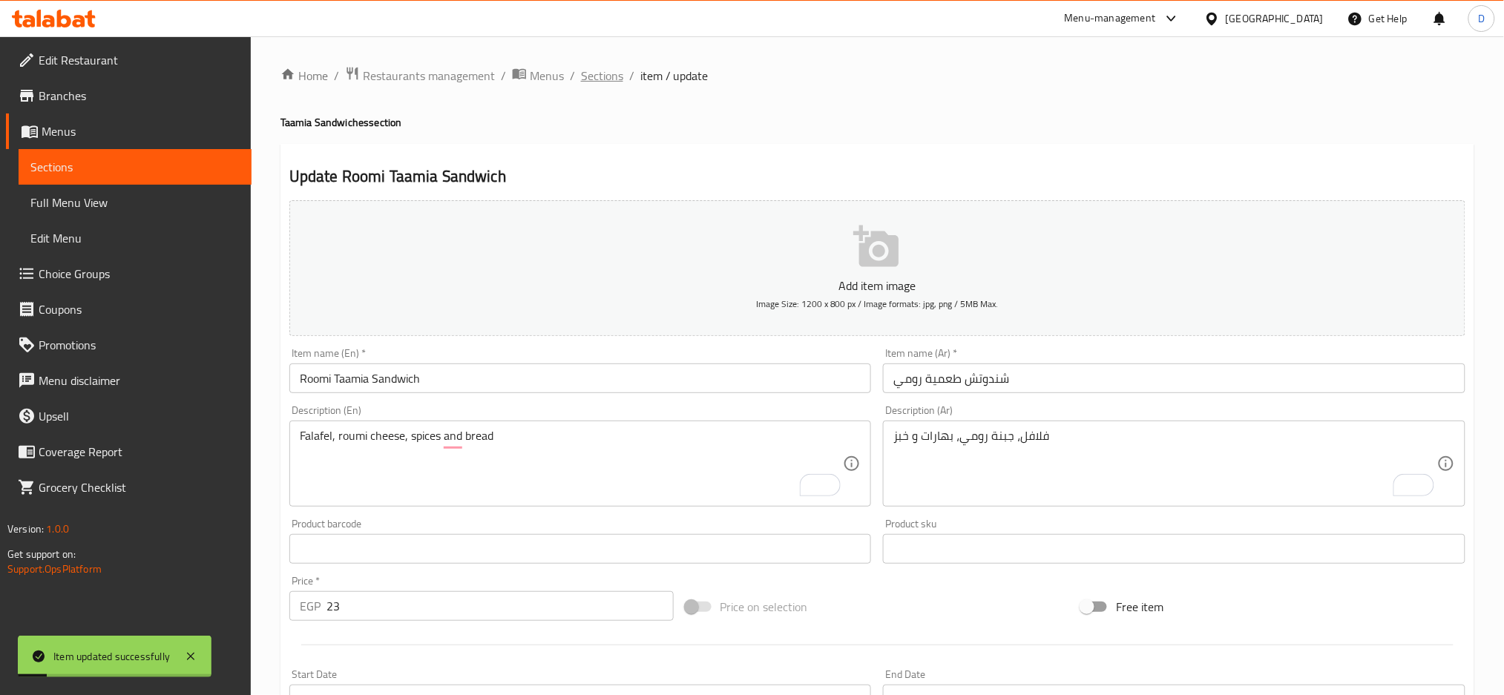
click at [617, 78] on span "Sections" at bounding box center [602, 76] width 42 height 18
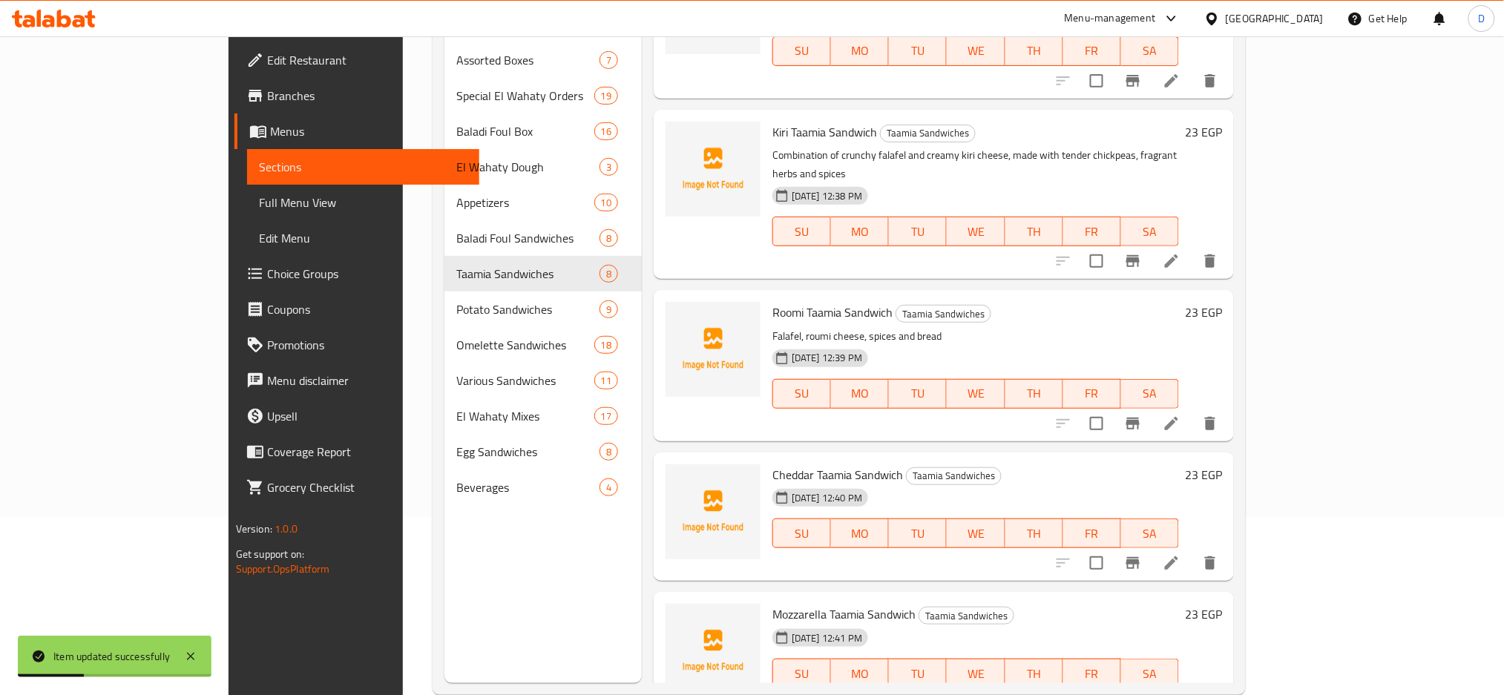
scroll to position [186, 0]
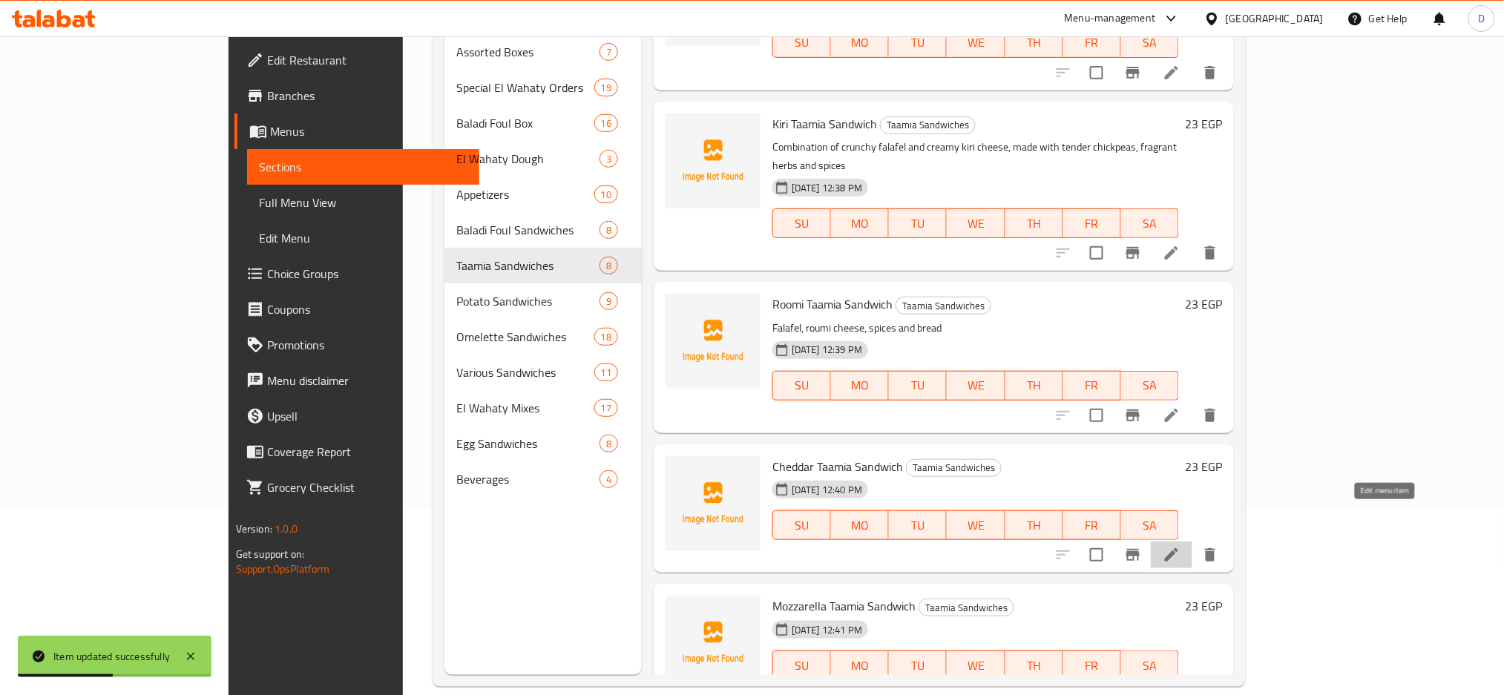
click at [1180, 546] on icon at bounding box center [1171, 555] width 18 height 18
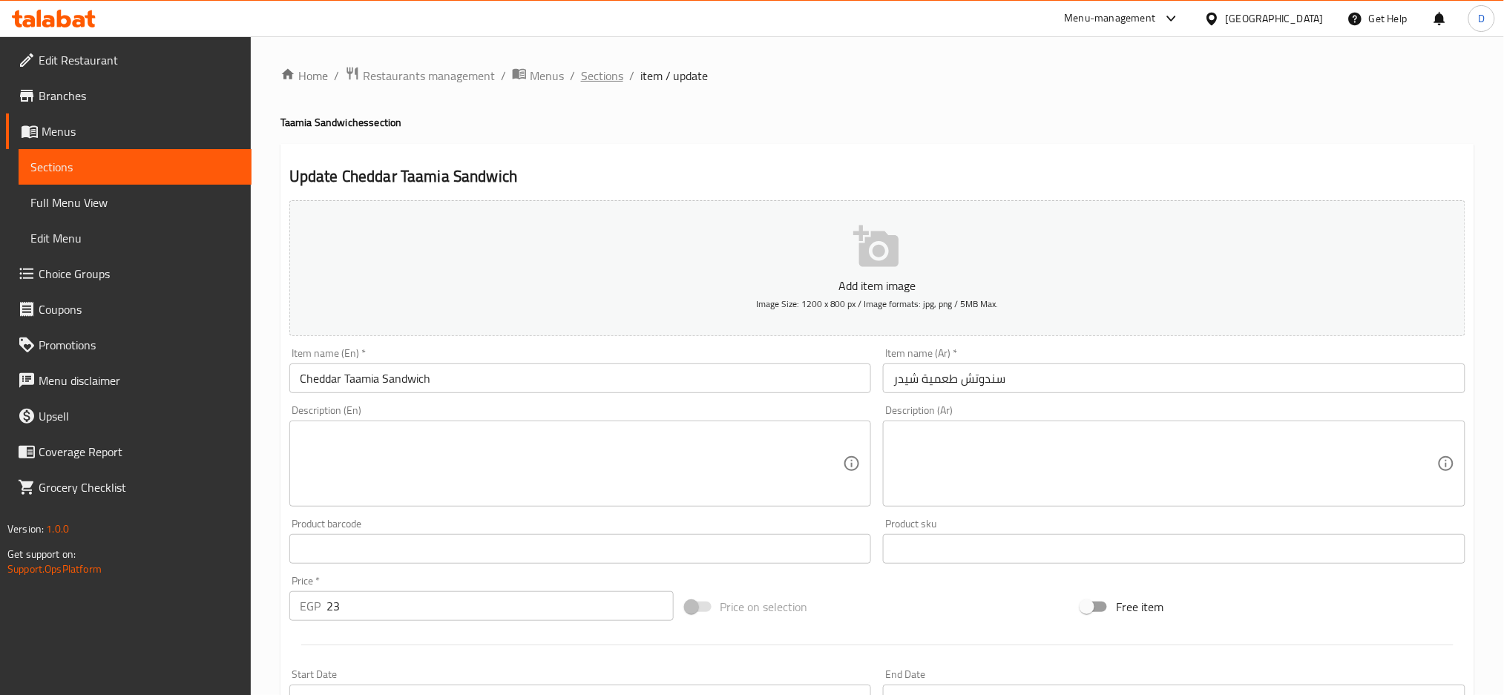
click at [611, 82] on span "Sections" at bounding box center [602, 76] width 42 height 18
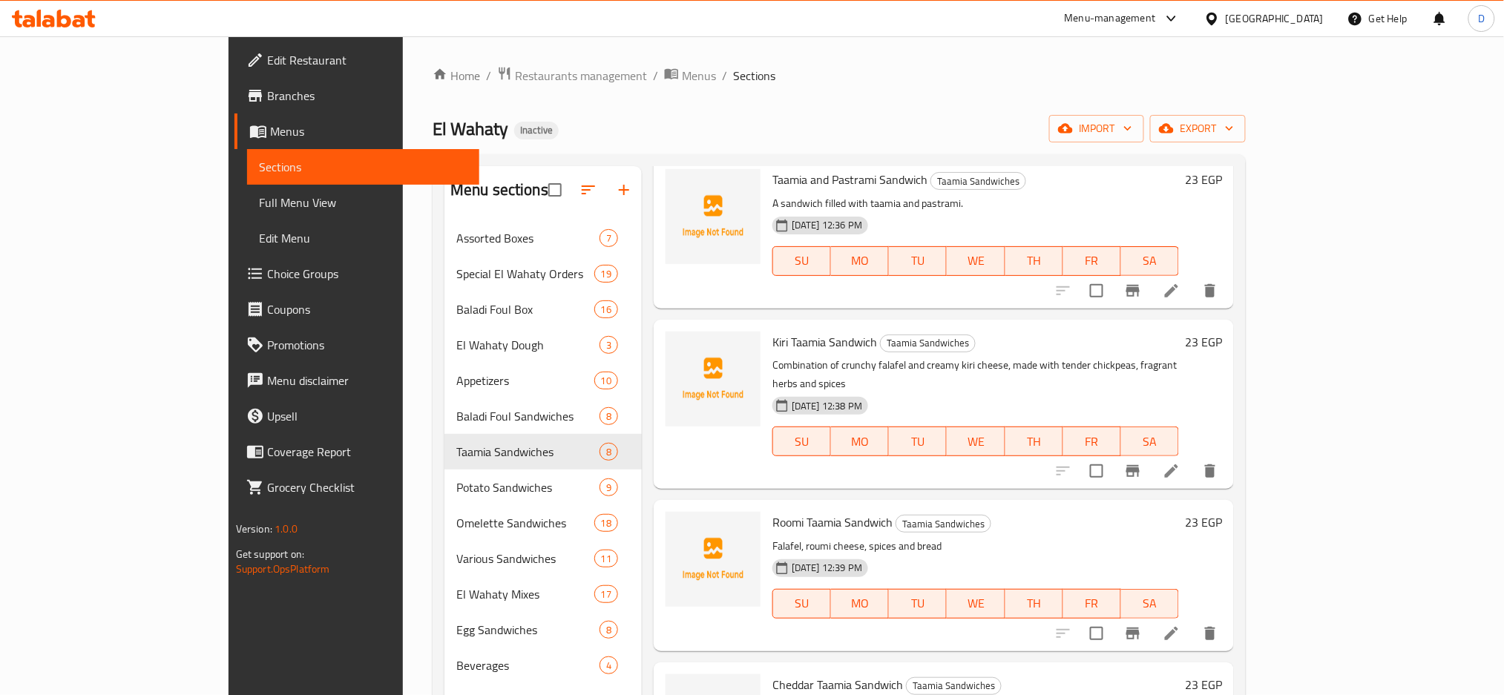
scroll to position [562, 0]
click at [772, 330] on span "Kiri Taamia Sandwich" at bounding box center [824, 341] width 105 height 22
copy h6 "Kiri Taamia Sandwich"
click at [772, 330] on span "Kiri Taamia Sandwich" at bounding box center [824, 341] width 105 height 22
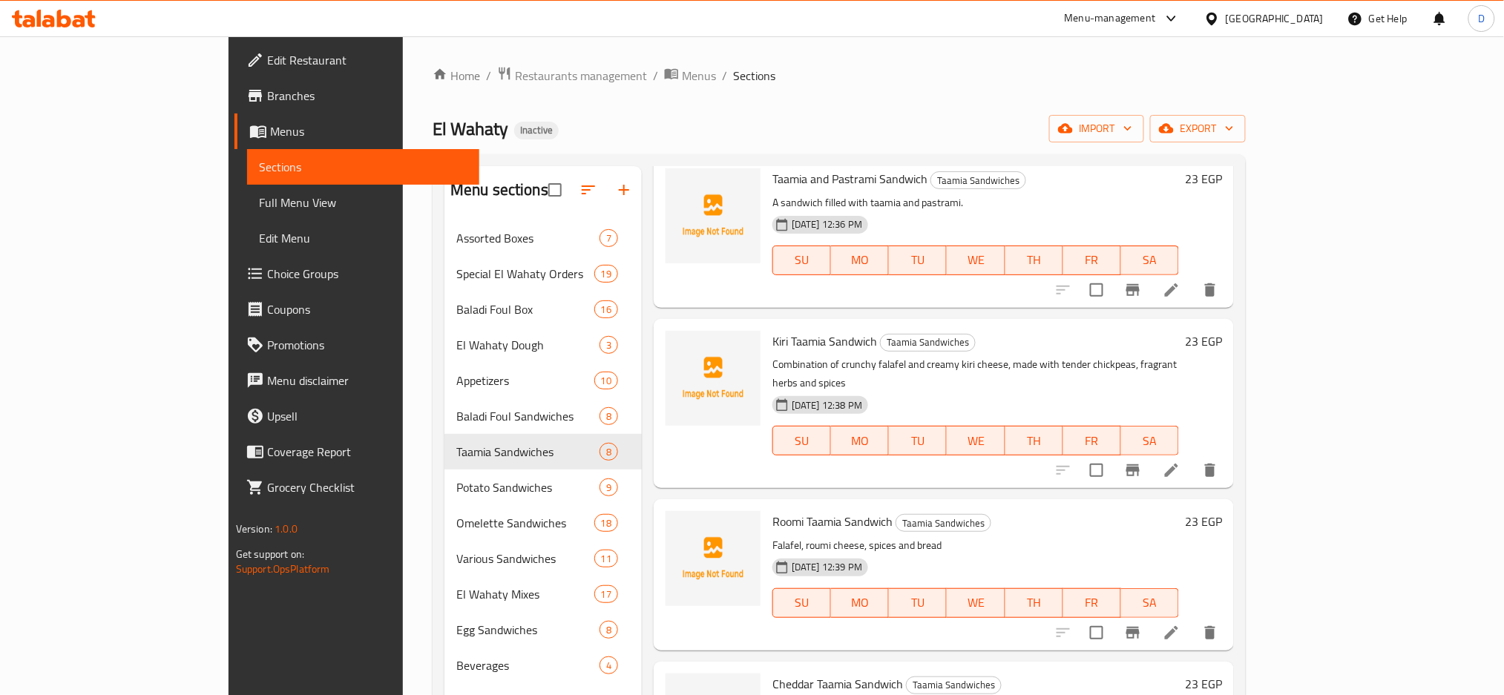
click at [772, 510] on span "Roomi Taamia Sandwich" at bounding box center [832, 521] width 120 height 22
copy h6 "Roomi Taamia Sandwich"
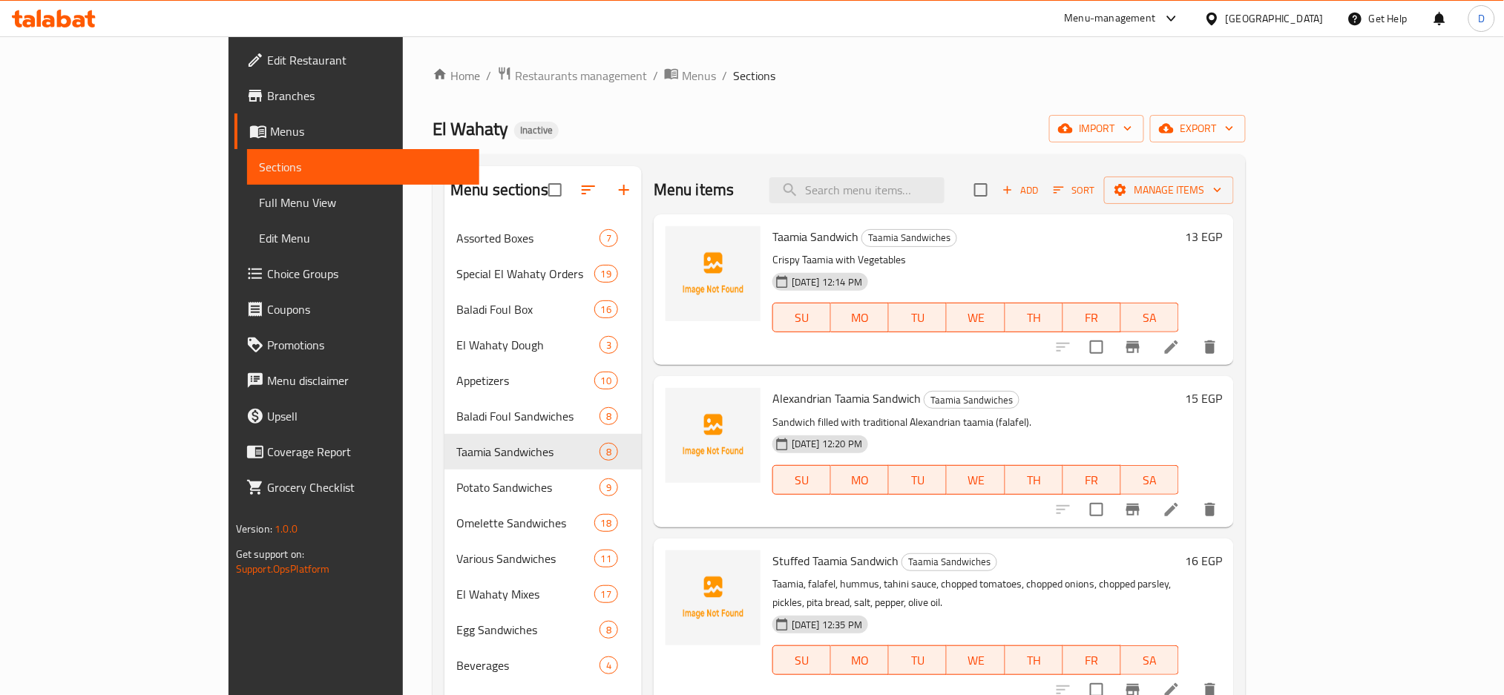
scroll to position [562, 0]
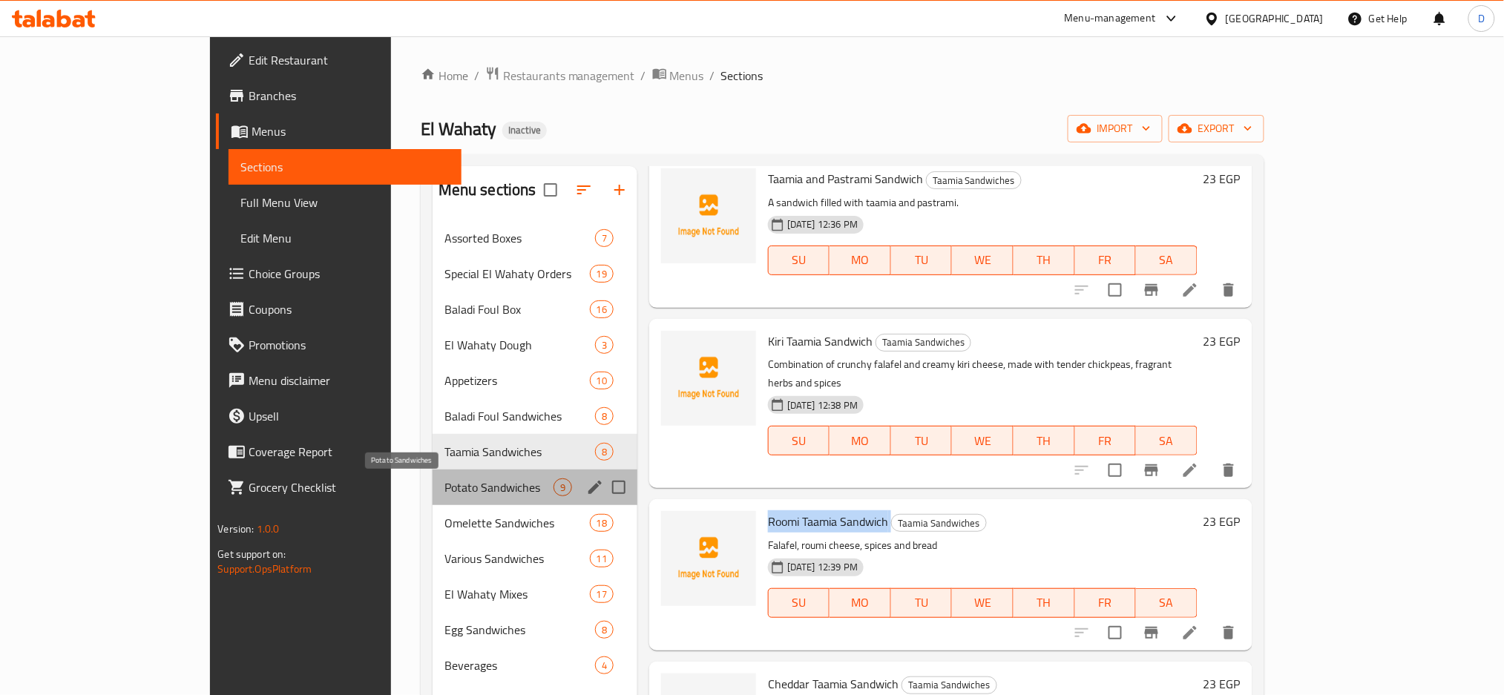
click at [444, 479] on span "Potato Sandwiches" at bounding box center [498, 487] width 109 height 18
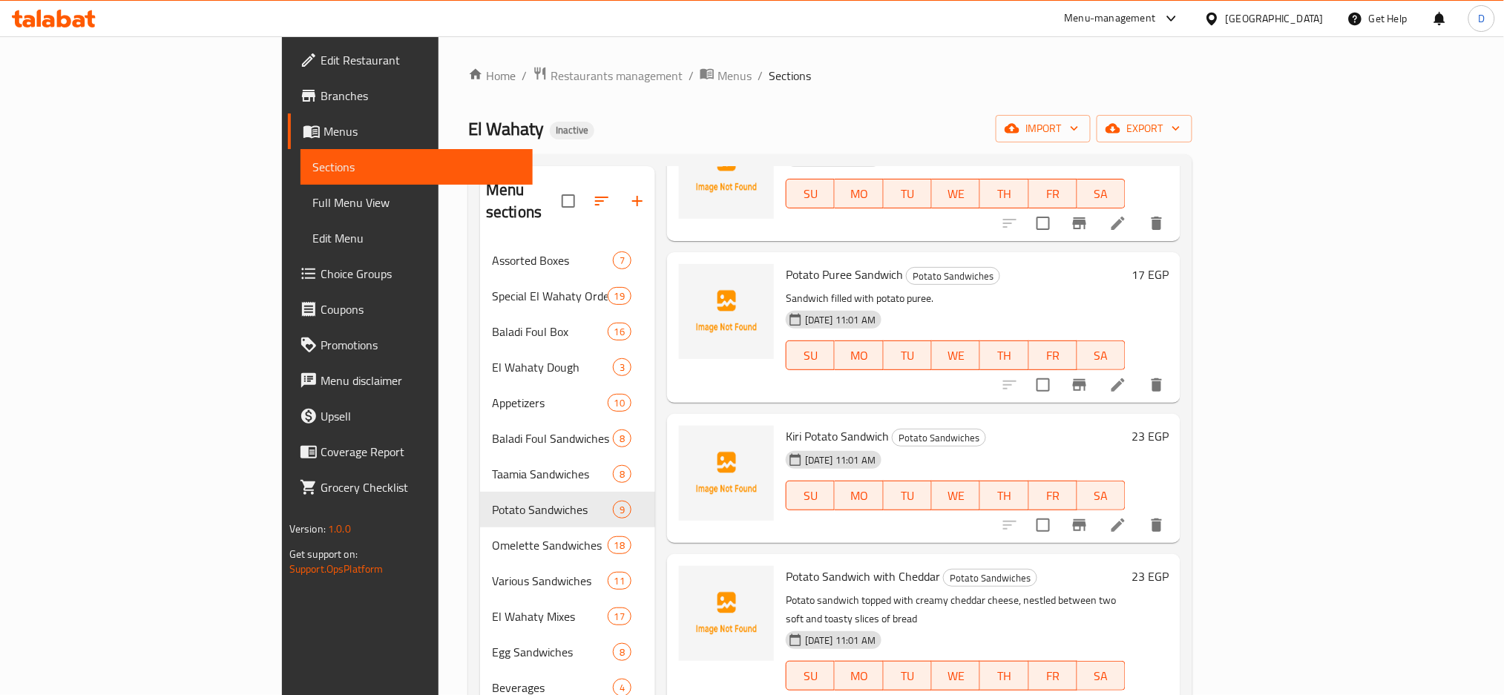
scroll to position [461, 0]
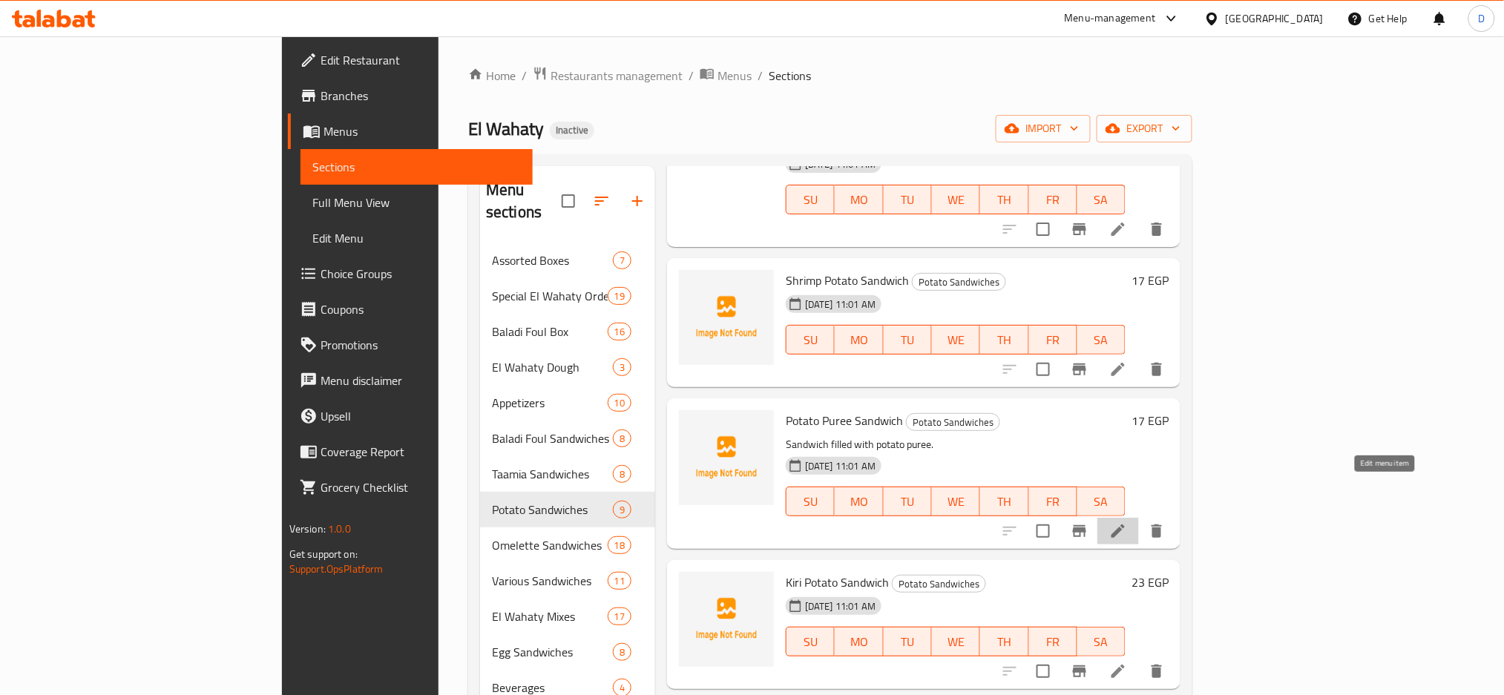
click at [1125, 524] on icon at bounding box center [1117, 530] width 13 height 13
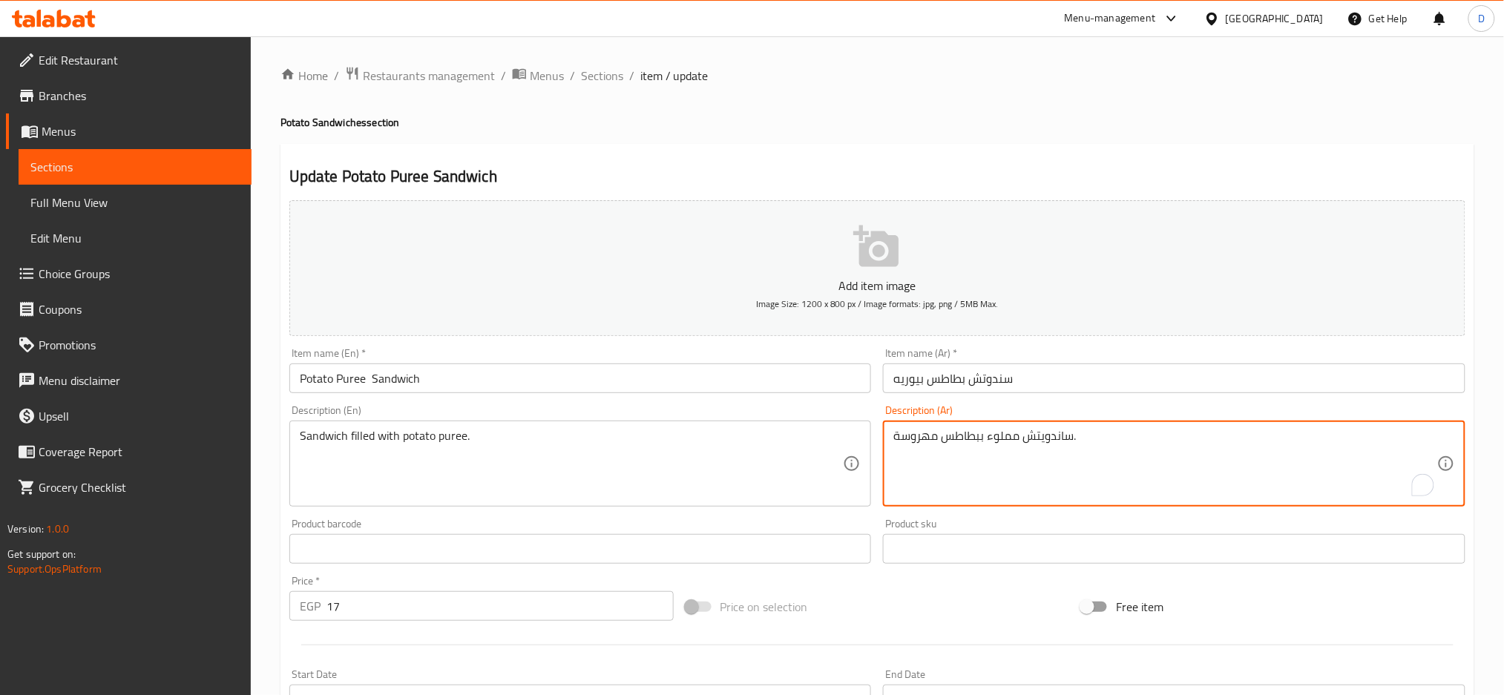
click at [1133, 436] on textarea "ساندويتش مملوء ببطاطس مهروسة." at bounding box center [1165, 464] width 544 height 70
paste textarea "ندوتش بطاطس بوريه: بطاطس بوريه كريمية."
click at [1004, 436] on textarea "سندوتش بطاطس بوريه: بطاطس بوريه كريمية." at bounding box center [1165, 464] width 544 height 70
drag, startPoint x: 1000, startPoint y: 437, endPoint x: 1113, endPoint y: 435, distance: 113.5
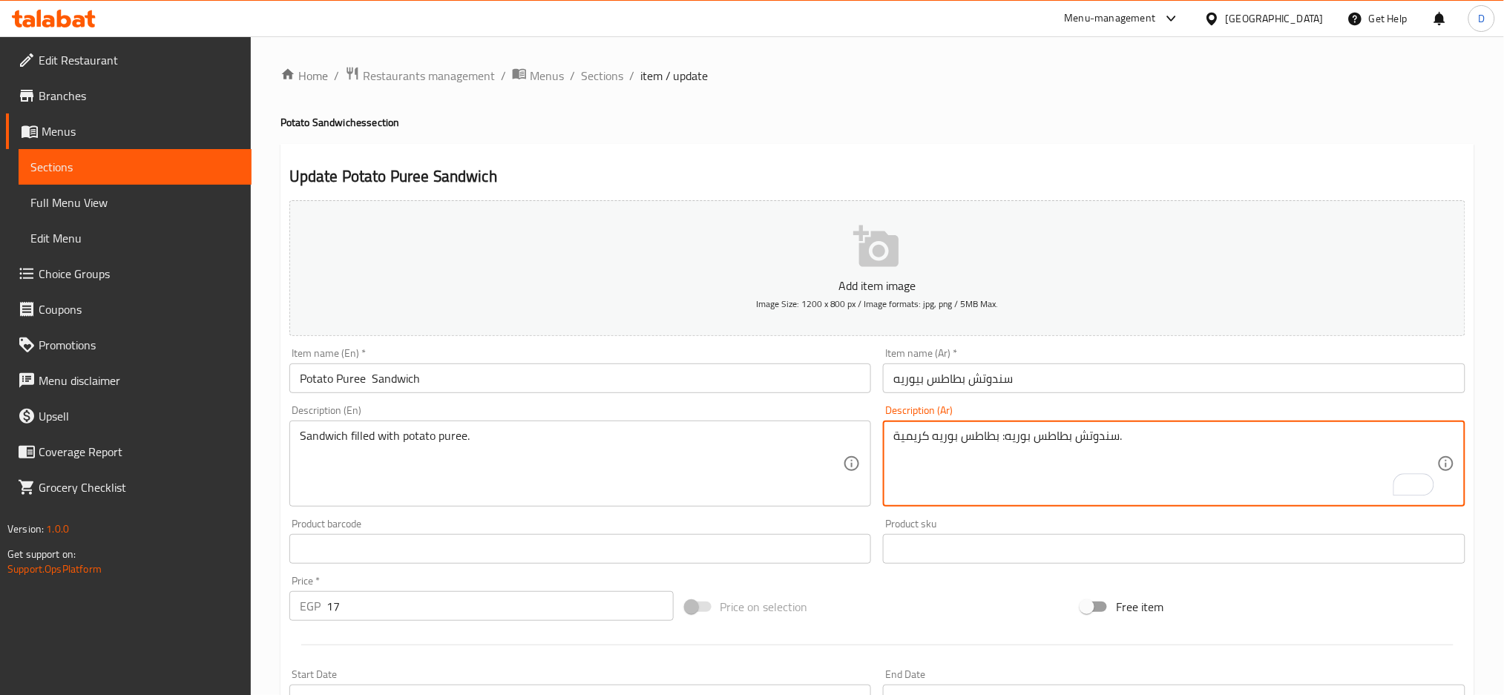
click at [1113, 435] on textarea "سندوتش بطاطس بوريه: بطاطس بوريه كريمية." at bounding box center [1165, 464] width 544 height 70
type textarea "بطاطس بوريه كريمية."
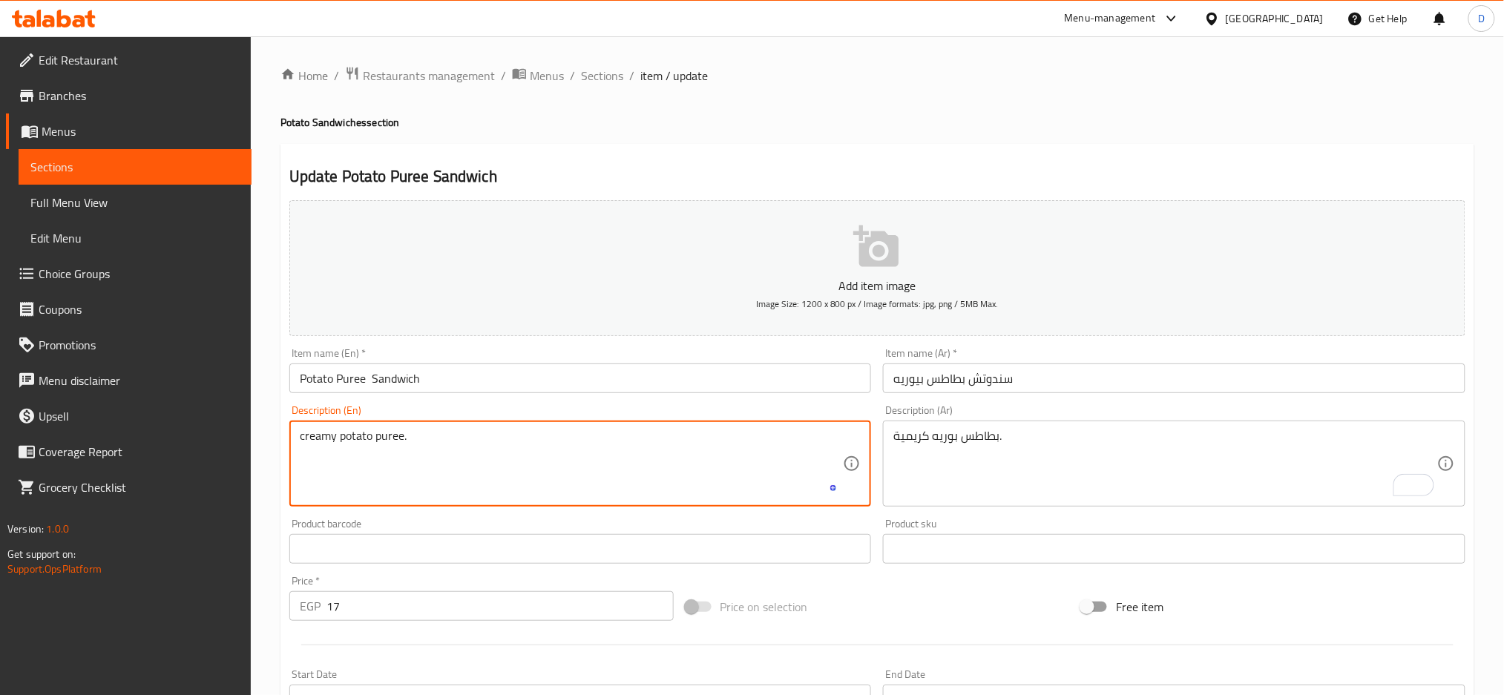
scroll to position [350, 0]
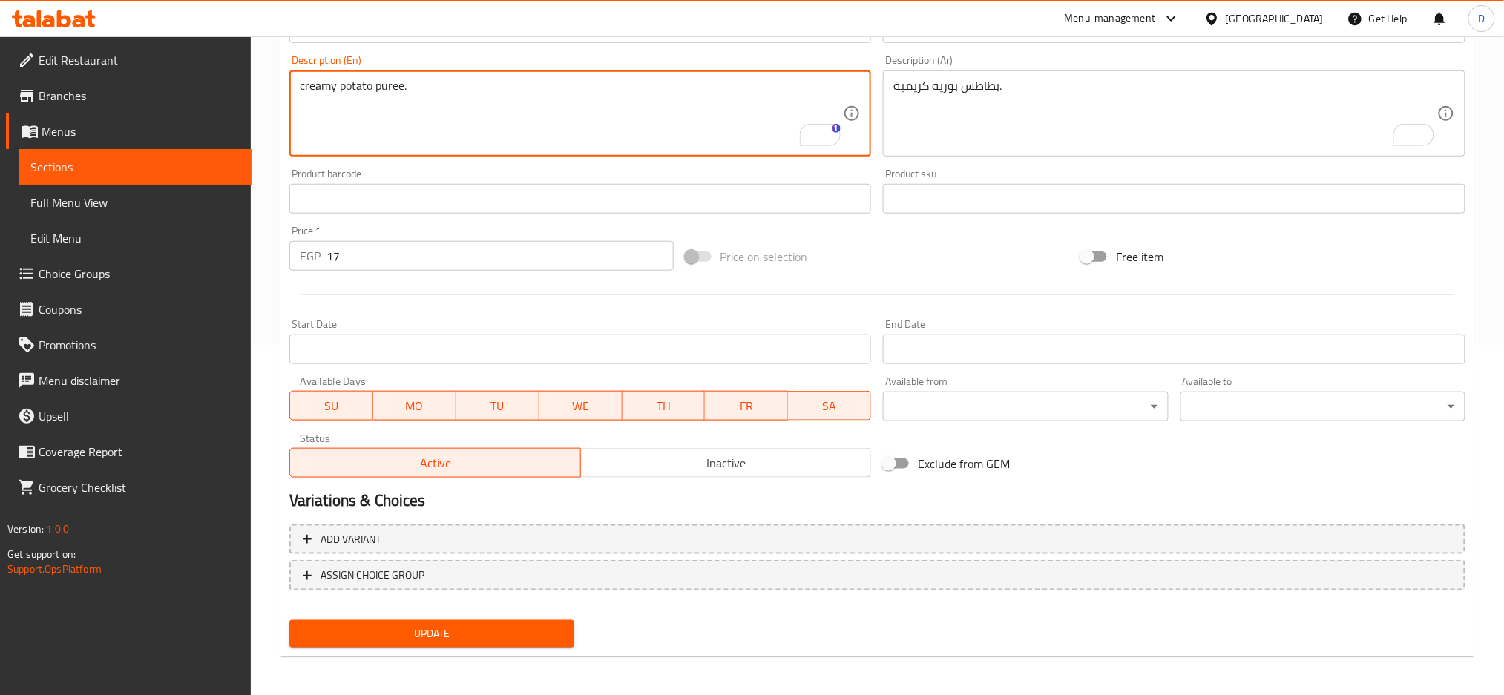
type textarea "creamy potato puree."
click at [487, 628] on span "Update" at bounding box center [431, 634] width 261 height 19
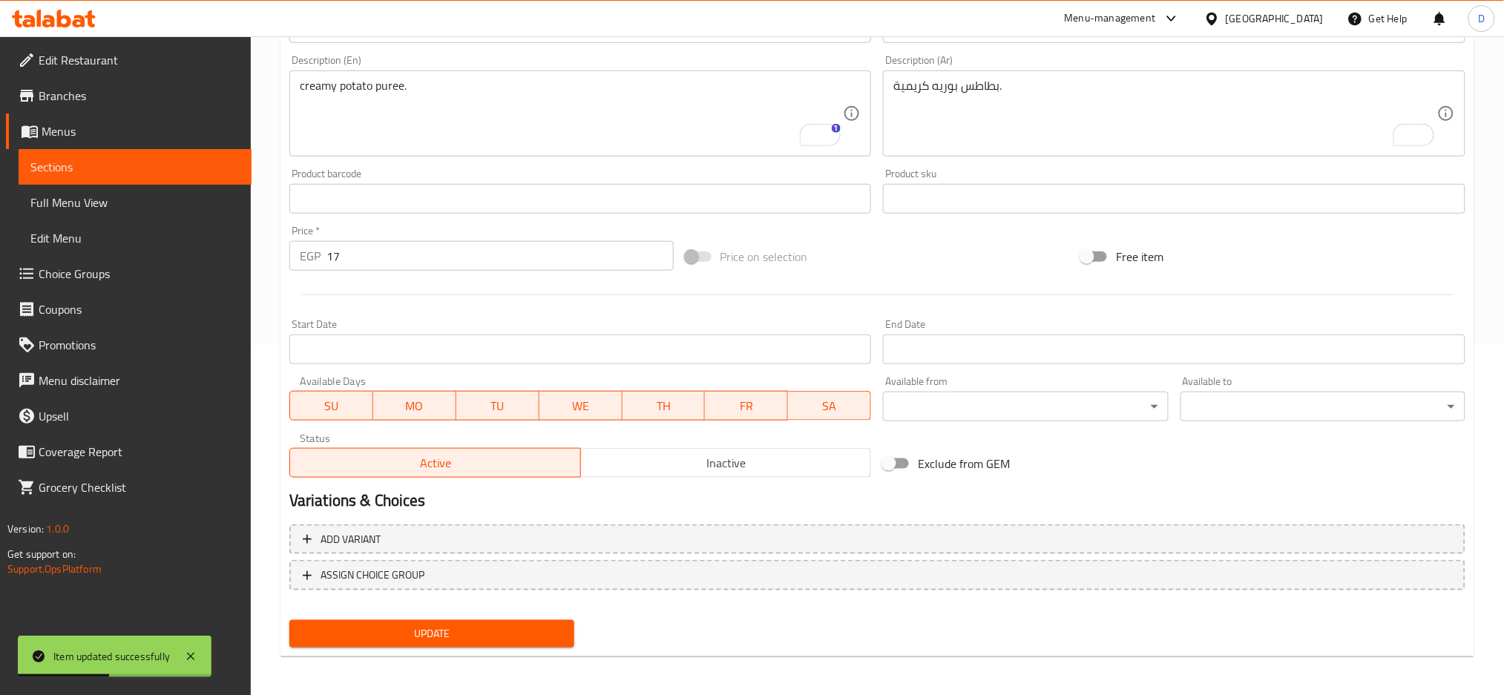
scroll to position [0, 0]
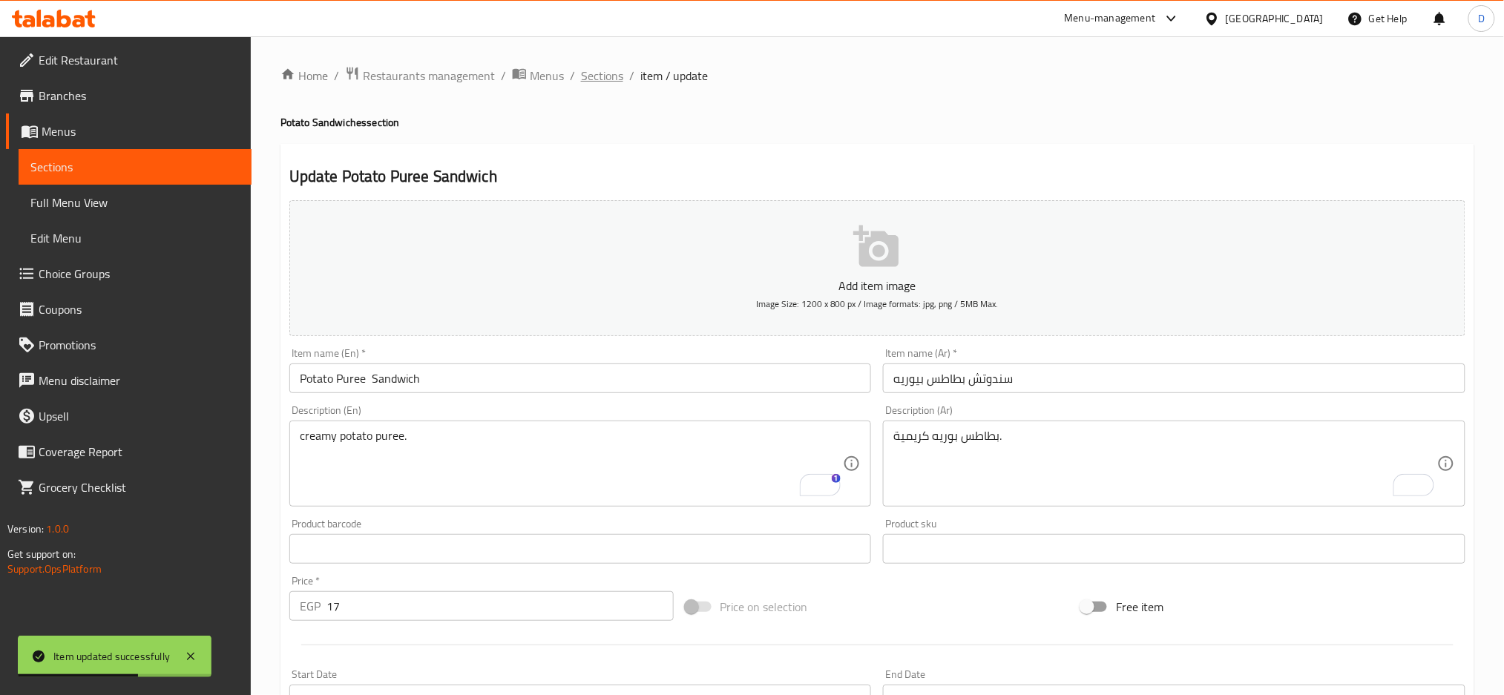
click at [613, 67] on span "Sections" at bounding box center [602, 76] width 42 height 18
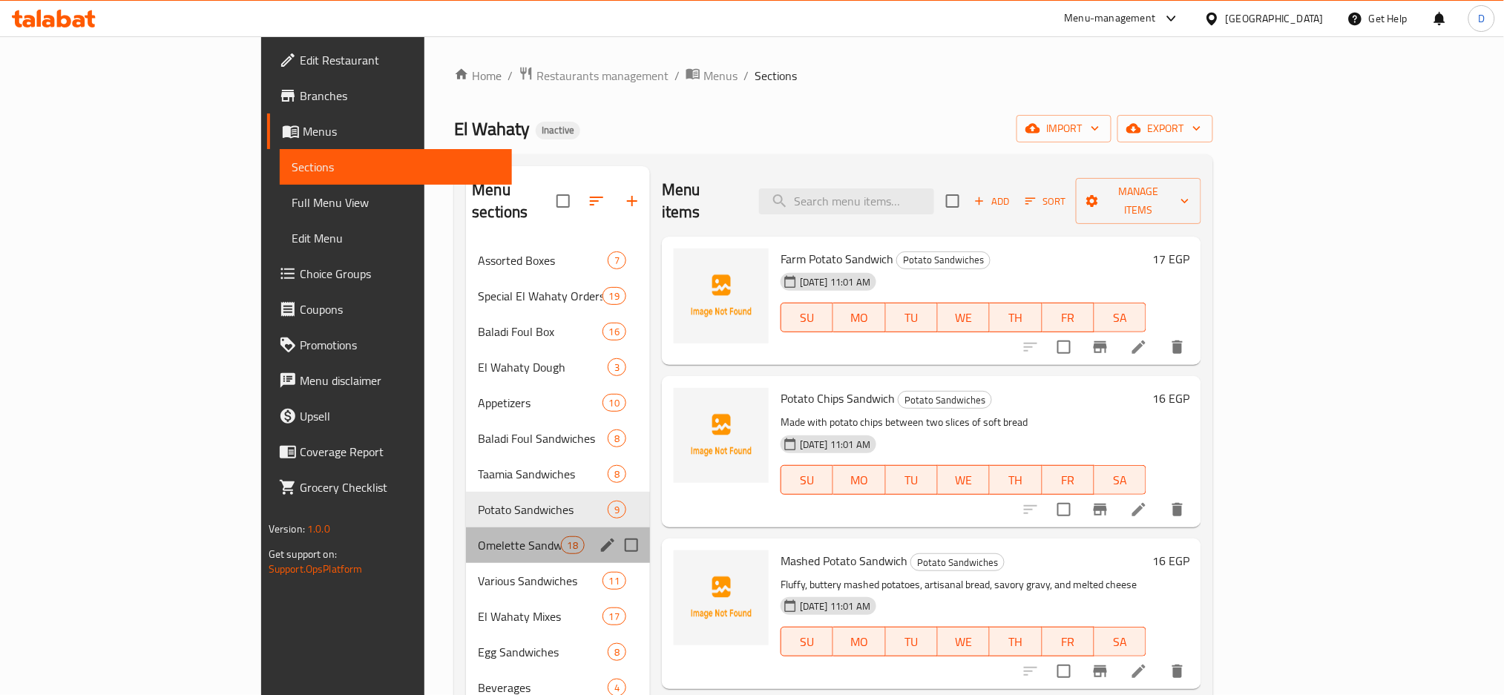
click at [466, 527] on div "Omelette Sandwiches 18" at bounding box center [558, 545] width 184 height 36
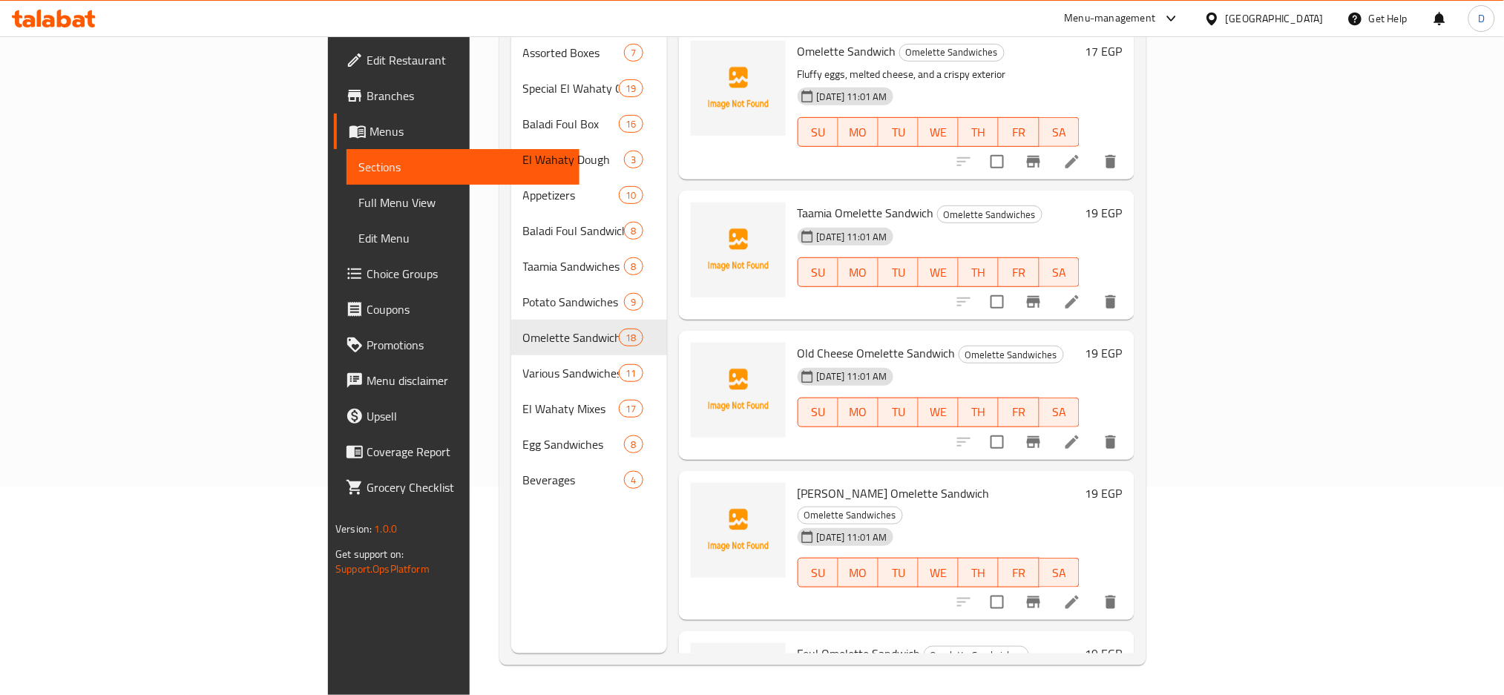
scroll to position [150, 0]
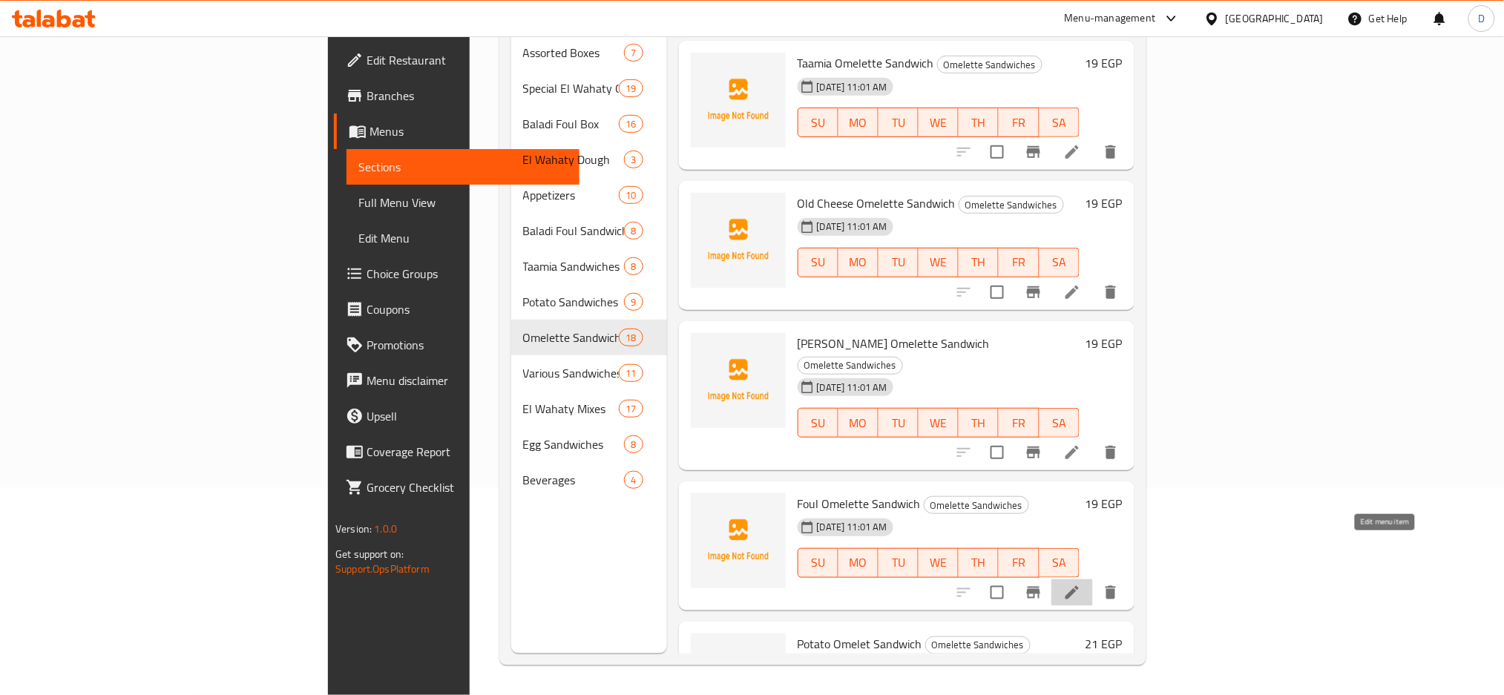
click at [1079, 586] on icon at bounding box center [1071, 592] width 13 height 13
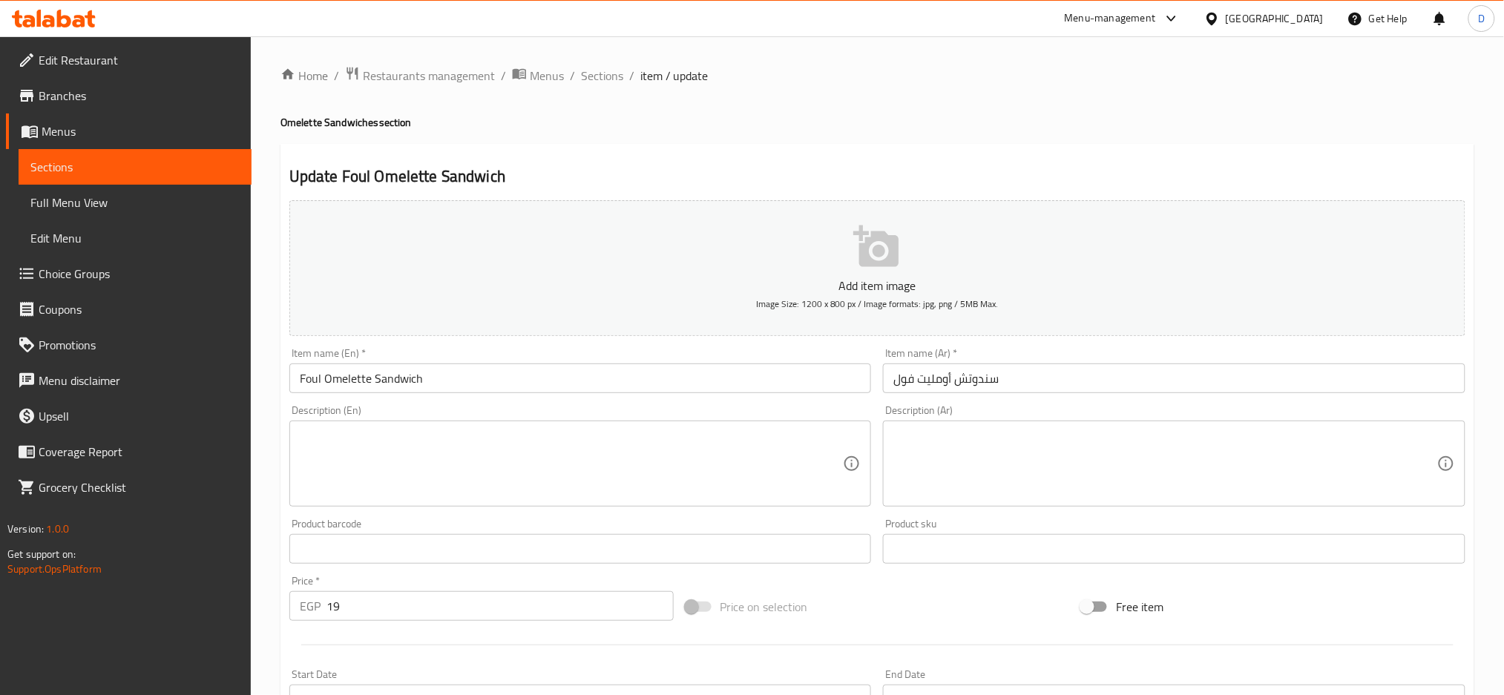
click at [401, 443] on textarea at bounding box center [572, 464] width 544 height 70
paste textarea "Creamy foul meets fluffy omelette for a comforting meal."
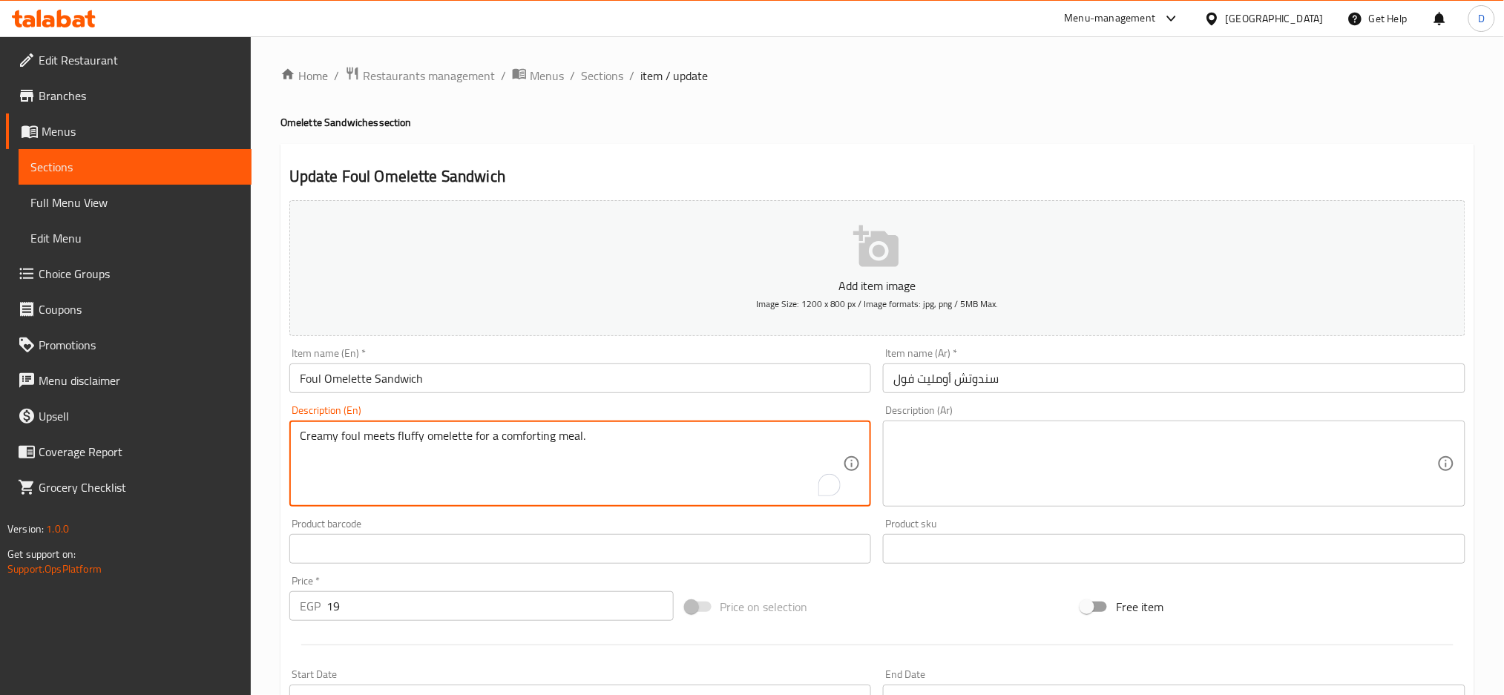
type textarea "Creamy foul meets fluffy omelette for a comforting meal."
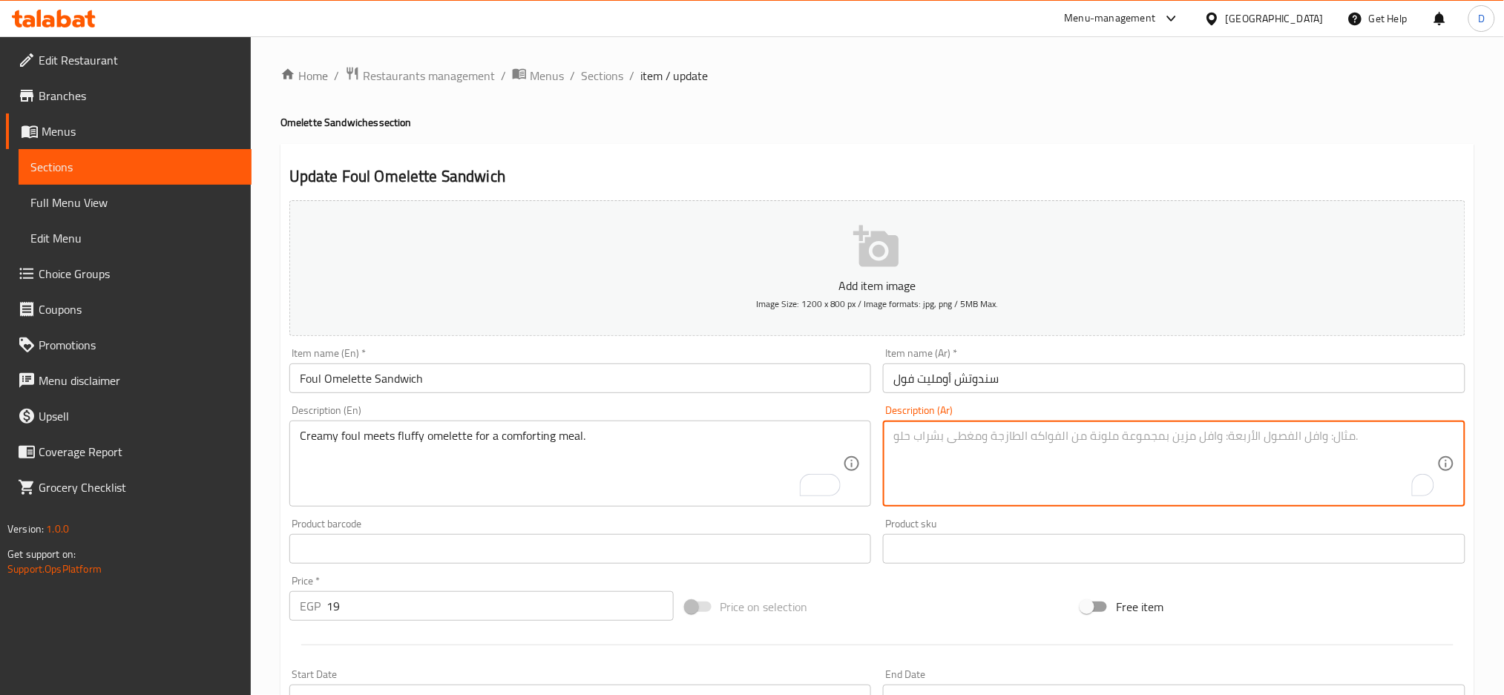
click at [985, 444] on textarea "To enrich screen reader interactions, please activate Accessibility in Grammarl…" at bounding box center [1165, 464] width 544 height 70
paste textarea "" الفول الكريمي يلتقي بالبيض المُنفوش لتجربة طعام لذيذة.""
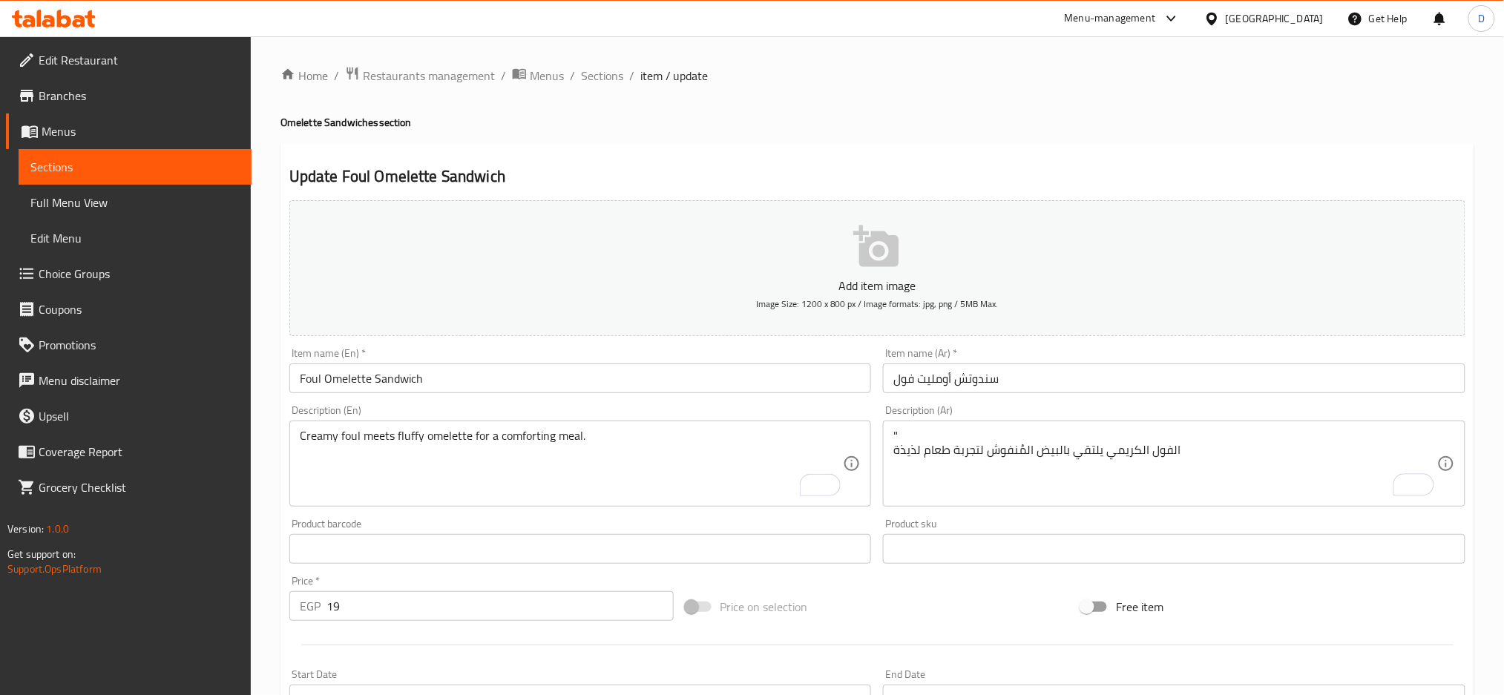
click at [891, 458] on div "" الفول الكريمي يلتقي بالبيض المُنفوش لتجربة طعام لذيذة Description (Ar)" at bounding box center [1174, 464] width 582 height 86
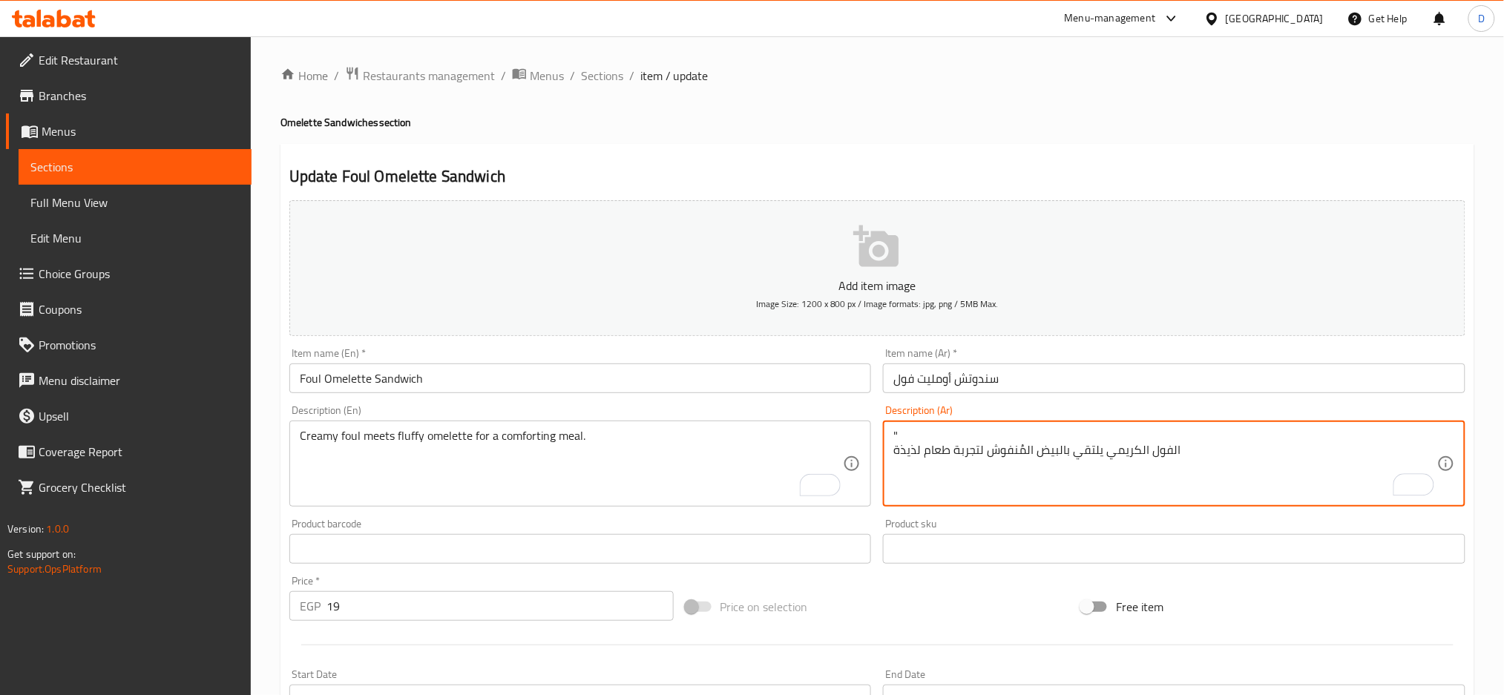
click at [891, 450] on div "" الفول الكريمي يلتقي بالبيض المُنفوش لتجربة طعام لذيذة Description (Ar)" at bounding box center [1174, 464] width 582 height 86
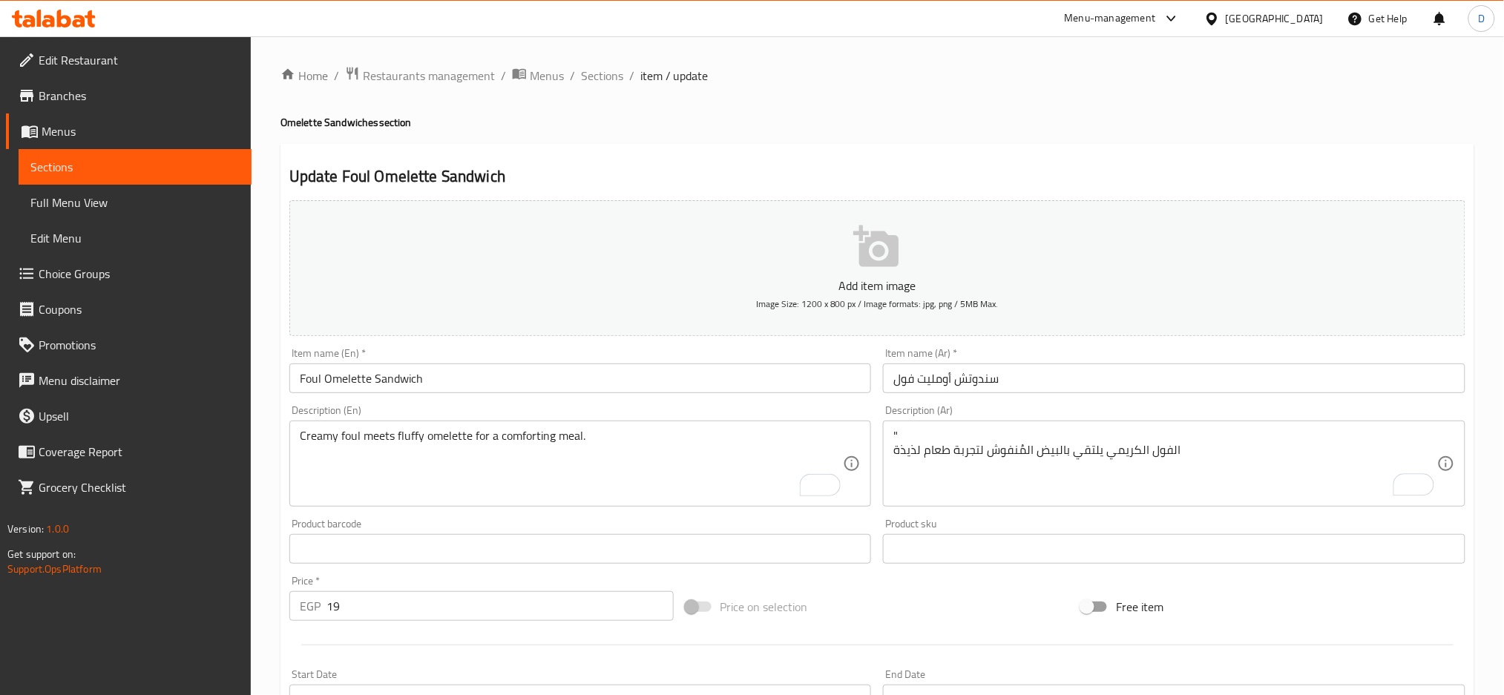
click at [891, 450] on div "" الفول الكريمي يلتقي بالبيض المُنفوش لتجربة طعام لذيذة Description (Ar)" at bounding box center [1174, 464] width 582 height 86
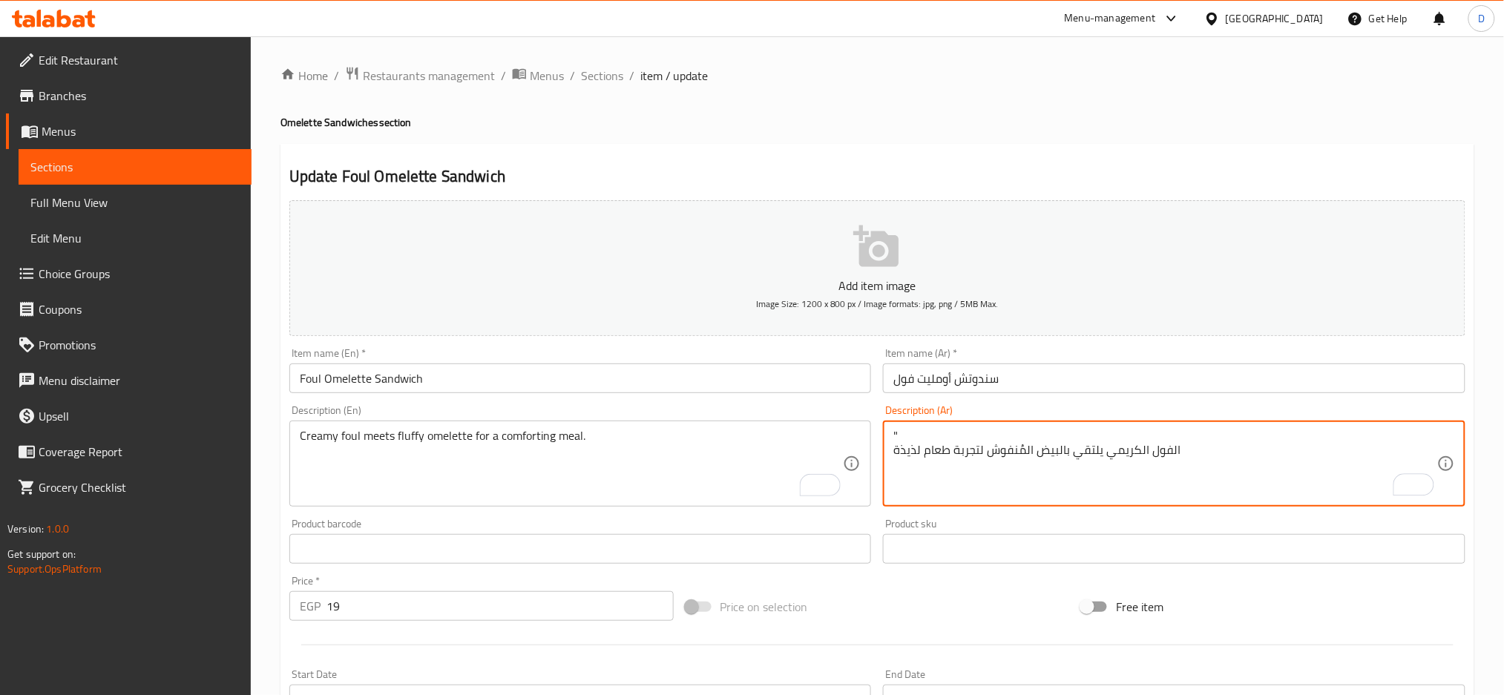
click at [895, 447] on textarea "" الفول الكريمي يلتقي بالبيض المُنفوش لتجربة طعام لذيذة" at bounding box center [1165, 464] width 544 height 70
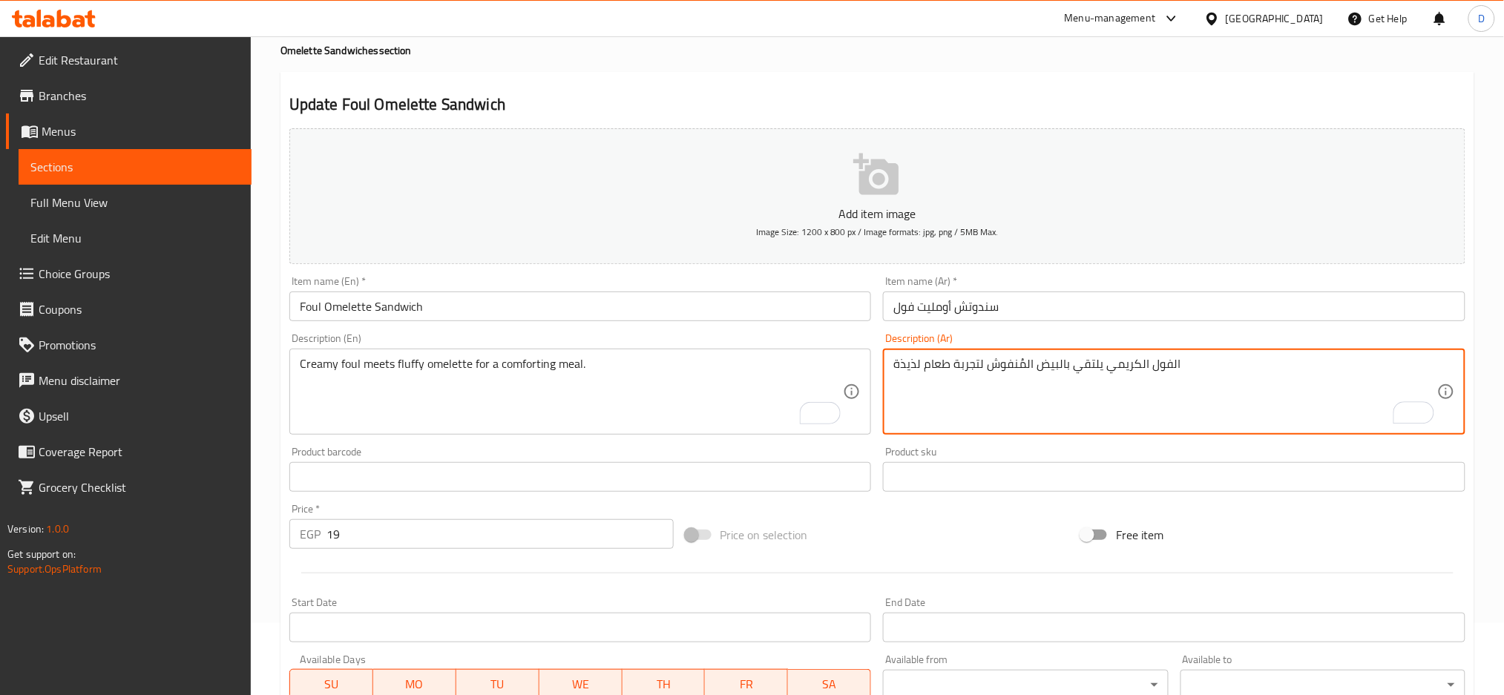
scroll to position [301, 0]
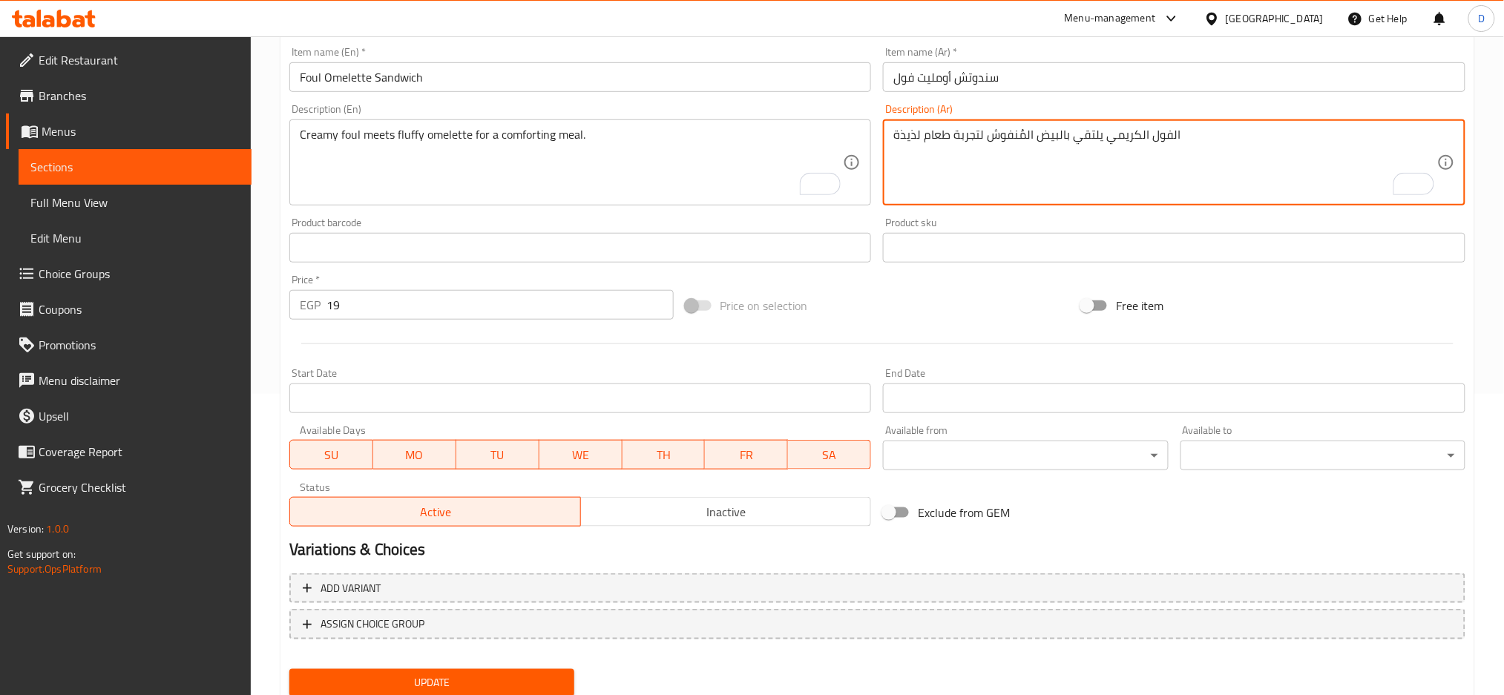
type textarea "الفول الكريمي يلتقي بالبيض المُنفوش لتجربة طعام لذيذة"
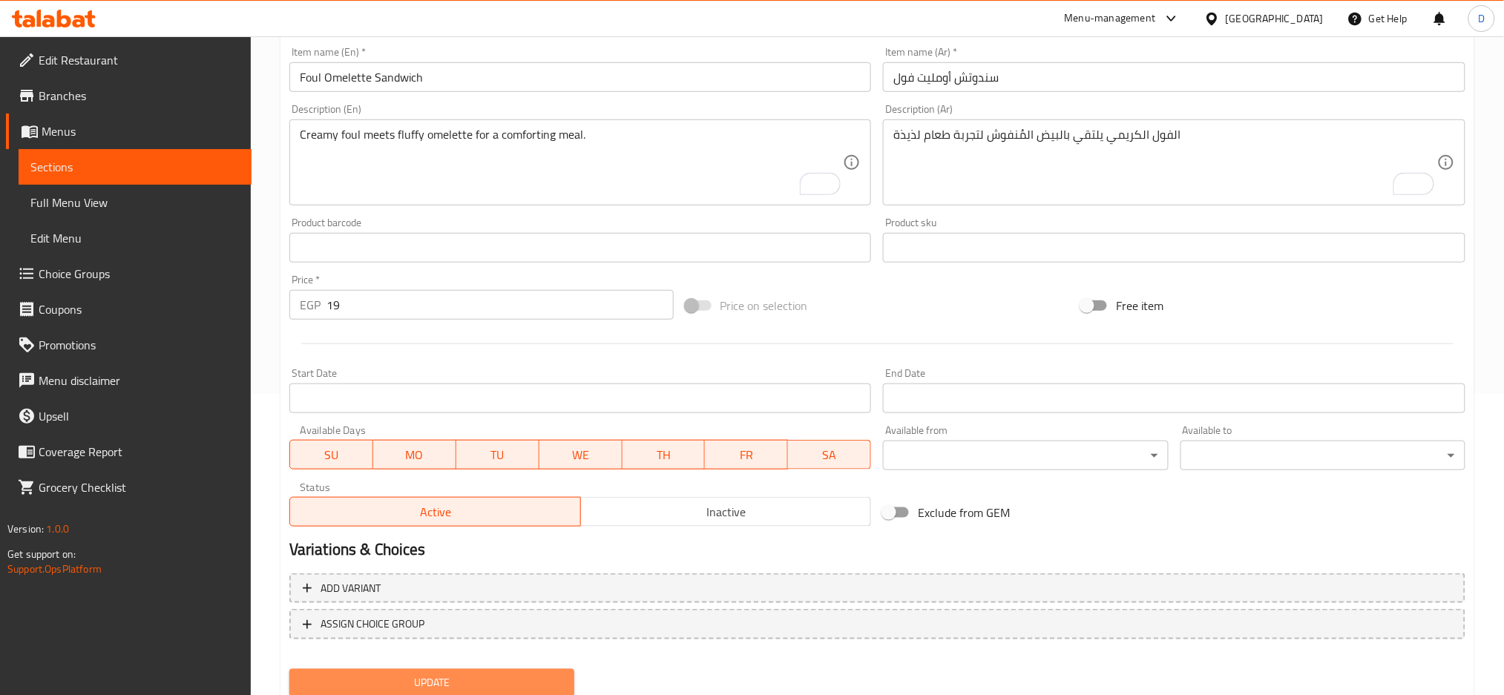
click at [505, 674] on span "Update" at bounding box center [431, 683] width 261 height 19
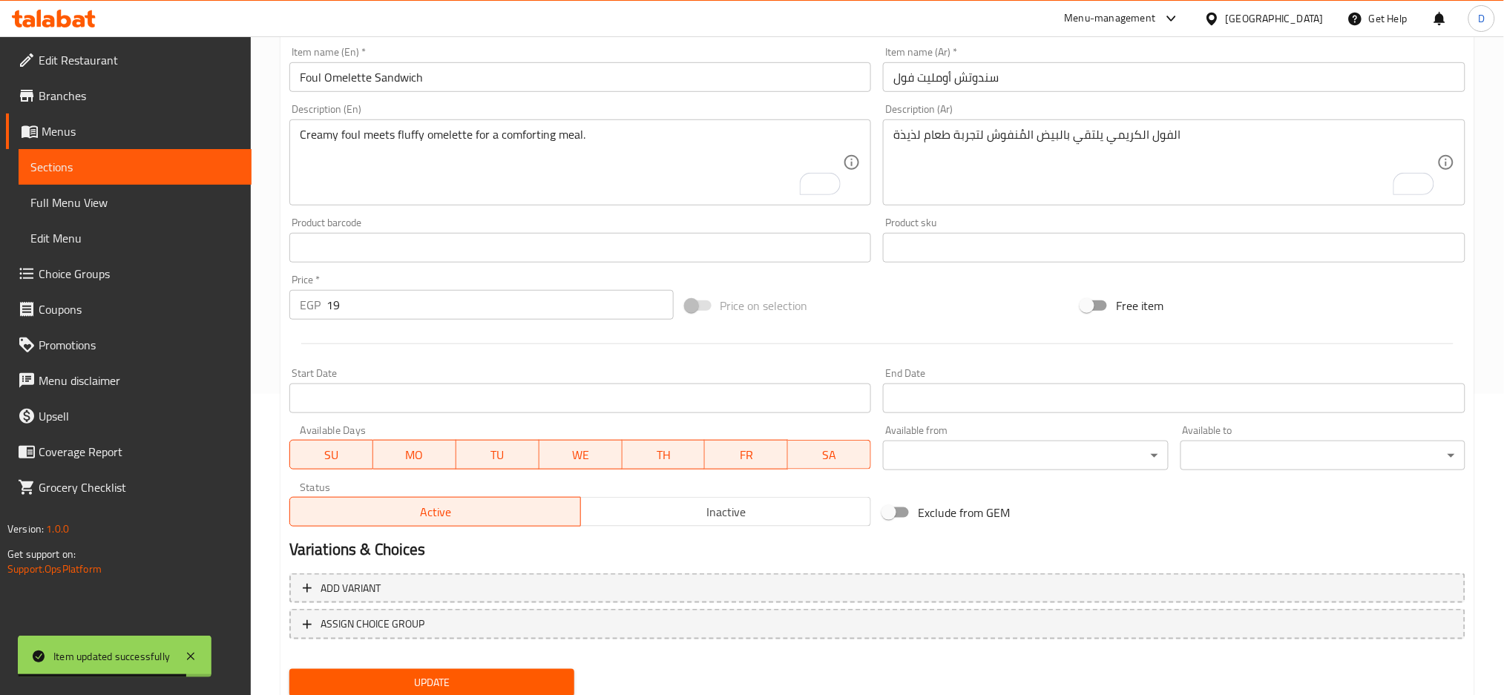
scroll to position [0, 0]
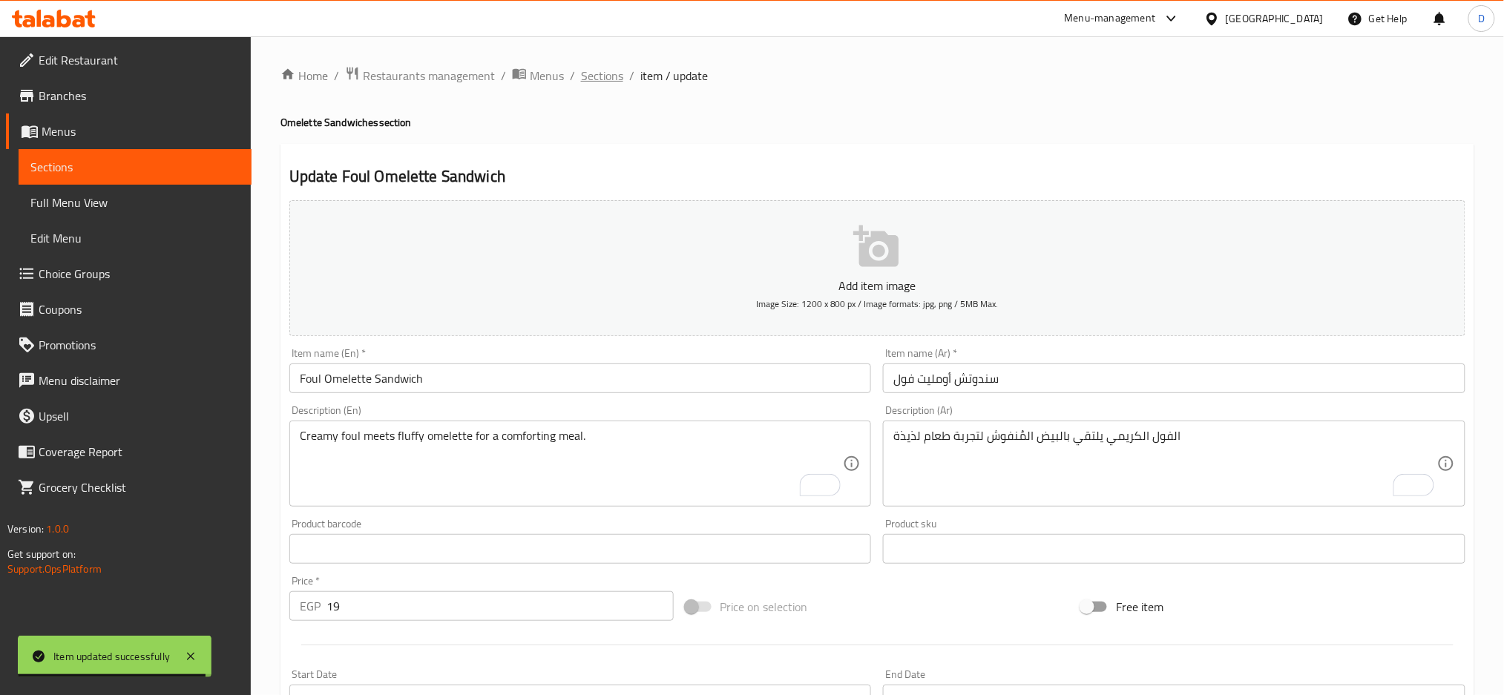
click at [602, 73] on span "Sections" at bounding box center [602, 76] width 42 height 18
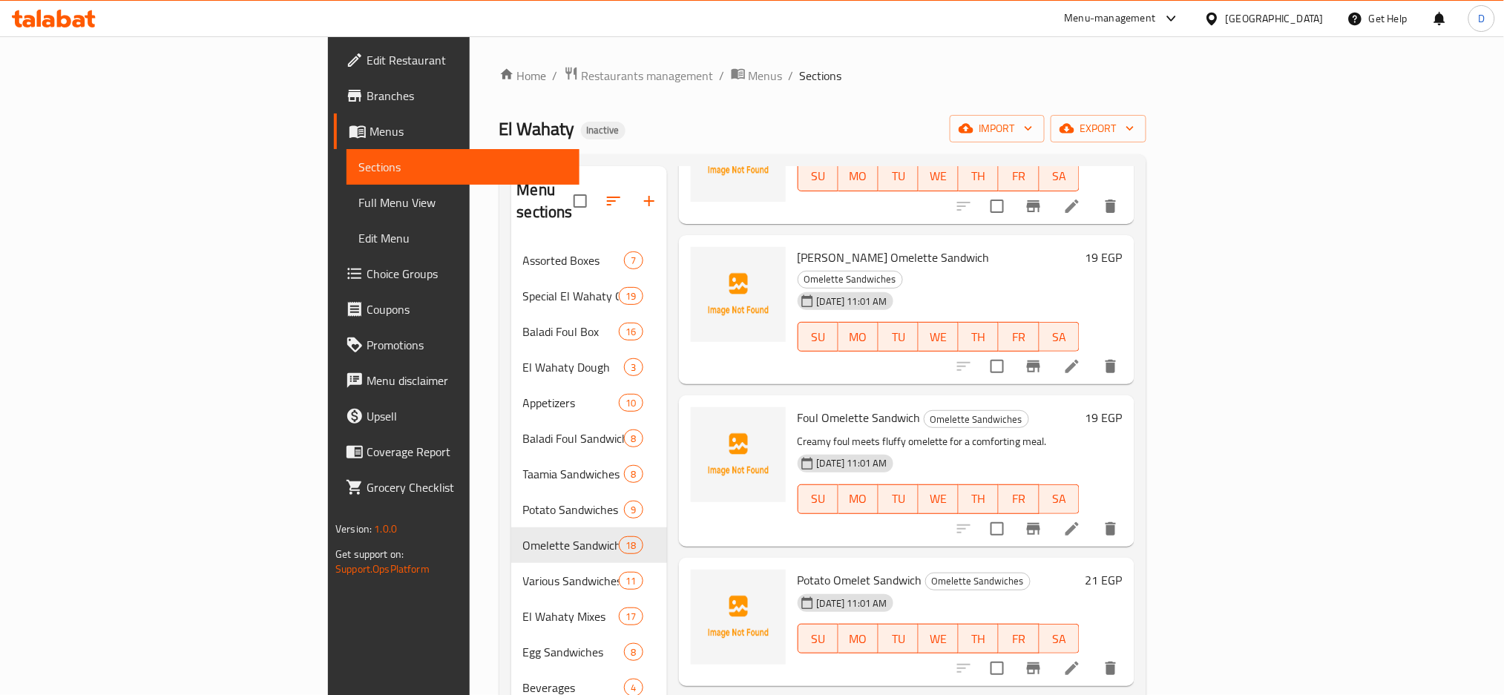
scroll to position [466, 0]
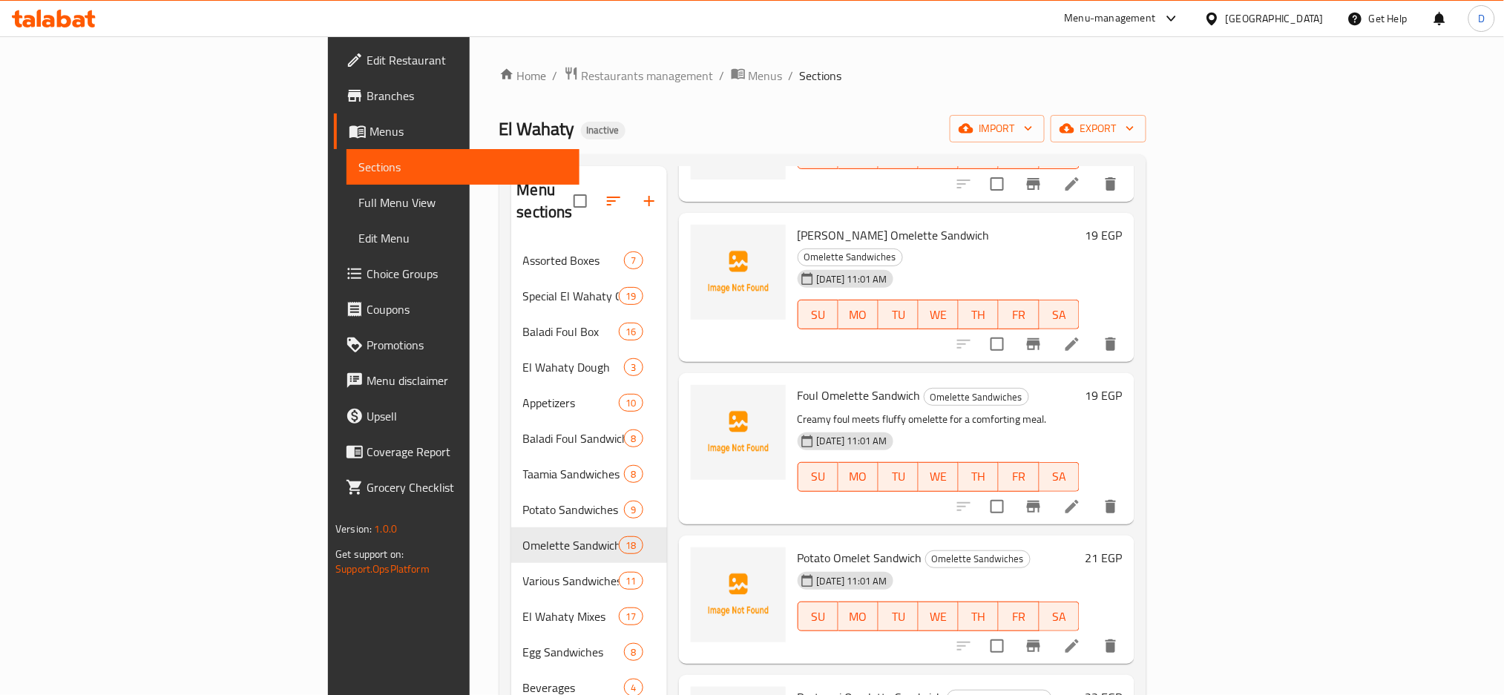
click at [1093, 633] on li at bounding box center [1072, 646] width 42 height 27
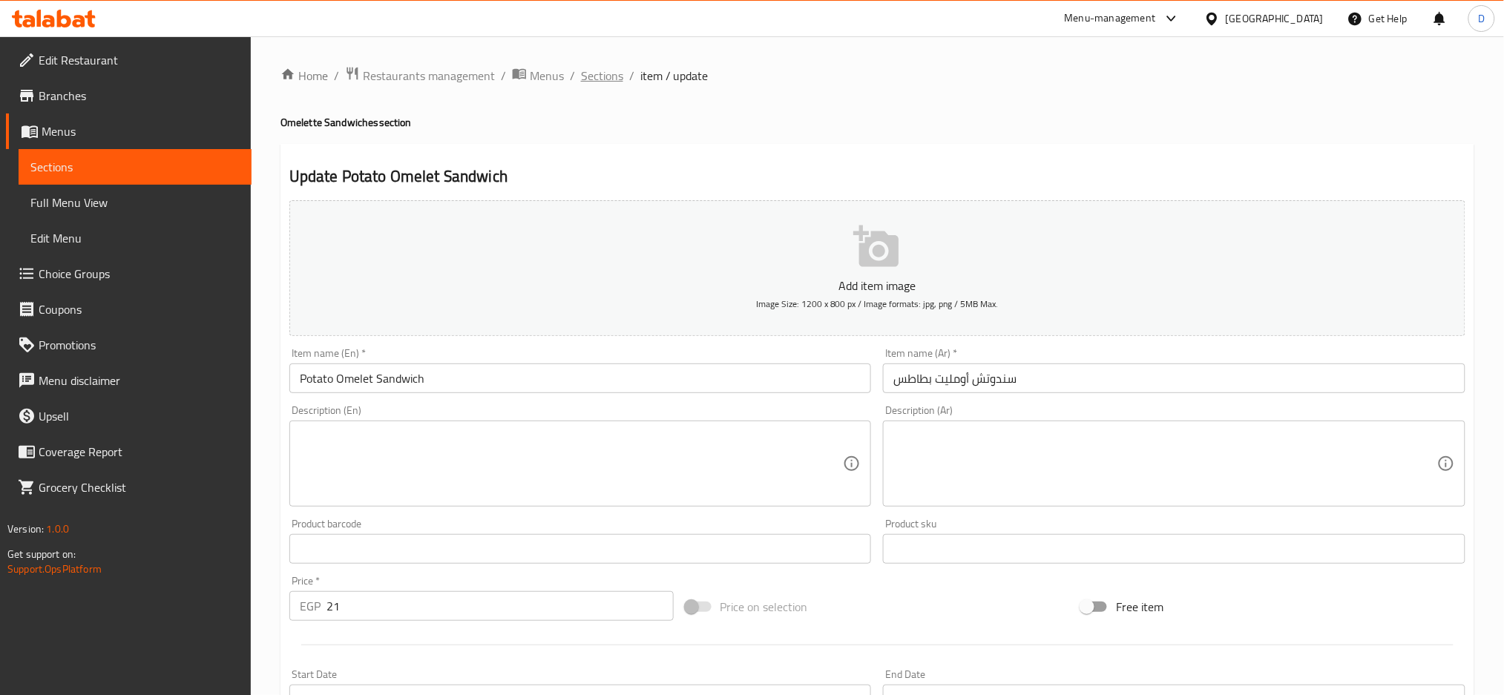
click at [612, 69] on span "Sections" at bounding box center [602, 76] width 42 height 18
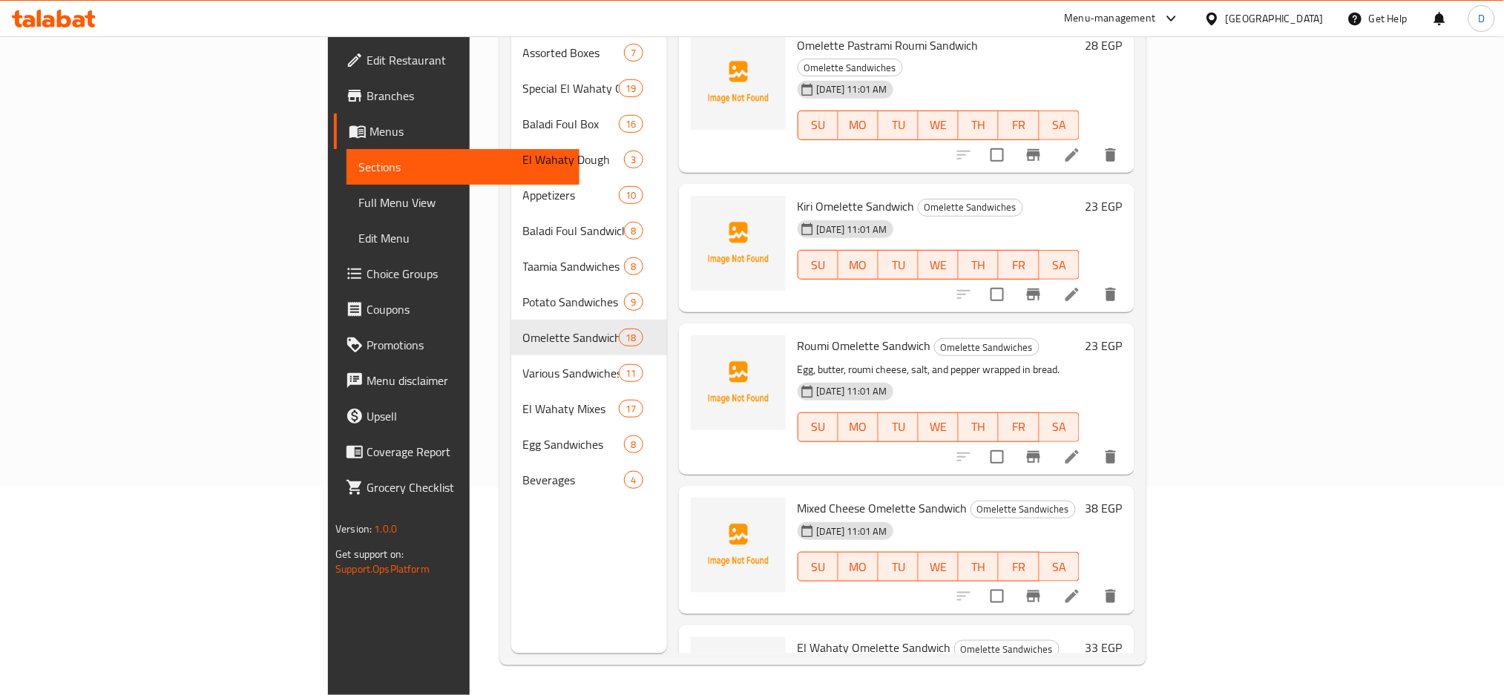
scroll to position [1093, 0]
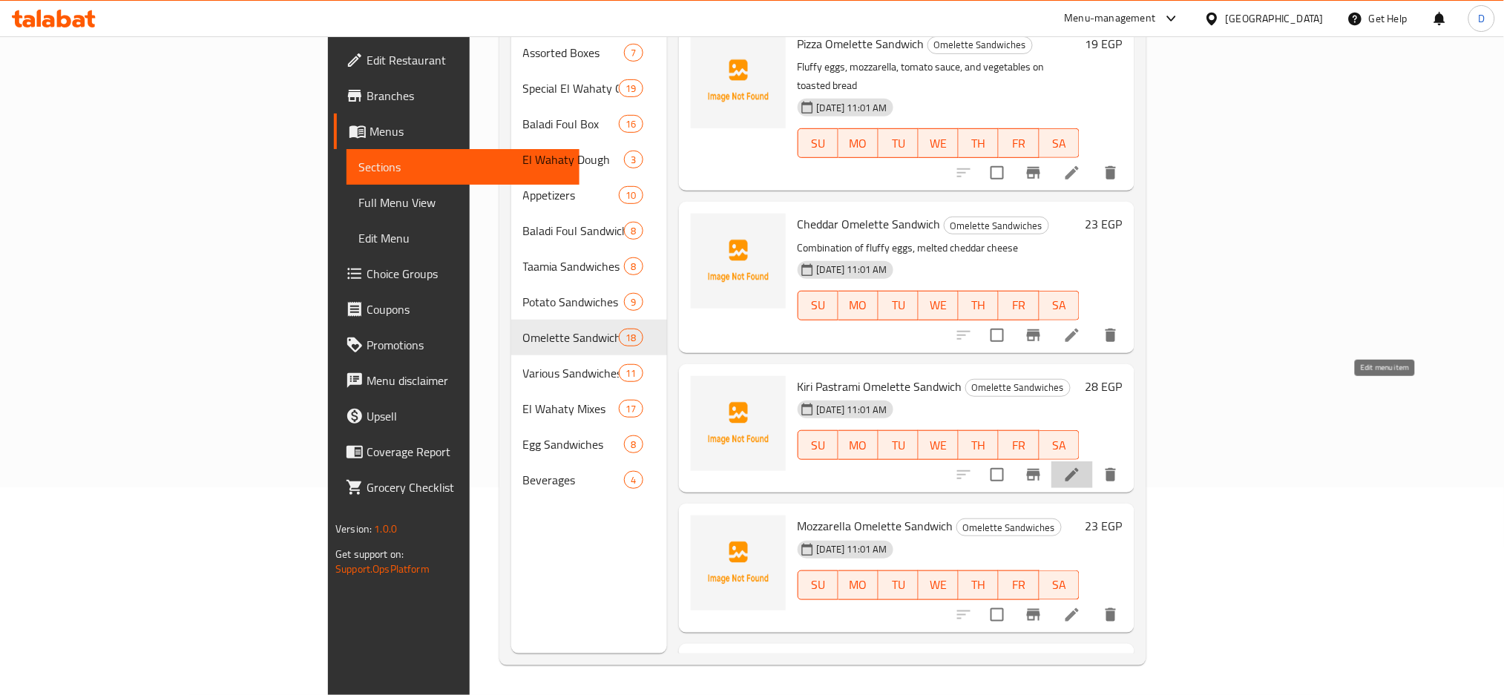
click at [1081, 466] on icon at bounding box center [1072, 475] width 18 height 18
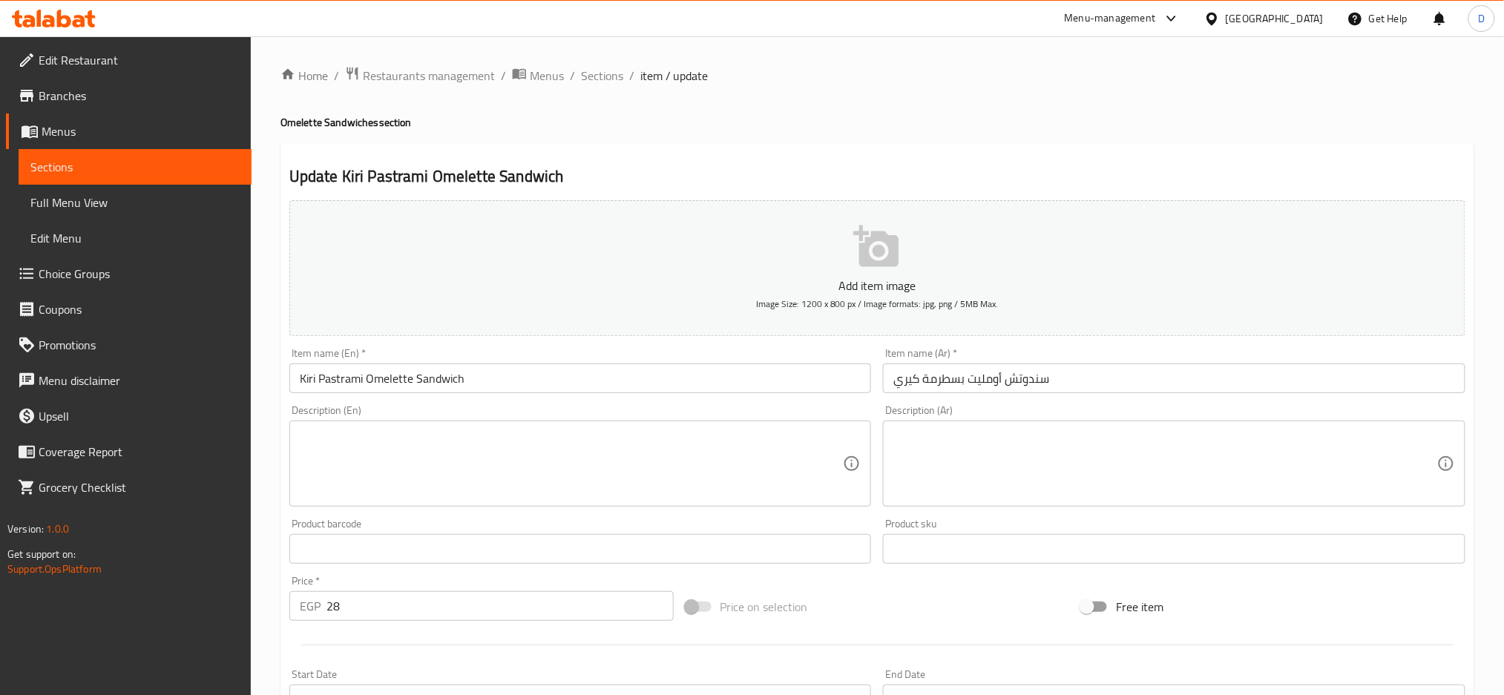
click at [1038, 444] on textarea at bounding box center [1165, 464] width 544 height 70
paste textarea "سندوتش أومليت بسطرمة كيري: أومليت مع بسطرمة وجبنة كيري."
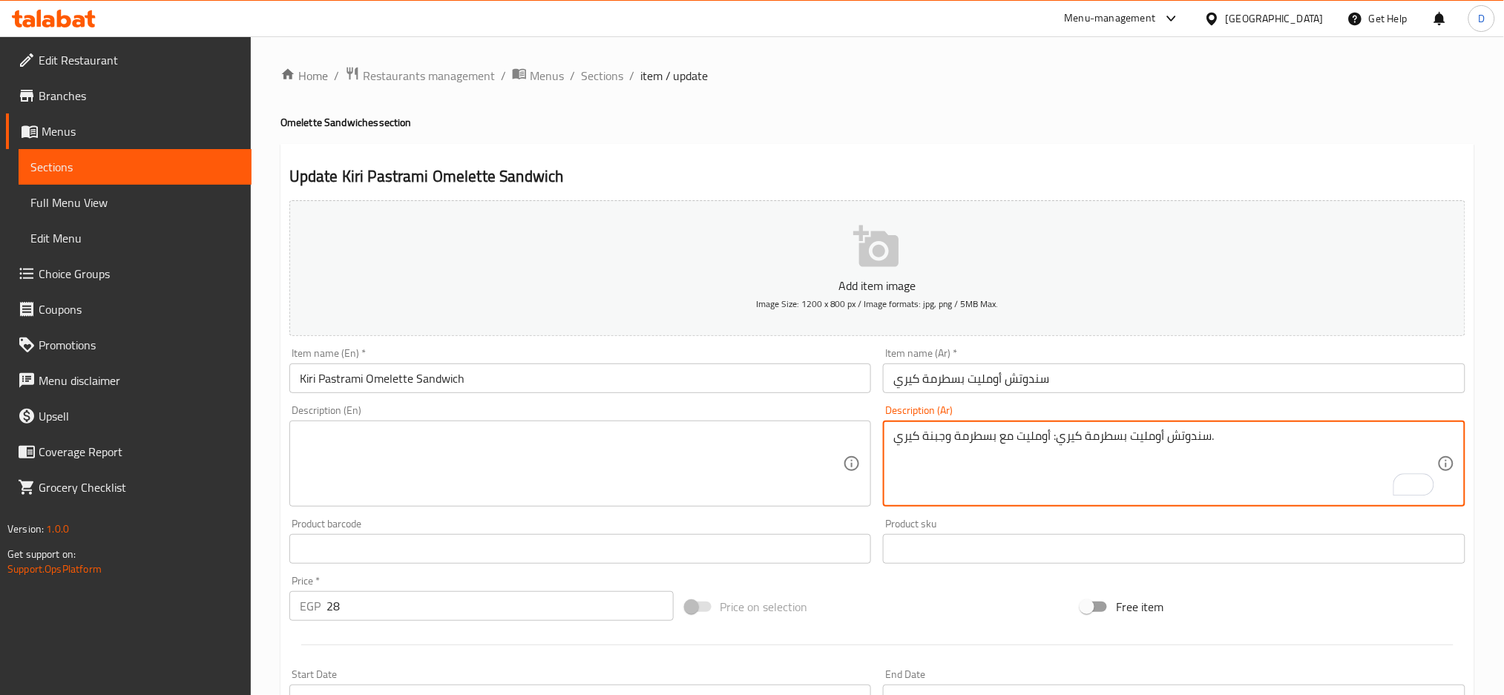
drag, startPoint x: 1053, startPoint y: 438, endPoint x: 1207, endPoint y: 438, distance: 153.6
click at [1207, 438] on textarea "سندوتش أومليت بسطرمة كيري: أومليت مع بسطرمة وجبنة كيري." at bounding box center [1165, 464] width 544 height 70
type textarea "أومليت مع بسطرمة وجبنة [PERSON_NAME]."
click at [585, 452] on textarea at bounding box center [572, 464] width 544 height 70
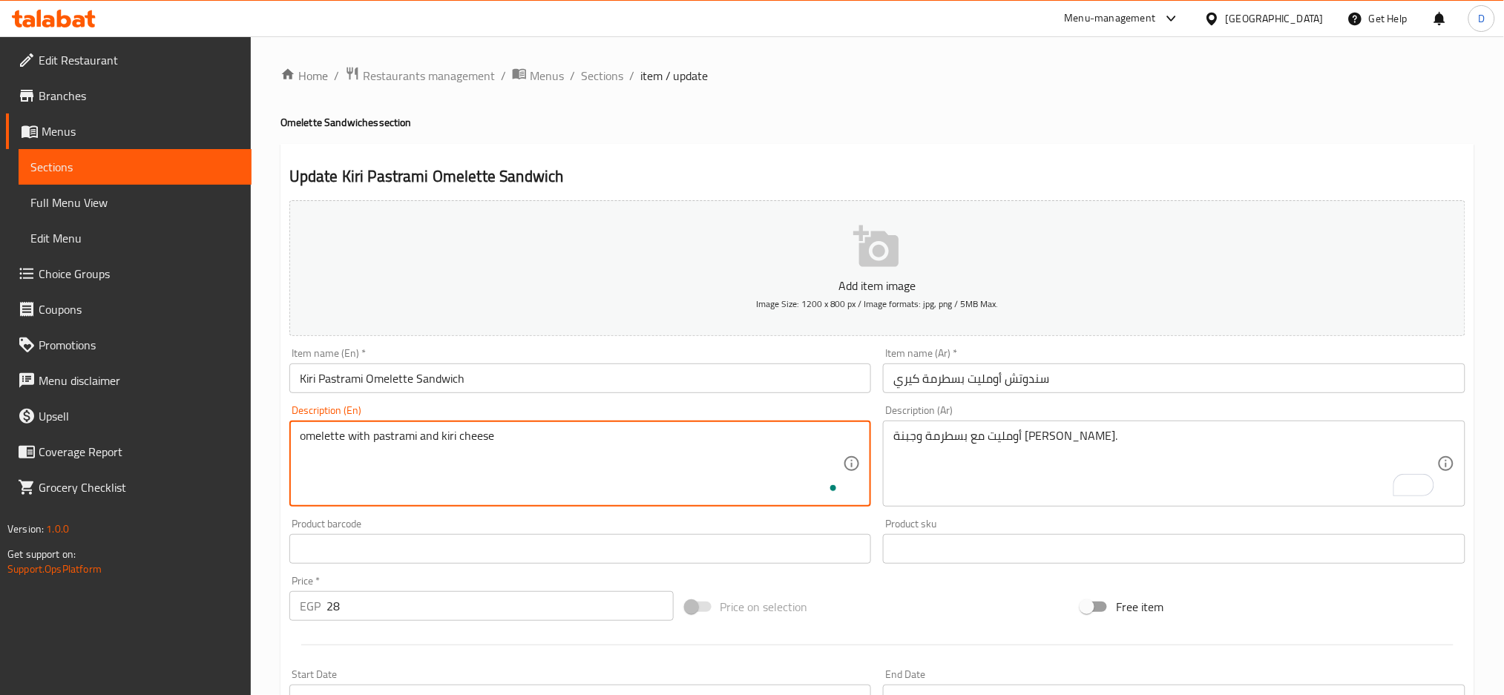
scroll to position [350, 0]
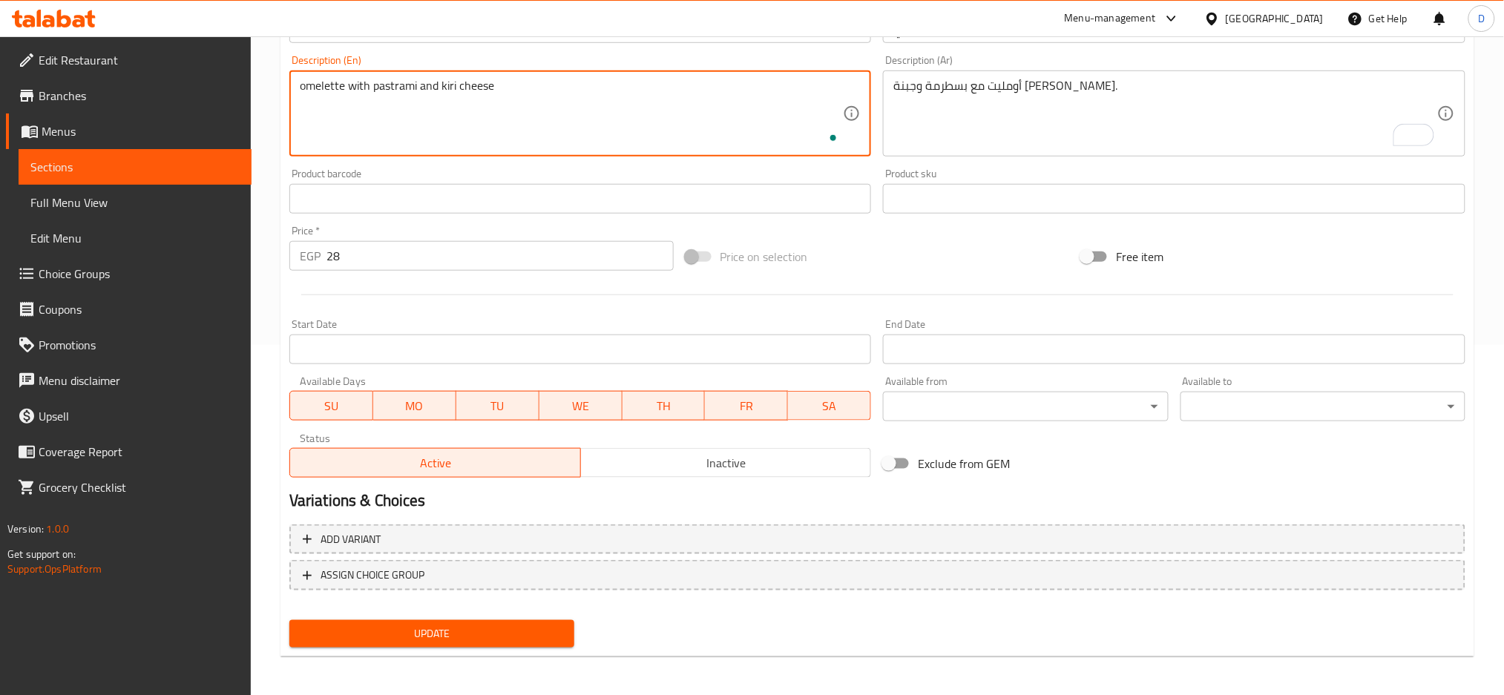
type textarea "omelette with pastrami and kiri cheese"
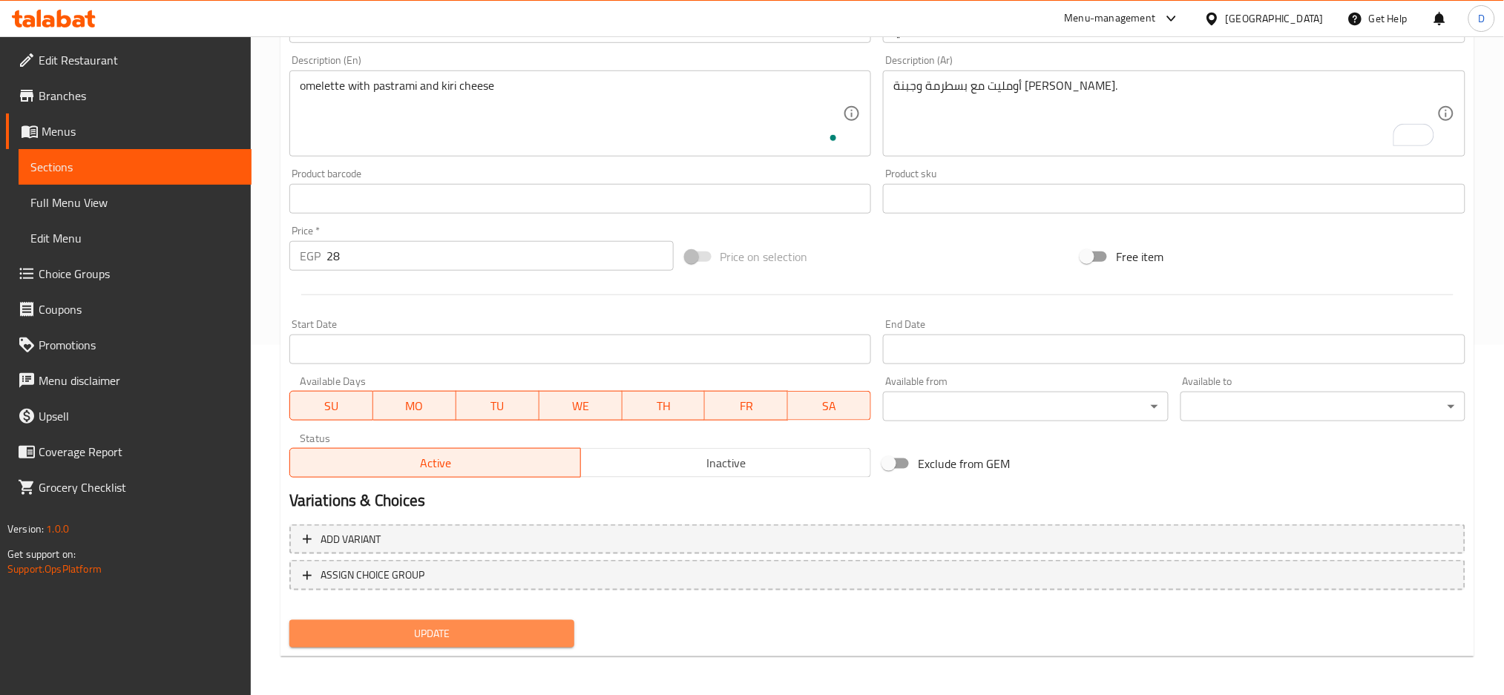
click at [536, 630] on span "Update" at bounding box center [431, 634] width 261 height 19
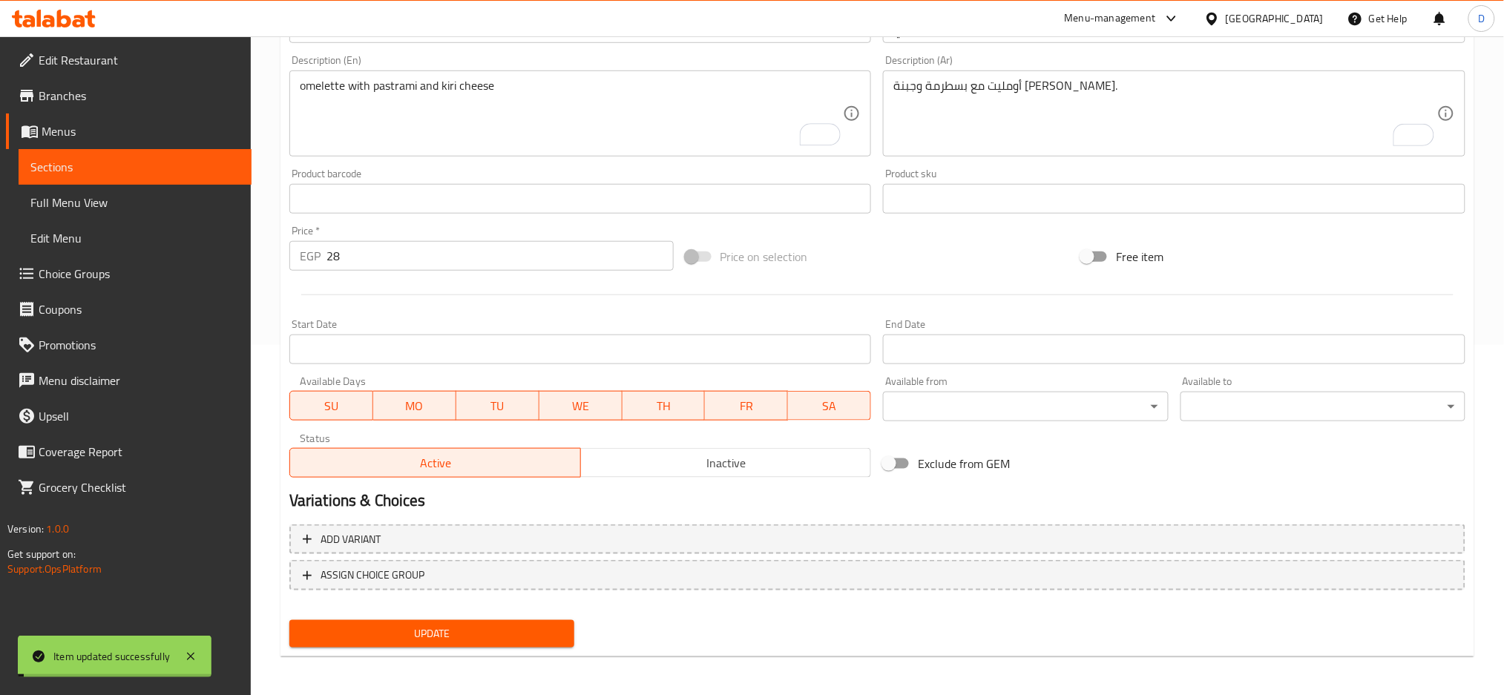
scroll to position [0, 0]
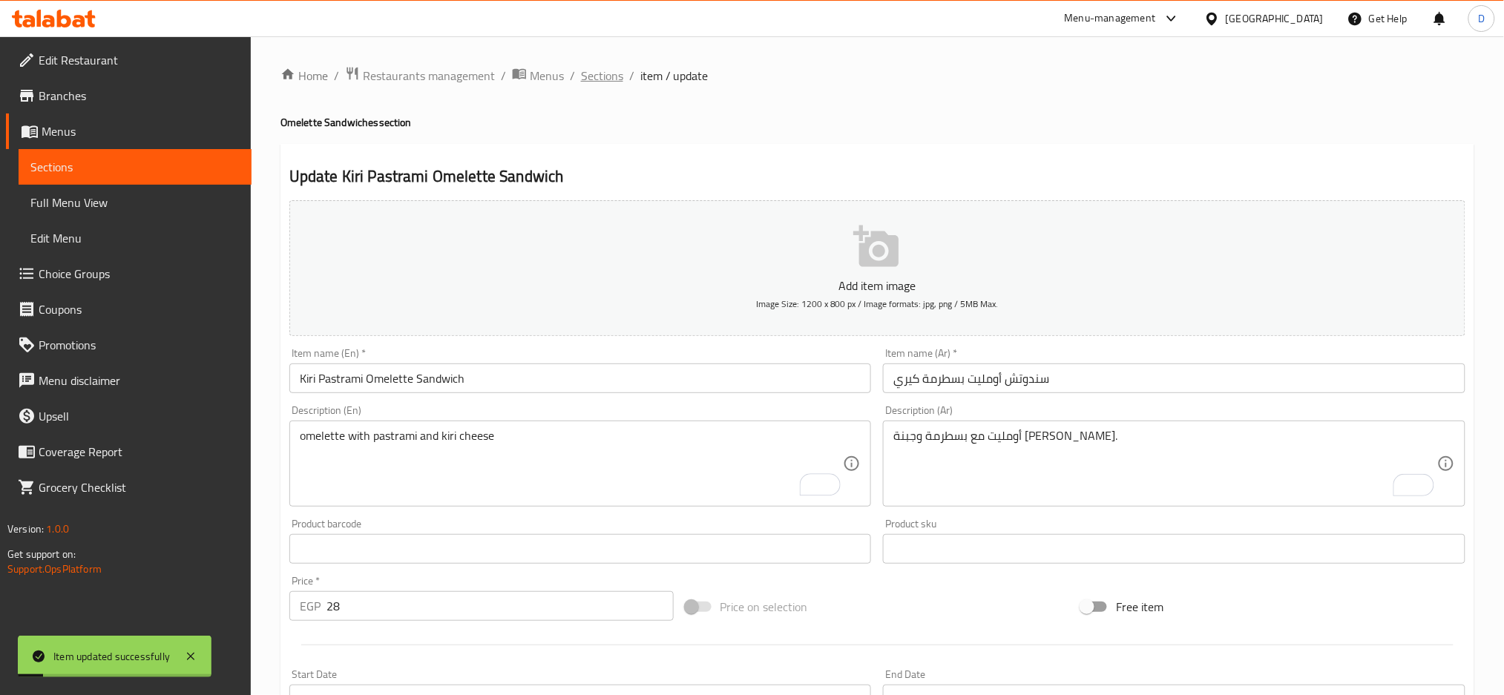
click at [608, 70] on span "Sections" at bounding box center [602, 76] width 42 height 18
